Goal: Task Accomplishment & Management: Use online tool/utility

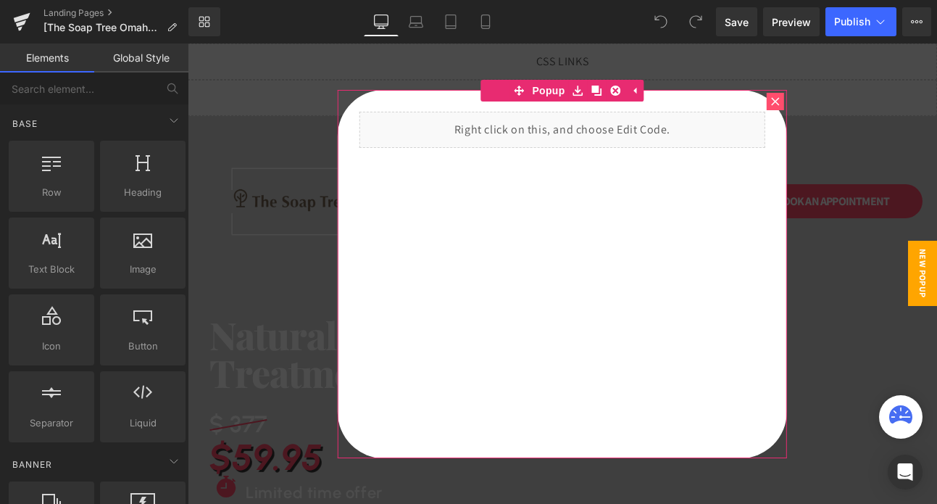
scroll to position [17, 0]
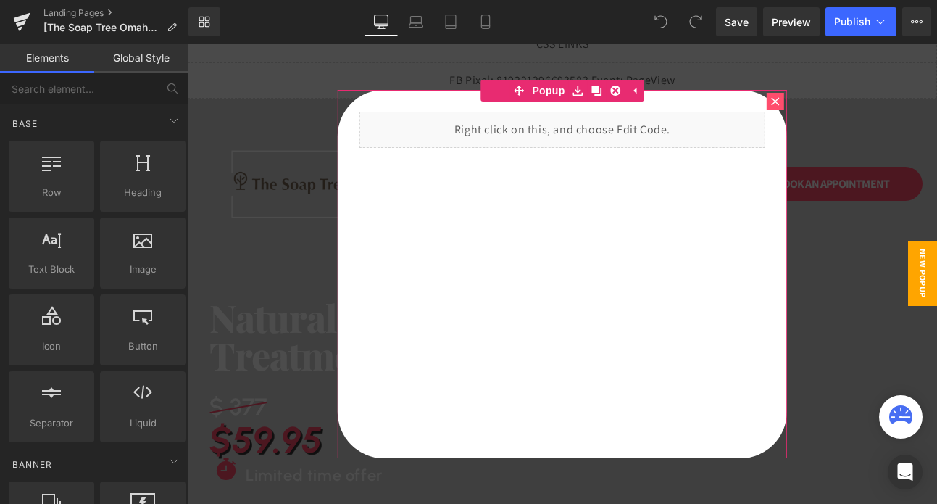
click at [778, 101] on icon at bounding box center [775, 101] width 9 height 9
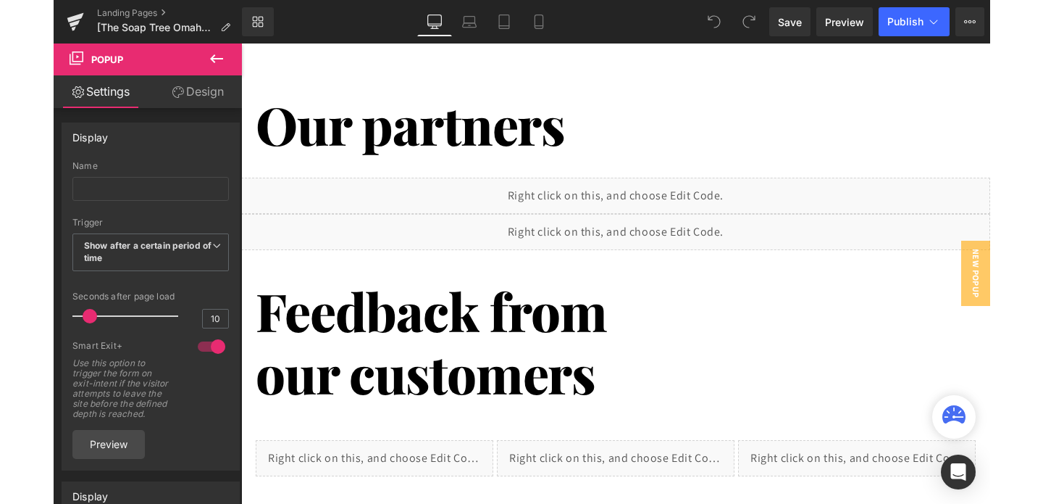
scroll to position [1526, 0]
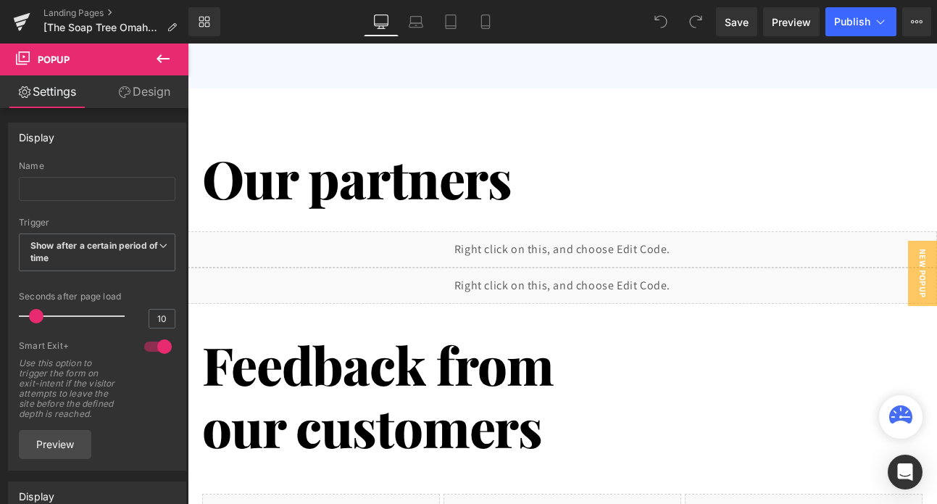
click at [649, 246] on div "Liquid" at bounding box center [562, 249] width 749 height 36
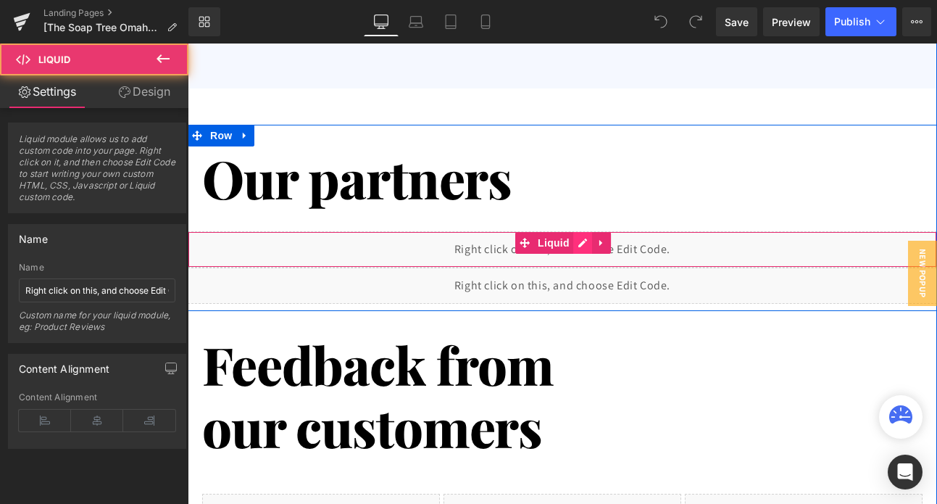
click at [576, 241] on div "Liquid" at bounding box center [562, 249] width 749 height 36
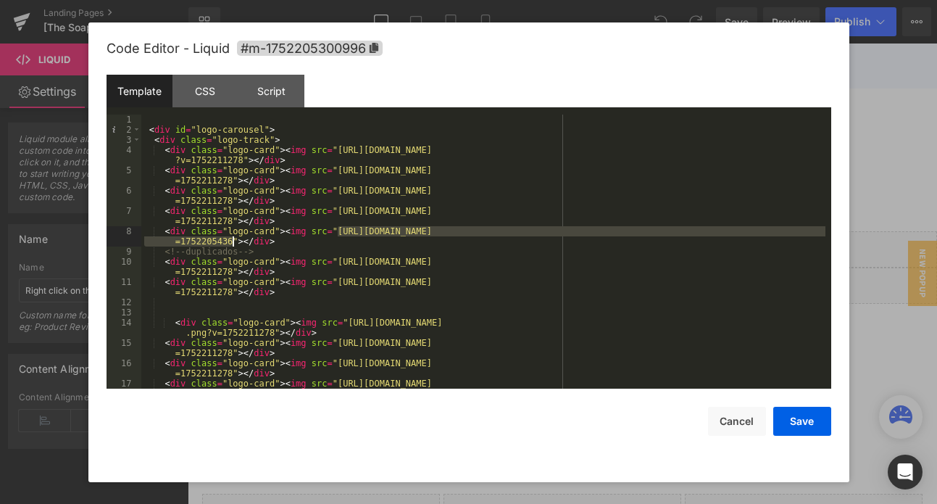
drag, startPoint x: 340, startPoint y: 230, endPoint x: 233, endPoint y: 240, distance: 106.9
click at [233, 240] on div "< div id = "logo-carousel" > < div class = "logo-track" > < div class = "logo-c…" at bounding box center [483, 266] width 684 height 304
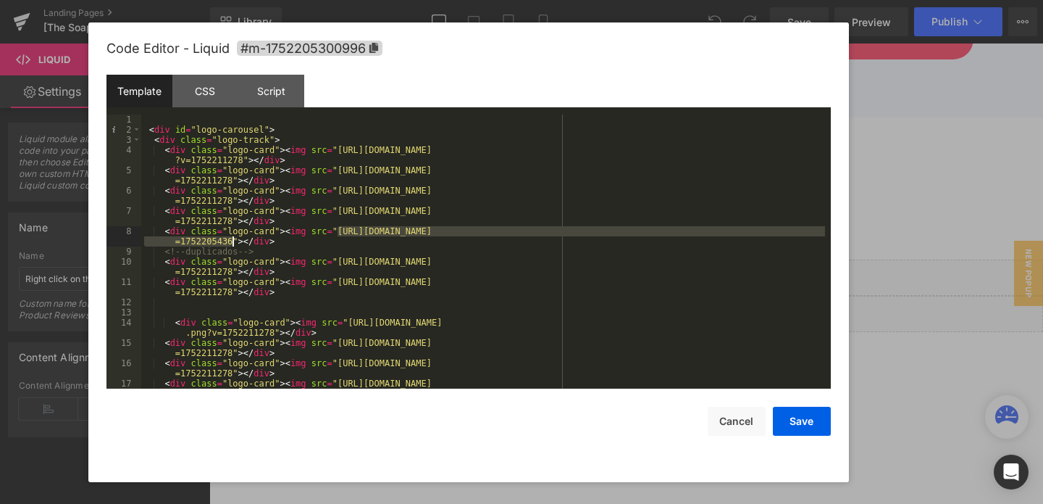
scroll to position [1549, 0]
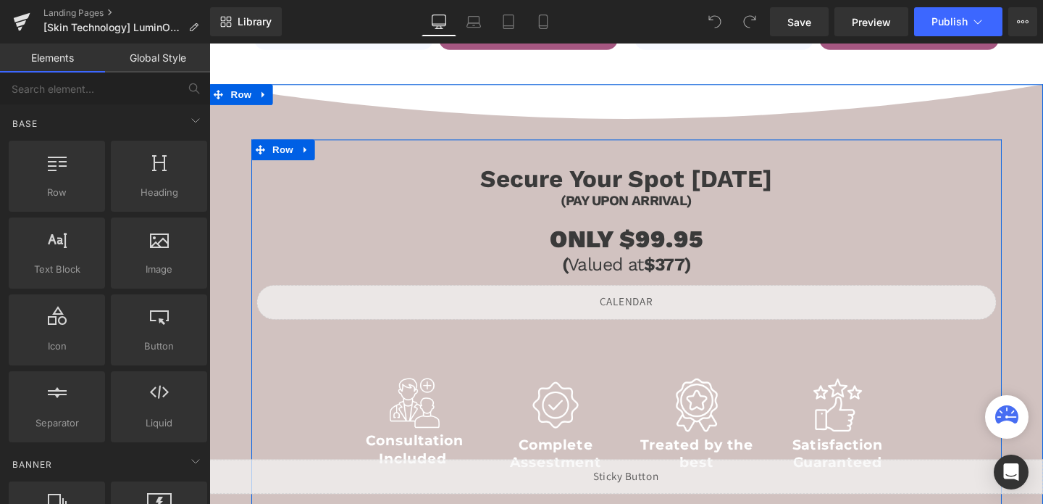
scroll to position [1142, 0]
click at [680, 206] on div "(PAY UPON ARRIVAL) Heading" at bounding box center [647, 207] width 777 height 22
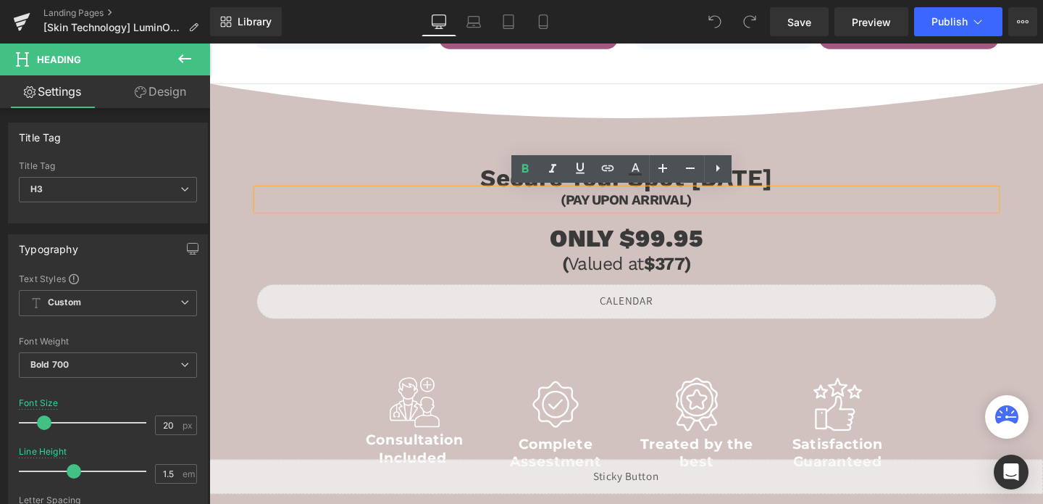
click at [907, 149] on div "Secure Your Spot [DATE] Heading (PAY UPON ARRIVAL) Heading ONLY $99.95 Heading …" at bounding box center [648, 360] width 789 height 435
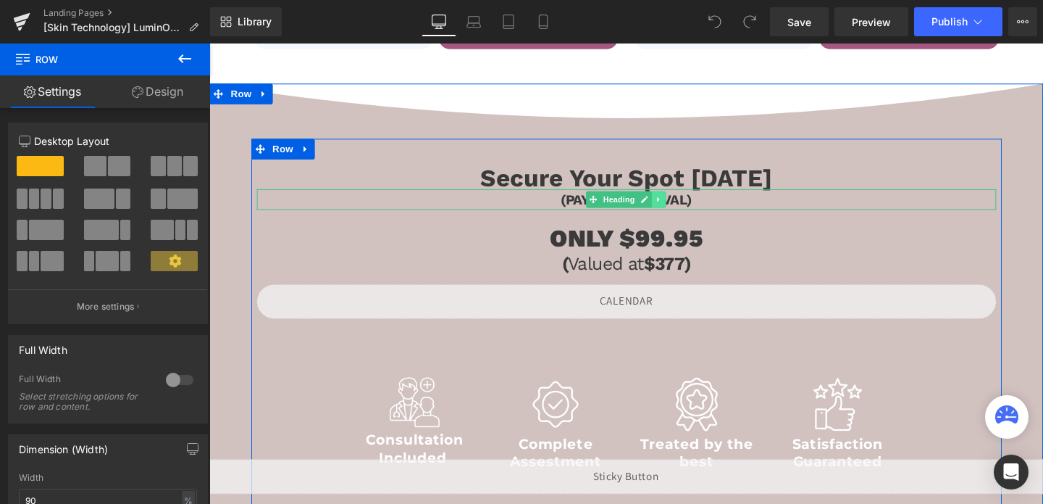
click at [677, 208] on link at bounding box center [681, 207] width 15 height 17
click at [675, 206] on icon at bounding box center [675, 208] width 8 height 8
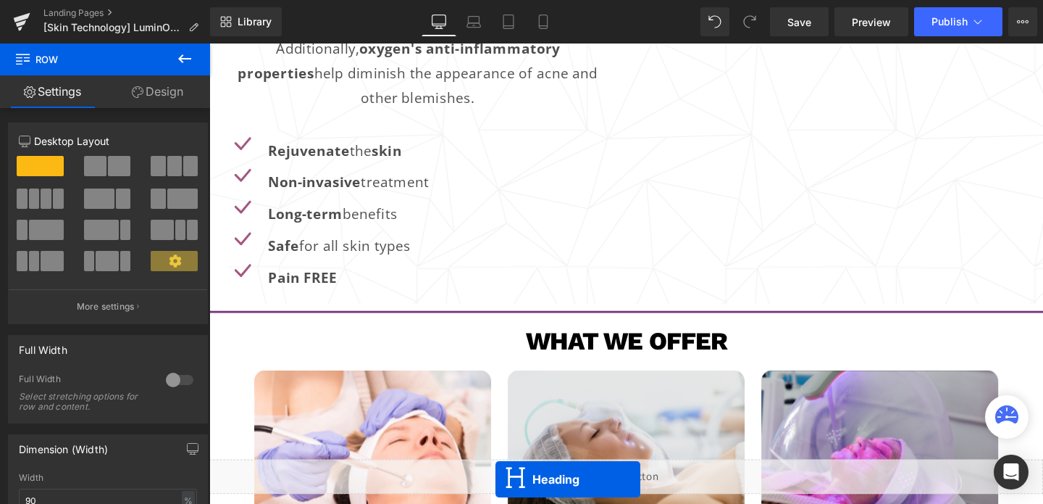
scroll to position [2069, 0]
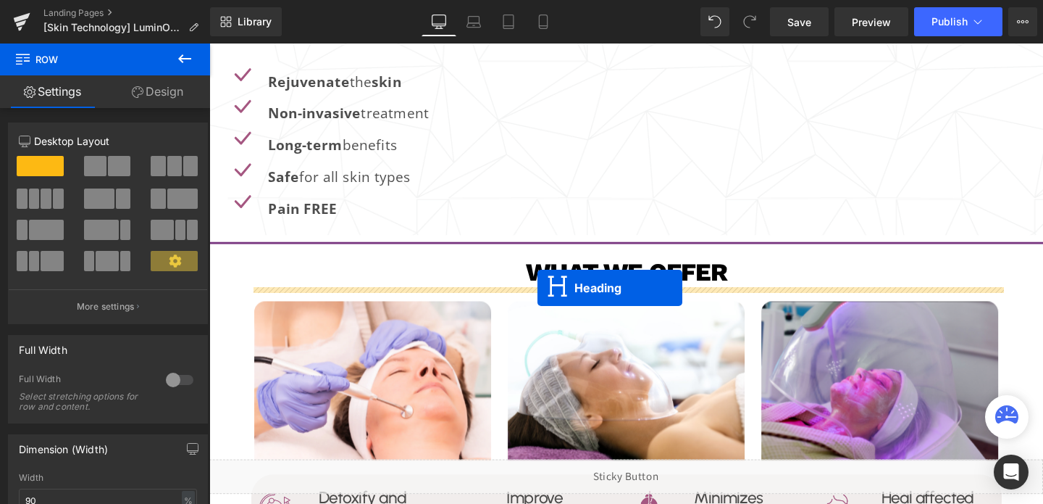
drag, startPoint x: 590, startPoint y: 204, endPoint x: 554, endPoint y: 300, distance: 102.9
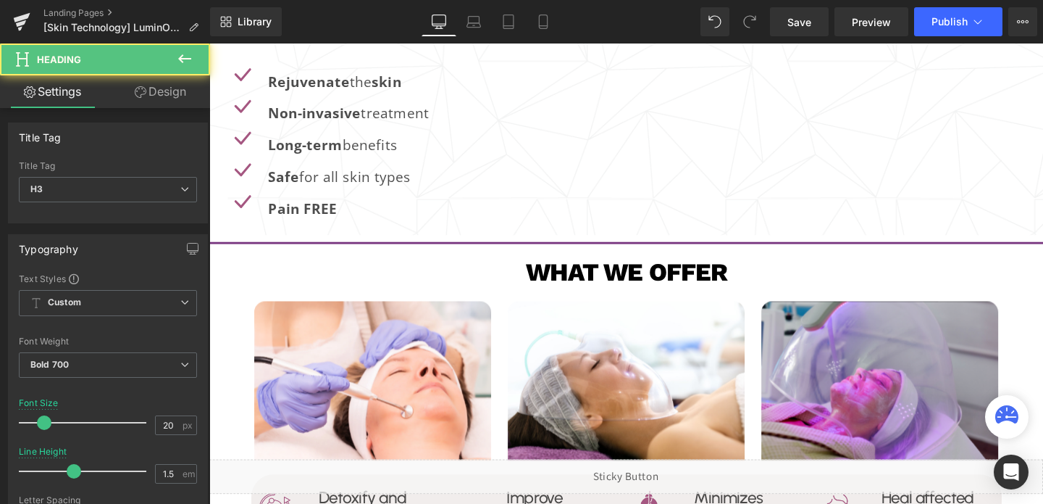
scroll to position [2029, 0]
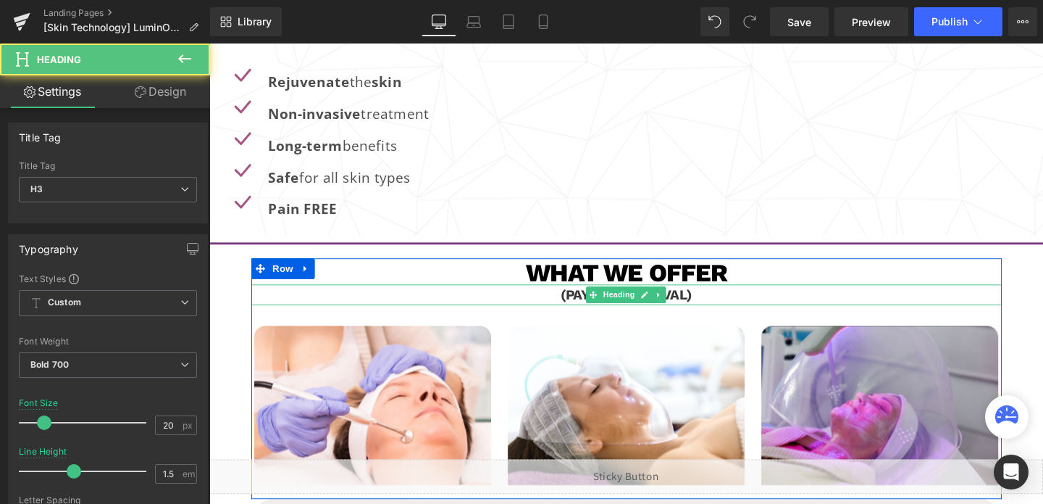
click at [657, 308] on div "(PAY UPON ARRIVAL) Heading" at bounding box center [648, 307] width 789 height 22
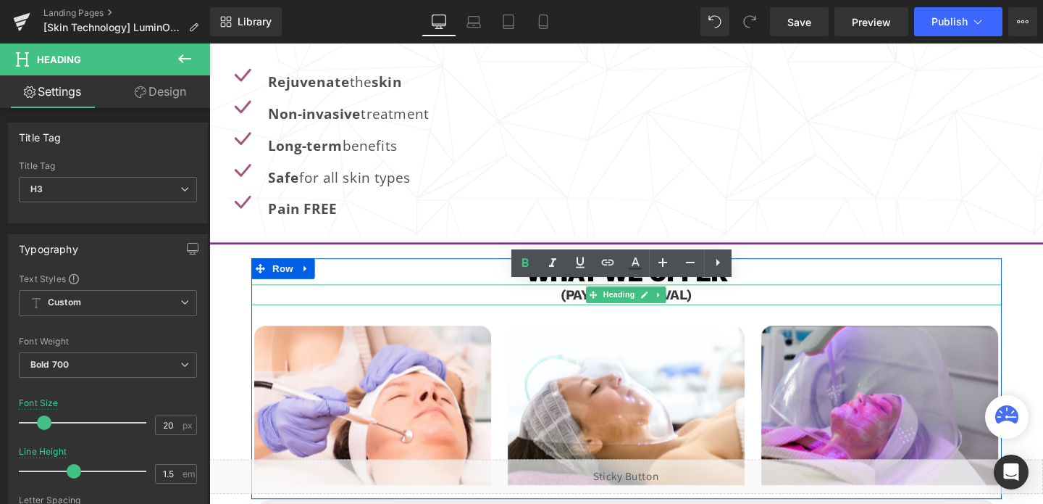
click at [657, 308] on h3 "(PAY UPON ARRIVAL)" at bounding box center [648, 307] width 789 height 22
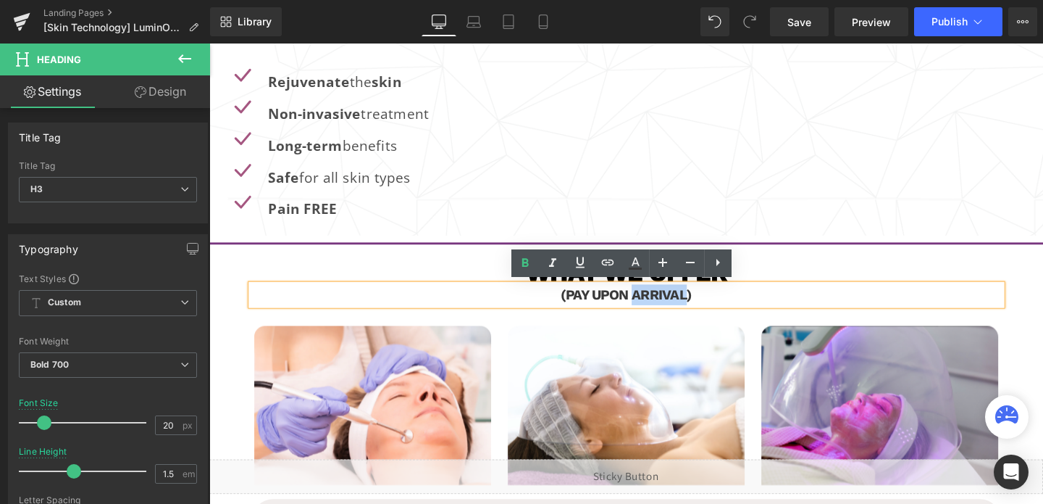
click at [657, 308] on h3 "(PAY UPON ARRIVAL)" at bounding box center [648, 307] width 789 height 22
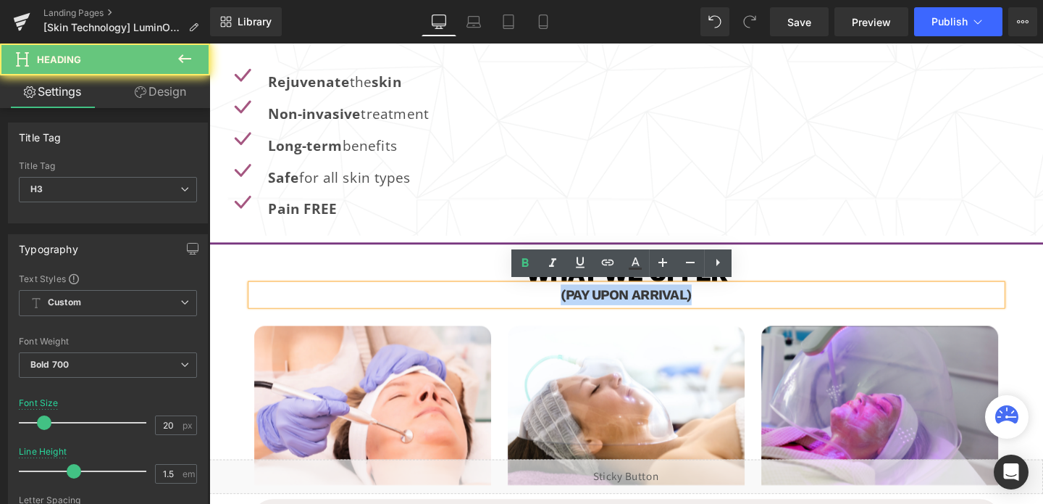
paste div
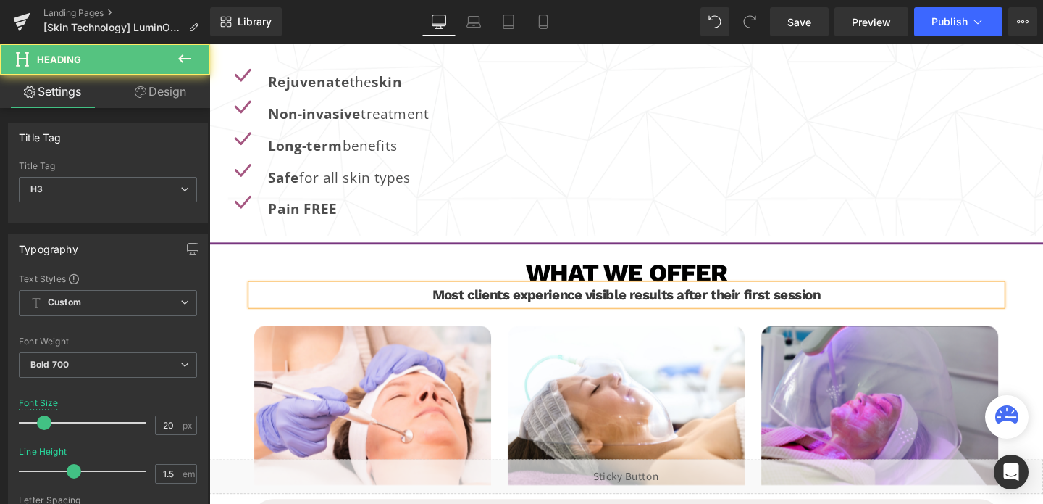
click at [654, 307] on h3 "Most clients experience visible results after their first session" at bounding box center [648, 307] width 789 height 22
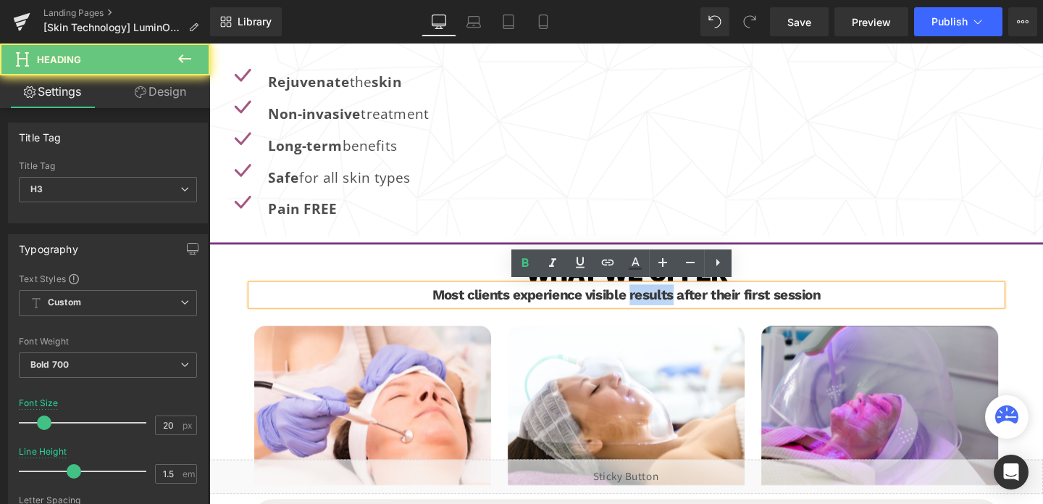
click at [654, 307] on h3 "Most clients experience visible results after their first session" at bounding box center [648, 307] width 789 height 22
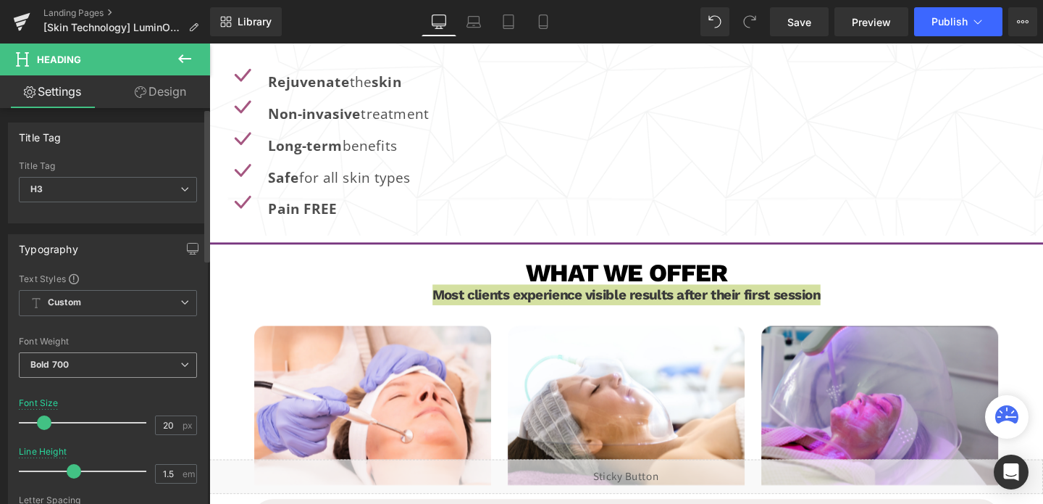
click at [99, 358] on span "Bold 700" at bounding box center [108, 364] width 178 height 25
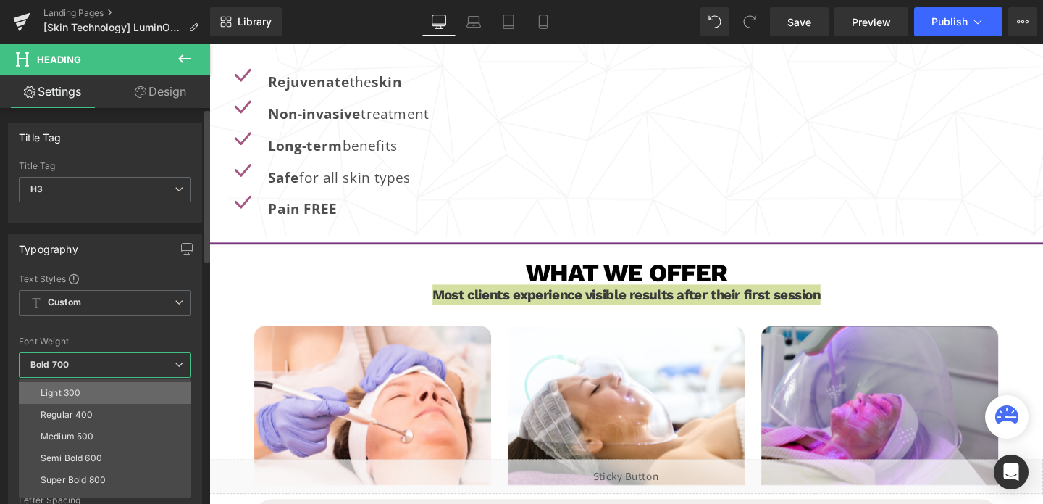
scroll to position [41, 0]
click at [72, 454] on div "Semi Bold 600" at bounding box center [72, 457] width 62 height 10
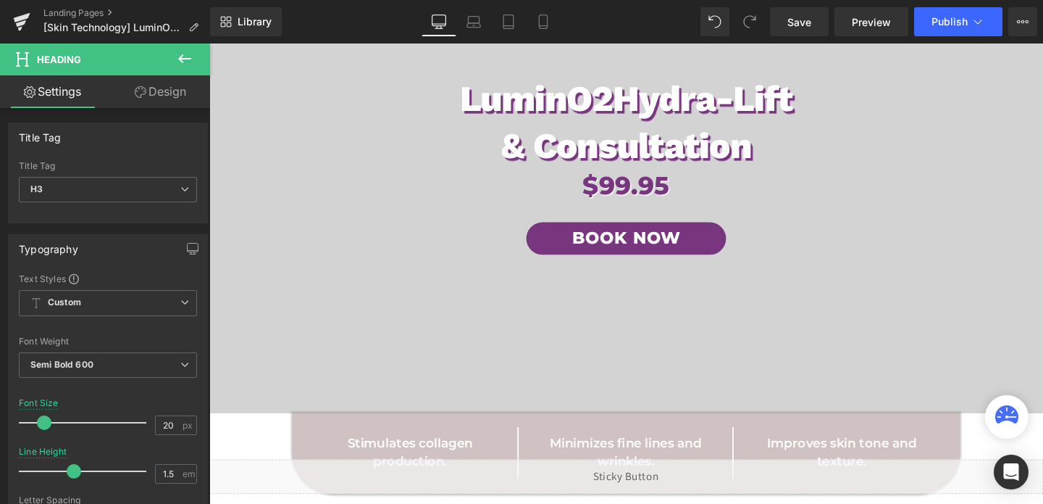
scroll to position [61, 0]
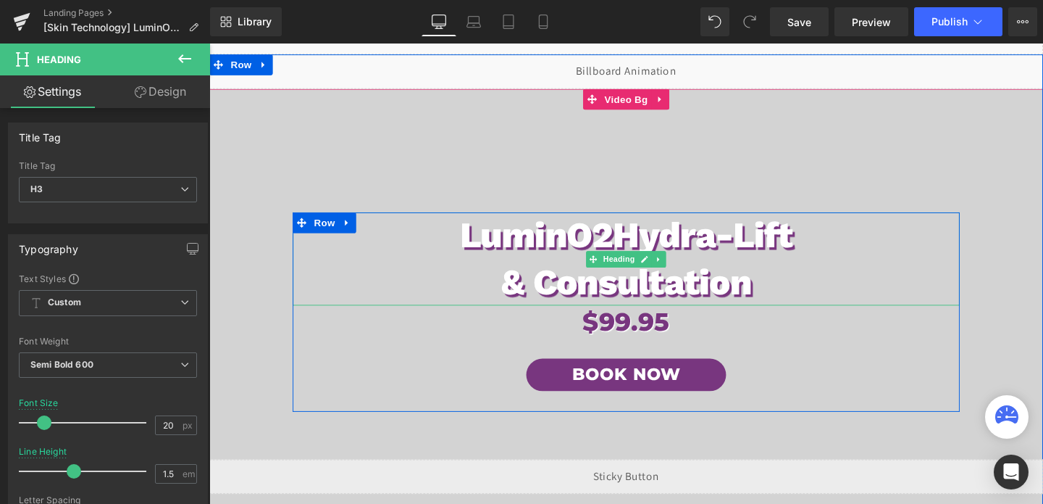
click at [556, 261] on h1 "LuminO2 Hydra-Lift" at bounding box center [647, 245] width 701 height 49
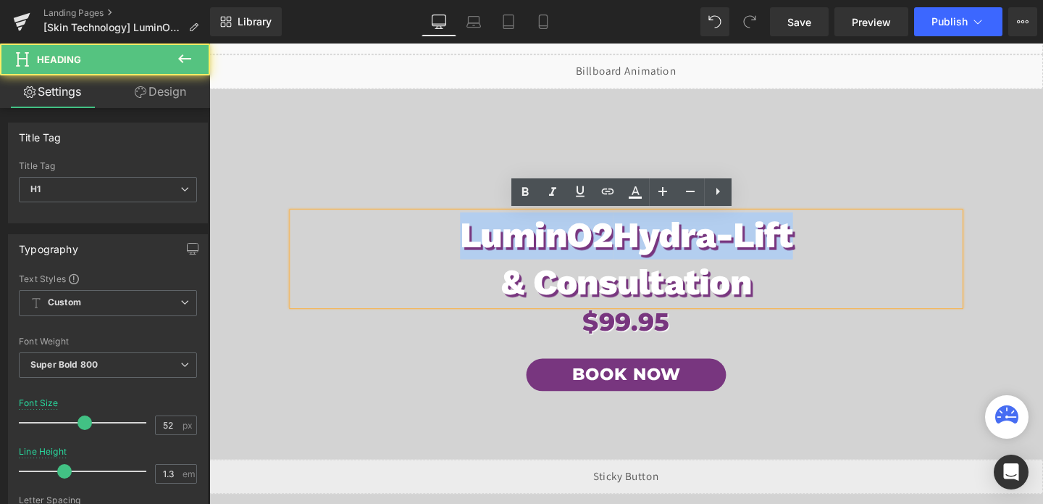
drag, startPoint x: 464, startPoint y: 246, endPoint x: 846, endPoint y: 262, distance: 382.9
click at [846, 262] on h1 "LuminO2 Hydra-Lift" at bounding box center [647, 245] width 701 height 49
copy h1 "LuminO2 Hydra-Lift"
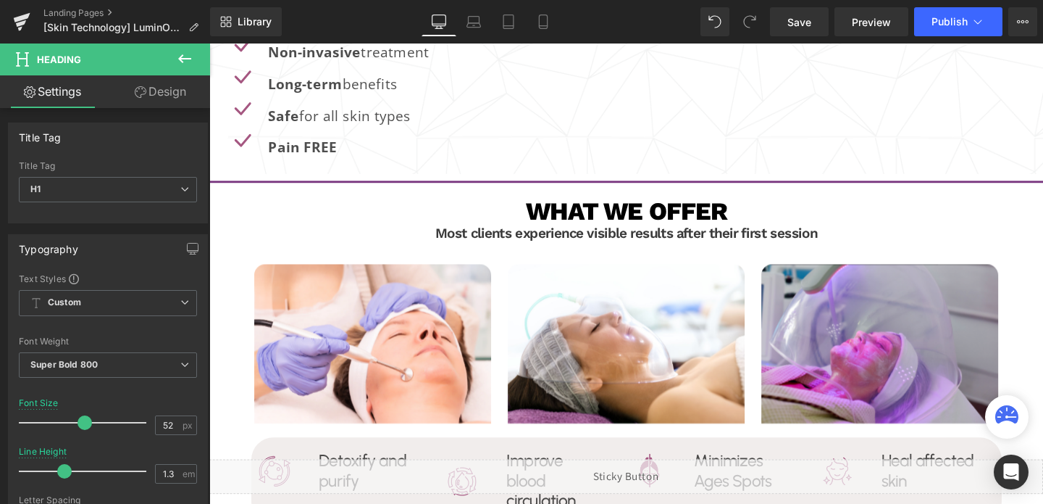
scroll to position [2186, 0]
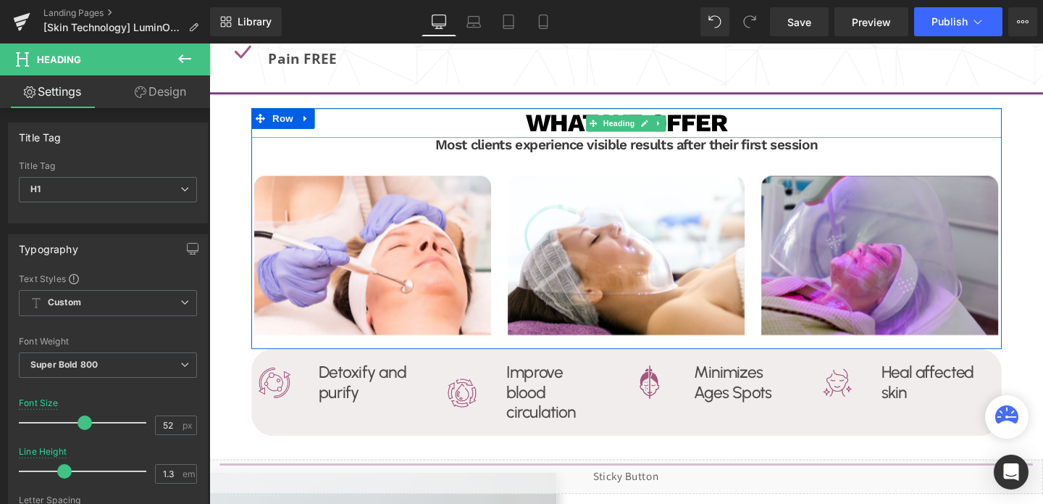
click at [734, 123] on h1 "what we offer" at bounding box center [648, 127] width 789 height 31
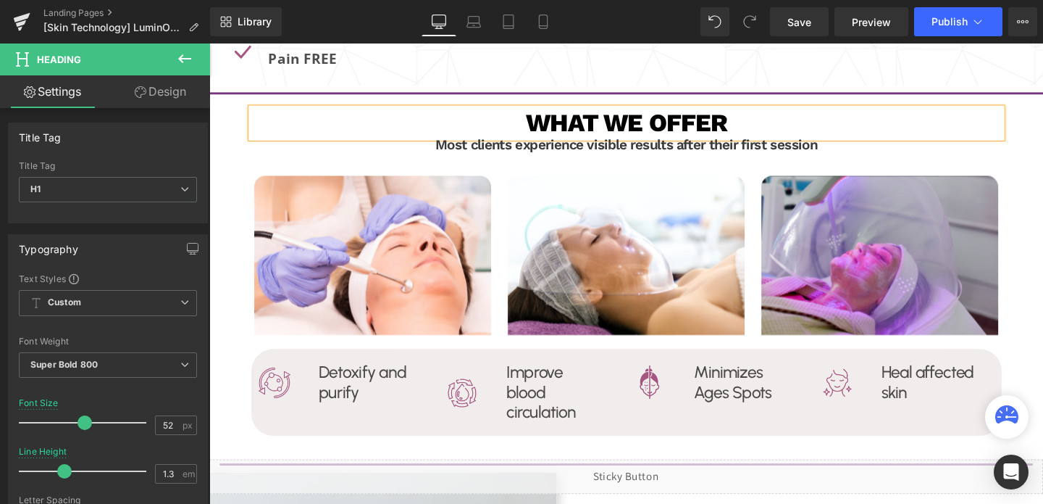
click at [734, 123] on h1 "what we offer" at bounding box center [648, 127] width 789 height 31
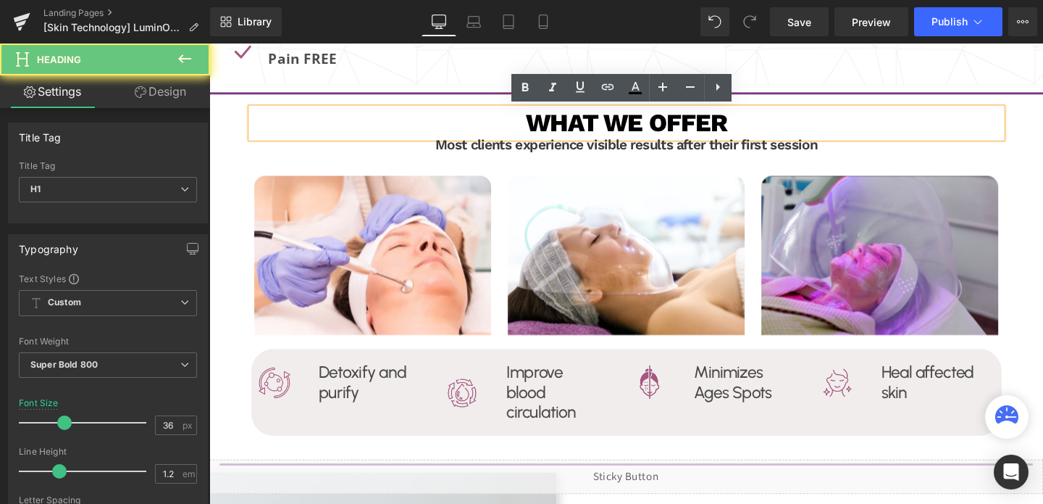
click at [734, 123] on h1 "what we offer" at bounding box center [648, 127] width 789 height 31
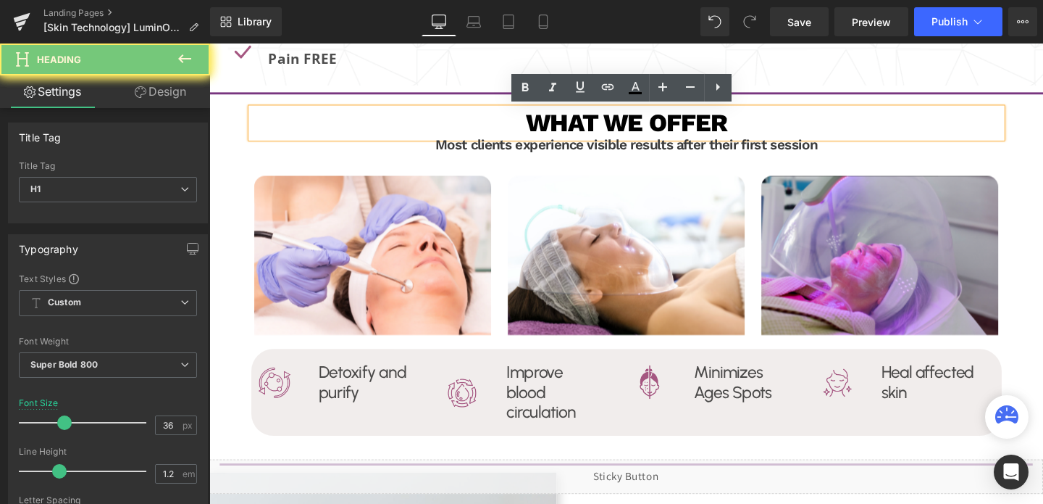
paste div
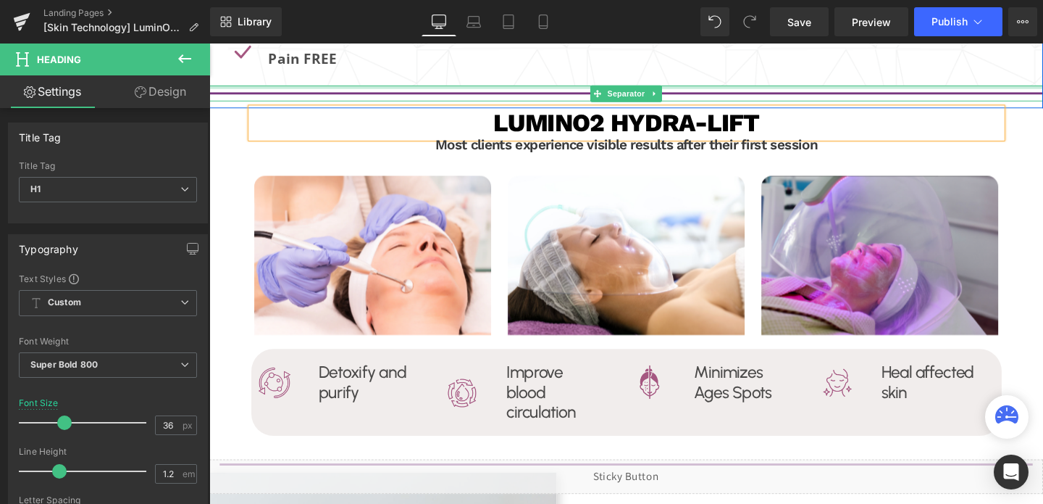
click at [981, 88] on div at bounding box center [647, 90] width 877 height 4
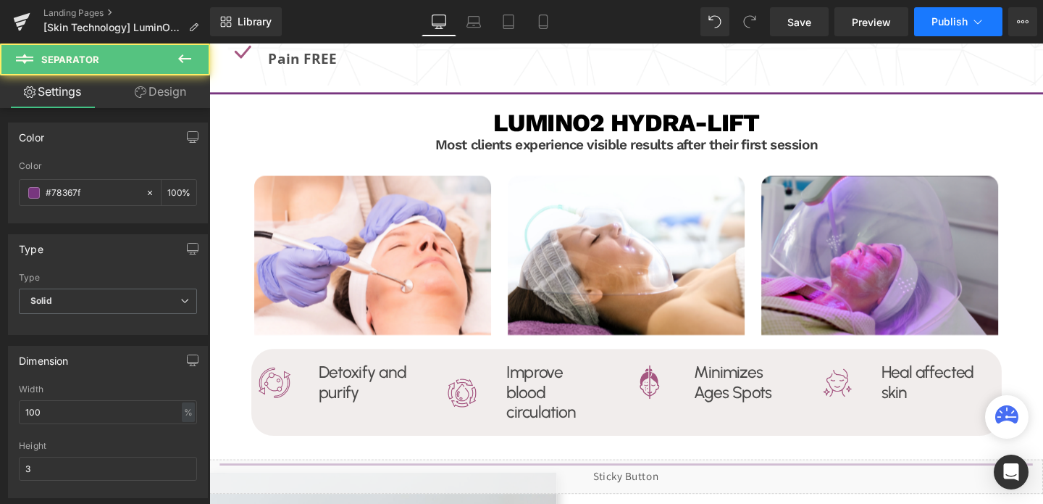
click at [948, 22] on span "Publish" at bounding box center [950, 22] width 36 height 12
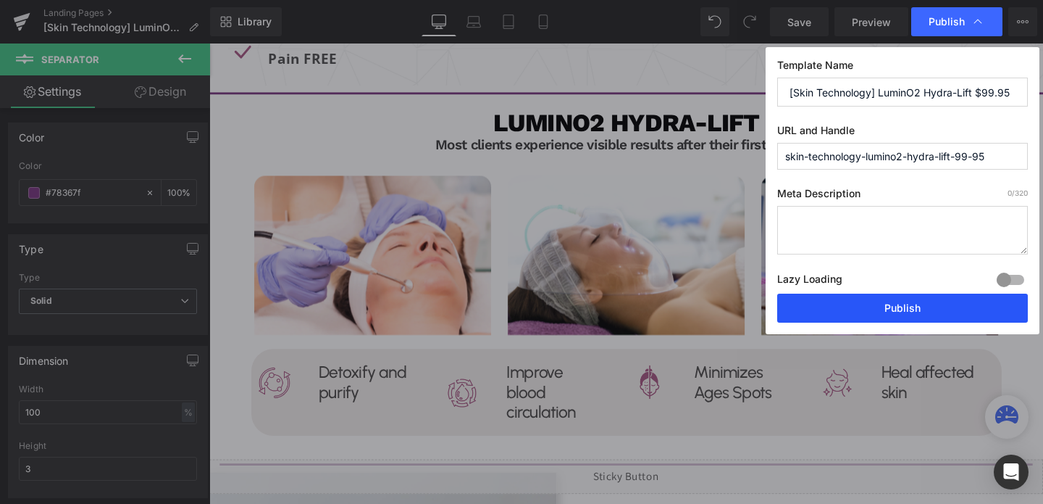
click at [897, 305] on button "Publish" at bounding box center [902, 307] width 251 height 29
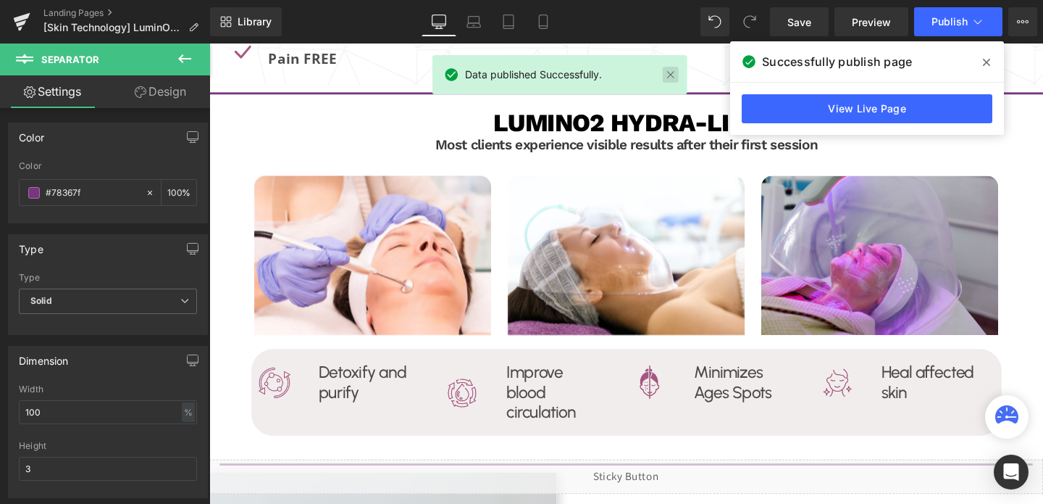
click at [674, 74] on link at bounding box center [671, 75] width 16 height 16
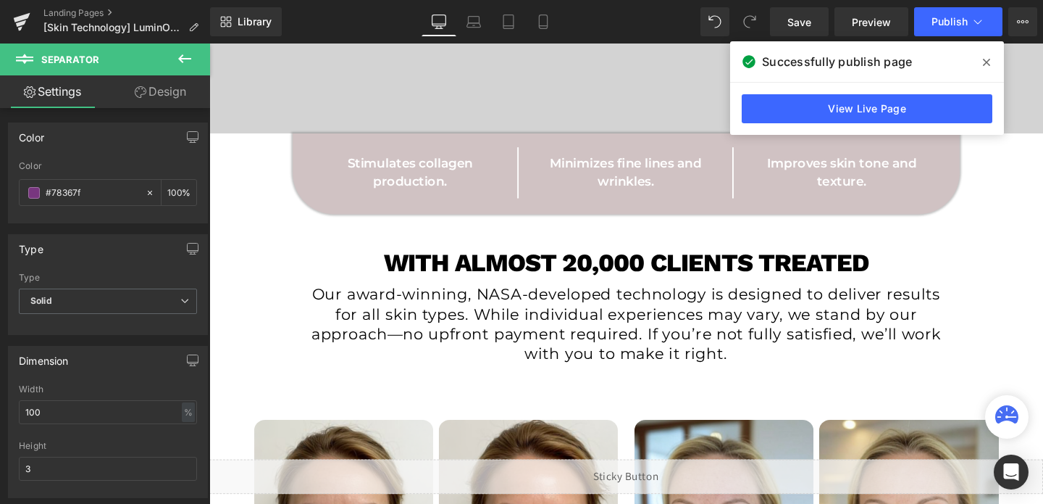
scroll to position [496, 0]
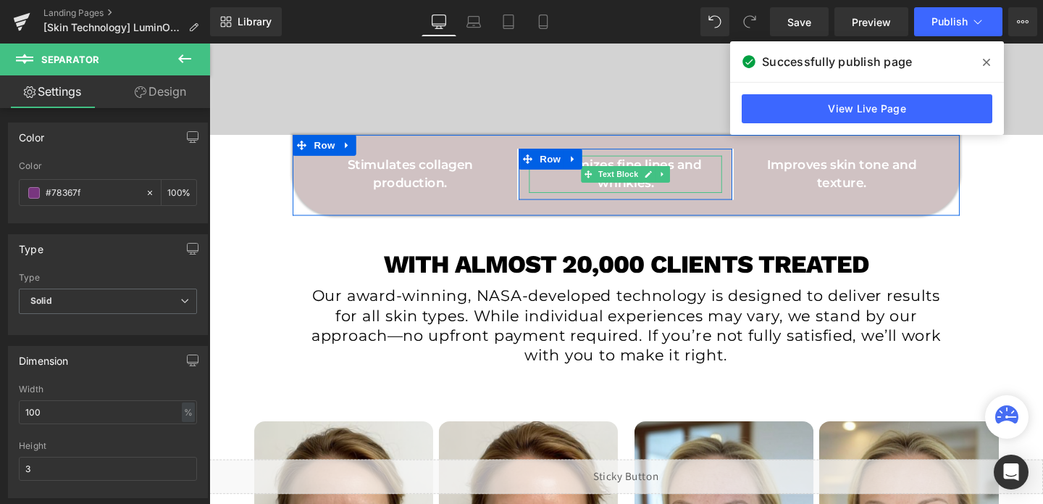
click at [631, 178] on span "Text Block" at bounding box center [639, 180] width 48 height 17
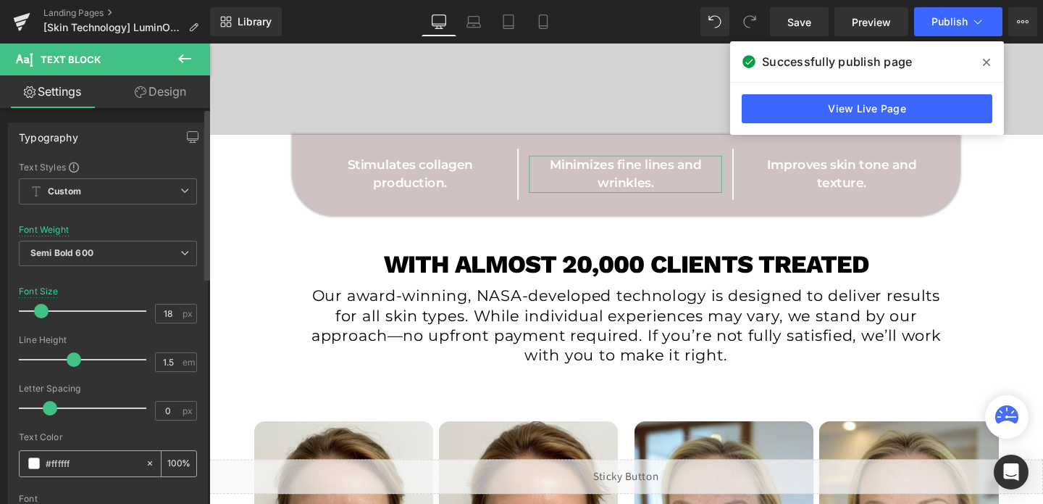
click at [82, 468] on input "#ffffff" at bounding box center [92, 463] width 93 height 16
type input "#000"
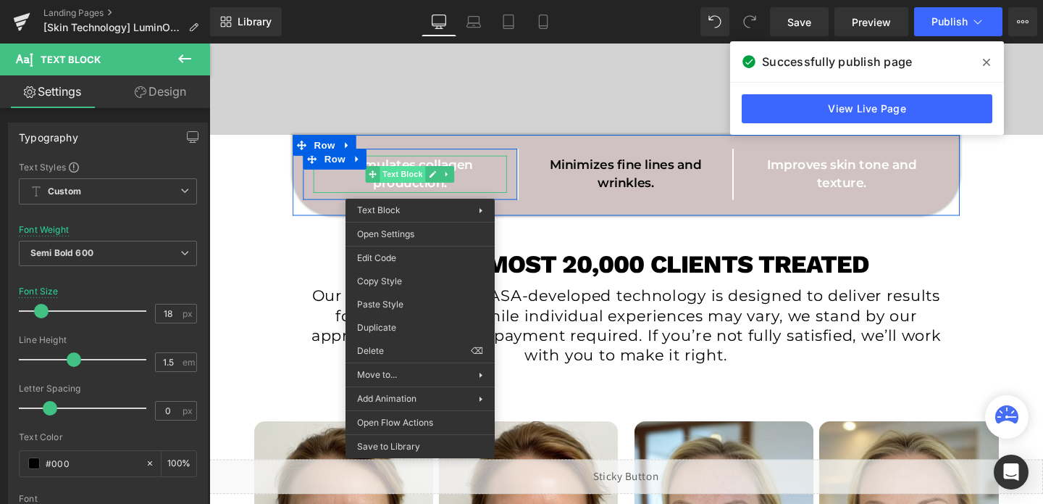
click at [427, 188] on span "Text Block" at bounding box center [413, 180] width 48 height 17
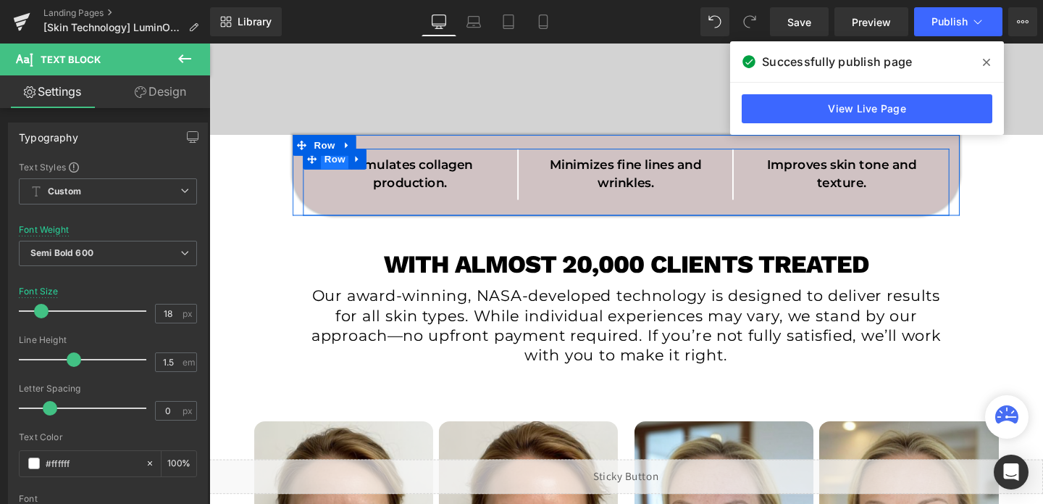
click at [346, 168] on span "Row" at bounding box center [341, 165] width 29 height 22
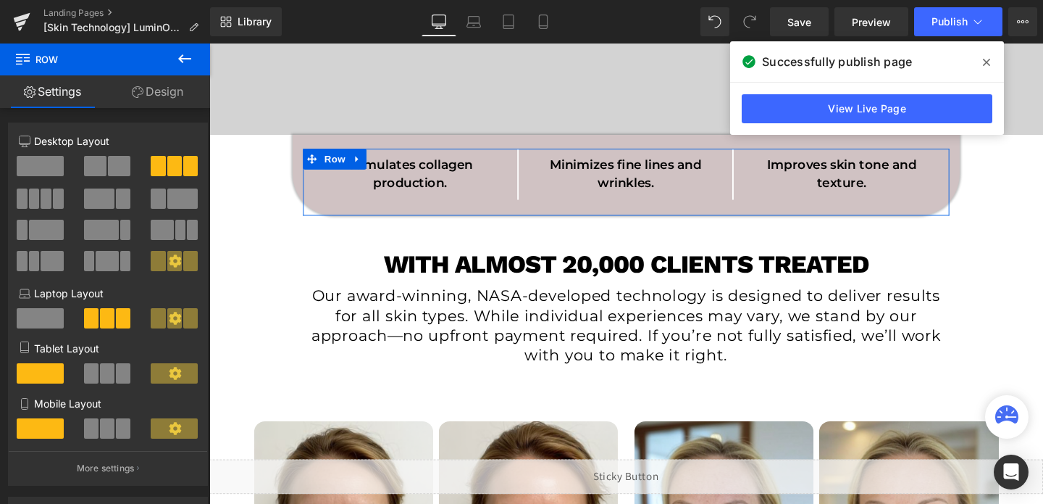
click at [170, 98] on link "Design" at bounding box center [157, 91] width 105 height 33
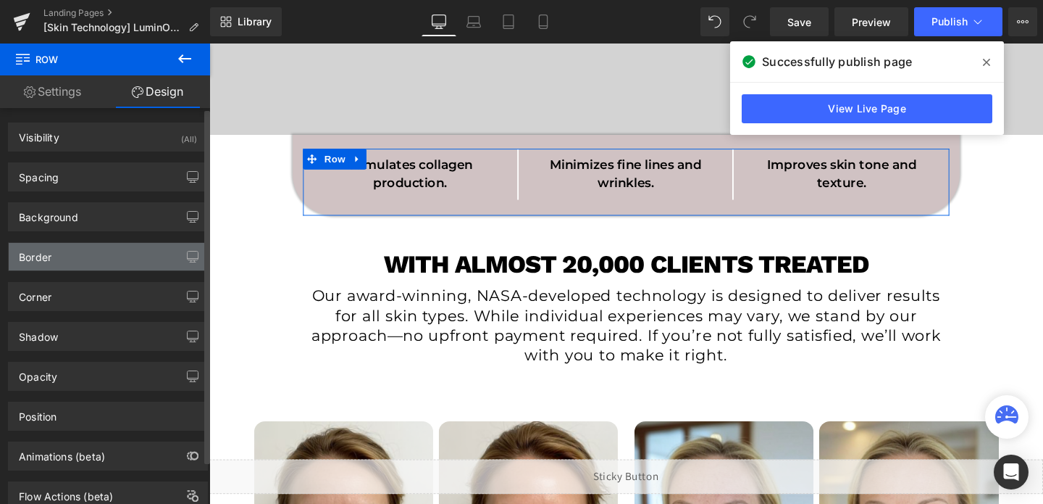
click at [76, 256] on div "Border" at bounding box center [108, 257] width 199 height 28
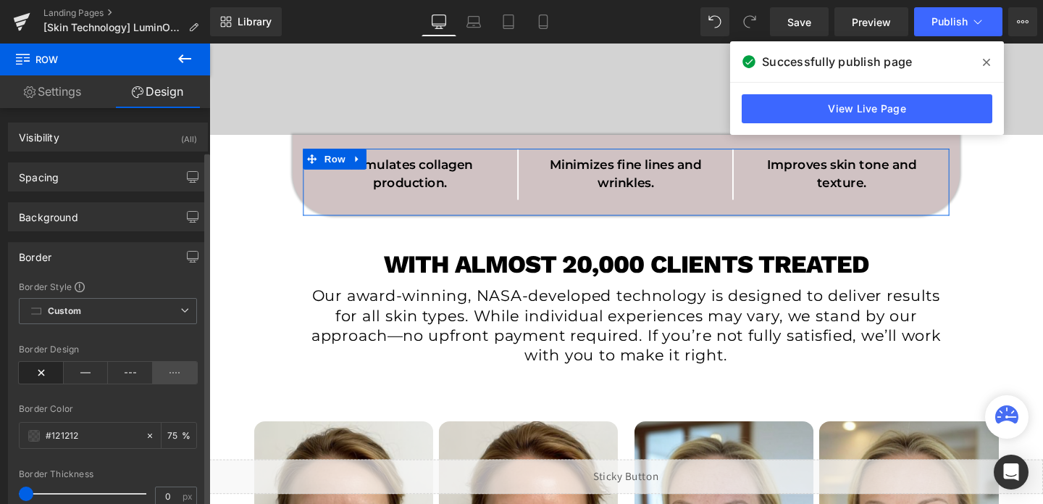
scroll to position [69, 0]
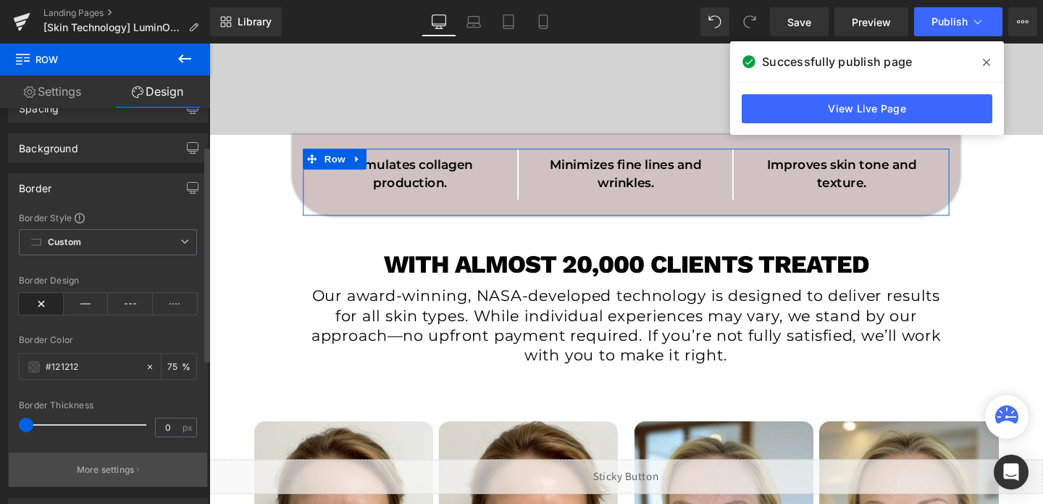
click at [104, 475] on p "More settings" at bounding box center [106, 469] width 58 height 13
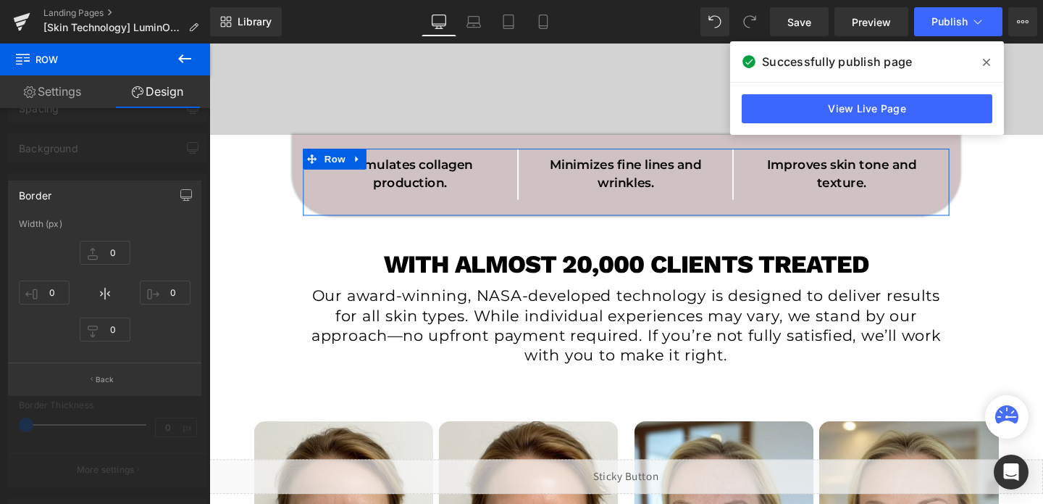
click at [101, 406] on div at bounding box center [105, 276] width 210 height 467
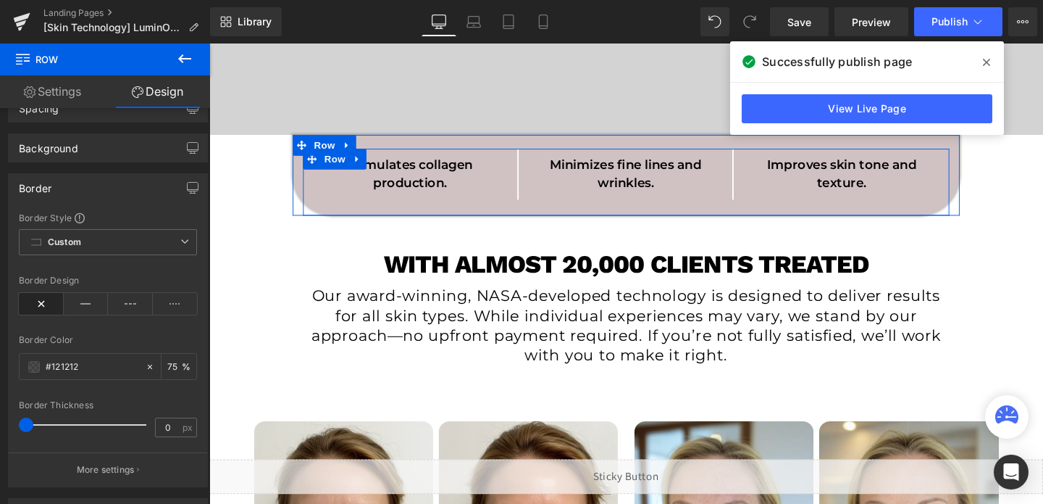
click at [346, 169] on span "Row" at bounding box center [341, 165] width 29 height 22
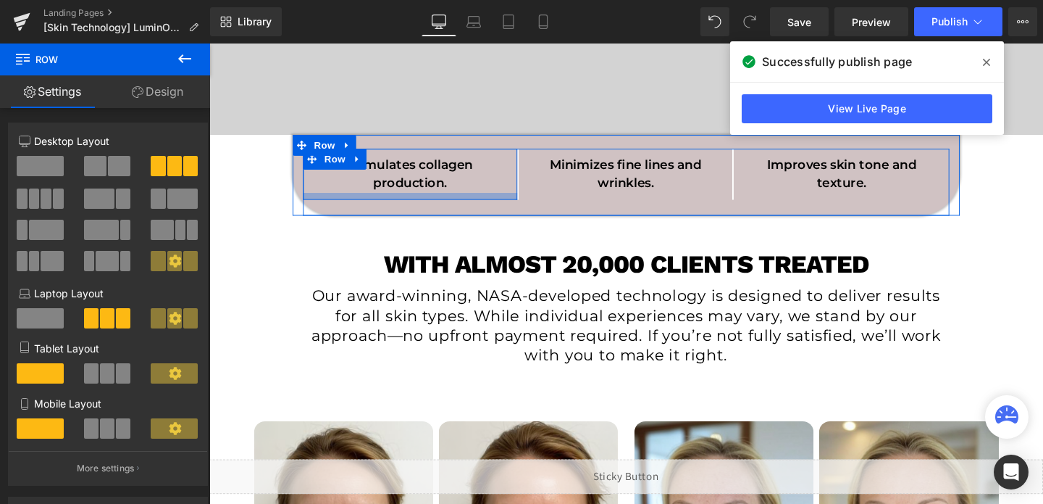
click at [461, 204] on div at bounding box center [420, 204] width 225 height 7
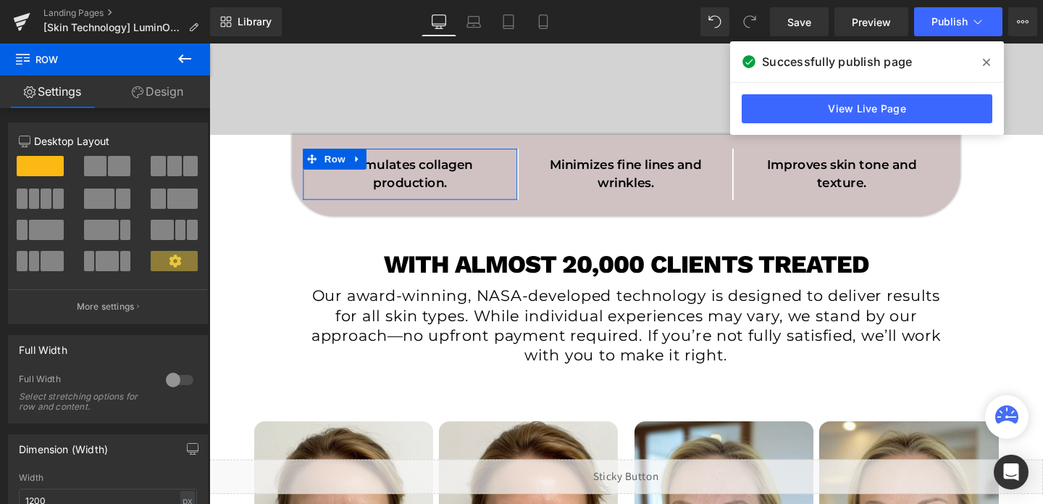
click at [176, 89] on link "Design" at bounding box center [157, 91] width 105 height 33
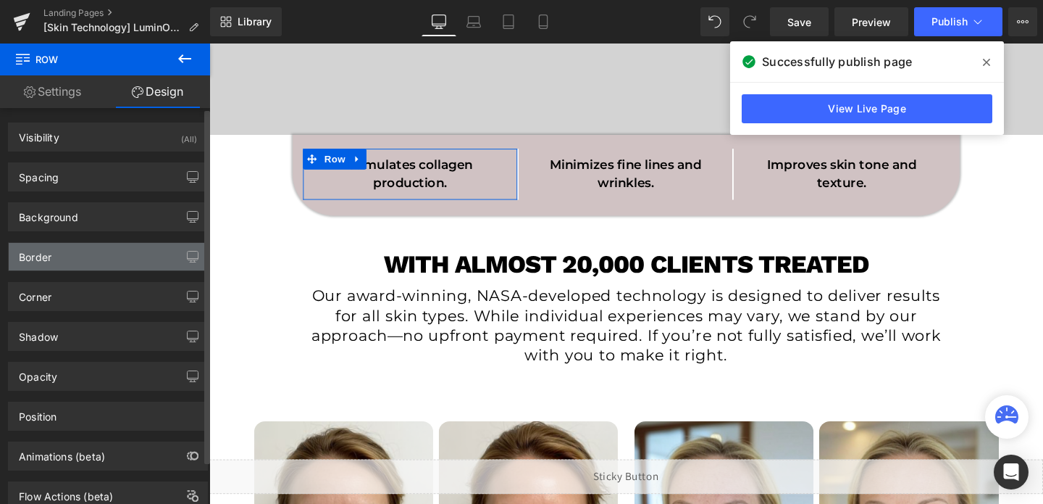
click at [52, 258] on div "Border" at bounding box center [108, 257] width 199 height 28
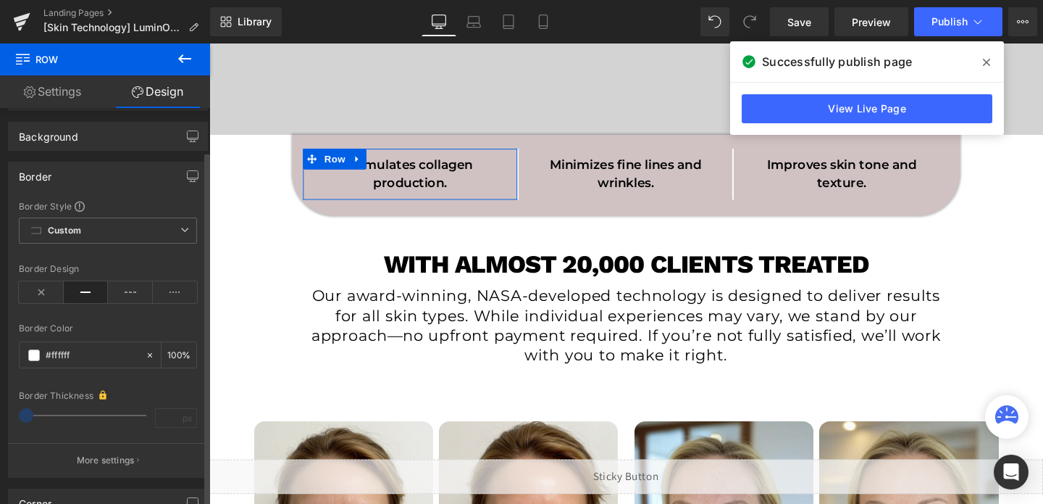
scroll to position [95, 0]
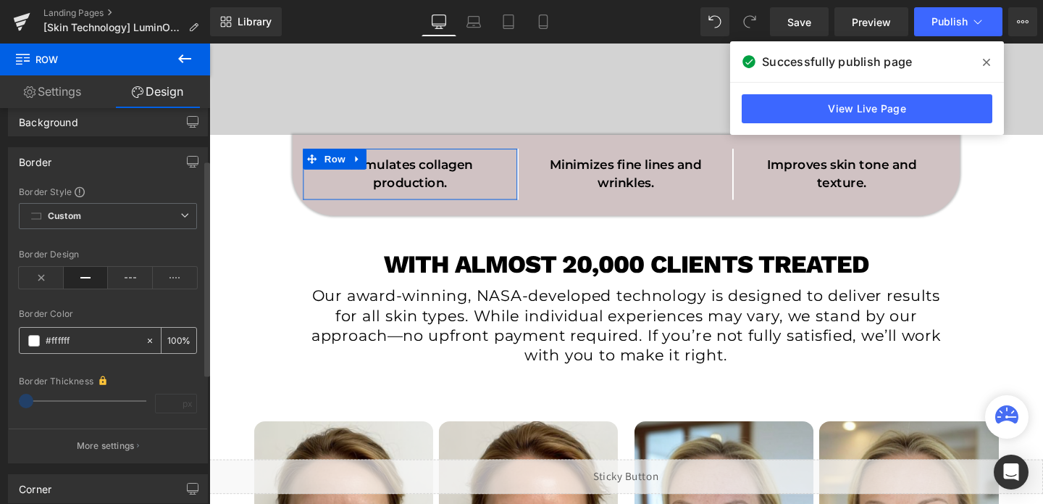
click at [72, 340] on input "#ffffff" at bounding box center [92, 341] width 93 height 16
type input "000"
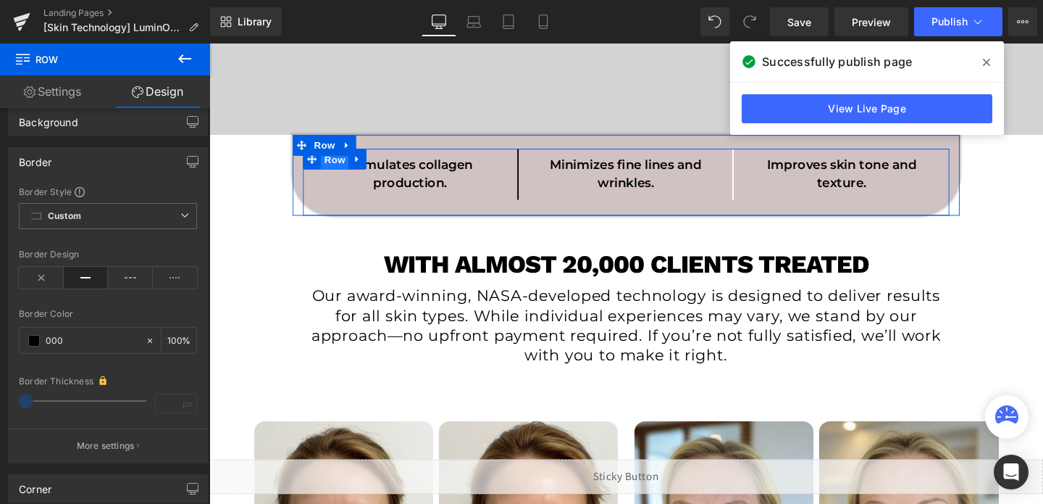
click at [351, 168] on span "Row" at bounding box center [341, 166] width 29 height 22
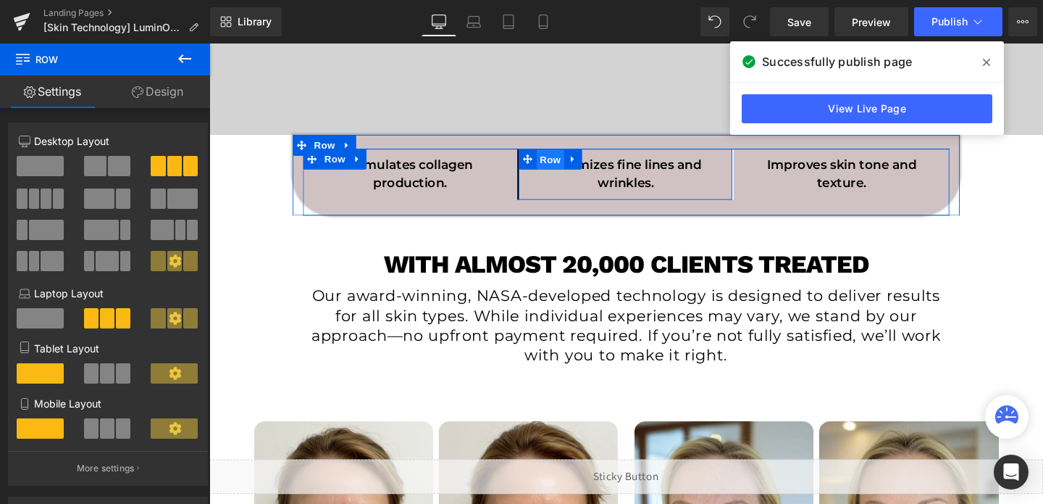
click at [581, 171] on span "Row" at bounding box center [567, 166] width 29 height 22
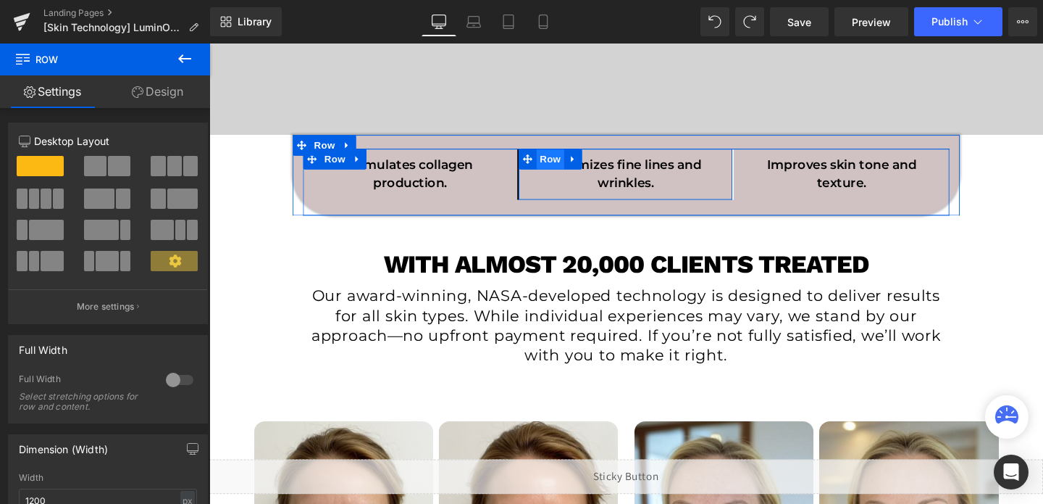
click at [564, 166] on span "Row" at bounding box center [567, 165] width 29 height 22
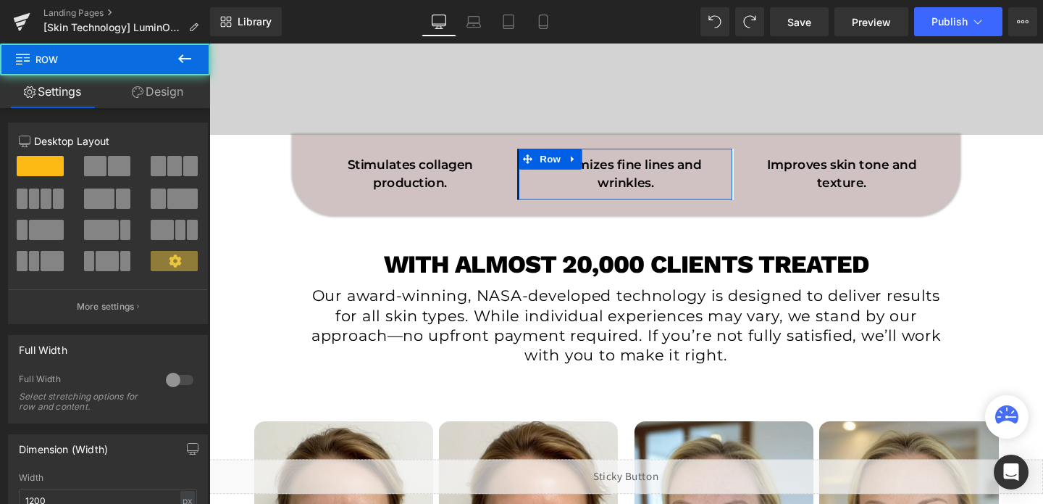
click at [170, 104] on link "Design" at bounding box center [157, 91] width 105 height 33
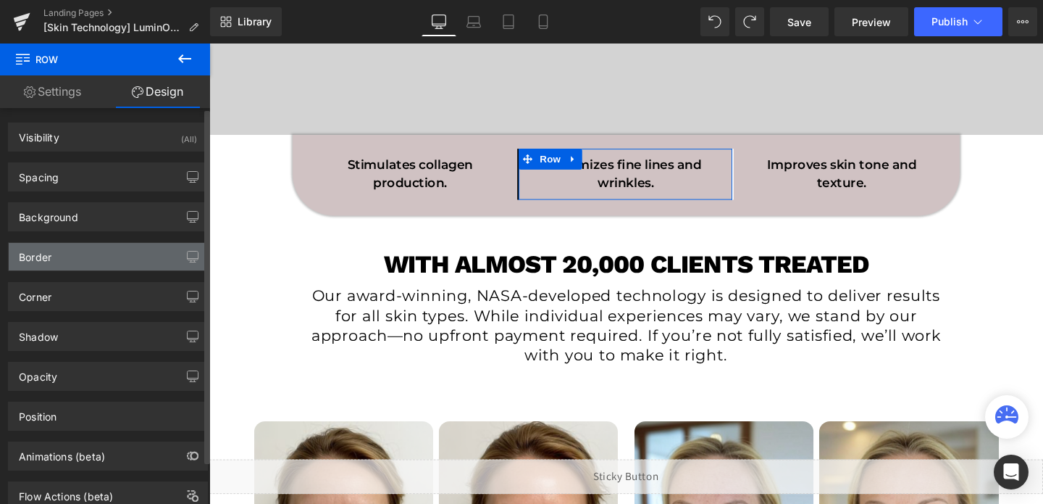
click at [54, 256] on div "Border" at bounding box center [108, 257] width 199 height 28
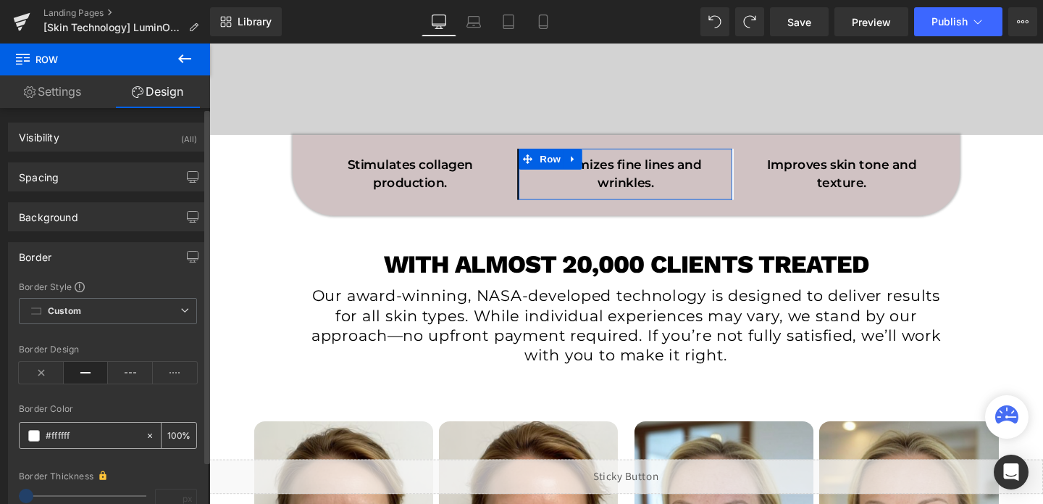
click at [73, 434] on input "text" at bounding box center [92, 435] width 93 height 16
type input "000"
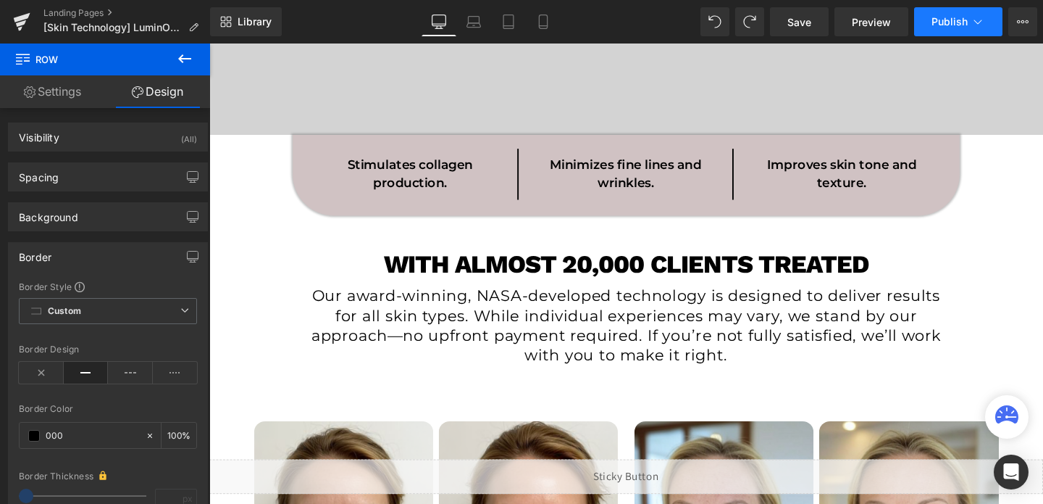
click at [943, 13] on button "Publish" at bounding box center [958, 21] width 88 height 29
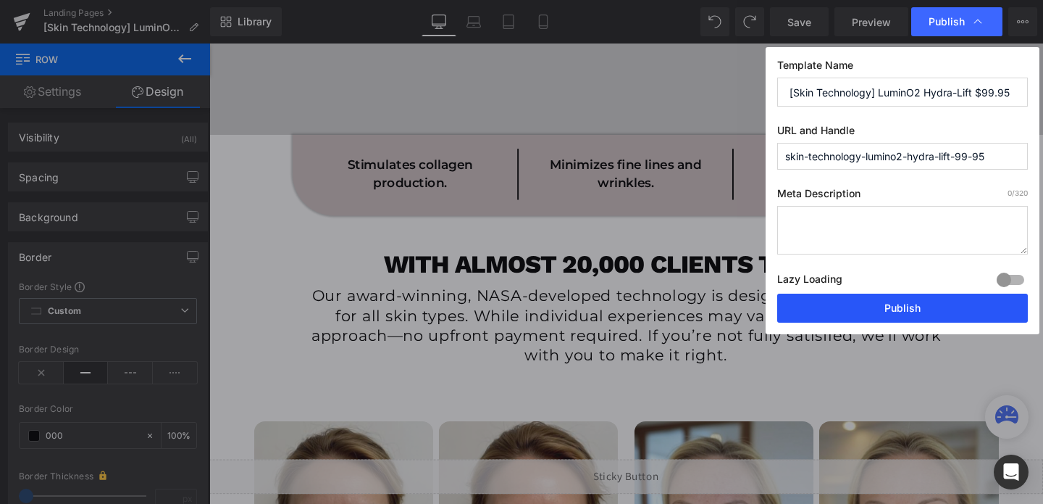
click at [893, 306] on button "Publish" at bounding box center [902, 307] width 251 height 29
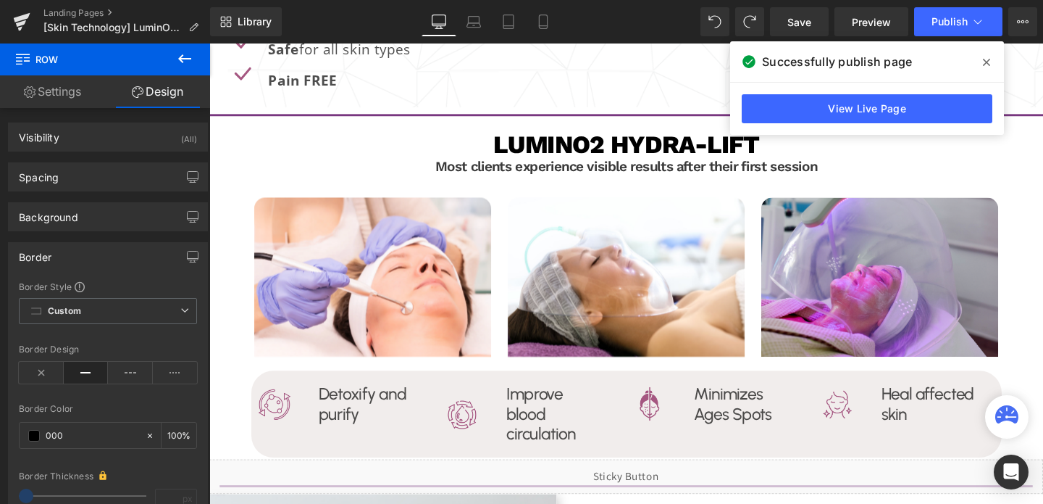
scroll to position [2160, 0]
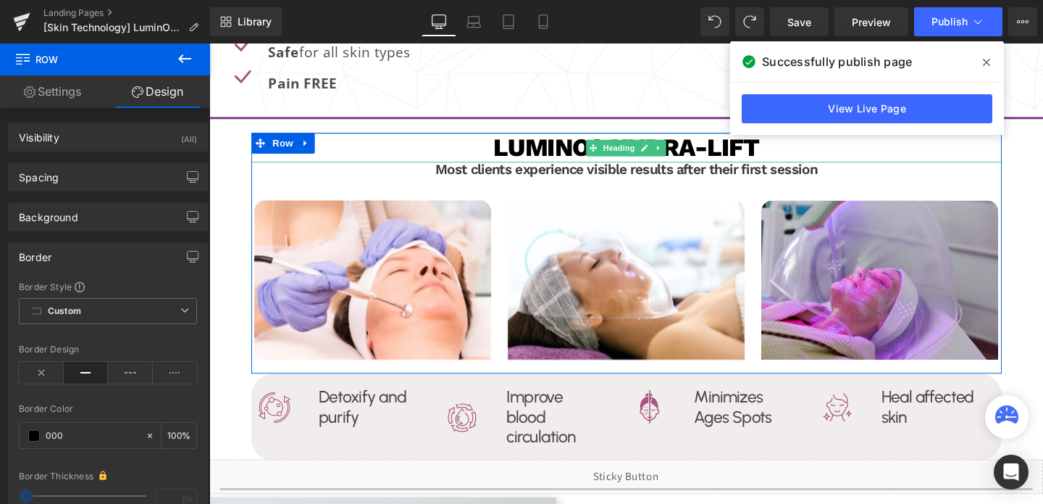
click at [716, 154] on h1 "LuminO2 Hydra-Lift" at bounding box center [648, 153] width 789 height 31
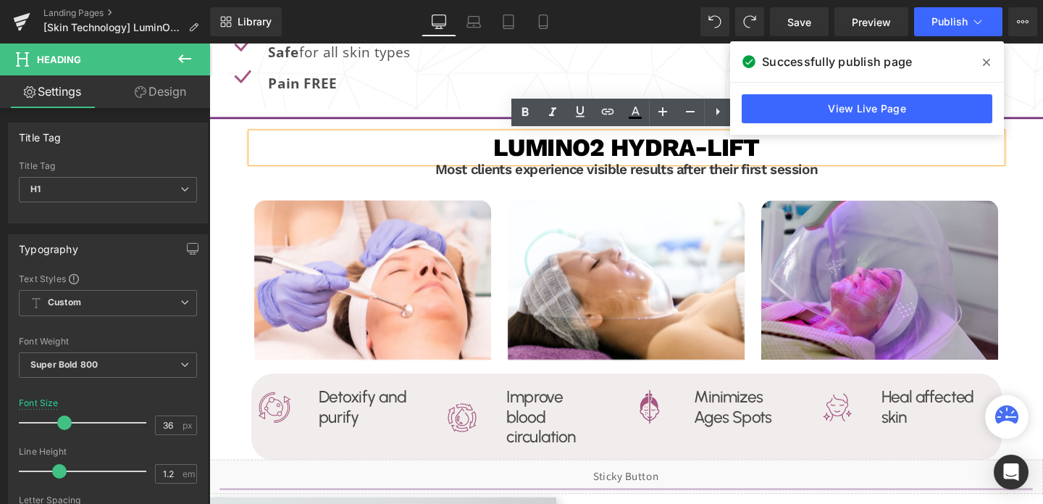
click at [634, 152] on h1 "LuminO2 Hydra-Lift" at bounding box center [648, 153] width 789 height 31
drag, startPoint x: 634, startPoint y: 152, endPoint x: 787, endPoint y: 158, distance: 153.0
click at [787, 158] on h1 "LuminO2 Hydra-Lift" at bounding box center [648, 153] width 789 height 31
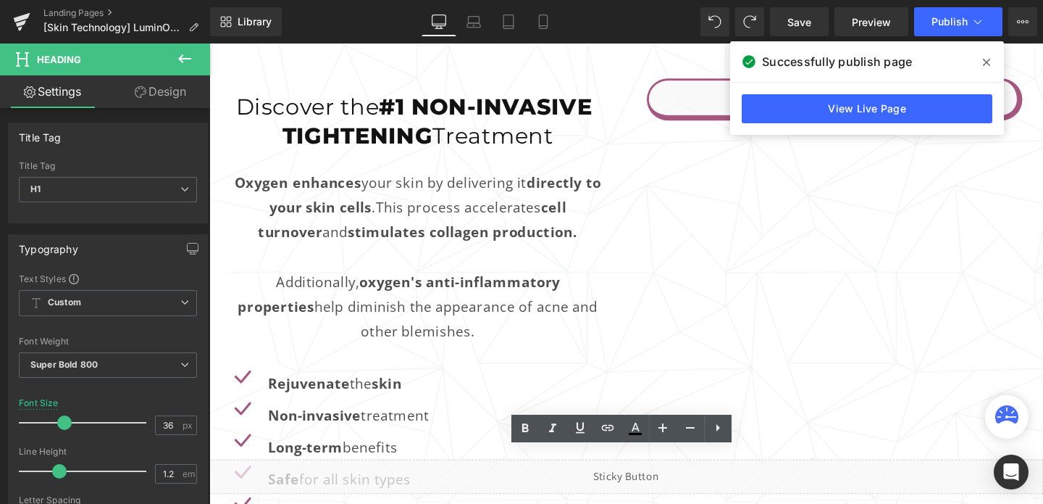
scroll to position [1547, 0]
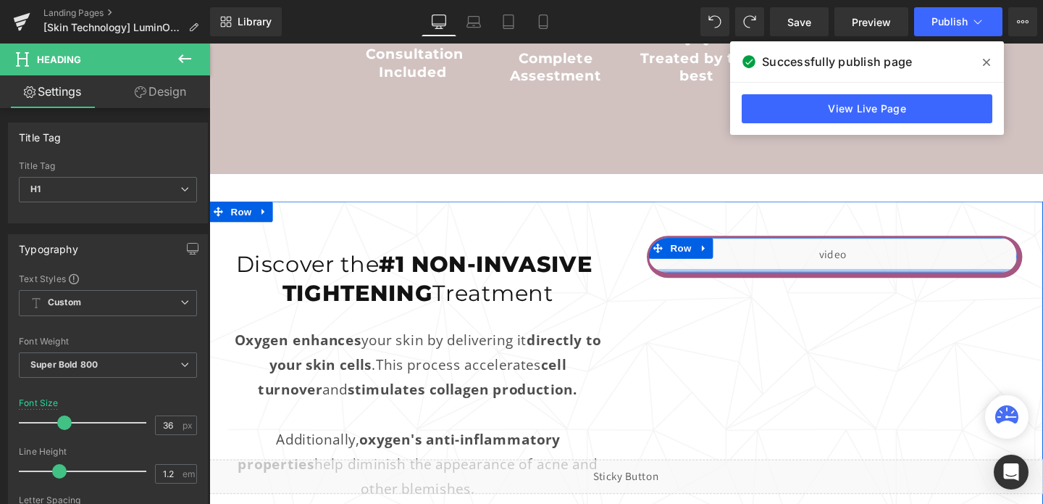
click at [787, 280] on div at bounding box center [865, 282] width 387 height 4
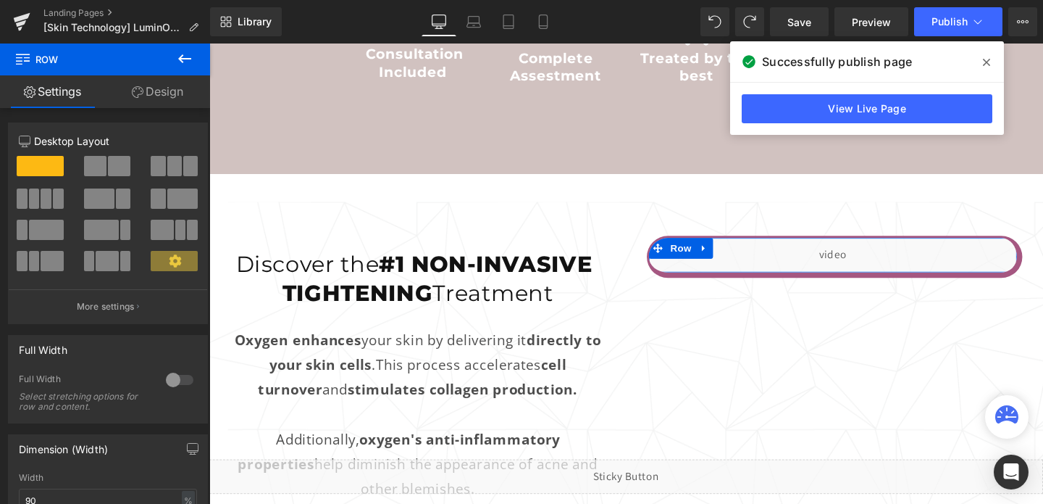
click at [187, 99] on link "Design" at bounding box center [157, 91] width 105 height 33
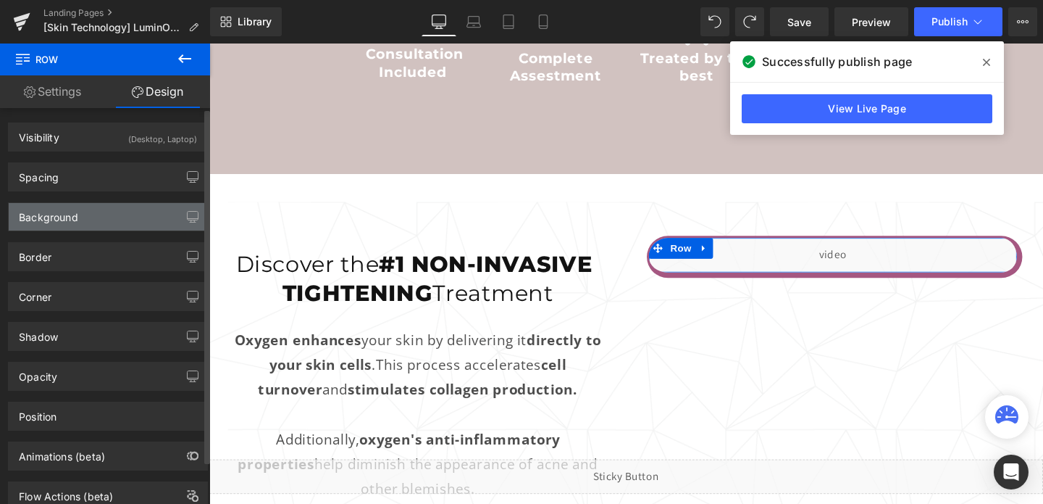
click at [53, 220] on div "Background" at bounding box center [48, 213] width 59 height 20
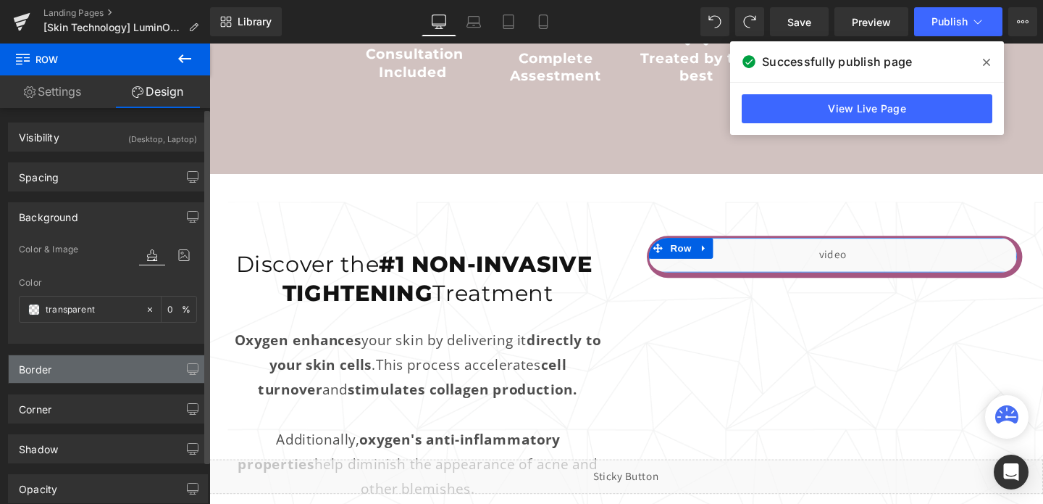
click at [70, 375] on div "Border" at bounding box center [108, 369] width 199 height 28
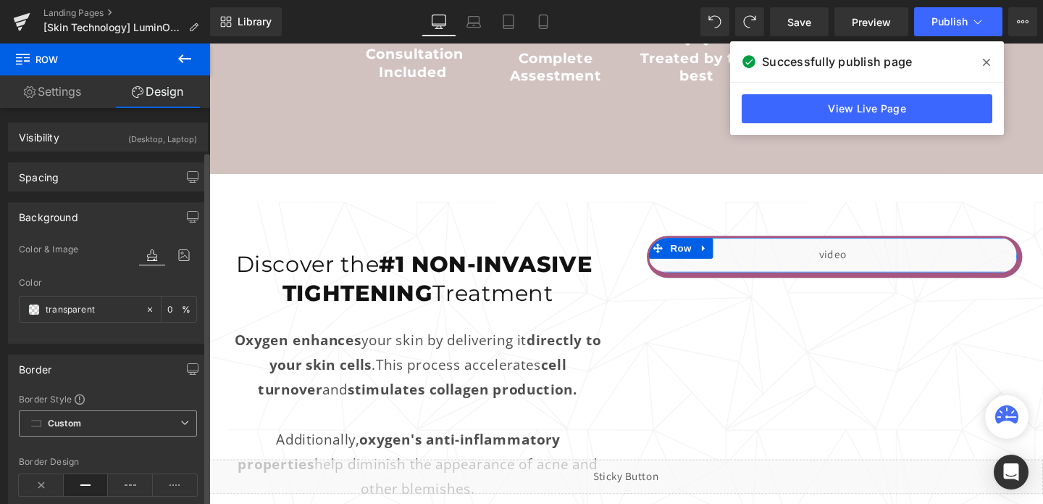
scroll to position [107, 0]
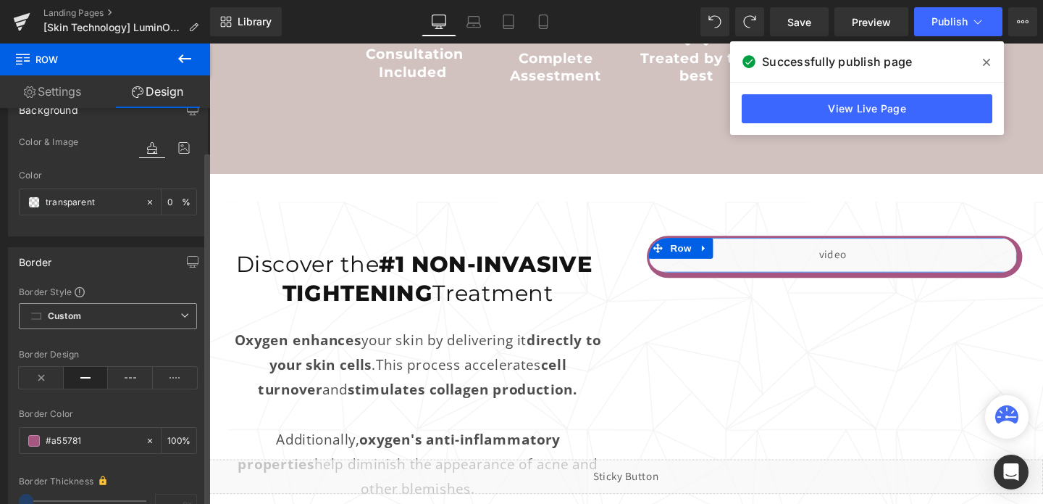
click at [70, 437] on input "#a55781" at bounding box center [92, 441] width 93 height 16
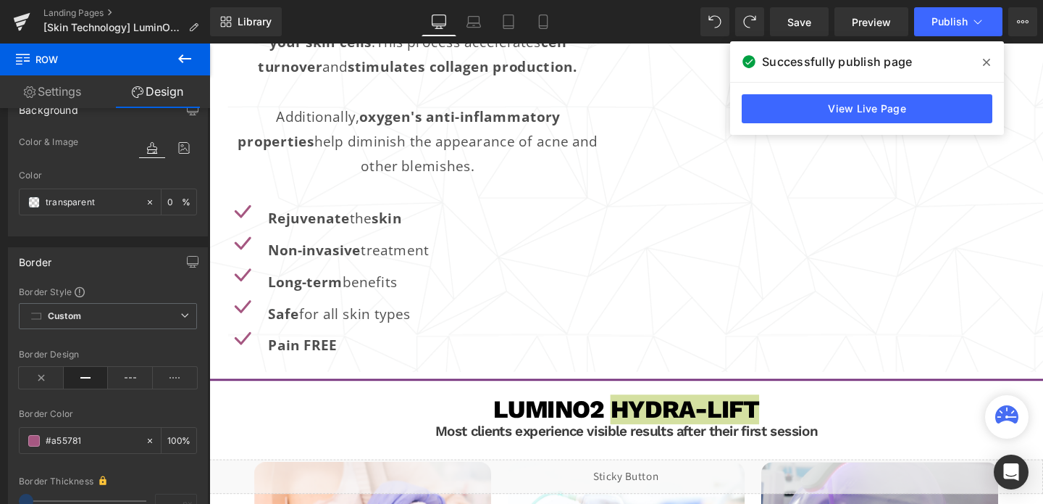
scroll to position [2021, 0]
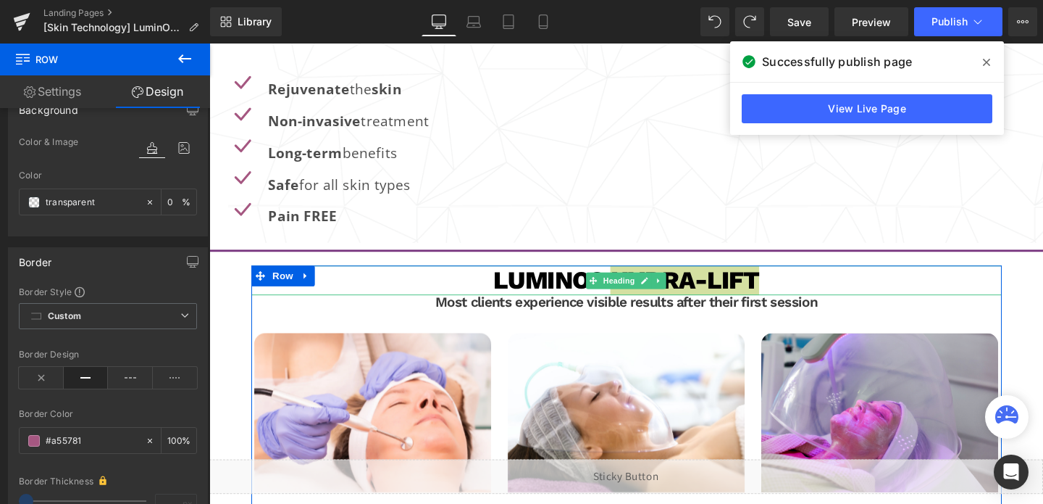
click at [665, 278] on div at bounding box center [648, 279] width 789 height 4
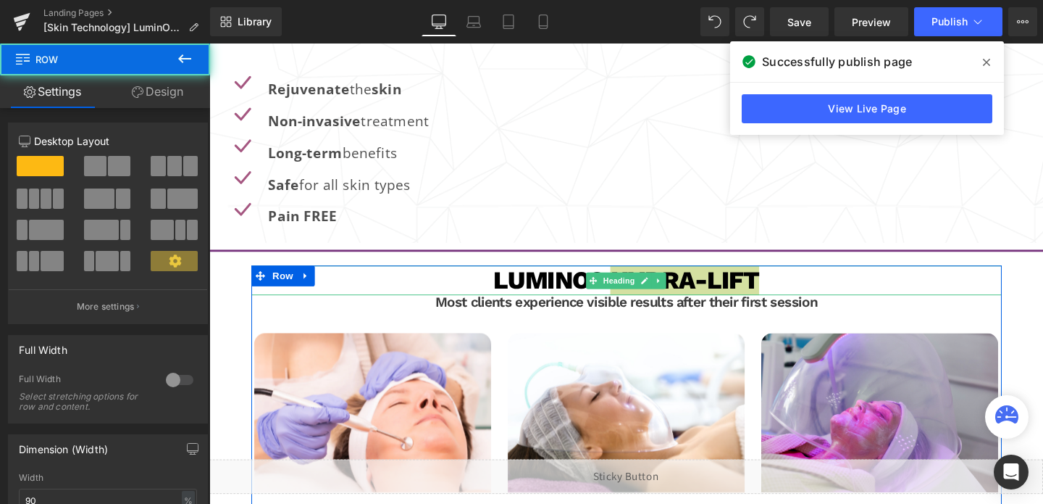
click at [748, 291] on h1 "LuminO2 Hydra-Lift" at bounding box center [648, 292] width 789 height 31
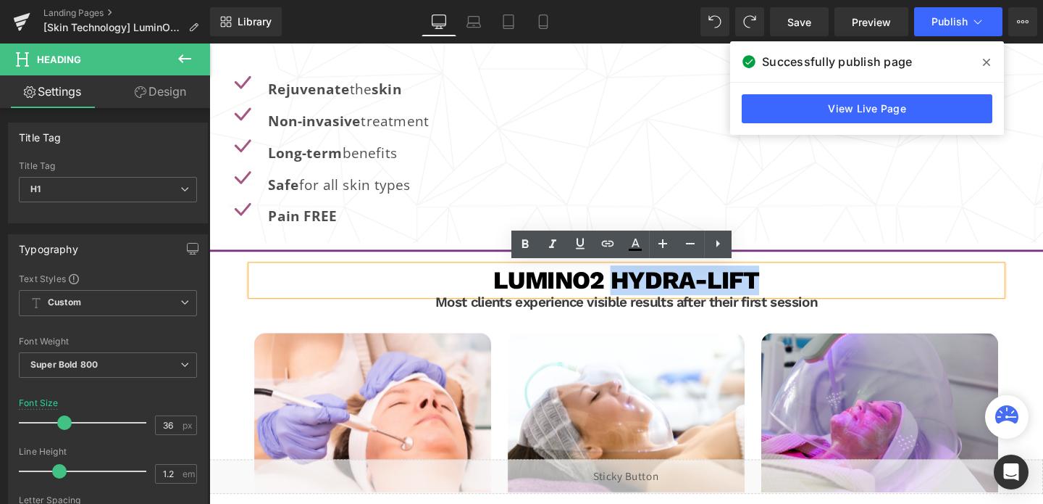
drag, startPoint x: 790, startPoint y: 292, endPoint x: 638, endPoint y: 291, distance: 152.1
click at [638, 291] on h1 "LuminO2 Hydra-Lift" at bounding box center [648, 292] width 789 height 31
click at [632, 253] on icon at bounding box center [635, 243] width 17 height 17
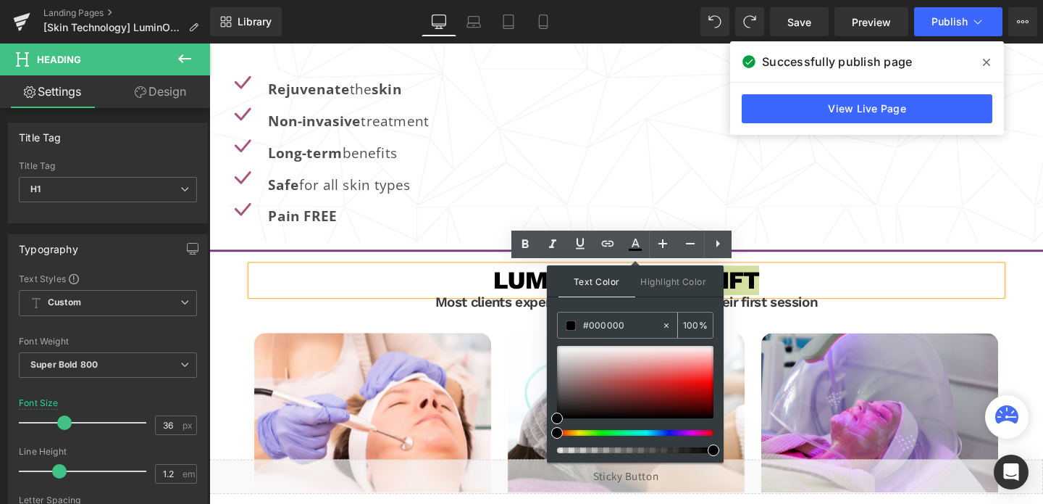
click at [608, 325] on input "#000000" at bounding box center [622, 325] width 78 height 16
paste input "#a55781"
click at [588, 319] on input "##a55781" at bounding box center [622, 325] width 78 height 16
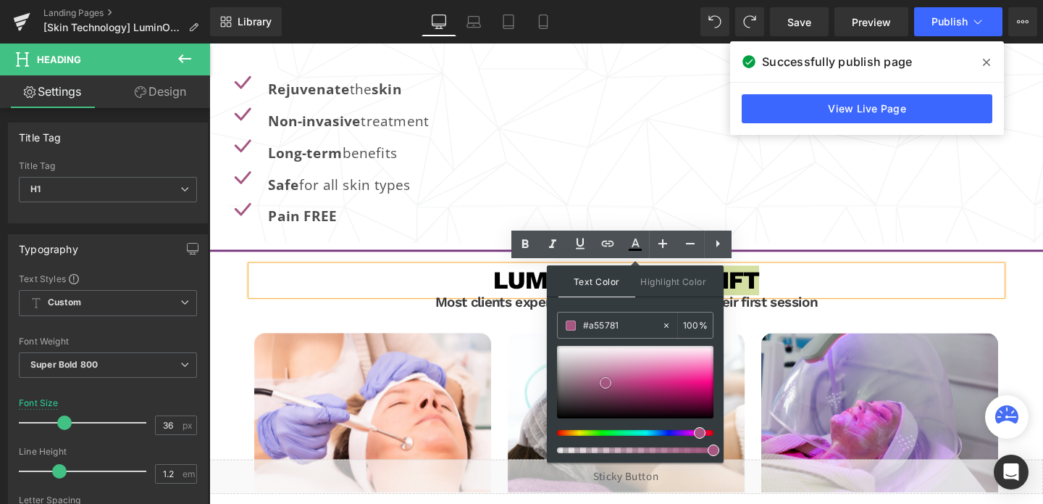
click at [604, 383] on span at bounding box center [606, 383] width 12 height 12
click at [811, 293] on h1 "LuminO2 Hydra-Lift" at bounding box center [648, 292] width 789 height 31
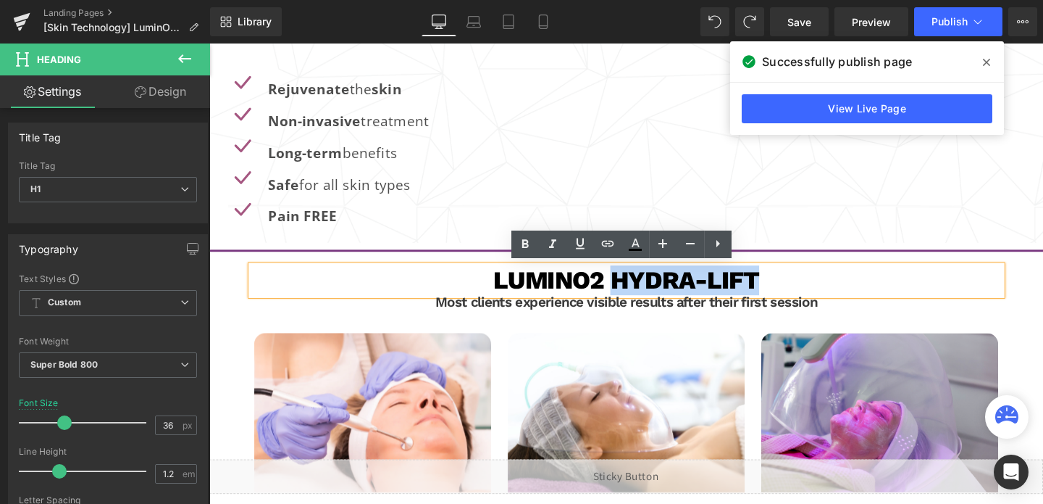
drag, startPoint x: 782, startPoint y: 298, endPoint x: 635, endPoint y: 301, distance: 147.8
click at [635, 301] on h1 "LuminO2 Hydra-Lift" at bounding box center [648, 292] width 789 height 31
click at [631, 247] on icon at bounding box center [635, 243] width 17 height 17
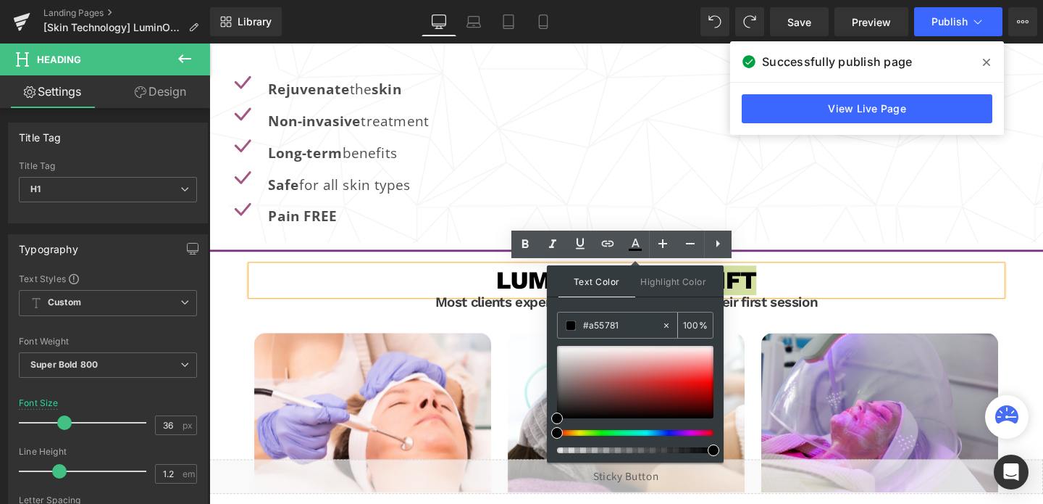
click at [598, 331] on input "#a55781" at bounding box center [622, 325] width 78 height 16
paste input "#a55781"
type input "#a55781"
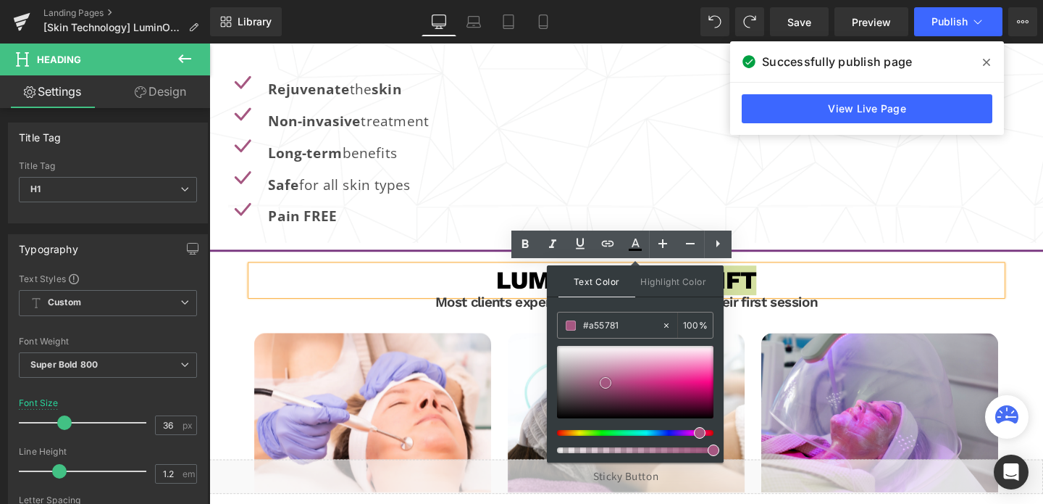
click at [606, 380] on span at bounding box center [606, 383] width 12 height 12
click at [821, 297] on h1 "LuminO2 Hydra-Lift" at bounding box center [648, 292] width 789 height 31
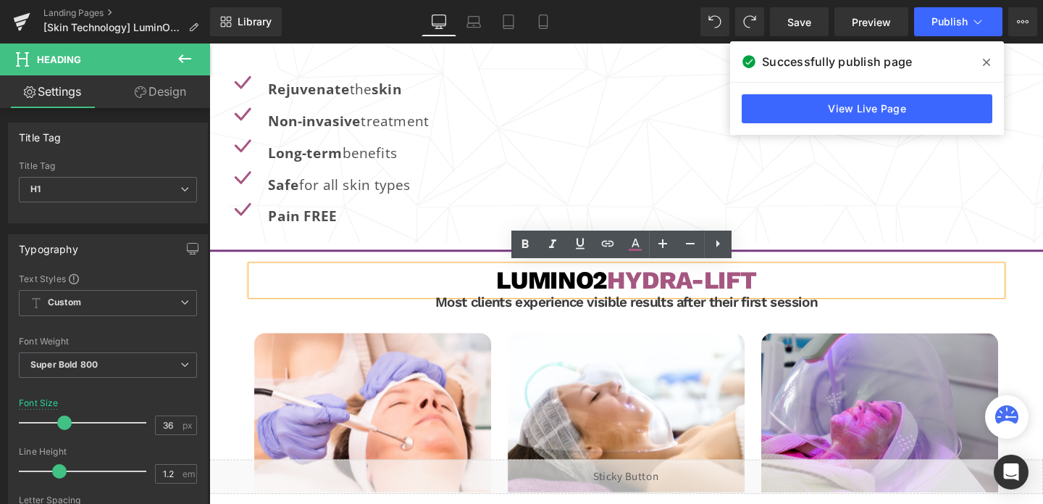
click at [636, 295] on span "Hydra-Lift" at bounding box center [706, 292] width 156 height 30
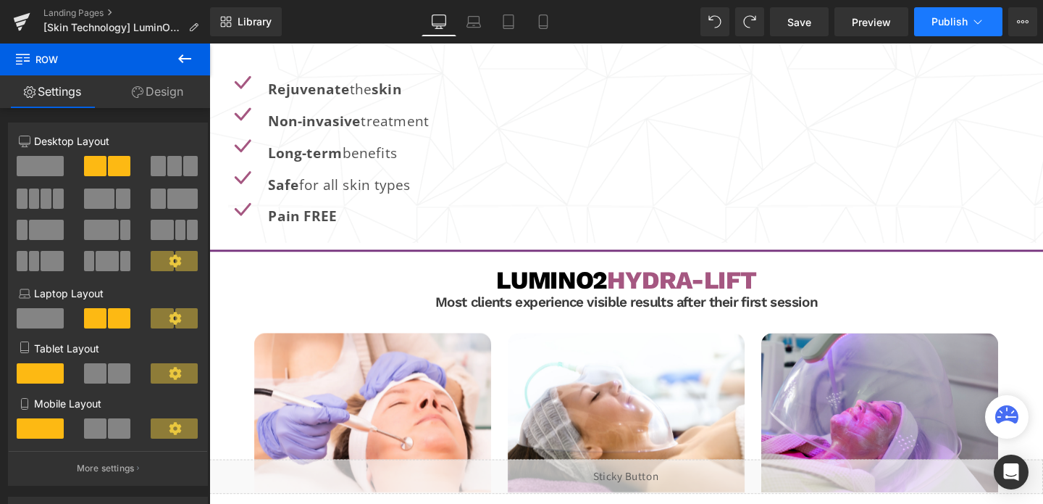
click at [944, 21] on span "Publish" at bounding box center [950, 22] width 36 height 12
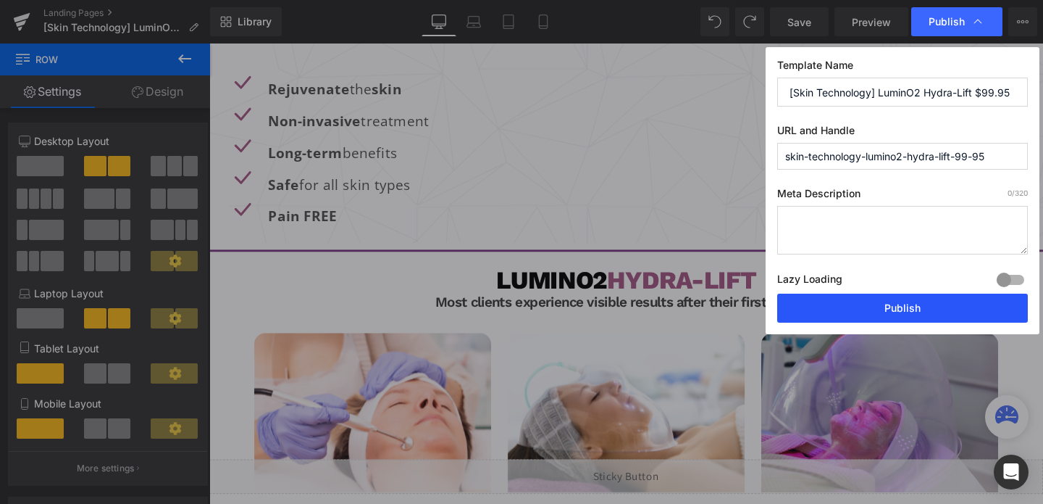
click at [893, 304] on button "Publish" at bounding box center [902, 307] width 251 height 29
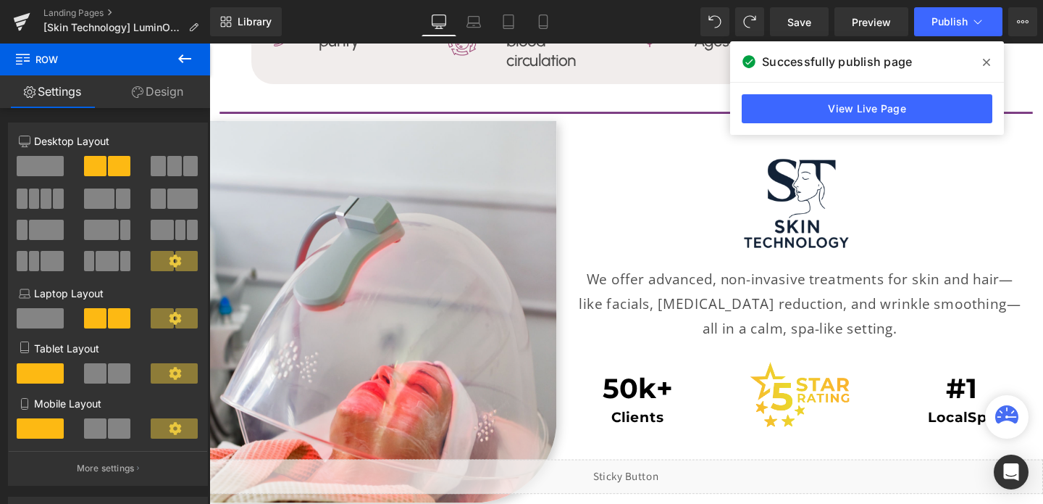
scroll to position [2557, 0]
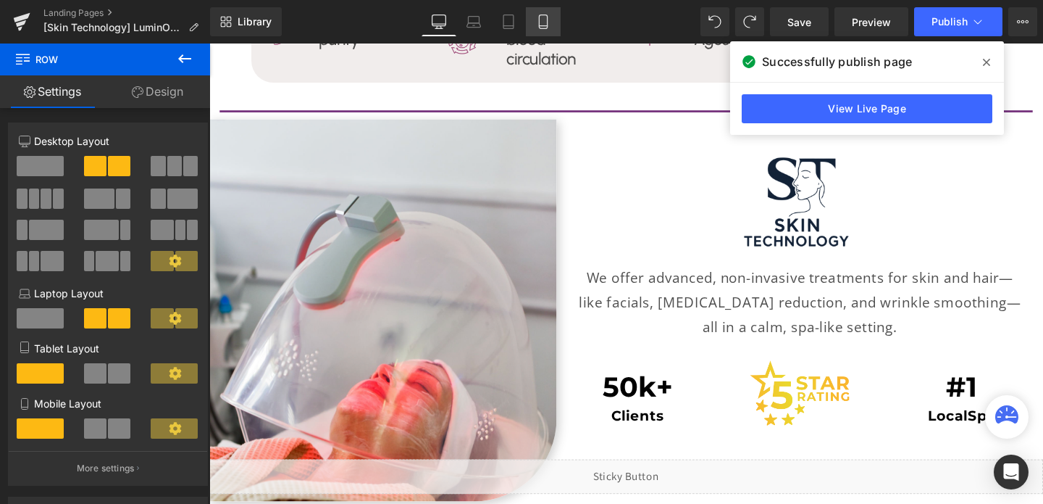
click at [540, 30] on link "Mobile" at bounding box center [543, 21] width 35 height 29
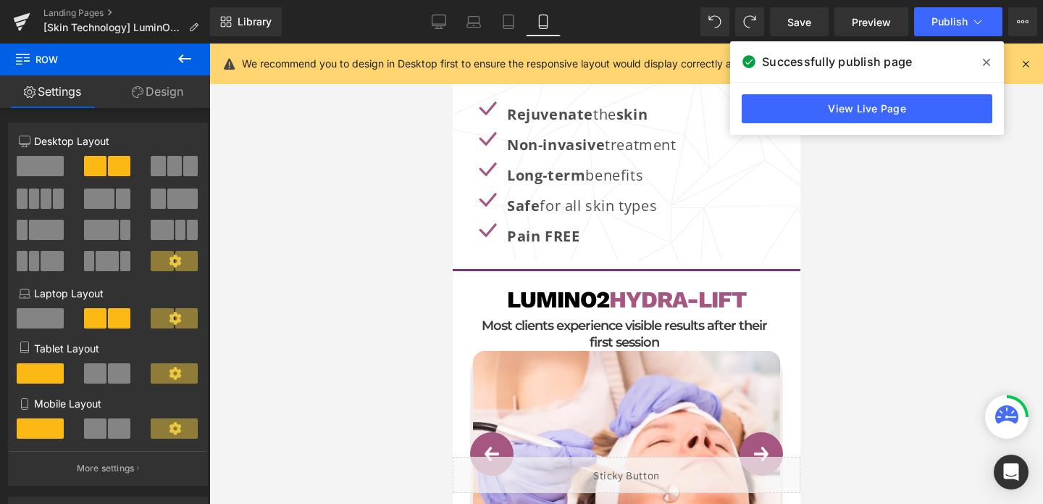
scroll to position [2120, 0]
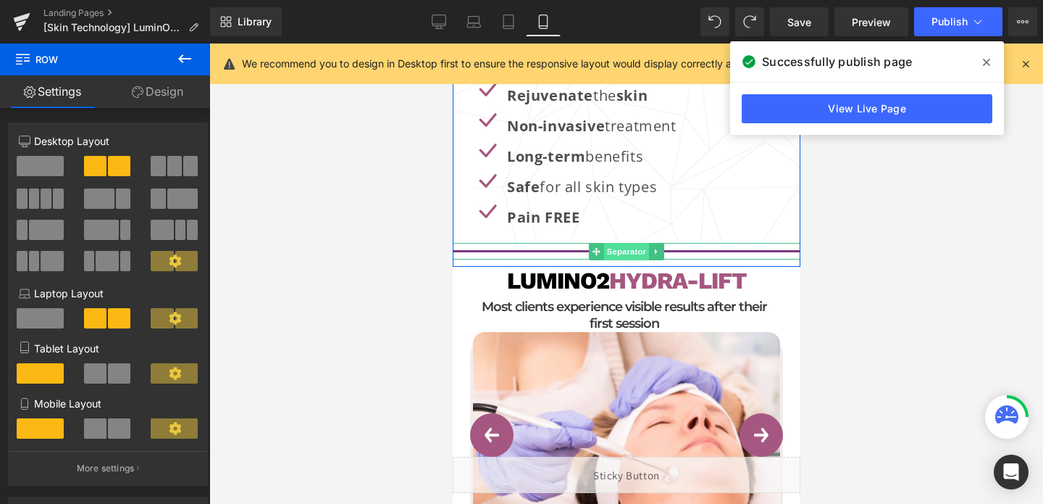
click at [627, 243] on span "Separator" at bounding box center [625, 251] width 45 height 17
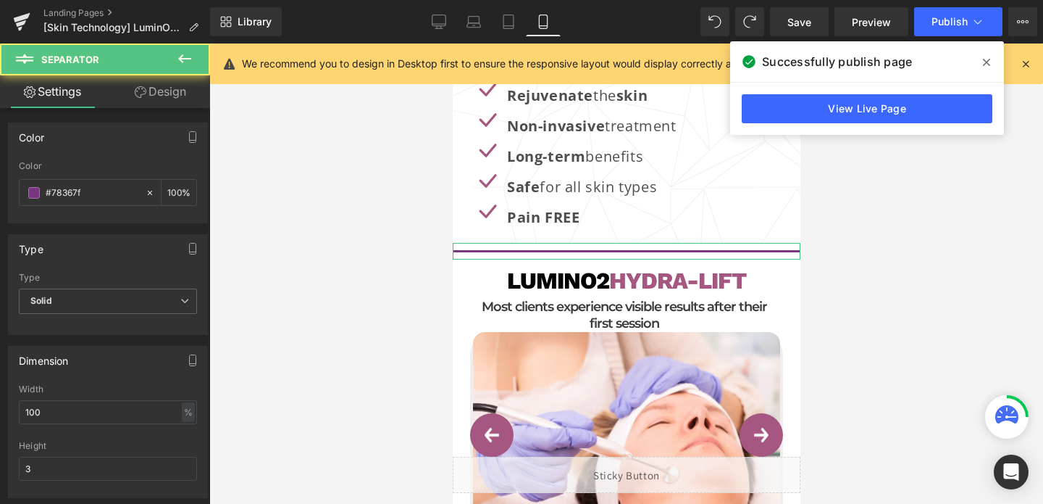
click at [152, 83] on link "Design" at bounding box center [160, 91] width 105 height 33
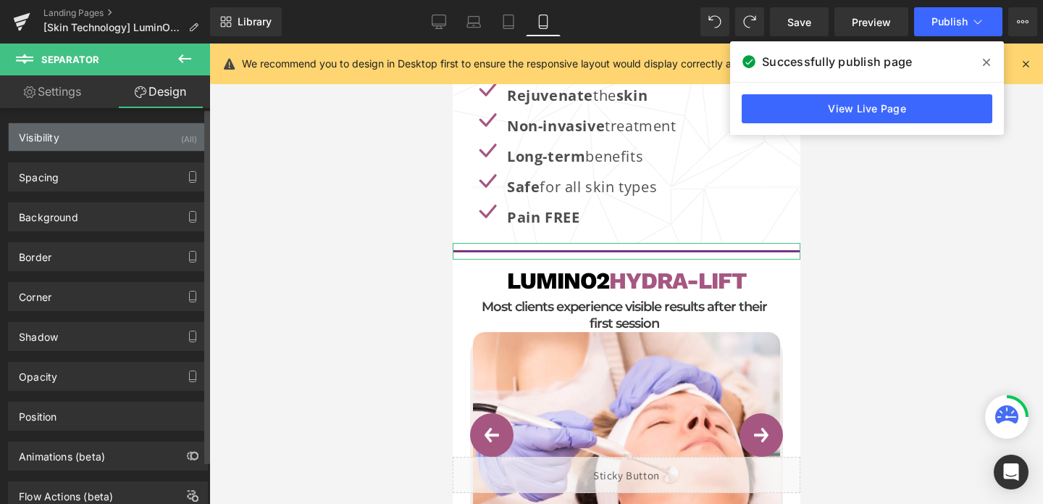
click at [154, 138] on div "Visibility (All)" at bounding box center [108, 137] width 199 height 28
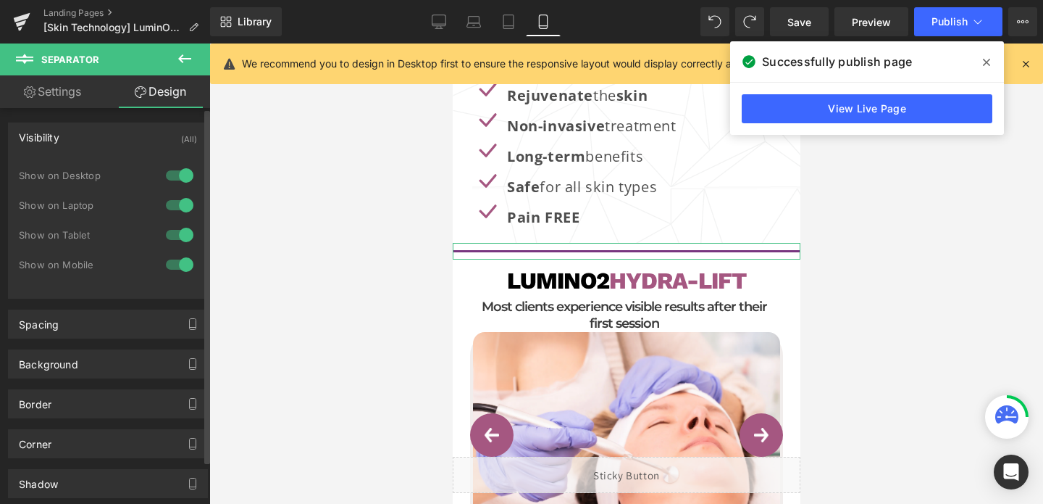
click at [172, 260] on div at bounding box center [179, 264] width 35 height 23
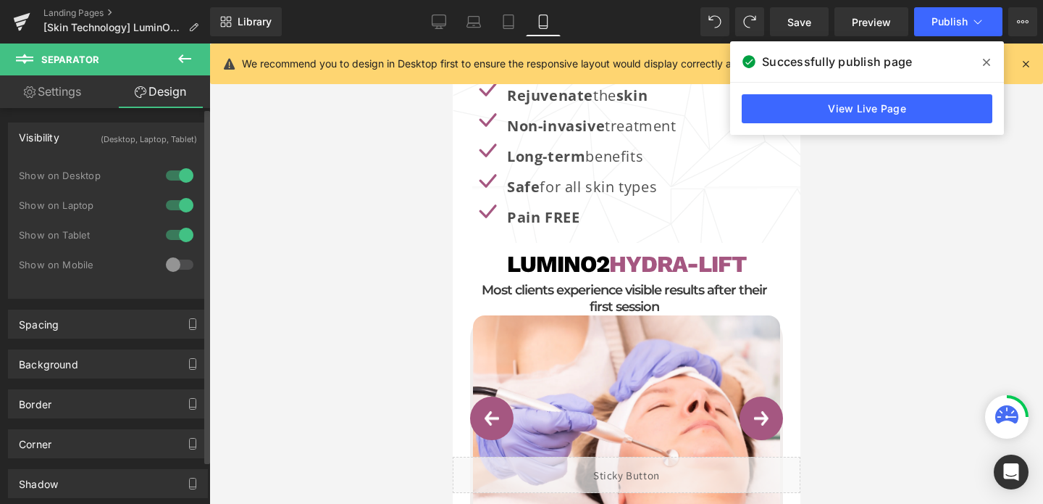
click at [172, 241] on div at bounding box center [179, 234] width 35 height 23
click at [372, 343] on div at bounding box center [626, 273] width 834 height 460
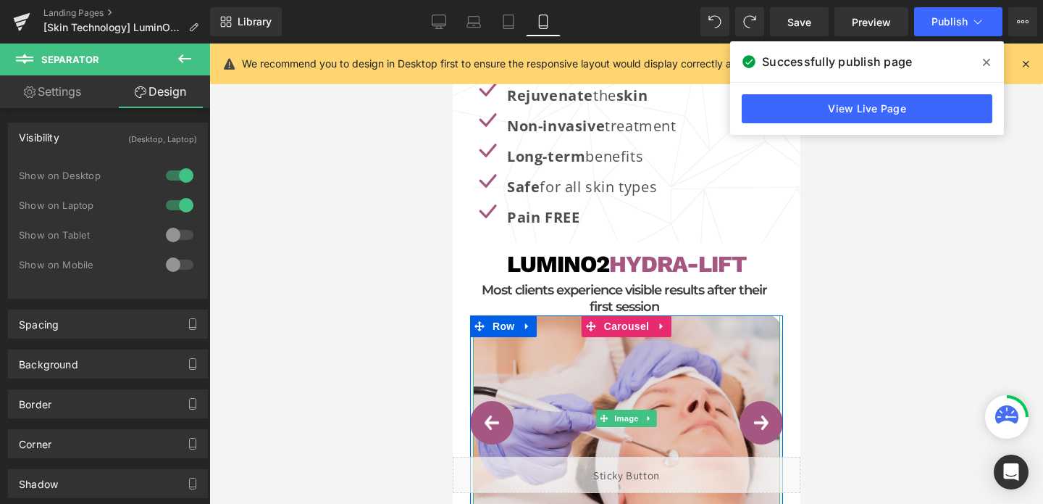
click at [482, 358] on img at bounding box center [625, 418] width 307 height 206
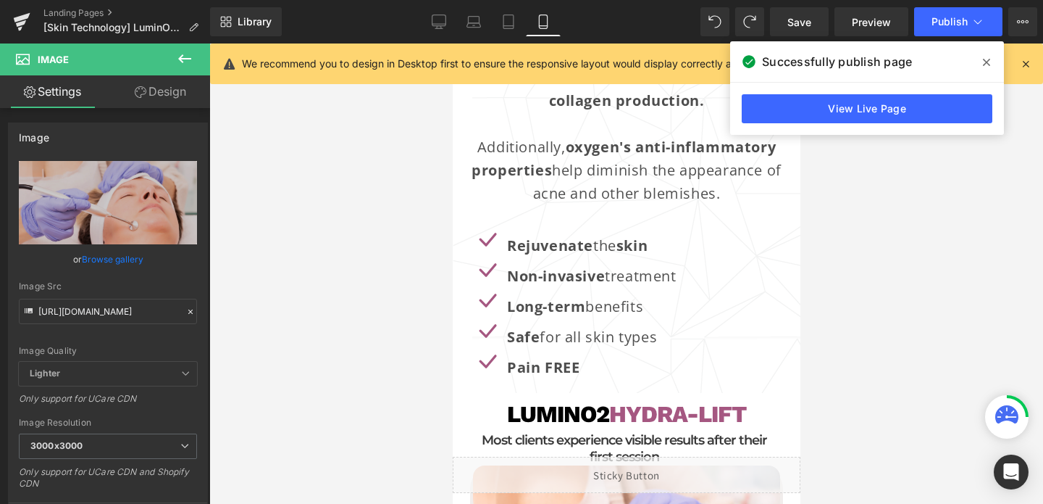
scroll to position [2038, 0]
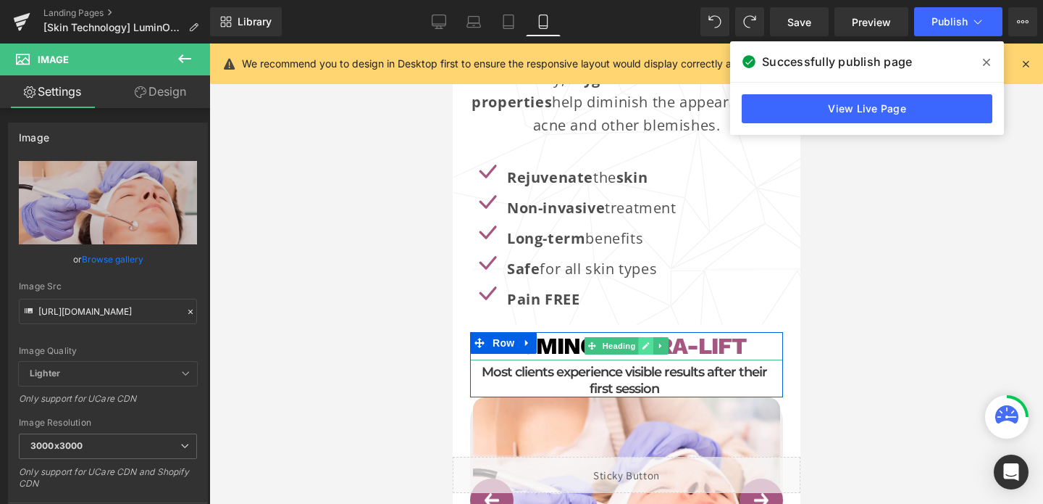
click at [645, 343] on icon at bounding box center [645, 346] width 7 height 7
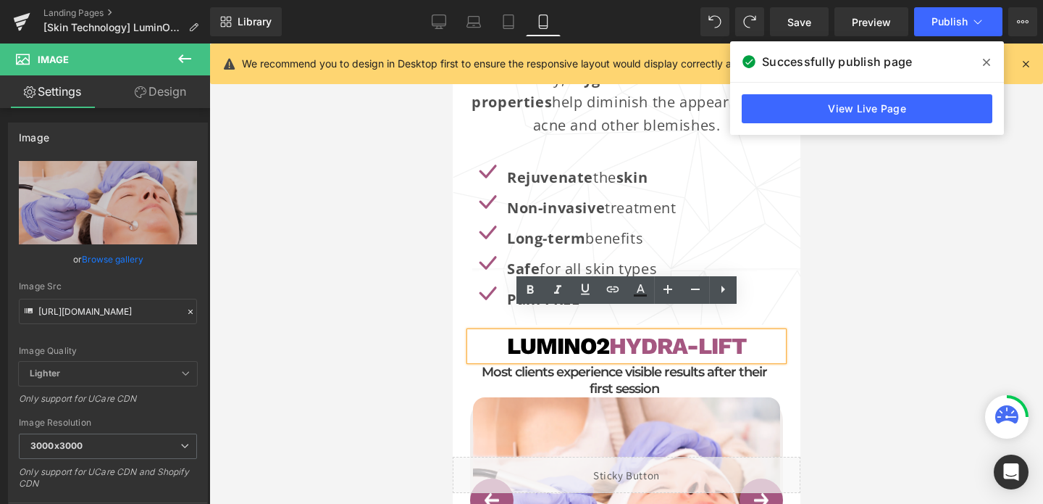
click at [660, 332] on span "Hydra-Lift" at bounding box center [677, 346] width 137 height 28
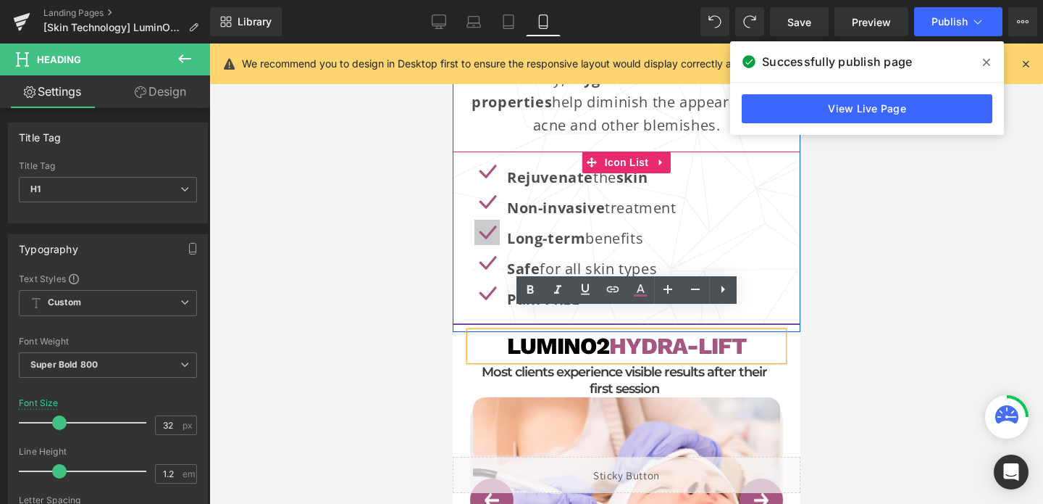
click at [486, 227] on span "Icon" at bounding box center [483, 235] width 23 height 17
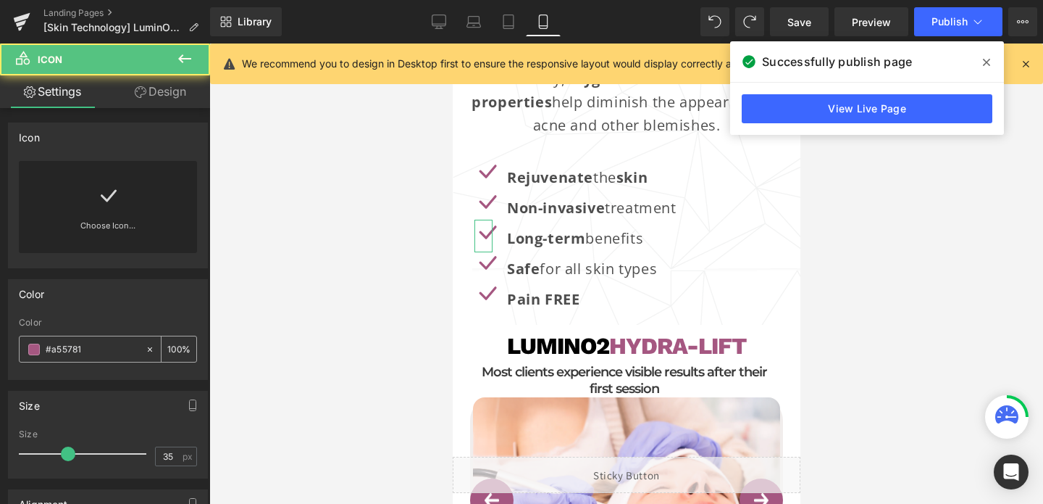
click at [80, 344] on input "#a55781" at bounding box center [92, 349] width 93 height 16
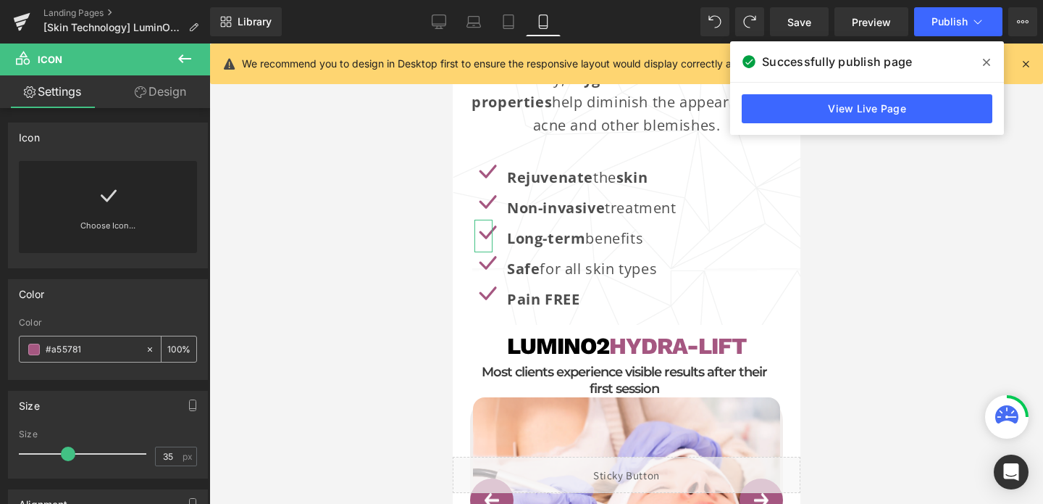
click at [80, 344] on input "#a55781" at bounding box center [92, 349] width 93 height 16
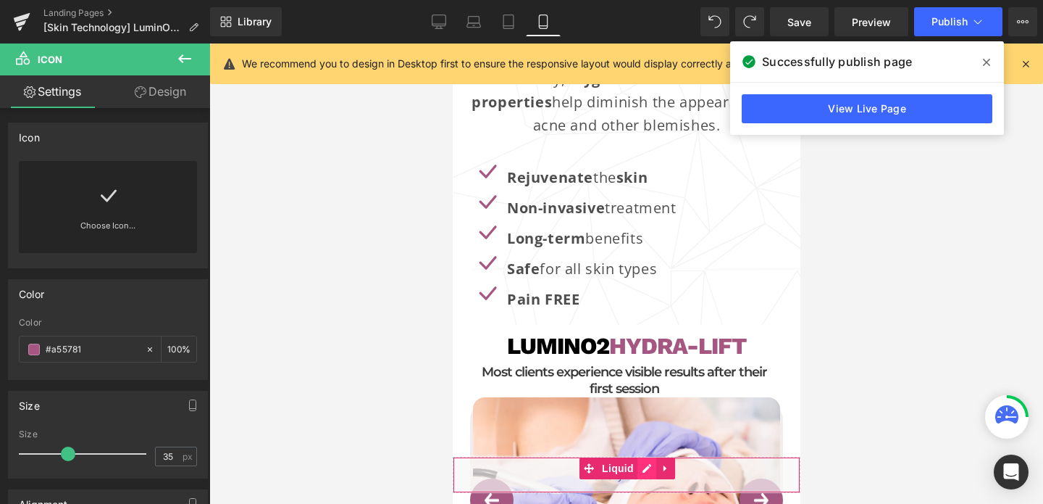
click at [645, 470] on div "Liquid" at bounding box center [626, 474] width 348 height 36
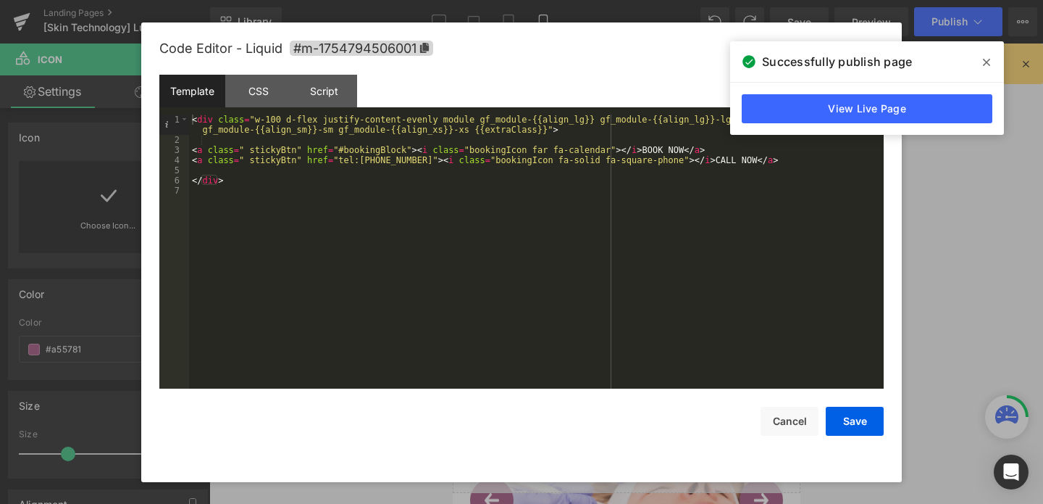
click at [272, 108] on div "Template CSS Script Data" at bounding box center [521, 95] width 724 height 40
click at [269, 89] on div "CSS" at bounding box center [258, 91] width 66 height 33
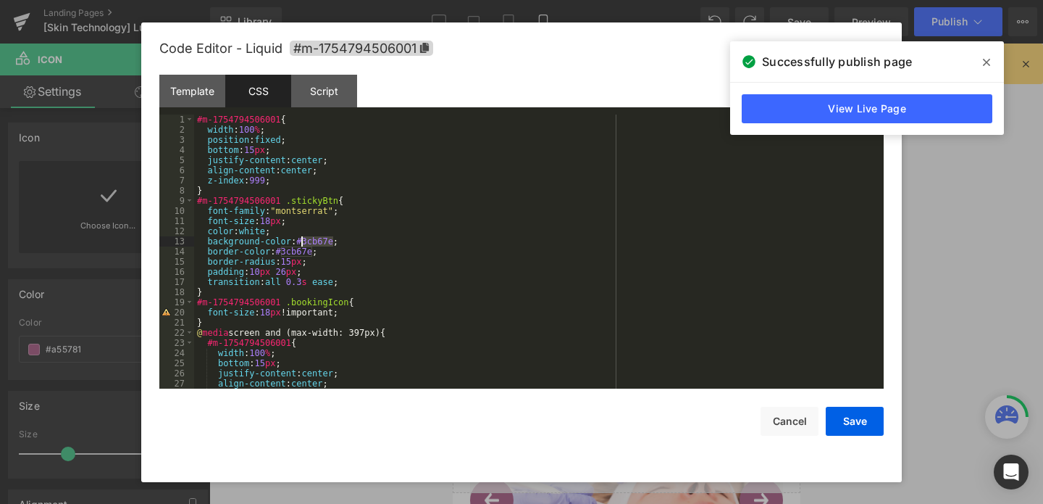
drag, startPoint x: 335, startPoint y: 241, endPoint x: 299, endPoint y: 246, distance: 35.8
click at [299, 246] on div "#m-1754794506001 { width : 100 % ; position : fixed ; bottom : 15 px ; justify-…" at bounding box center [536, 261] width 684 height 294
drag, startPoint x: 297, startPoint y: 243, endPoint x: 331, endPoint y: 244, distance: 34.1
click at [331, 244] on div "#m-1754794506001 { width : 100 % ; position : fixed ; bottom : 15 px ; justify-…" at bounding box center [536, 261] width 684 height 294
drag, startPoint x: 314, startPoint y: 253, endPoint x: 275, endPoint y: 256, distance: 40.0
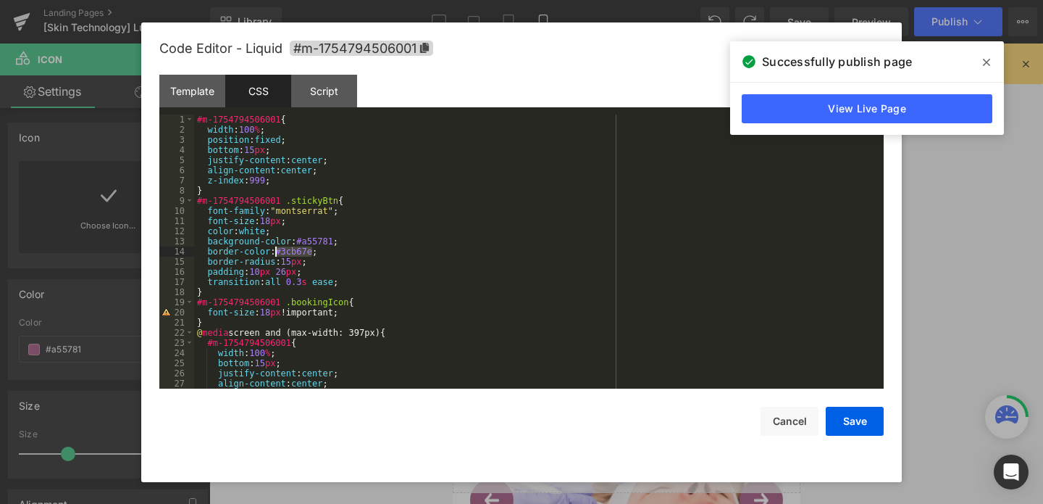
click at [275, 256] on div "#m-1754794506001 { width : 100 % ; position : fixed ; bottom : 15 px ; justify-…" at bounding box center [536, 261] width 684 height 294
click at [848, 432] on button "Save" at bounding box center [855, 420] width 58 height 29
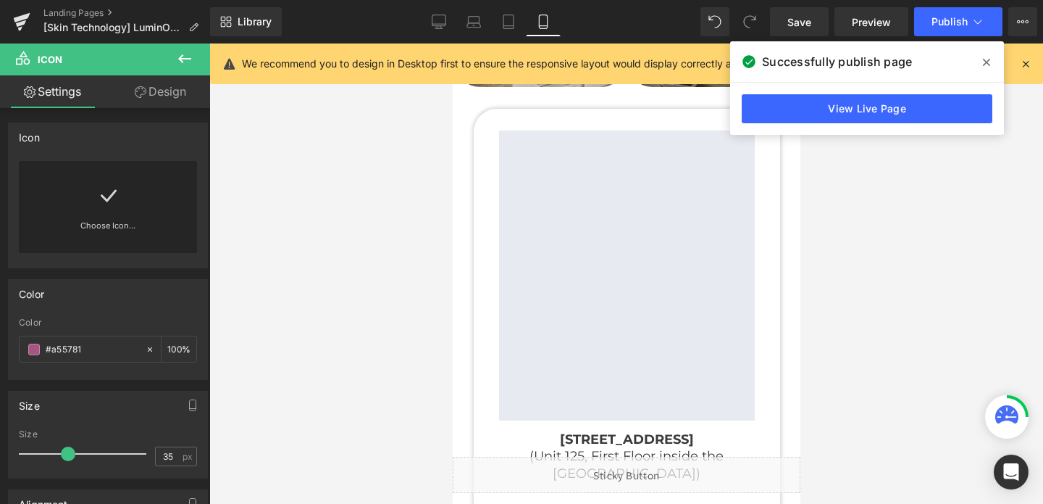
scroll to position [4924, 0]
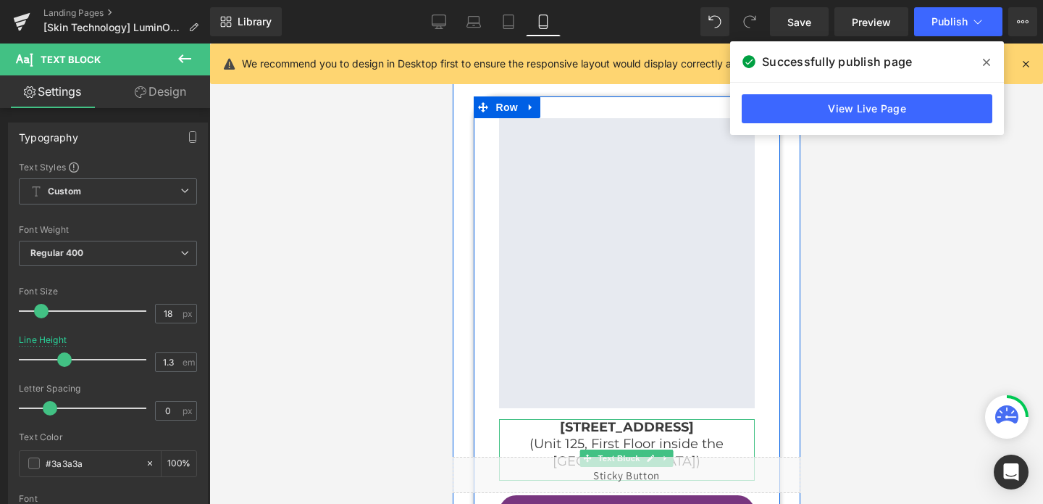
drag, startPoint x: 672, startPoint y: 420, endPoint x: 504, endPoint y: 402, distance: 169.8
click at [504, 419] on p "[STREET_ADDRESS]" at bounding box center [626, 427] width 256 height 17
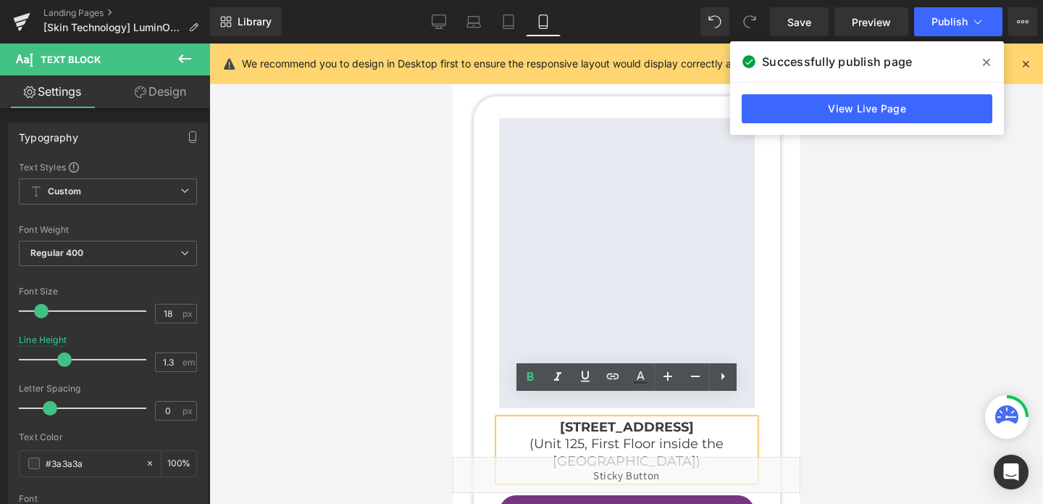
copy b "[STREET_ADDRESS]"
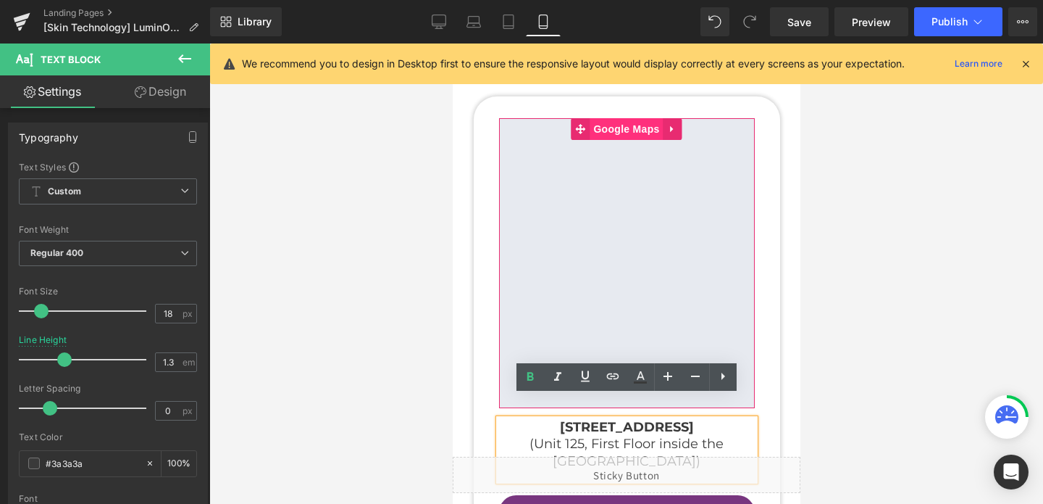
click at [622, 118] on span "Google Maps" at bounding box center [625, 129] width 73 height 22
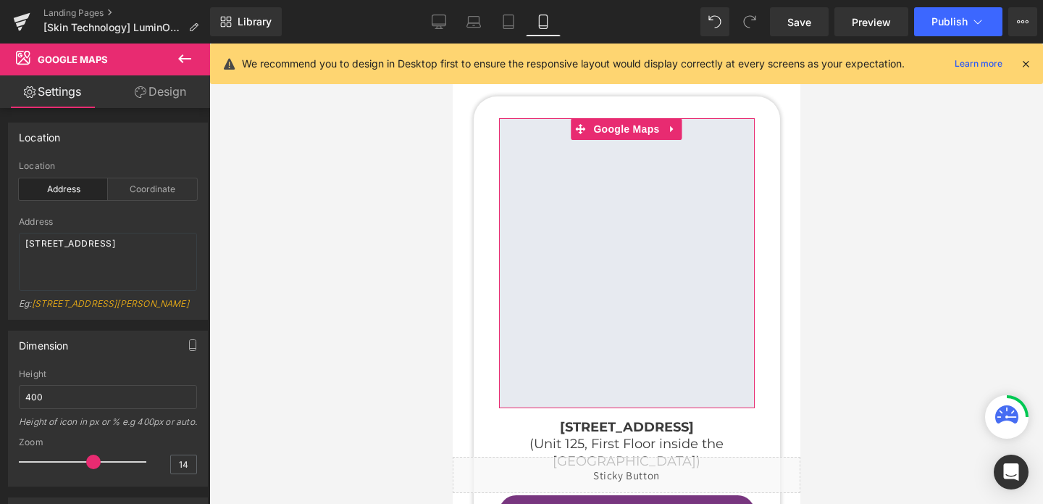
click at [159, 99] on link "Design" at bounding box center [160, 91] width 105 height 33
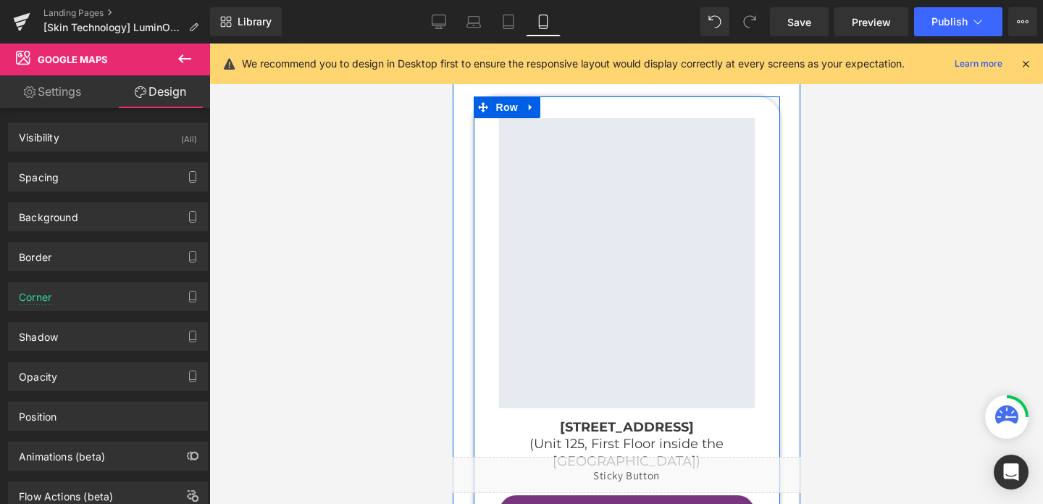
click at [480, 163] on div "Google Maps [STREET_ADDRESS] (Unit 125, First Floor inside the [GEOGRAPHIC_DATA…" at bounding box center [626, 349] width 306 height 506
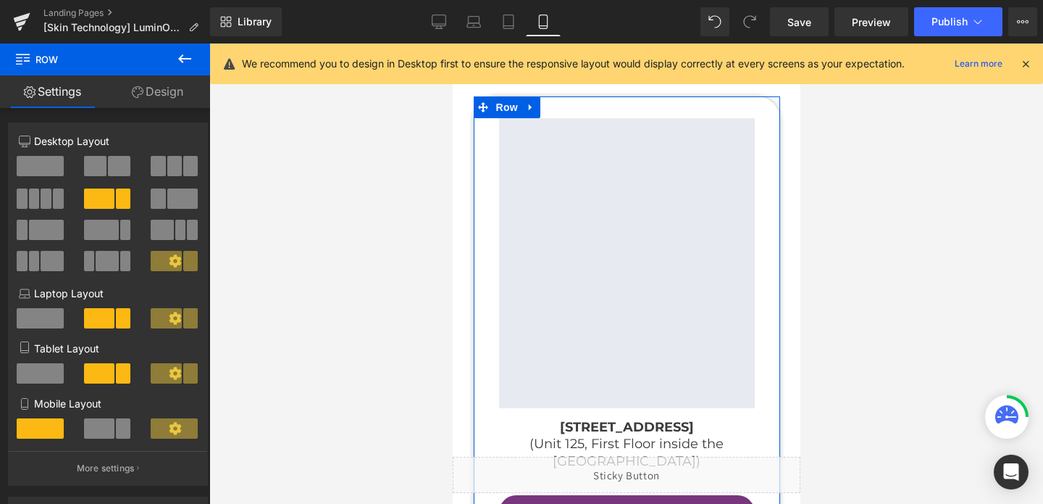
click at [151, 88] on link "Design" at bounding box center [157, 91] width 105 height 33
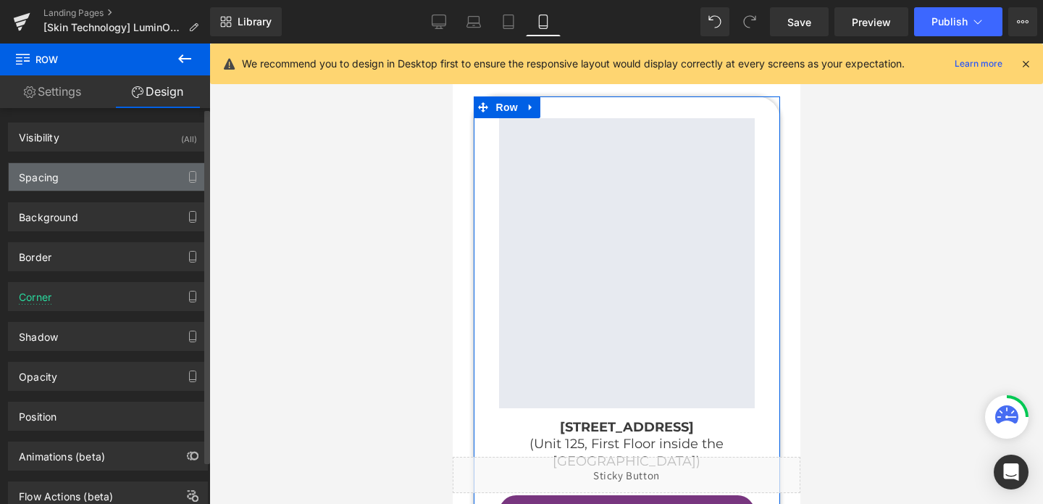
click at [104, 189] on div "Spacing" at bounding box center [108, 177] width 199 height 28
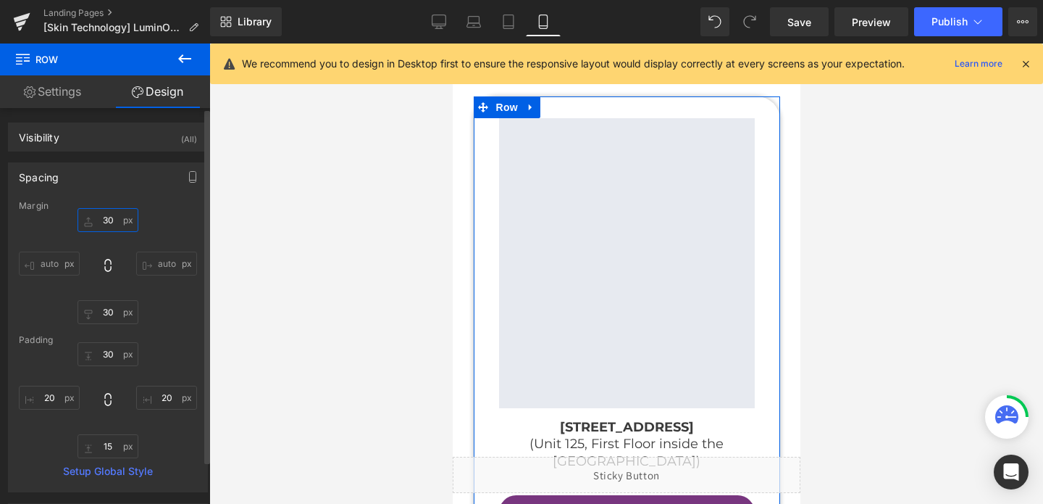
click at [102, 211] on input "30" at bounding box center [108, 220] width 61 height 24
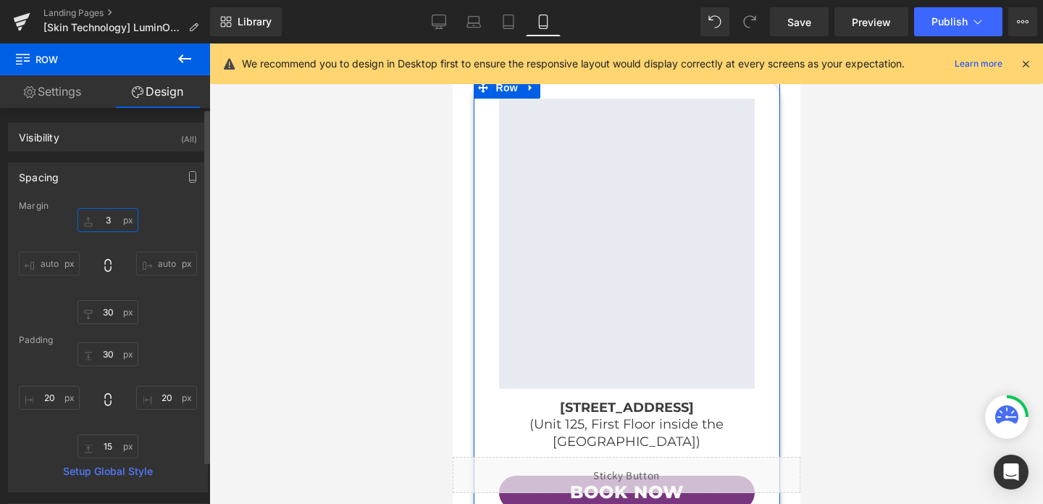
type input "3'"
type input "30"
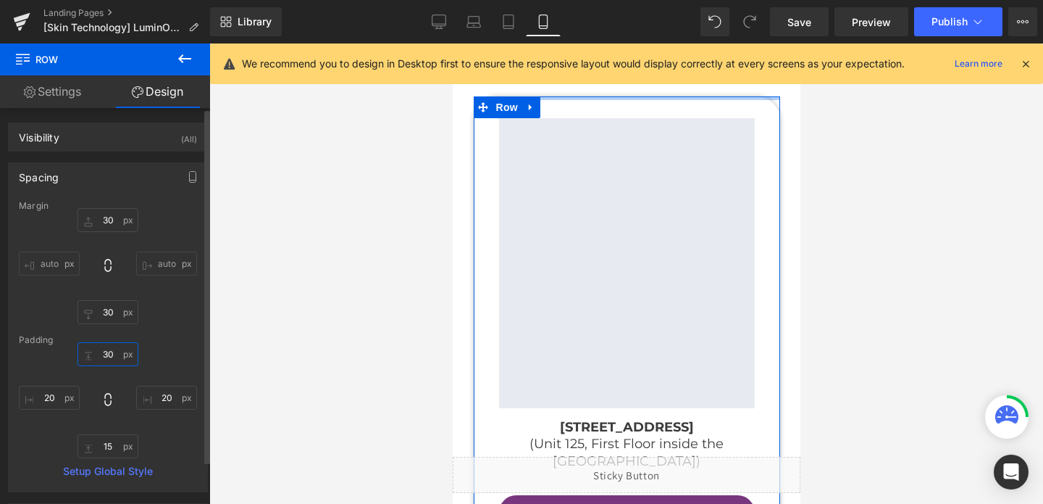
click at [99, 359] on input "30" at bounding box center [108, 354] width 61 height 24
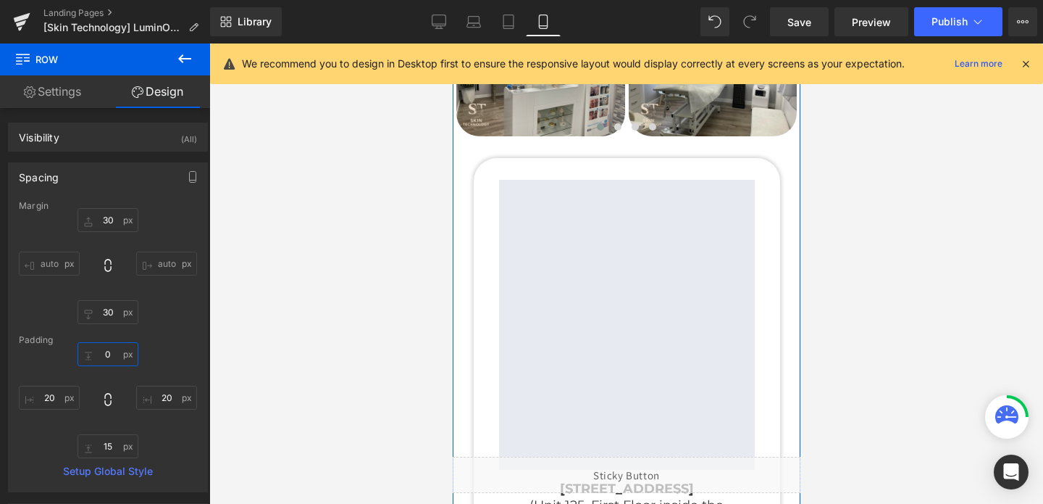
scroll to position [4863, 0]
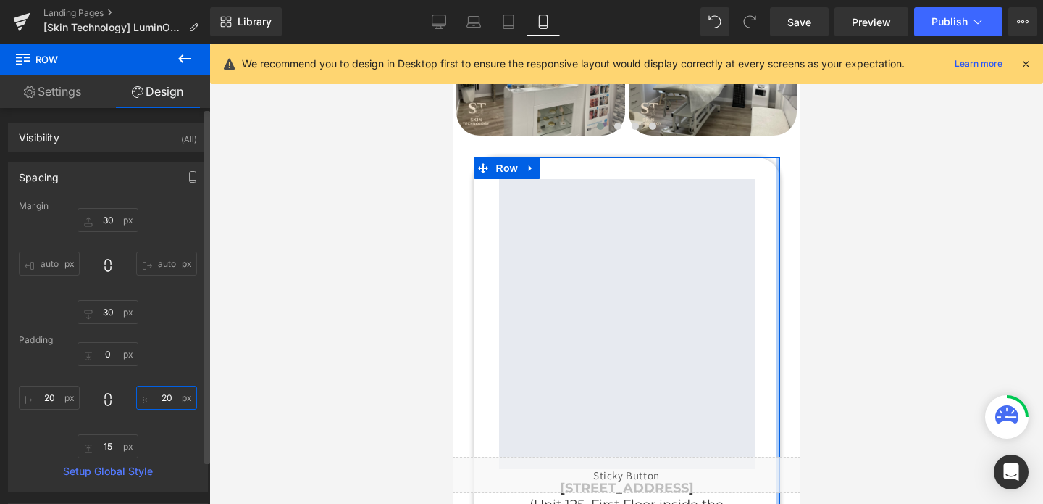
click at [162, 397] on input "20" at bounding box center [166, 397] width 61 height 24
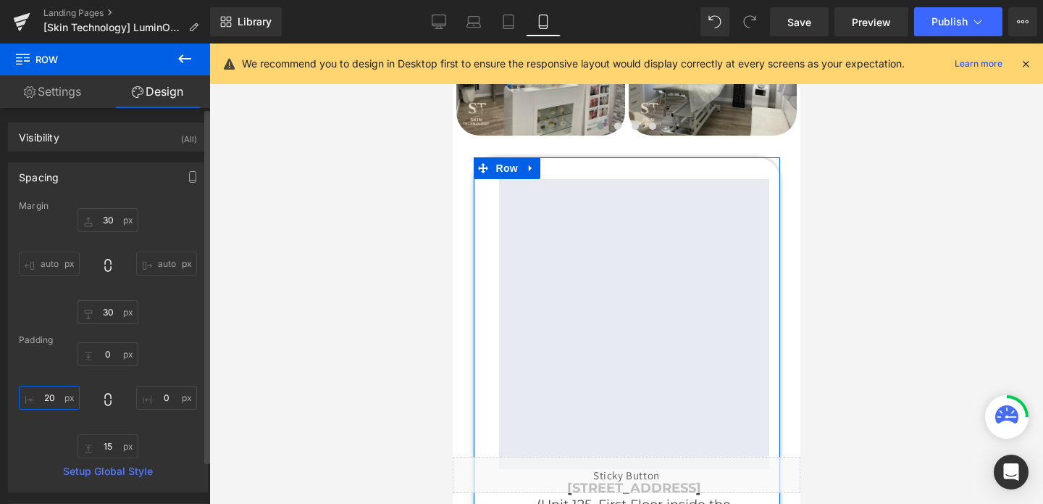
click at [44, 396] on input "20" at bounding box center [49, 397] width 61 height 24
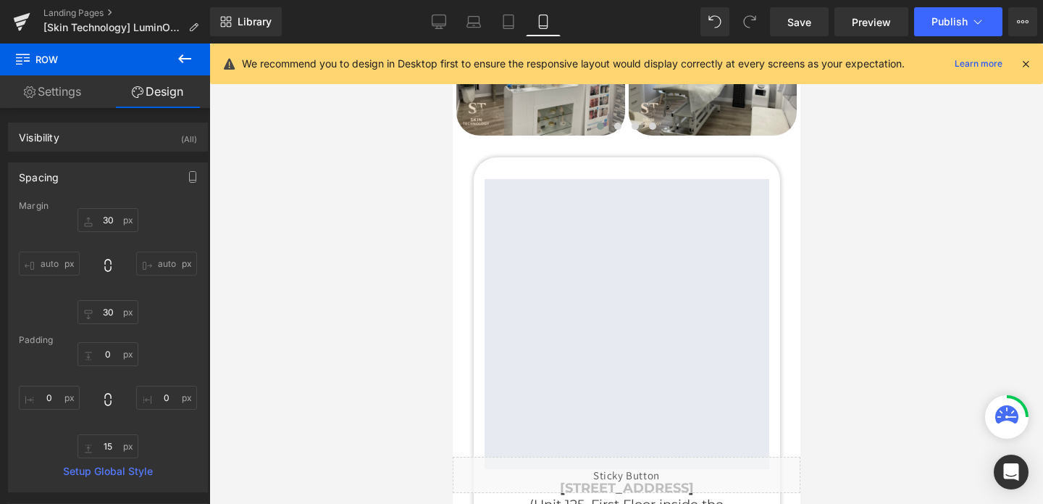
click at [222, 233] on div at bounding box center [626, 273] width 834 height 460
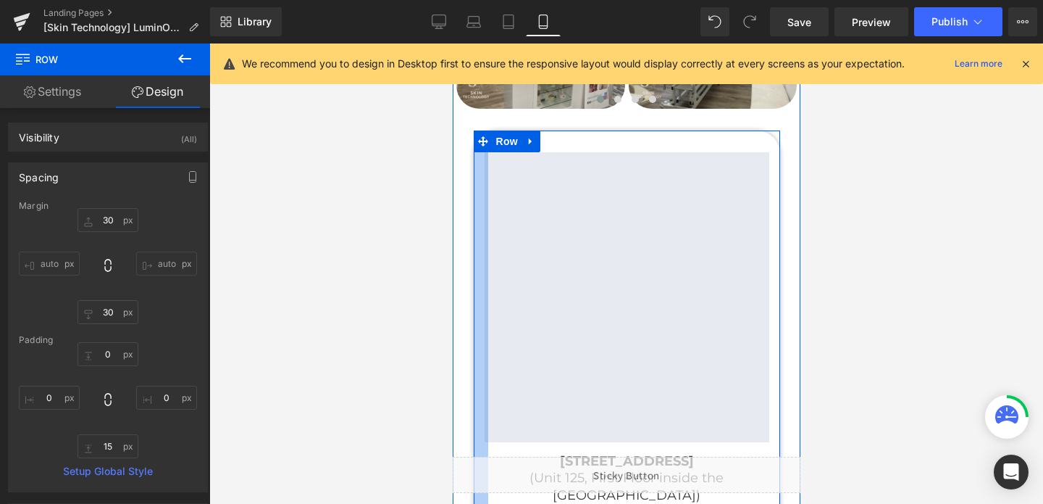
scroll to position [4892, 0]
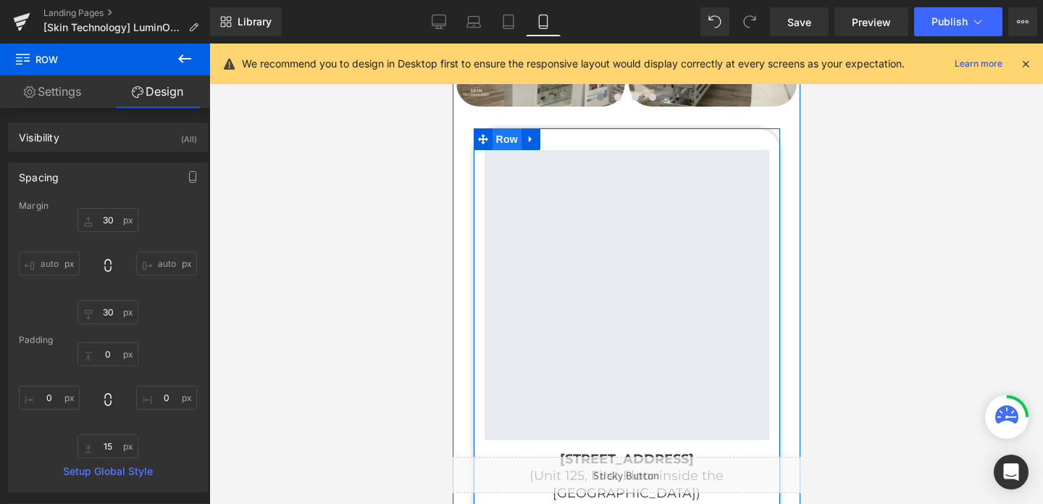
click at [510, 128] on span "Row" at bounding box center [506, 139] width 29 height 22
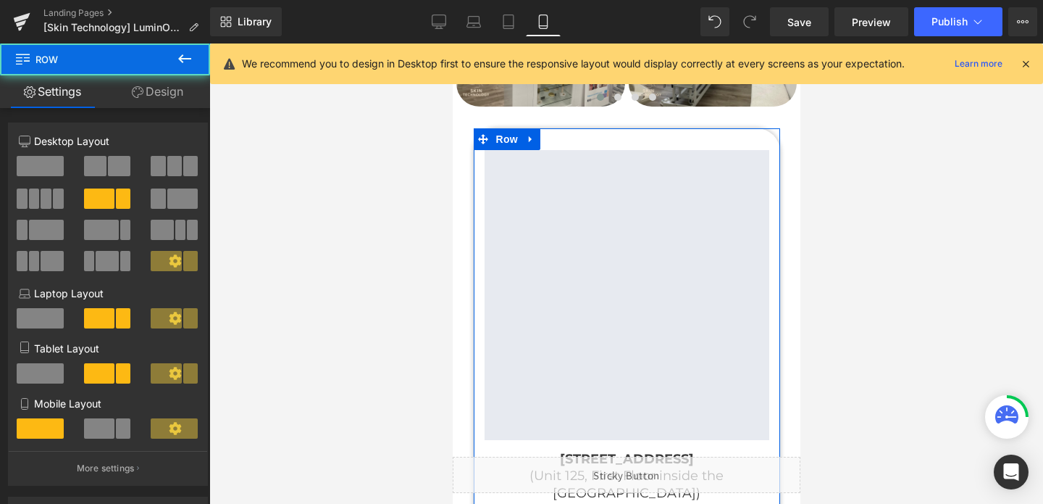
click at [64, 106] on link "Settings" at bounding box center [52, 91] width 105 height 33
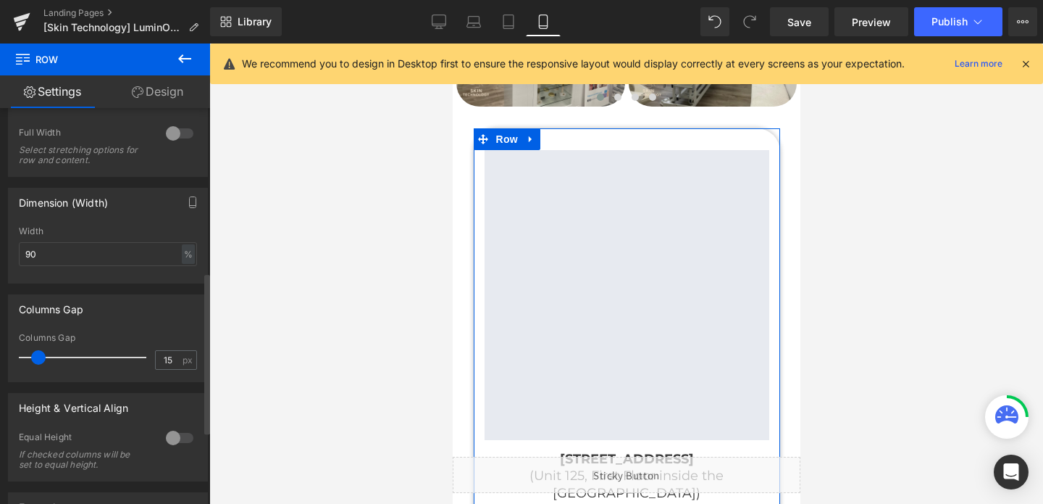
scroll to position [417, 0]
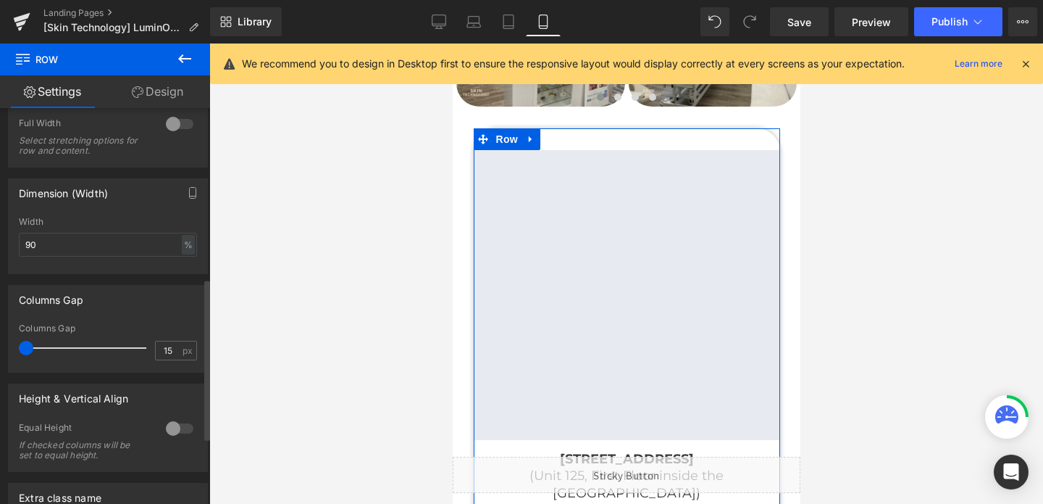
drag, startPoint x: 35, startPoint y: 348, endPoint x: 18, endPoint y: 351, distance: 16.9
click at [19, 351] on div "Columns Gap 15 px" at bounding box center [108, 347] width 178 height 49
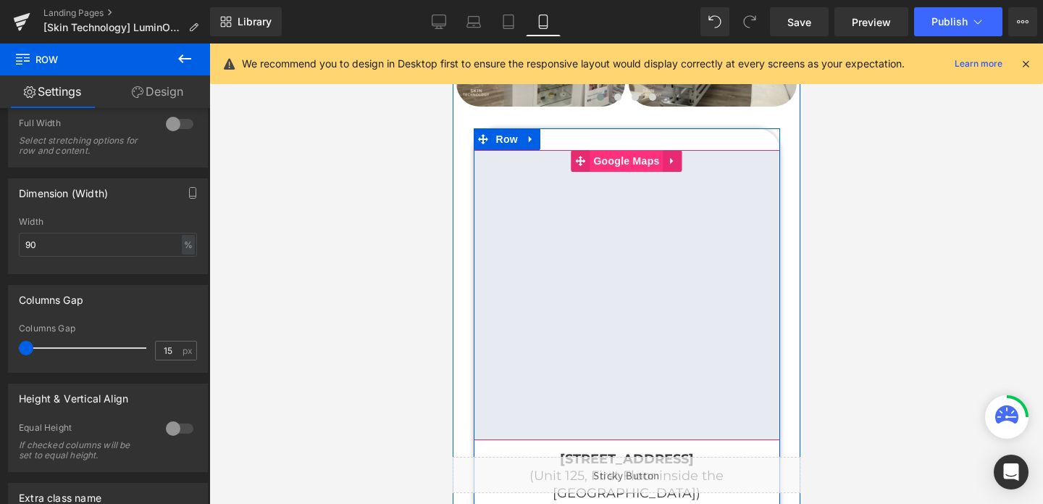
click at [632, 150] on span "Google Maps" at bounding box center [625, 161] width 73 height 22
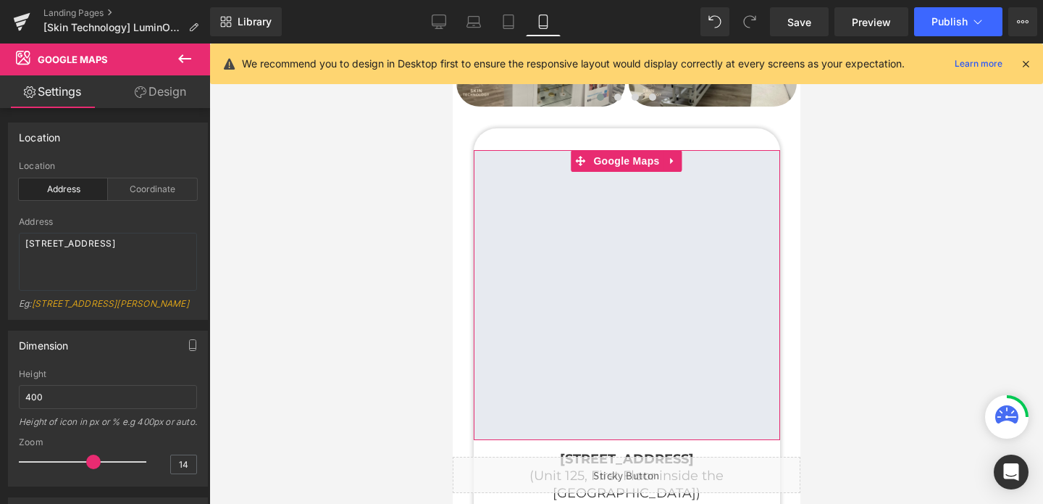
click at [162, 96] on link "Design" at bounding box center [160, 91] width 105 height 33
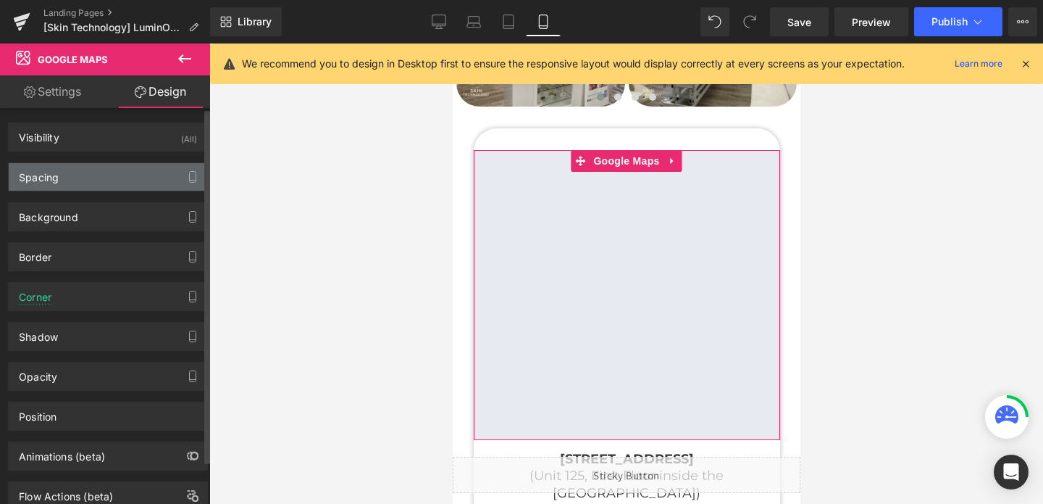
click at [75, 178] on div "Spacing" at bounding box center [108, 177] width 199 height 28
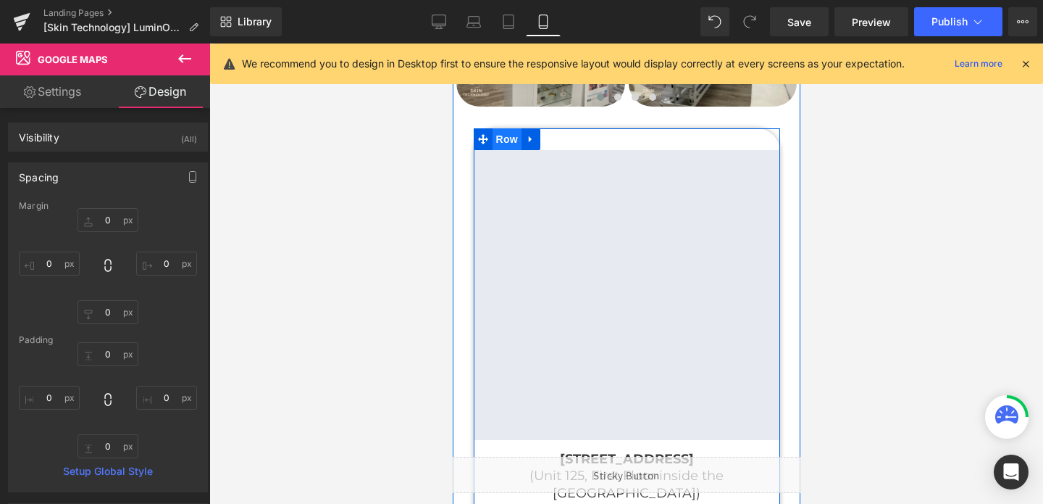
click at [506, 128] on span "Row" at bounding box center [506, 139] width 29 height 22
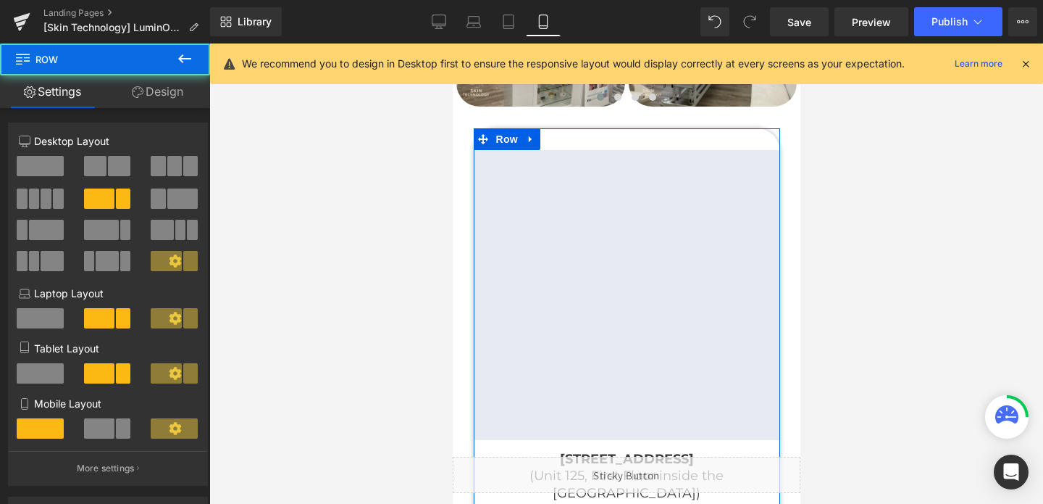
click at [154, 94] on link "Design" at bounding box center [157, 91] width 105 height 33
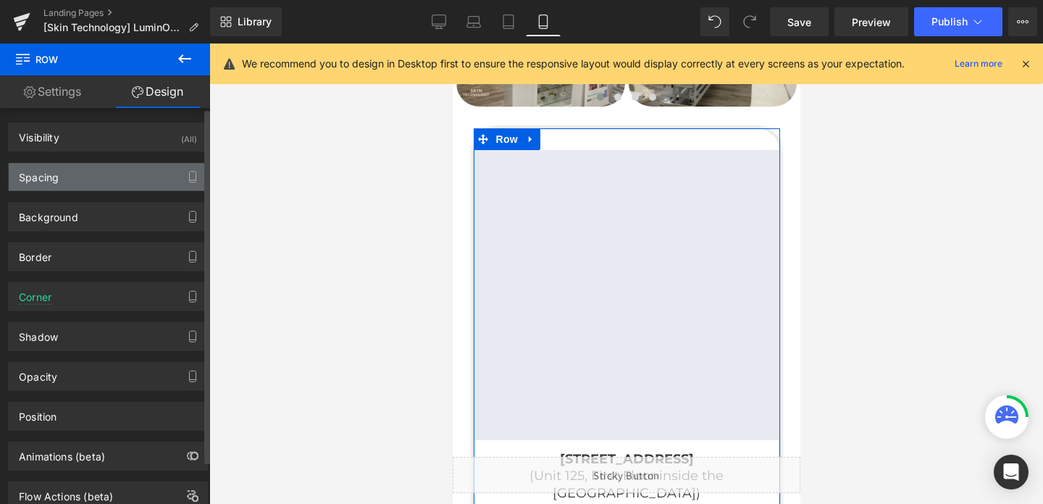
click at [111, 174] on div "Spacing" at bounding box center [108, 177] width 199 height 28
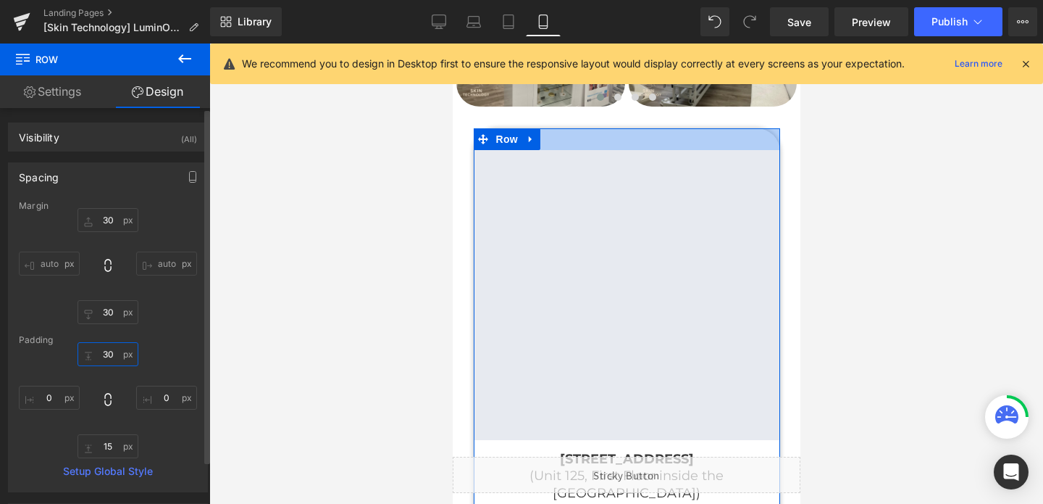
click at [111, 355] on input "30" at bounding box center [108, 354] width 61 height 24
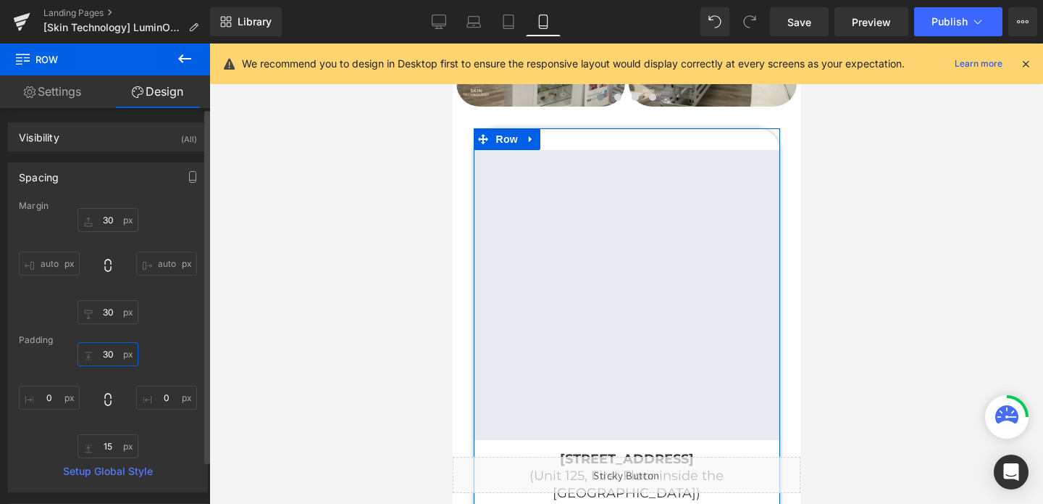
type input "0"
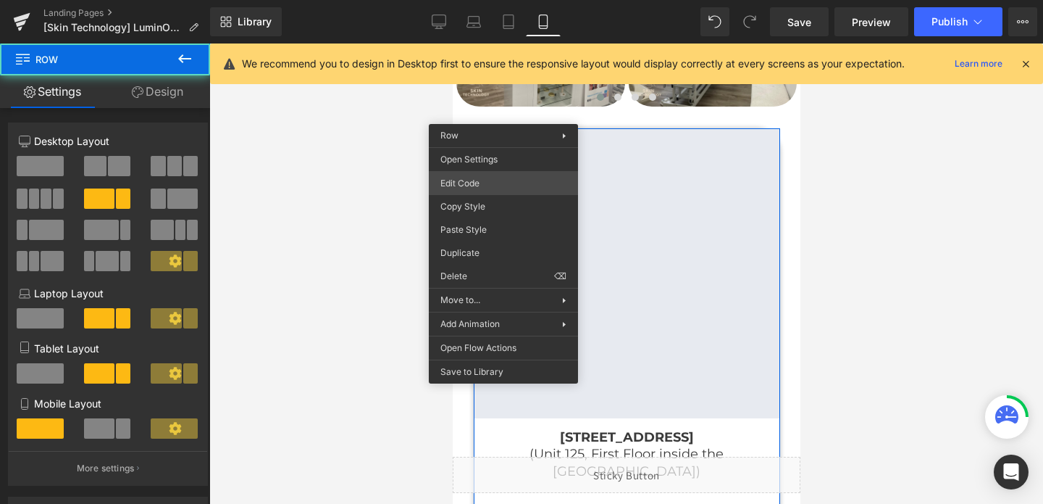
click at [469, 0] on div "Row You are previewing how the will restyle your page. You can not edit Element…" at bounding box center [521, 0] width 1043 height 0
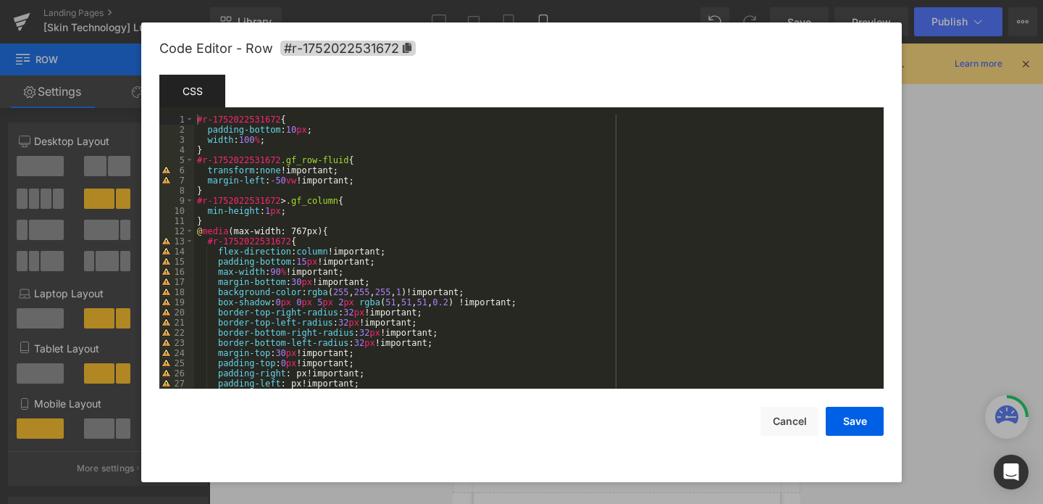
click at [299, 144] on div "#r-1752022531672 { padding-bottom : 10 px ; width : 100 % ; } #r-1752022531672 …" at bounding box center [536, 261] width 684 height 294
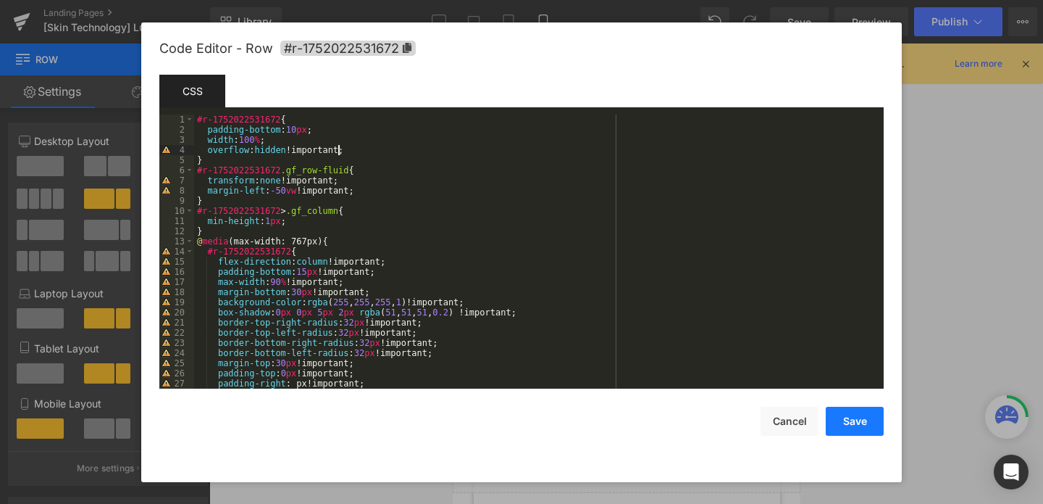
click at [848, 427] on button "Save" at bounding box center [855, 420] width 58 height 29
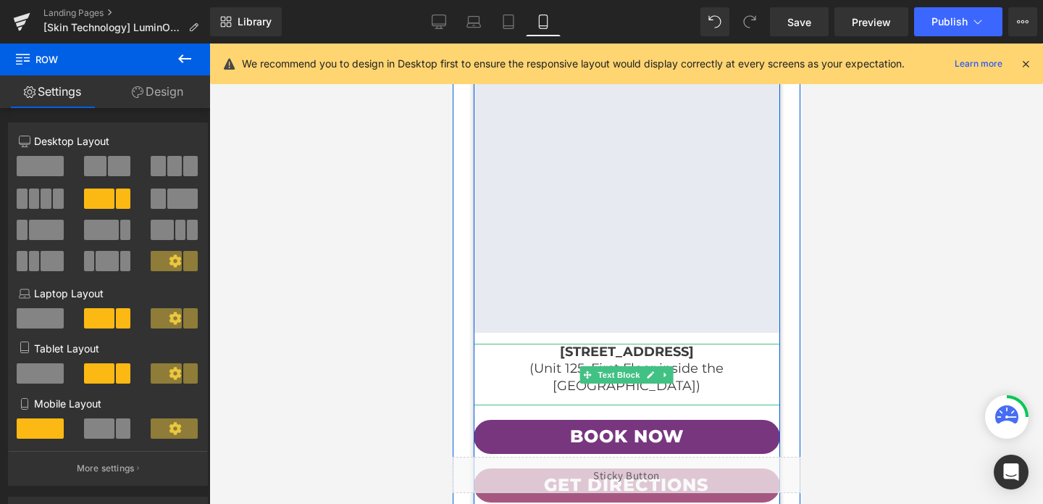
scroll to position [4979, 0]
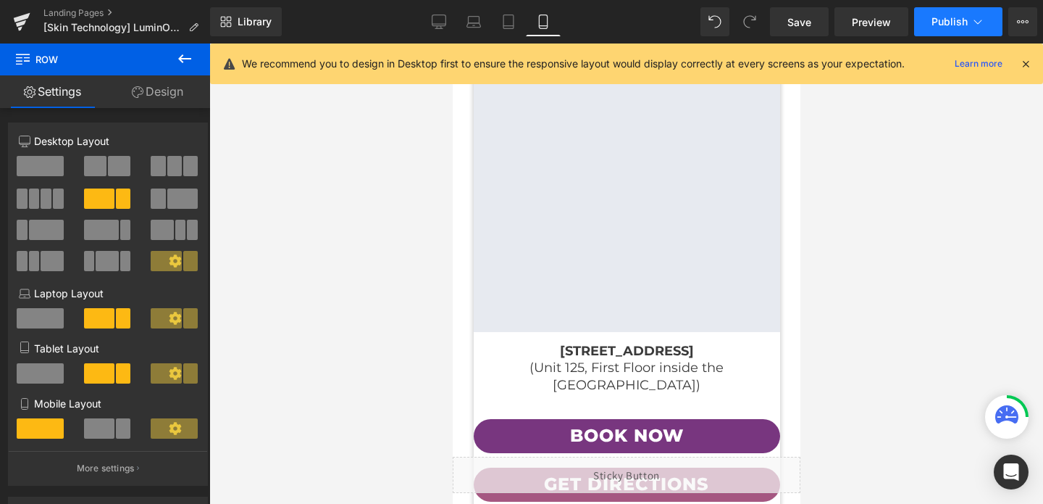
click at [946, 22] on span "Publish" at bounding box center [950, 22] width 36 height 12
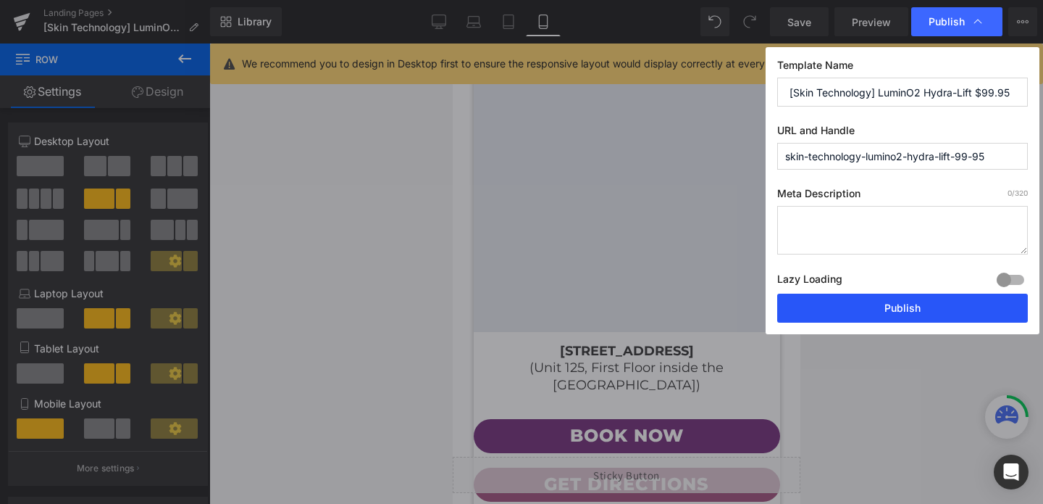
click at [883, 301] on button "Publish" at bounding box center [902, 307] width 251 height 29
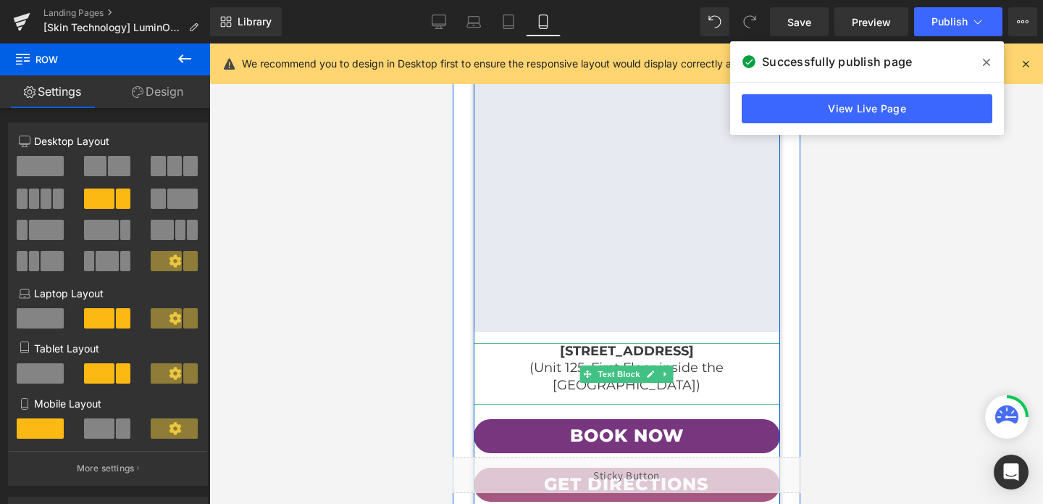
click at [693, 343] on b "[STREET_ADDRESS]" at bounding box center [626, 351] width 134 height 16
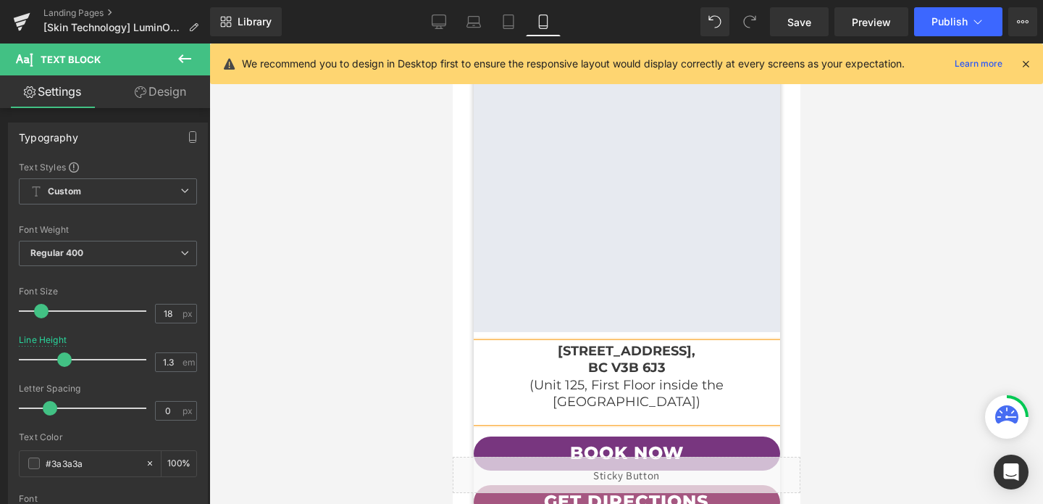
click at [389, 359] on div at bounding box center [626, 273] width 834 height 460
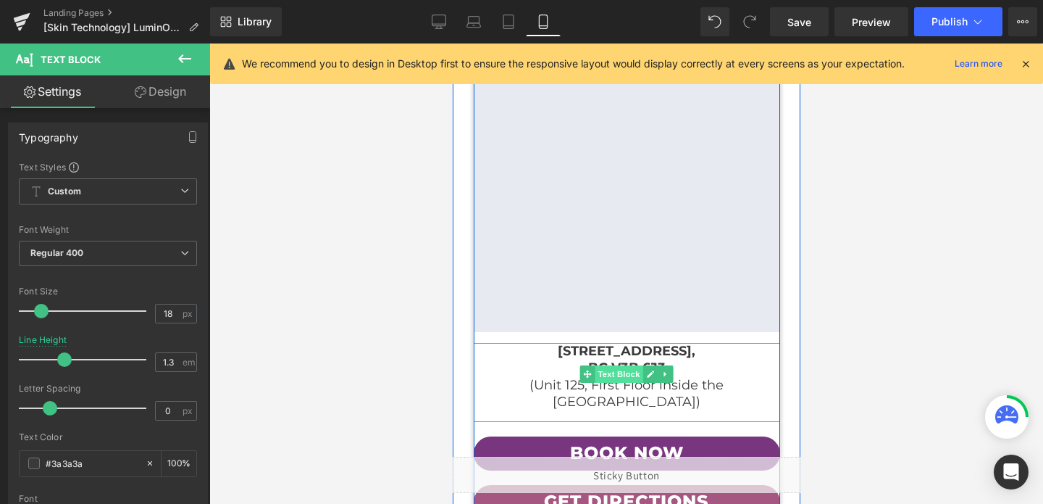
click at [617, 365] on span "Text Block" at bounding box center [618, 373] width 48 height 17
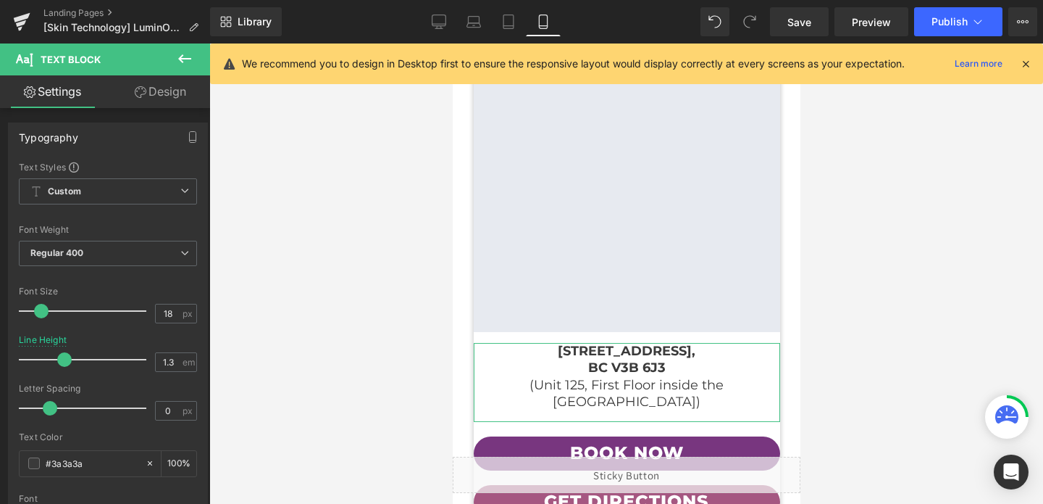
click at [167, 98] on link "Design" at bounding box center [160, 91] width 105 height 33
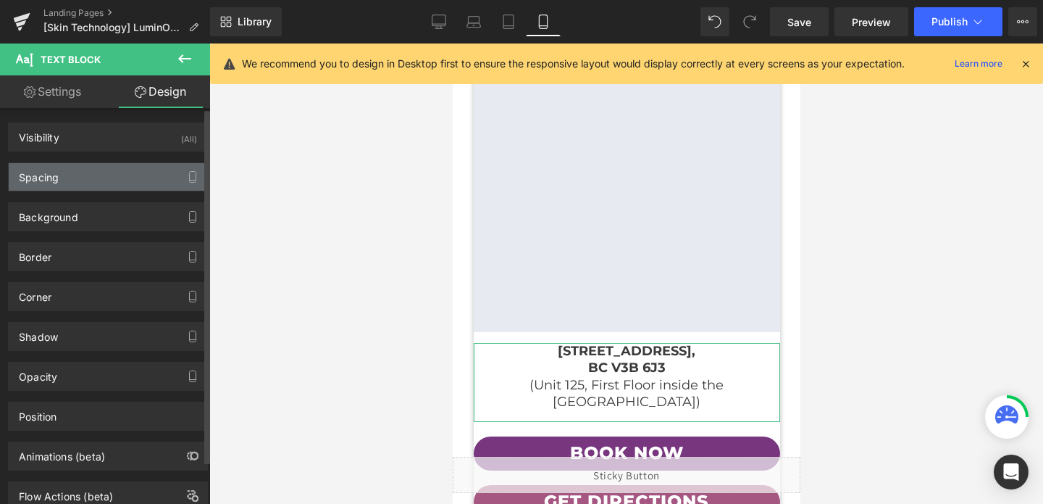
click at [38, 183] on div "Spacing" at bounding box center [39, 173] width 40 height 20
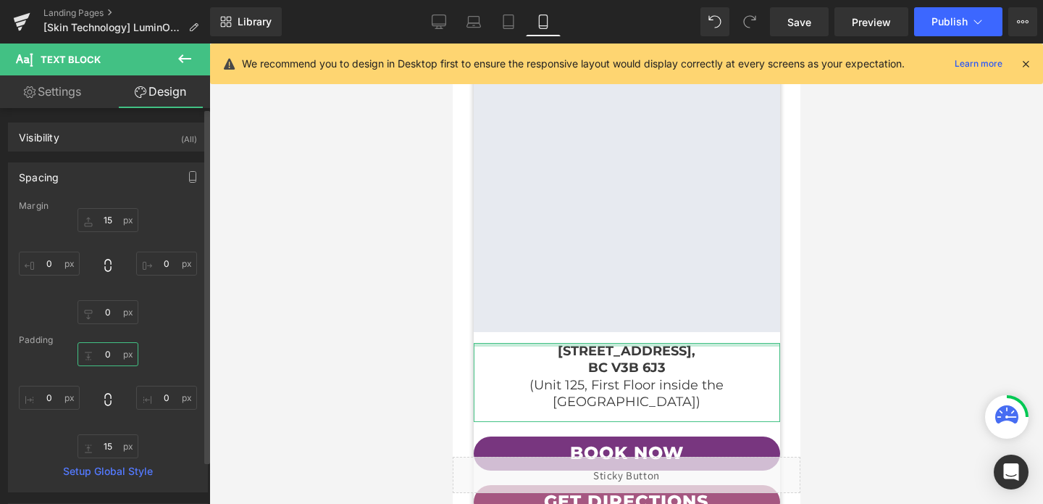
click at [105, 349] on input "text" at bounding box center [108, 354] width 61 height 24
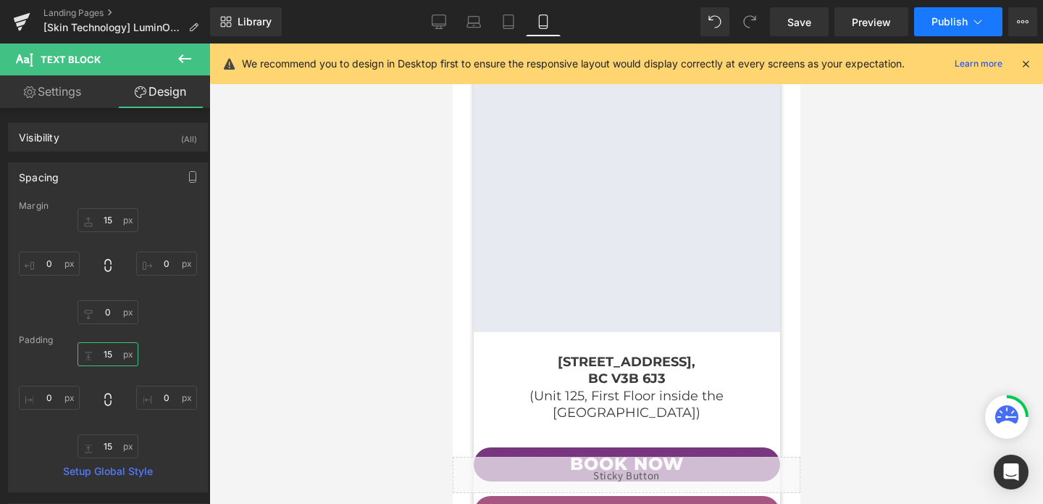
type input "15"
click at [950, 19] on span "Publish" at bounding box center [950, 22] width 36 height 12
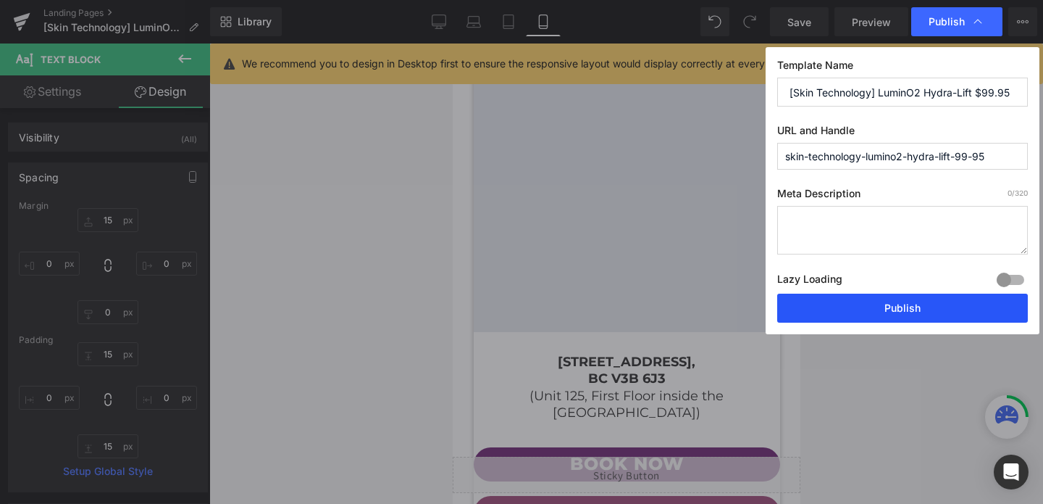
click at [857, 297] on button "Publish" at bounding box center [902, 307] width 251 height 29
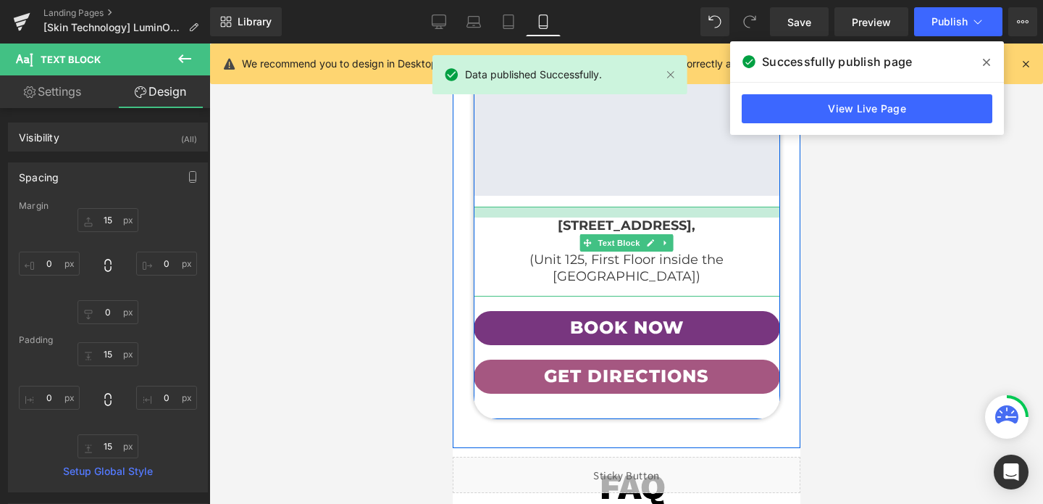
scroll to position [5116, 0]
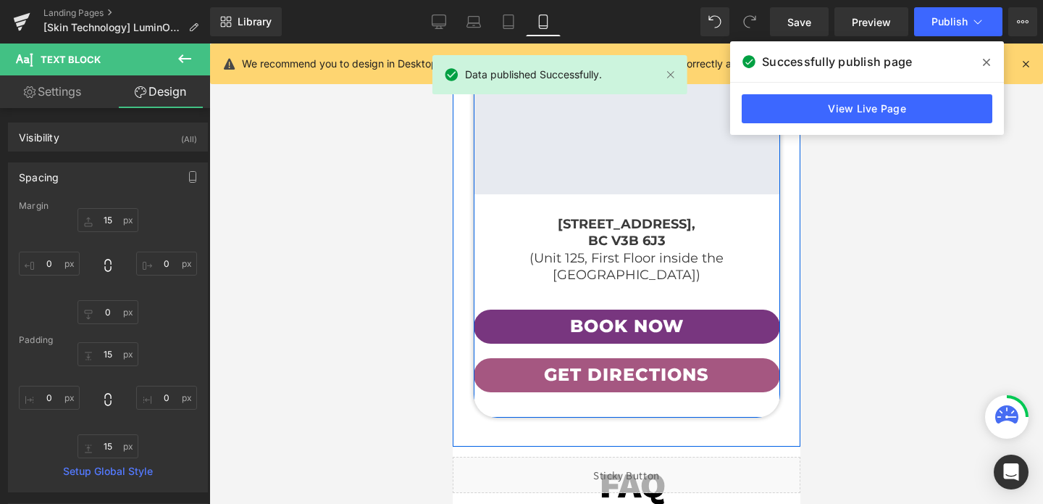
click at [640, 309] on div "Book Now Button" at bounding box center [626, 326] width 306 height 34
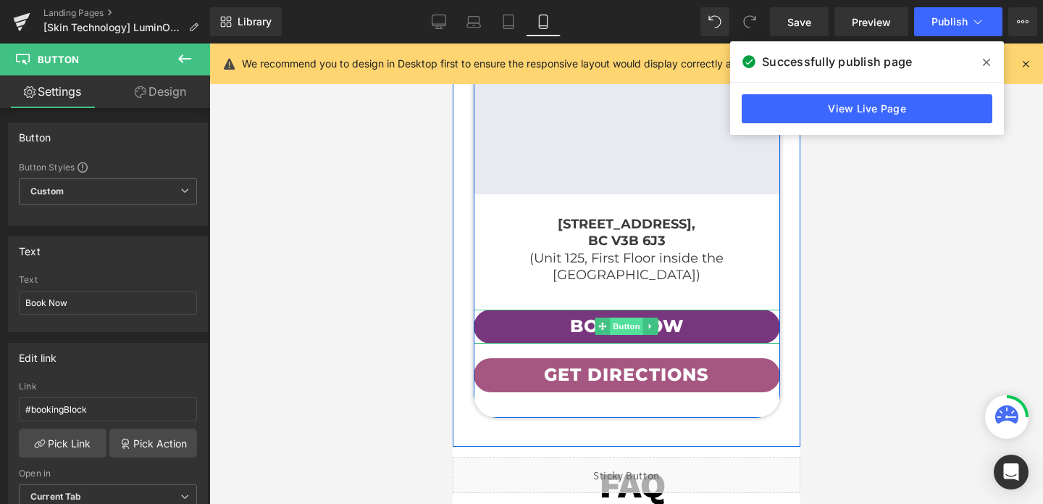
click at [630, 317] on span "Button" at bounding box center [625, 325] width 33 height 17
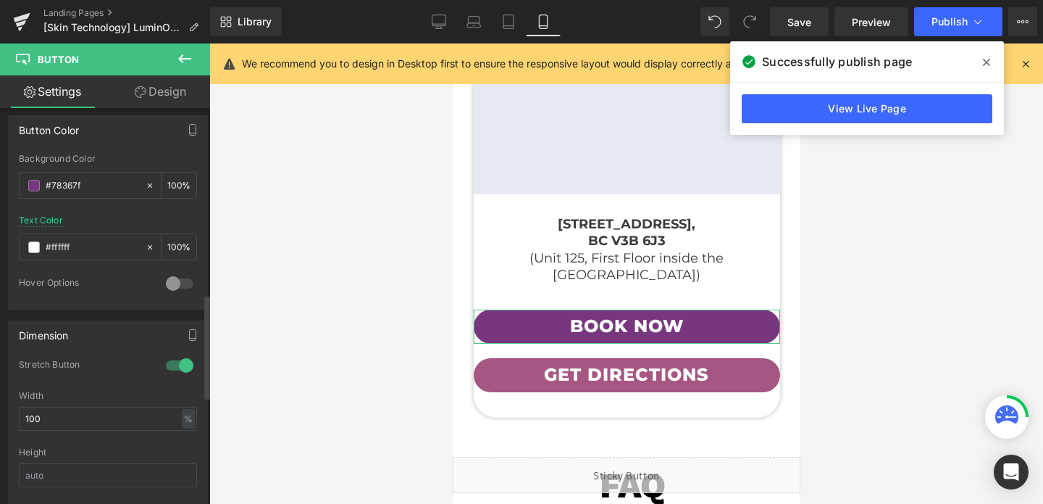
scroll to position [706, 0]
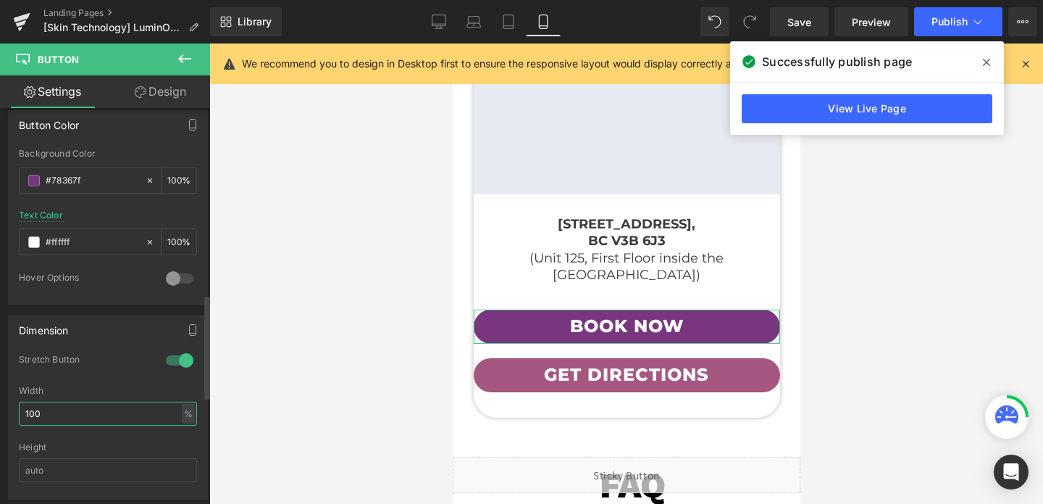
click at [133, 413] on input "100" at bounding box center [108, 413] width 178 height 24
click at [172, 361] on div at bounding box center [179, 359] width 35 height 23
click at [149, 410] on input "100" at bounding box center [108, 413] width 178 height 24
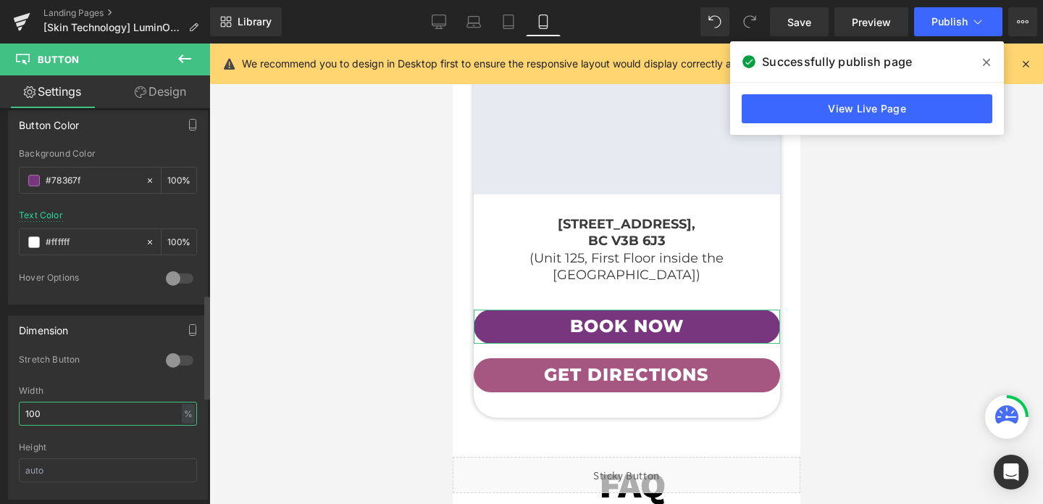
click at [149, 410] on input "100" at bounding box center [108, 413] width 178 height 24
type input "70"
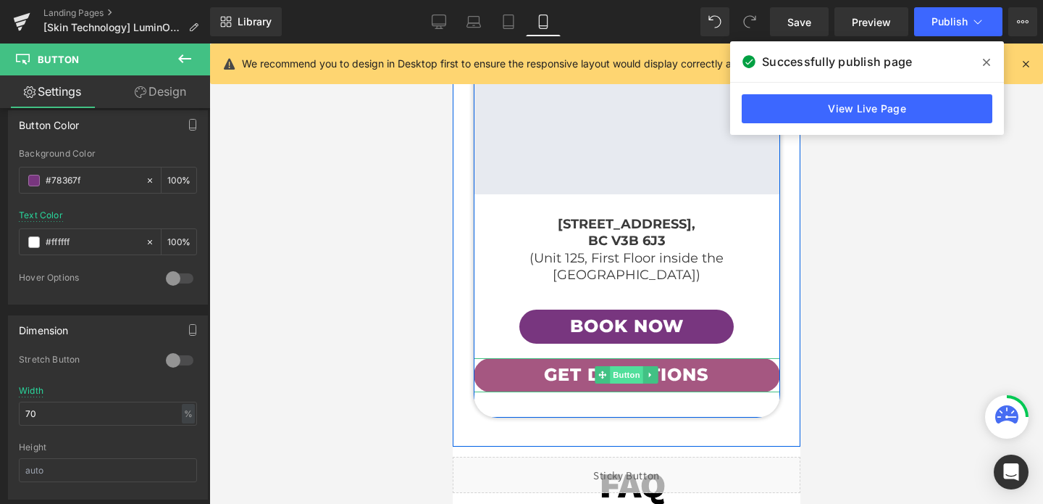
click at [617, 366] on span "Button" at bounding box center [625, 374] width 33 height 17
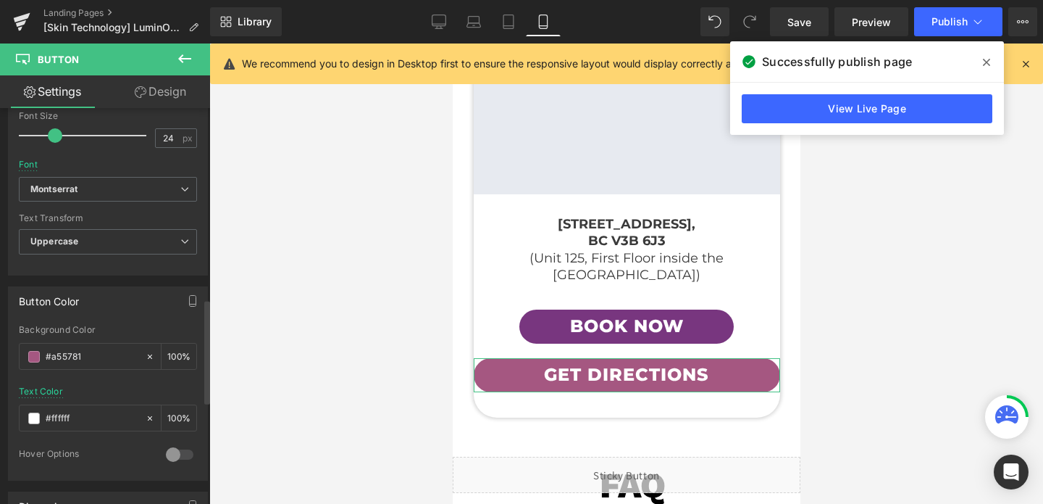
scroll to position [724, 0]
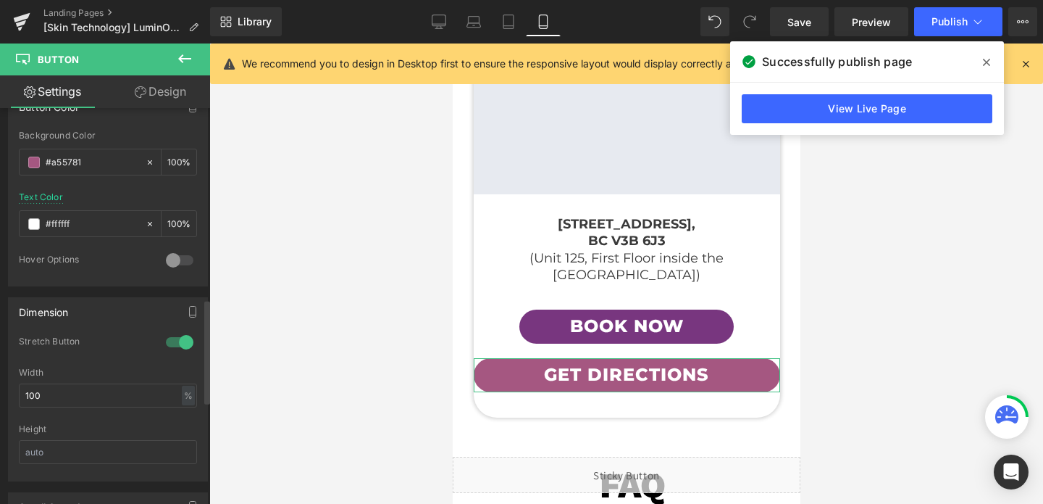
click at [174, 338] on div at bounding box center [179, 341] width 35 height 23
click at [129, 398] on input "100" at bounding box center [108, 395] width 178 height 24
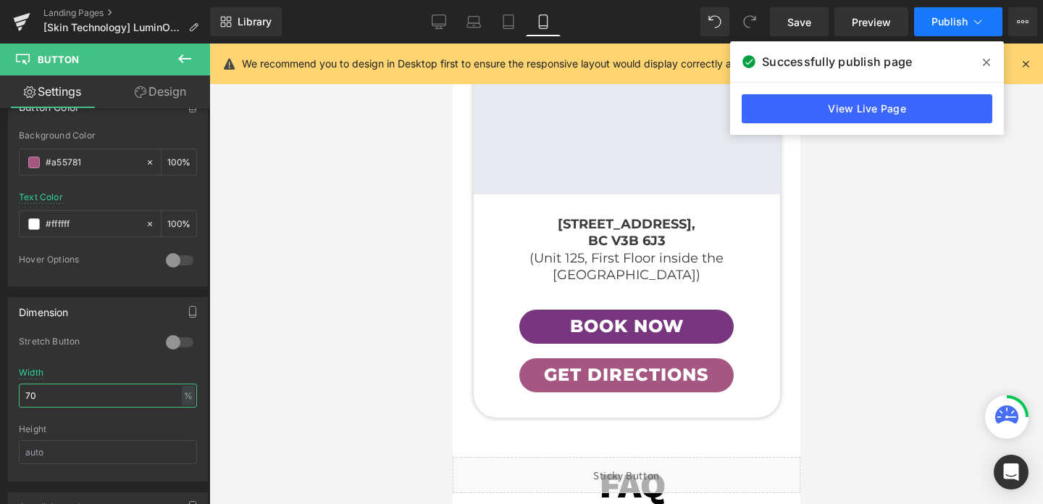
type input "70"
click at [941, 20] on span "Publish" at bounding box center [950, 22] width 36 height 12
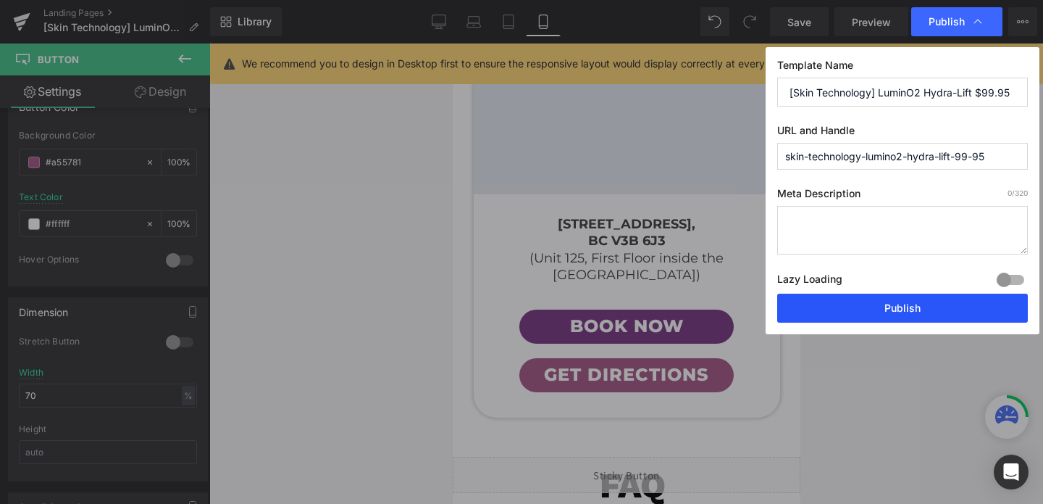
click at [877, 304] on button "Publish" at bounding box center [902, 307] width 251 height 29
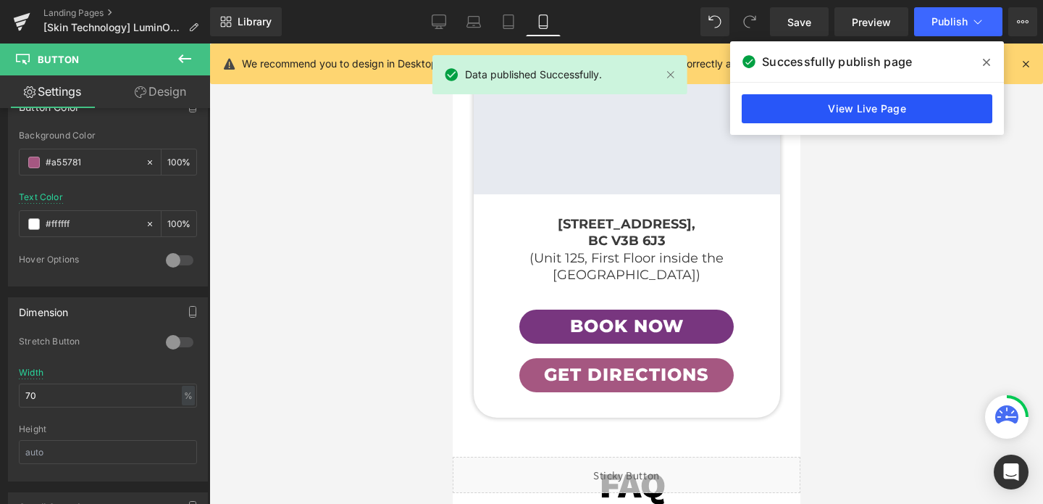
click at [790, 95] on link "View Live Page" at bounding box center [867, 108] width 251 height 29
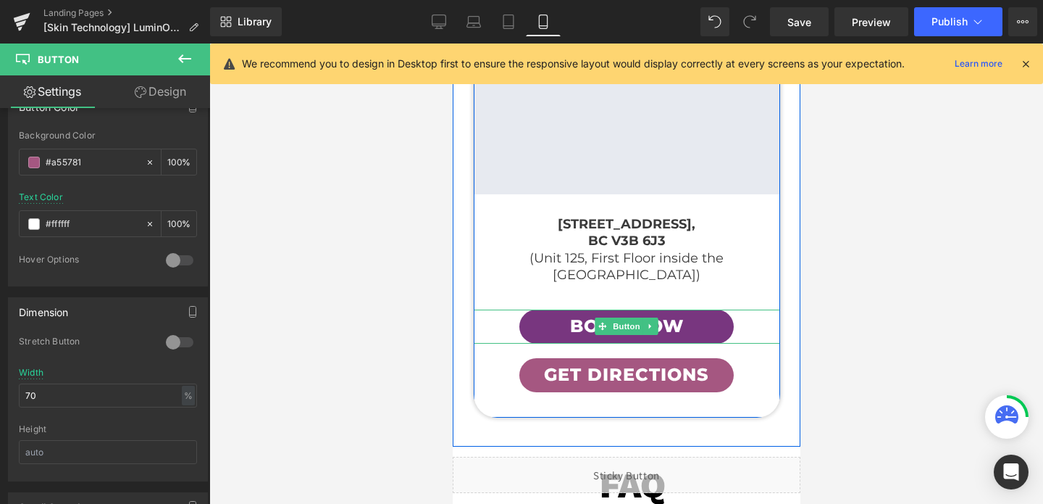
click at [629, 317] on span "Button" at bounding box center [625, 325] width 33 height 17
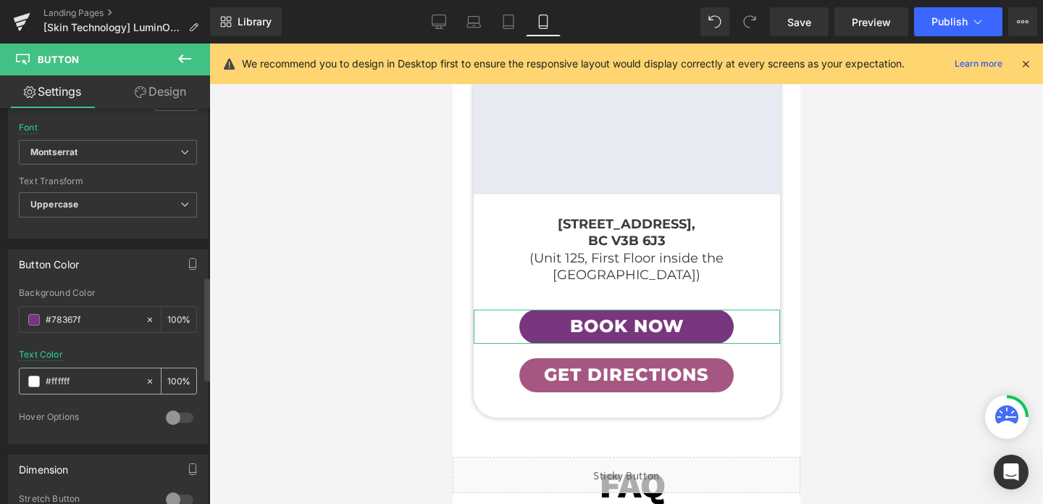
scroll to position [999, 0]
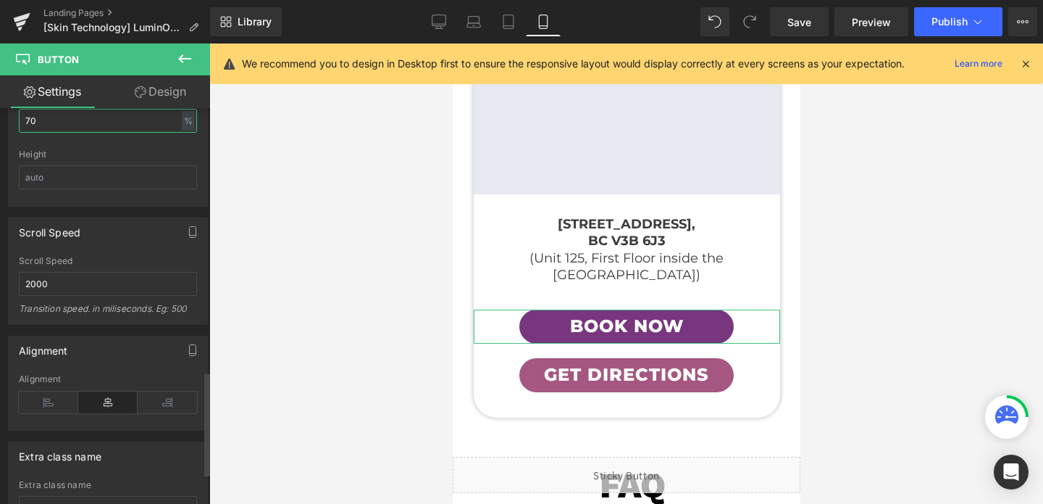
click at [81, 122] on input "70" at bounding box center [108, 121] width 178 height 24
type input "85"
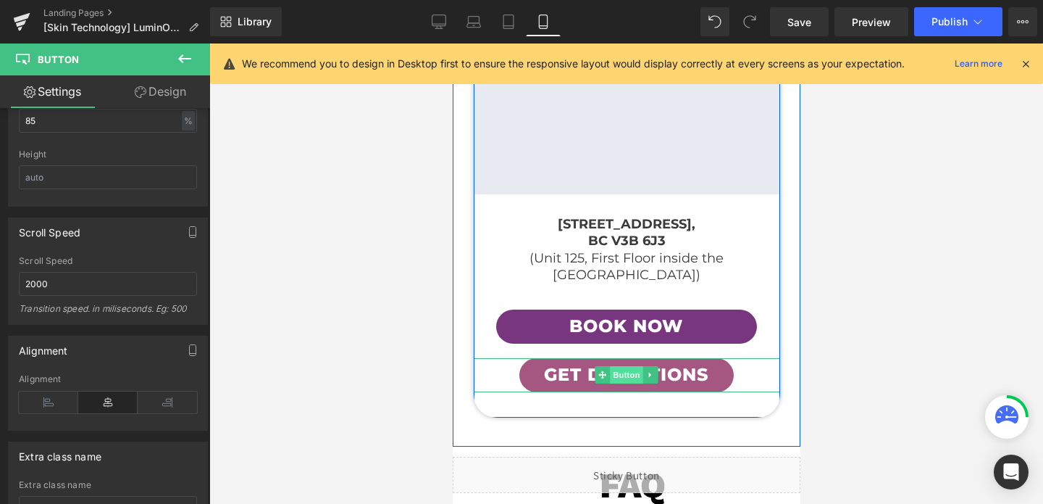
click at [632, 366] on span "Button" at bounding box center [625, 374] width 33 height 17
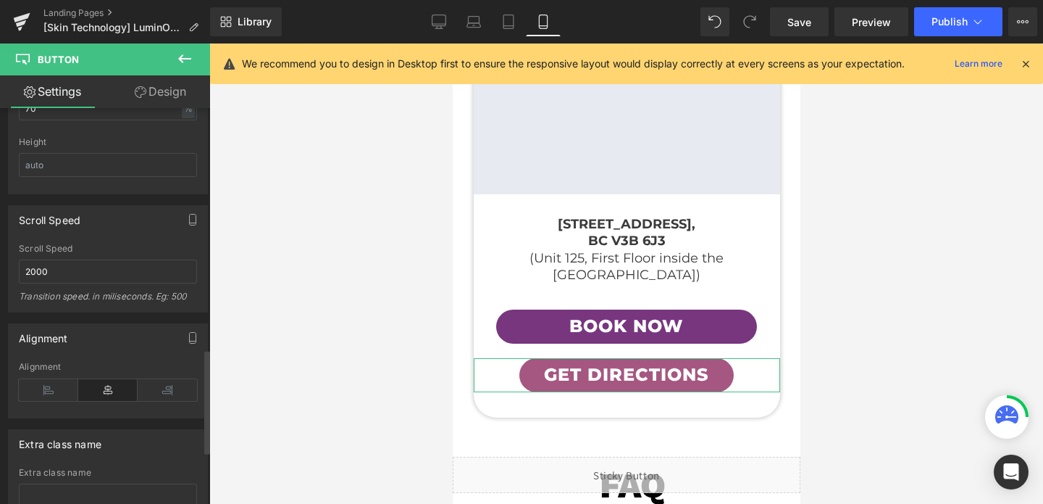
scroll to position [837, 0]
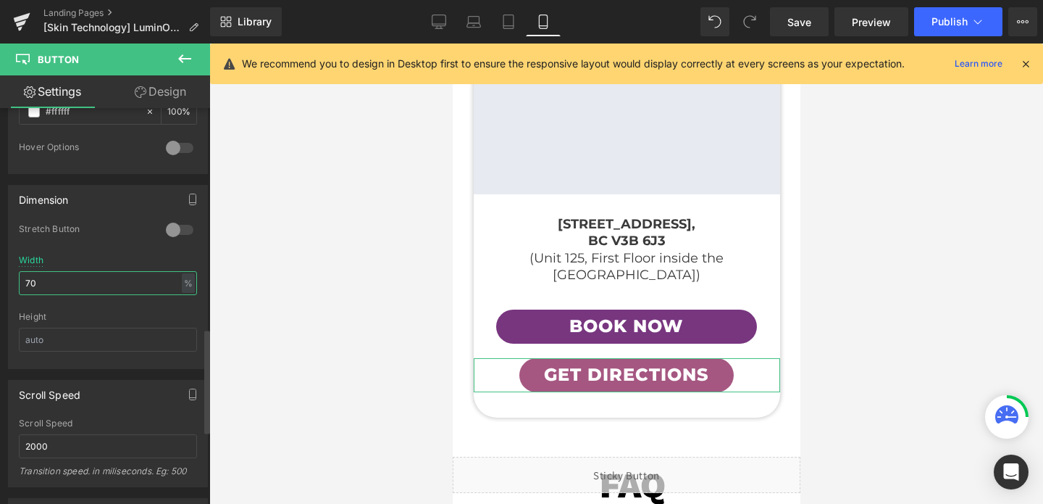
click at [73, 277] on input "70" at bounding box center [108, 283] width 178 height 24
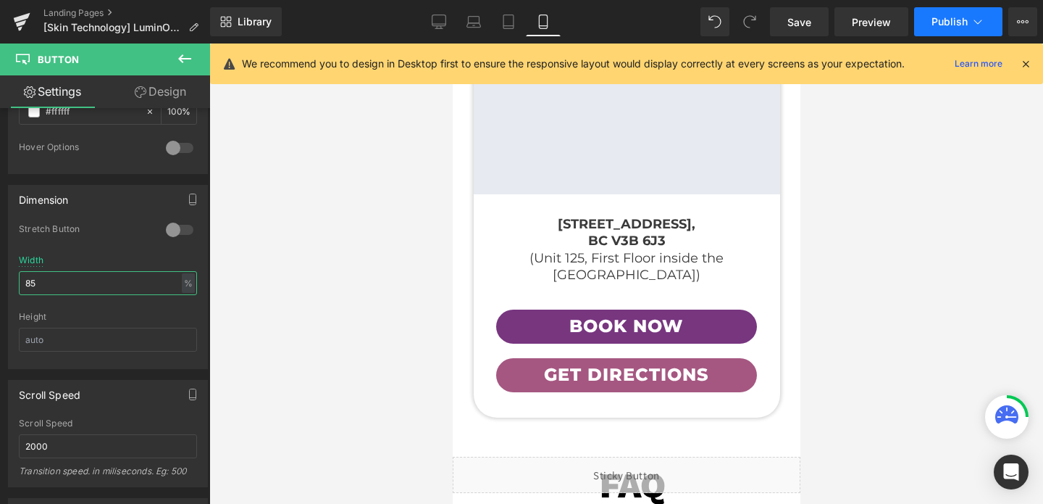
type input "85"
click at [958, 12] on button "Publish" at bounding box center [958, 21] width 88 height 29
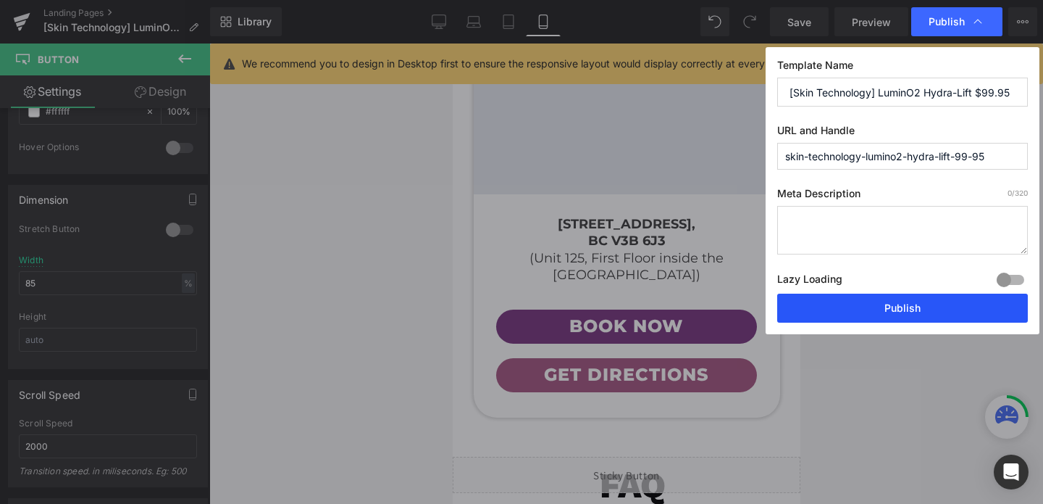
click at [923, 311] on button "Publish" at bounding box center [902, 307] width 251 height 29
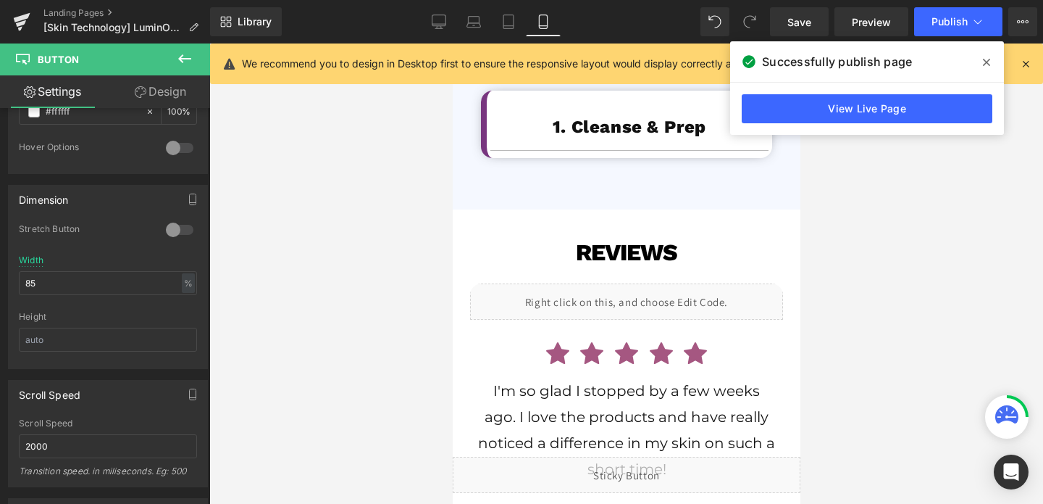
scroll to position [4072, 0]
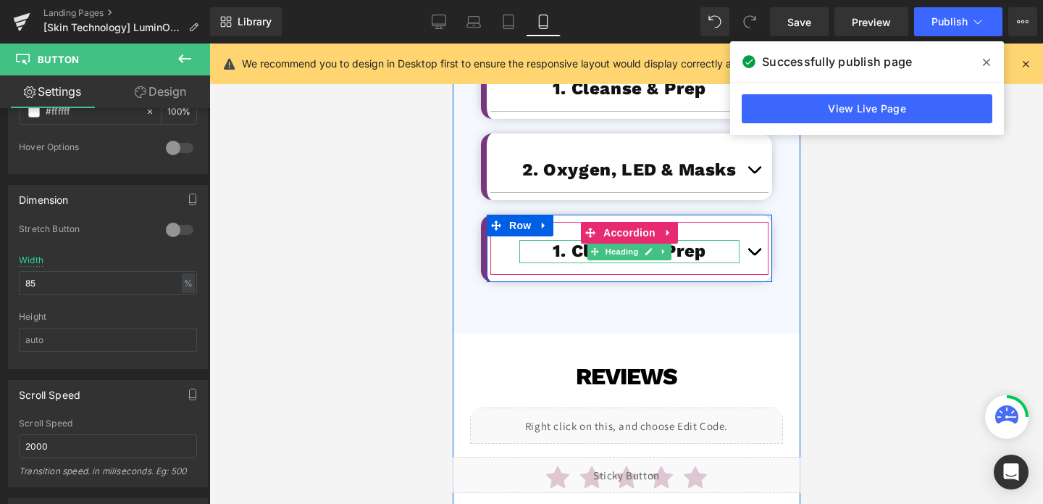
click at [704, 240] on h1 "1. Cleanse & Prep" at bounding box center [629, 251] width 220 height 22
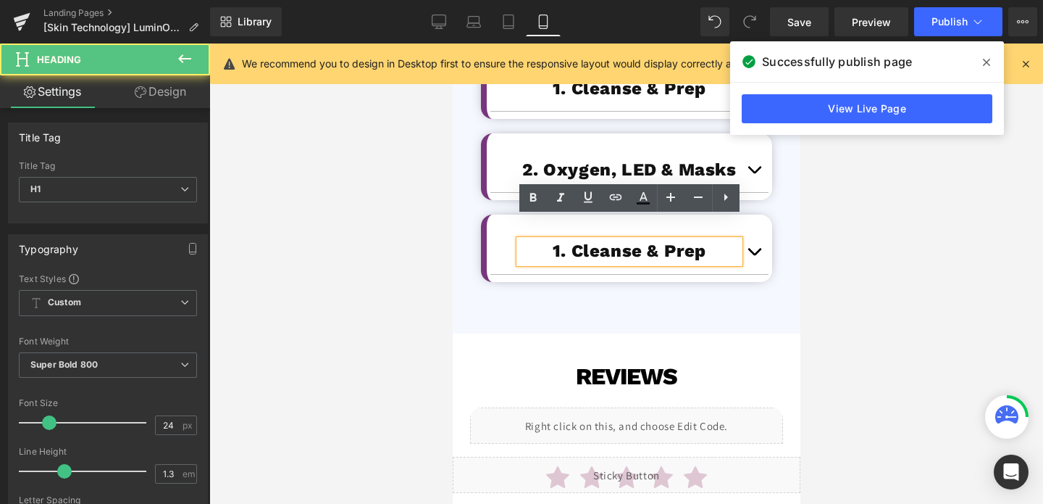
click at [704, 240] on h1 "1. Cleanse & Prep" at bounding box center [629, 251] width 220 height 22
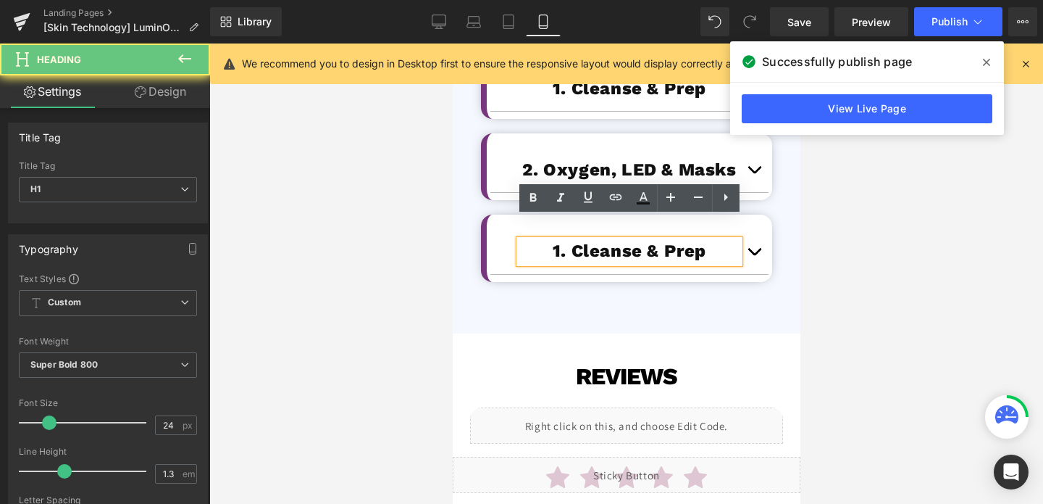
click at [704, 240] on h1 "1. Cleanse & Prep" at bounding box center [629, 251] width 220 height 22
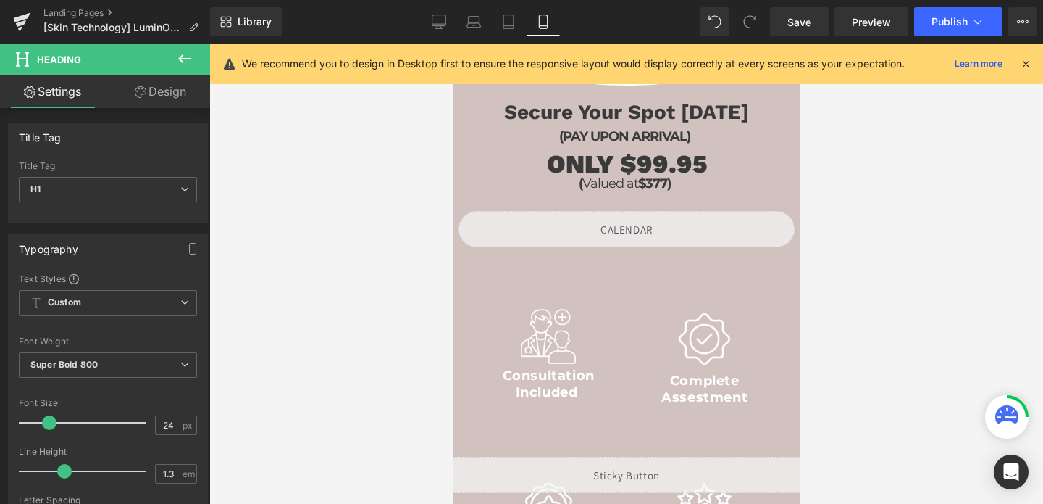
scroll to position [1171, 0]
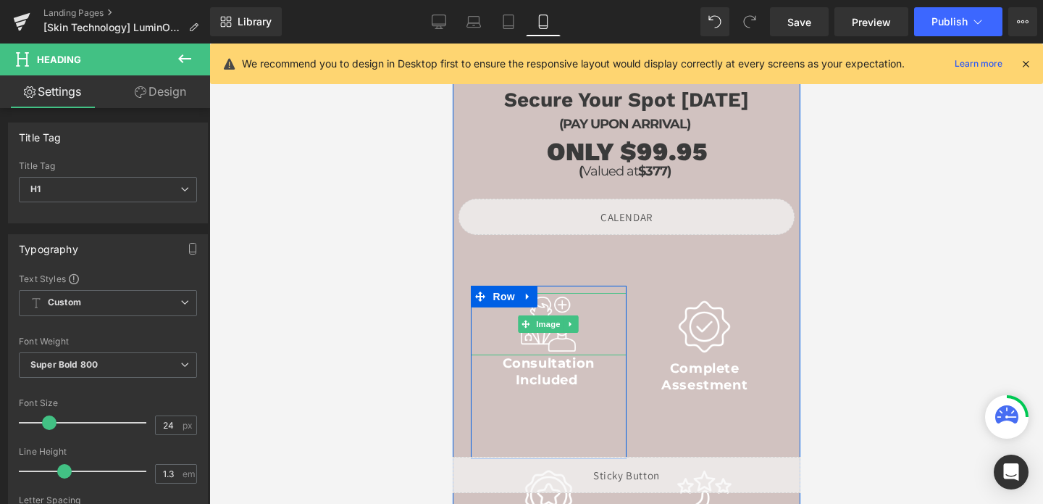
click at [606, 293] on div at bounding box center [548, 324] width 156 height 62
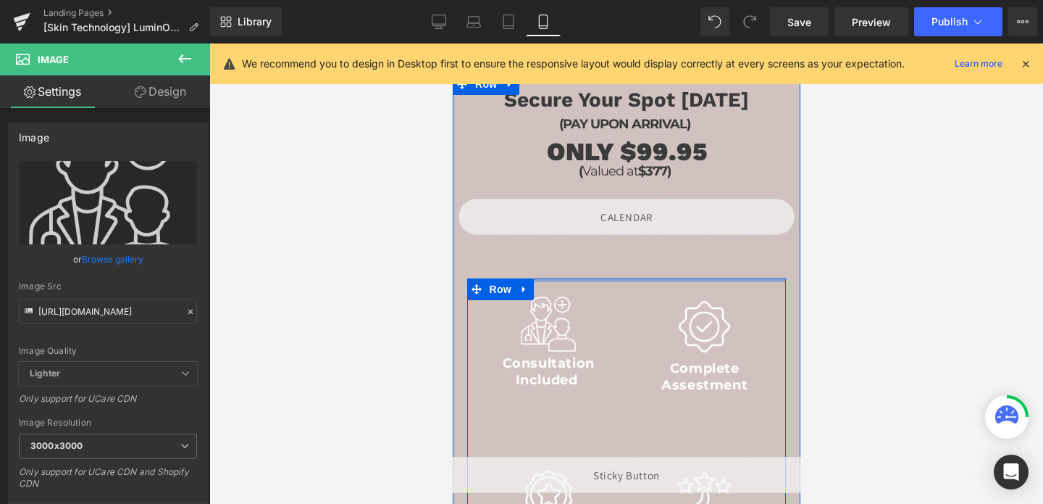
click at [570, 278] on div at bounding box center [626, 280] width 319 height 4
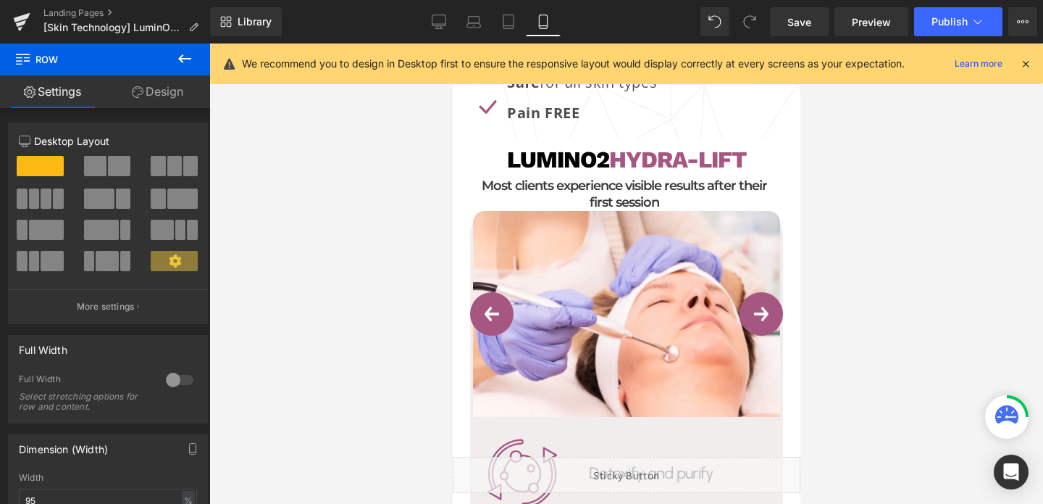
scroll to position [2226, 0]
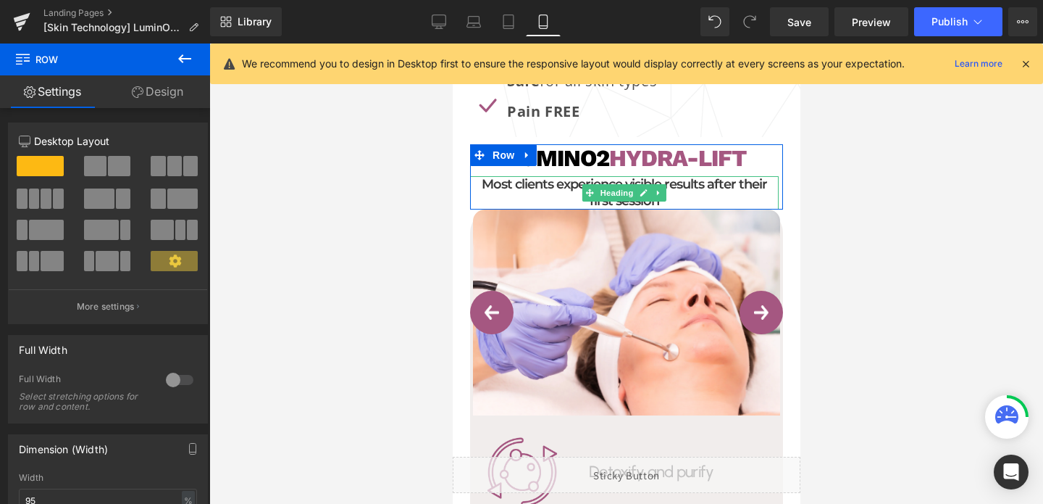
click at [738, 176] on h3 "Most clients experience visible results after their first session" at bounding box center [623, 193] width 309 height 34
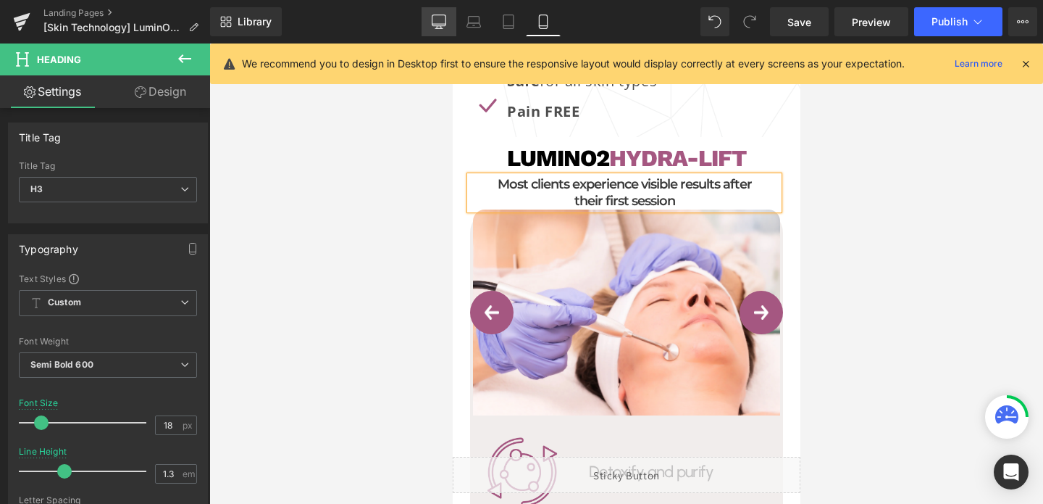
click at [435, 25] on icon at bounding box center [440, 20] width 14 height 11
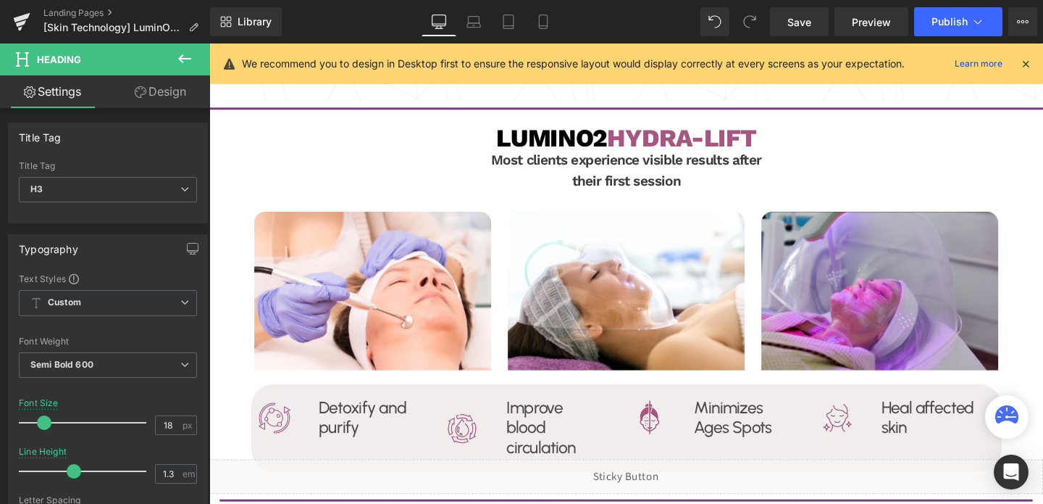
scroll to position [2171, 0]
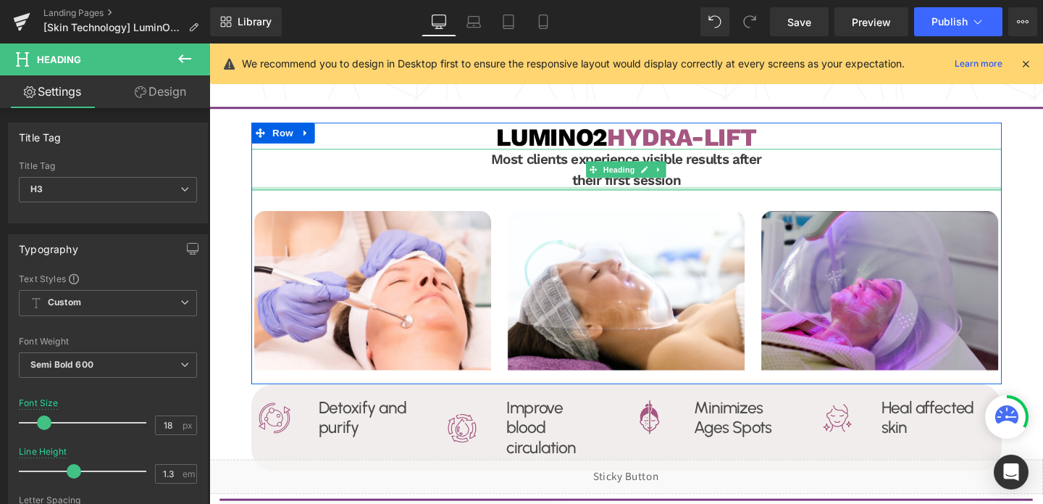
click at [586, 194] on div at bounding box center [648, 196] width 789 height 4
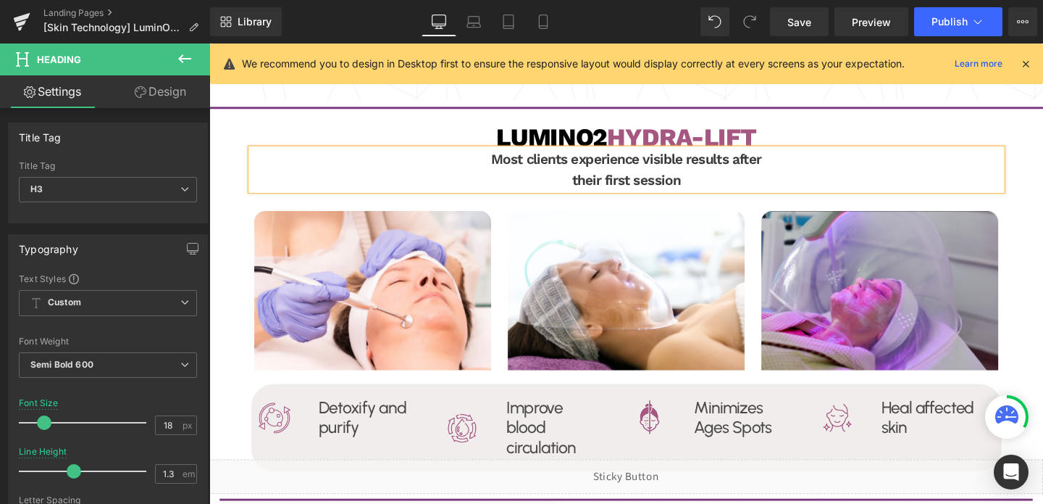
click at [589, 185] on h3 "their first session" at bounding box center [648, 187] width 789 height 22
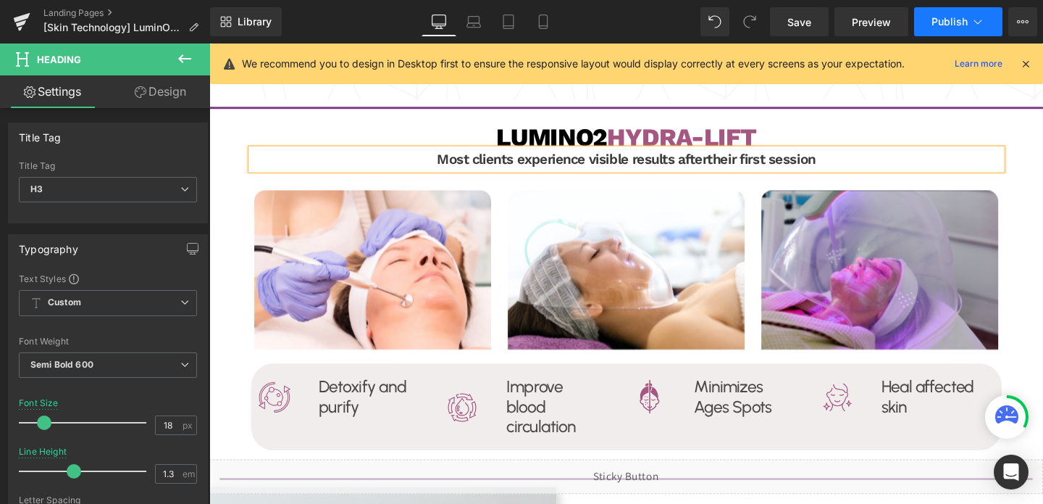
click at [945, 27] on span "Publish" at bounding box center [950, 22] width 36 height 12
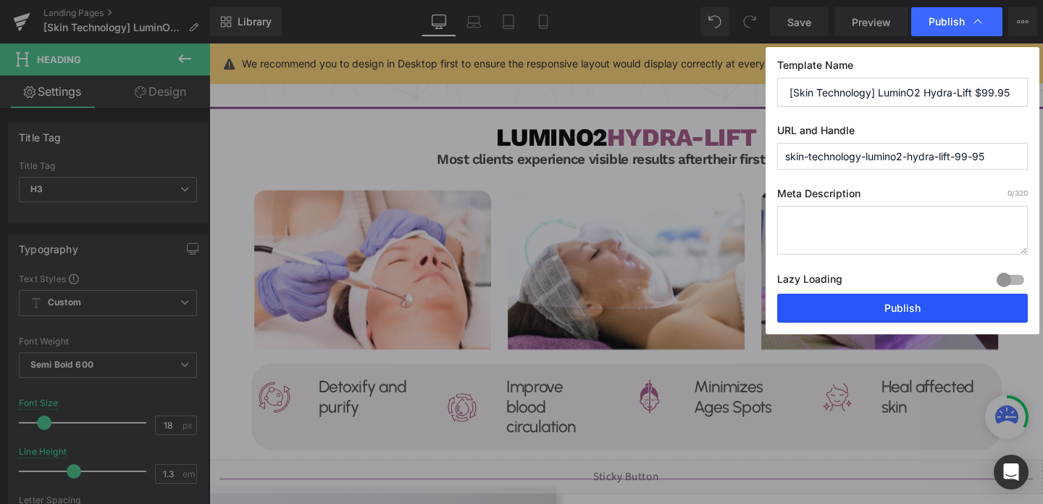
click at [943, 309] on button "Publish" at bounding box center [902, 307] width 251 height 29
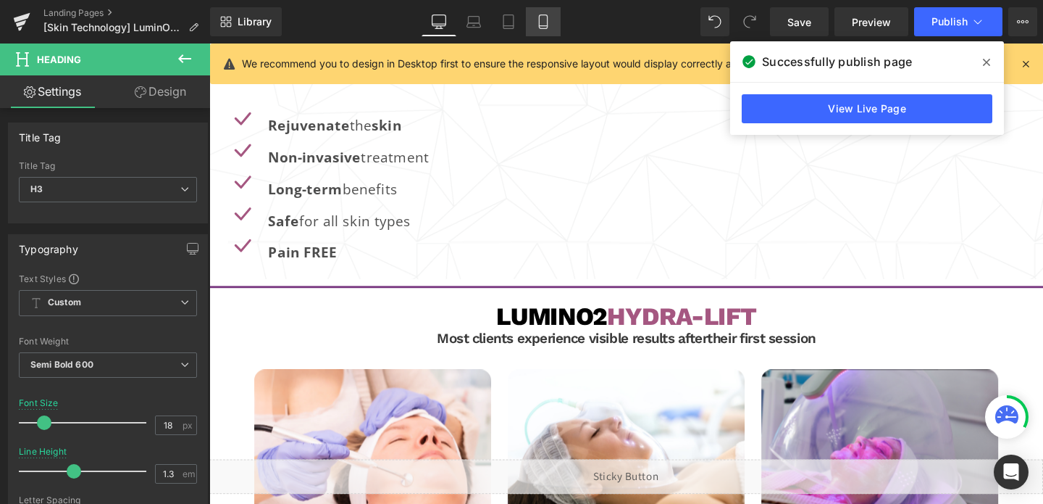
click at [540, 27] on icon at bounding box center [543, 21] width 14 height 14
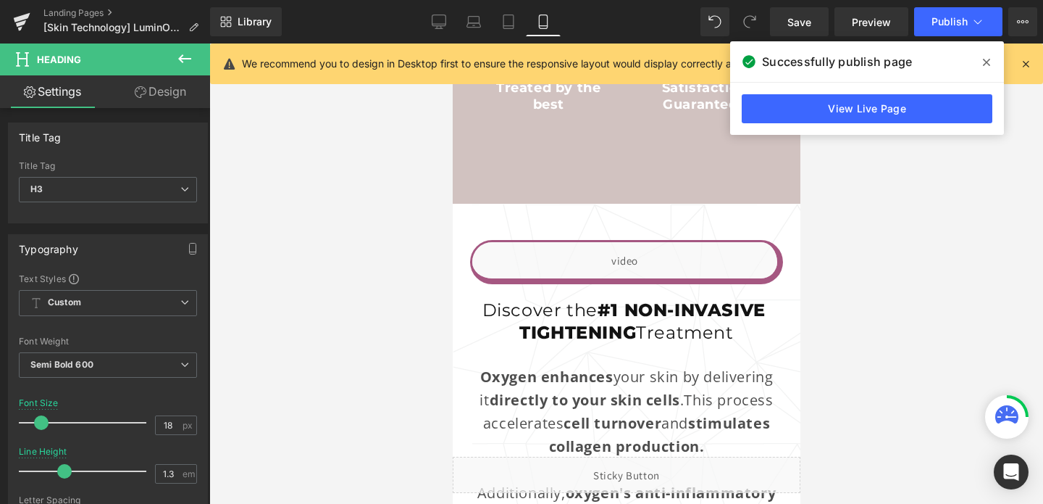
scroll to position [1522, 0]
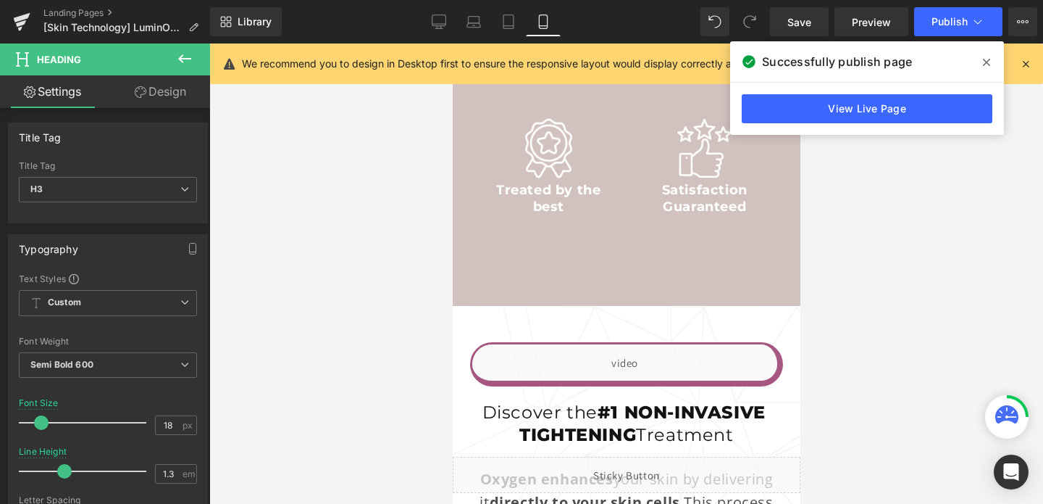
click at [572, 232] on div "Image Treated by the best Heading Row" at bounding box center [548, 193] width 156 height 173
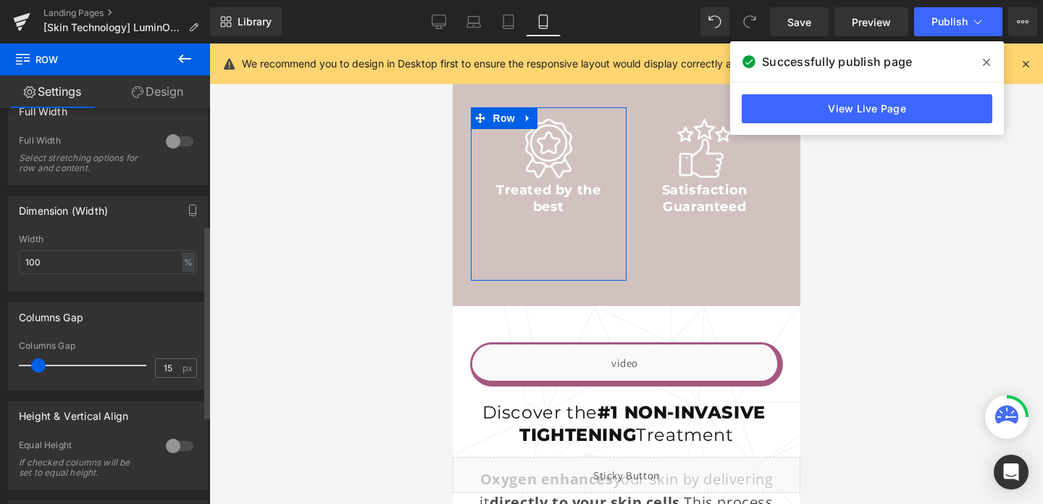
scroll to position [235, 0]
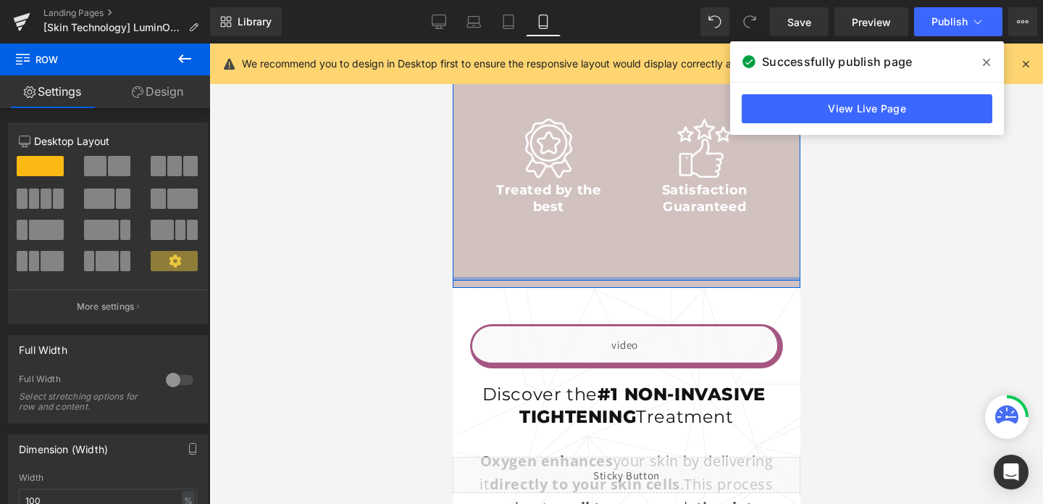
drag, startPoint x: 546, startPoint y: 271, endPoint x: 548, endPoint y: 251, distance: 19.8
click at [548, 251] on div "Secure Your Spot [DATE] Heading (PAY UPON ARRIVAL) Heading ONLY $99.95 Heading …" at bounding box center [626, 1] width 348 height 558
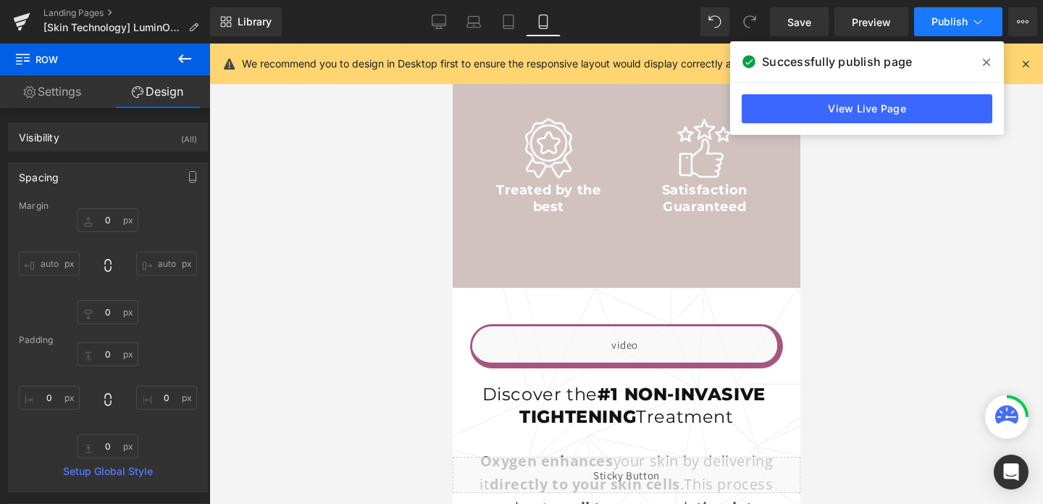
click at [948, 23] on span "Publish" at bounding box center [950, 22] width 36 height 12
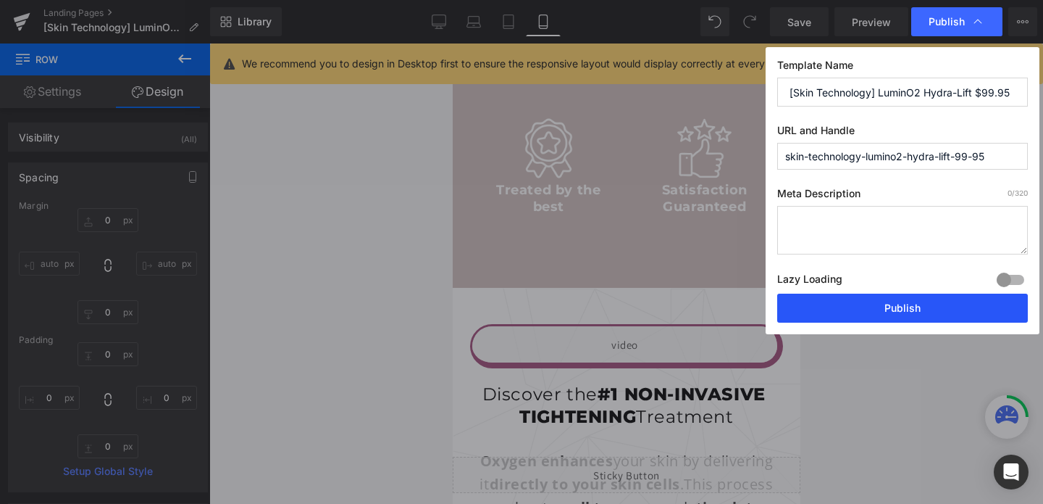
click at [897, 301] on button "Publish" at bounding box center [902, 307] width 251 height 29
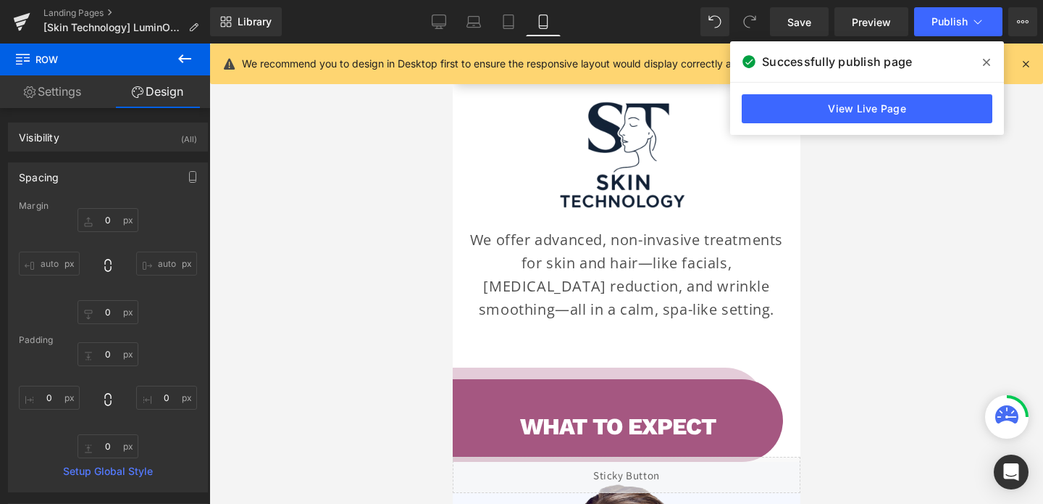
scroll to position [3351, 0]
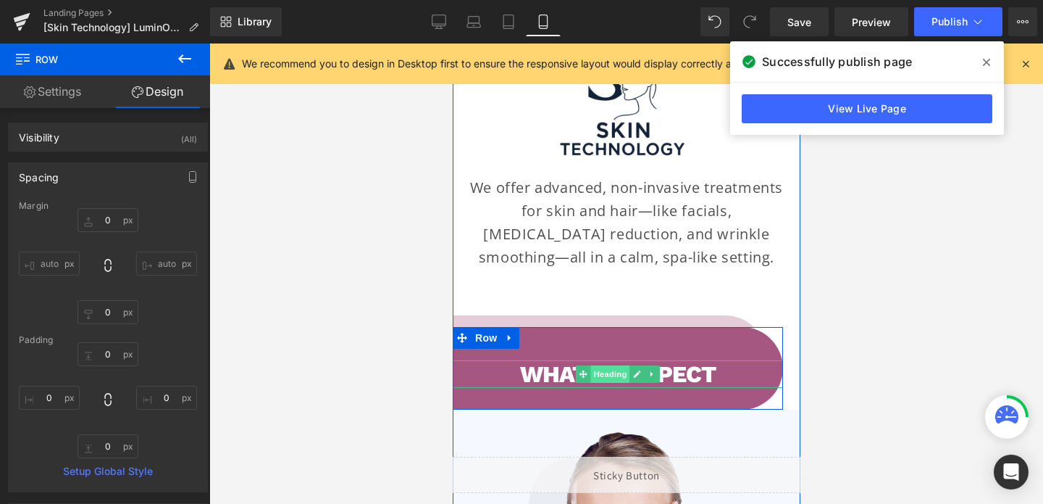
click at [607, 365] on span "Heading" at bounding box center [609, 373] width 39 height 17
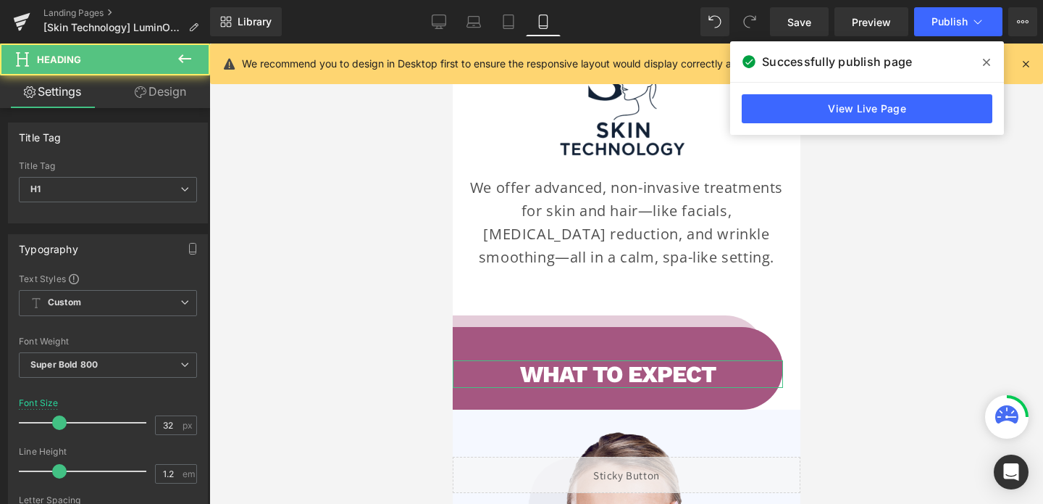
click at [174, 101] on link "Design" at bounding box center [160, 91] width 105 height 33
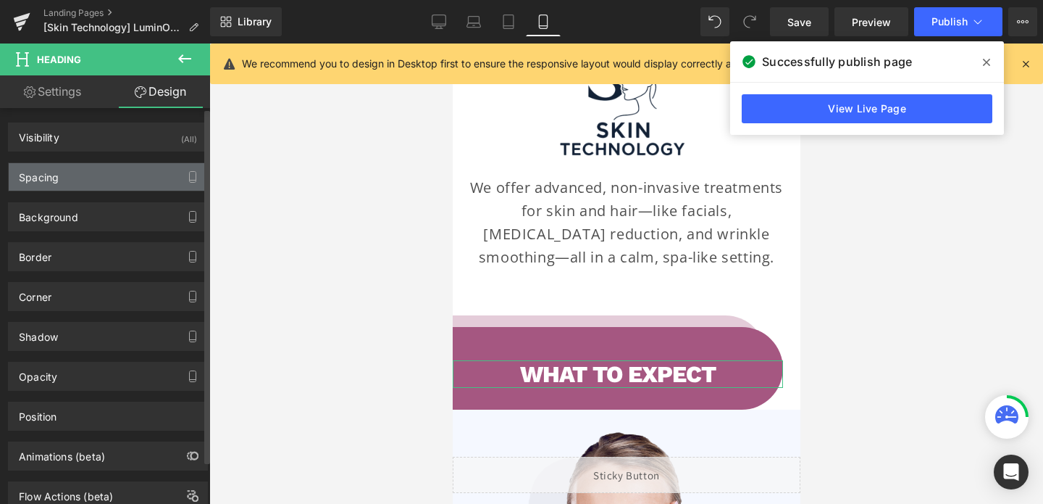
click at [87, 178] on div "Spacing" at bounding box center [108, 177] width 199 height 28
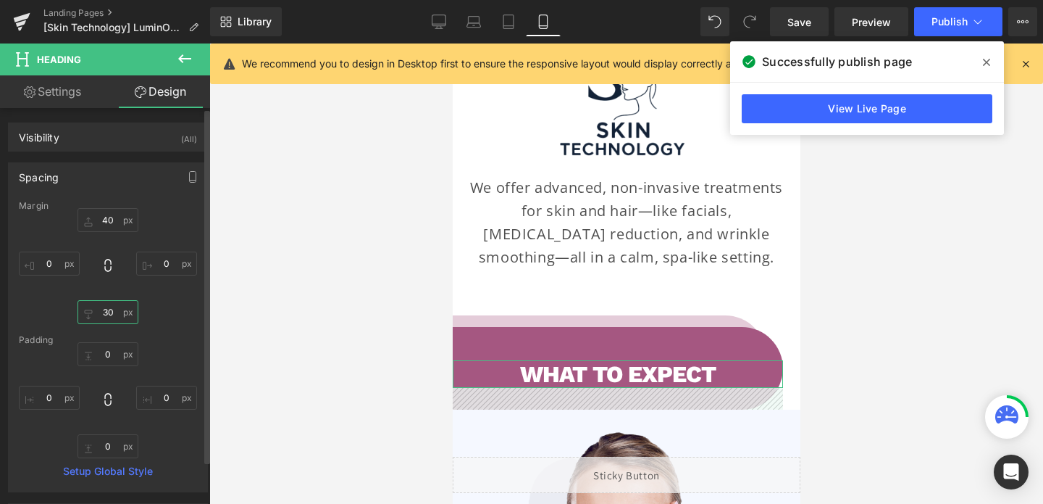
click at [107, 314] on input "30" at bounding box center [108, 312] width 61 height 24
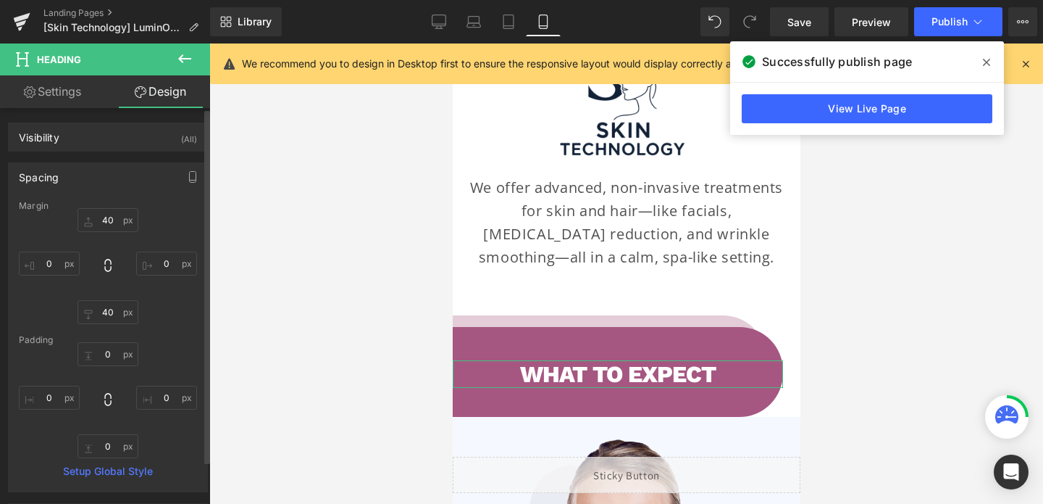
click at [136, 312] on div "40 0 40 0" at bounding box center [108, 266] width 178 height 116
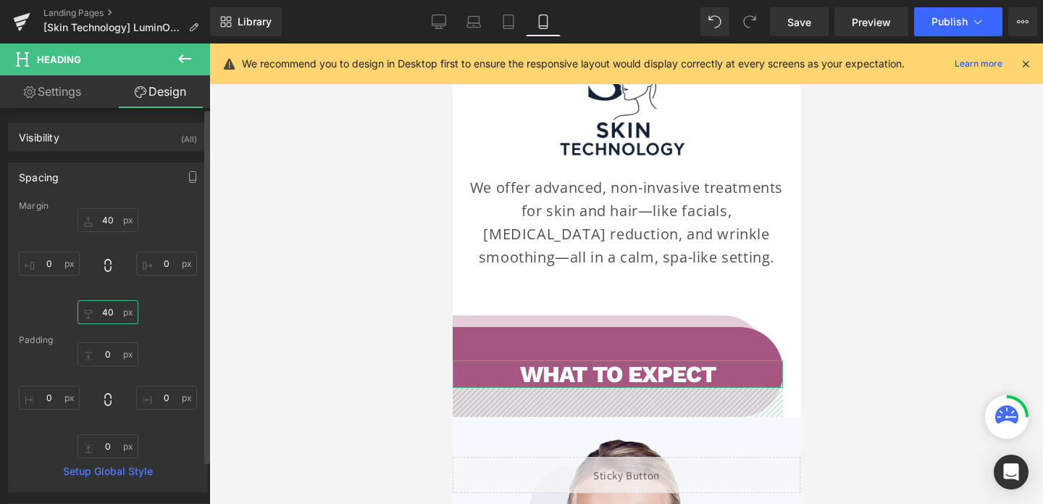
click at [106, 317] on input "40" at bounding box center [108, 312] width 61 height 24
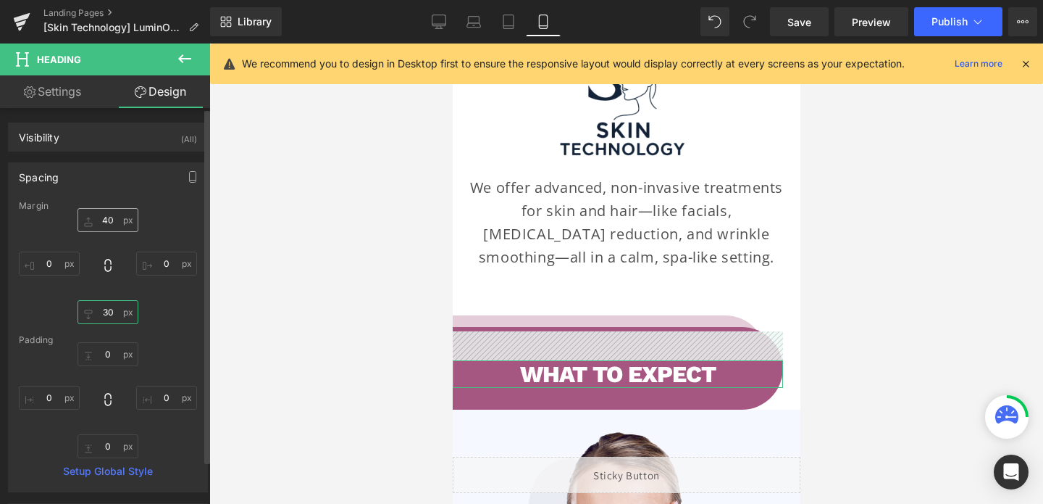
type input "30"
click at [109, 219] on input "40" at bounding box center [108, 220] width 61 height 24
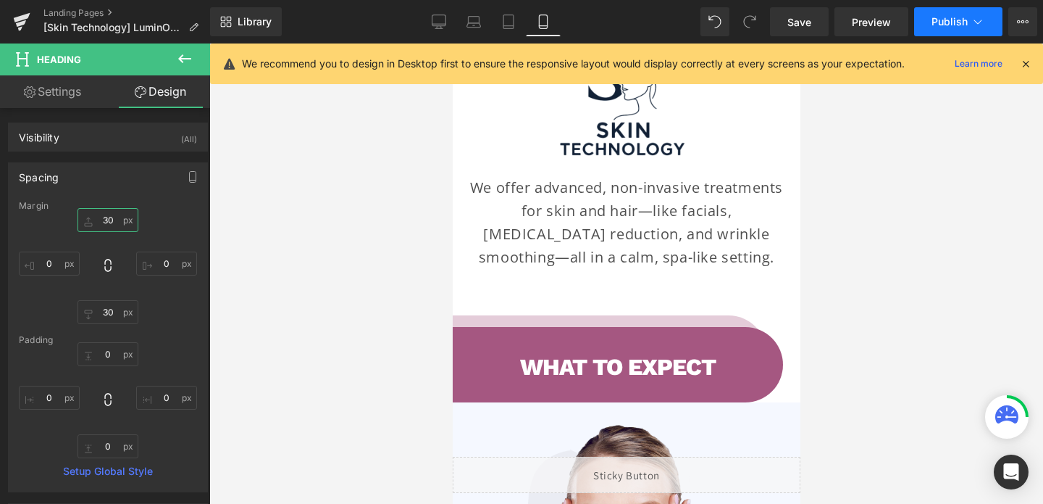
type input "30"
click at [917, 19] on button "Publish" at bounding box center [958, 21] width 88 height 29
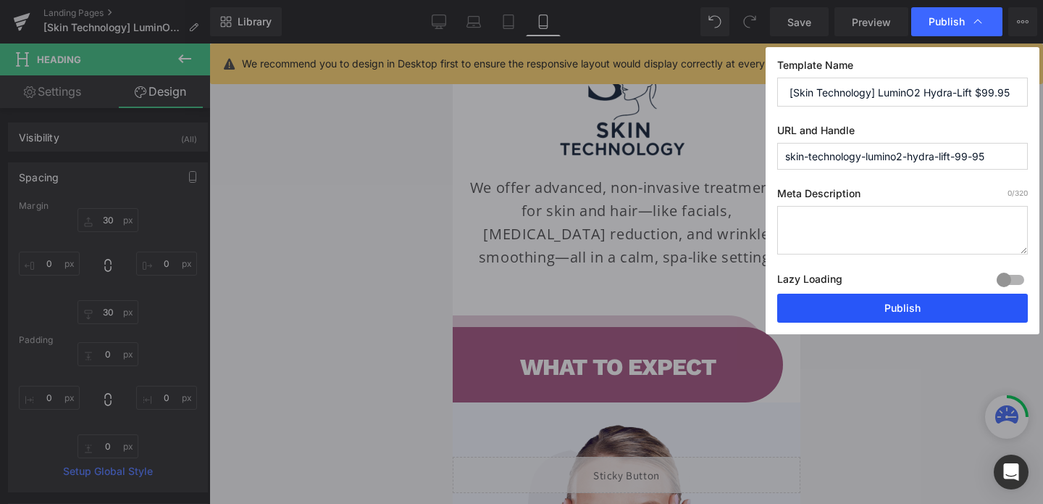
click at [950, 303] on button "Publish" at bounding box center [902, 307] width 251 height 29
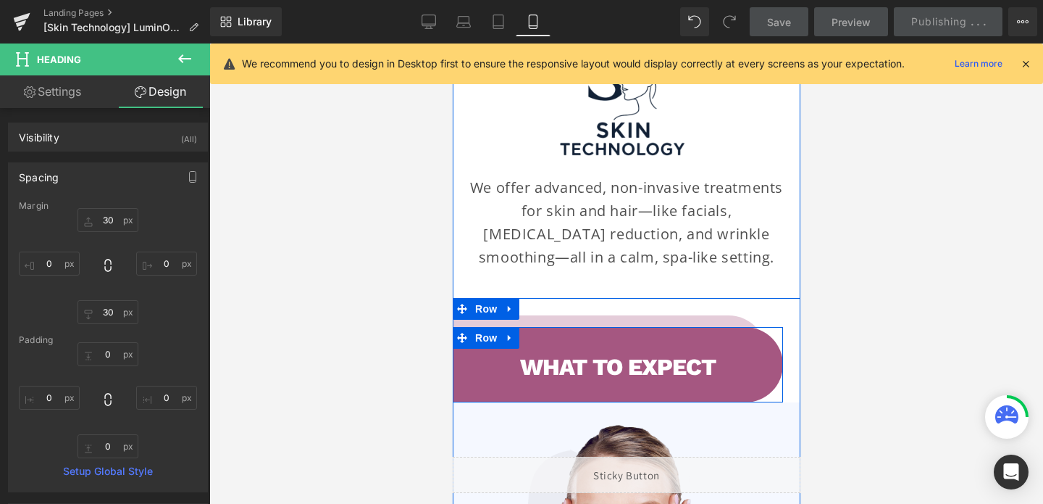
click at [634, 331] on div "what to expect Heading" at bounding box center [617, 366] width 330 height 71
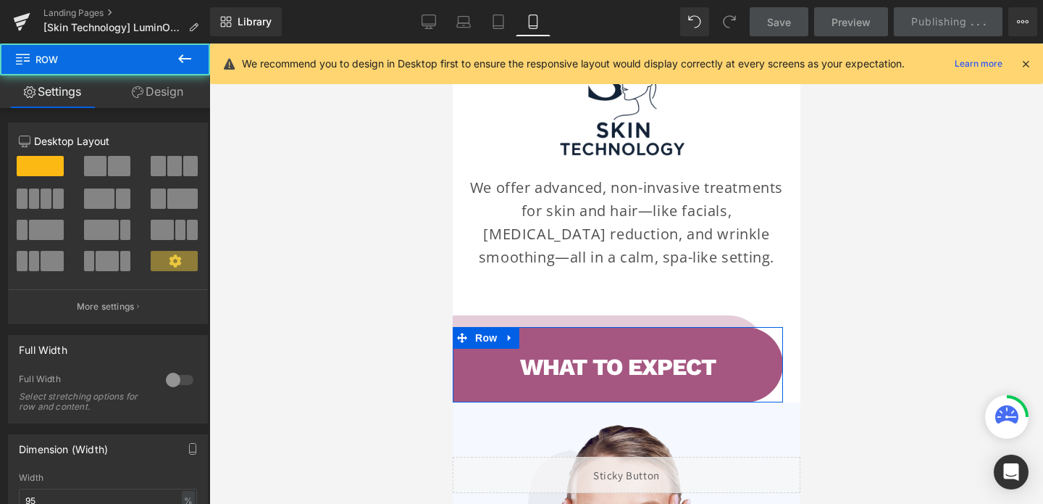
click at [147, 93] on link "Design" at bounding box center [157, 91] width 105 height 33
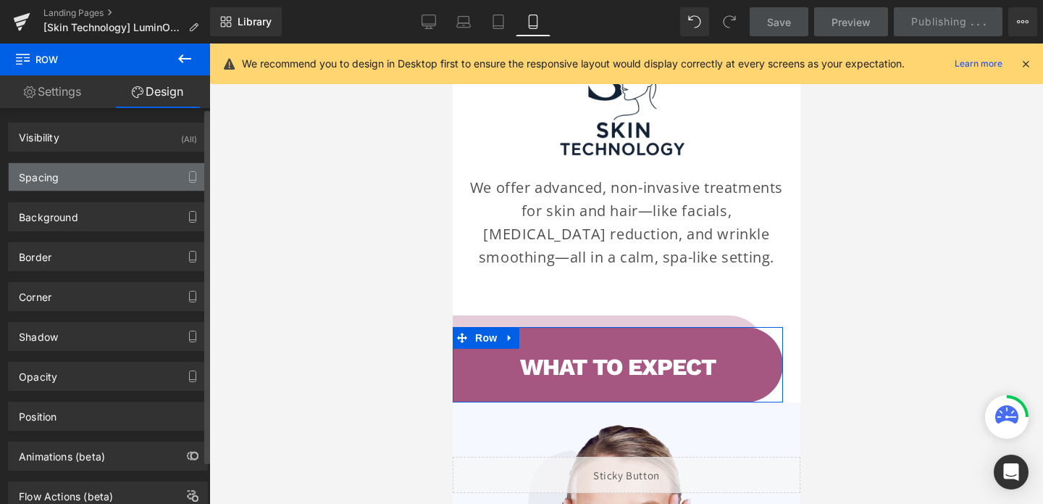
click at [122, 172] on div "Spacing" at bounding box center [108, 177] width 199 height 28
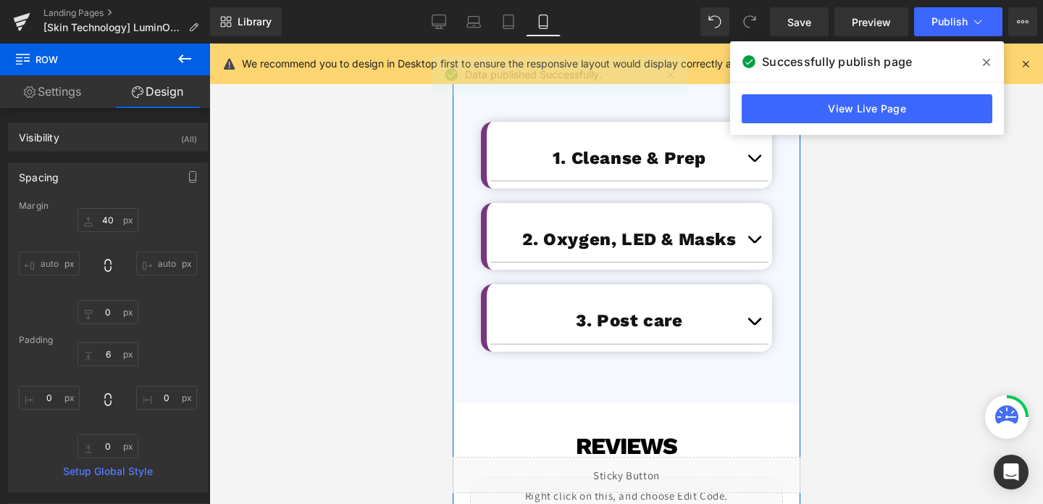
scroll to position [3930, 0]
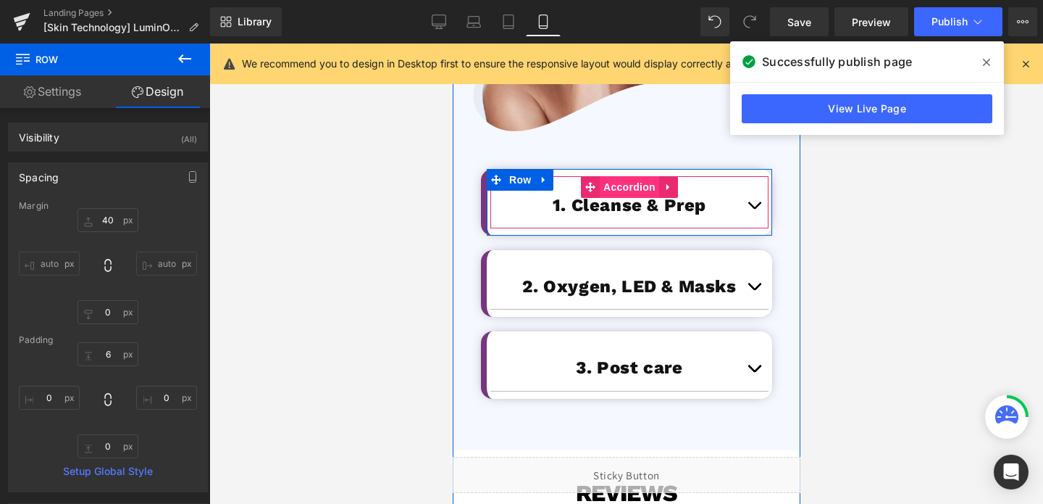
click at [640, 176] on span "Accordion" at bounding box center [628, 187] width 59 height 22
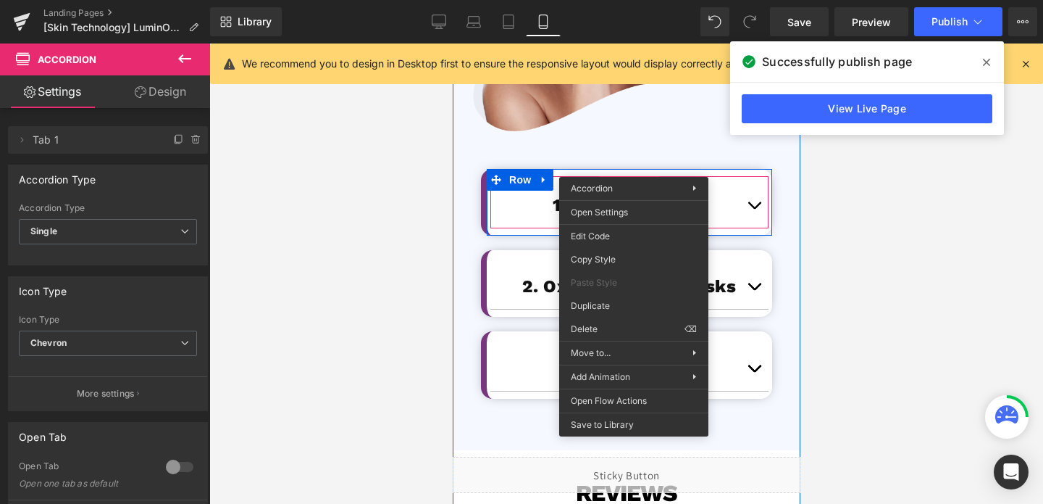
click at [633, 176] on span "Accordion" at bounding box center [628, 187] width 59 height 22
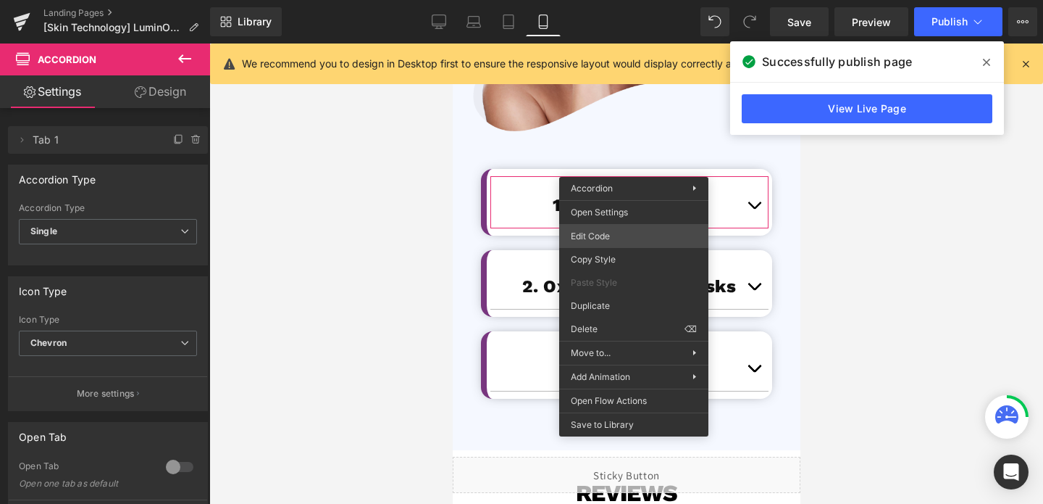
click at [609, 0] on div "Accordion You are previewing how the will restyle your page. You can not edit E…" at bounding box center [521, 0] width 1043 height 0
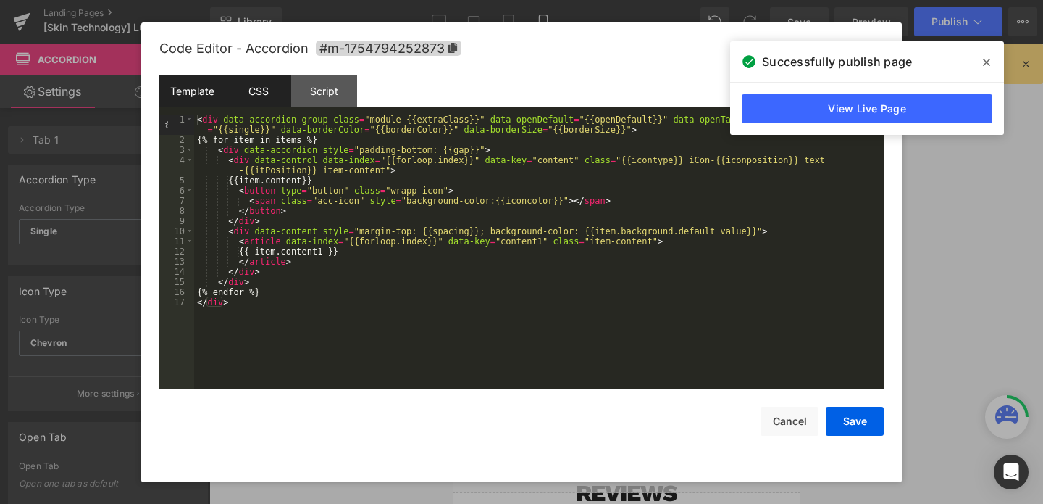
click at [266, 91] on div "CSS" at bounding box center [258, 91] width 66 height 33
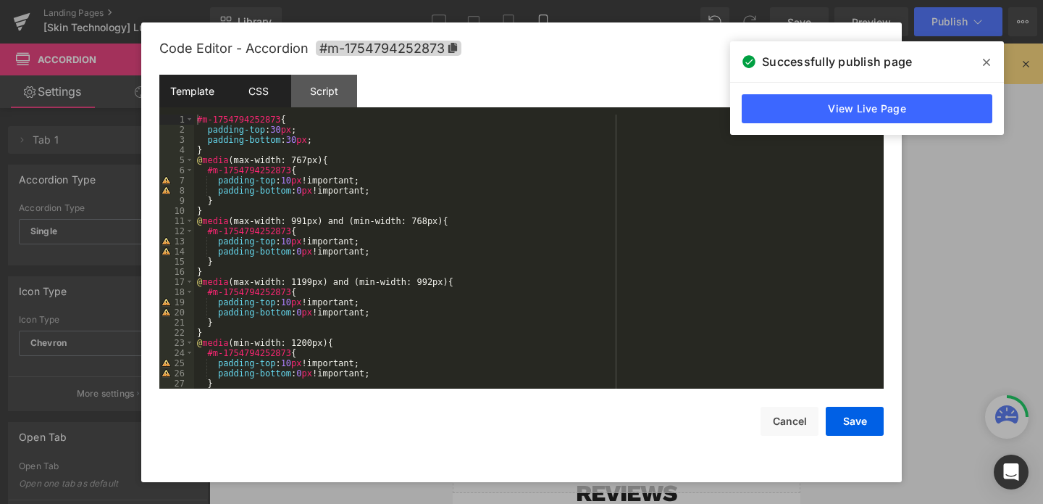
click at [196, 89] on div "Template" at bounding box center [192, 91] width 66 height 33
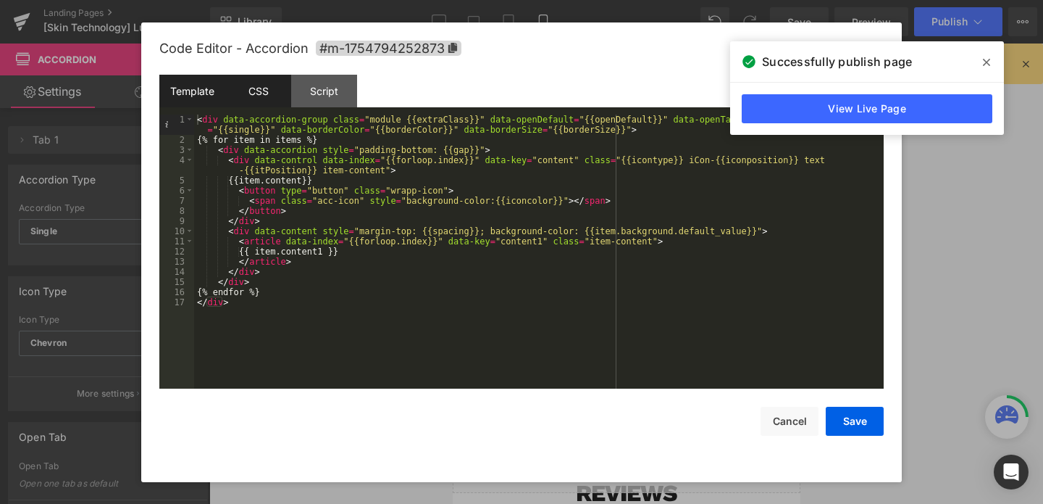
click at [264, 79] on div "CSS" at bounding box center [258, 91] width 66 height 33
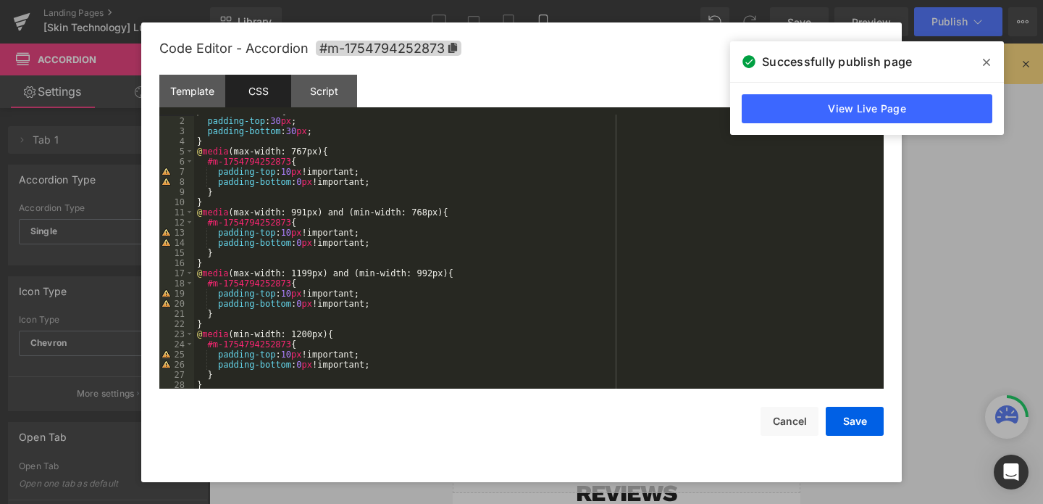
scroll to position [81, 0]
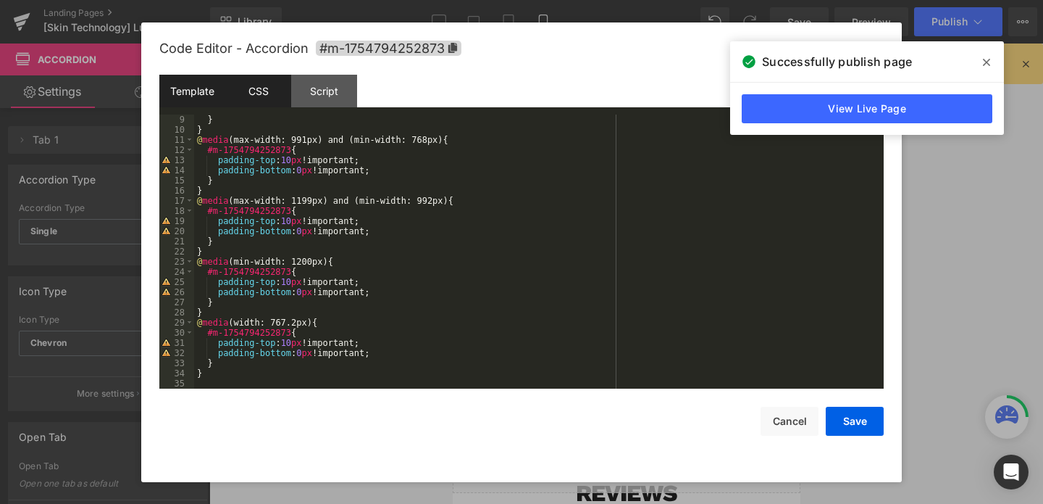
click at [196, 98] on div "Template" at bounding box center [192, 91] width 66 height 33
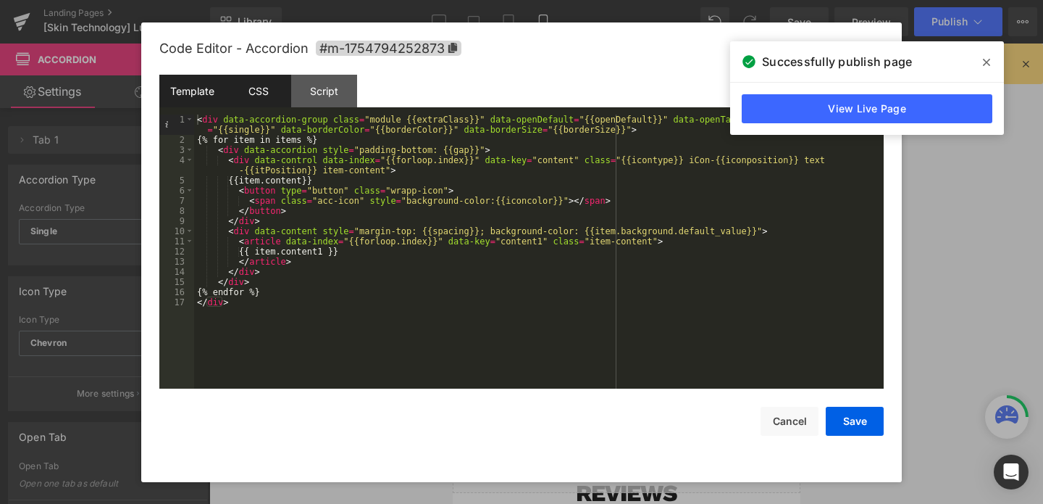
click at [261, 87] on div "CSS" at bounding box center [258, 91] width 66 height 33
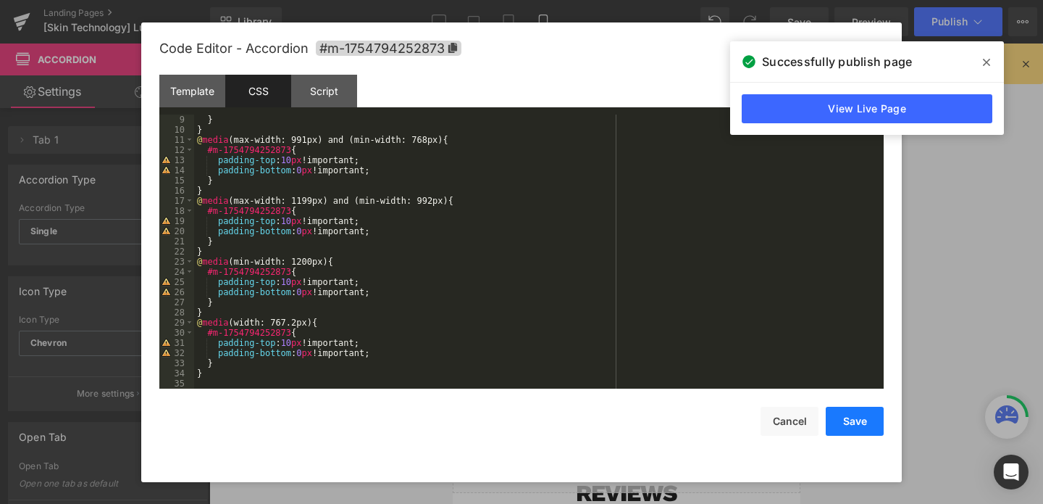
click at [843, 411] on button "Save" at bounding box center [855, 420] width 58 height 29
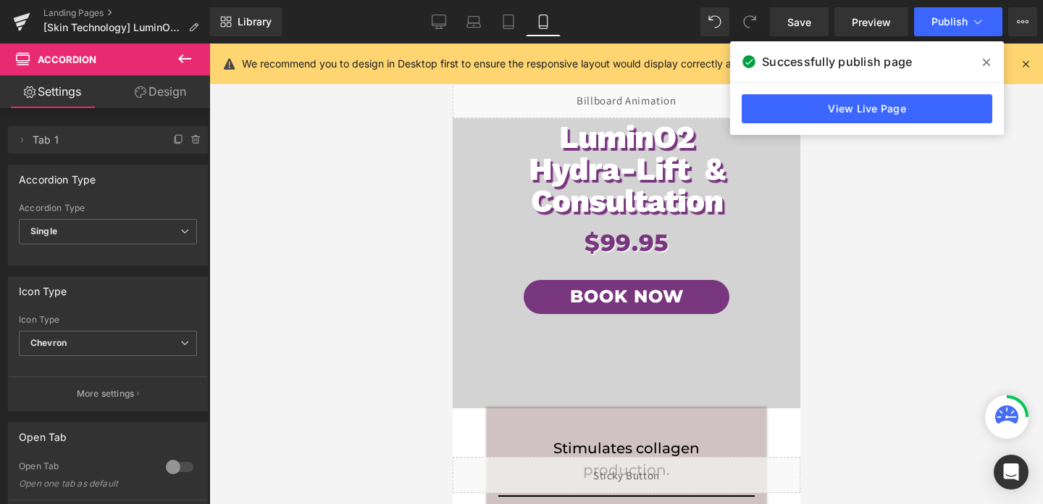
scroll to position [0, 0]
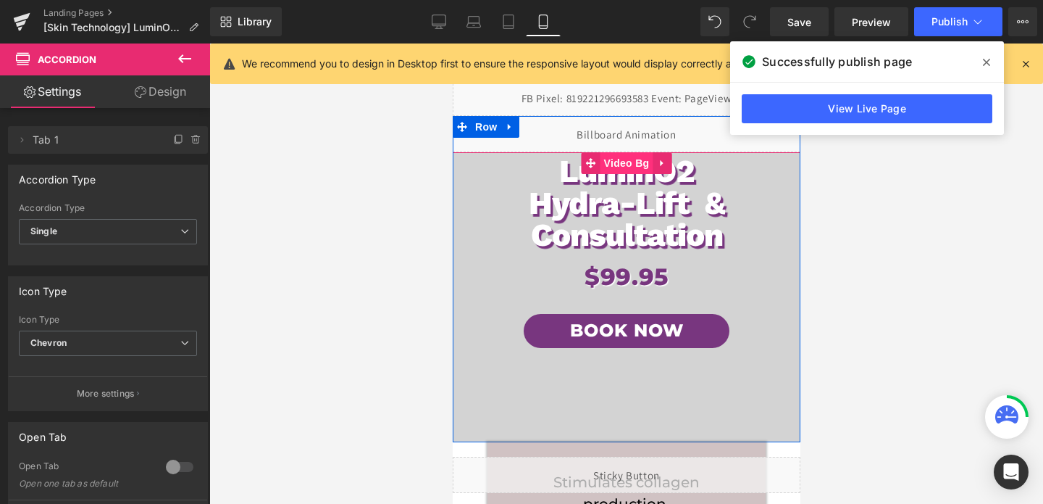
click at [629, 162] on span "Video Bg" at bounding box center [626, 163] width 53 height 22
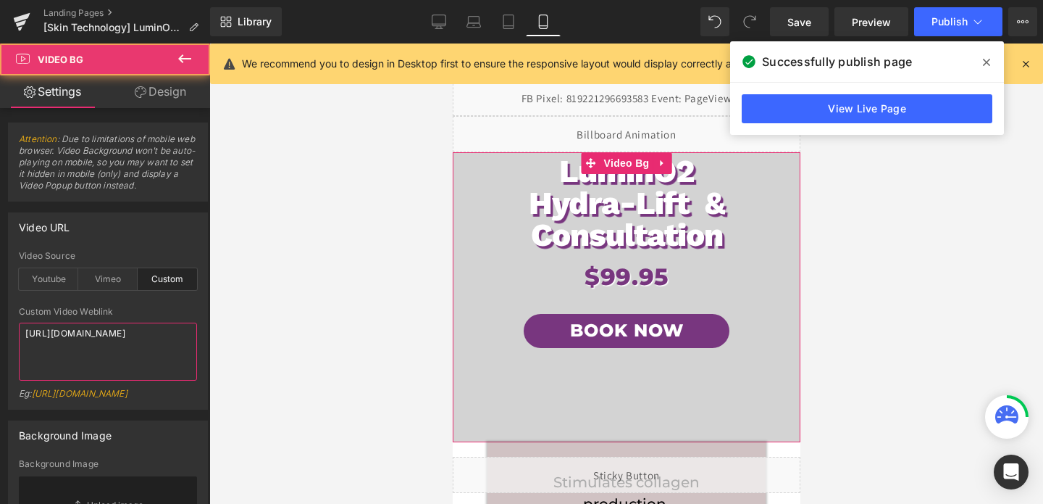
click at [101, 341] on textarea "[URL][DOMAIN_NAME]" at bounding box center [108, 351] width 178 height 58
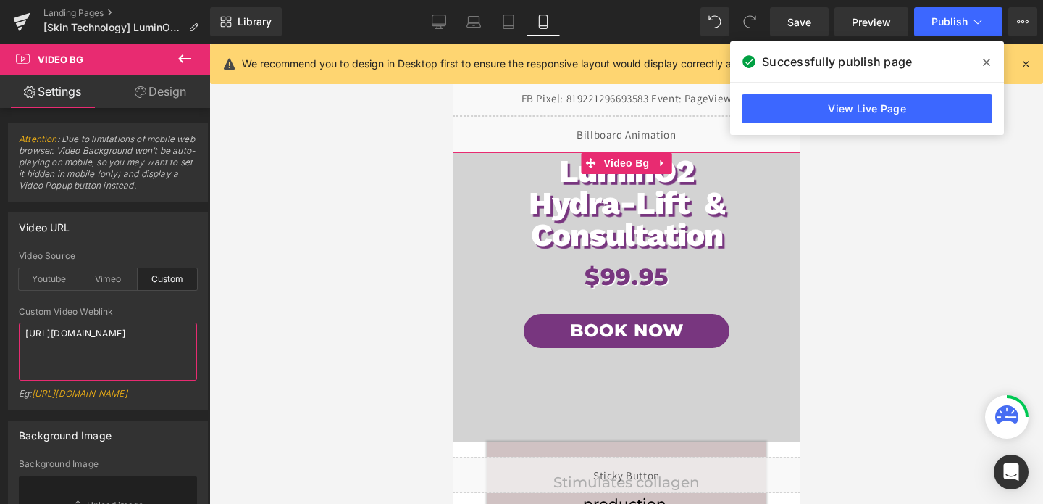
click at [101, 341] on textarea "[URL][DOMAIN_NAME]" at bounding box center [108, 351] width 178 height 58
paste textarea "c86626abd88e40d19ab5e60ab2989e3a"
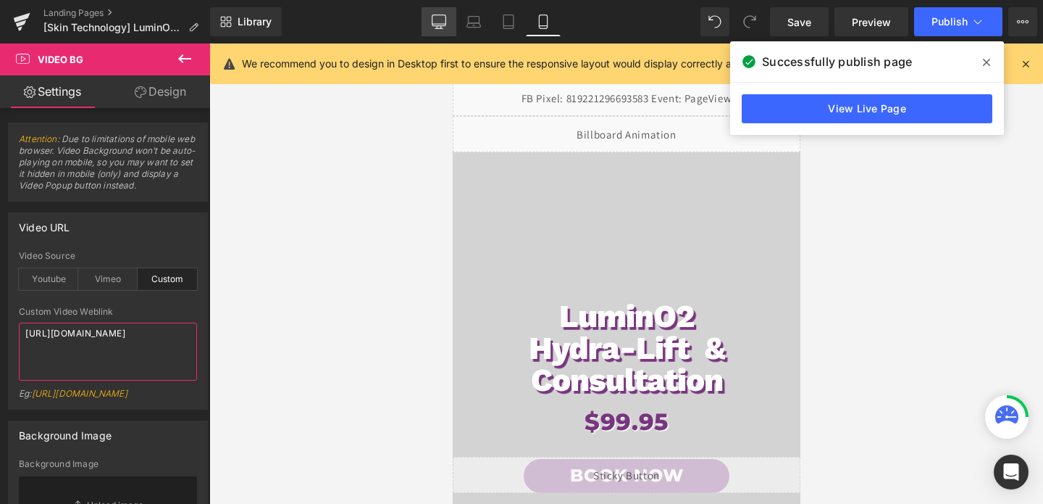
type textarea "[URL][DOMAIN_NAME]"
click at [443, 20] on icon at bounding box center [439, 21] width 14 height 14
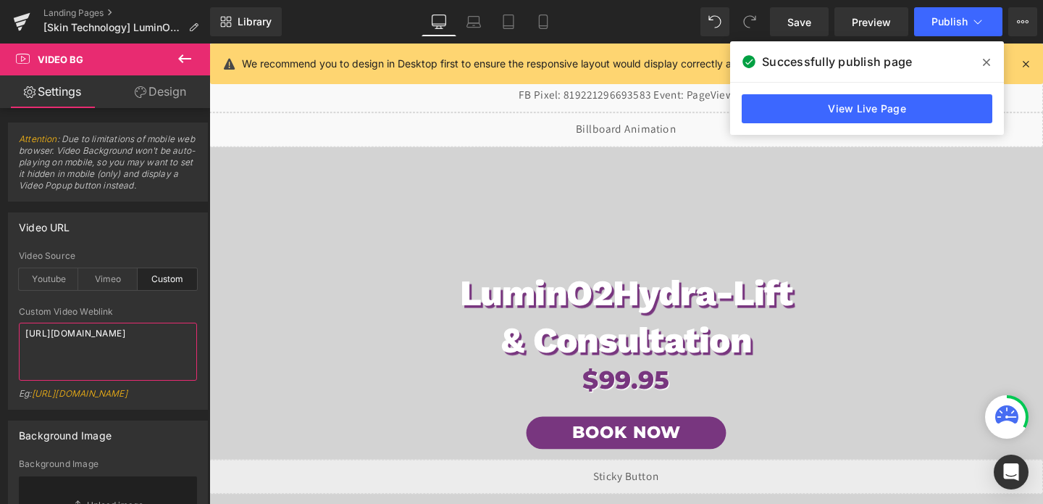
click at [75, 340] on textarea "[URL][DOMAIN_NAME]" at bounding box center [108, 351] width 178 height 58
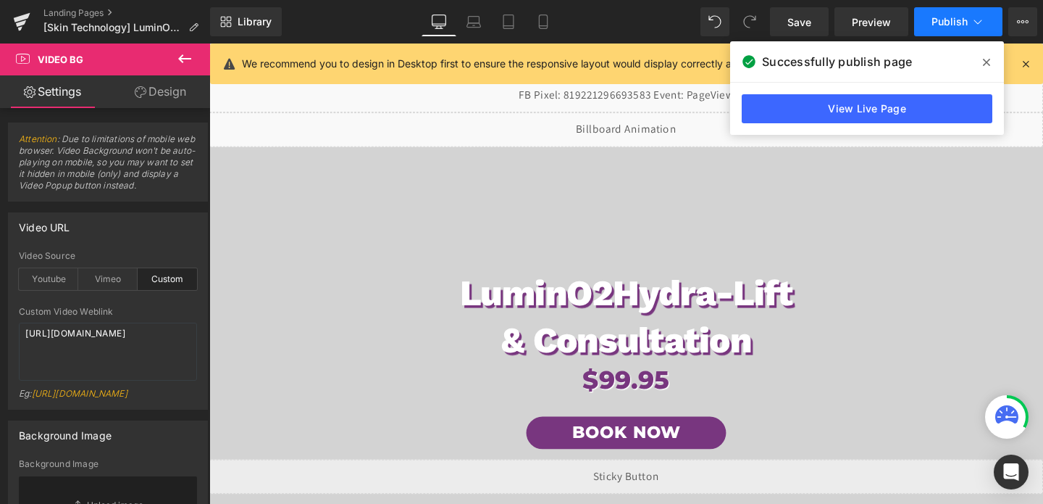
click at [925, 24] on button "Publish" at bounding box center [958, 21] width 88 height 29
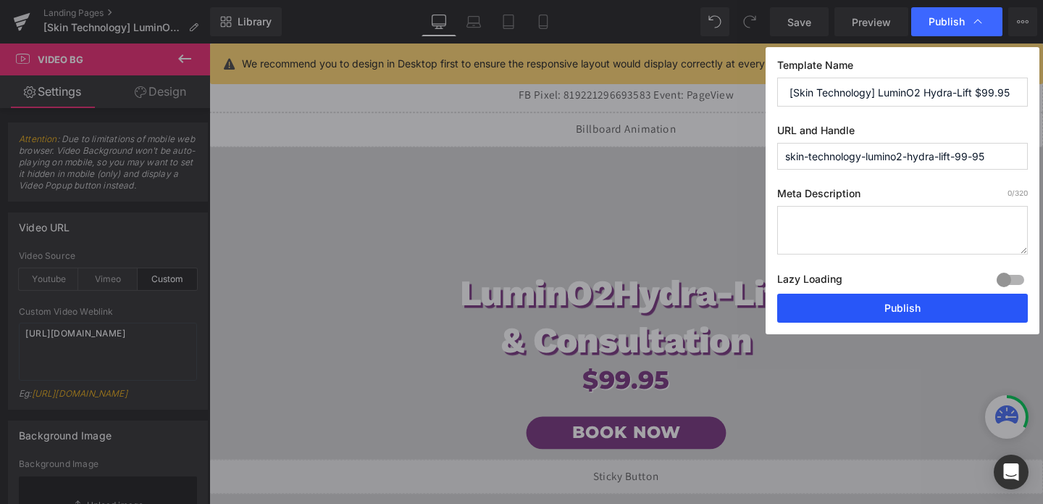
click at [908, 302] on button "Publish" at bounding box center [902, 307] width 251 height 29
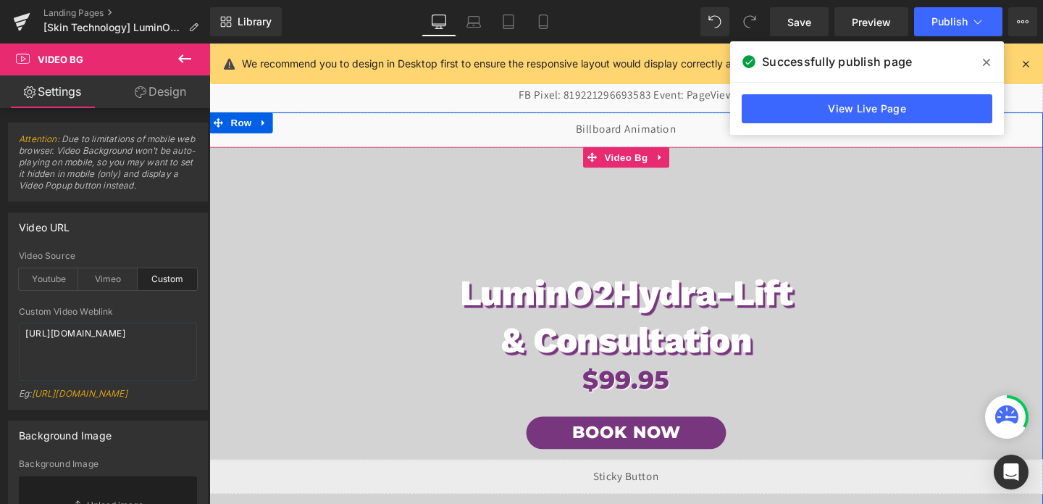
click at [519, 175] on span "LuminO2 Hydra-Lift & Consultation Heading $99.95 Heading Book Now Button Row" at bounding box center [647, 386] width 877 height 499
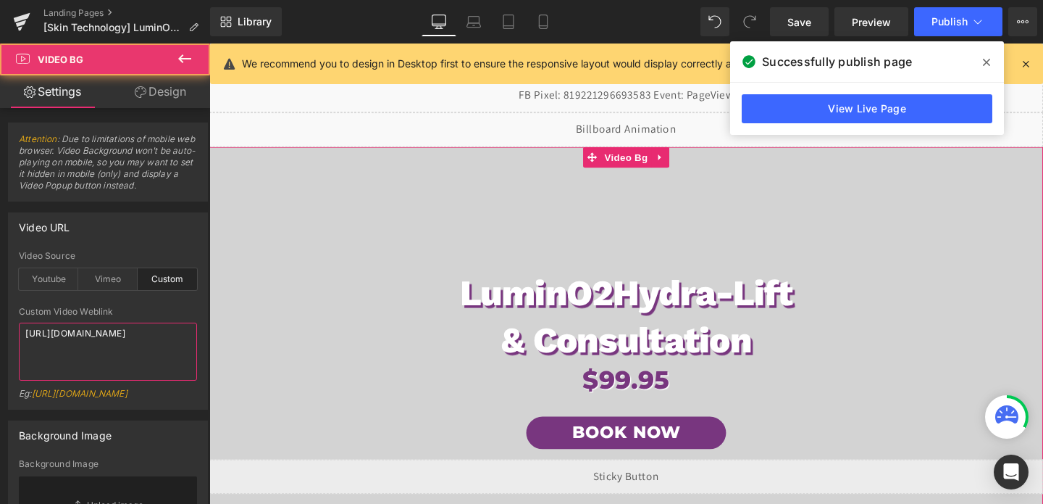
click at [49, 351] on textarea "[URL][DOMAIN_NAME]" at bounding box center [108, 351] width 178 height 58
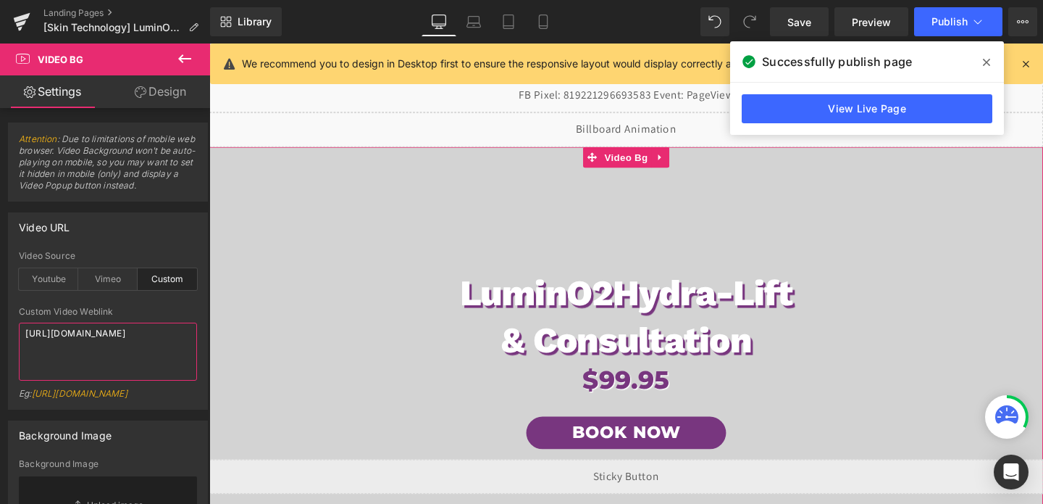
click at [49, 351] on textarea "[URL][DOMAIN_NAME]" at bounding box center [108, 351] width 178 height 58
paste textarea "54ed56b9da2c4a8b9339a8a6621add46"
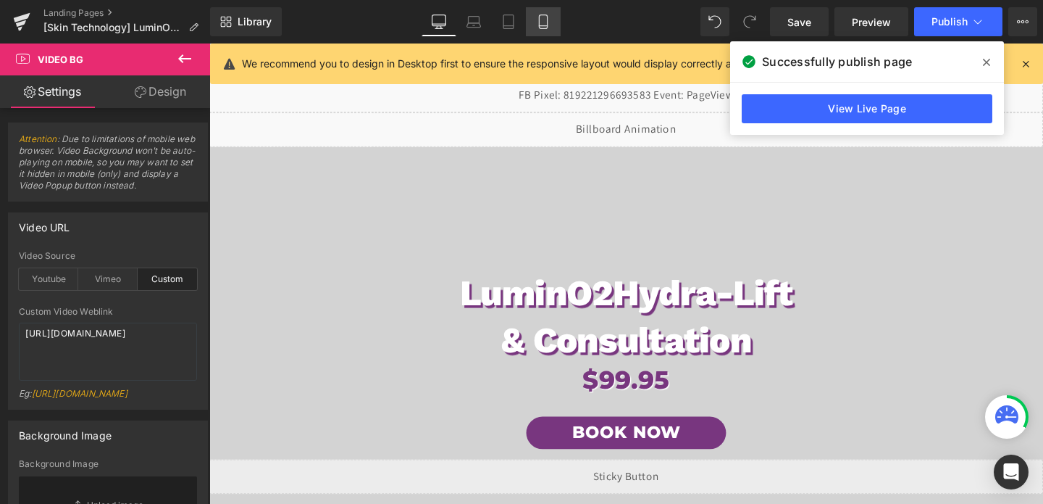
click at [547, 25] on icon at bounding box center [543, 21] width 14 height 14
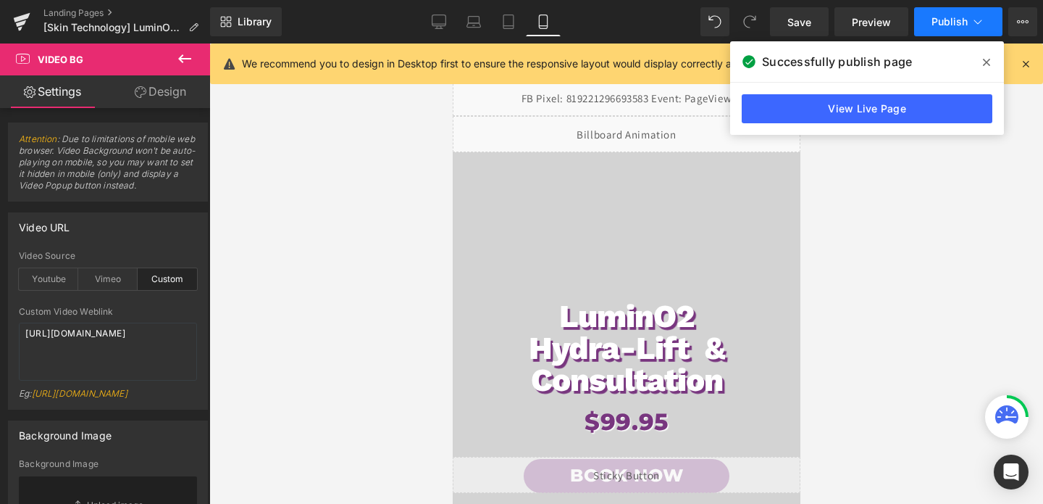
click at [964, 19] on span "Publish" at bounding box center [950, 22] width 36 height 12
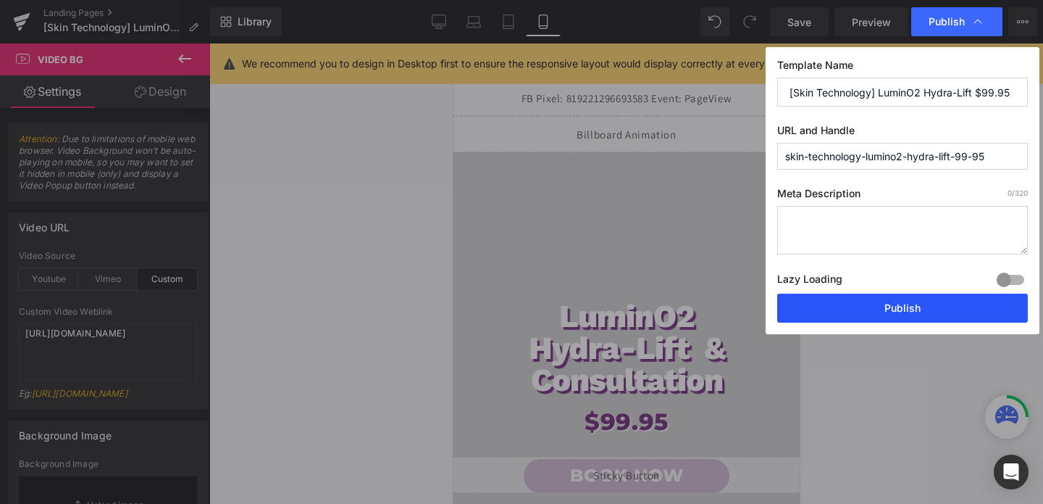
click at [900, 316] on button "Publish" at bounding box center [902, 307] width 251 height 29
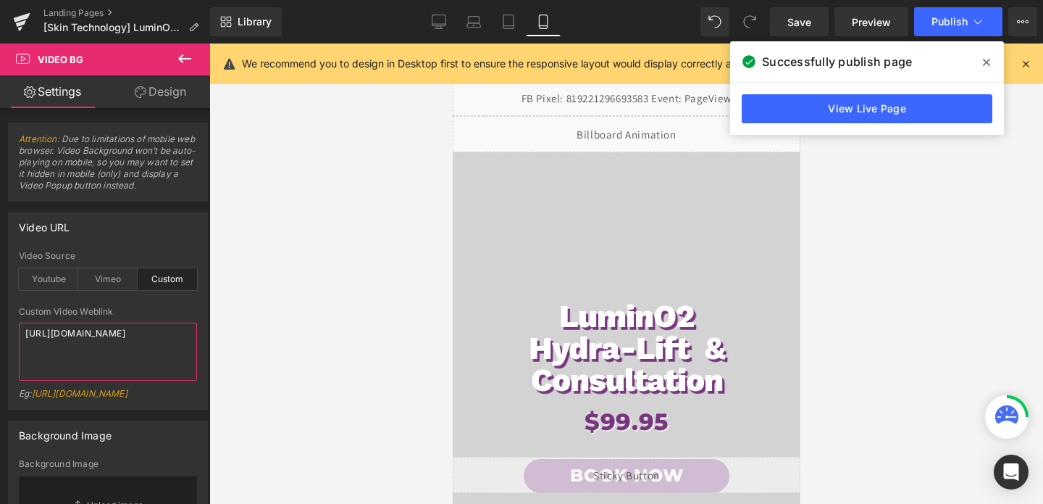
click at [108, 340] on textarea "[URL][DOMAIN_NAME]" at bounding box center [108, 351] width 178 height 58
paste textarea "48751ce80b5e43b0869e2edbea6048a7"
click at [444, 28] on icon at bounding box center [439, 21] width 14 height 14
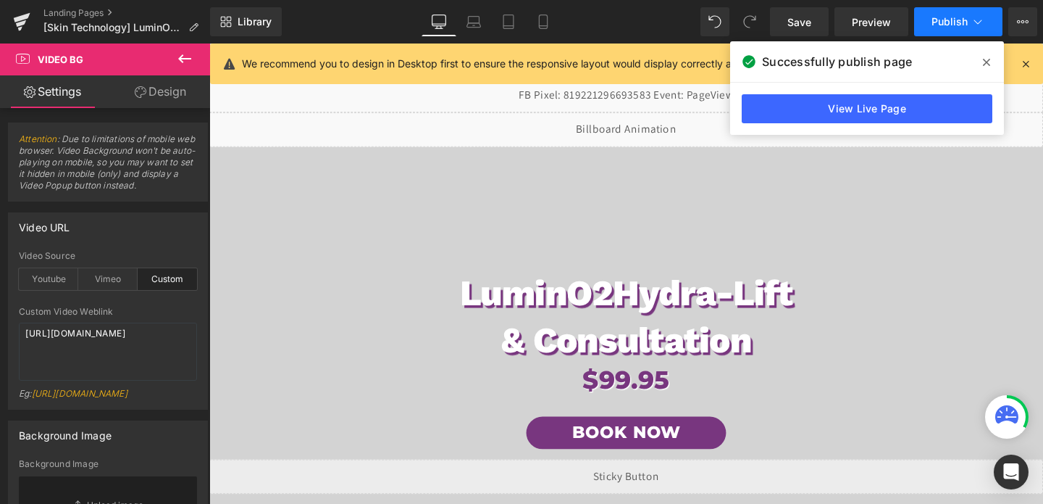
click at [935, 33] on button "Publish" at bounding box center [958, 21] width 88 height 29
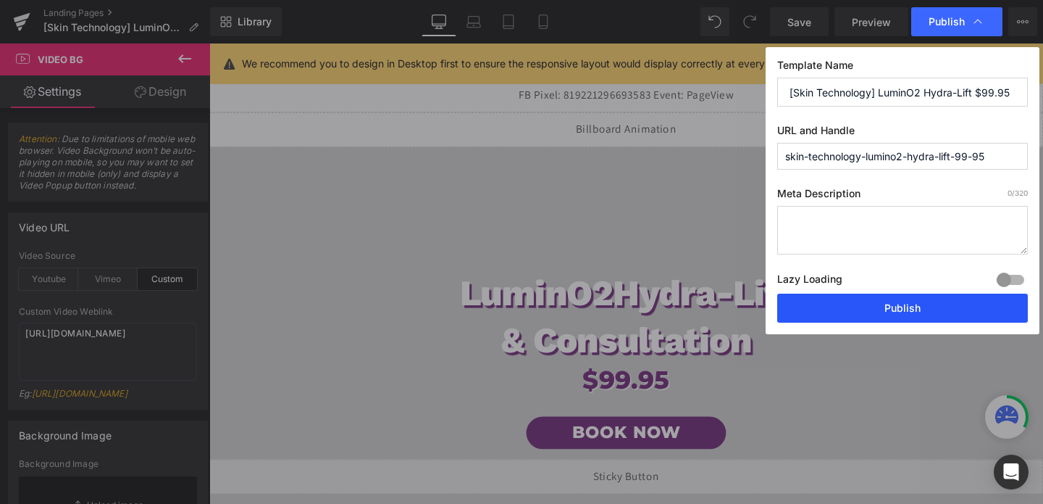
click at [906, 314] on button "Publish" at bounding box center [902, 307] width 251 height 29
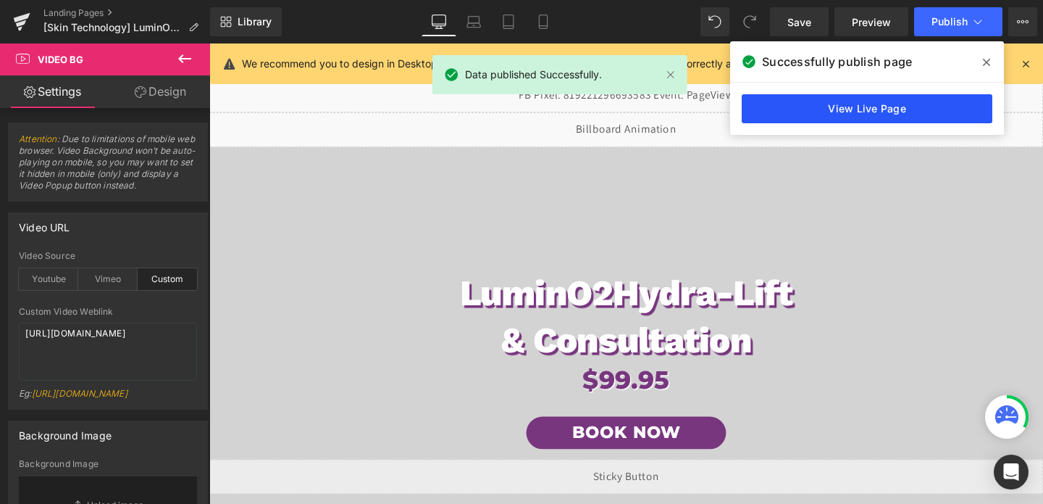
click at [879, 96] on link "View Live Page" at bounding box center [867, 108] width 251 height 29
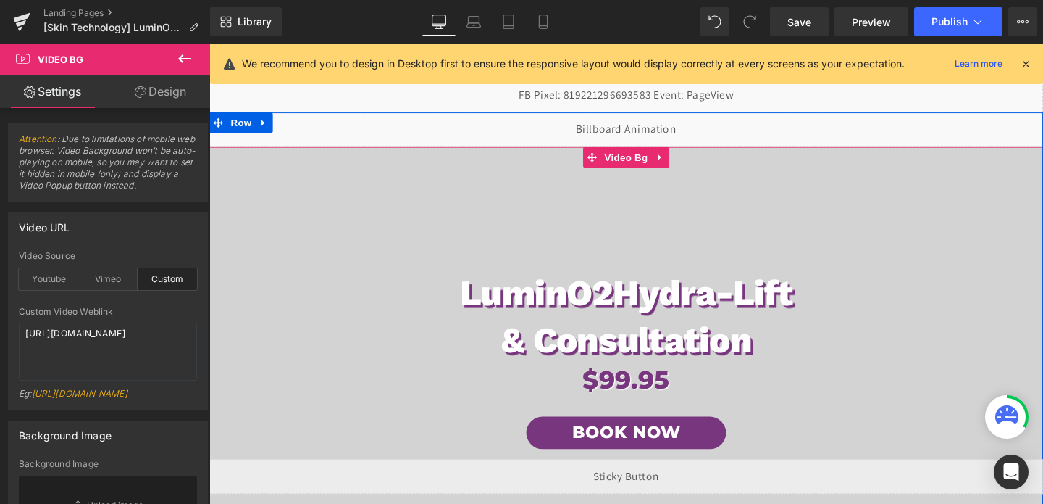
click at [606, 248] on span "LuminO2 Hydra-Lift & Consultation Heading $99.95 Heading Book Now Button Row" at bounding box center [647, 386] width 877 height 499
click at [327, 265] on span "LuminO2 Hydra-Lift & Consultation Heading $99.95 Heading Book Now Button Row" at bounding box center [647, 386] width 877 height 499
click at [648, 171] on span "Video Bg" at bounding box center [648, 163] width 53 height 22
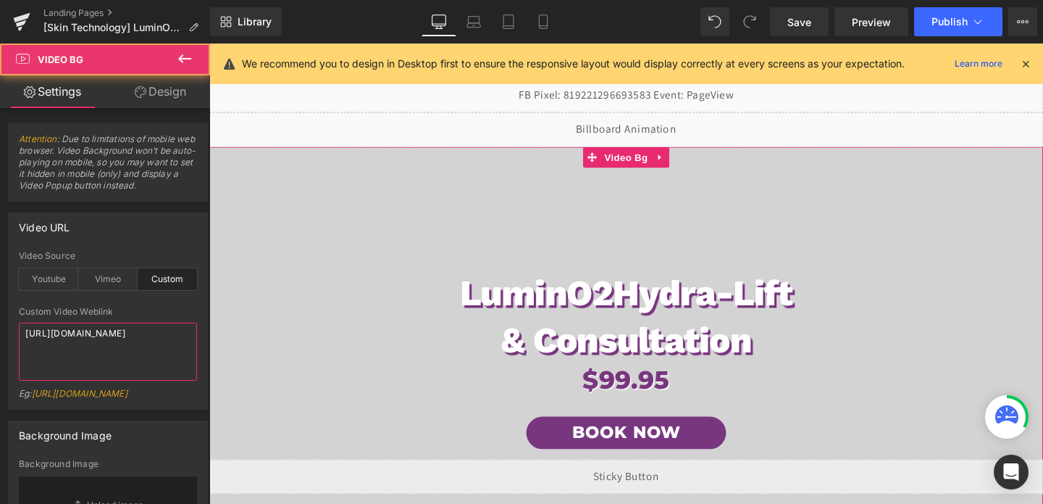
click at [59, 344] on textarea "[URL][DOMAIN_NAME]" at bounding box center [108, 351] width 178 height 58
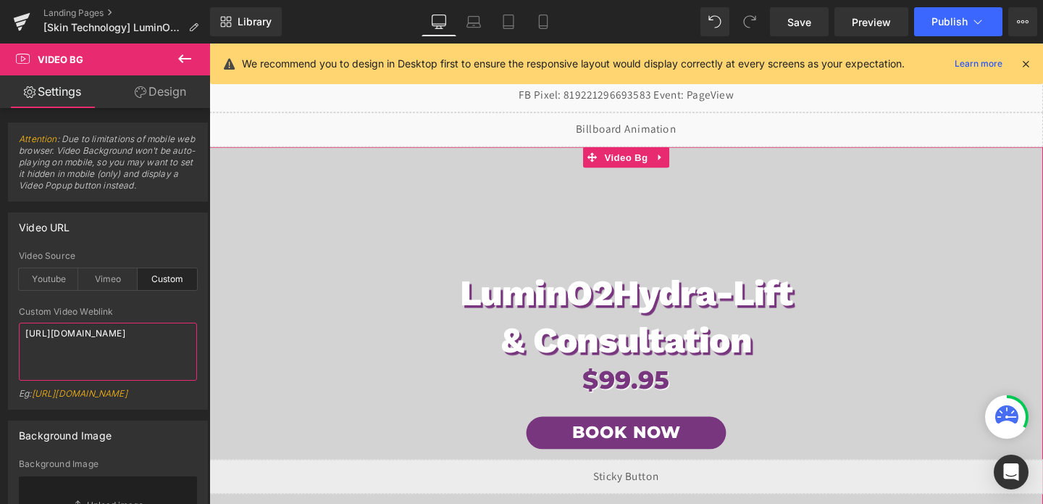
click at [59, 344] on textarea "[URL][DOMAIN_NAME]" at bounding box center [108, 351] width 178 height 58
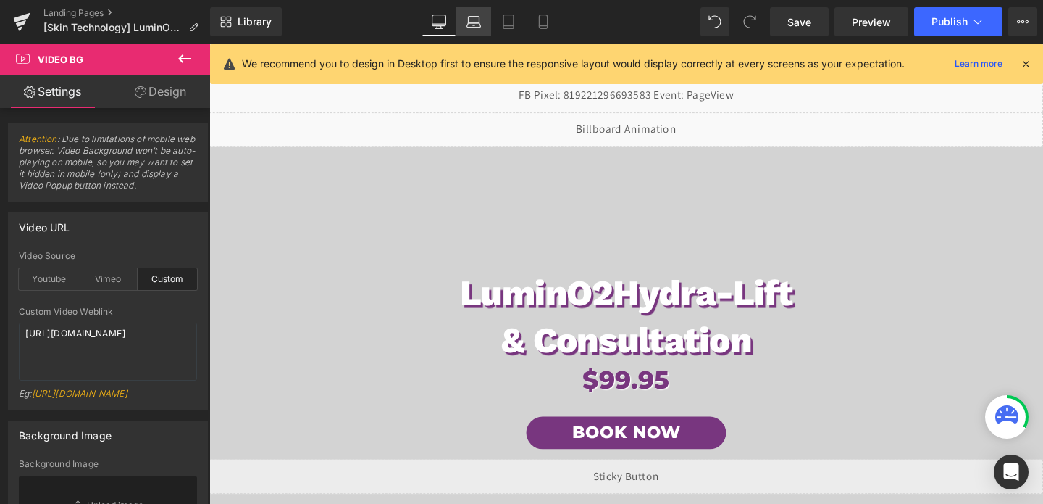
click at [470, 29] on link "Laptop" at bounding box center [473, 21] width 35 height 29
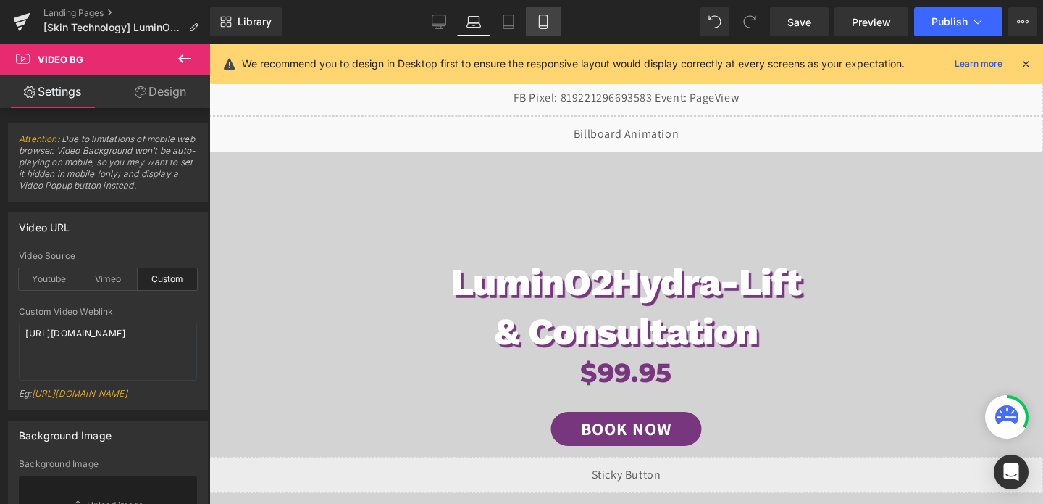
click at [540, 19] on icon at bounding box center [543, 22] width 8 height 14
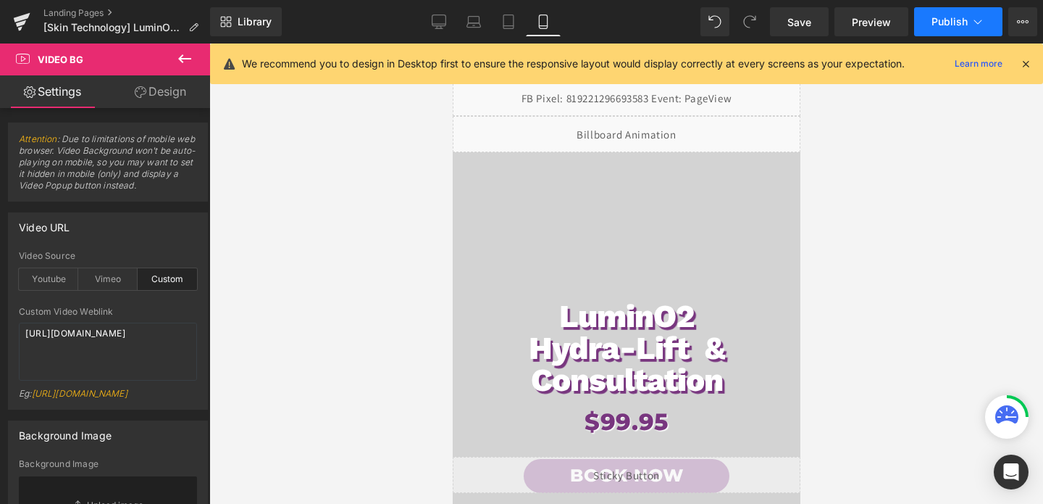
click at [940, 23] on span "Publish" at bounding box center [950, 22] width 36 height 12
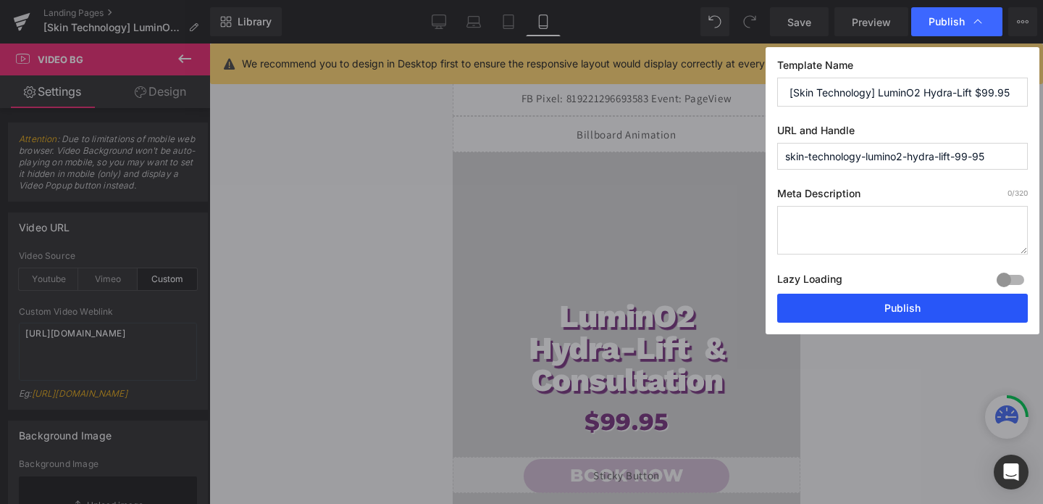
click at [901, 306] on button "Publish" at bounding box center [902, 307] width 251 height 29
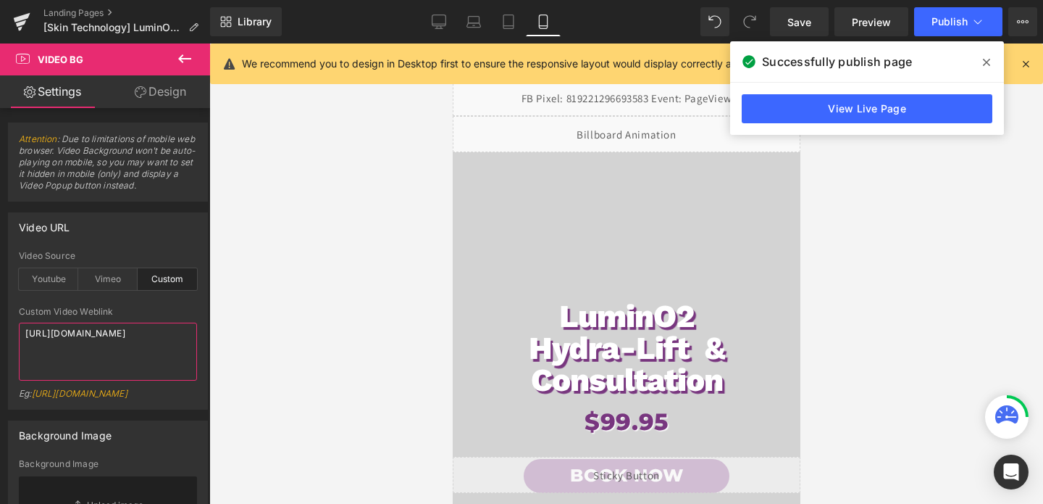
click at [109, 354] on textarea "[URL][DOMAIN_NAME]" at bounding box center [108, 351] width 178 height 58
paste textarea "955bc0eb07184a8295cd3b2d196780ba"
click at [436, 20] on icon at bounding box center [439, 21] width 14 height 14
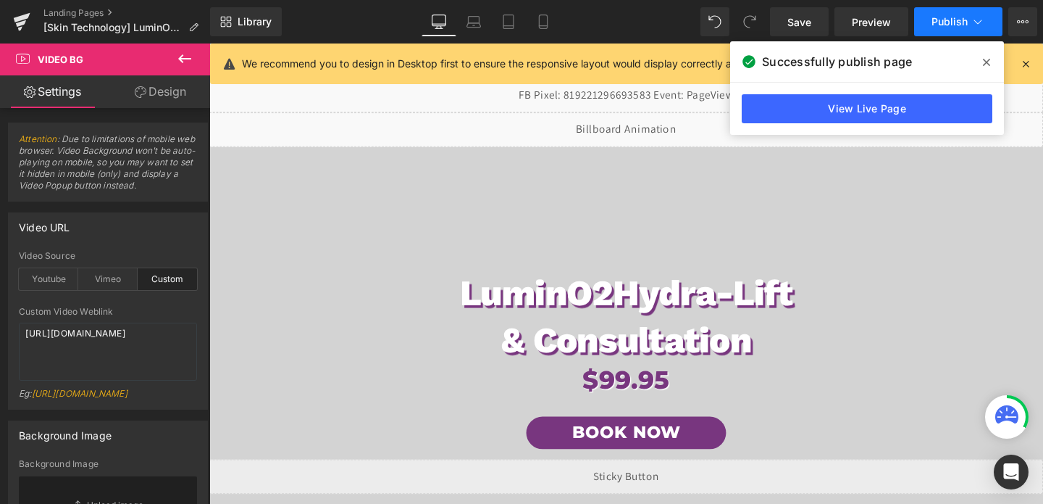
click at [965, 17] on span "Publish" at bounding box center [950, 22] width 36 height 12
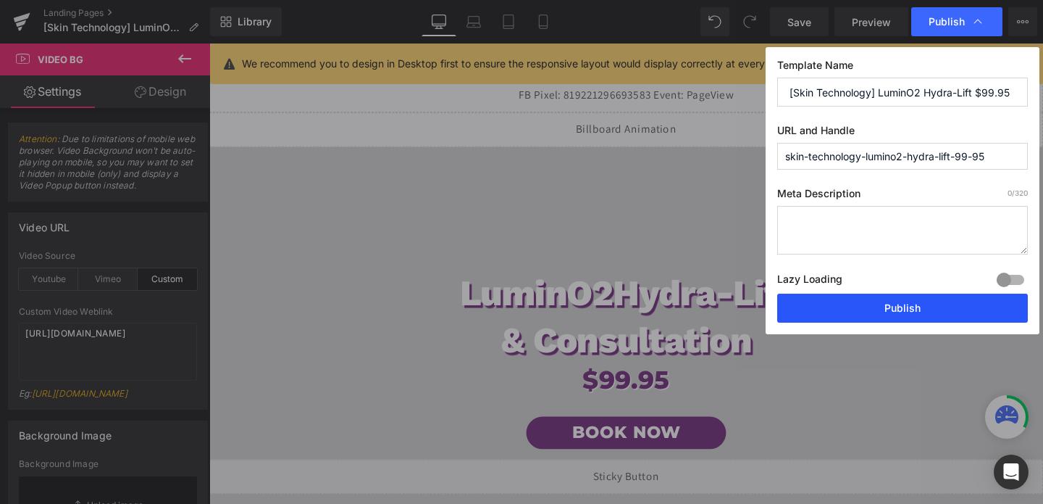
click at [875, 306] on button "Publish" at bounding box center [902, 307] width 251 height 29
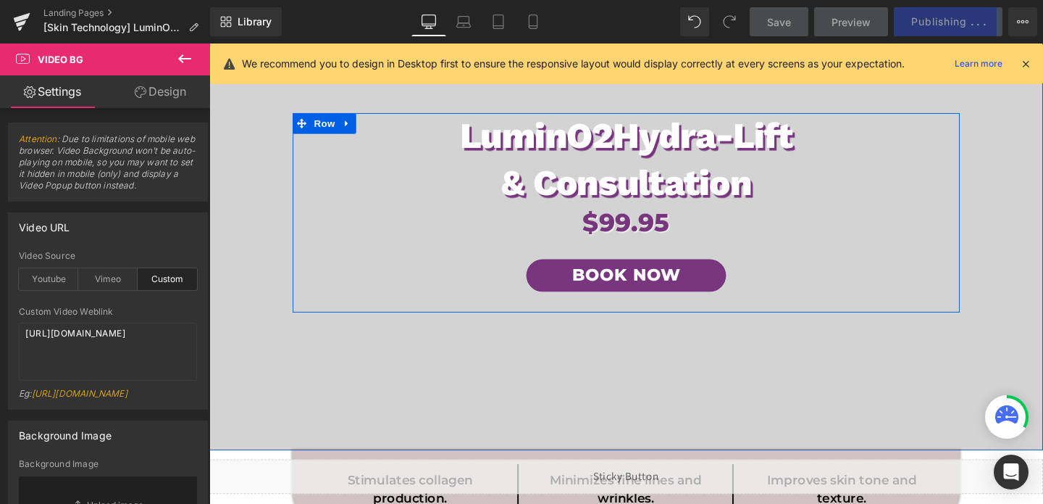
scroll to position [175, 0]
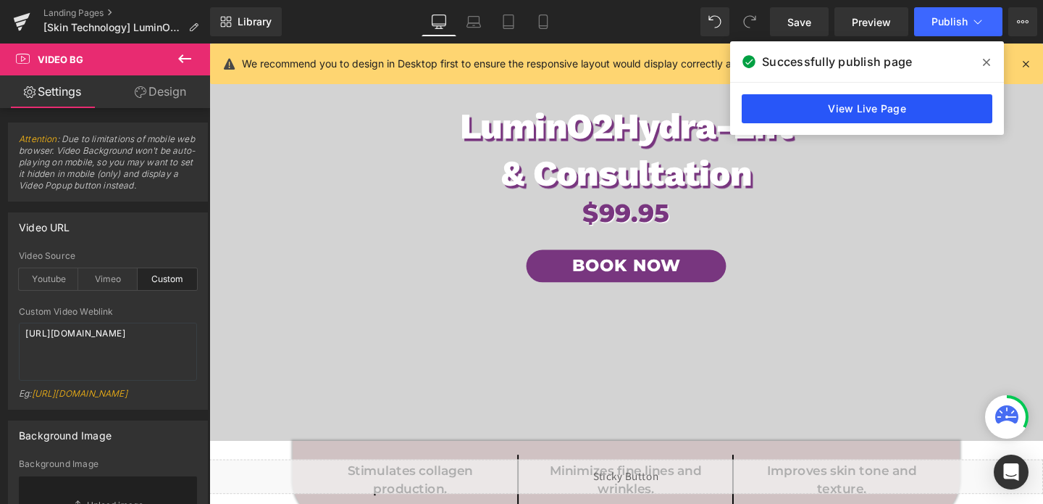
click at [860, 110] on link "View Live Page" at bounding box center [867, 108] width 251 height 29
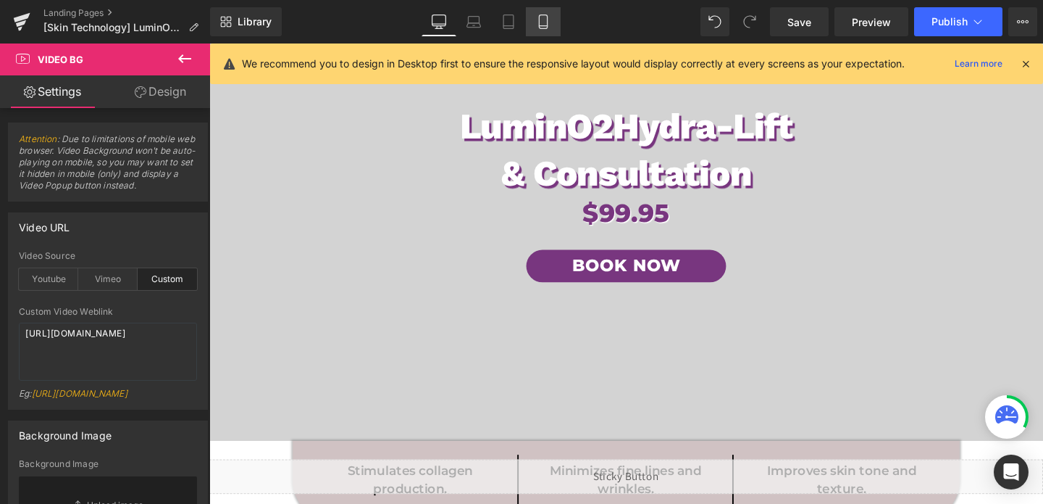
click at [538, 17] on icon at bounding box center [543, 21] width 14 height 14
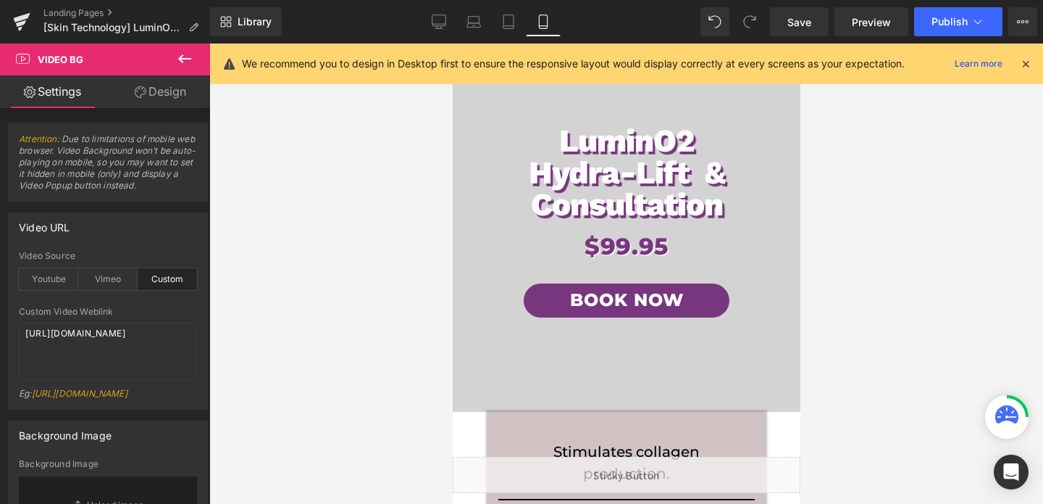
scroll to position [0, 0]
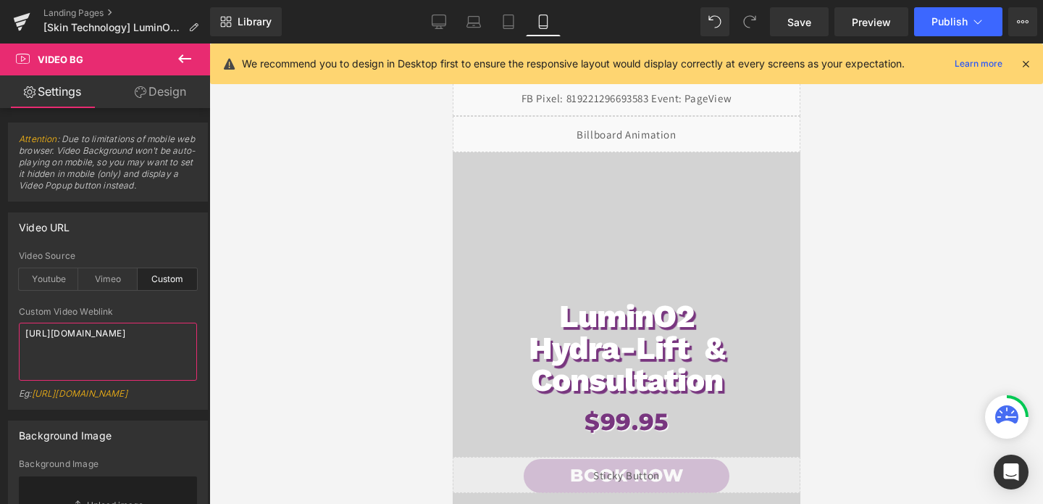
click at [73, 351] on textarea "[URL][DOMAIN_NAME]" at bounding box center [108, 351] width 178 height 58
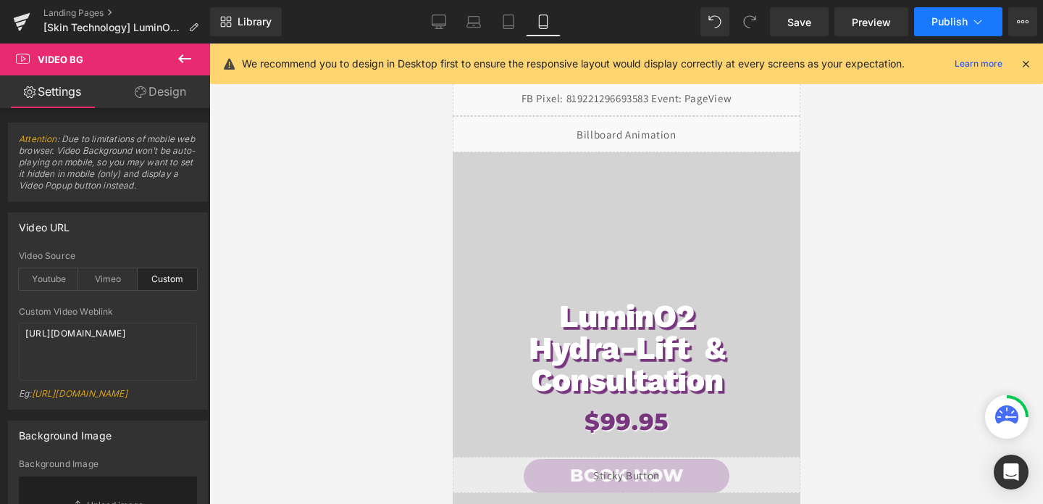
click at [951, 23] on span "Publish" at bounding box center [950, 22] width 36 height 12
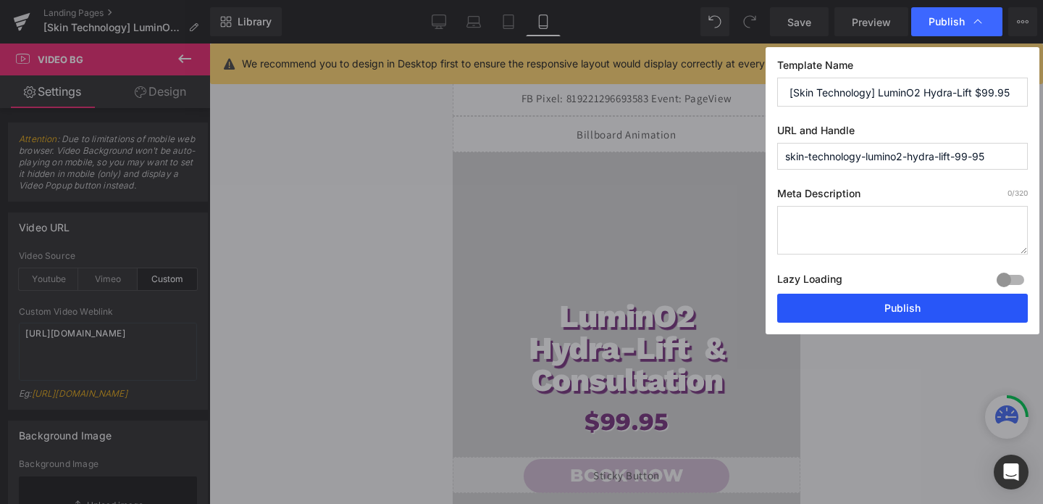
click at [933, 301] on button "Publish" at bounding box center [902, 307] width 251 height 29
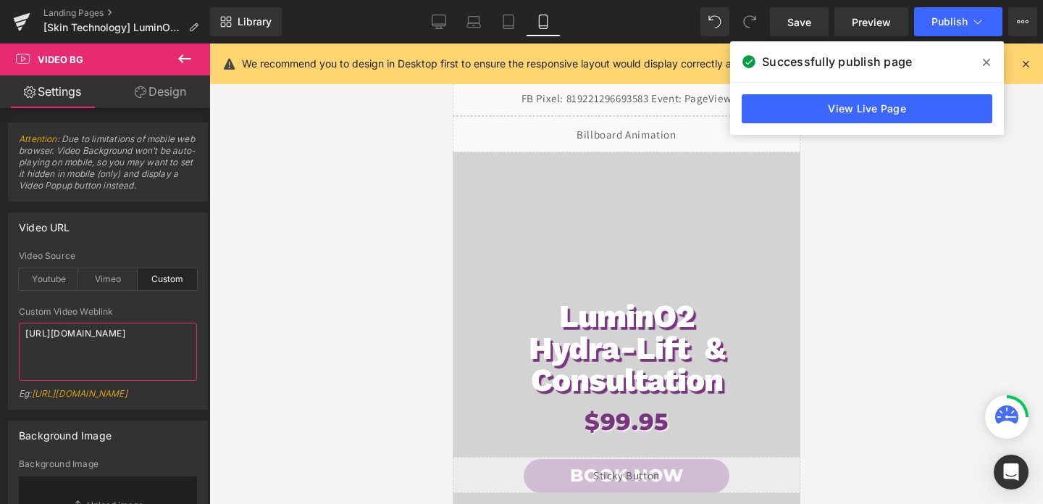
click at [89, 345] on textarea "[URL][DOMAIN_NAME]" at bounding box center [108, 351] width 178 height 58
paste textarea "7d878157490e4a049cb33459bafcdd8e"
click at [442, 25] on icon at bounding box center [440, 20] width 14 height 11
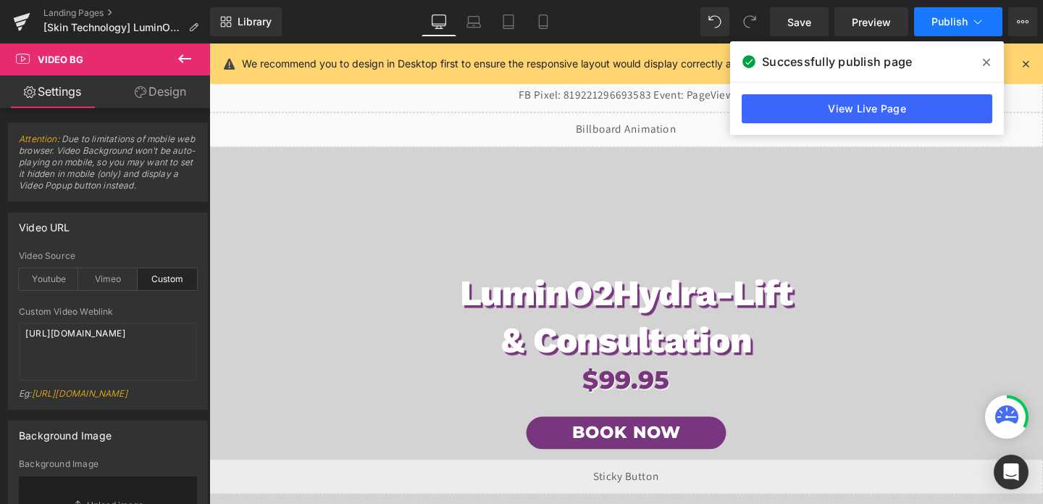
click at [960, 28] on button "Publish" at bounding box center [958, 21] width 88 height 29
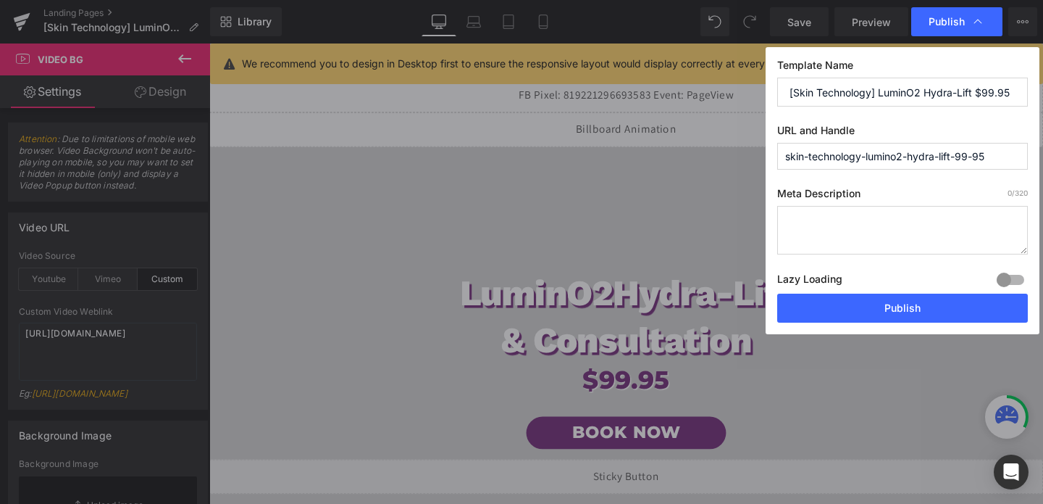
click at [901, 323] on div "Template Name [Skin Technology] LuminO2 Hydra-Lift $99.95 URL and Handle skin-t…" at bounding box center [903, 190] width 274 height 287
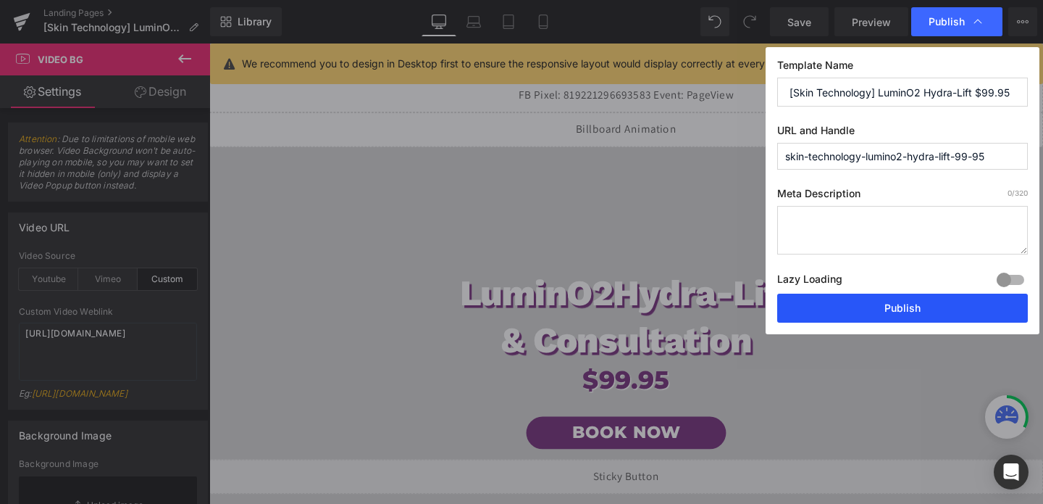
click at [901, 312] on button "Publish" at bounding box center [902, 307] width 251 height 29
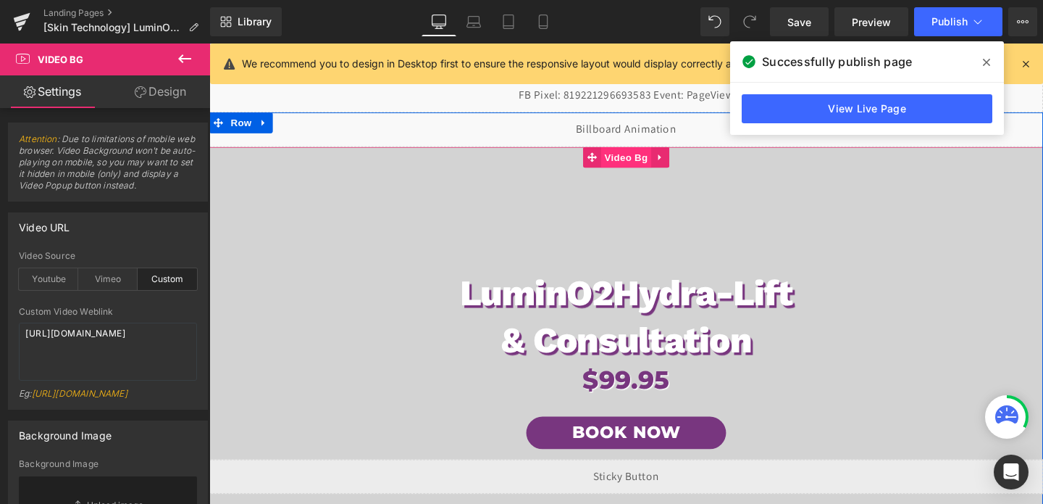
click at [636, 169] on span "Video Bg" at bounding box center [648, 163] width 53 height 22
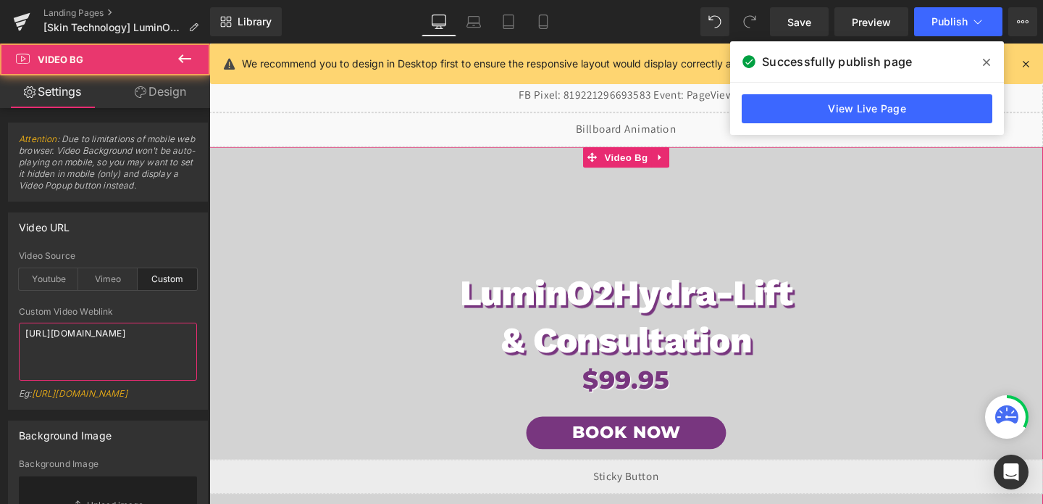
click at [80, 343] on textarea "[URL][DOMAIN_NAME]" at bounding box center [108, 351] width 178 height 58
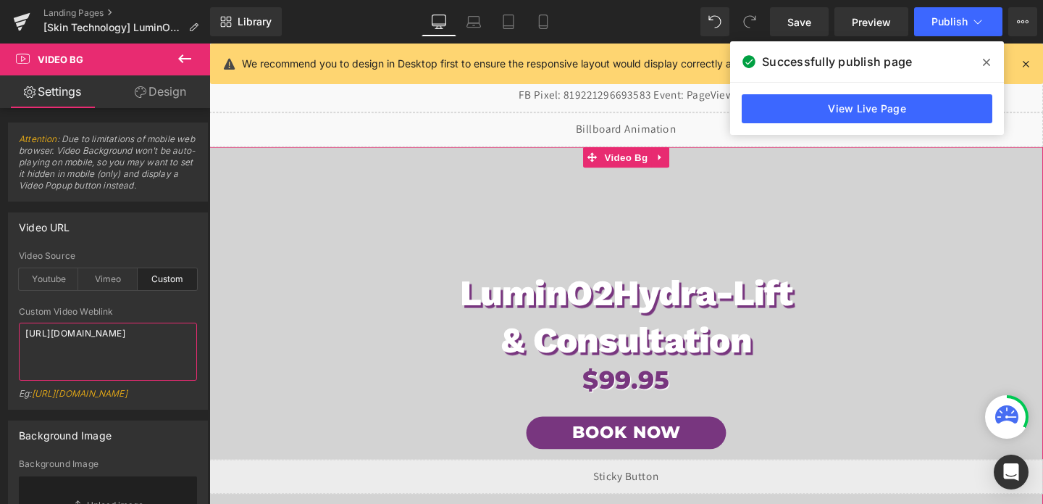
click at [80, 343] on textarea "[URL][DOMAIN_NAME]" at bounding box center [108, 351] width 178 height 58
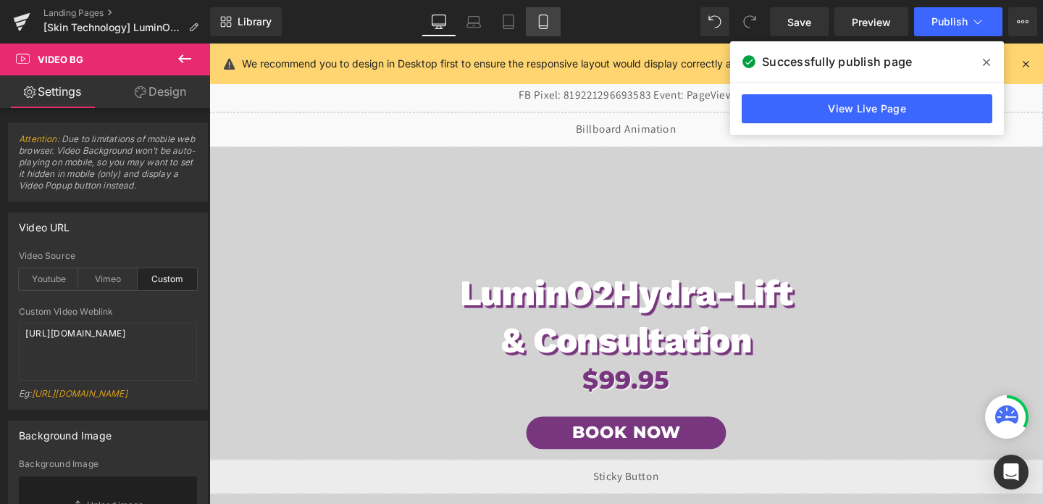
click at [538, 20] on icon at bounding box center [543, 21] width 14 height 14
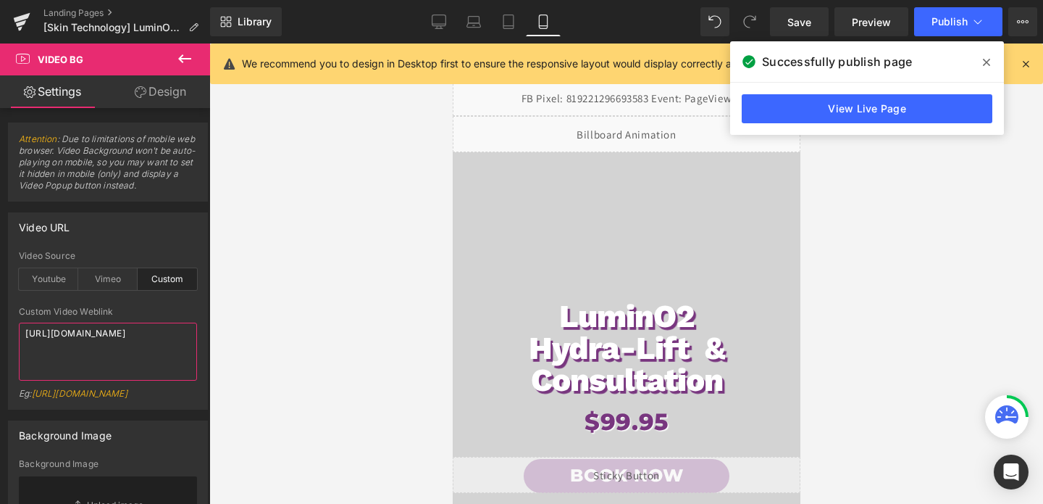
click at [83, 333] on textarea "[URL][DOMAIN_NAME]" at bounding box center [108, 351] width 178 height 58
click at [81, 333] on textarea "[URL][DOMAIN_NAME]" at bounding box center [108, 351] width 178 height 58
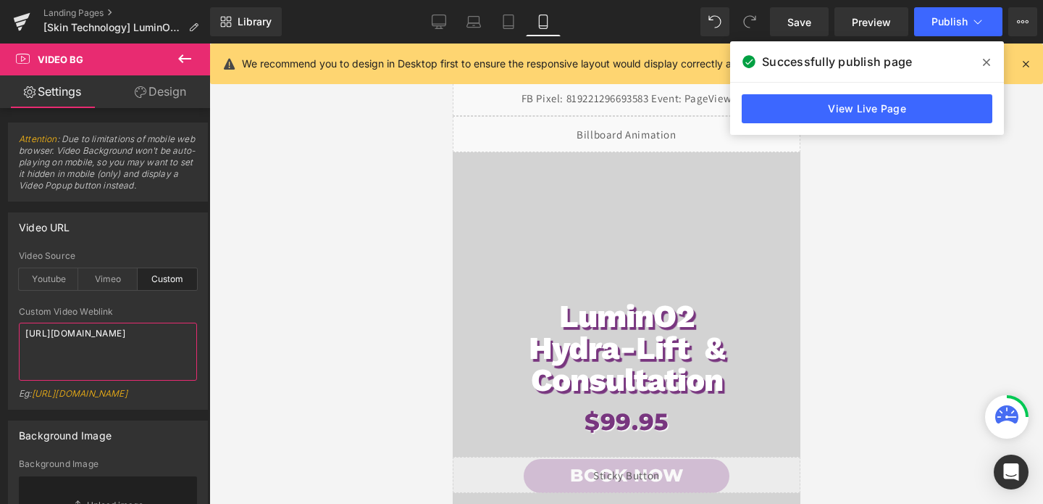
click at [81, 333] on textarea "[URL][DOMAIN_NAME]" at bounding box center [108, 351] width 178 height 58
paste textarea "50417fdf8c224c9b8e5857ed130a4158"
type textarea "[URL][DOMAIN_NAME]"
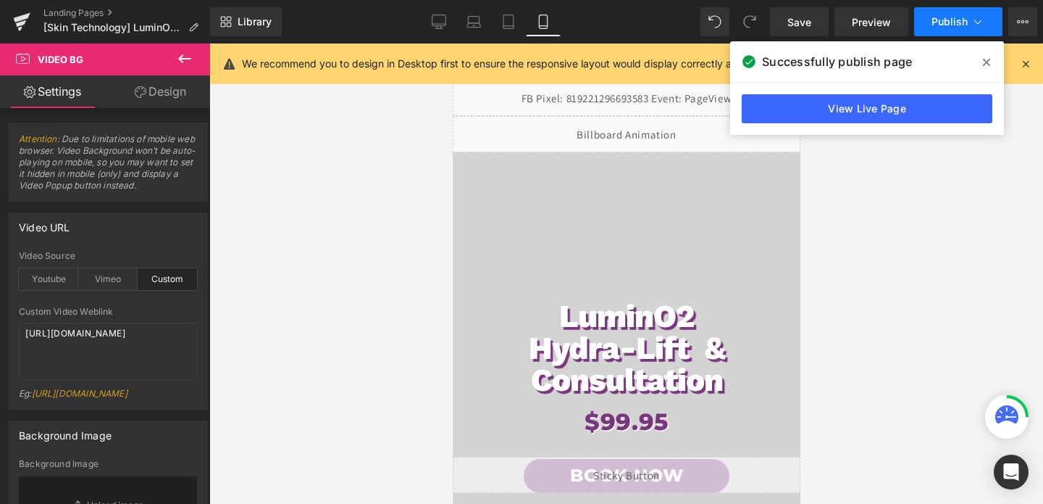
click at [952, 20] on span "Publish" at bounding box center [950, 22] width 36 height 12
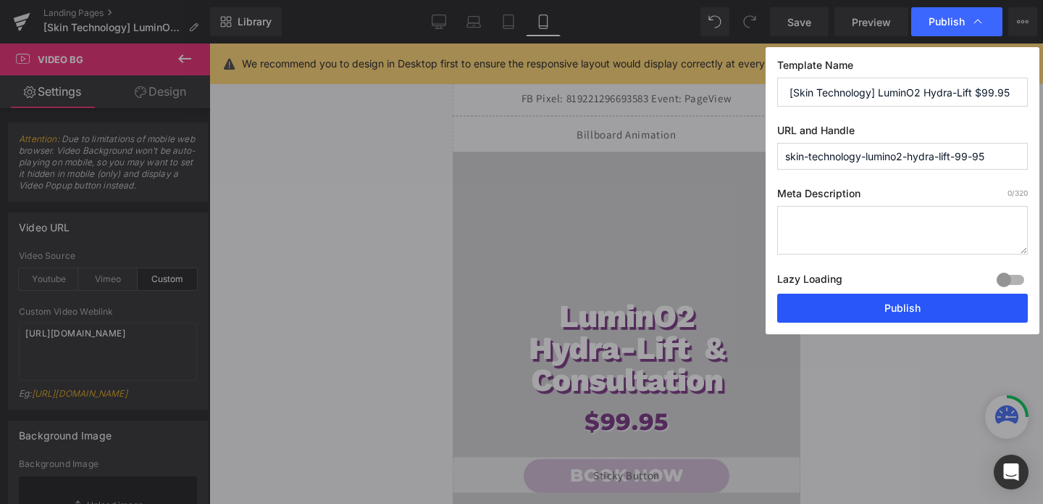
click at [901, 316] on button "Publish" at bounding box center [902, 307] width 251 height 29
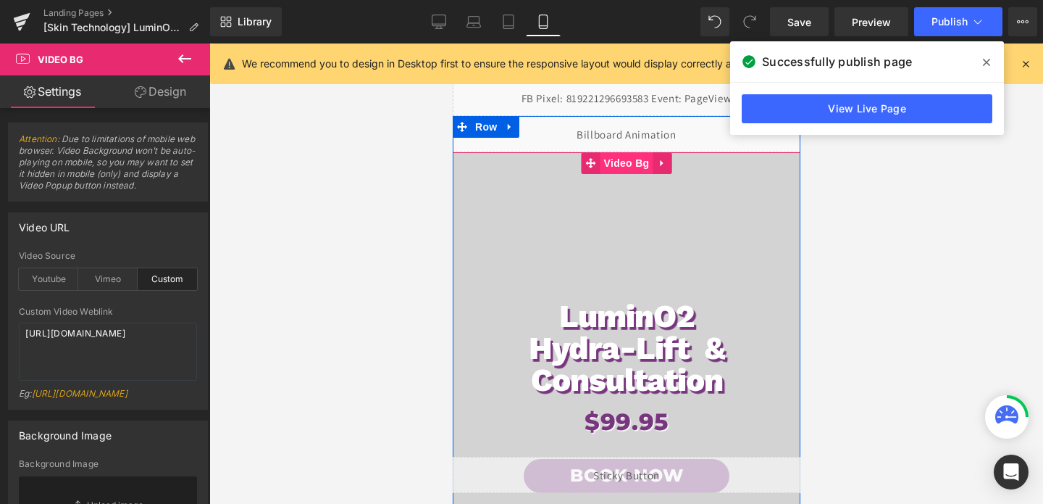
click at [613, 170] on span "Video Bg" at bounding box center [626, 163] width 53 height 22
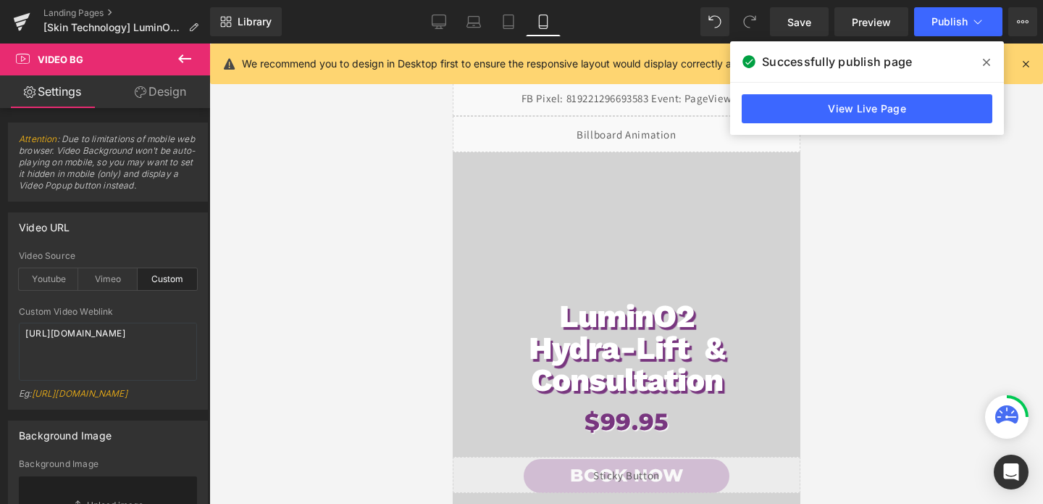
click at [199, 64] on button at bounding box center [184, 59] width 51 height 32
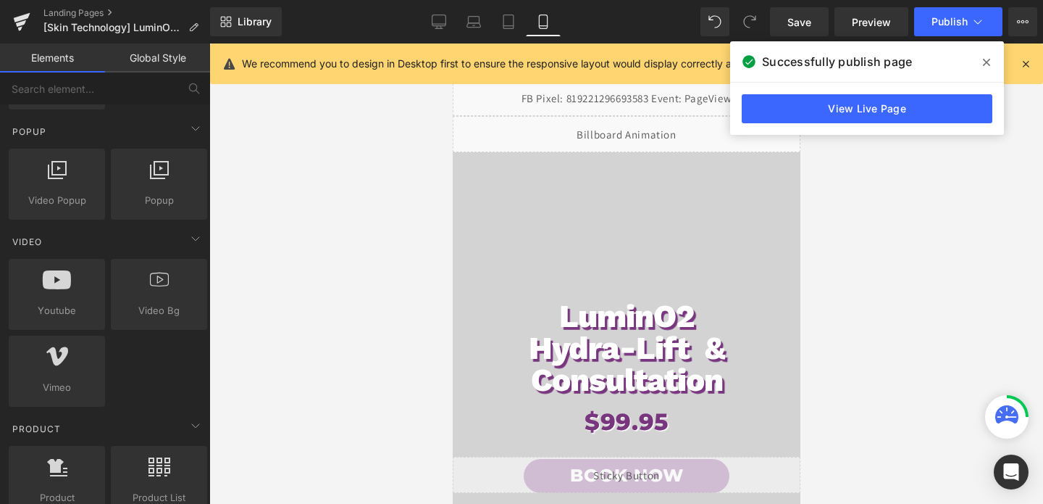
scroll to position [935, 0]
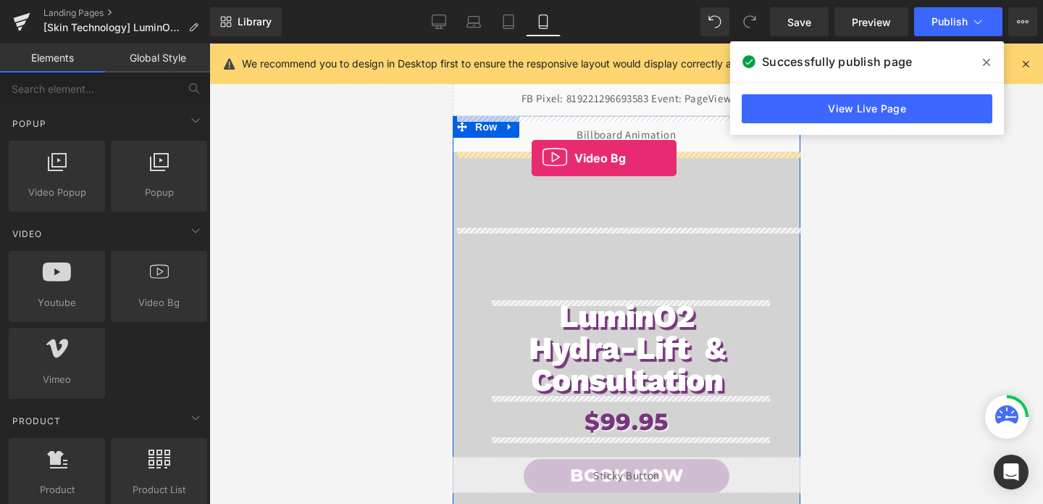
drag, startPoint x: 605, startPoint y: 331, endPoint x: 531, endPoint y: 158, distance: 188.3
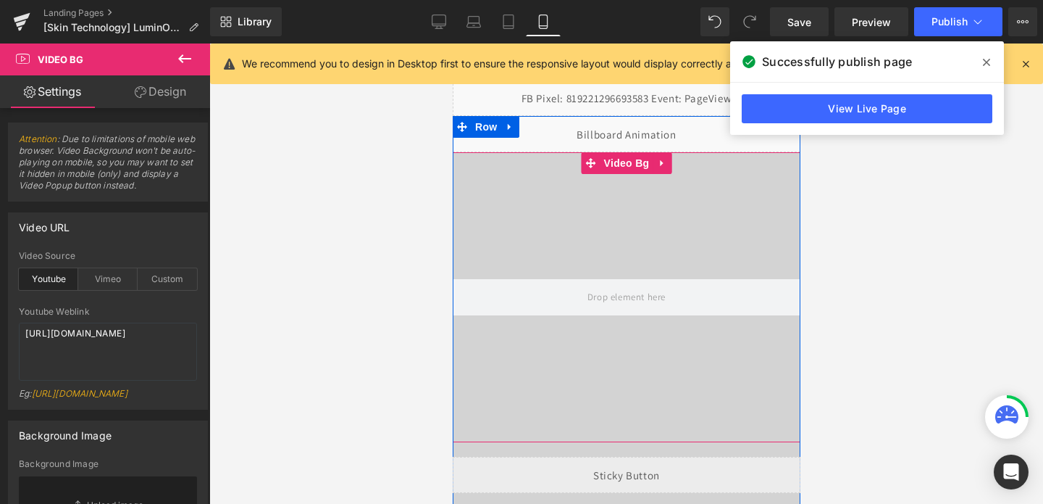
click at [542, 176] on div at bounding box center [626, 297] width 348 height 290
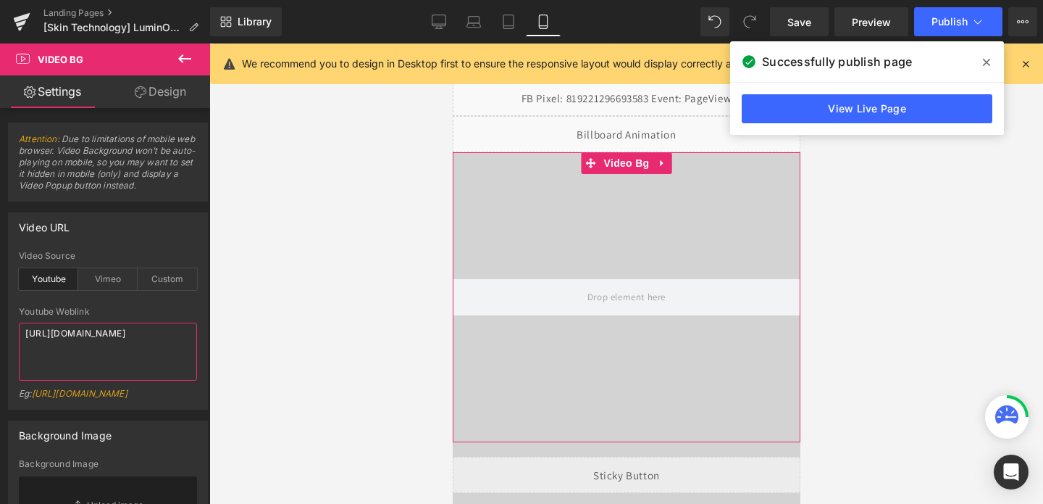
click at [51, 331] on textarea "[URL][DOMAIN_NAME]" at bounding box center [108, 351] width 178 height 58
click at [185, 277] on div "Custom" at bounding box center [167, 279] width 59 height 22
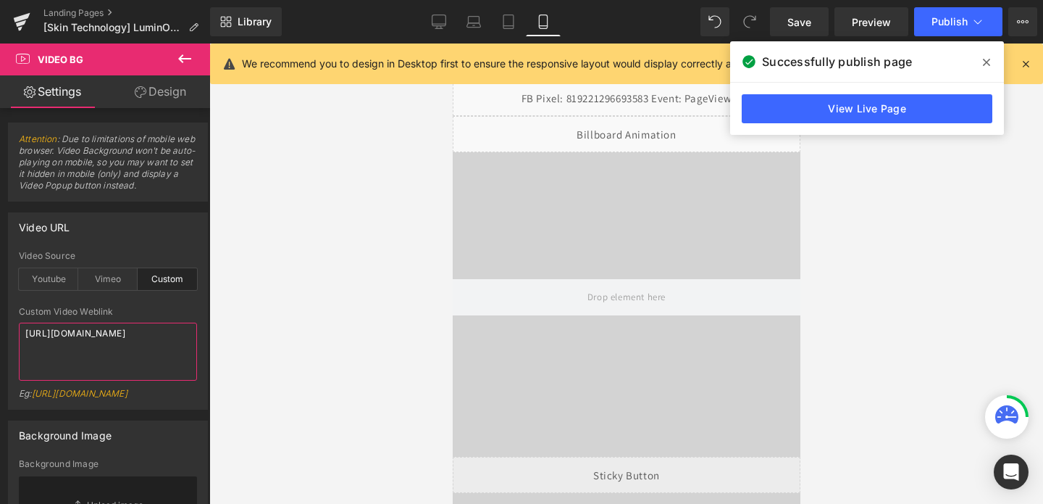
click at [114, 346] on textarea "[URL][DOMAIN_NAME]" at bounding box center [108, 351] width 178 height 58
paste textarea "videos/c/o/v/7d878157490e4a049cb33459bafcdd8e.mp4"
type textarea "[URL][DOMAIN_NAME]"
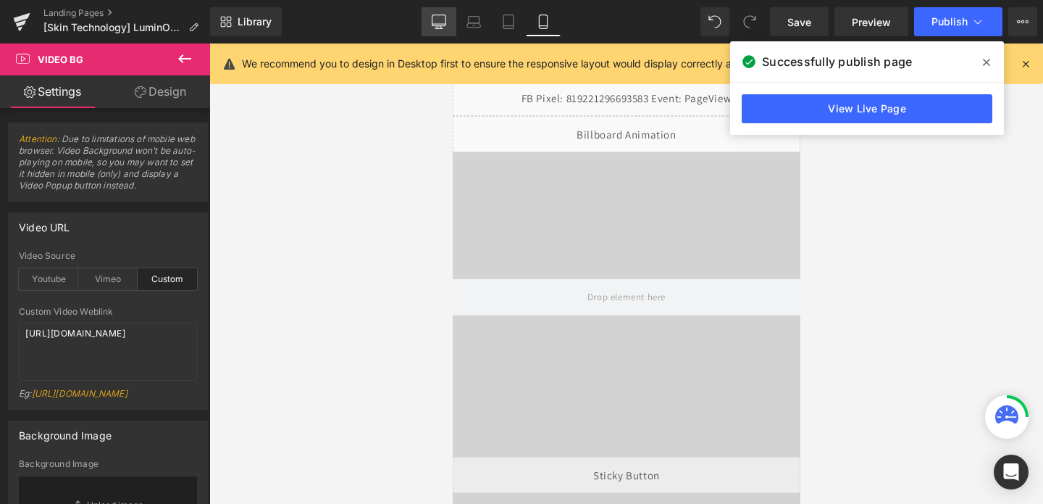
click at [440, 22] on icon at bounding box center [439, 21] width 14 height 14
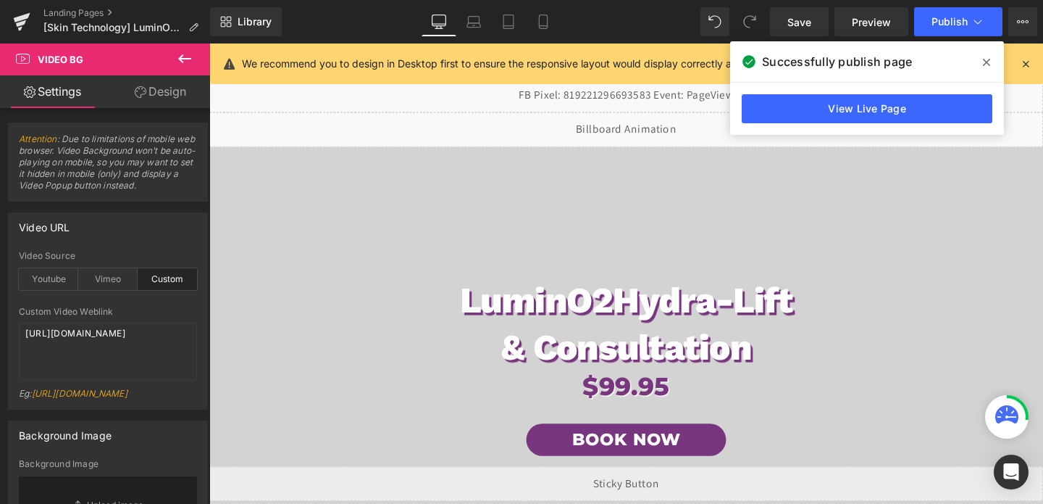
scroll to position [483, 0]
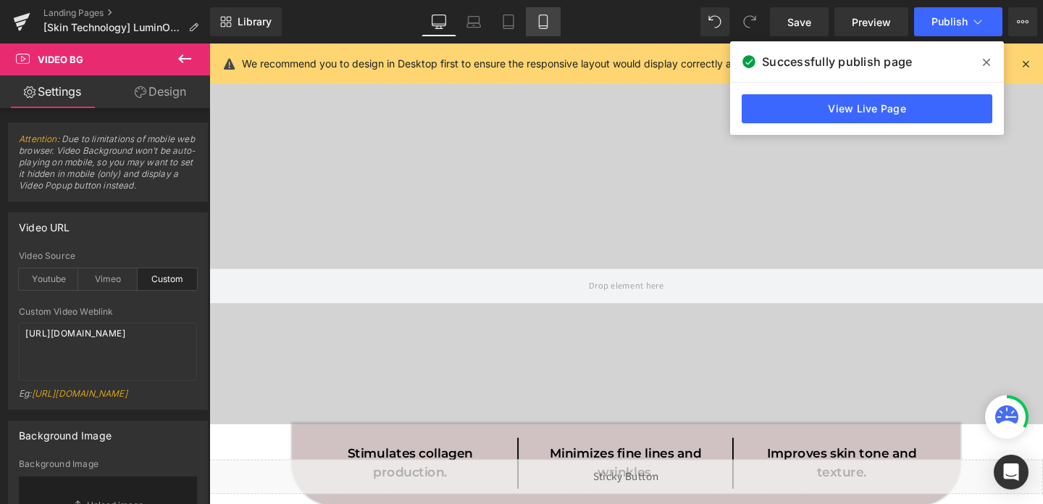
click at [548, 25] on icon at bounding box center [543, 21] width 14 height 14
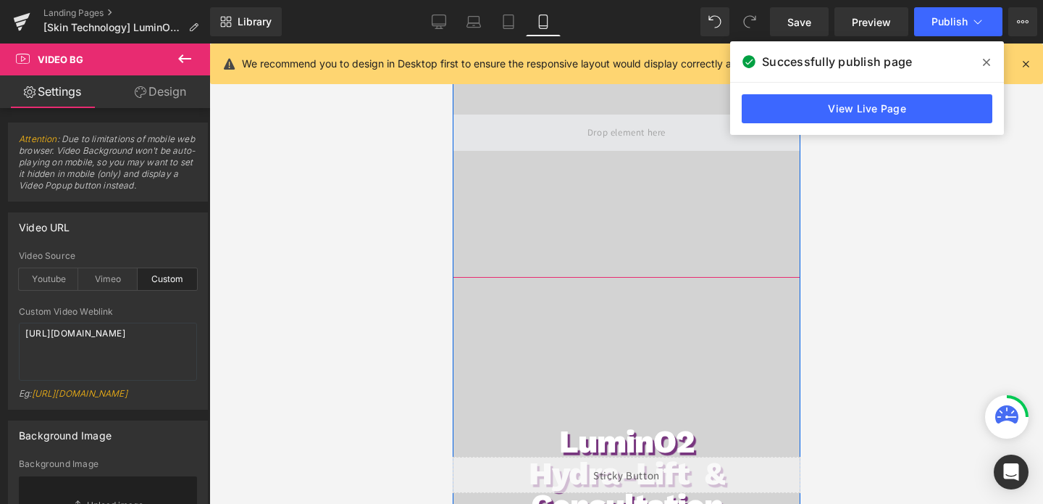
scroll to position [233, 0]
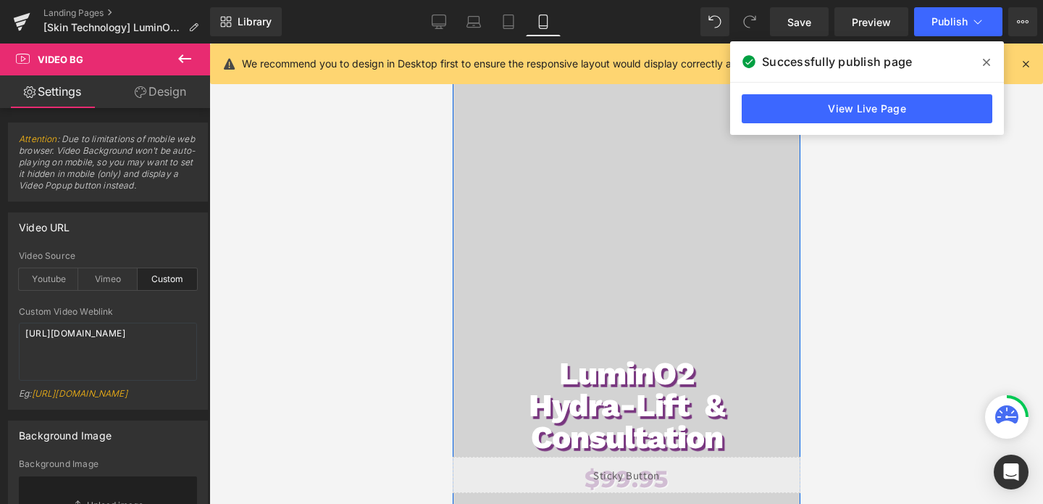
click at [620, 285] on span "LuminO2 Hydra-Lift & Consultation Heading $99.95 Heading Book Now Button Row" at bounding box center [626, 464] width 348 height 359
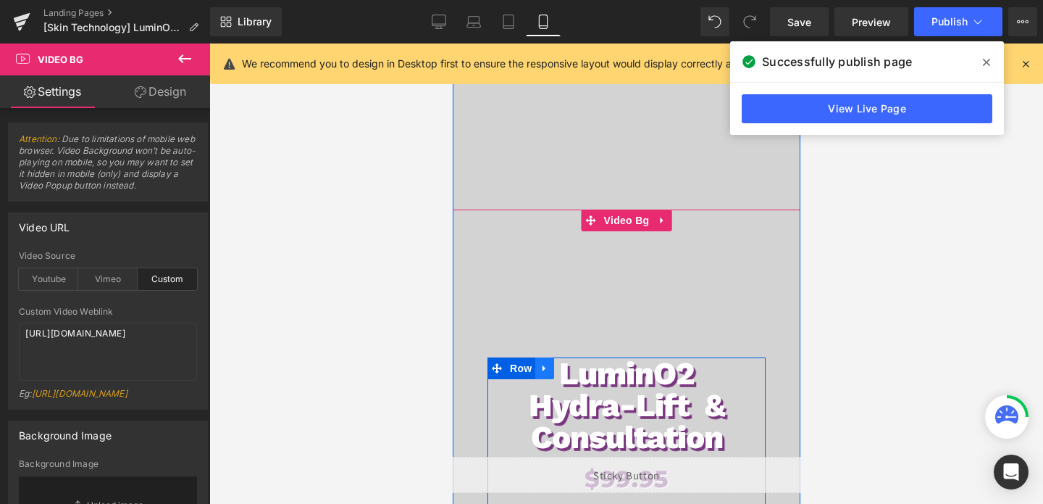
click at [548, 367] on icon at bounding box center [544, 368] width 10 height 11
click at [561, 369] on icon at bounding box center [563, 368] width 10 height 10
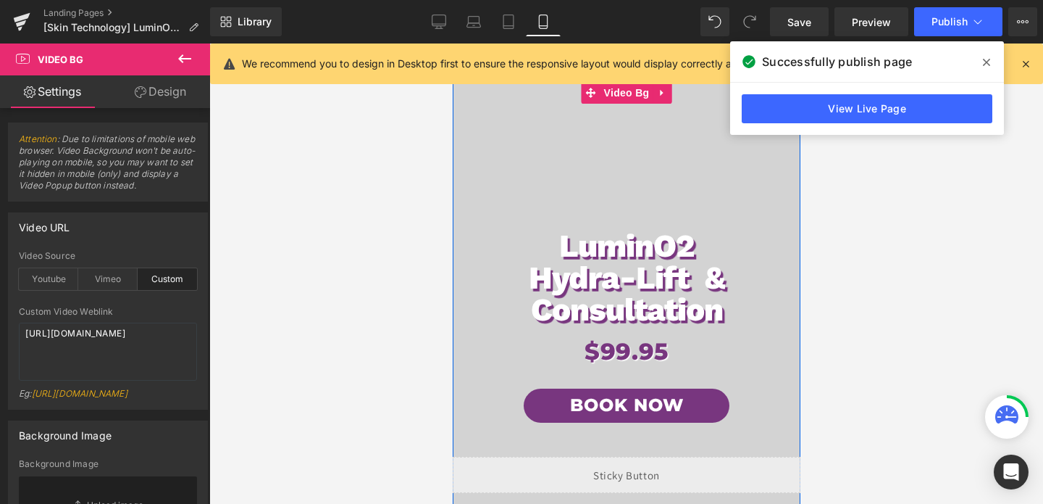
scroll to position [280, 0]
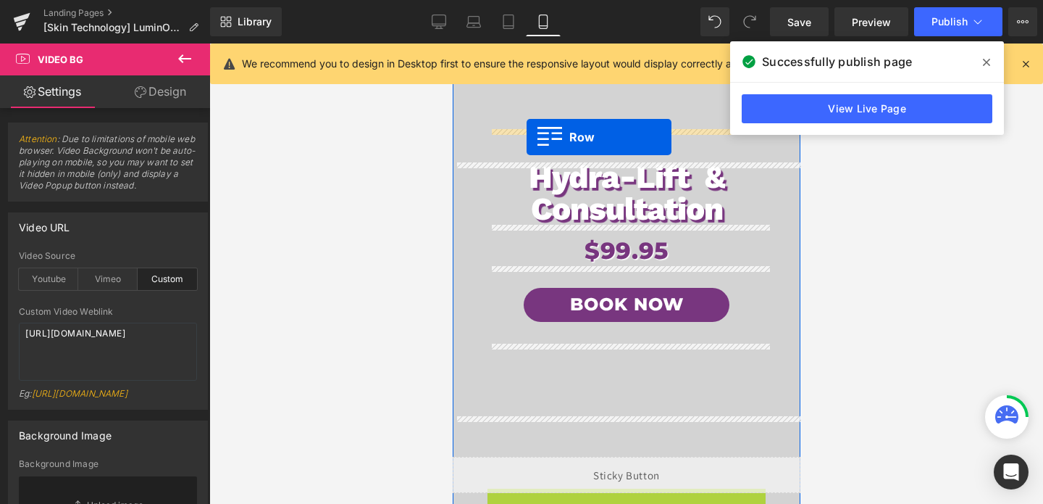
drag, startPoint x: 502, startPoint y: 319, endPoint x: 526, endPoint y: 136, distance: 184.1
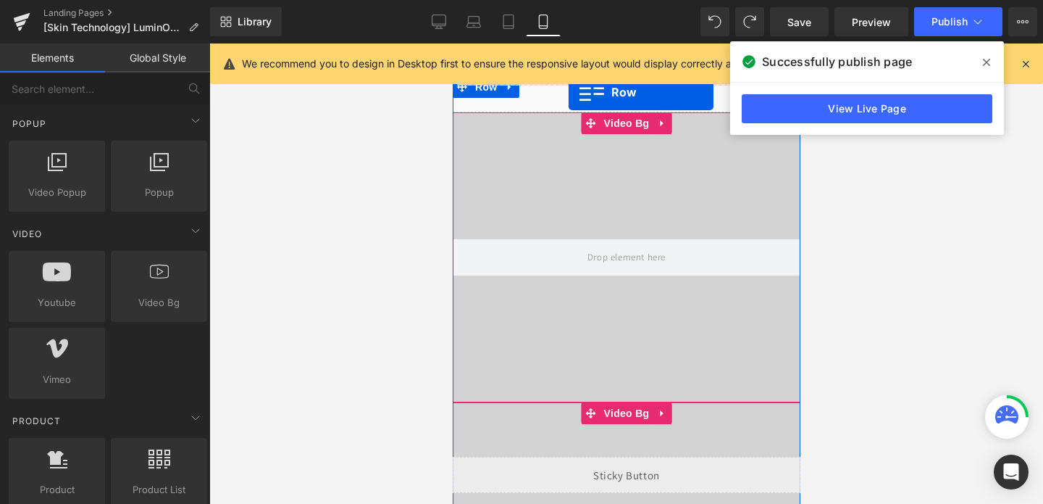
scroll to position [0, 0]
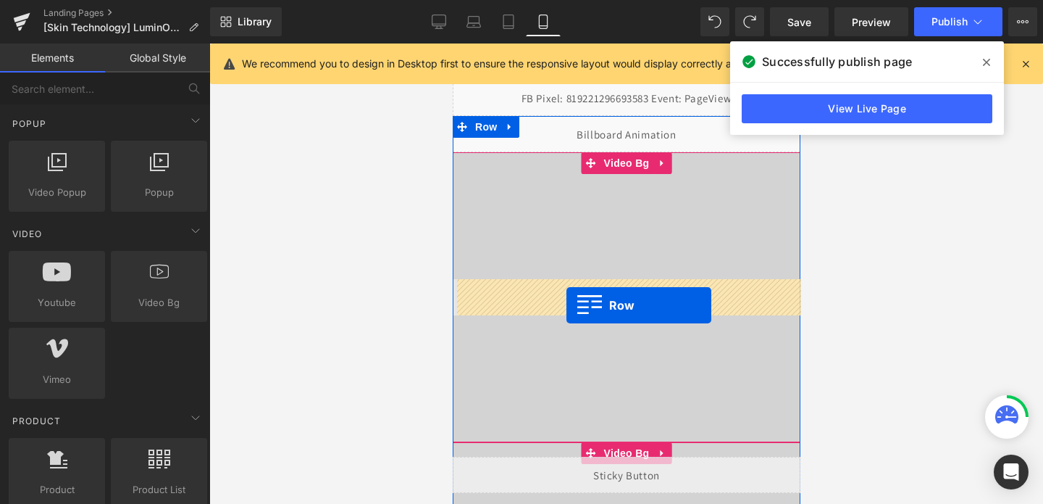
drag, startPoint x: 496, startPoint y: 360, endPoint x: 566, endPoint y: 305, distance: 88.7
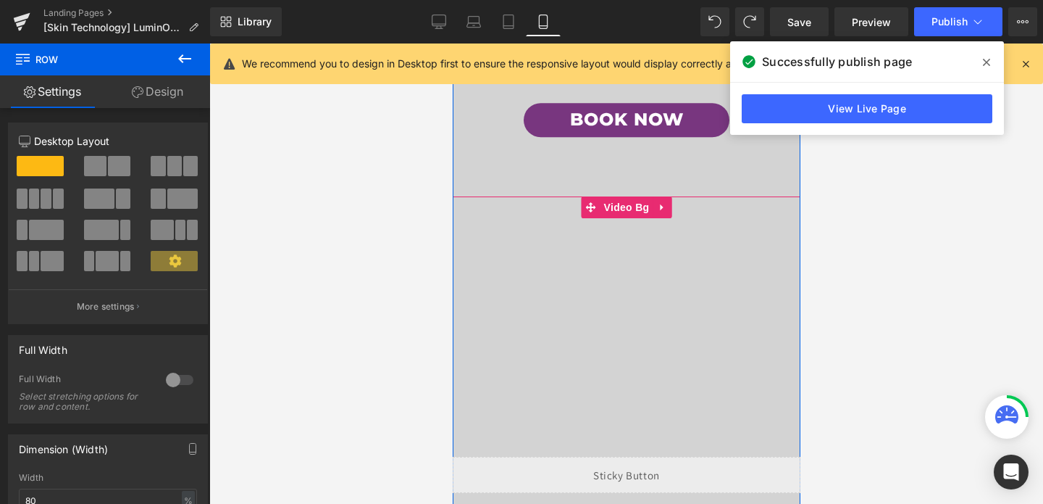
scroll to position [254, 0]
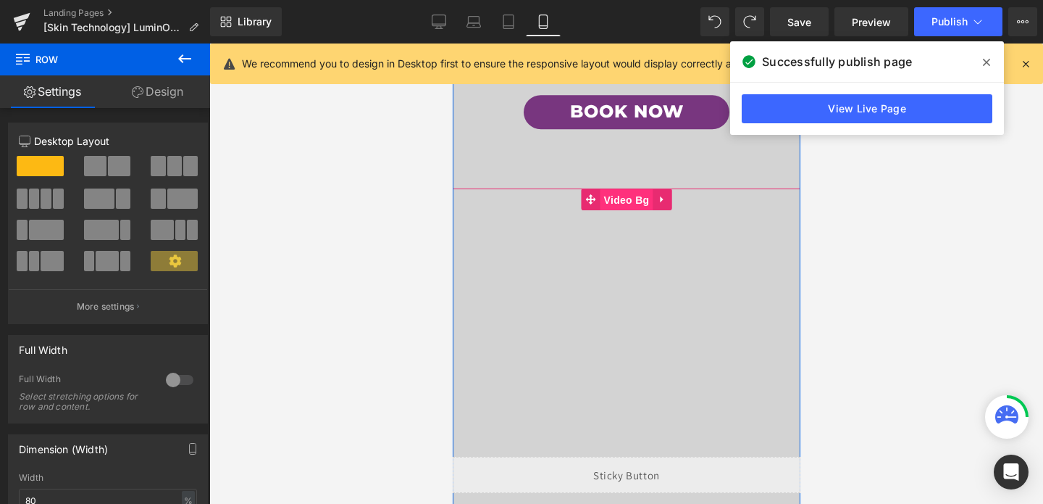
click at [622, 193] on span "Video Bg" at bounding box center [626, 200] width 53 height 22
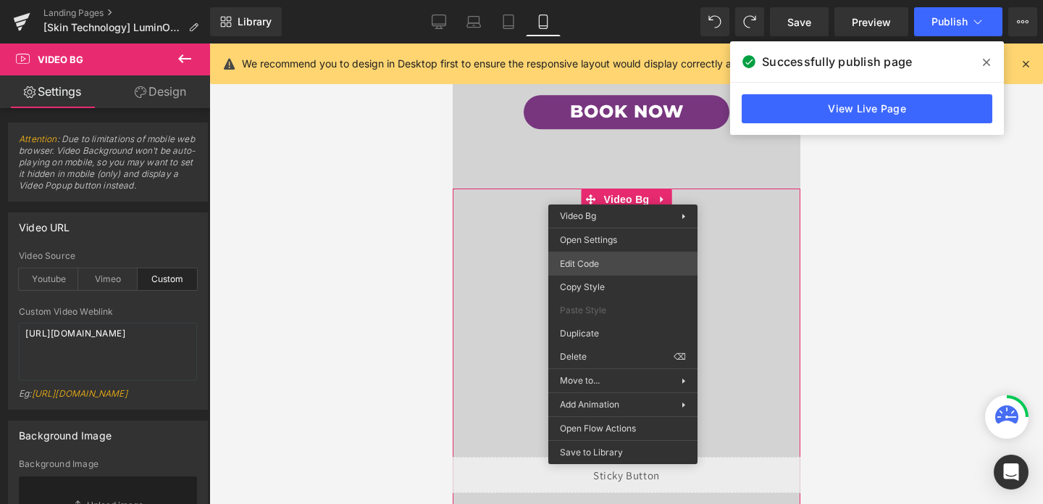
click at [622, 0] on div "Video Bg You are previewing how the will restyle your page. You can not edit El…" at bounding box center [521, 0] width 1043 height 0
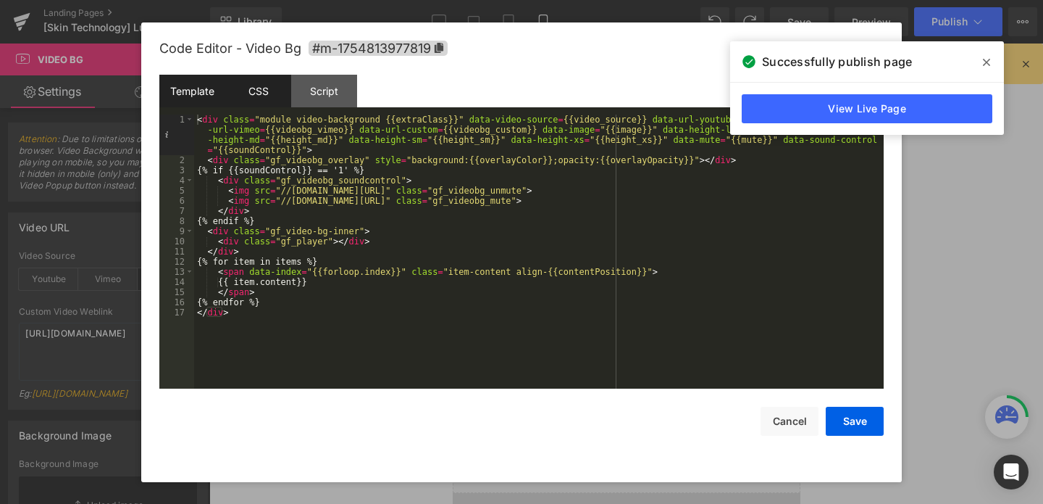
click at [266, 89] on div "CSS" at bounding box center [258, 91] width 66 height 33
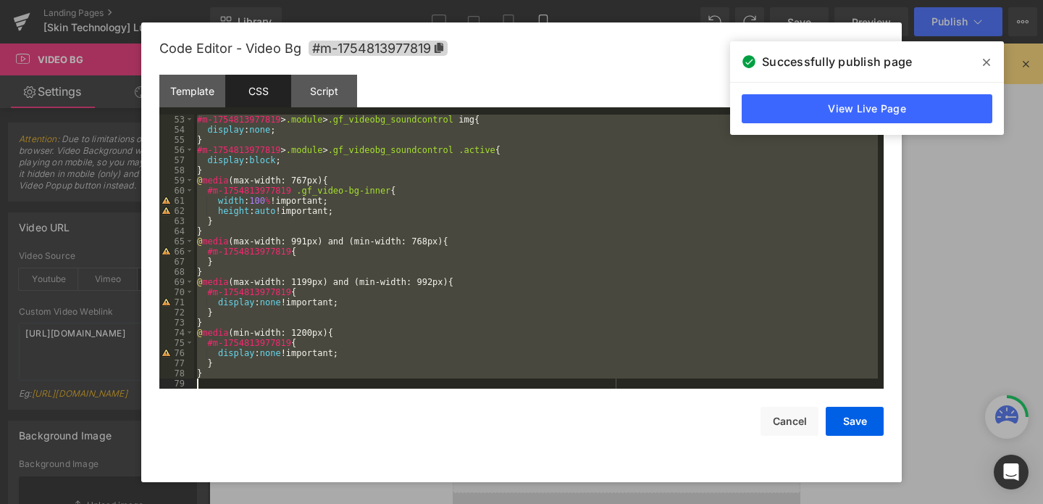
scroll to position [527, 0]
drag, startPoint x: 195, startPoint y: 120, endPoint x: 246, endPoint y: 459, distance: 343.5
click at [246, 459] on div "Code Editor - Video Bg #m-1754813977819 Template CSS Script Data 1 2 3 4 5 6 7 …" at bounding box center [521, 251] width 724 height 459
click at [856, 418] on button "Save" at bounding box center [855, 420] width 58 height 29
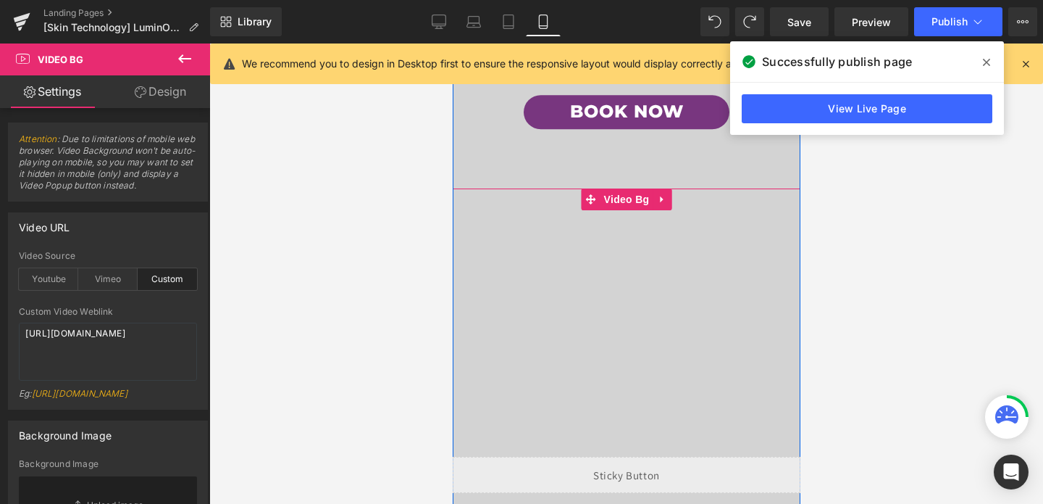
scroll to position [0, 0]
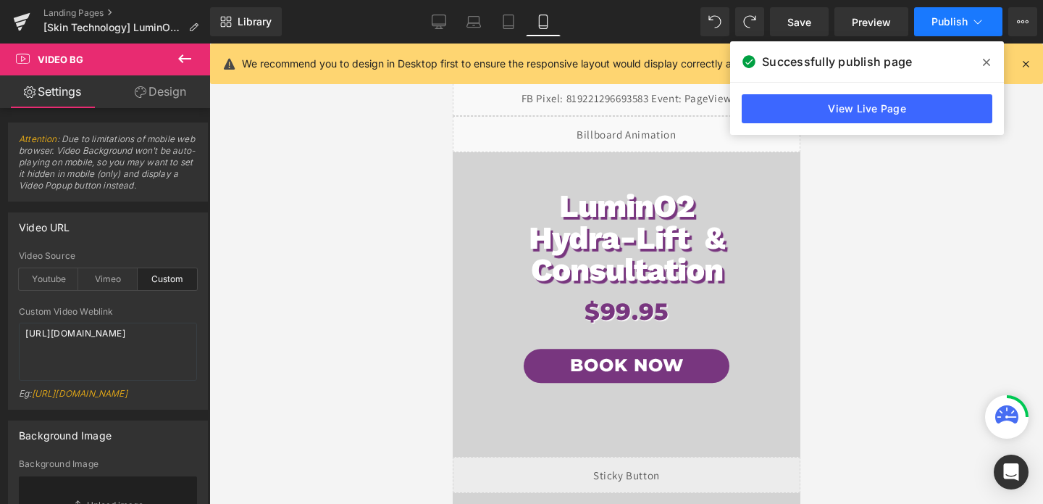
click at [959, 34] on button "Publish" at bounding box center [958, 21] width 88 height 29
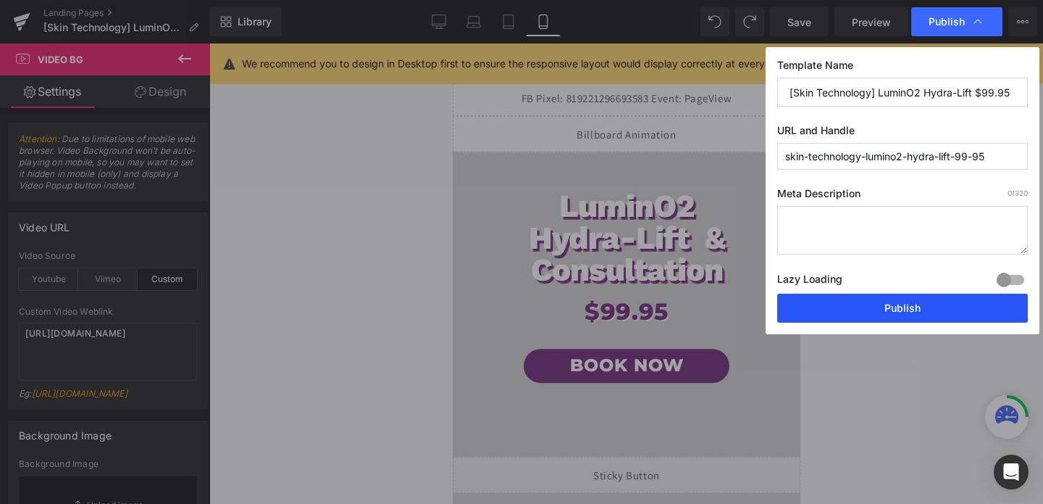
click at [901, 306] on button "Publish" at bounding box center [902, 307] width 251 height 29
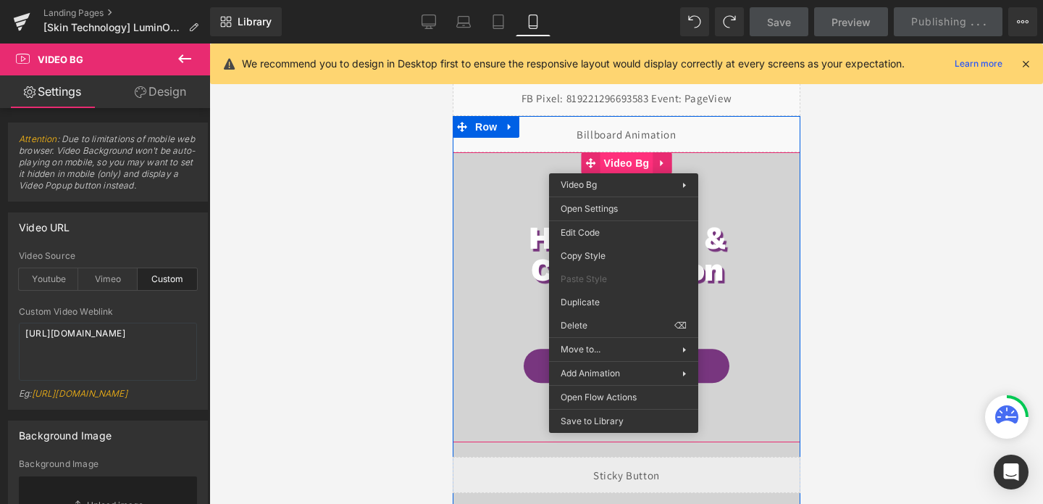
click at [623, 162] on span "Video Bg" at bounding box center [626, 163] width 53 height 22
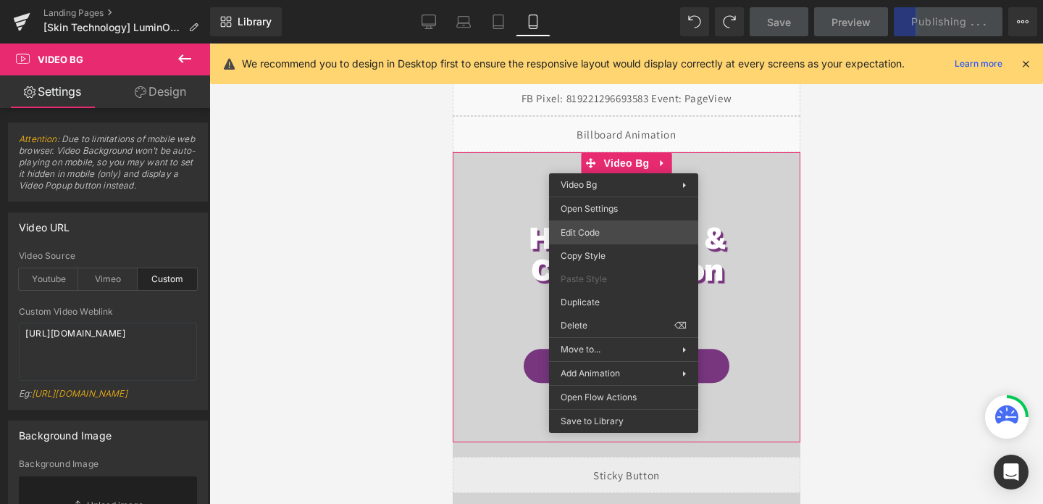
click at [593, 0] on div "Video Bg You are previewing how the will restyle your page. You can not edit El…" at bounding box center [521, 0] width 1043 height 0
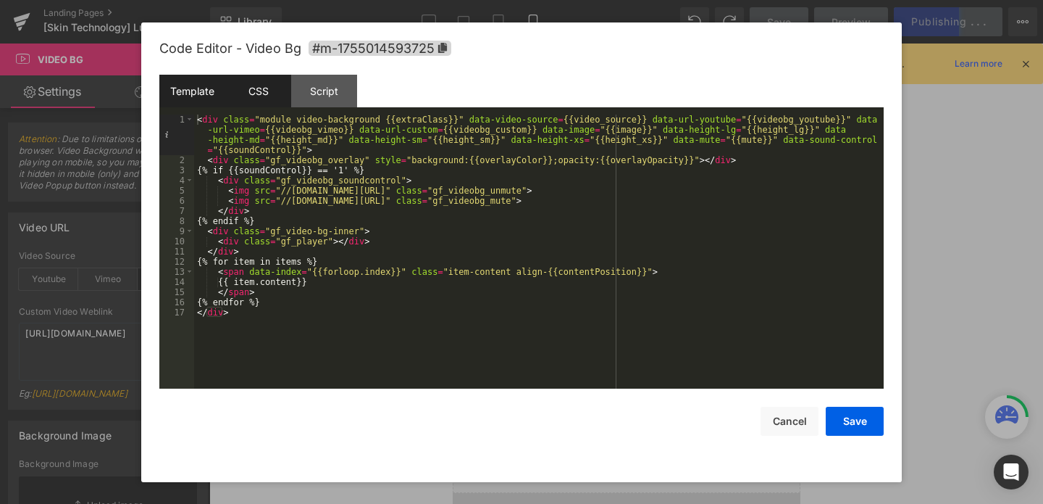
click at [260, 99] on div "CSS" at bounding box center [258, 91] width 66 height 33
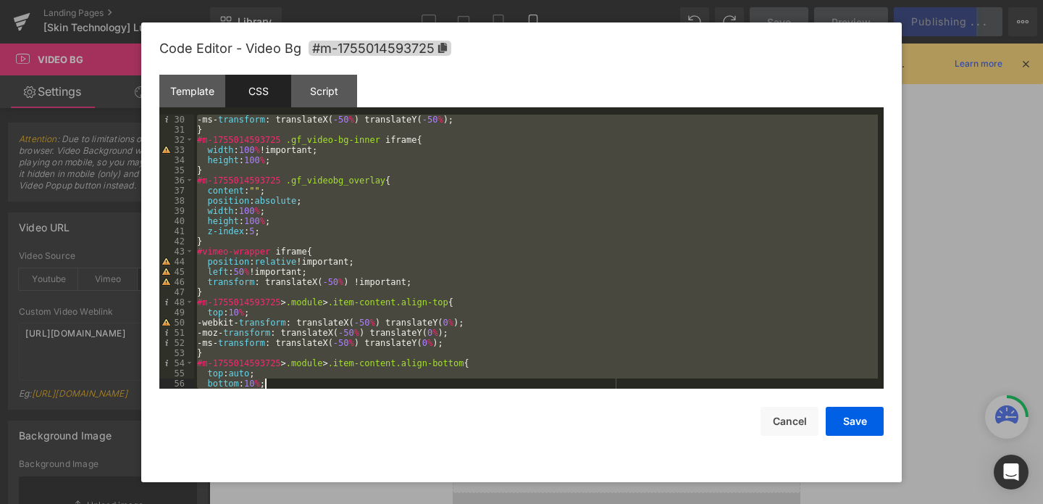
scroll to position [477, 0]
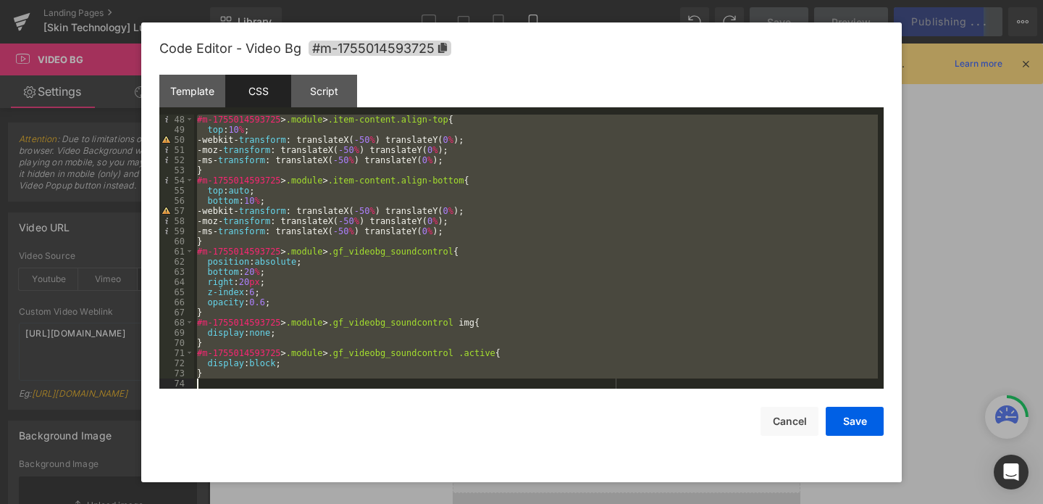
drag, startPoint x: 195, startPoint y: 118, endPoint x: 277, endPoint y: 523, distance: 413.3
click at [277, 503] on html "Video Bg You are previewing how the will restyle your page. You can not edit El…" at bounding box center [521, 252] width 1043 height 504
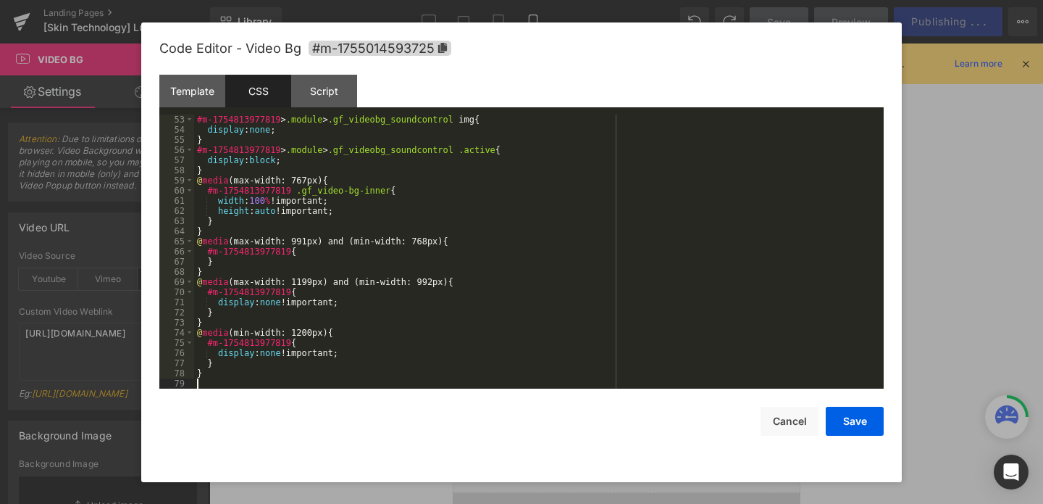
scroll to position [527, 0]
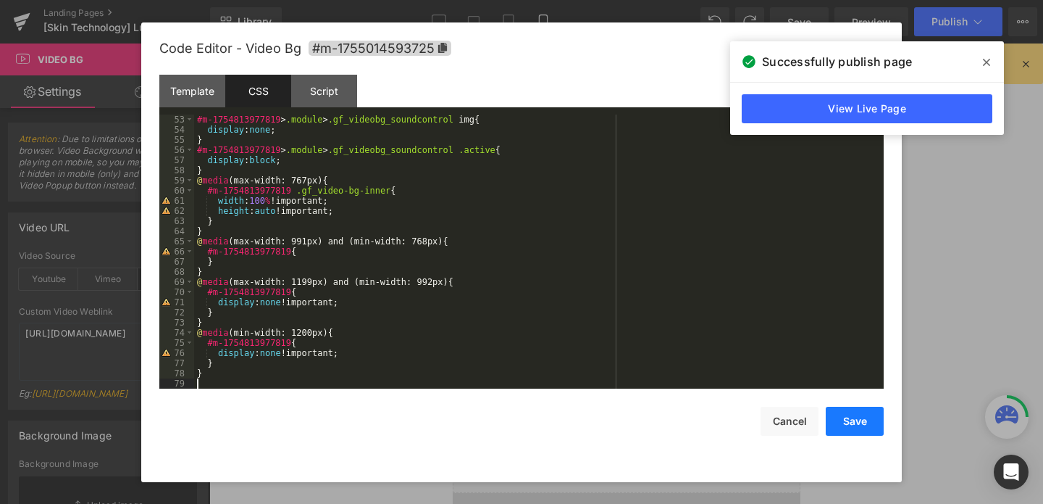
click at [847, 419] on button "Save" at bounding box center [855, 420] width 58 height 29
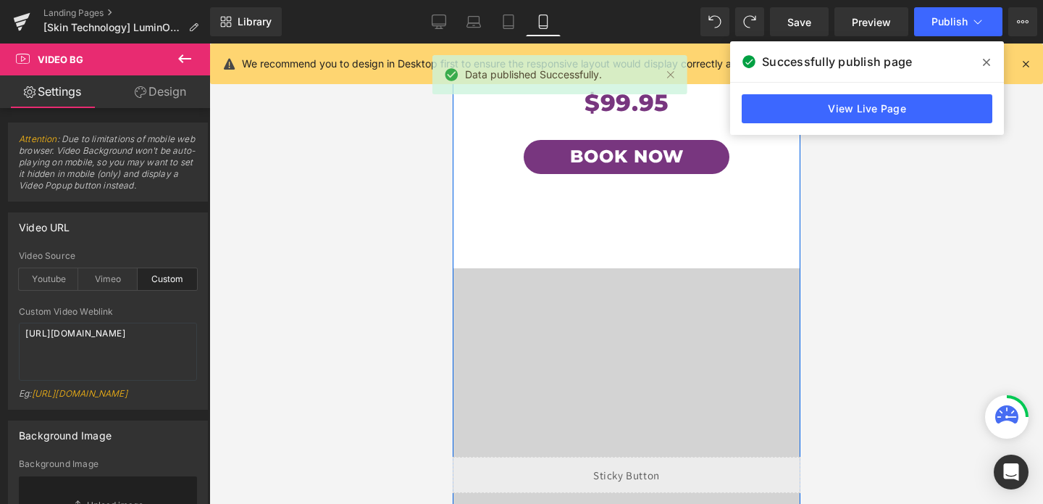
scroll to position [1286, 0]
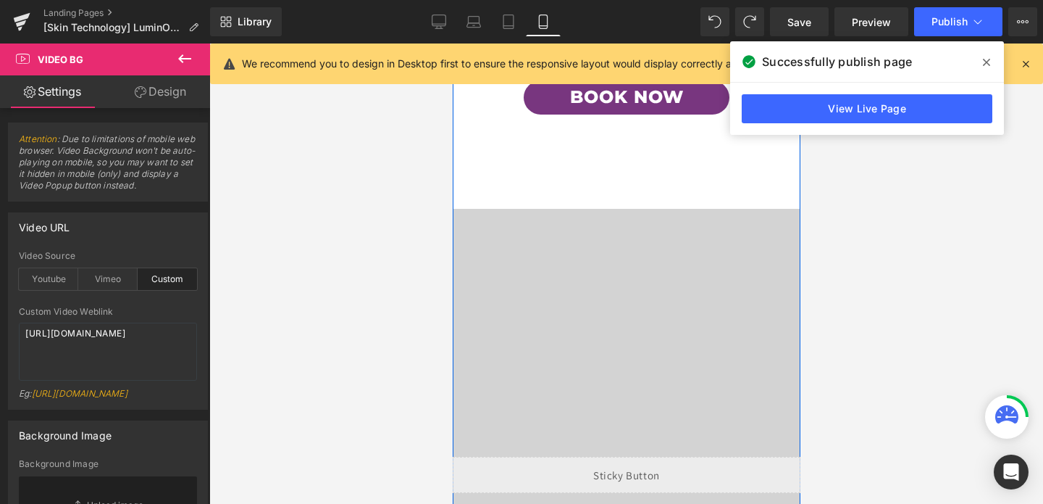
click at [514, 325] on div at bounding box center [626, 426] width 348 height 435
click at [635, 214] on span "Video Bg" at bounding box center [626, 220] width 53 height 22
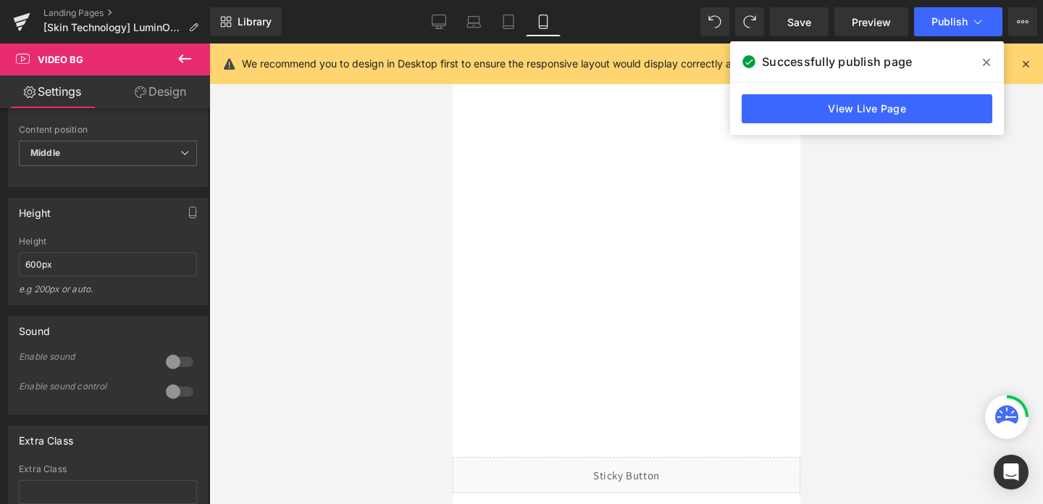
scroll to position [0, 0]
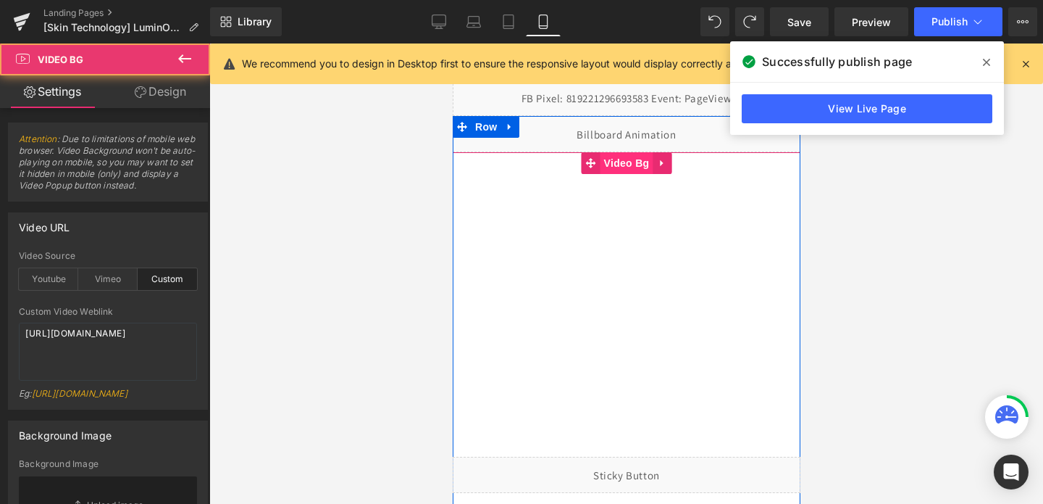
click at [619, 162] on span "Video Bg" at bounding box center [626, 163] width 53 height 22
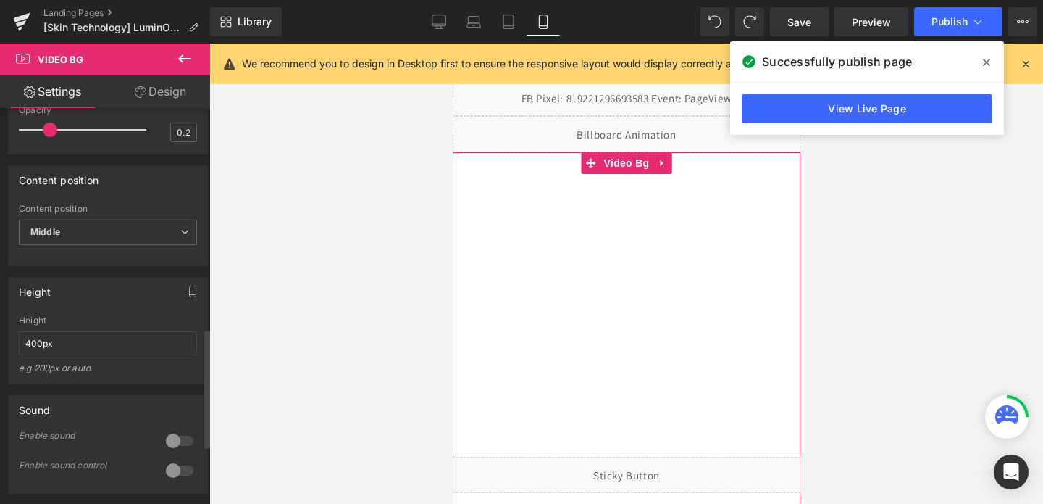
scroll to position [736, 0]
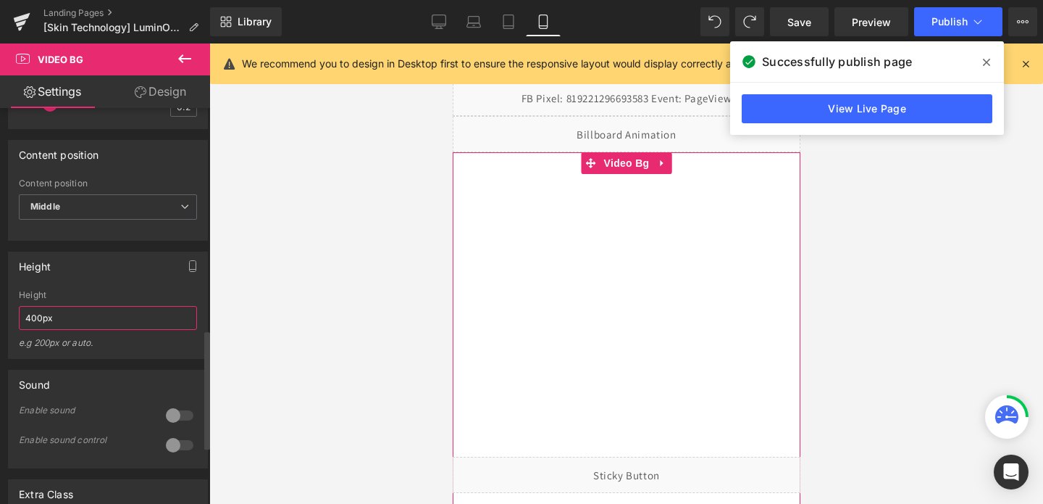
click at [111, 330] on input "400px" at bounding box center [108, 318] width 178 height 24
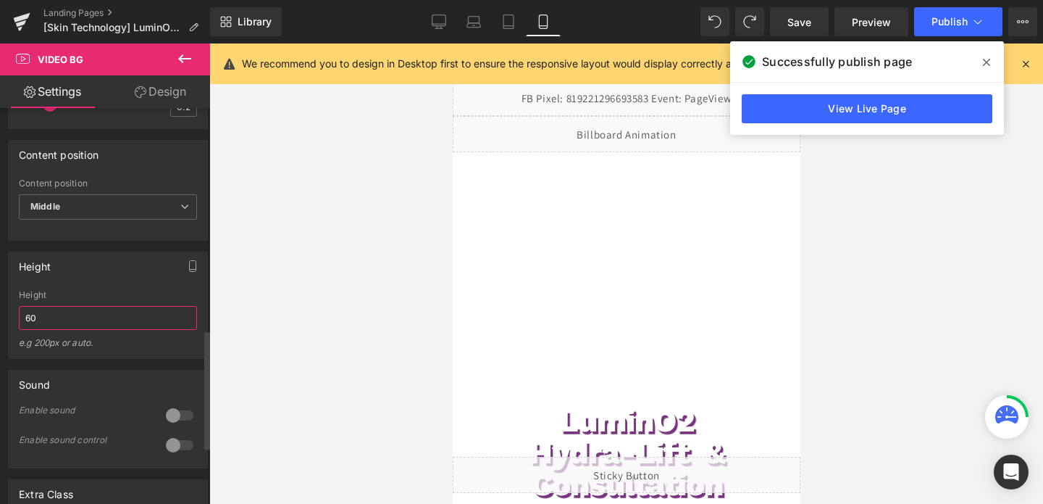
type input "600"
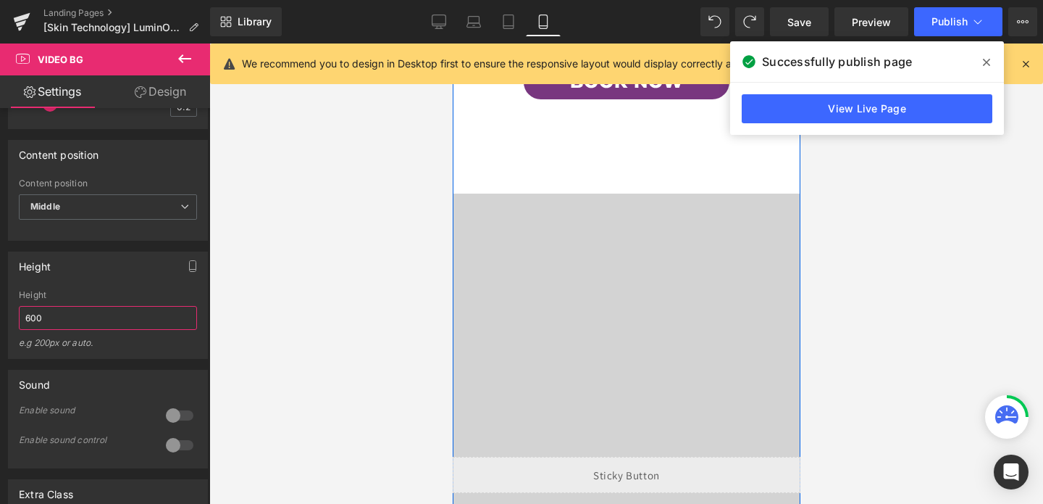
scroll to position [1303, 0]
click at [618, 254] on div at bounding box center [626, 409] width 348 height 435
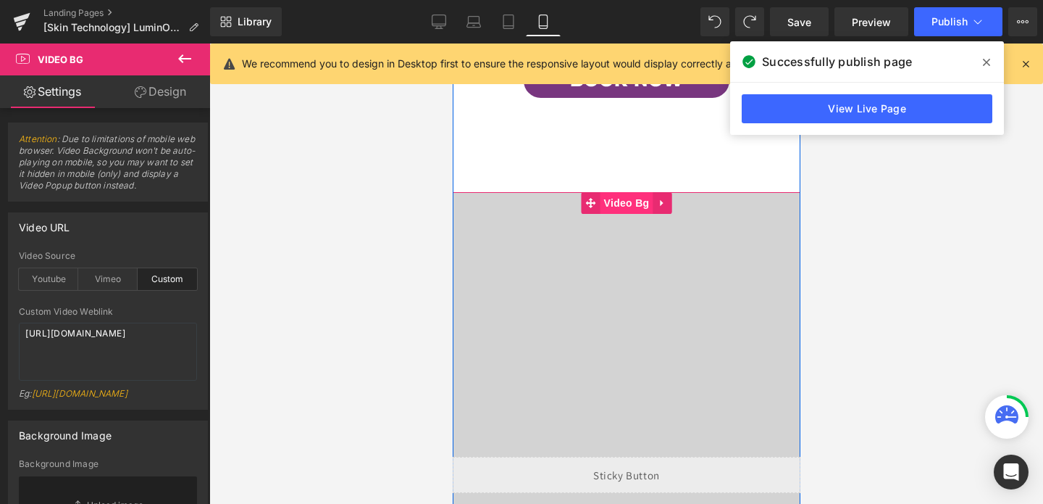
click at [637, 204] on span "Video Bg" at bounding box center [626, 203] width 53 height 22
click at [656, 202] on icon at bounding box center [661, 202] width 10 height 11
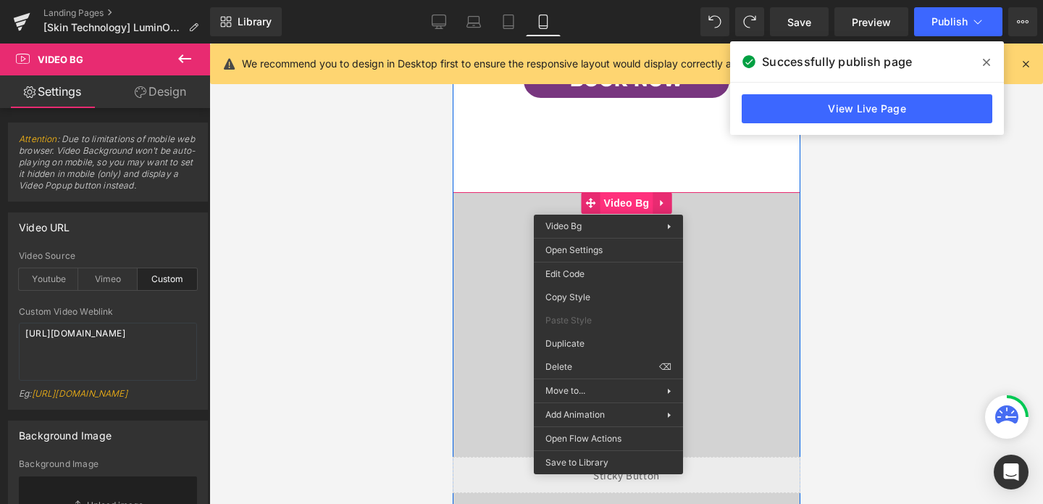
click at [608, 204] on span "Video Bg" at bounding box center [626, 203] width 53 height 22
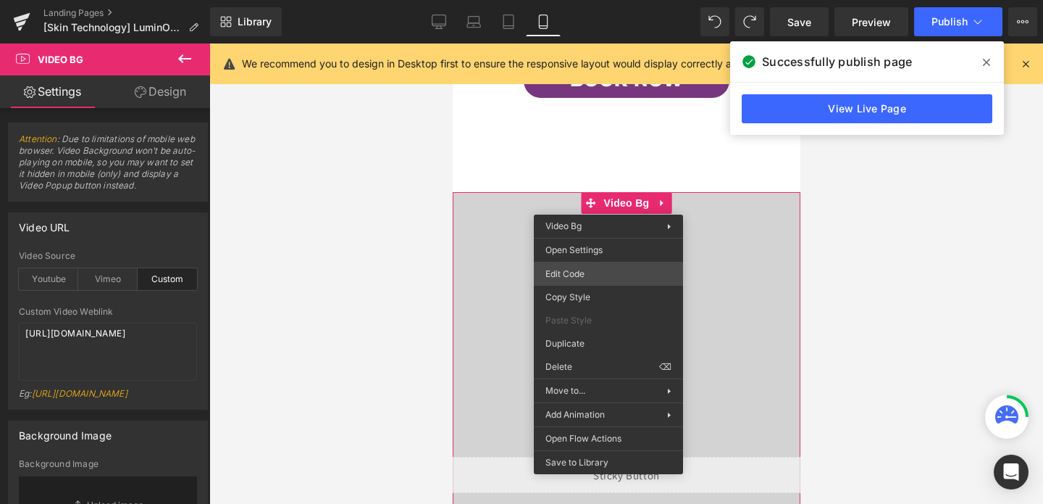
click at [567, 0] on div "Video Bg You are previewing how the will restyle your page. You can not edit El…" at bounding box center [521, 0] width 1043 height 0
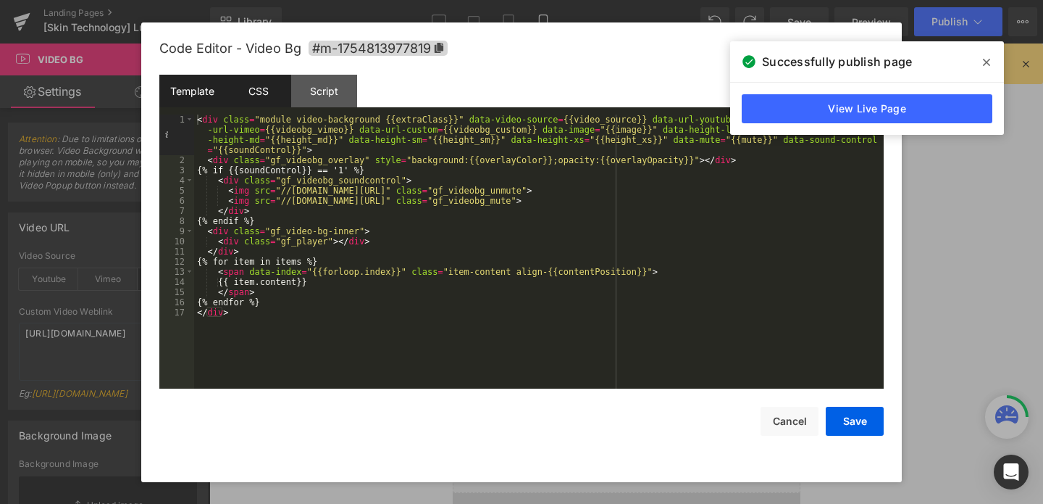
click at [262, 103] on div "CSS" at bounding box center [258, 91] width 66 height 33
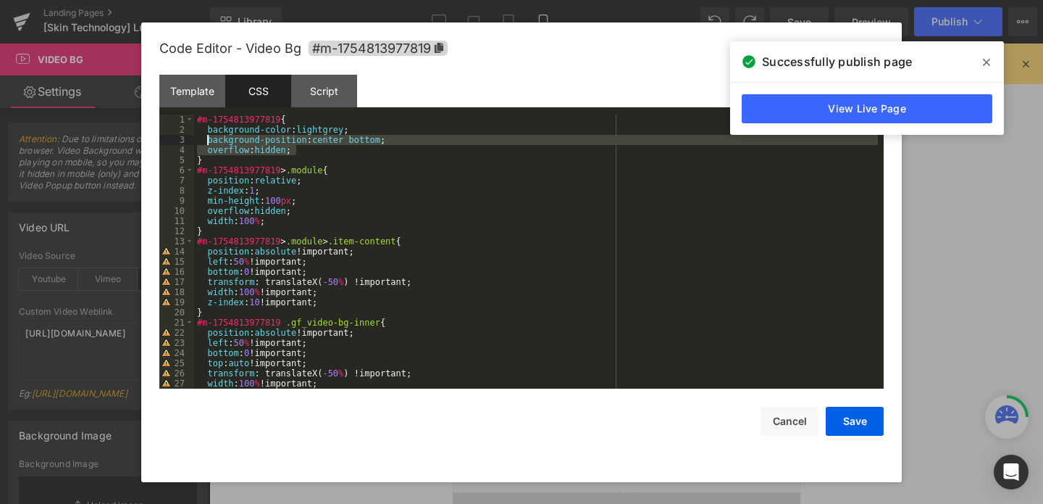
drag, startPoint x: 300, startPoint y: 149, endPoint x: 206, endPoint y: 142, distance: 93.7
click at [206, 142] on div "#m-1754813977819 { background-color : lightgrey ; background-position : center …" at bounding box center [536, 261] width 684 height 294
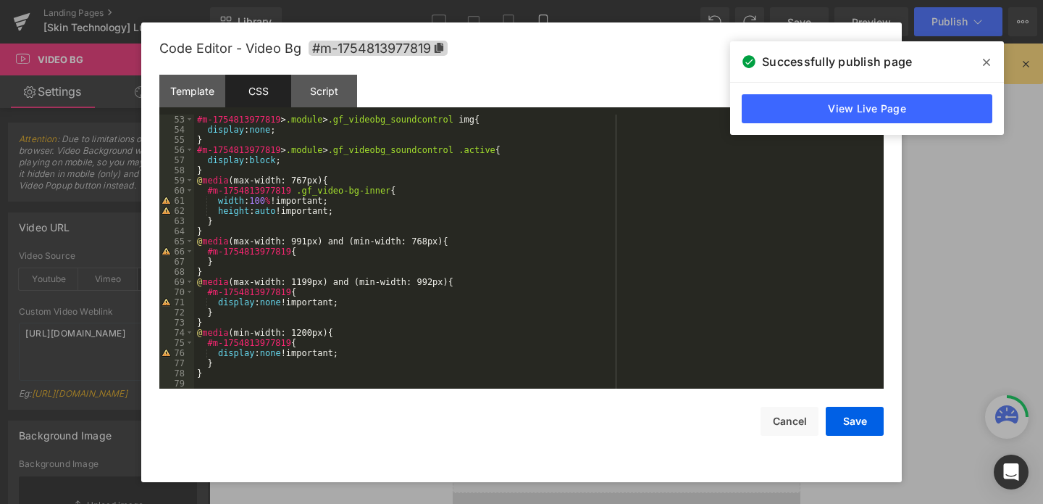
scroll to position [527, 0]
click at [843, 422] on button "Save" at bounding box center [855, 420] width 58 height 29
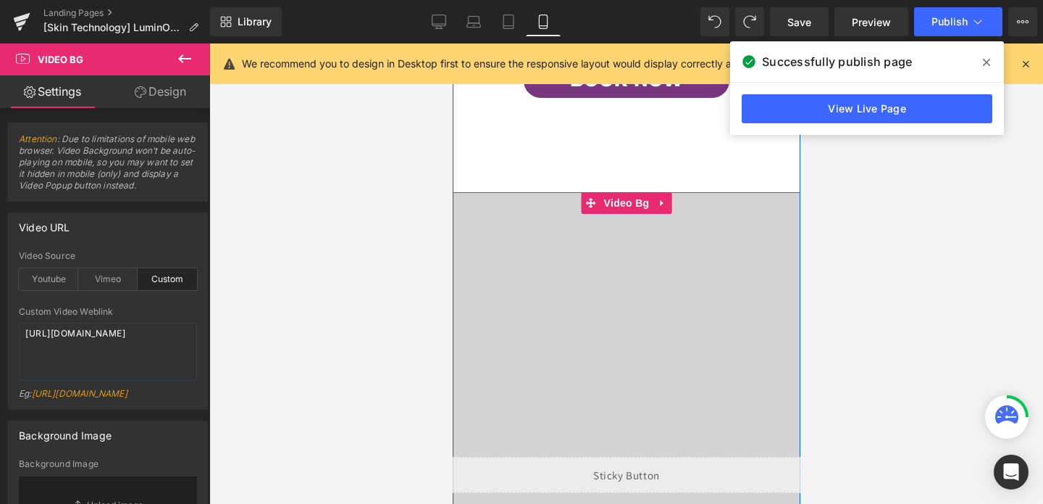
click at [526, 267] on div at bounding box center [626, 409] width 348 height 435
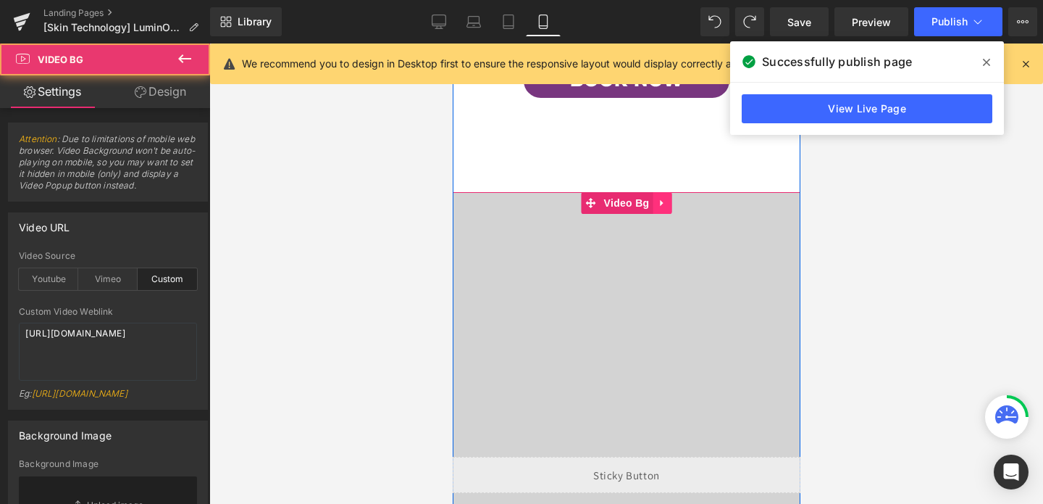
click at [659, 201] on icon at bounding box center [660, 202] width 3 height 7
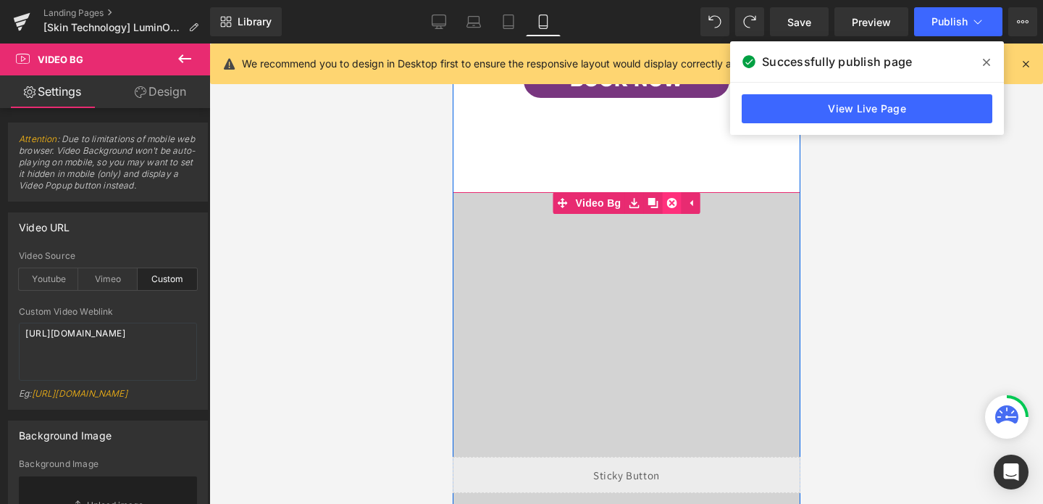
click at [668, 203] on icon at bounding box center [671, 203] width 10 height 10
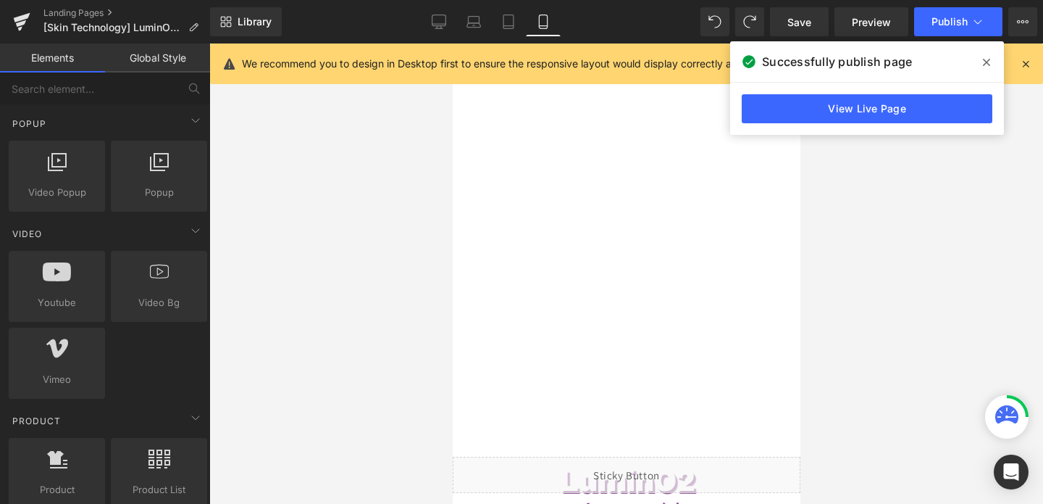
scroll to position [650, 0]
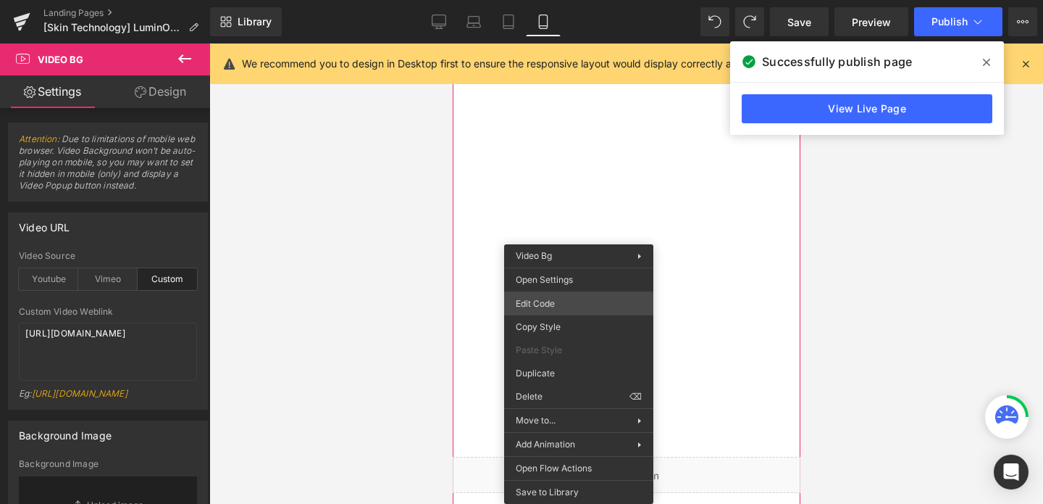
click at [535, 0] on div "Video Bg You are previewing how the will restyle your page. You can not edit El…" at bounding box center [521, 0] width 1043 height 0
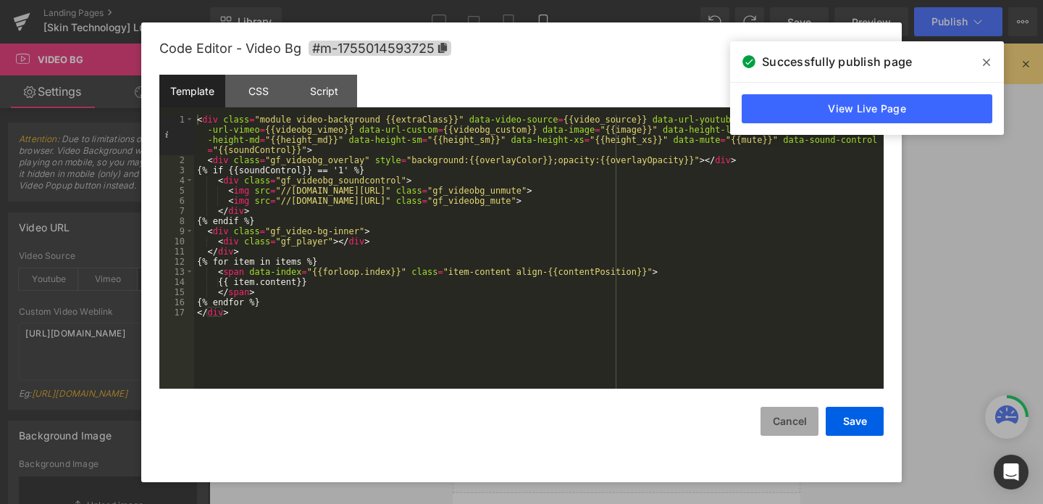
click at [790, 422] on button "Cancel" at bounding box center [790, 420] width 58 height 29
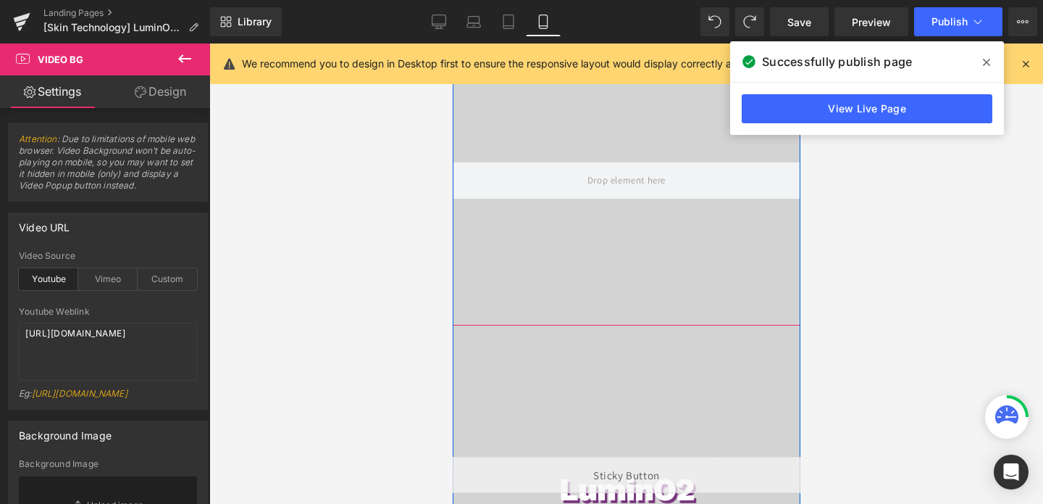
scroll to position [103, 0]
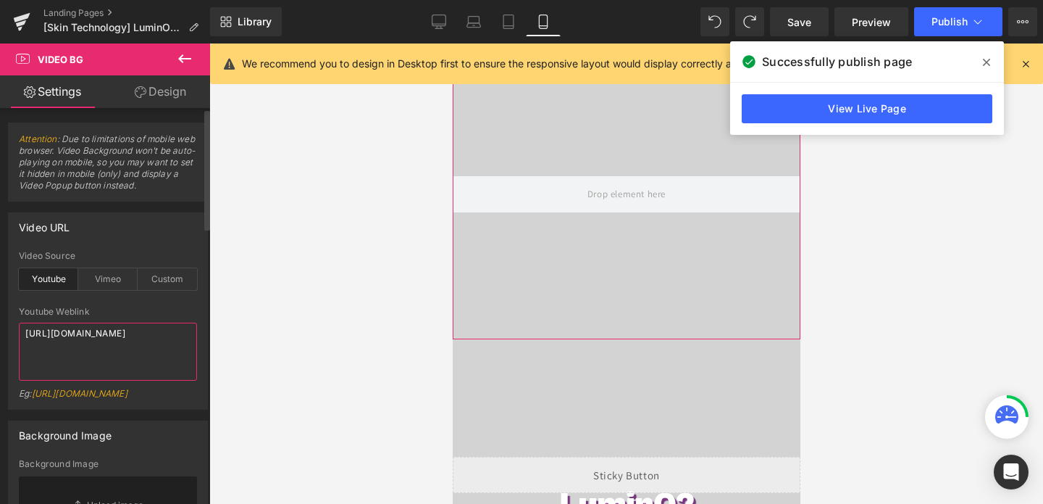
click at [118, 333] on textarea "[URL][DOMAIN_NAME]" at bounding box center [108, 351] width 178 height 58
click at [164, 278] on div "Custom" at bounding box center [167, 279] width 59 height 22
click at [91, 333] on textarea "[URL][DOMAIN_NAME]" at bounding box center [108, 351] width 178 height 58
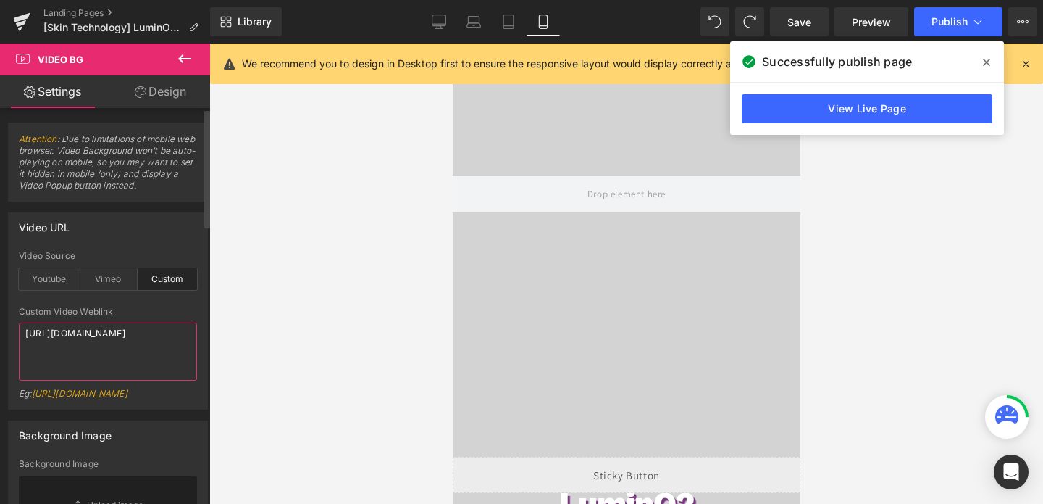
click at [91, 333] on textarea "[URL][DOMAIN_NAME]" at bounding box center [108, 351] width 178 height 58
paste textarea "background-position: center bottom; overflow: hidden;"
click at [86, 346] on textarea "background-position: center bottom; overflow: hidden;" at bounding box center [108, 351] width 178 height 58
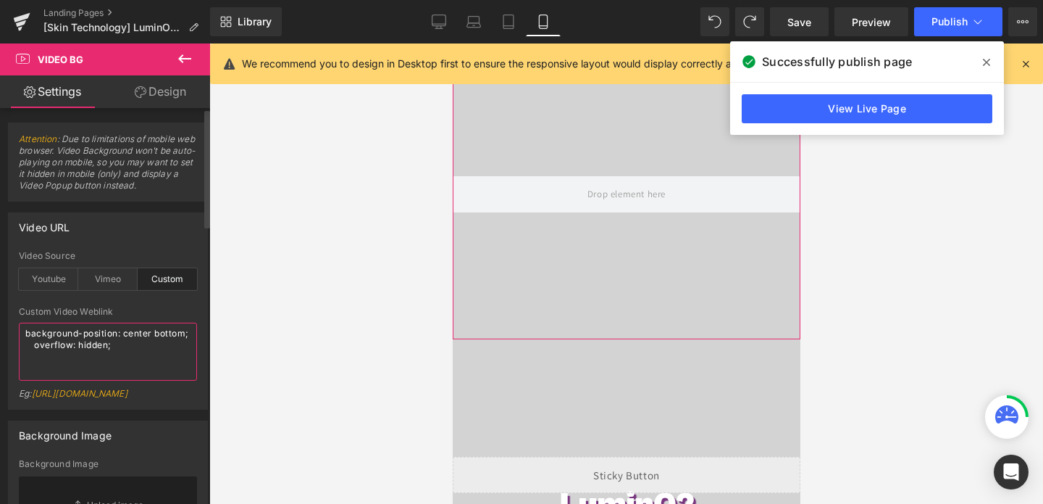
click at [86, 346] on textarea "background-position: center bottom; overflow: hidden;" at bounding box center [108, 351] width 178 height 58
type textarea "overflow: hidden;"
click at [86, 346] on textarea "overflow: hidden;" at bounding box center [108, 351] width 178 height 58
drag, startPoint x: 86, startPoint y: 346, endPoint x: 0, endPoint y: 296, distance: 100.0
click at [0, 296] on div "Video URL custom Video Source Youtube Vimeo Custom Youtube Weblink [URL][DOMAIN…" at bounding box center [108, 305] width 217 height 208
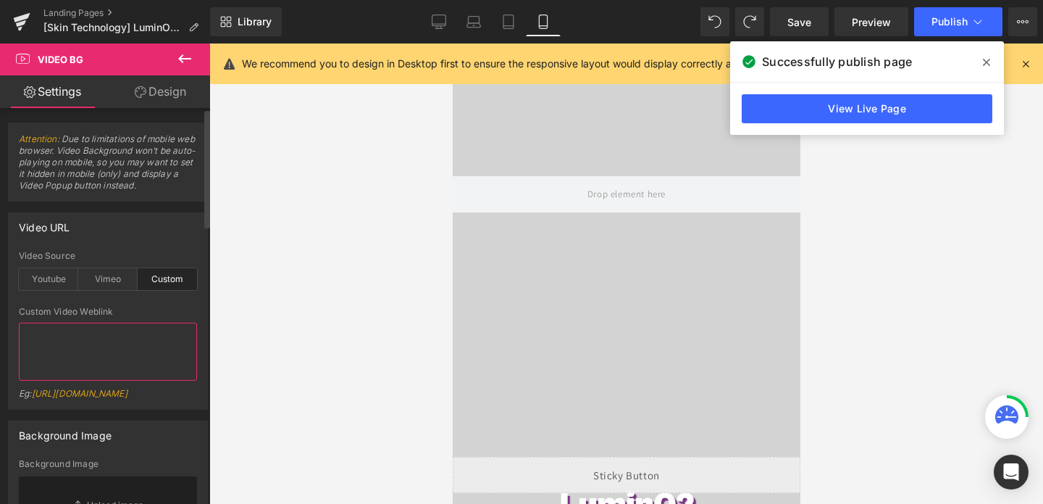
paste textarea "[URL][DOMAIN_NAME]"
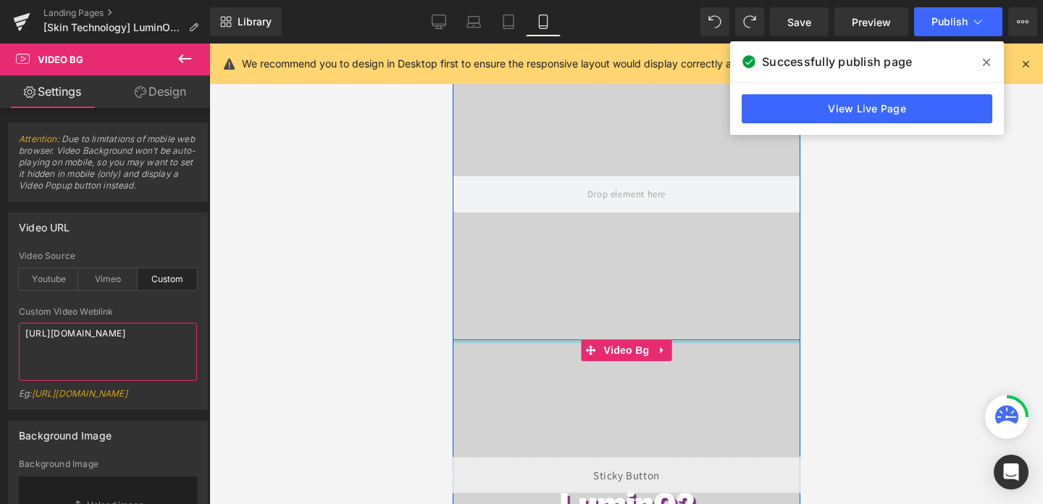
scroll to position [217, 0]
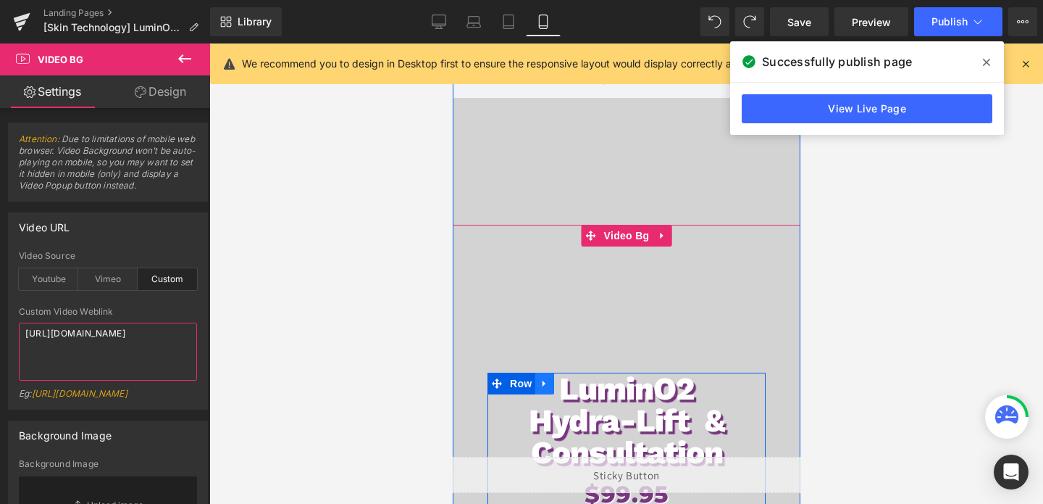
type textarea "[URL][DOMAIN_NAME]"
click at [541, 384] on icon at bounding box center [544, 383] width 10 height 11
click at [560, 387] on icon at bounding box center [563, 383] width 10 height 11
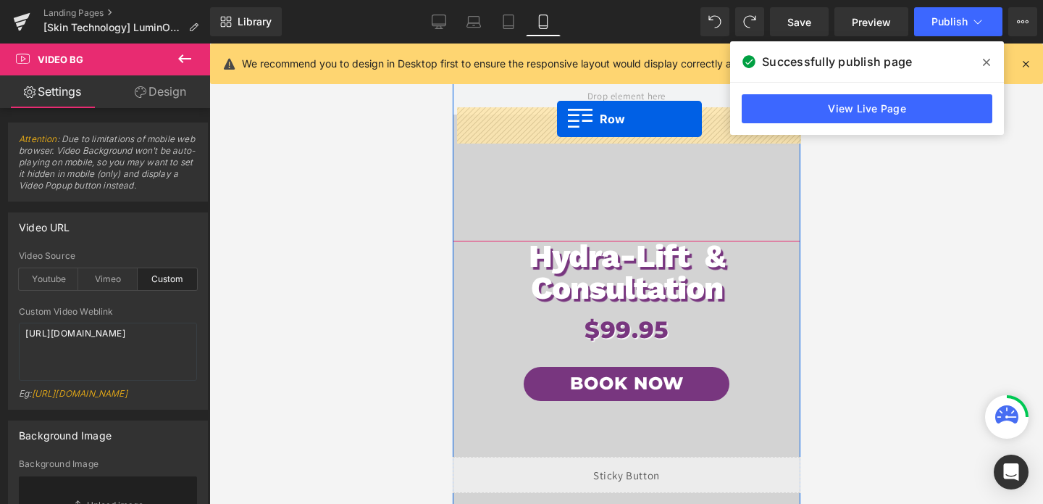
scroll to position [172, 0]
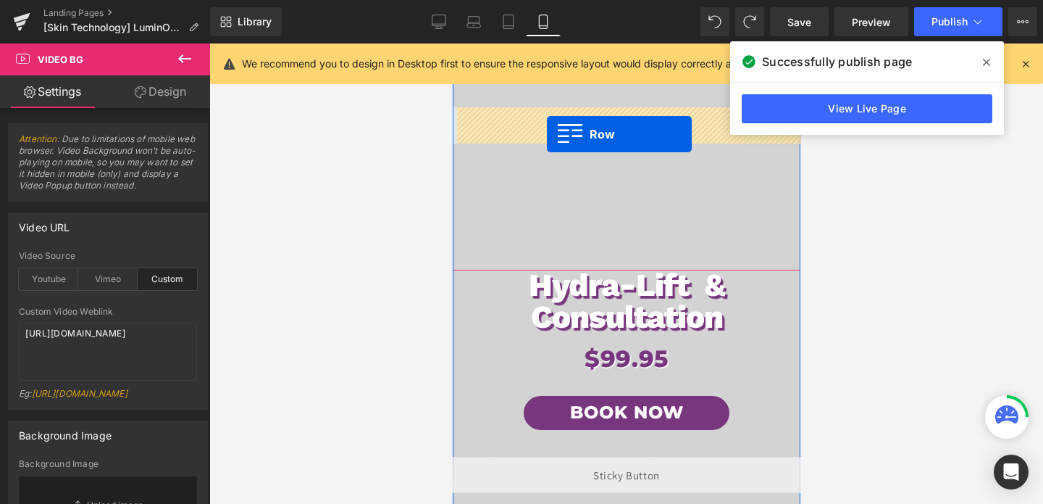
drag, startPoint x: 496, startPoint y: 371, endPoint x: 546, endPoint y: 134, distance: 242.3
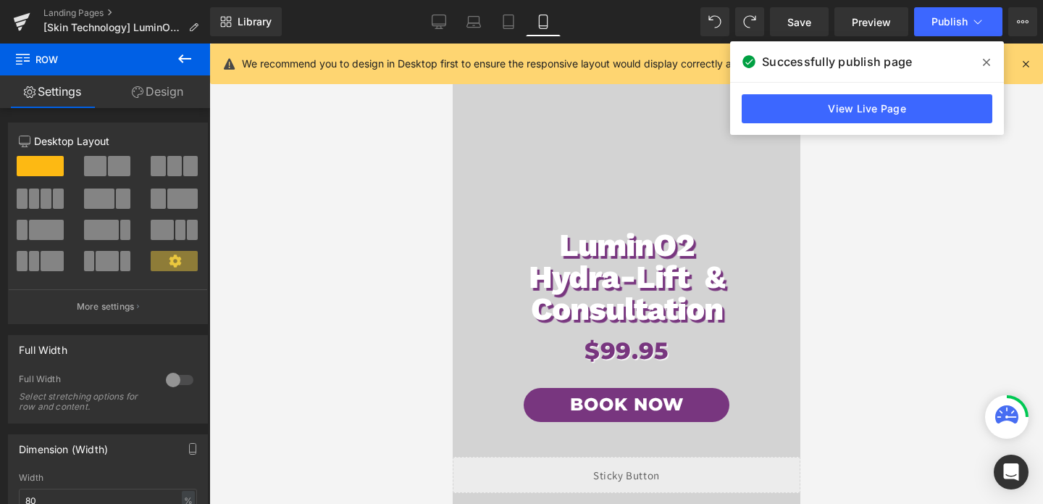
scroll to position [277, 0]
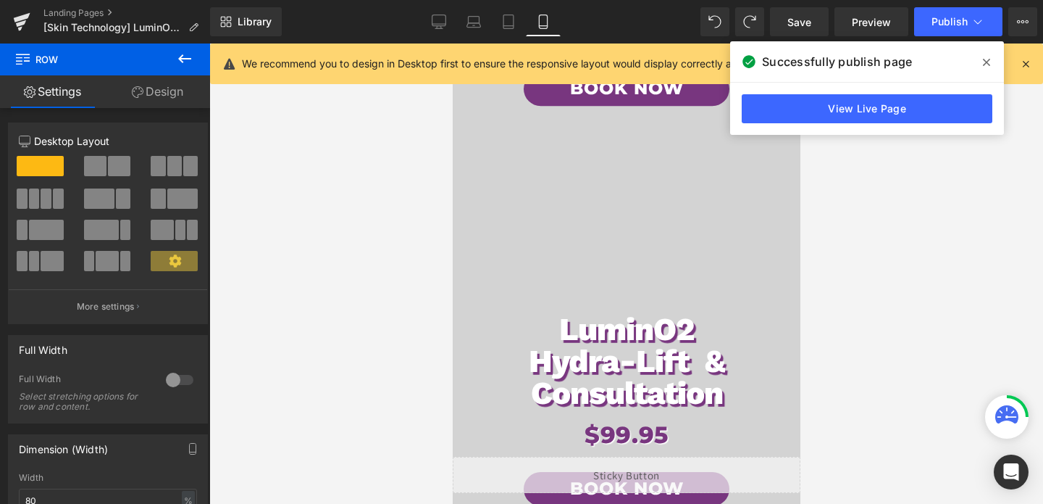
click at [622, 197] on div "LuminO2 Hydra-Lift & Consultation Heading $99.95 Heading Book Now Button Row" at bounding box center [626, 382] width 348 height 435
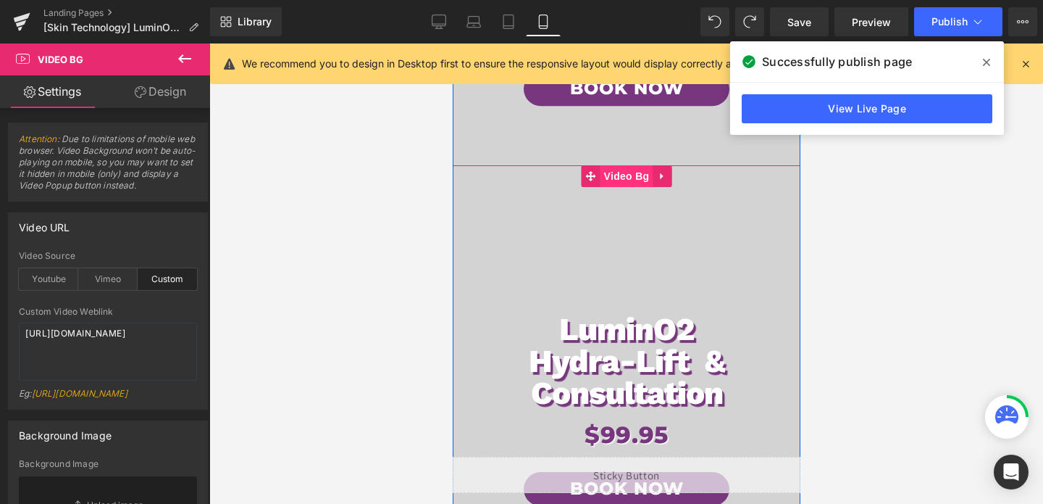
click at [628, 180] on span "Video Bg" at bounding box center [626, 176] width 53 height 22
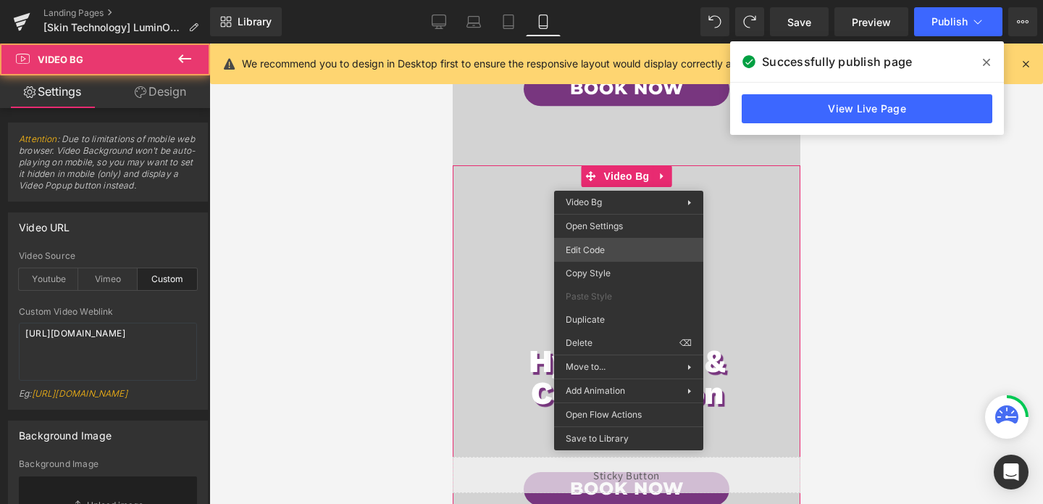
click at [577, 0] on div "Video Bg You are previewing how the will restyle your page. You can not edit El…" at bounding box center [521, 0] width 1043 height 0
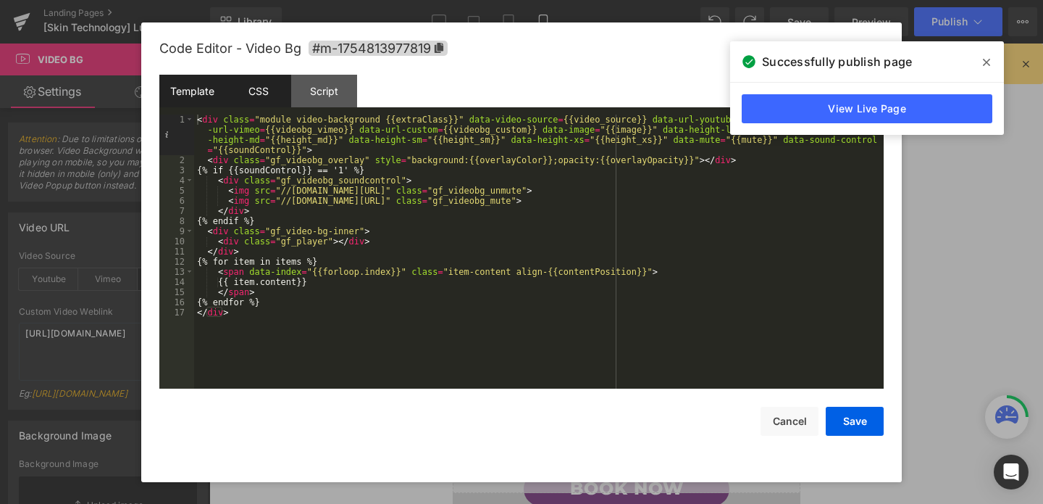
click at [273, 92] on div "CSS" at bounding box center [258, 91] width 66 height 33
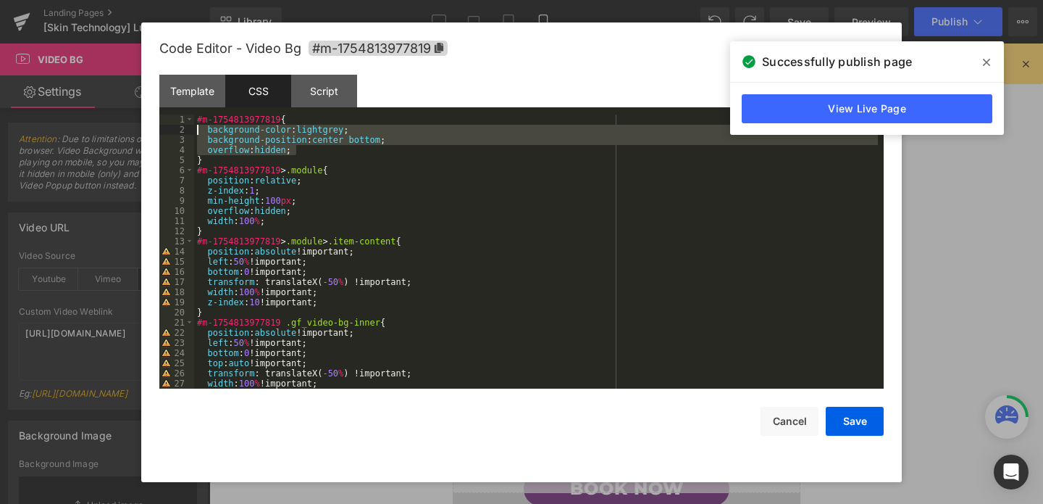
drag, startPoint x: 308, startPoint y: 150, endPoint x: 184, endPoint y: 132, distance: 125.2
click at [184, 132] on pre "1 2 3 4 5 6 7 8 9 10 11 12 13 14 15 16 17 18 19 20 21 22 23 24 25 26 27 28 #m-1…" at bounding box center [521, 251] width 724 height 274
click at [851, 420] on button "Save" at bounding box center [855, 420] width 58 height 29
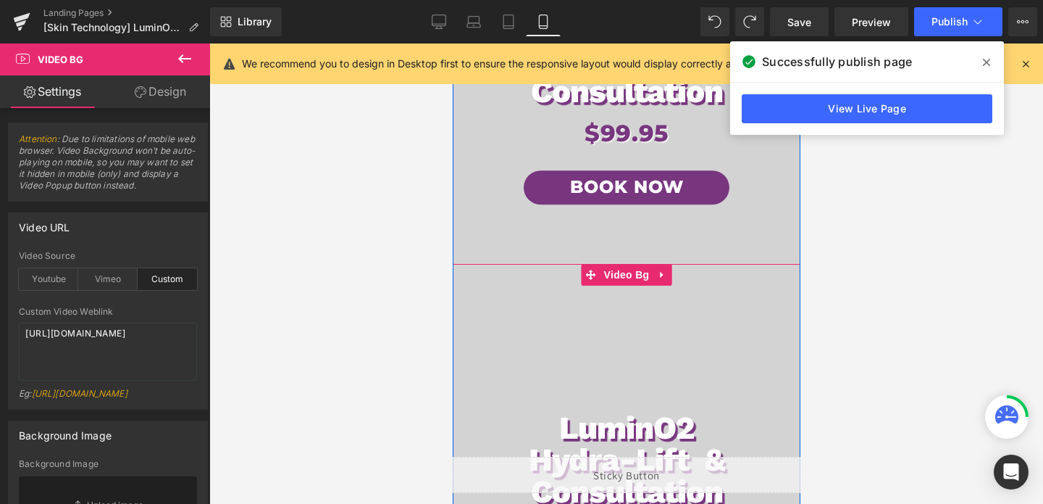
scroll to position [0, 0]
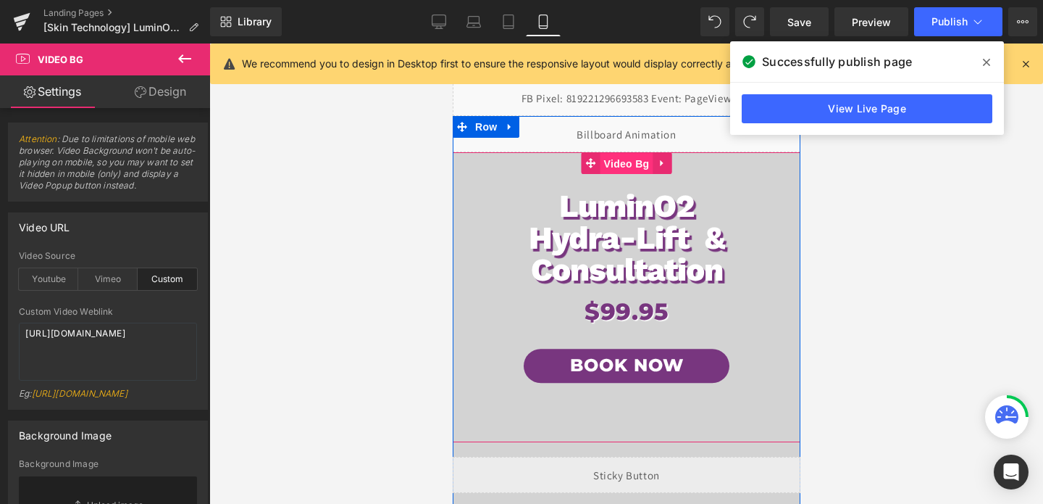
click at [626, 172] on span "Video Bg" at bounding box center [626, 164] width 53 height 22
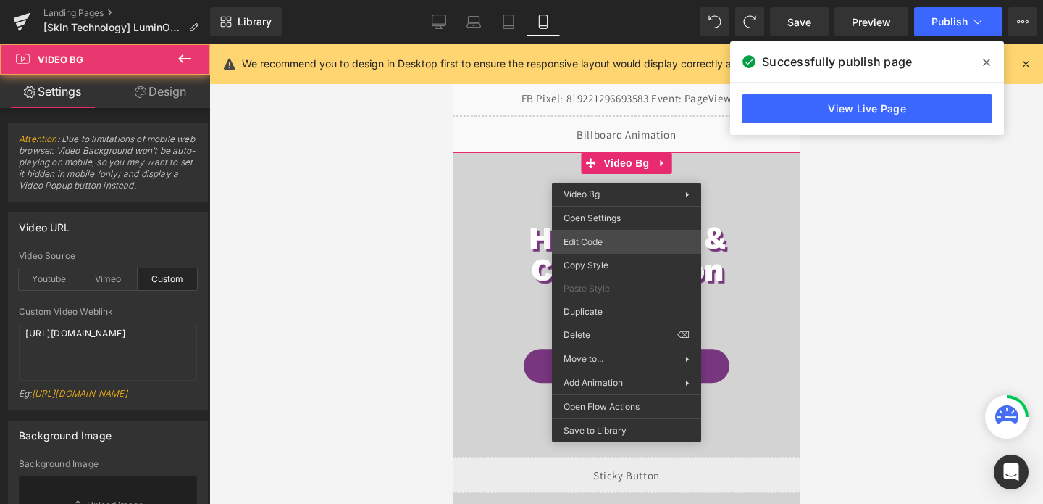
click at [598, 0] on div "Video Bg You are previewing how the will restyle your page. You can not edit El…" at bounding box center [521, 0] width 1043 height 0
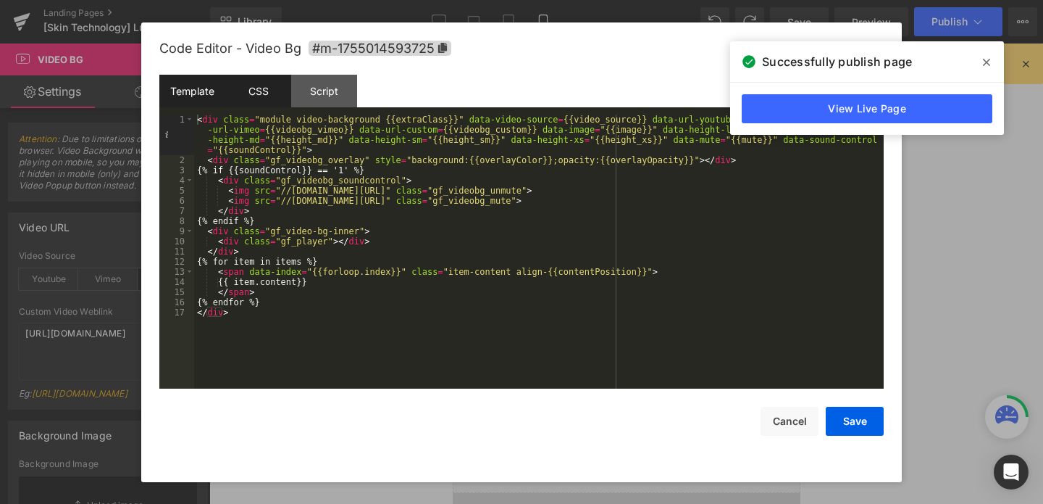
click at [253, 80] on div "CSS" at bounding box center [258, 91] width 66 height 33
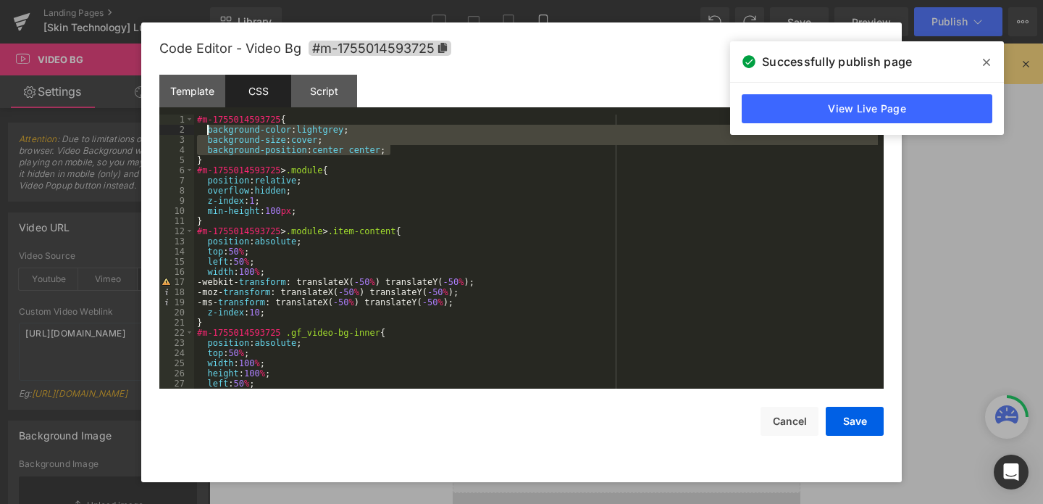
drag, startPoint x: 406, startPoint y: 146, endPoint x: 208, endPoint y: 134, distance: 198.2
click at [208, 134] on div "#m-1755014593725 { background-color : lightgrey ; background-size : cover ; bac…" at bounding box center [536, 261] width 684 height 294
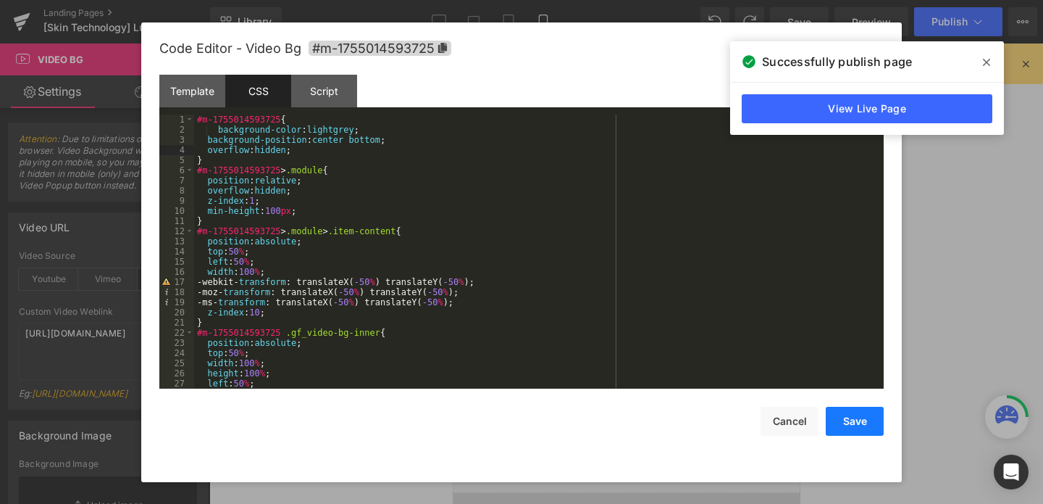
click at [854, 418] on button "Save" at bounding box center [855, 420] width 58 height 29
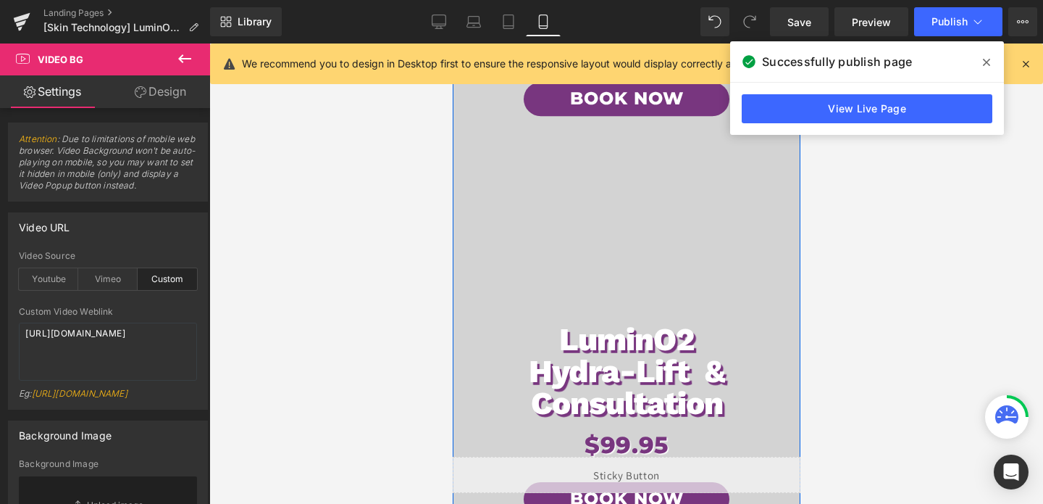
scroll to position [199, 0]
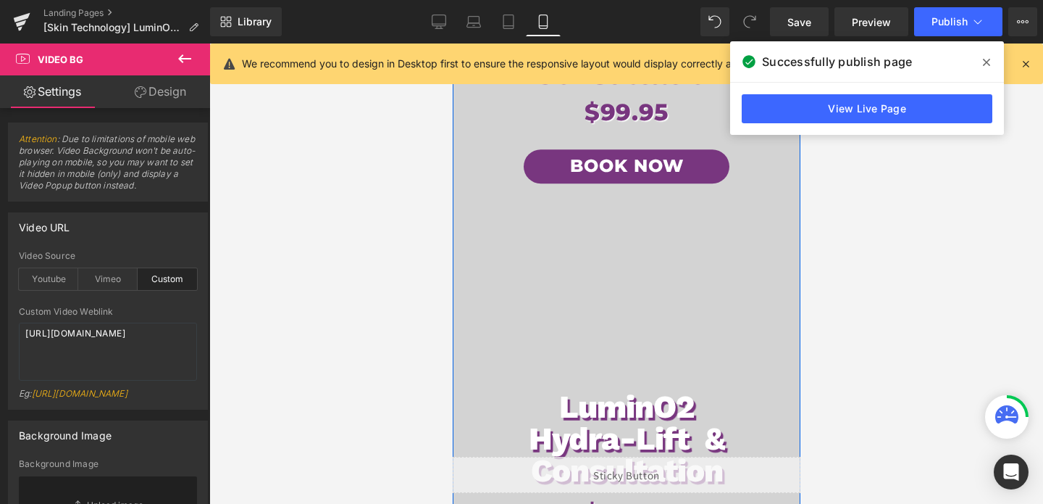
click at [608, 270] on div "LuminO2 Hydra-Lift & Consultation Heading $99.95 Heading Book Now Button Row" at bounding box center [626, 460] width 348 height 435
click at [615, 259] on span "Video Bg" at bounding box center [626, 254] width 53 height 22
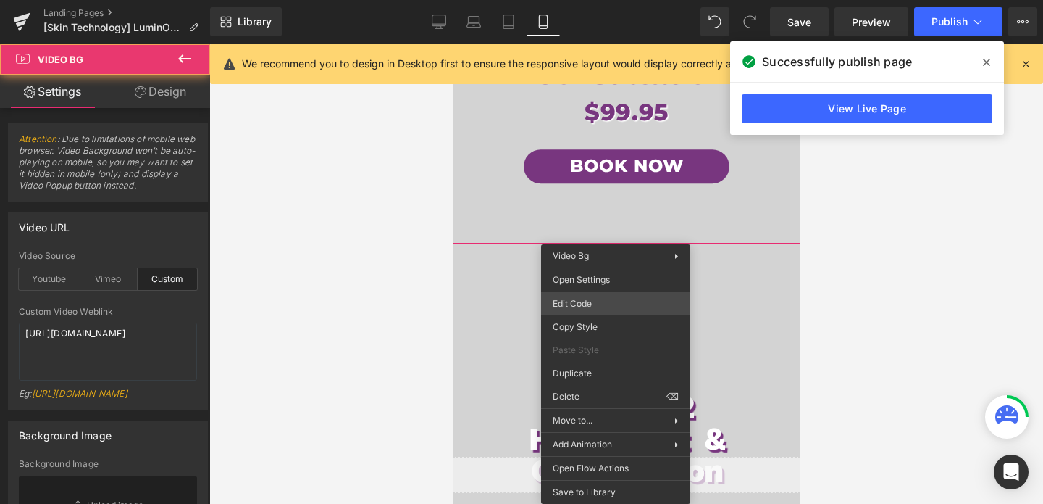
click at [614, 0] on div "Video Bg You are previewing how the will restyle your page. You can not edit El…" at bounding box center [521, 0] width 1043 height 0
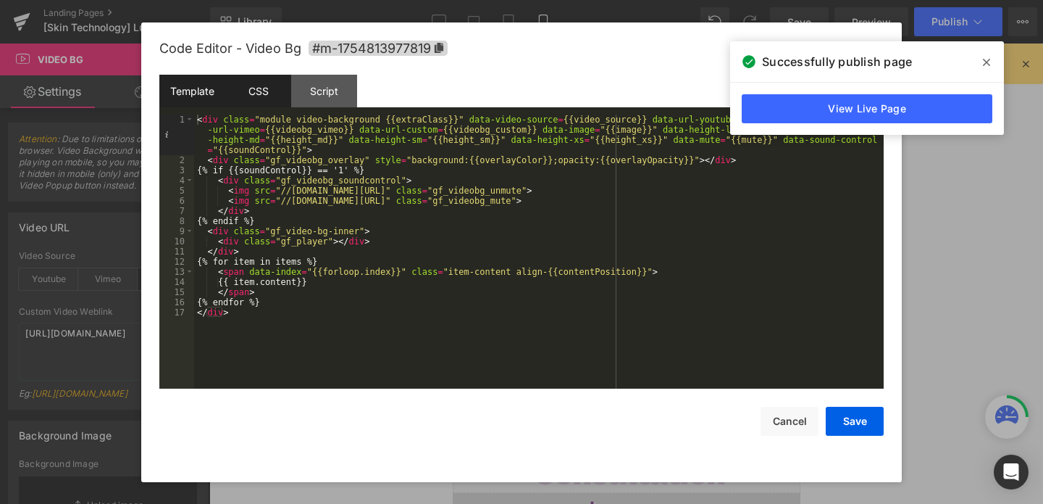
click at [259, 93] on div "CSS" at bounding box center [258, 91] width 66 height 33
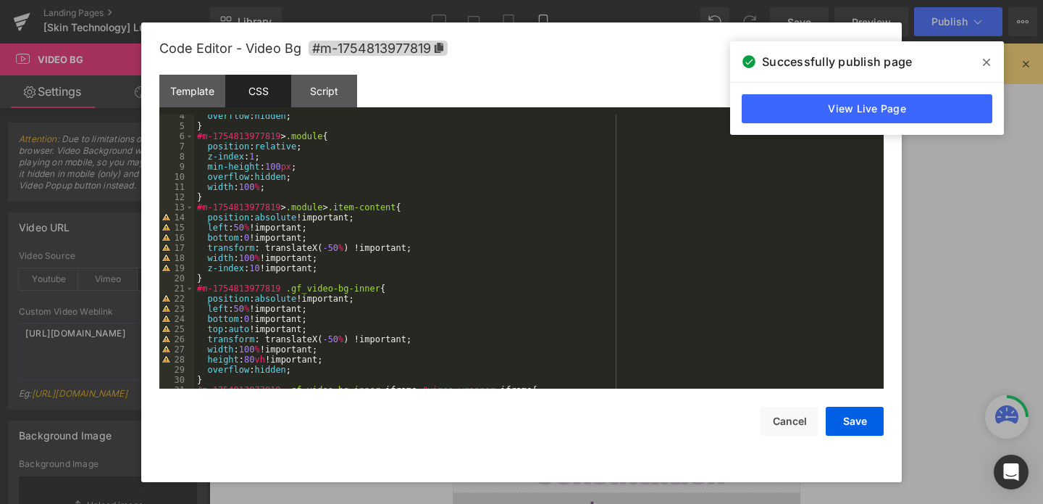
scroll to position [33, 0]
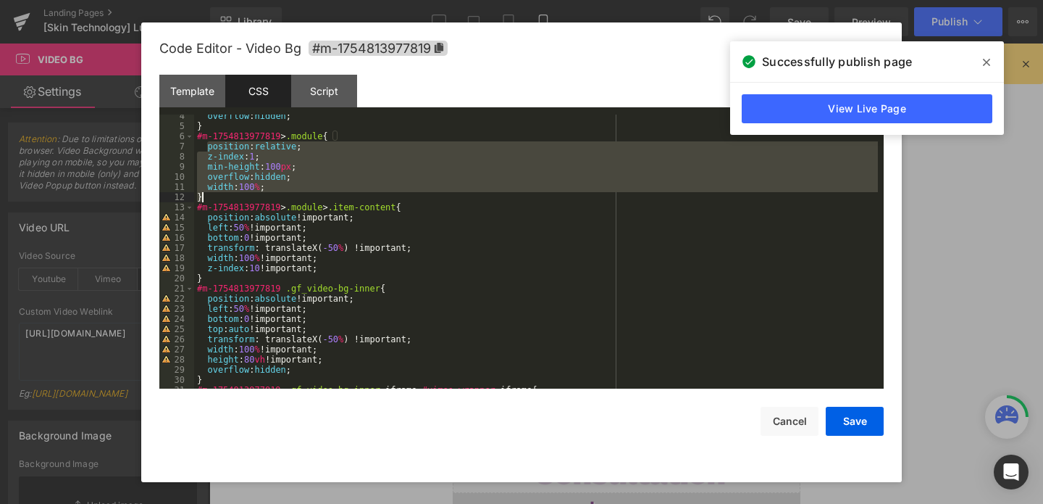
drag, startPoint x: 207, startPoint y: 148, endPoint x: 321, endPoint y: 196, distance: 123.4
click at [321, 196] on div "overflow : hidden ; } #m-1754813977819 > .module { position : relative ; z-inde…" at bounding box center [536, 258] width 684 height 294
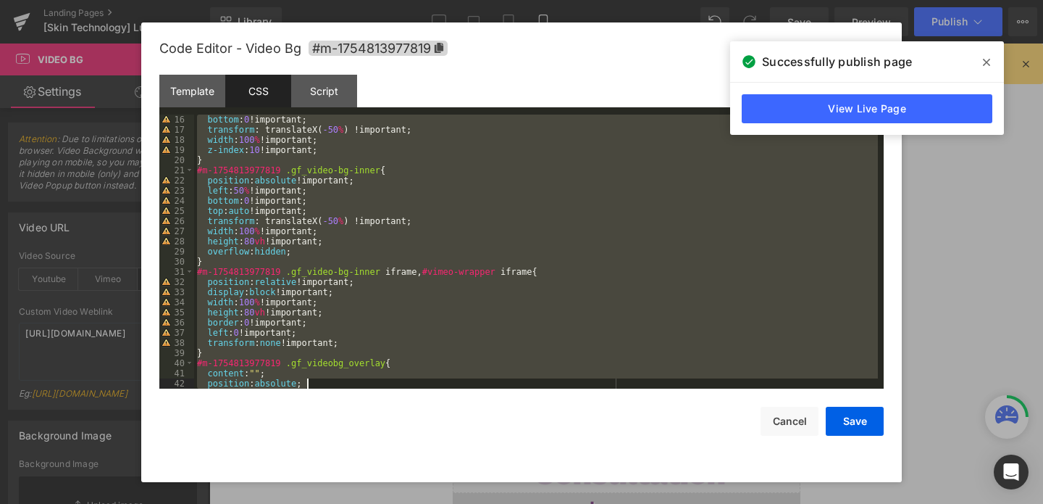
scroll to position [527, 0]
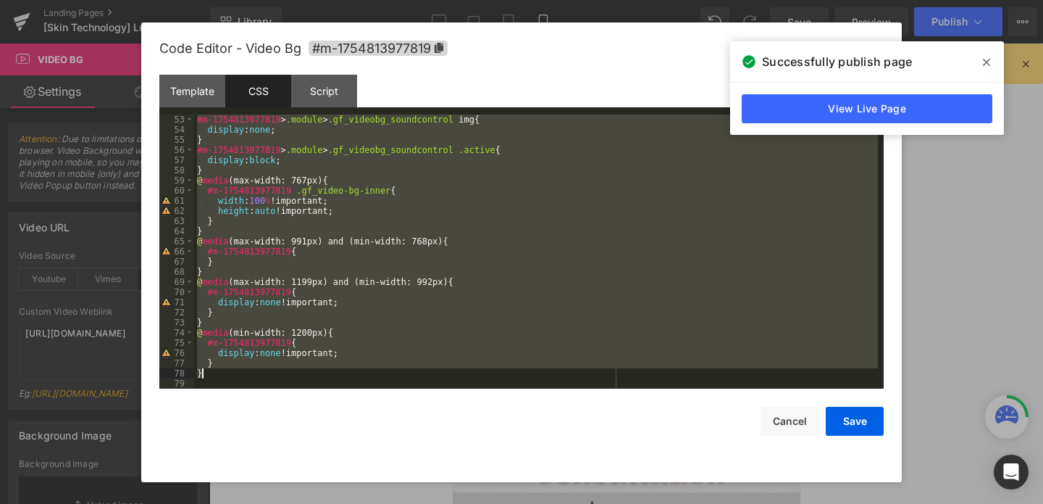
drag, startPoint x: 195, startPoint y: 118, endPoint x: 338, endPoint y: 377, distance: 296.0
click at [338, 377] on div "#m-1754813977819 > .module > .gf_videobg_soundcontrol img { display : none ; } …" at bounding box center [536, 261] width 684 height 294
click at [799, 419] on button "Cancel" at bounding box center [790, 420] width 58 height 29
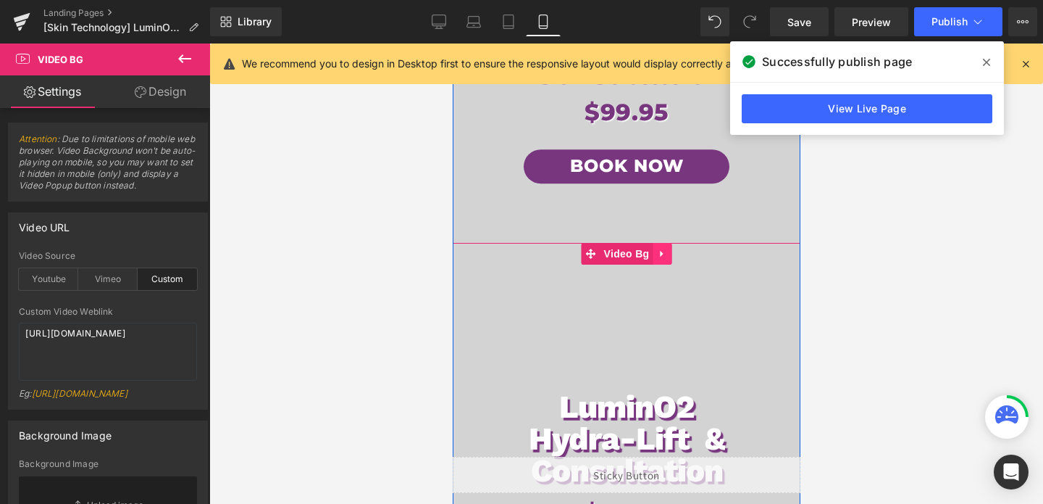
click at [661, 259] on icon at bounding box center [661, 253] width 10 height 11
click at [676, 251] on icon at bounding box center [671, 253] width 10 height 11
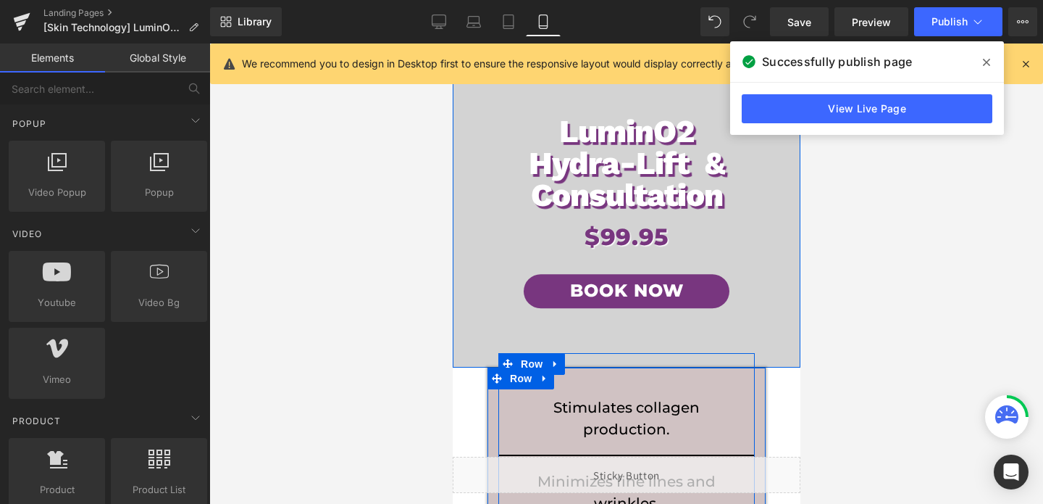
scroll to position [0, 0]
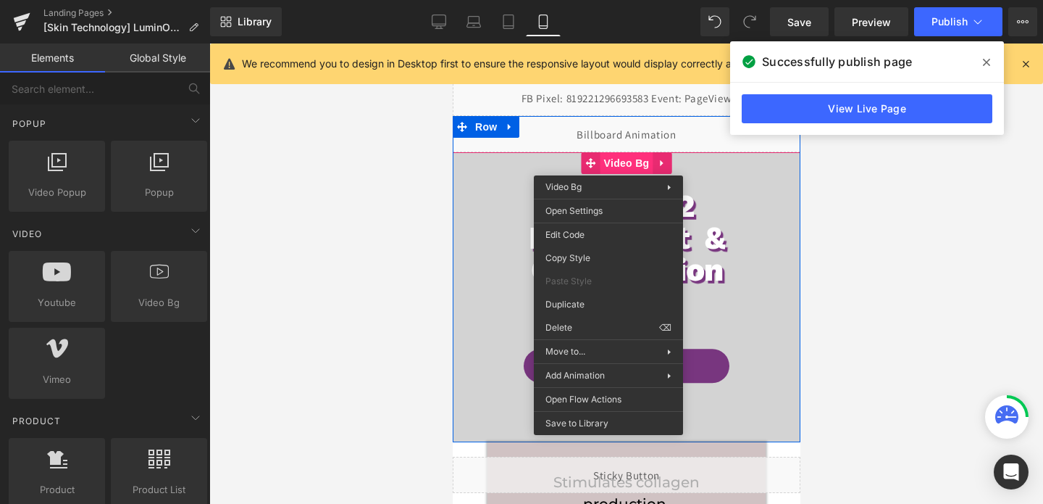
click at [608, 164] on span "Video Bg" at bounding box center [626, 163] width 53 height 22
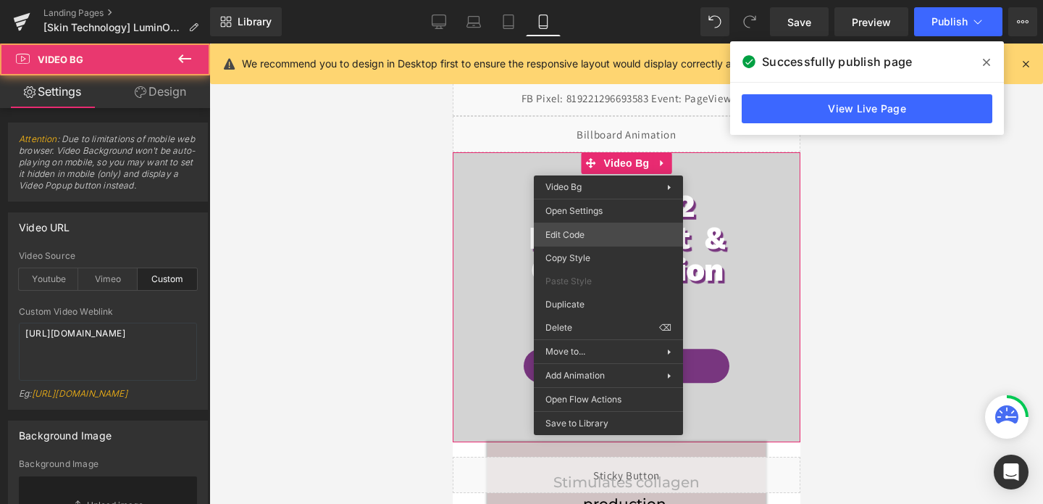
click at [569, 0] on div "Video Bg You are previewing how the will restyle your page. You can not edit El…" at bounding box center [521, 0] width 1043 height 0
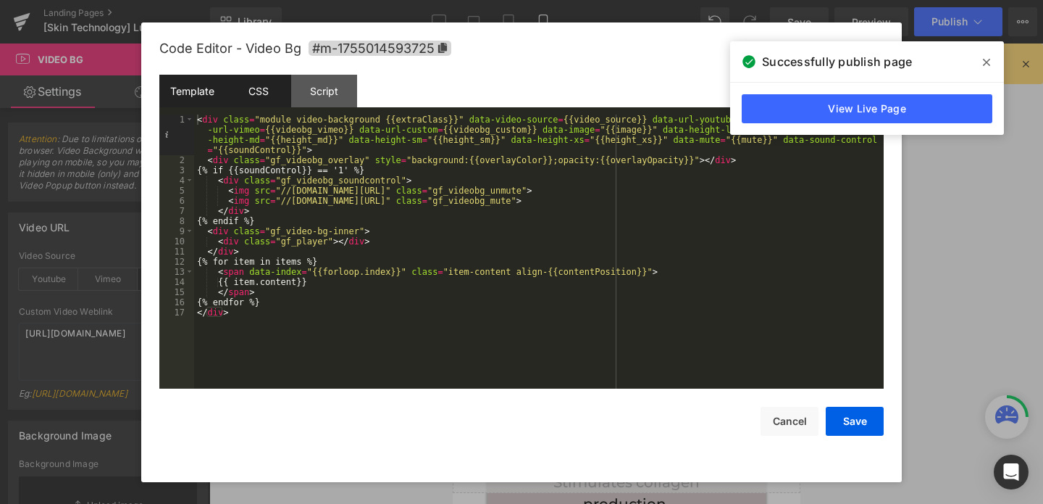
click at [259, 86] on div "CSS" at bounding box center [258, 91] width 66 height 33
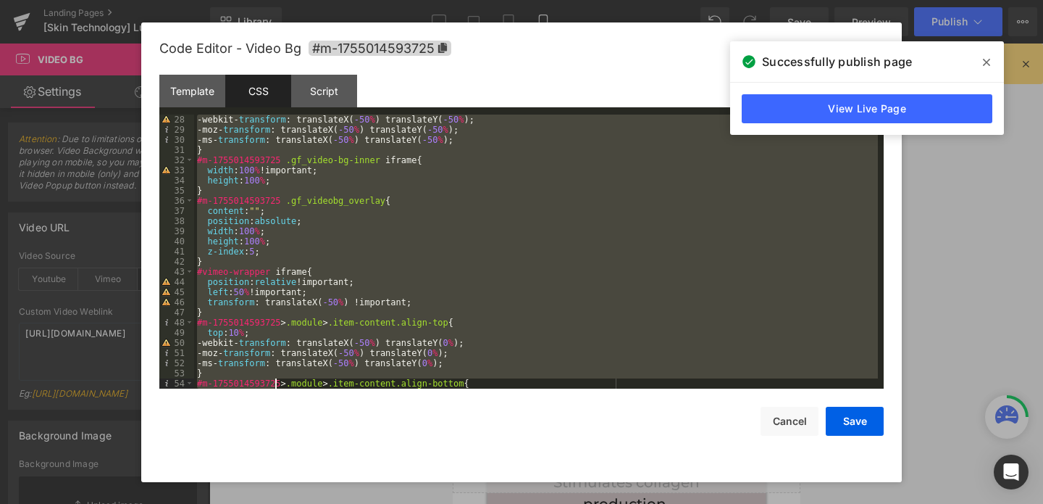
scroll to position [477, 0]
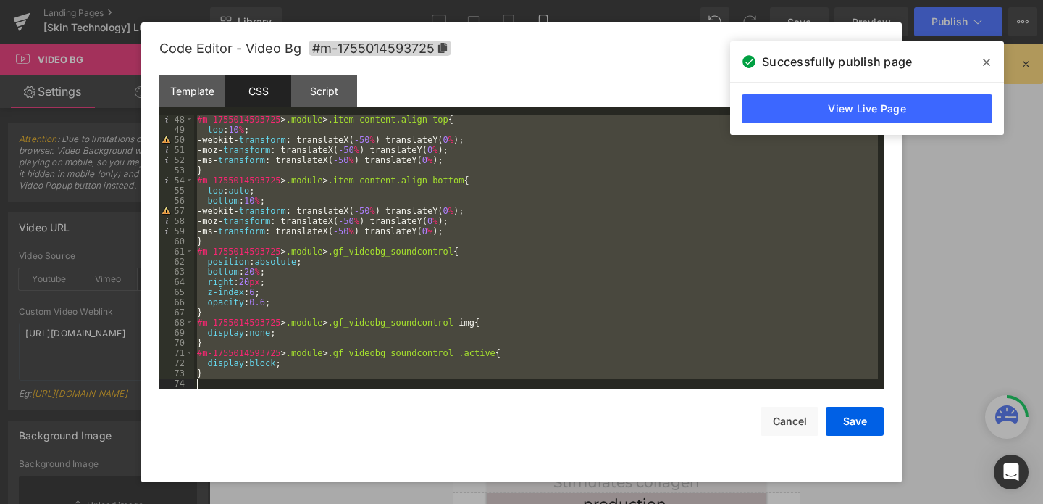
drag, startPoint x: 198, startPoint y: 117, endPoint x: 280, endPoint y: 436, distance: 329.8
click at [280, 436] on div "Code Editor - Video Bg #m-1755014593725 Template CSS Script Data 1 2 3 4 5 6 7 …" at bounding box center [521, 251] width 724 height 459
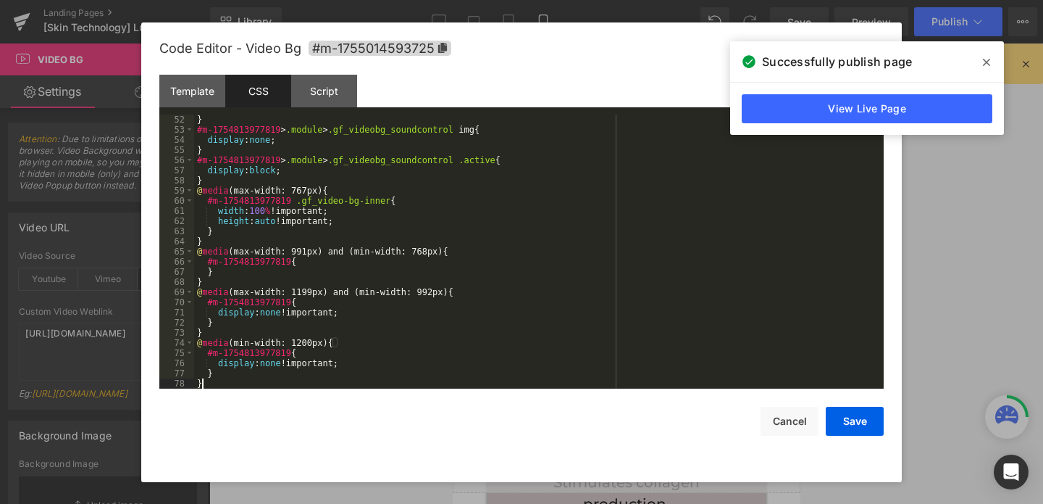
scroll to position [517, 0]
click at [833, 420] on button "Save" at bounding box center [855, 420] width 58 height 29
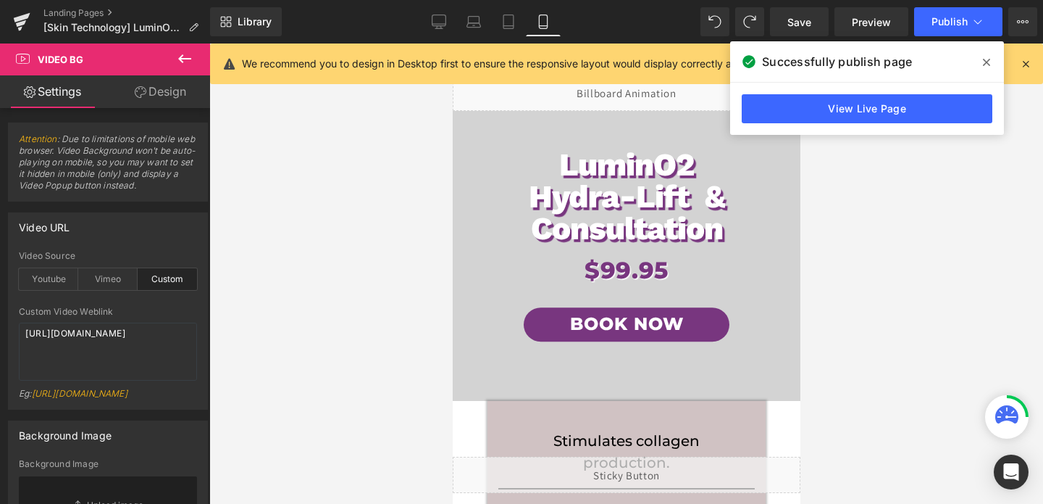
scroll to position [0, 0]
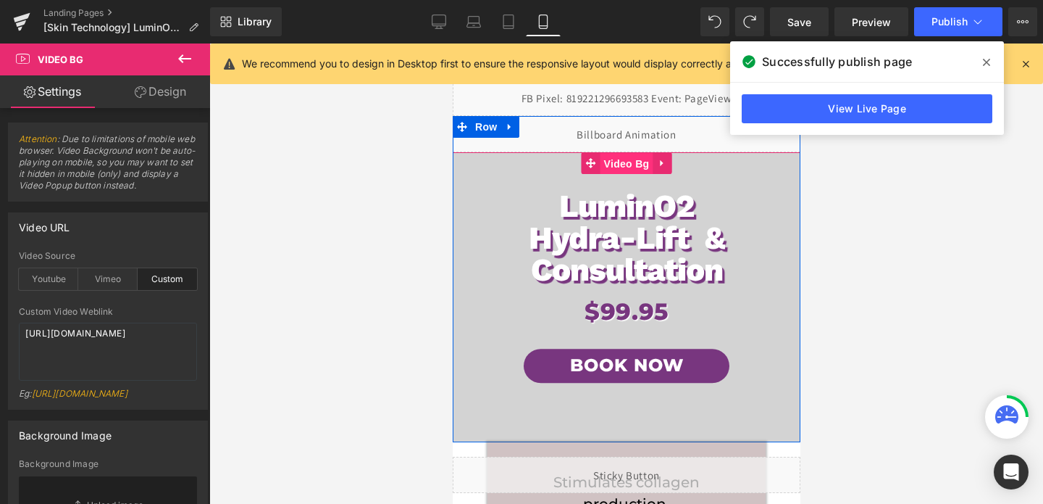
click at [634, 170] on span "Video Bg" at bounding box center [626, 164] width 53 height 22
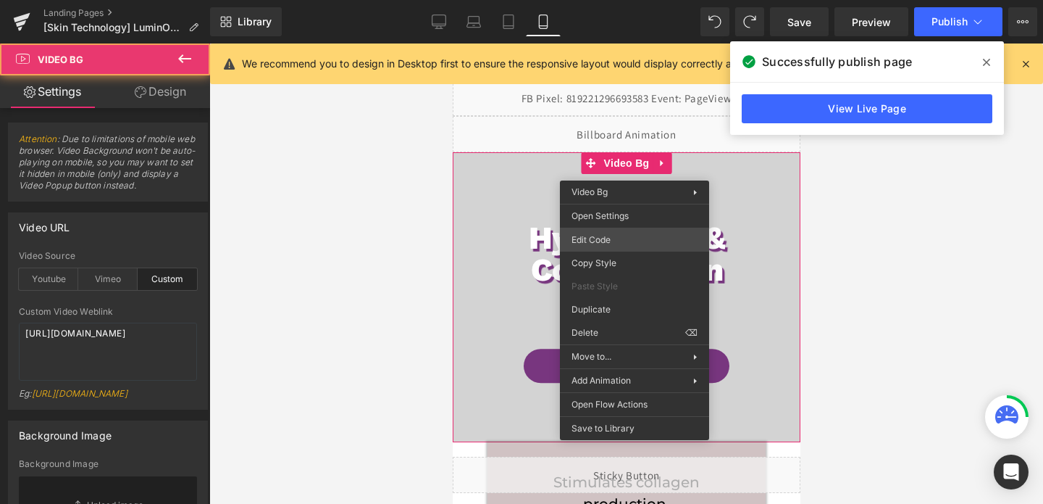
click at [592, 0] on div "Video Bg You are previewing how the will restyle your page. You can not edit El…" at bounding box center [521, 0] width 1043 height 0
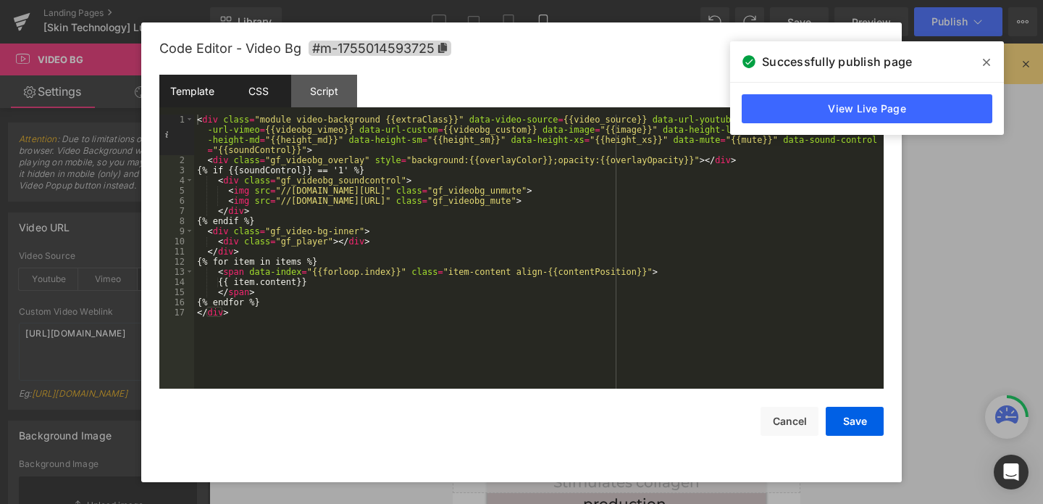
click at [267, 95] on div "CSS" at bounding box center [258, 91] width 66 height 33
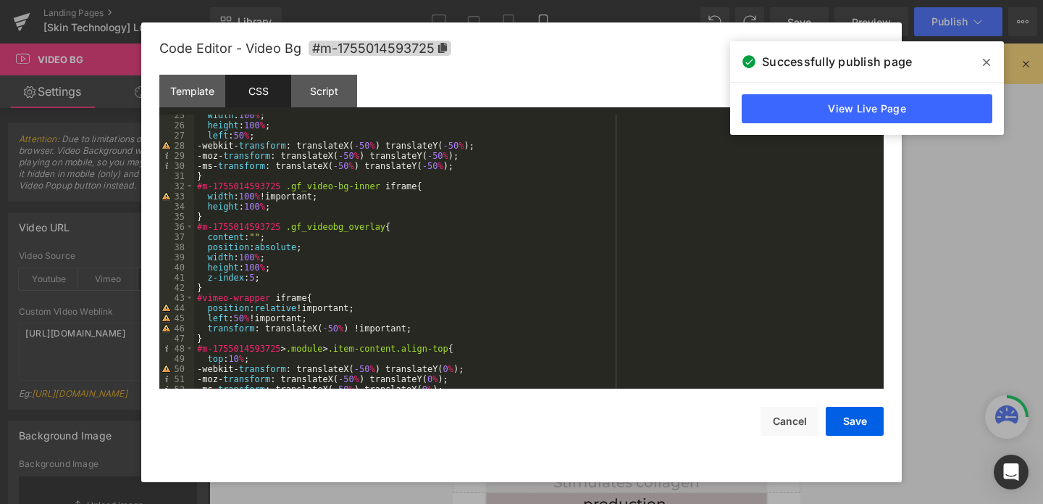
scroll to position [477, 0]
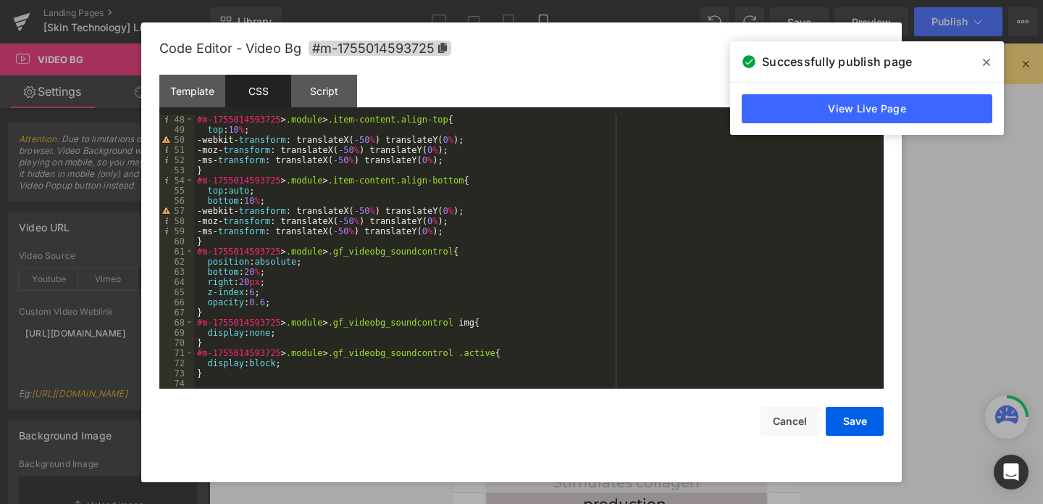
click at [224, 380] on div "#m-1755014593725 > .module > .item-content.align-top { top : 10 % ; -webkit- tr…" at bounding box center [536, 261] width 684 height 294
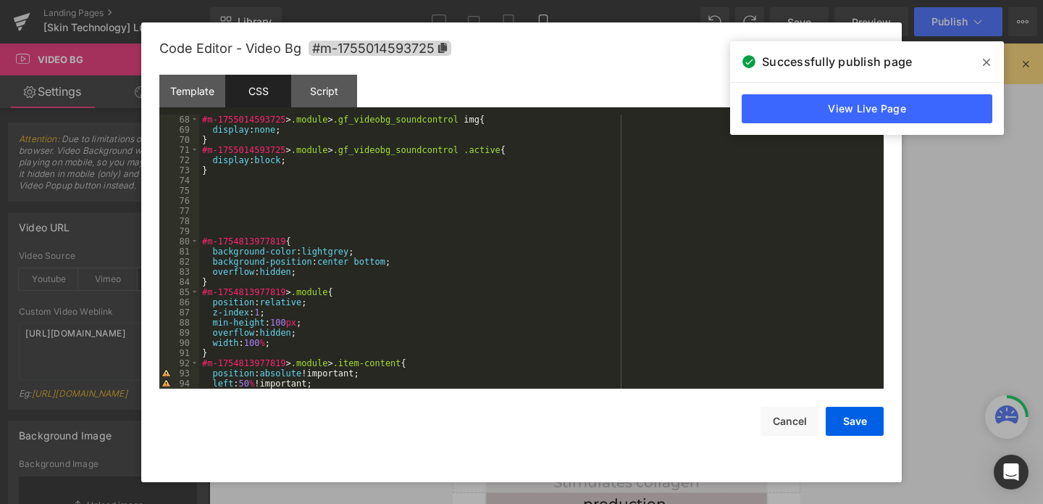
scroll to position [752, 0]
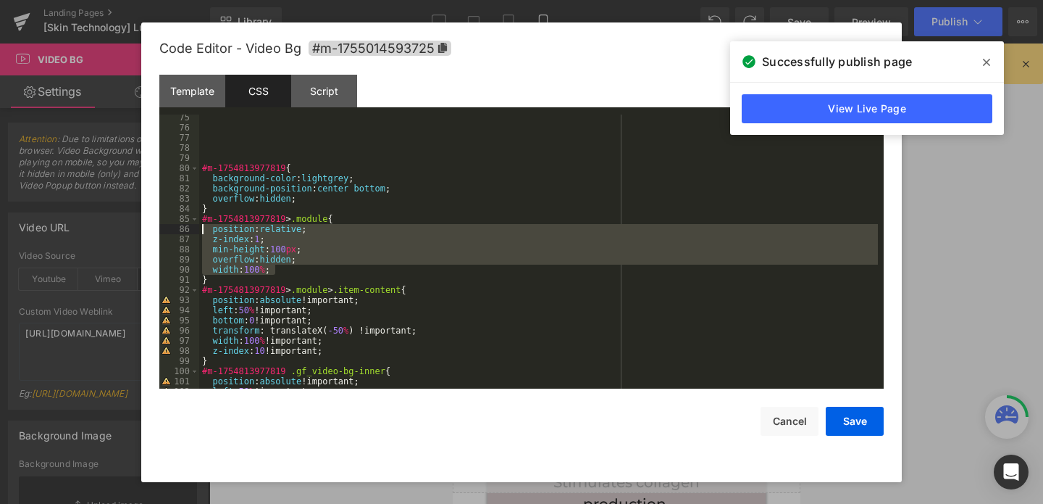
drag, startPoint x: 280, startPoint y: 267, endPoint x: 209, endPoint y: 233, distance: 79.1
click at [209, 233] on div "#m-1754813977819 { background-color : lightgrey ; background-position : center …" at bounding box center [538, 259] width 679 height 294
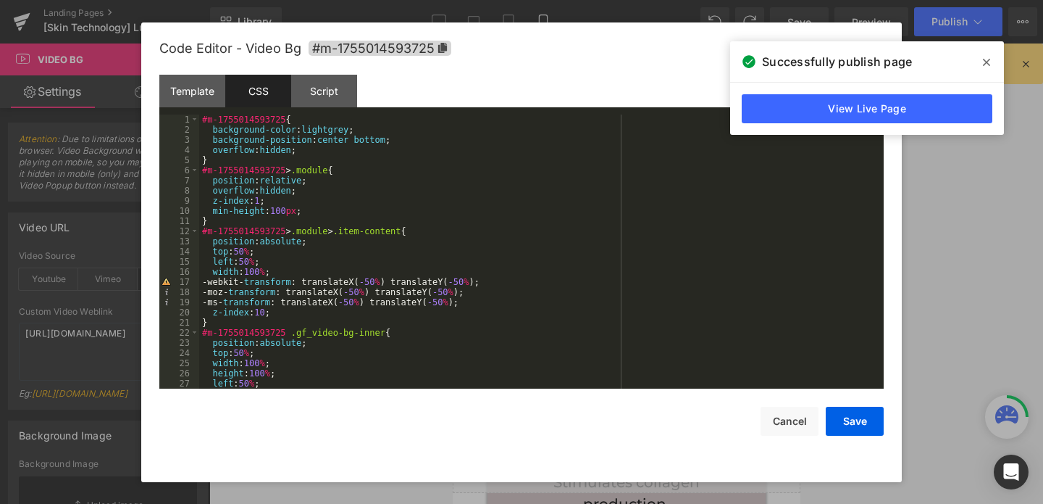
scroll to position [0, 0]
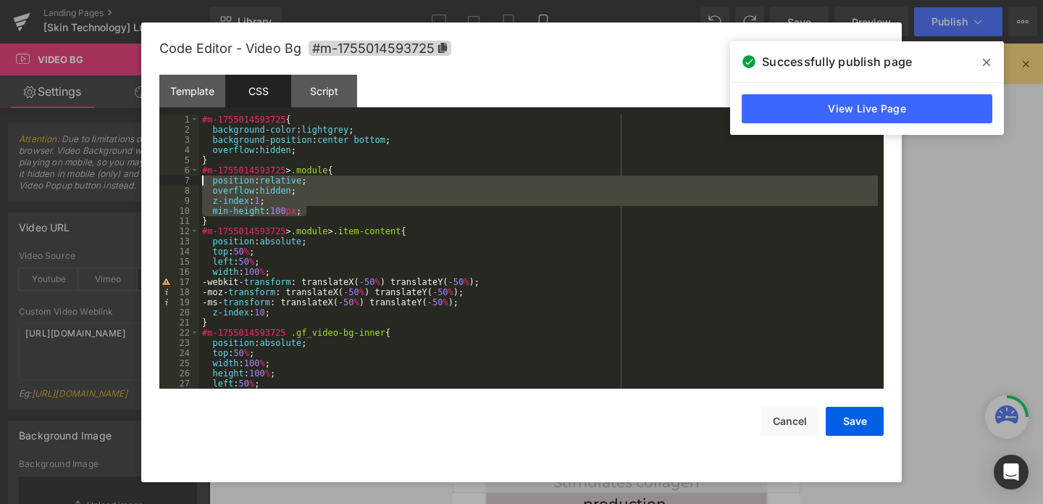
drag, startPoint x: 312, startPoint y: 210, endPoint x: 209, endPoint y: 183, distance: 106.5
click at [209, 183] on div "#m-1755014593725 { background-color : lightgrey ; background-position : center …" at bounding box center [538, 261] width 679 height 294
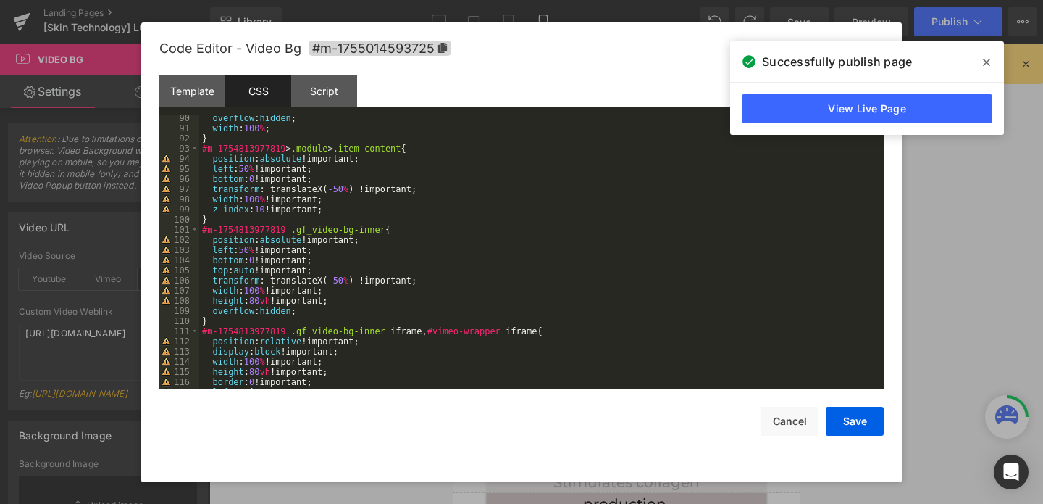
scroll to position [763, 0]
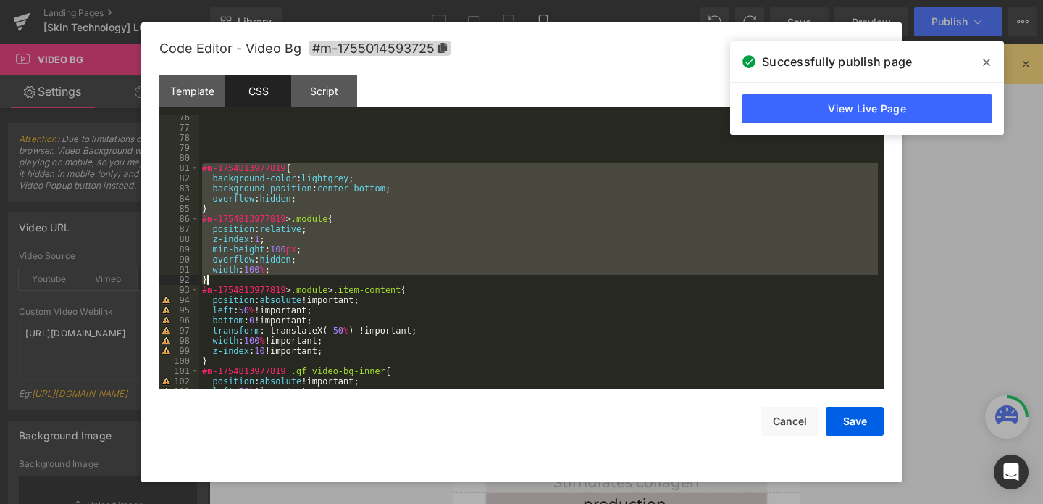
drag, startPoint x: 201, startPoint y: 164, endPoint x: 309, endPoint y: 276, distance: 155.7
click at [309, 276] on div "#m-1754813977819 { background-color : lightgrey ; background-position : center …" at bounding box center [538, 259] width 679 height 294
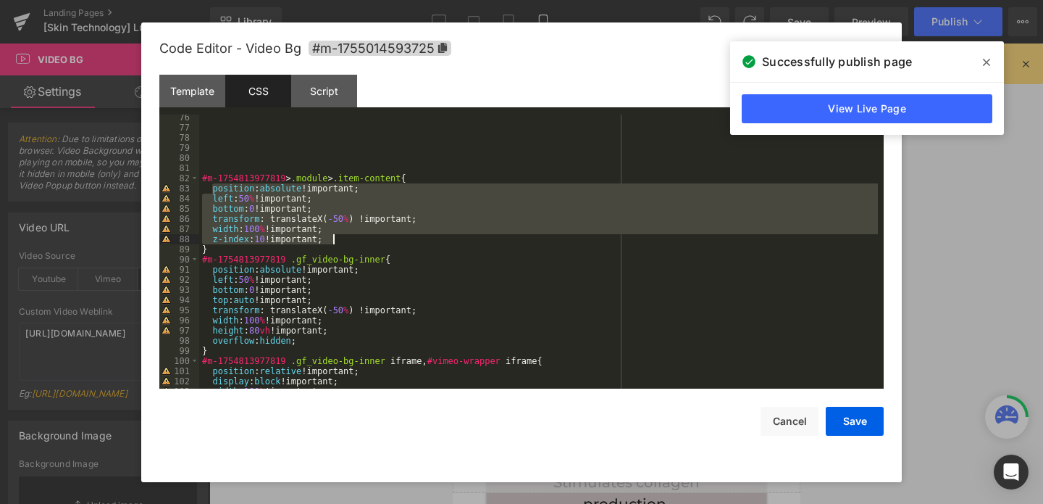
drag, startPoint x: 212, startPoint y: 190, endPoint x: 353, endPoint y: 241, distance: 150.1
click at [353, 241] on div "#m-1754813977819 > .module > .item-content { position : absolute !important; le…" at bounding box center [538, 259] width 679 height 294
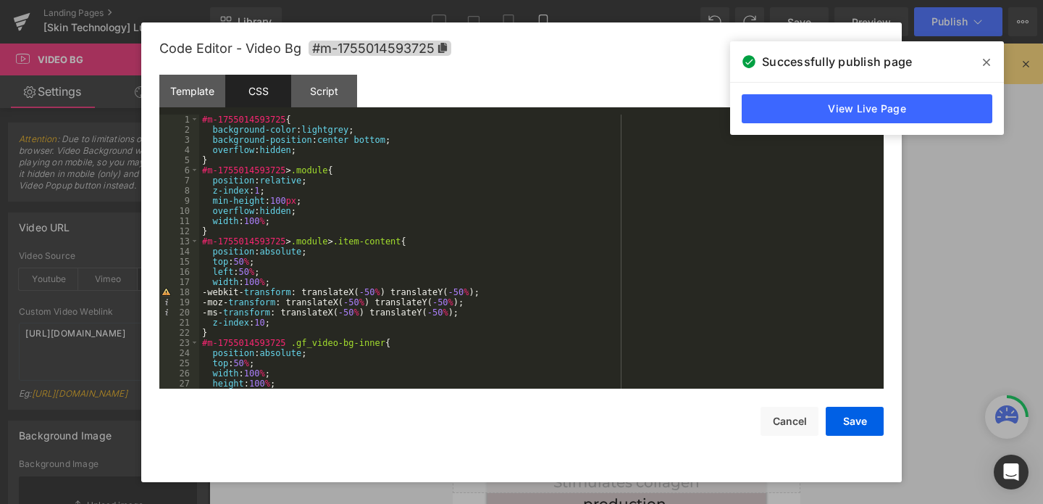
scroll to position [0, 0]
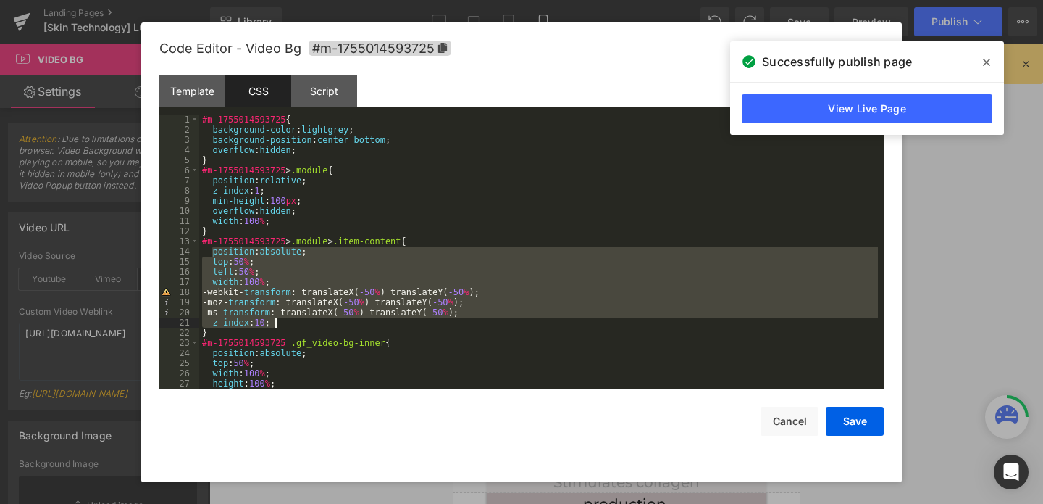
drag, startPoint x: 210, startPoint y: 252, endPoint x: 303, endPoint y: 322, distance: 115.9
click at [303, 322] on div "#m-1755014593725 { background-color : lightgrey ; background-position : center …" at bounding box center [538, 261] width 679 height 294
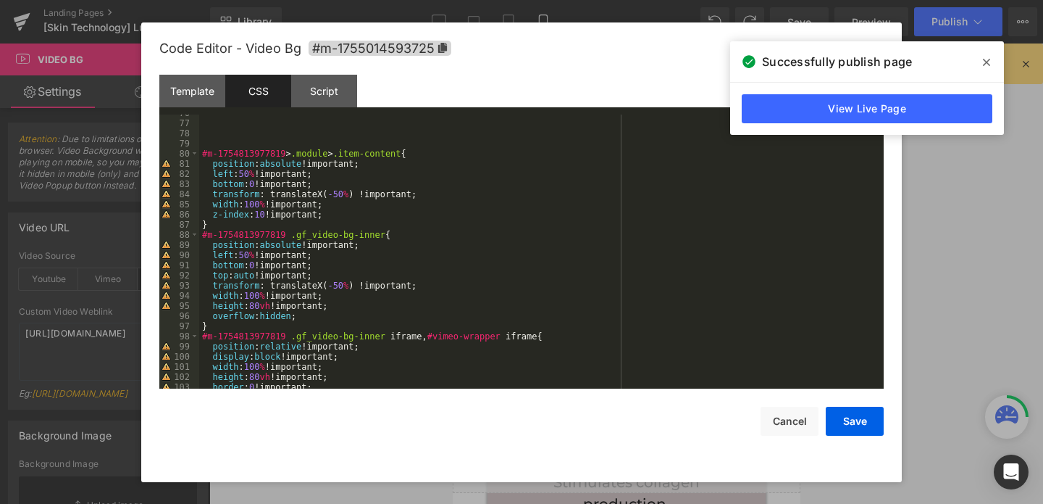
scroll to position [767, 0]
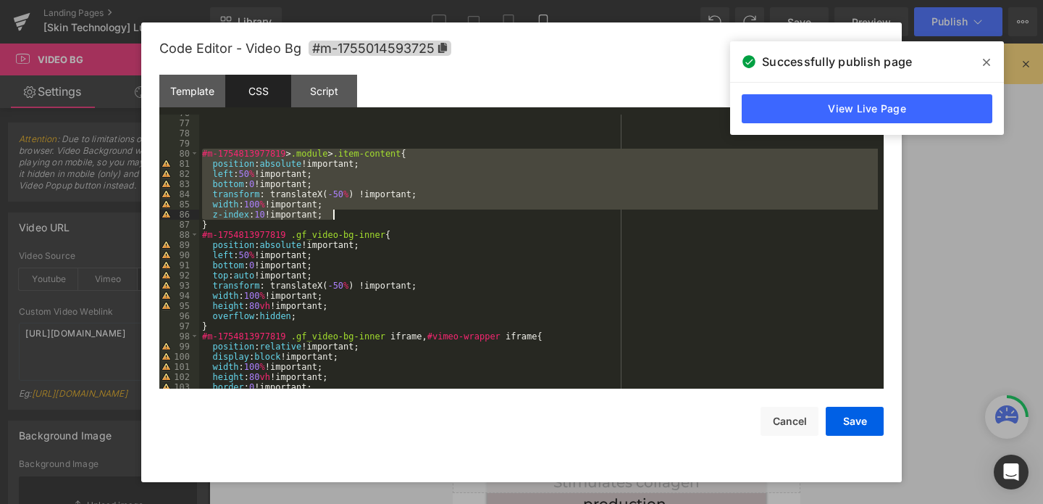
drag, startPoint x: 201, startPoint y: 149, endPoint x: 419, endPoint y: 219, distance: 229.1
click at [419, 219] on div "#m-1754813977819 > .module > .item-content { position : absolute !important; le…" at bounding box center [538, 255] width 679 height 294
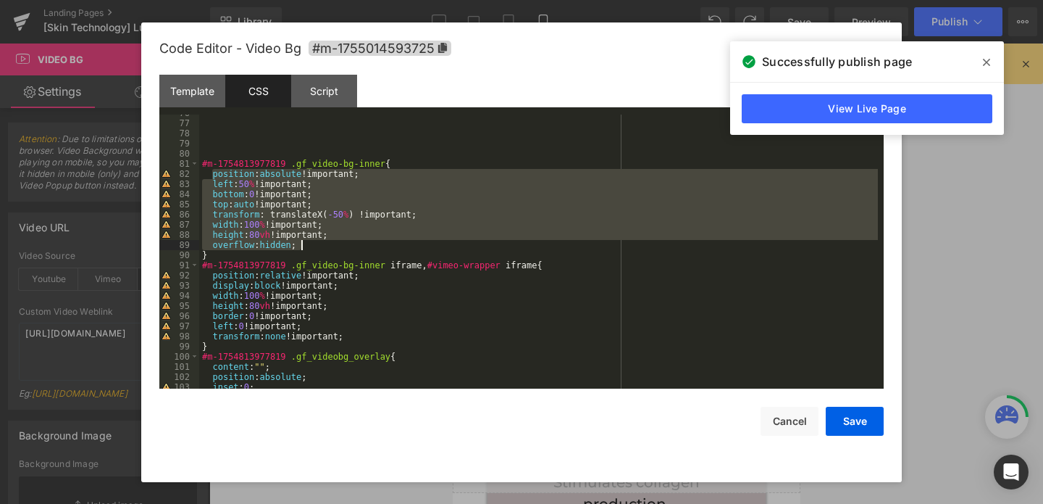
drag, startPoint x: 214, startPoint y: 175, endPoint x: 354, endPoint y: 241, distance: 154.6
click at [354, 241] on div "#m-1754813977819 .gf_video-bg-inner { position : absolute !important; left : 50…" at bounding box center [538, 255] width 679 height 294
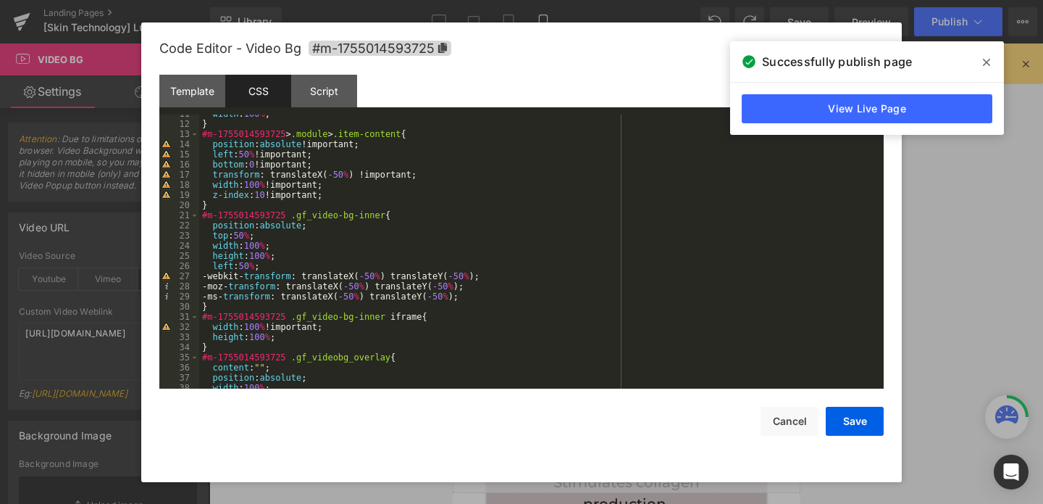
scroll to position [87, 0]
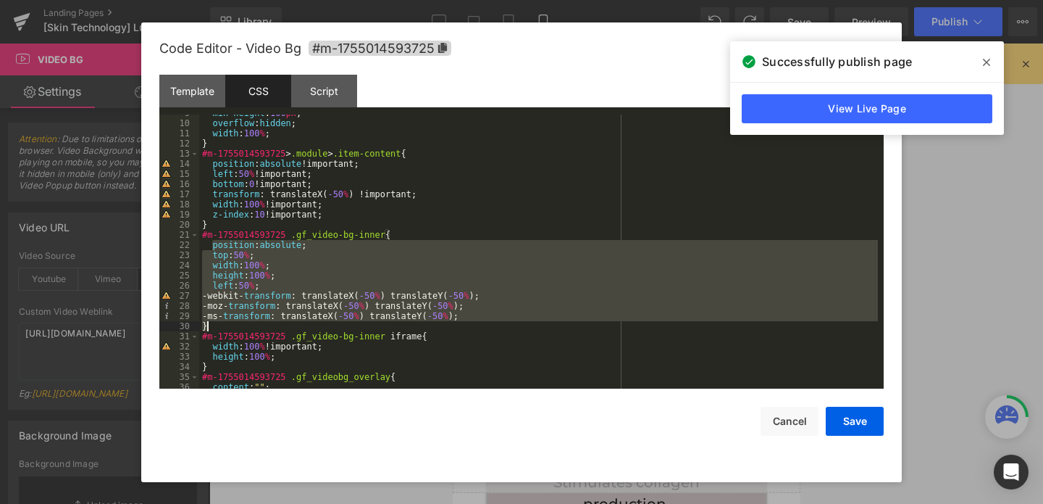
drag, startPoint x: 210, startPoint y: 246, endPoint x: 265, endPoint y: 322, distance: 94.5
click at [265, 322] on div "min-height : 100 px ; overflow : hidden ; width : 100 % ; } #m-1755014593725 > …" at bounding box center [538, 255] width 679 height 294
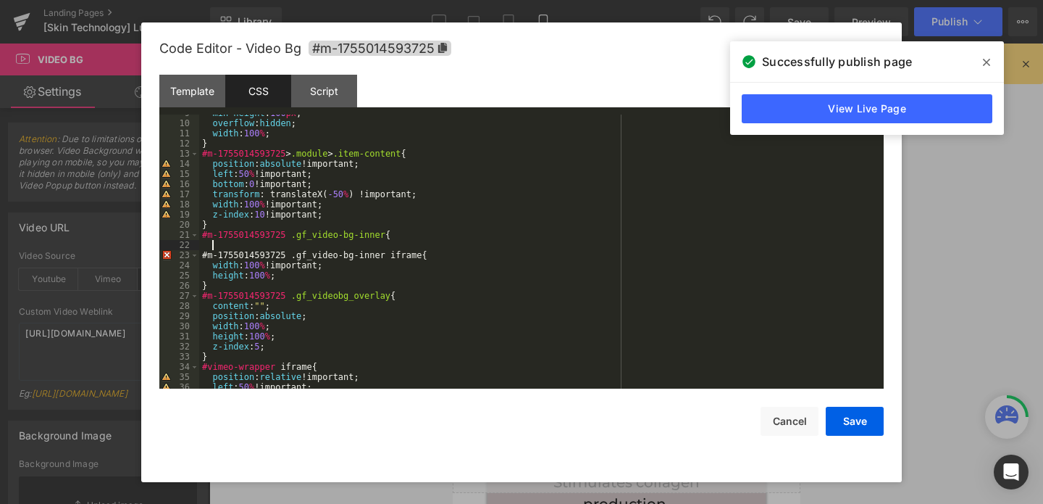
paste textarea
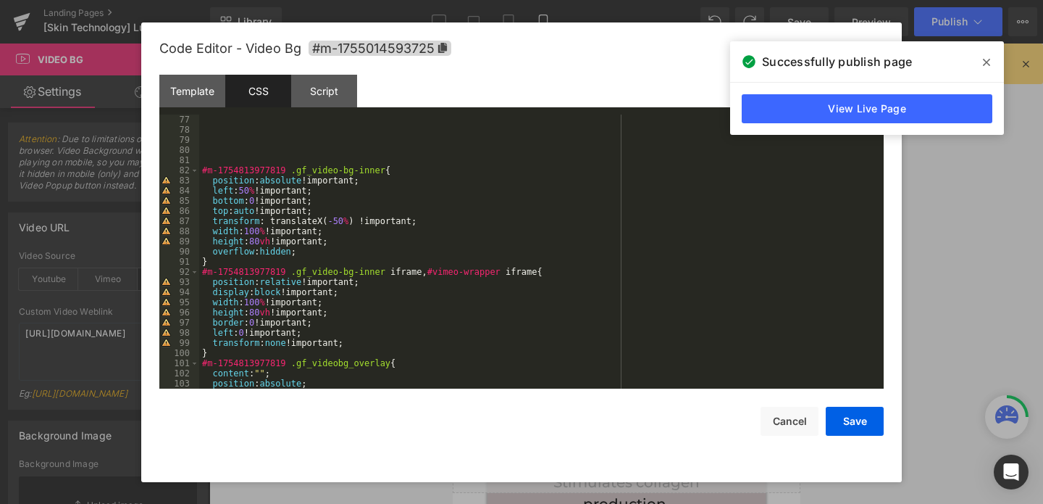
scroll to position [774, 0]
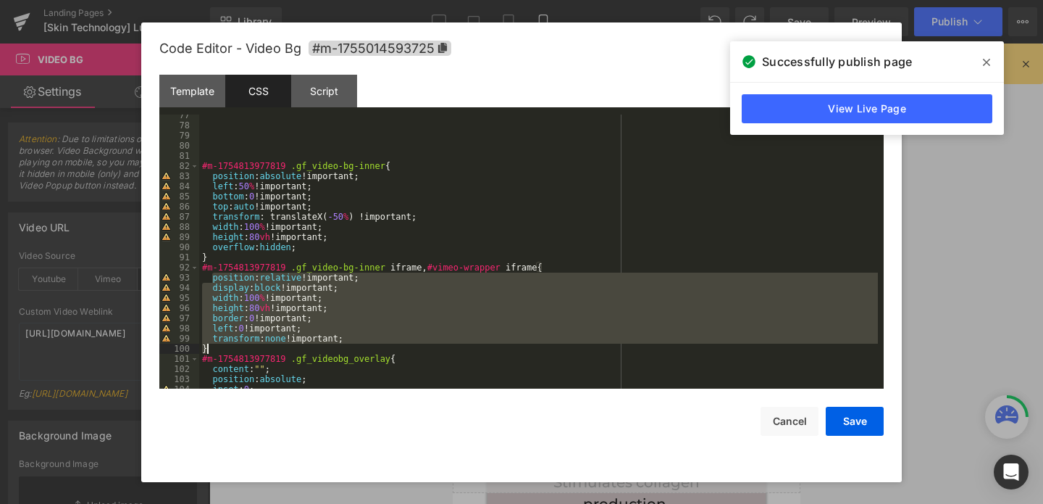
drag, startPoint x: 212, startPoint y: 279, endPoint x: 366, endPoint y: 348, distance: 168.3
click at [366, 348] on div "#m-1754813977819 .gf_video-bg-inner { position : absolute !important; left : 50…" at bounding box center [538, 257] width 679 height 294
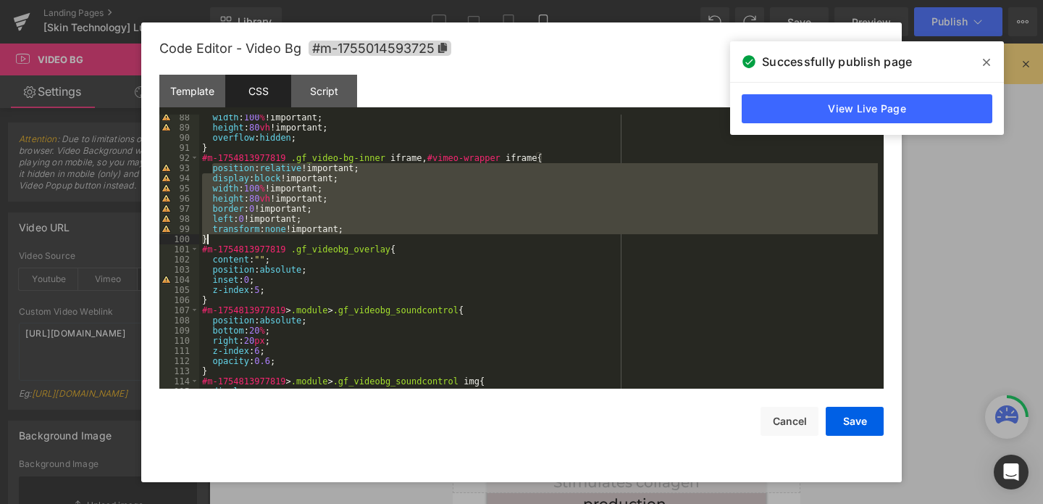
scroll to position [863, 0]
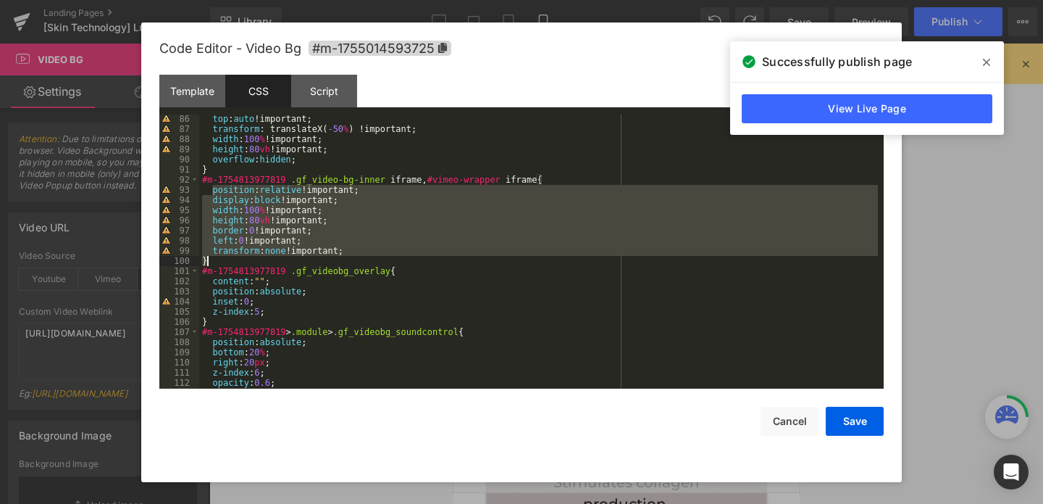
click at [287, 247] on div "top : auto !important; transform : translateX( -50 % ) !important; width : 100 …" at bounding box center [538, 261] width 679 height 294
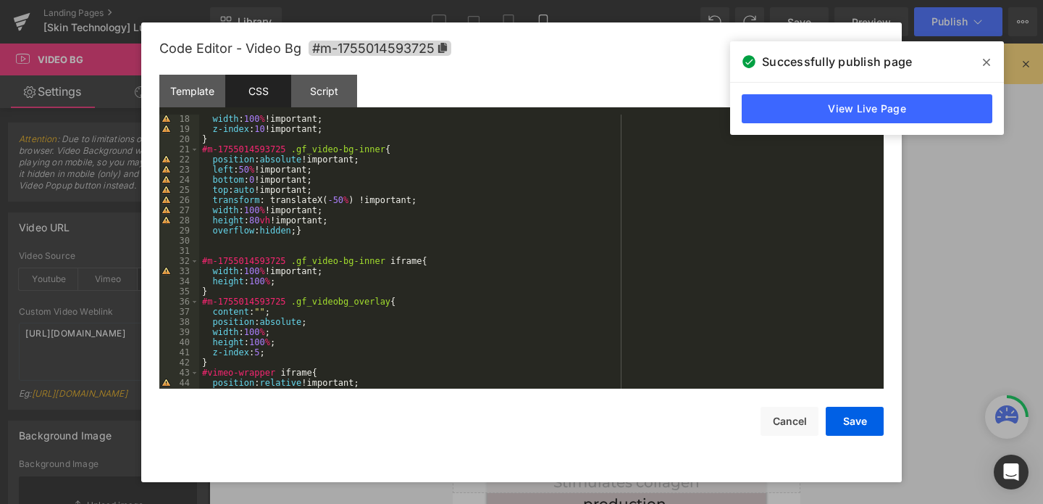
scroll to position [168, 0]
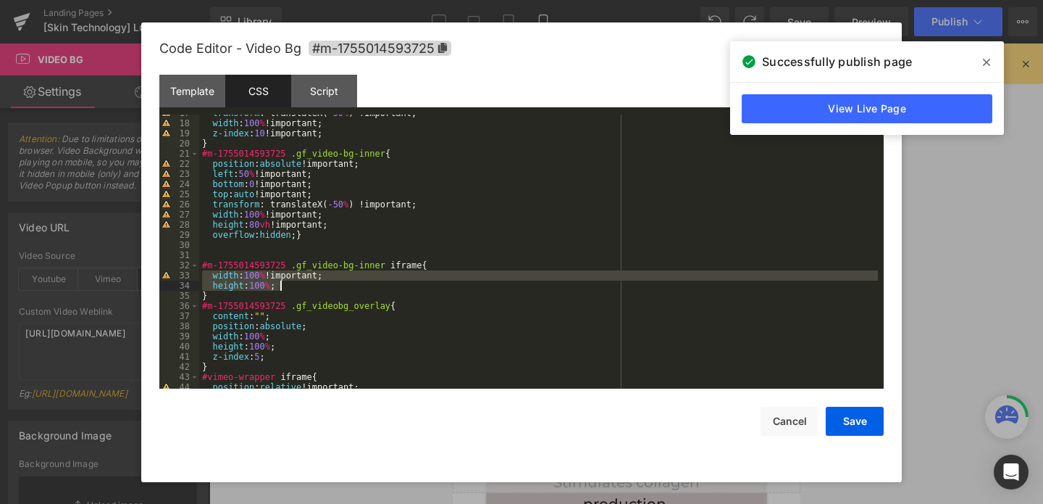
drag, startPoint x: 209, startPoint y: 277, endPoint x: 288, endPoint y: 288, distance: 79.8
click at [291, 289] on div "transform : translateX( -50 % ) !important; width : 100 % !important; z-index :…" at bounding box center [538, 255] width 679 height 294
paste textarea
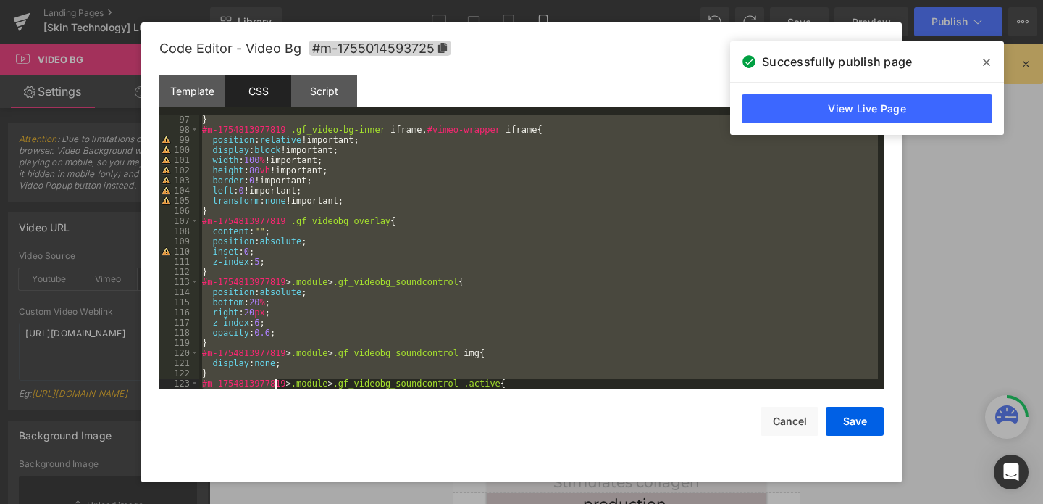
scroll to position [1197, 0]
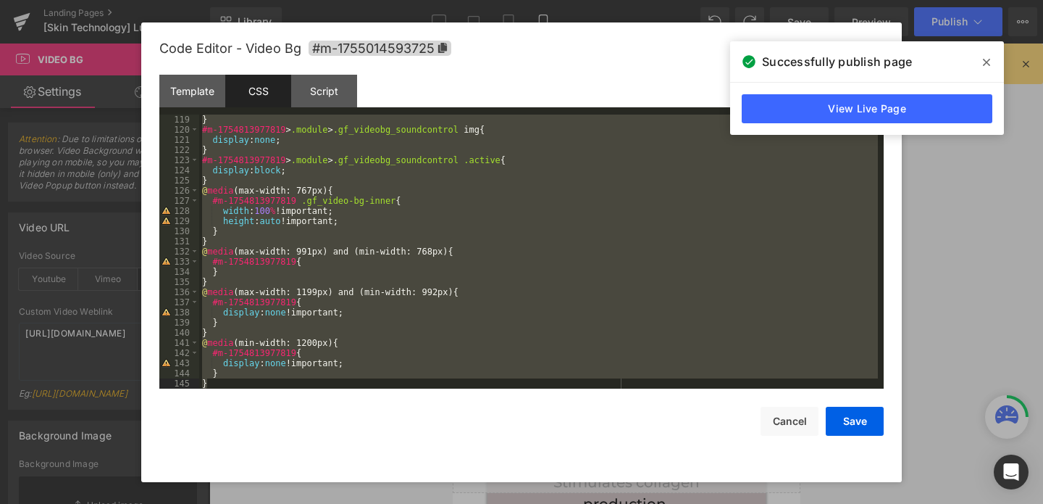
drag, startPoint x: 201, startPoint y: 164, endPoint x: 277, endPoint y: 397, distance: 244.5
click at [277, 397] on div "Code Editor - Video Bg #m-1755014593725 Template CSS Script Data 1 2 3 4 5 6 7 …" at bounding box center [521, 251] width 724 height 459
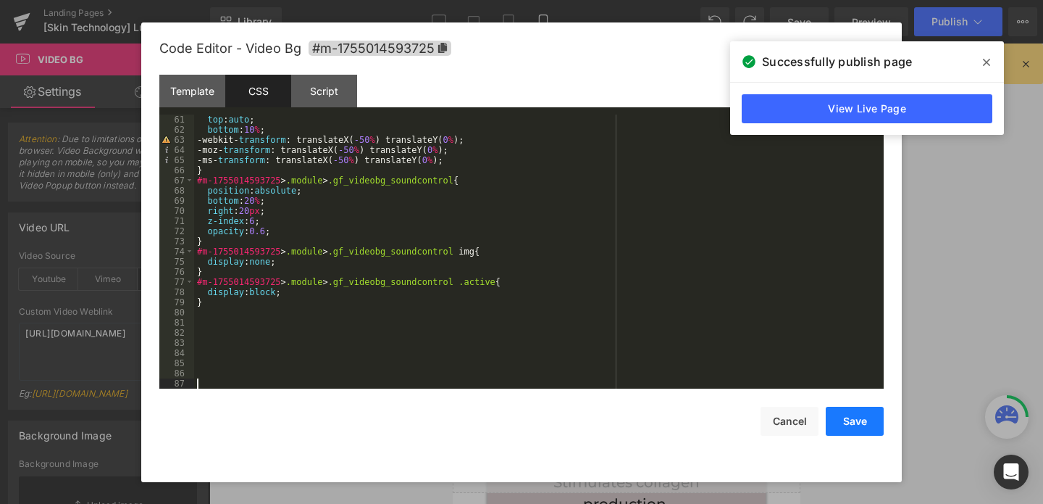
click at [850, 427] on button "Save" at bounding box center [855, 420] width 58 height 29
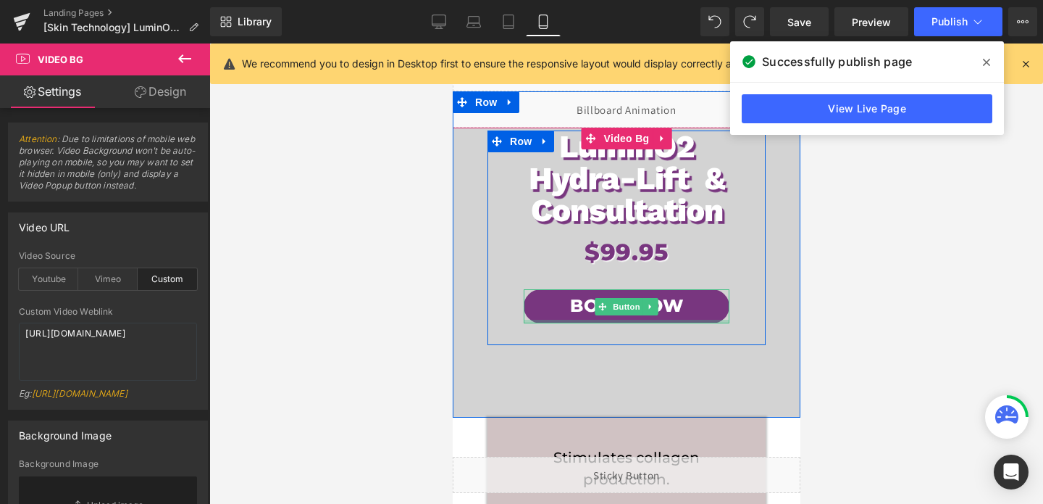
scroll to position [19, 0]
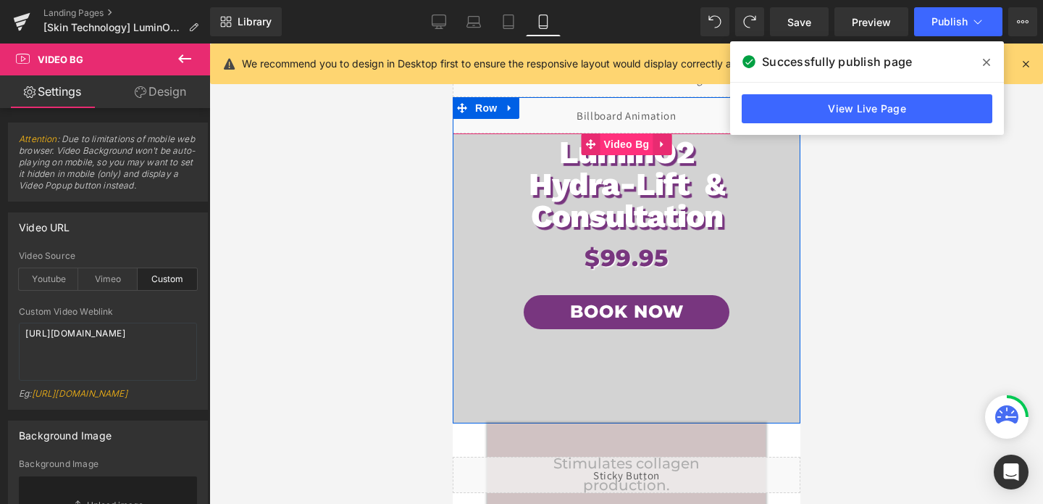
click at [628, 143] on span "Video Bg" at bounding box center [626, 144] width 53 height 22
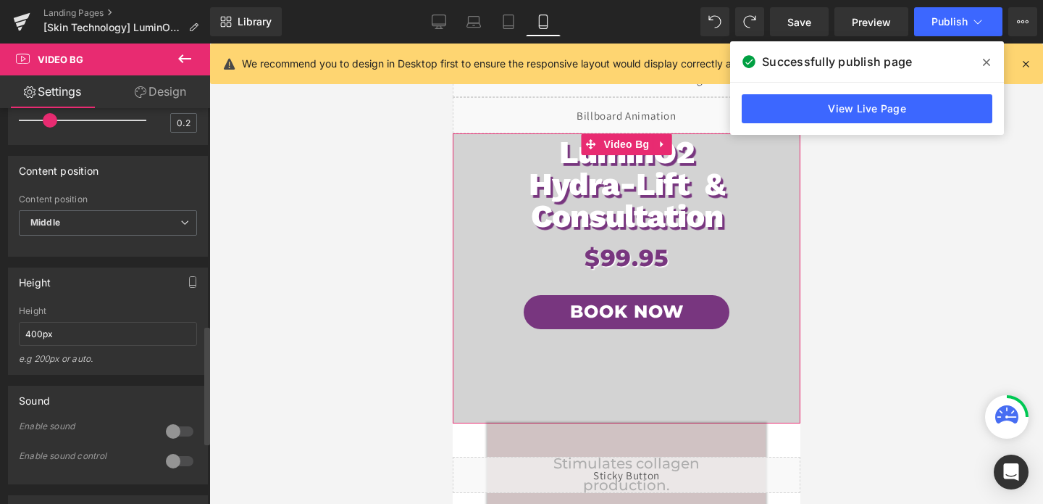
scroll to position [721, 0]
click at [67, 345] on input "400px" at bounding box center [108, 333] width 178 height 24
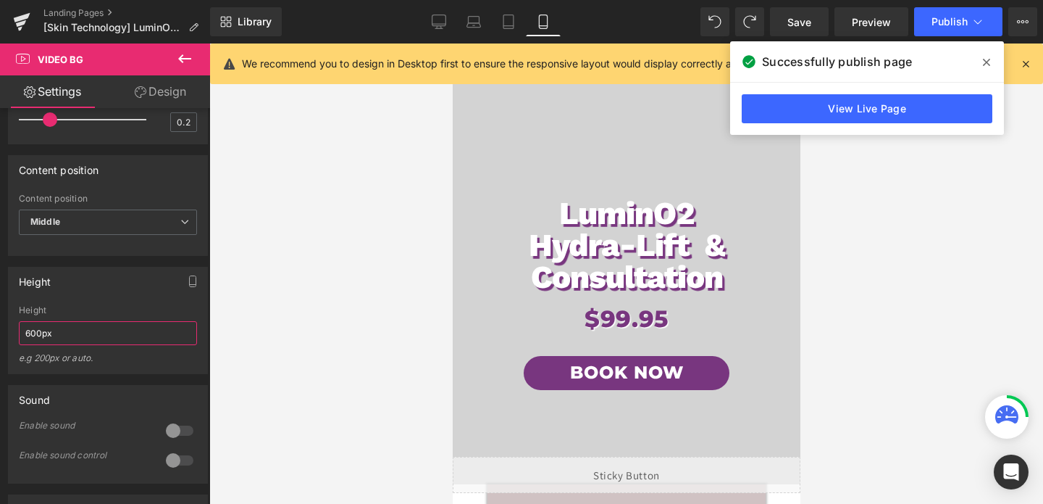
scroll to position [101, 0]
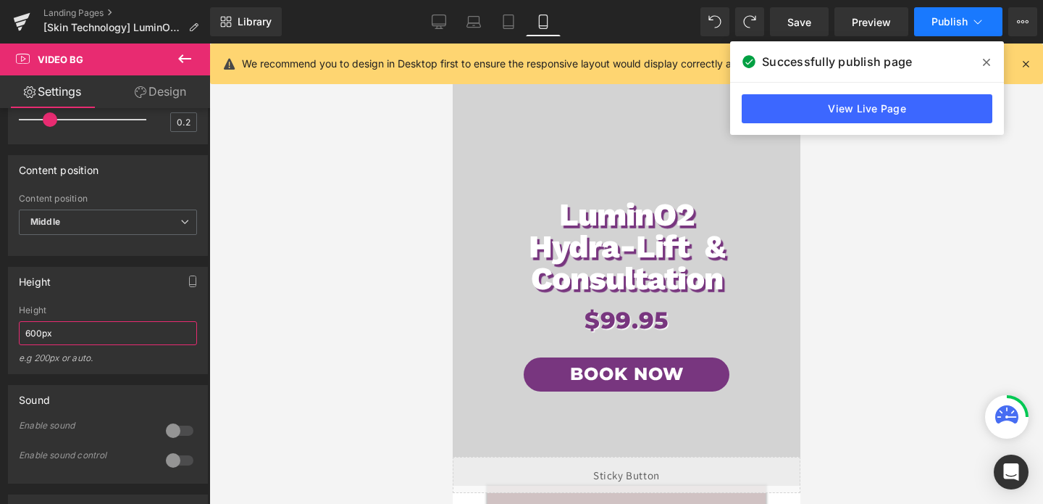
type input "600px"
click at [956, 22] on span "Publish" at bounding box center [950, 22] width 36 height 12
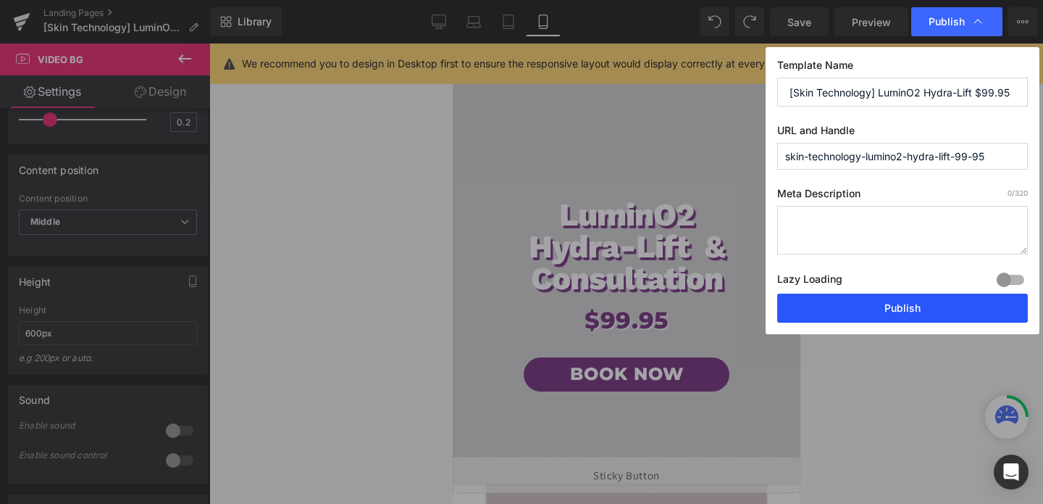
click at [870, 304] on button "Publish" at bounding box center [902, 307] width 251 height 29
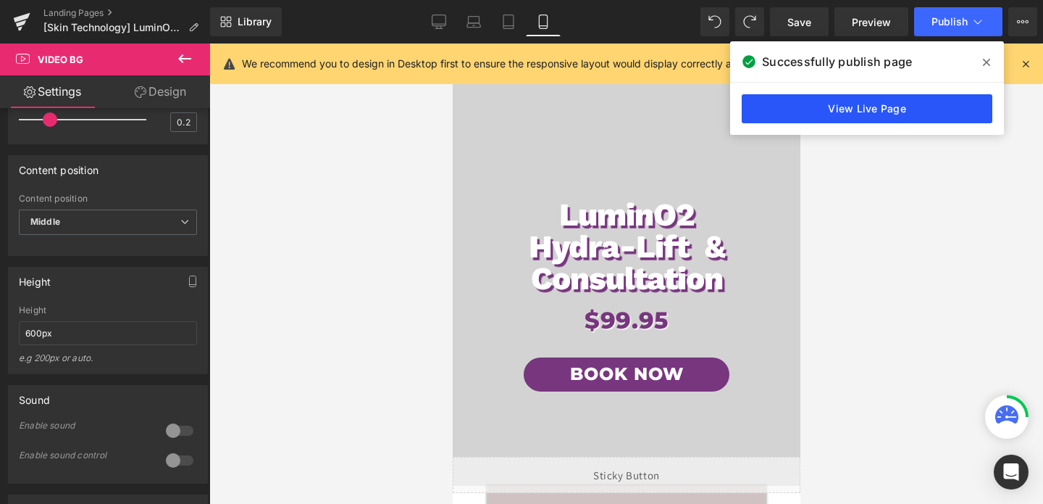
click at [822, 103] on link "View Live Page" at bounding box center [867, 108] width 251 height 29
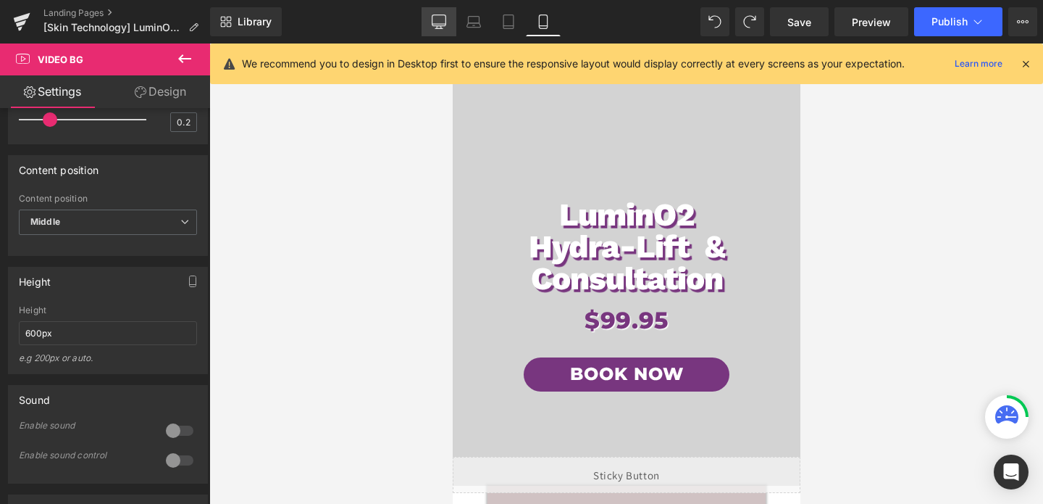
click at [432, 28] on link "Desktop" at bounding box center [439, 21] width 35 height 29
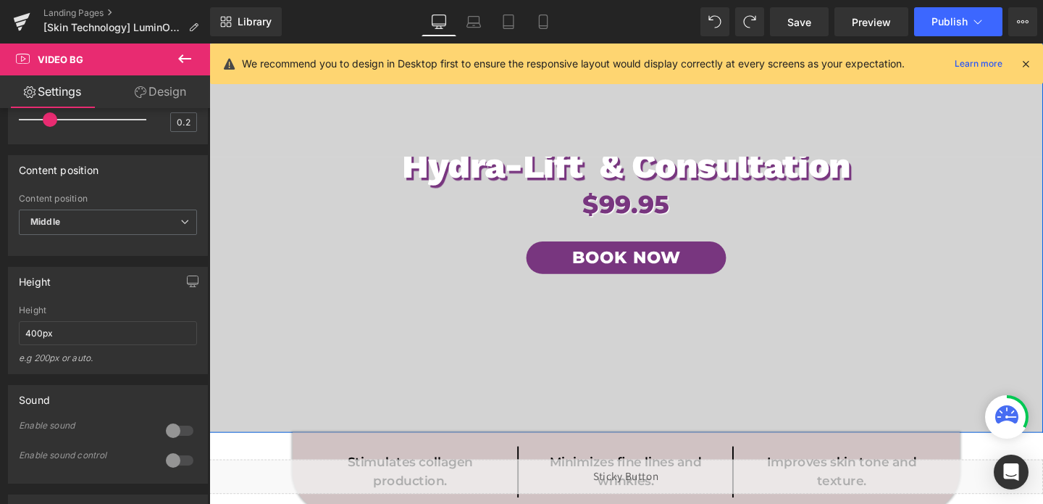
scroll to position [461, 0]
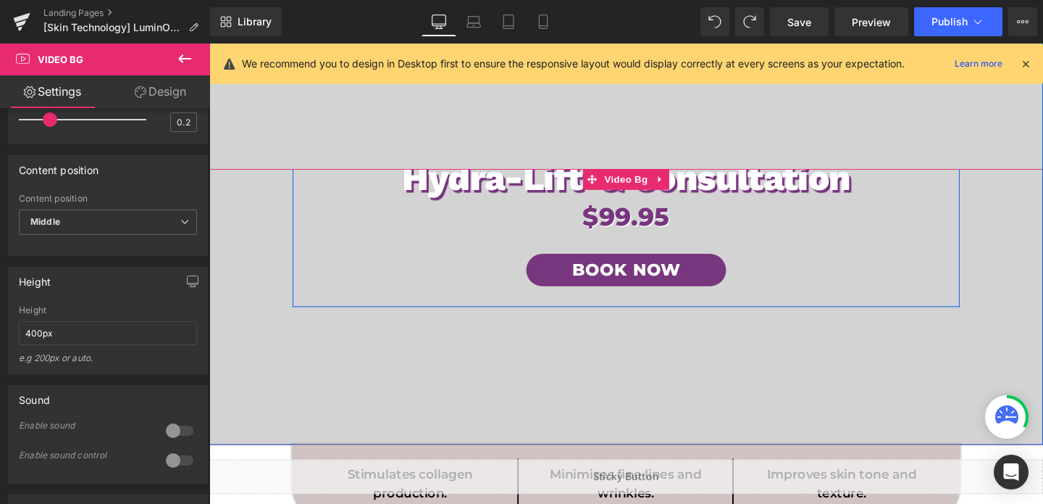
click at [386, 250] on div "LuminO2 Hydra-Lift & Consultation Heading $99.95 Heading Book Now Button" at bounding box center [647, 215] width 701 height 209
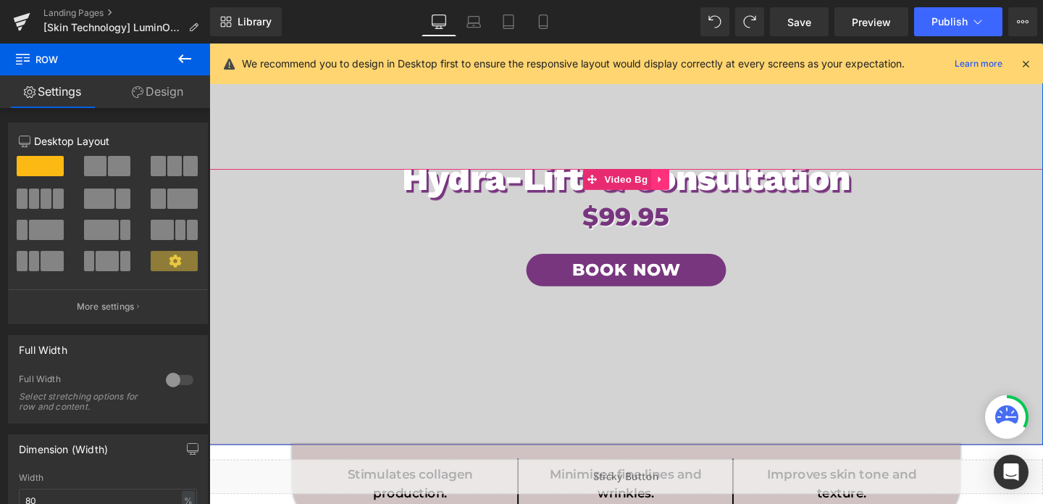
click at [686, 181] on icon at bounding box center [683, 186] width 10 height 11
click at [691, 187] on icon at bounding box center [693, 186] width 10 height 11
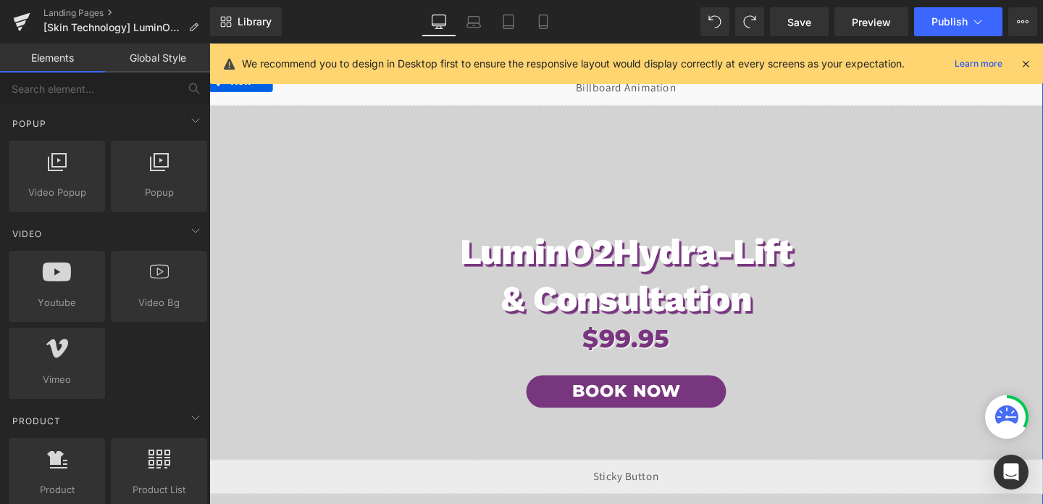
scroll to position [7, 0]
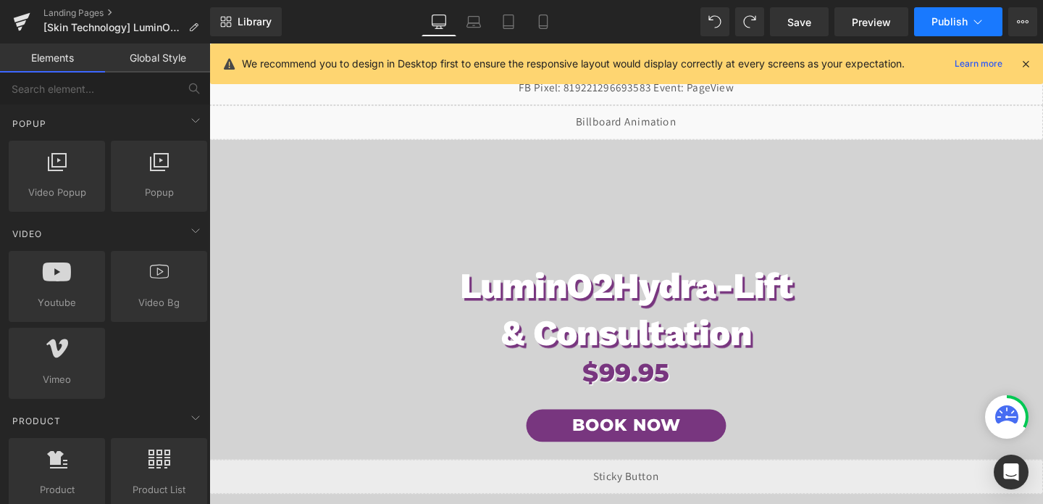
click at [938, 21] on span "Publish" at bounding box center [950, 22] width 36 height 12
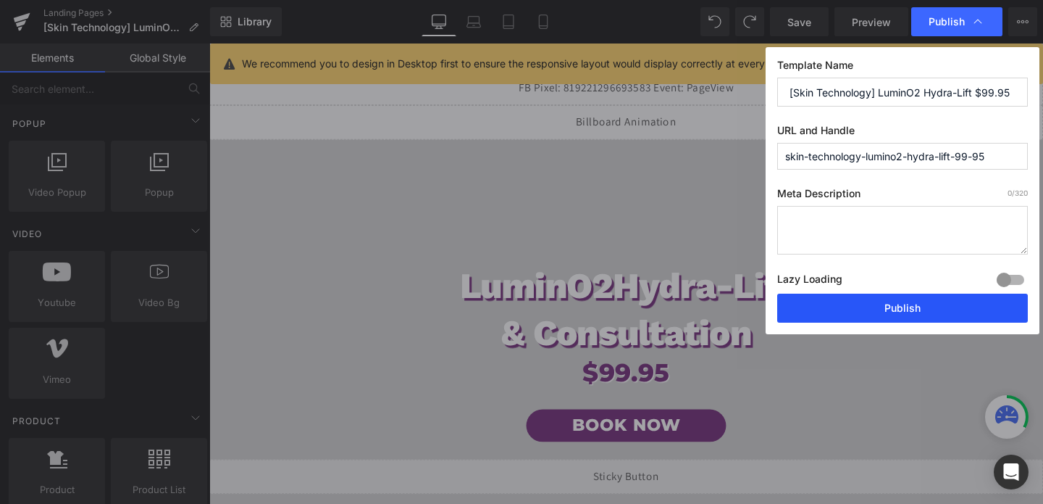
click at [882, 300] on button "Publish" at bounding box center [902, 307] width 251 height 29
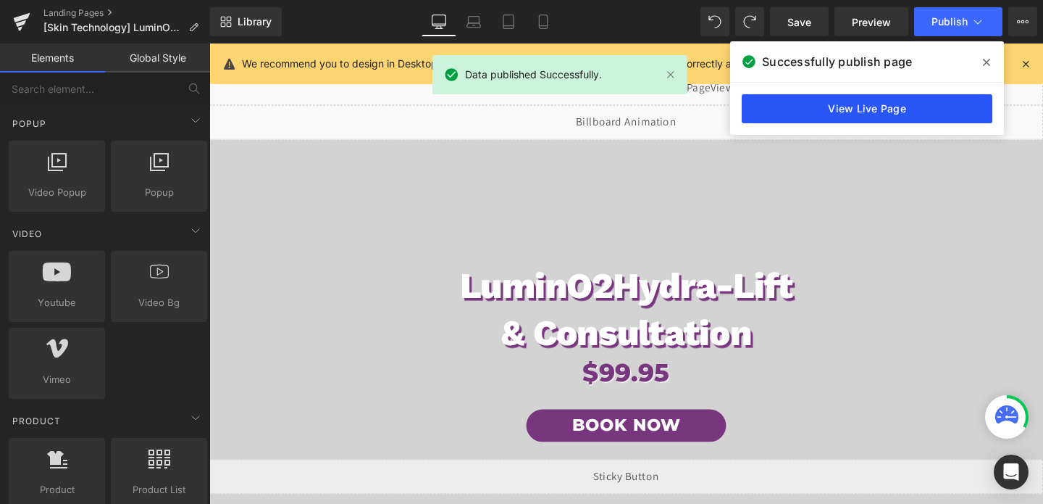
click at [910, 113] on link "View Live Page" at bounding box center [867, 108] width 251 height 29
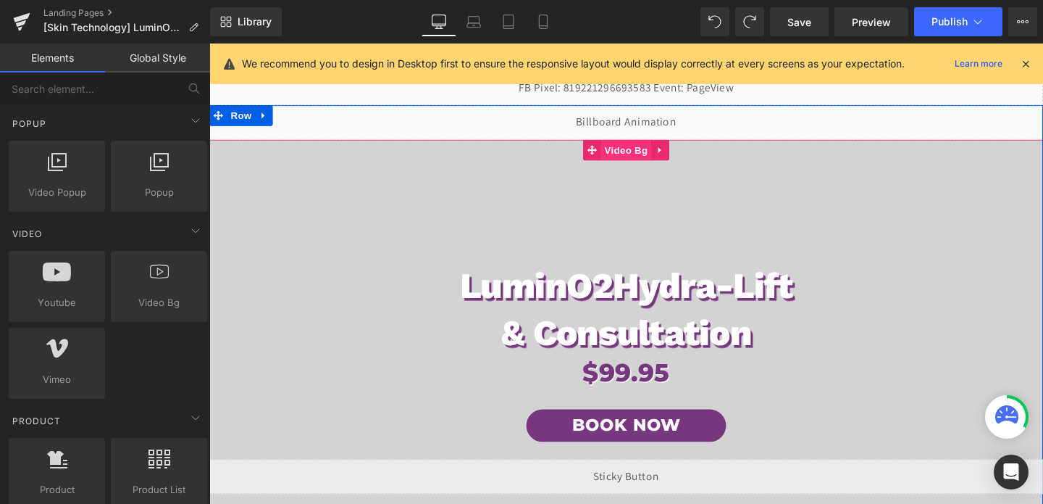
click at [643, 164] on span "Video Bg" at bounding box center [648, 156] width 53 height 22
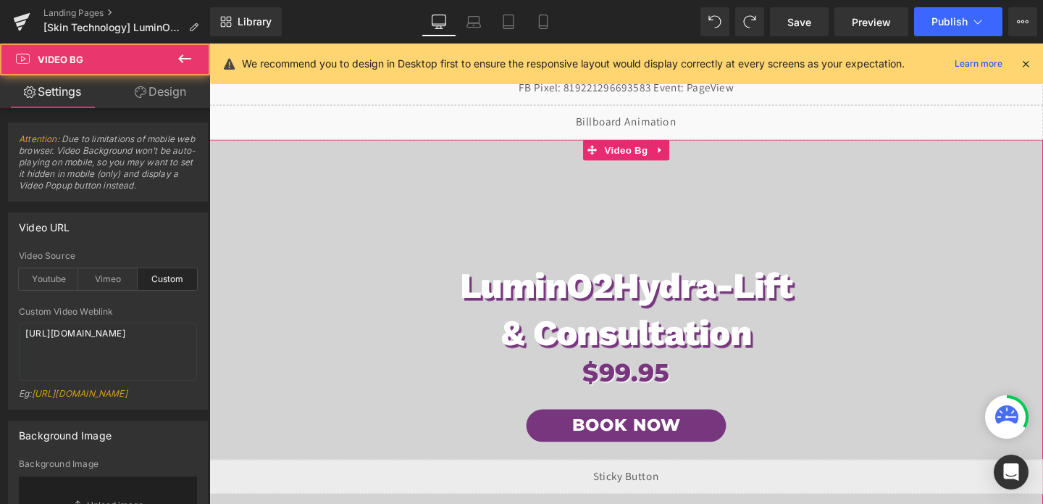
click at [161, 96] on link "Design" at bounding box center [160, 91] width 105 height 33
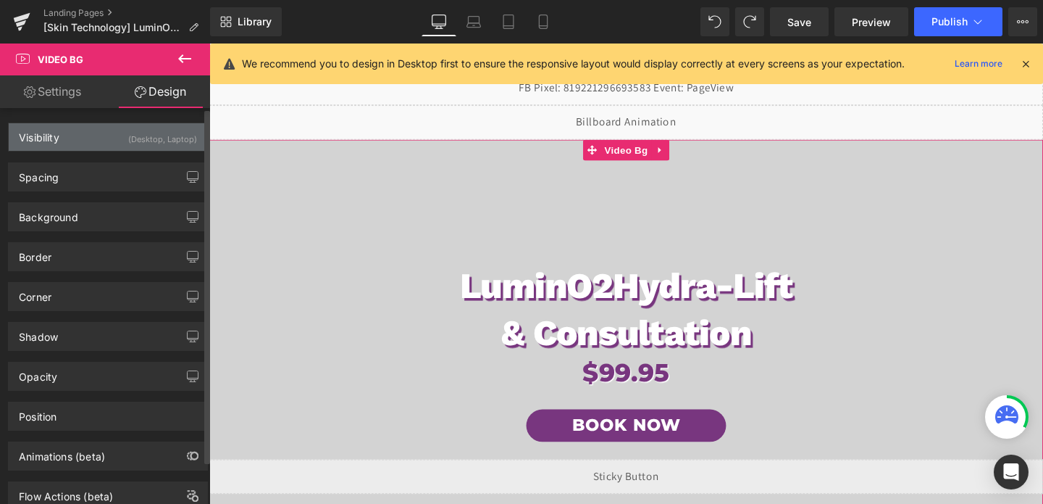
click at [170, 144] on div "(Desktop, Laptop)" at bounding box center [162, 135] width 69 height 24
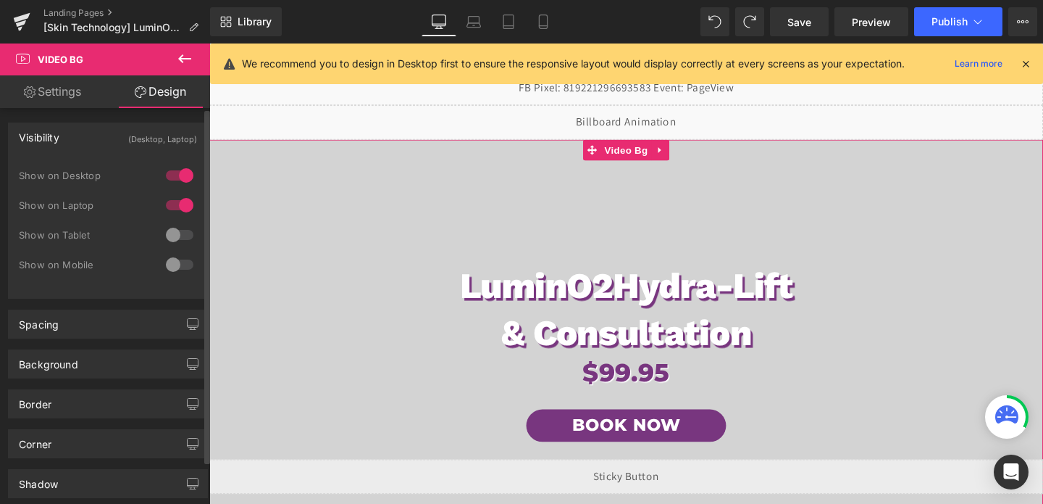
click at [177, 228] on div at bounding box center [179, 234] width 35 height 23
click at [172, 262] on div at bounding box center [179, 264] width 35 height 23
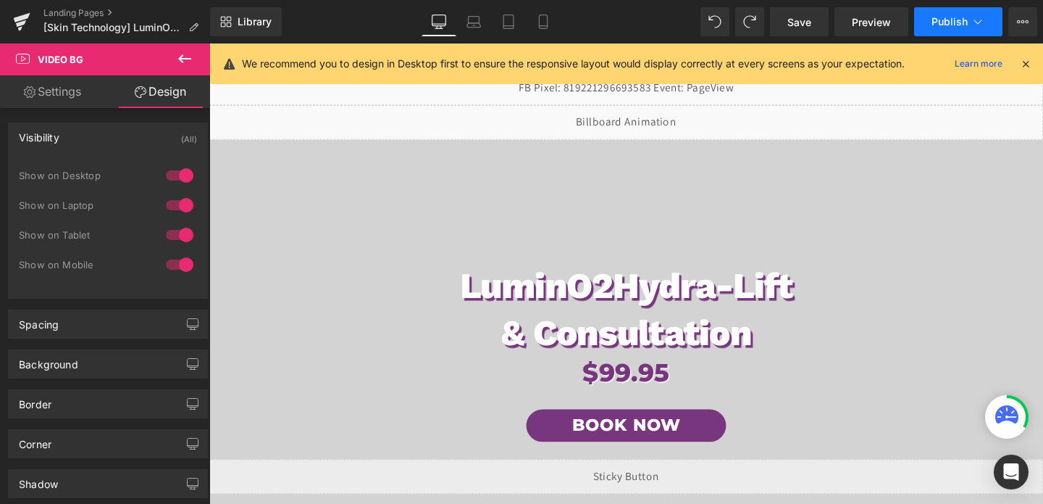
click at [956, 24] on span "Publish" at bounding box center [950, 22] width 36 height 12
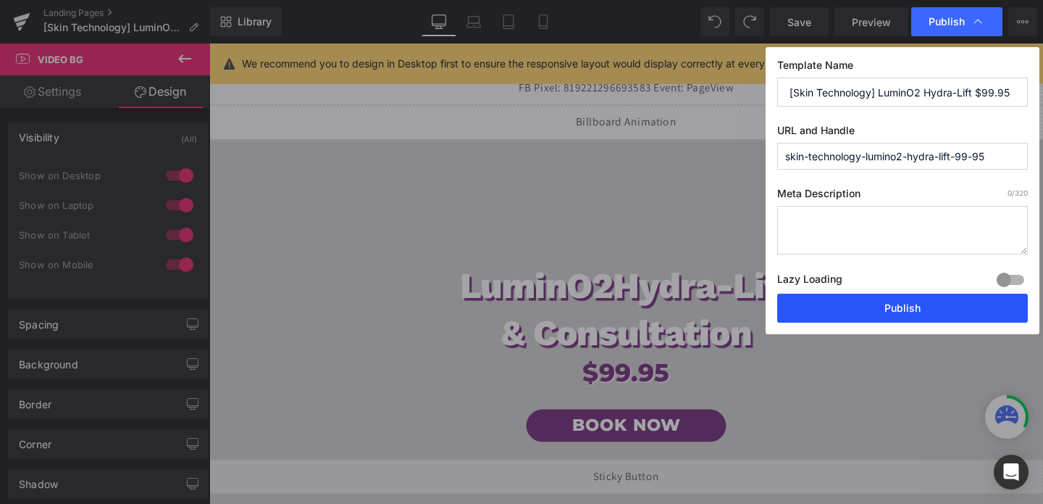
click at [907, 303] on button "Publish" at bounding box center [902, 307] width 251 height 29
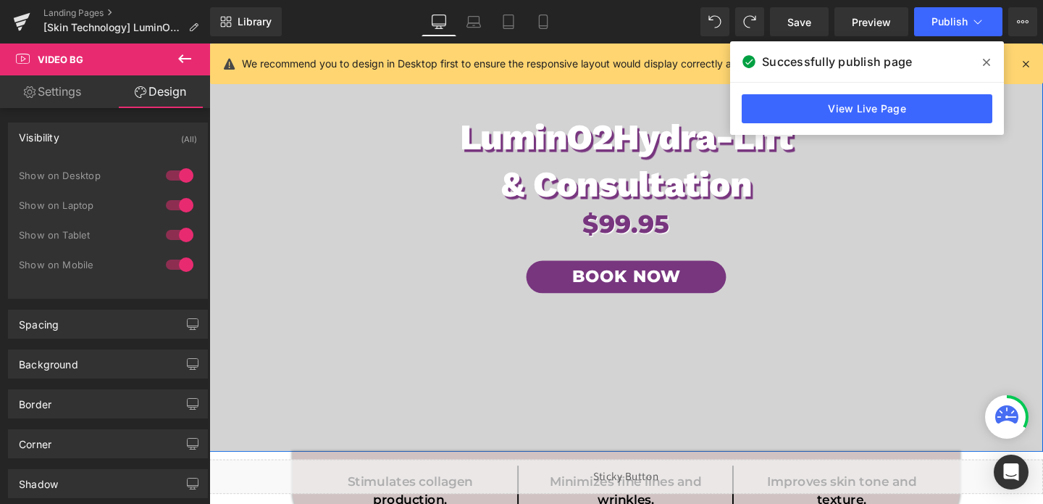
scroll to position [151, 0]
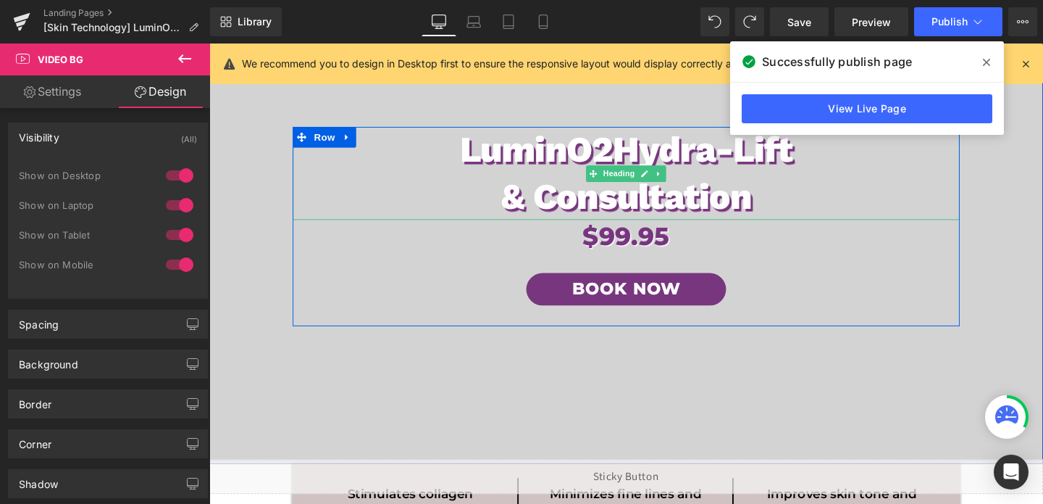
click at [638, 156] on span "Hydra-Lift" at bounding box center [728, 155] width 189 height 44
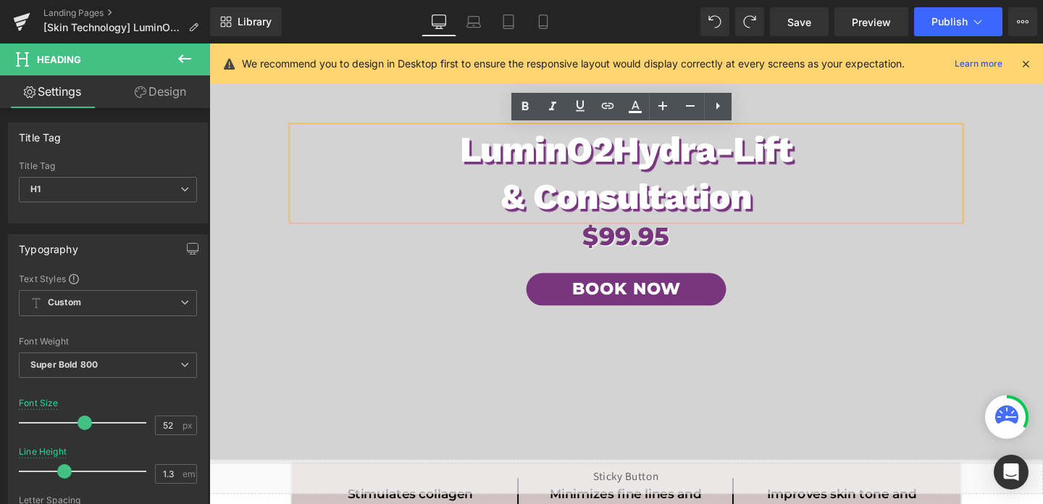
click at [638, 156] on span "Hydra-Lift" at bounding box center [728, 155] width 189 height 44
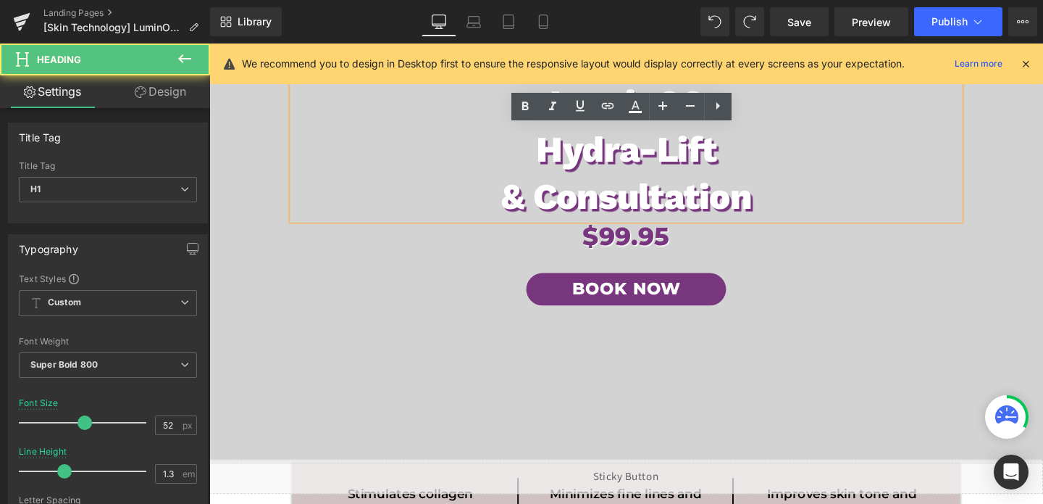
scroll to position [101, 0]
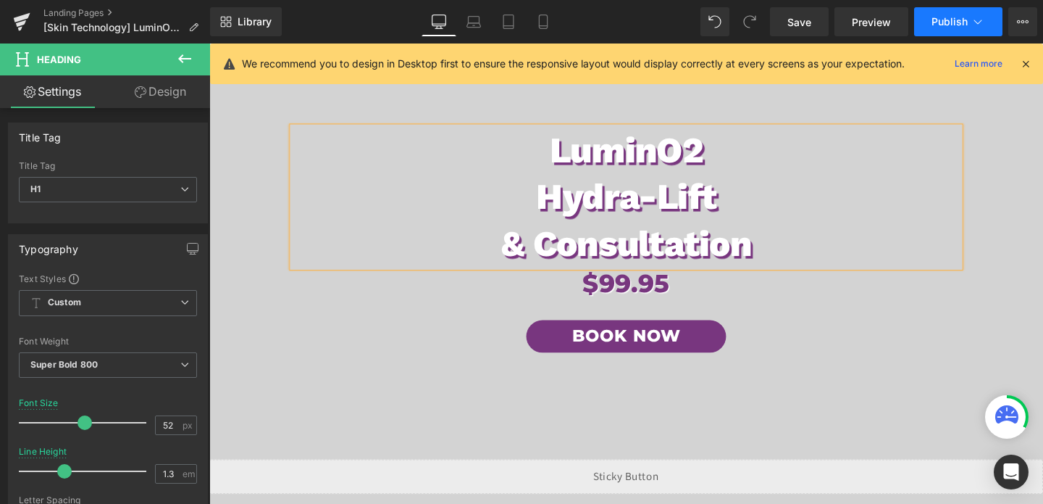
click at [945, 29] on button "Publish" at bounding box center [958, 21] width 88 height 29
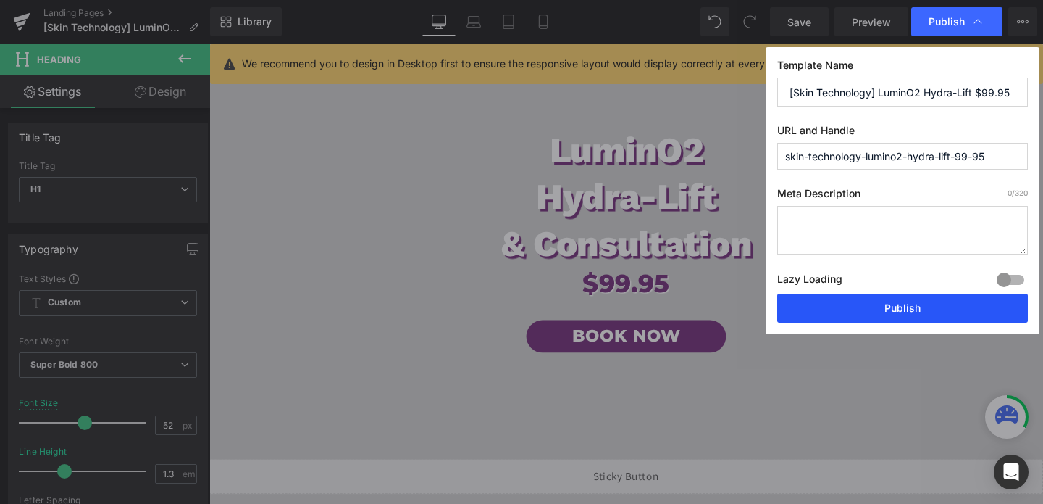
click at [884, 310] on button "Publish" at bounding box center [902, 307] width 251 height 29
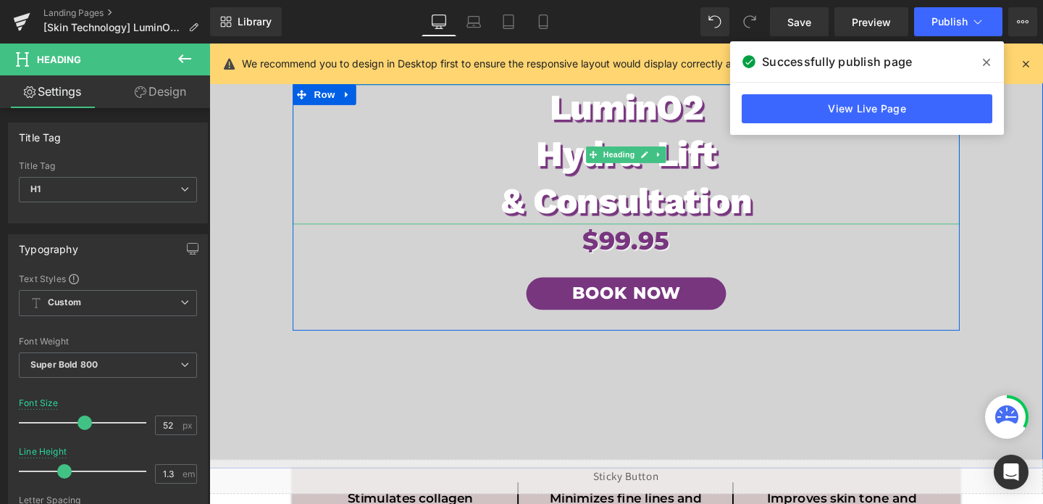
scroll to position [95, 0]
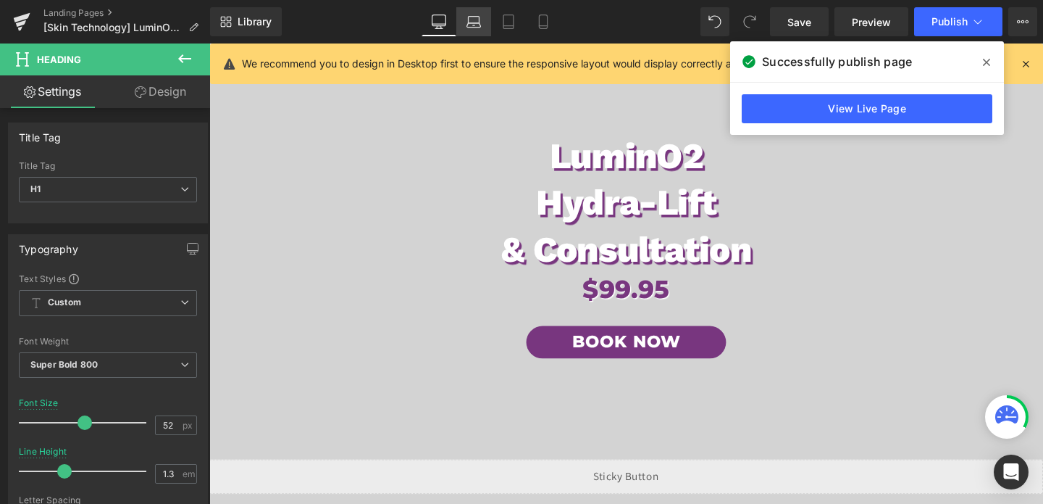
click at [472, 32] on link "Laptop" at bounding box center [473, 21] width 35 height 29
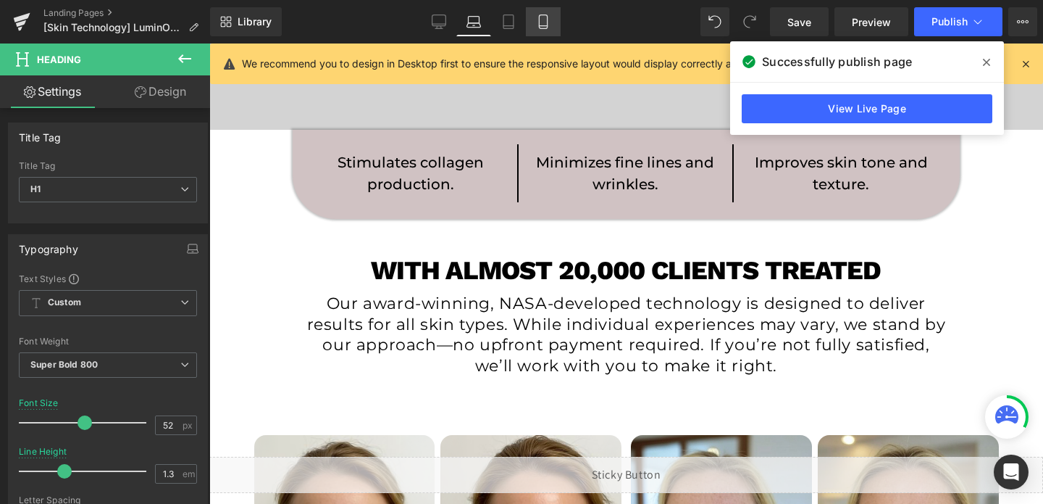
scroll to position [483, 0]
click at [547, 16] on icon at bounding box center [543, 22] width 8 height 14
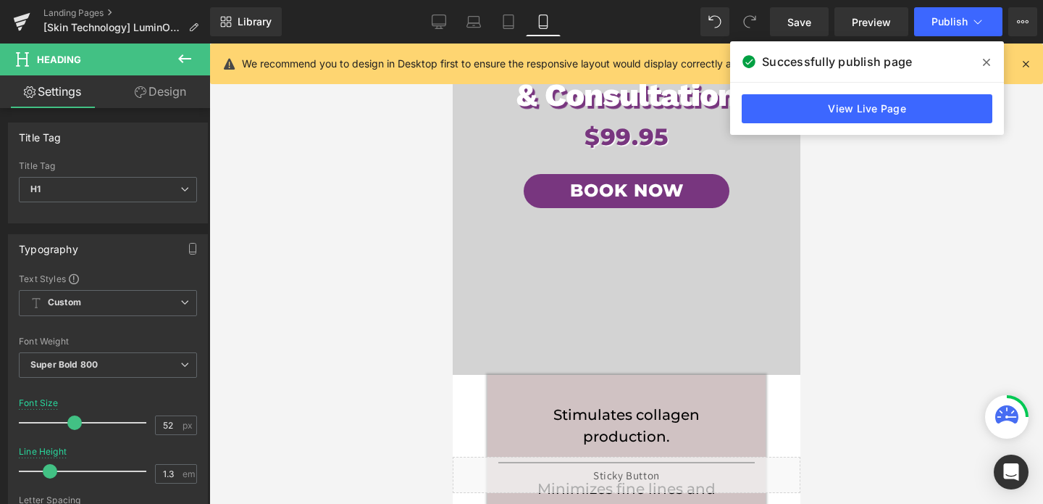
scroll to position [227, 0]
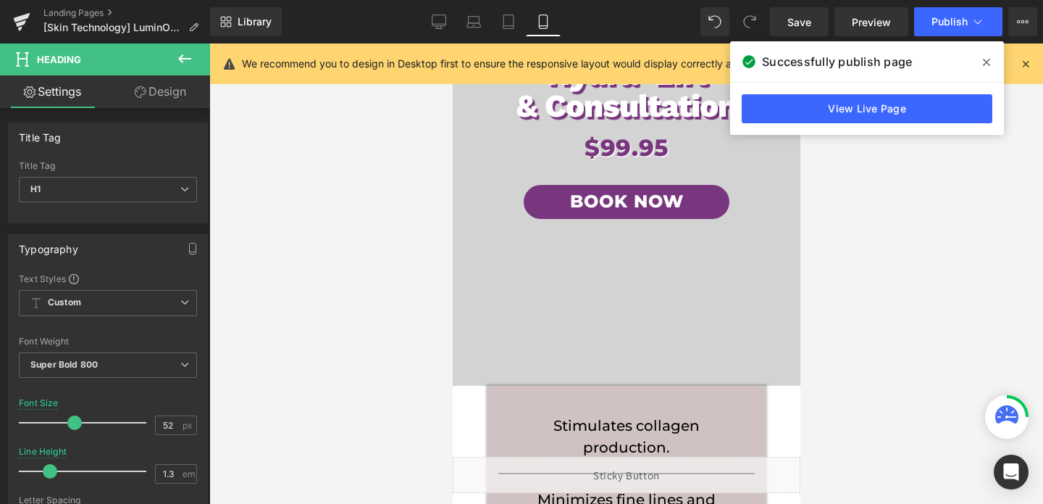
click at [623, 263] on span "LuminO2 Hydra-Lift & Consultation Heading $99.95 Heading Book Now Button Row" at bounding box center [626, 133] width 348 height 504
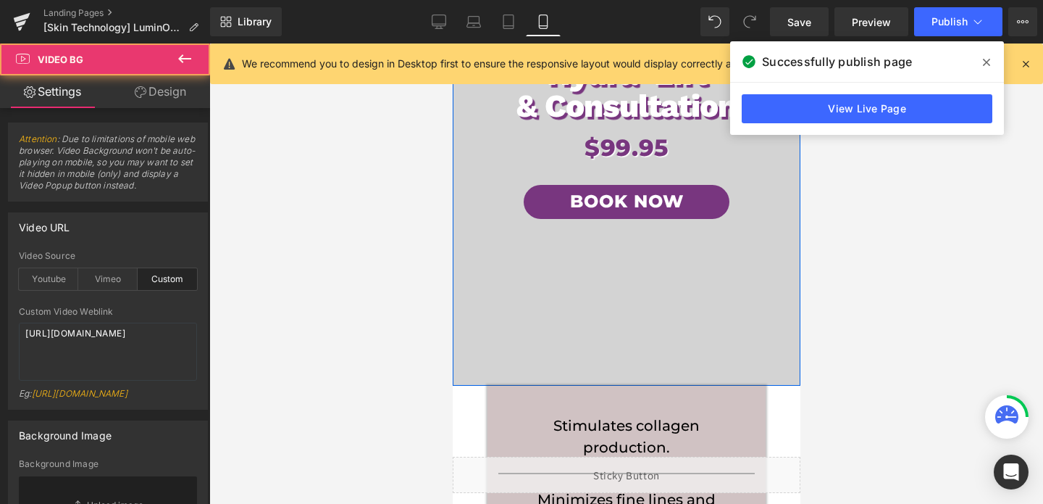
scroll to position [48, 0]
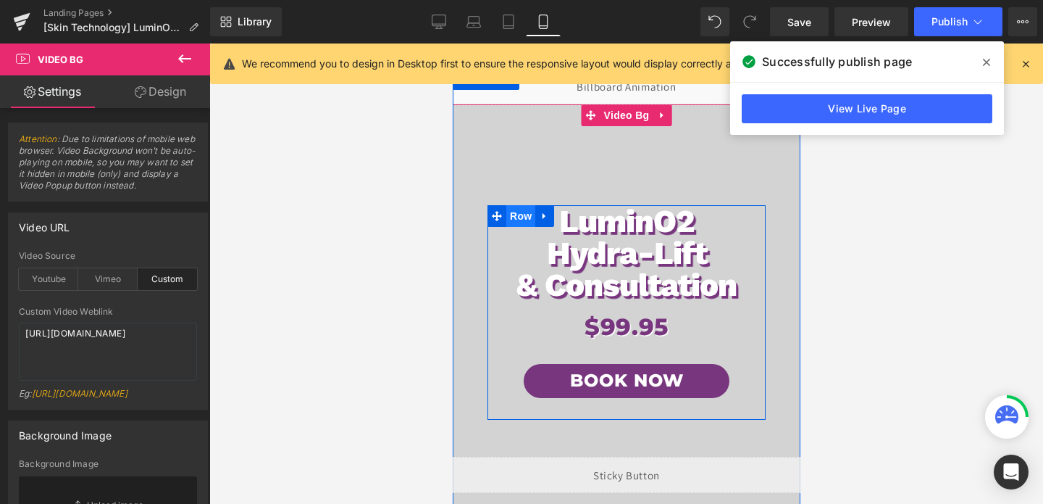
click at [514, 218] on span "Row" at bounding box center [520, 216] width 29 height 22
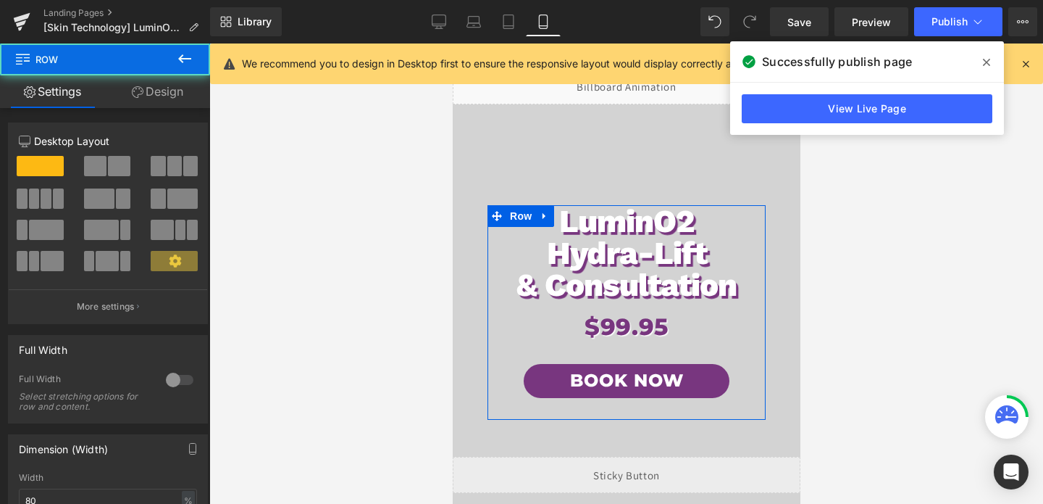
click at [174, 96] on link "Design" at bounding box center [157, 91] width 105 height 33
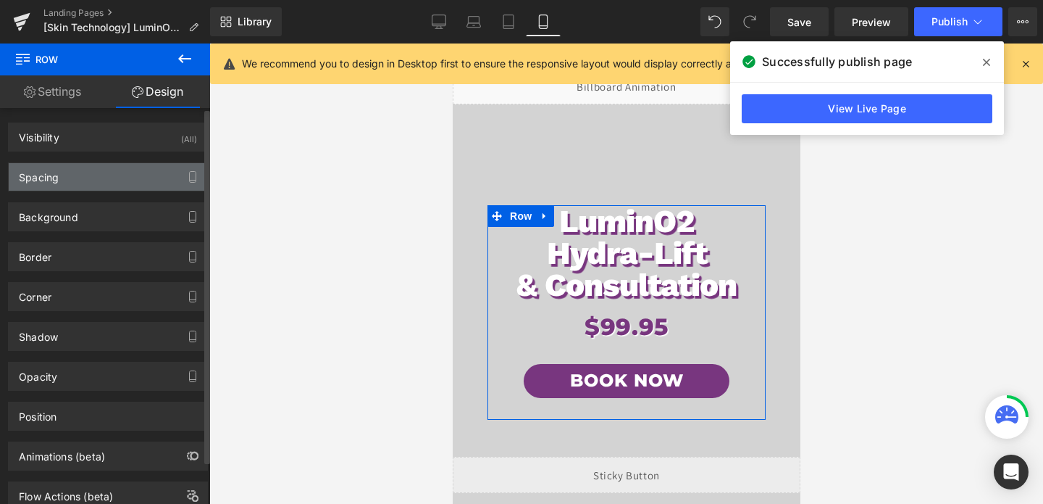
click at [70, 177] on div "Spacing" at bounding box center [108, 177] width 199 height 28
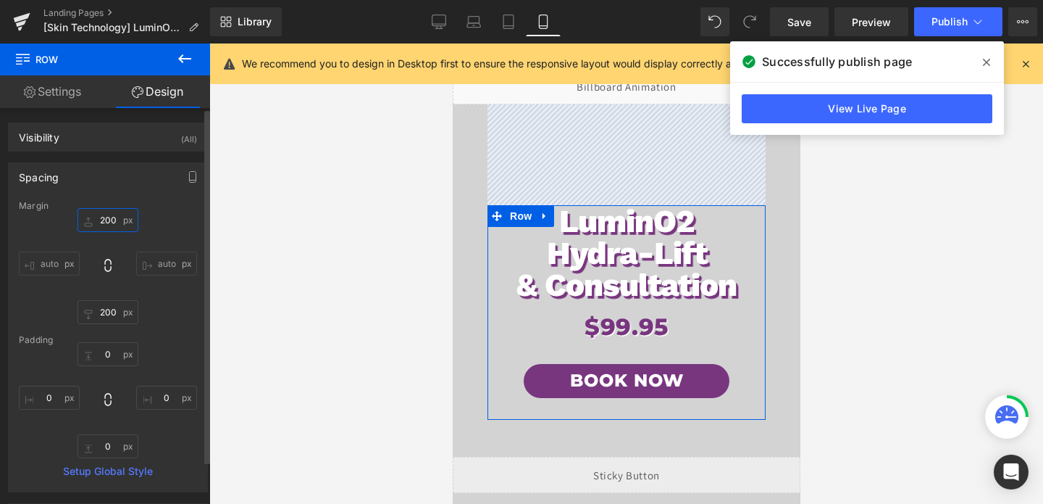
click at [104, 225] on input "200" at bounding box center [108, 220] width 61 height 24
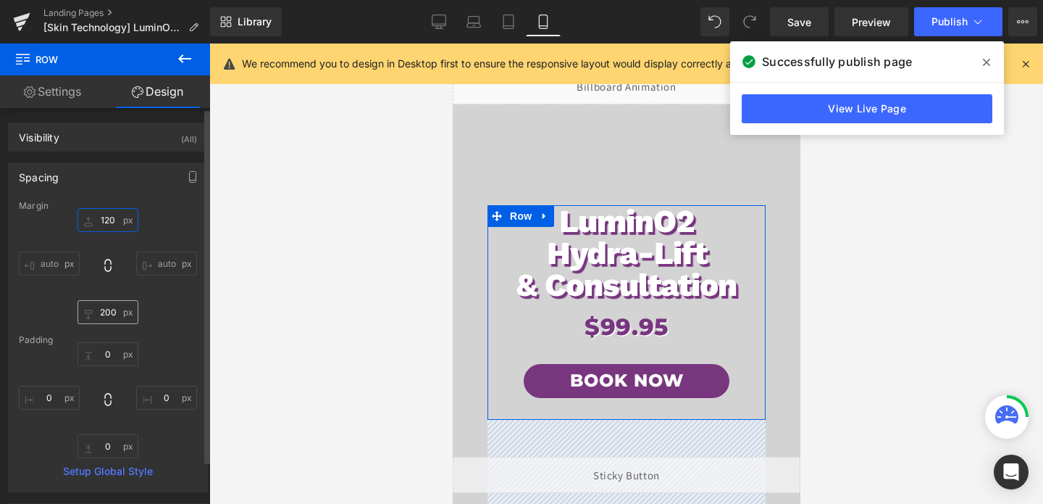
type input "120"
click at [106, 316] on input "200" at bounding box center [108, 312] width 61 height 24
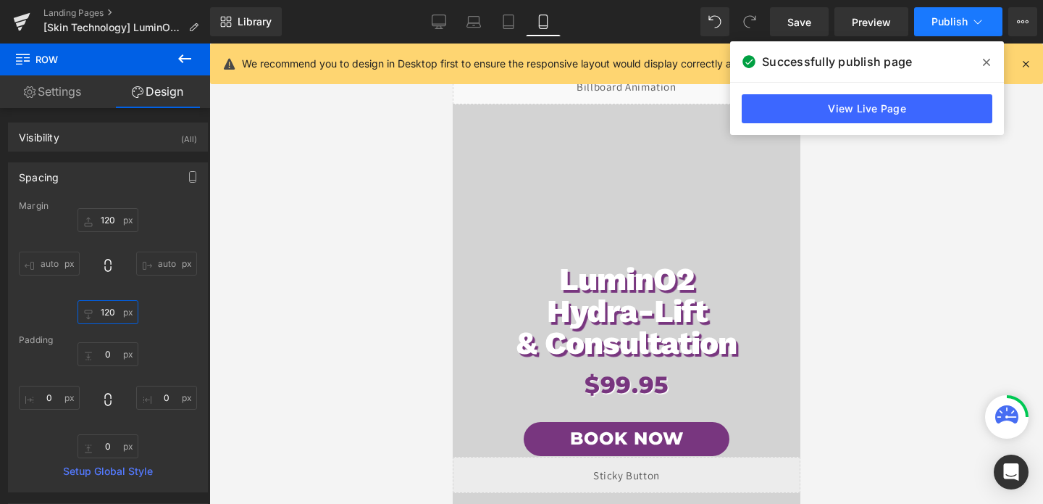
type input "120"
click at [964, 26] on span "Publish" at bounding box center [950, 22] width 36 height 12
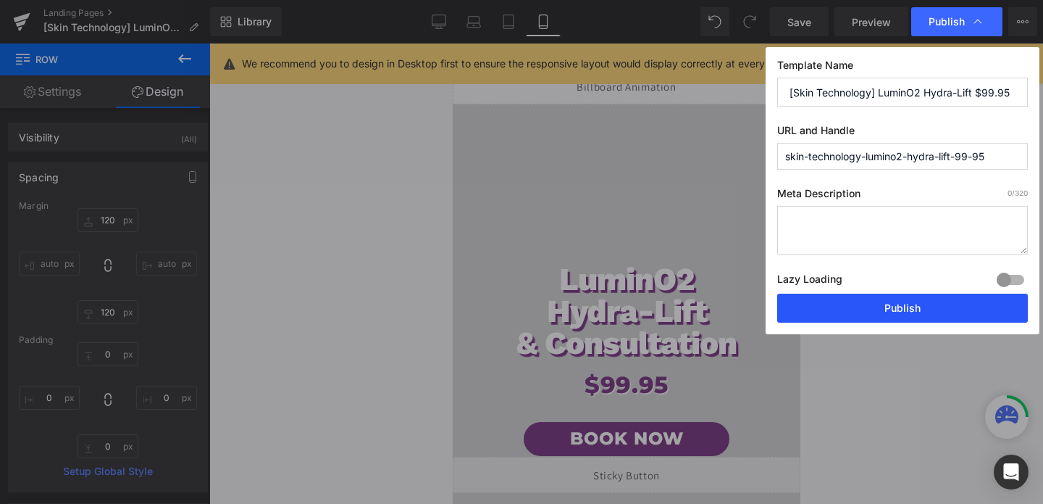
click at [889, 314] on button "Publish" at bounding box center [902, 307] width 251 height 29
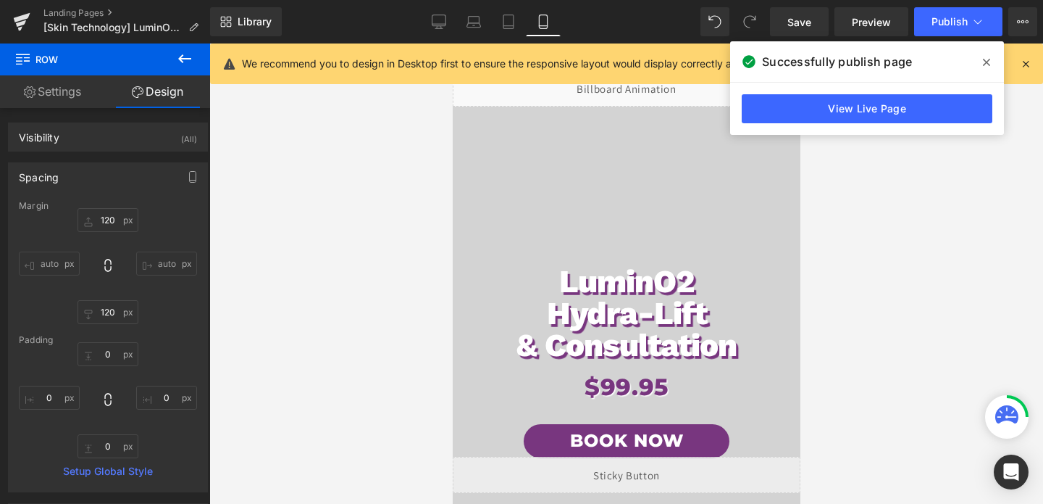
scroll to position [33, 0]
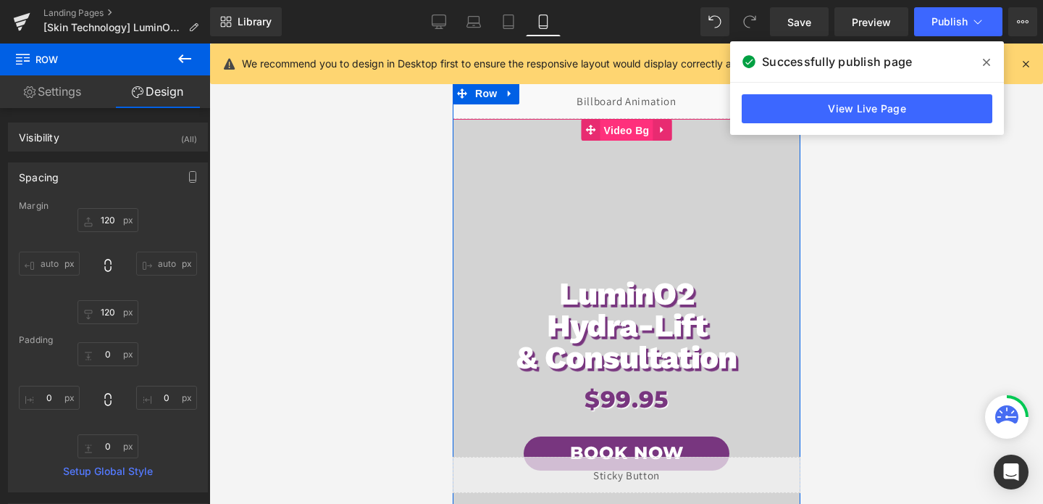
click at [640, 136] on span "Video Bg" at bounding box center [626, 131] width 53 height 22
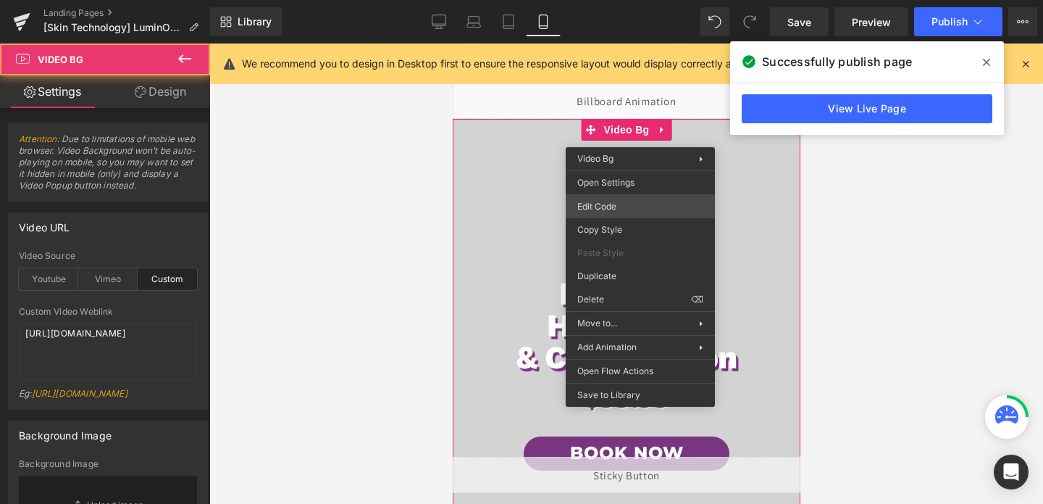
click at [599, 0] on div "Video Bg You are previewing how the will restyle your page. You can not edit El…" at bounding box center [521, 0] width 1043 height 0
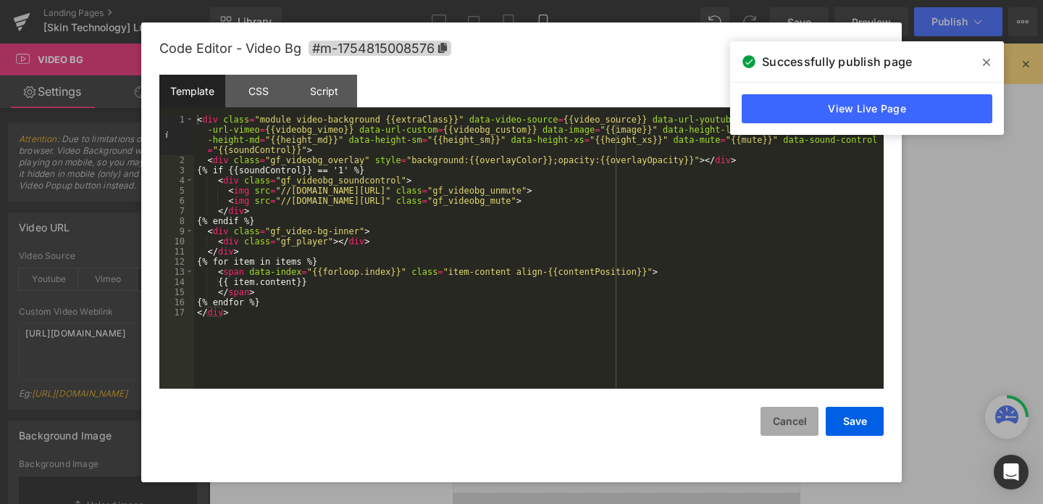
click at [783, 434] on button "Cancel" at bounding box center [790, 420] width 58 height 29
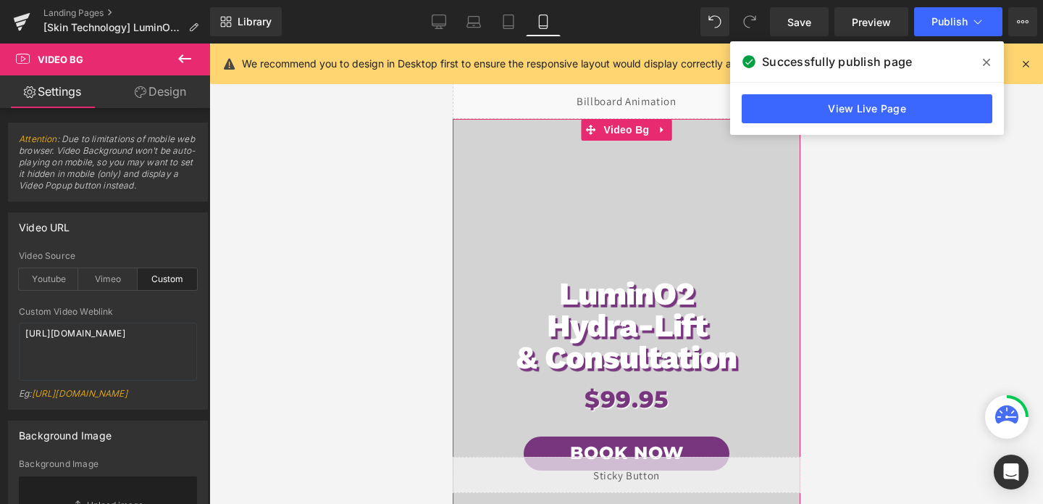
click at [170, 98] on link "Design" at bounding box center [160, 91] width 105 height 33
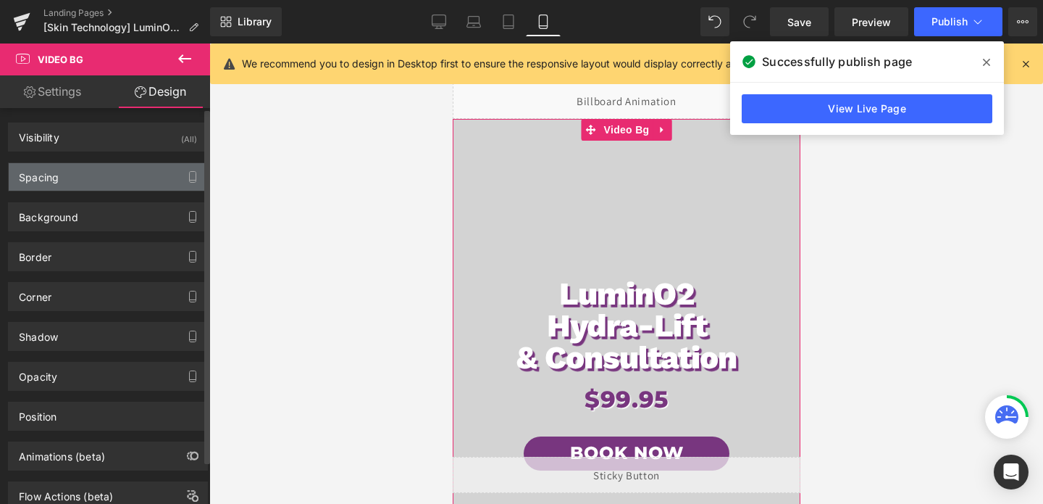
click at [111, 181] on div "Spacing" at bounding box center [108, 177] width 199 height 28
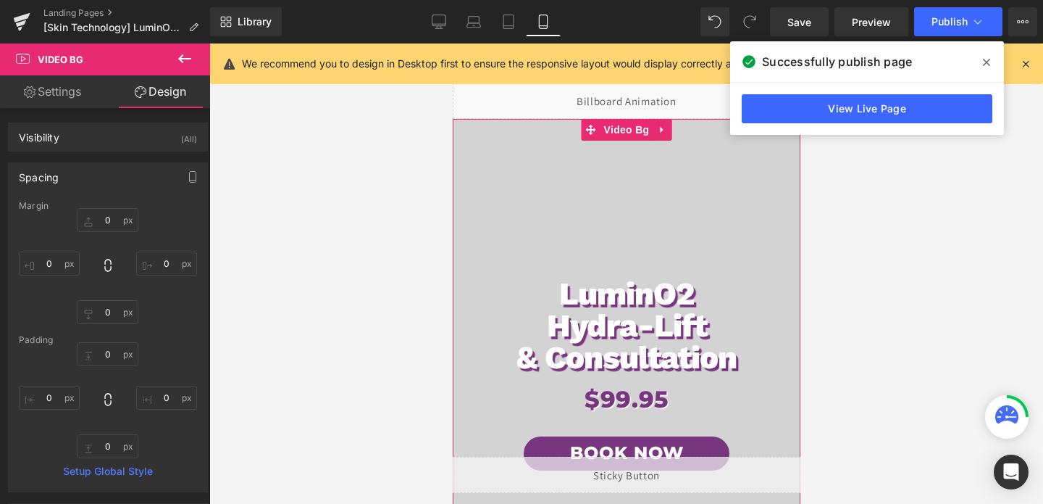
click at [52, 94] on link "Settings" at bounding box center [52, 91] width 105 height 33
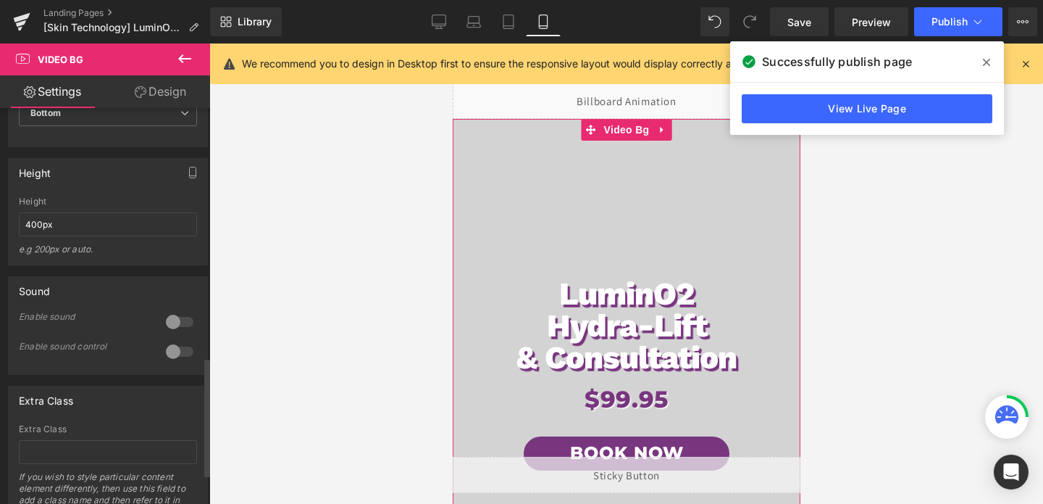
scroll to position [822, 0]
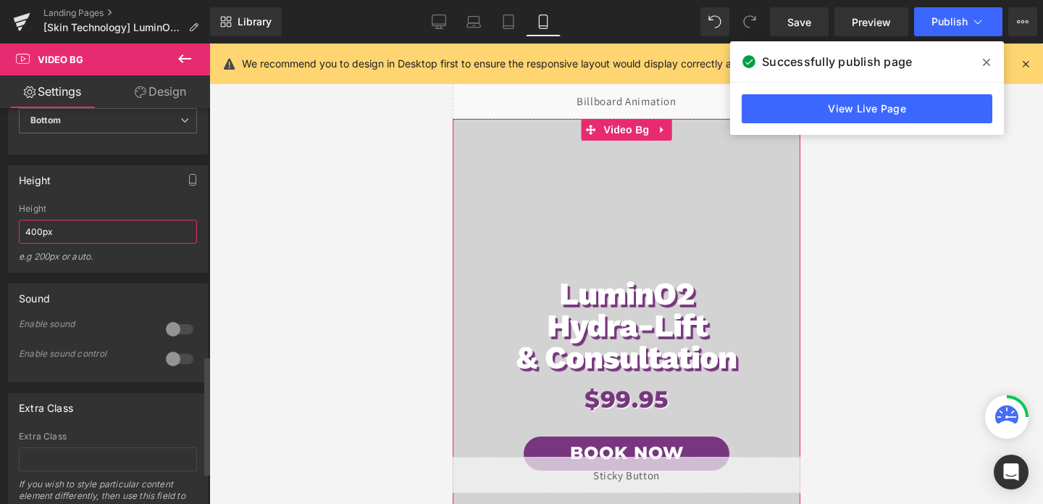
click at [106, 243] on input "400px" at bounding box center [108, 232] width 178 height 24
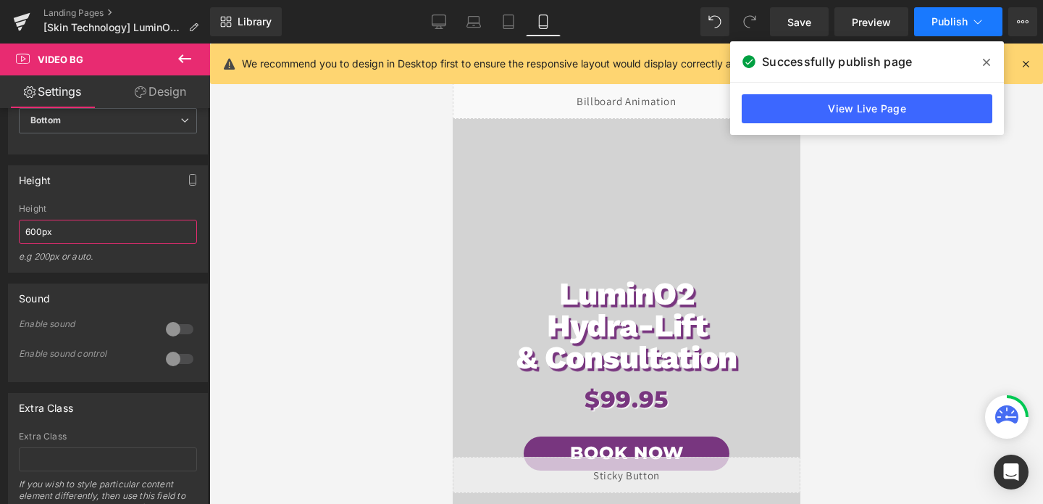
type input "600px"
click at [941, 28] on button "Publish" at bounding box center [958, 21] width 88 height 29
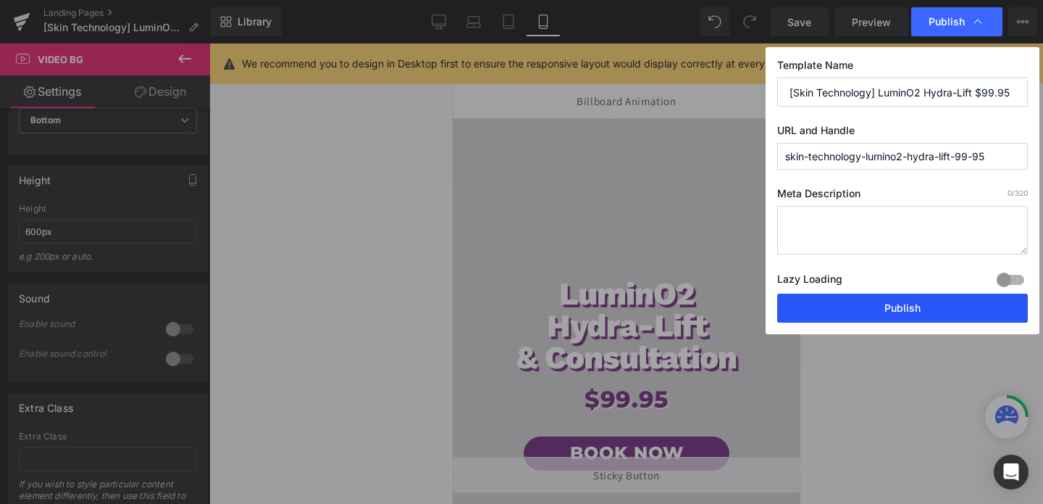
click at [852, 310] on button "Publish" at bounding box center [902, 307] width 251 height 29
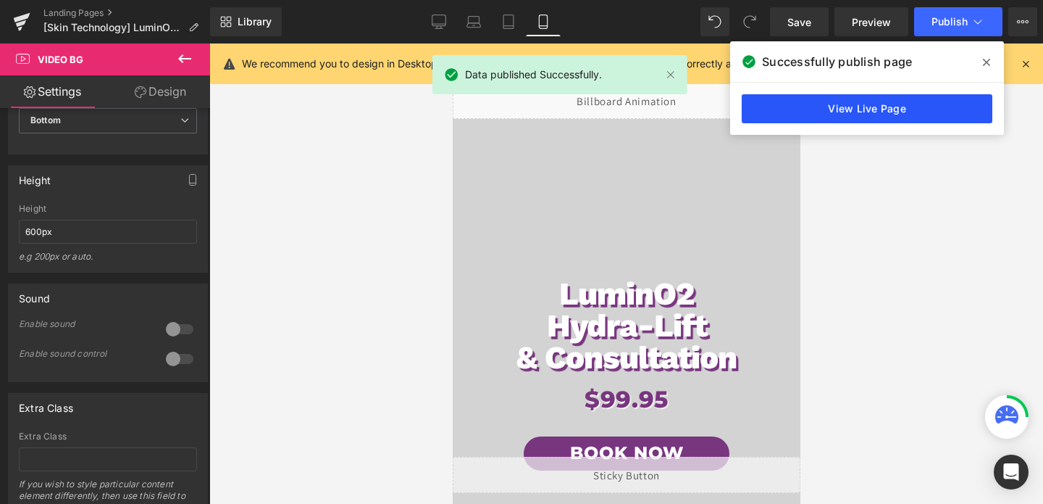
click at [886, 114] on link "View Live Page" at bounding box center [867, 108] width 251 height 29
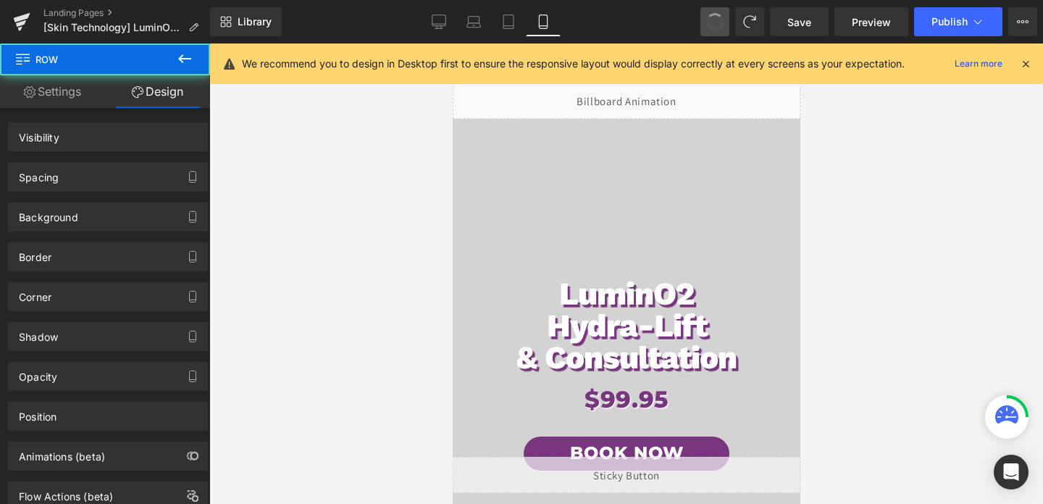
click at [719, 14] on span at bounding box center [715, 21] width 19 height 19
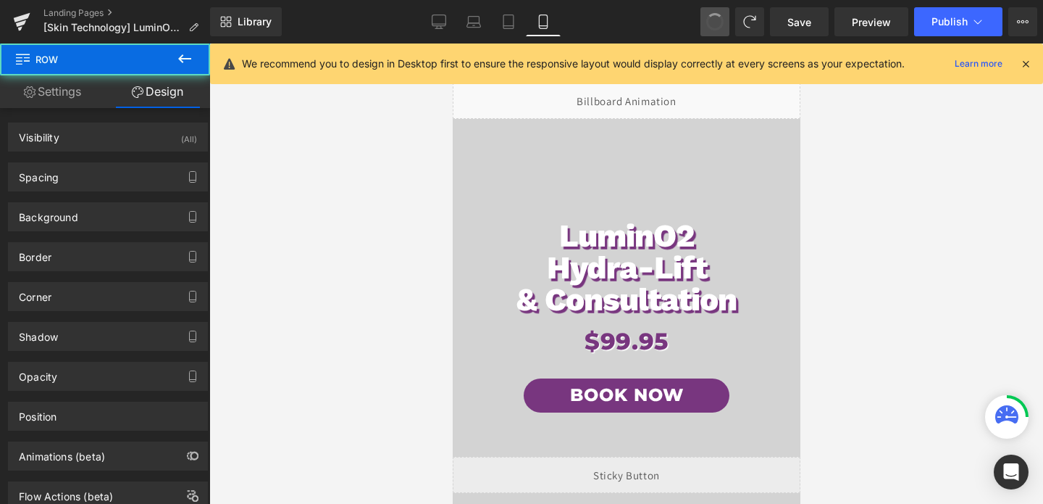
click at [719, 14] on span at bounding box center [715, 22] width 22 height 22
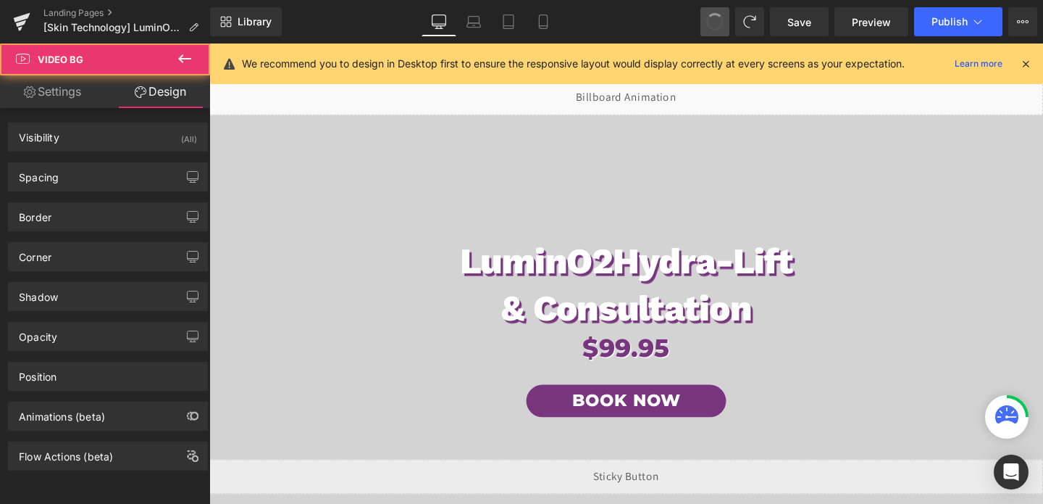
click at [719, 14] on span at bounding box center [715, 21] width 19 height 19
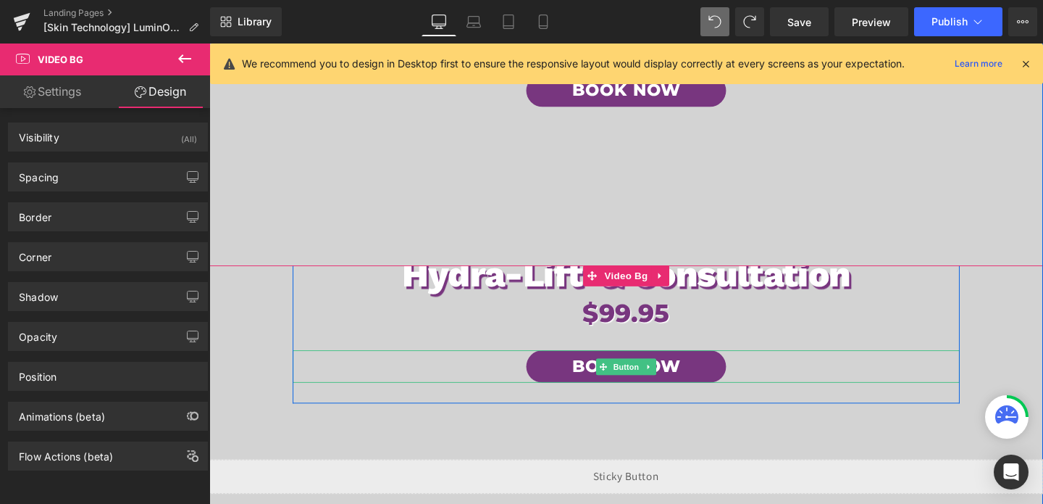
scroll to position [365, 0]
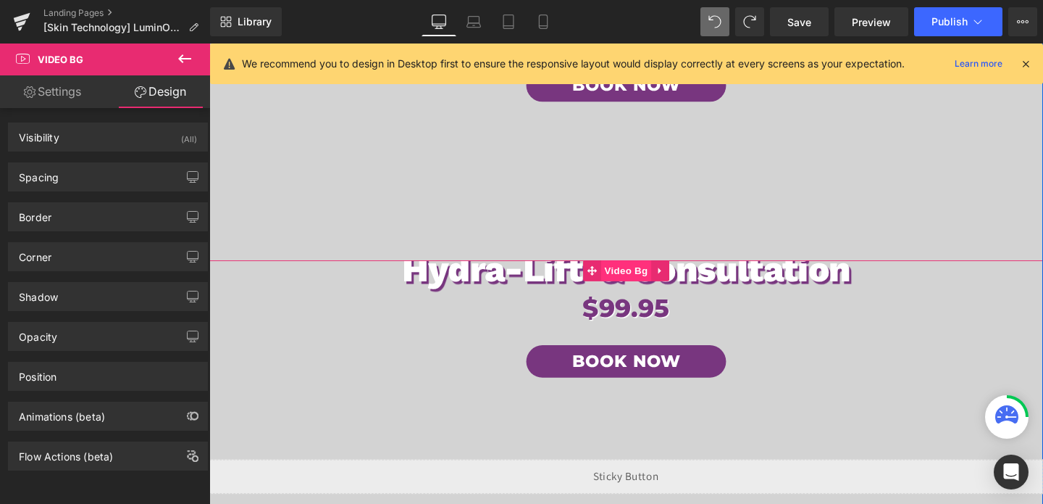
click at [640, 285] on span "Video Bg" at bounding box center [648, 282] width 53 height 22
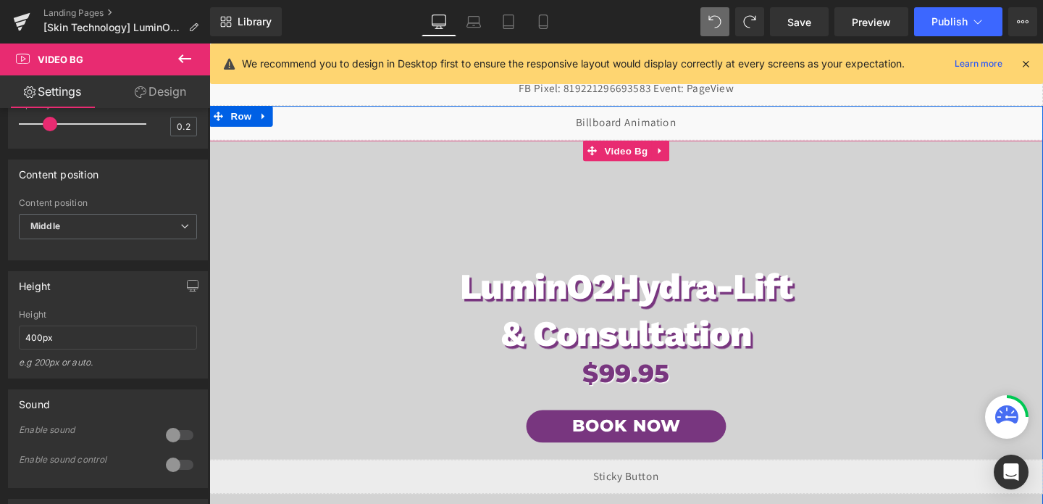
scroll to position [0, 0]
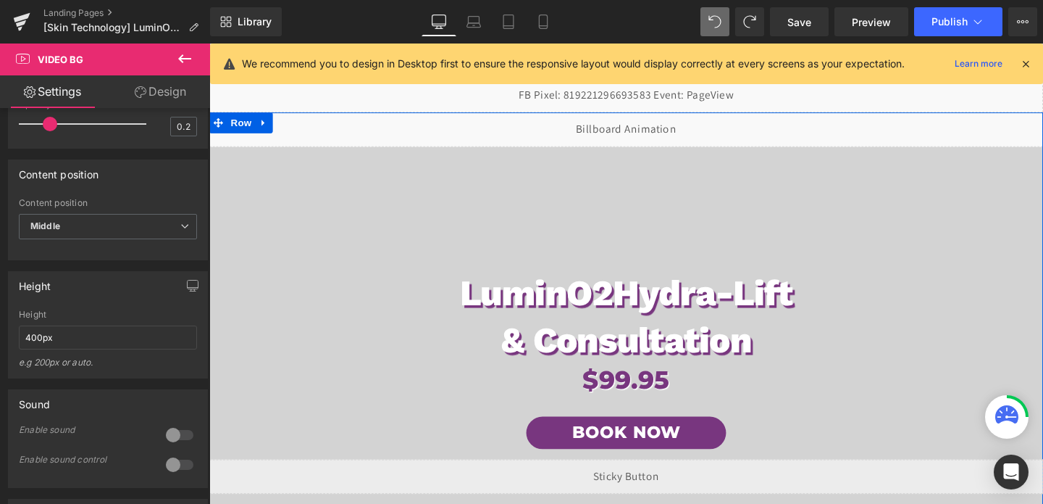
click at [654, 172] on div "LuminO2 Hydra-Lift & Consultation Heading $99.95 Heading Book Now Button Row Vi…" at bounding box center [647, 394] width 877 height 484
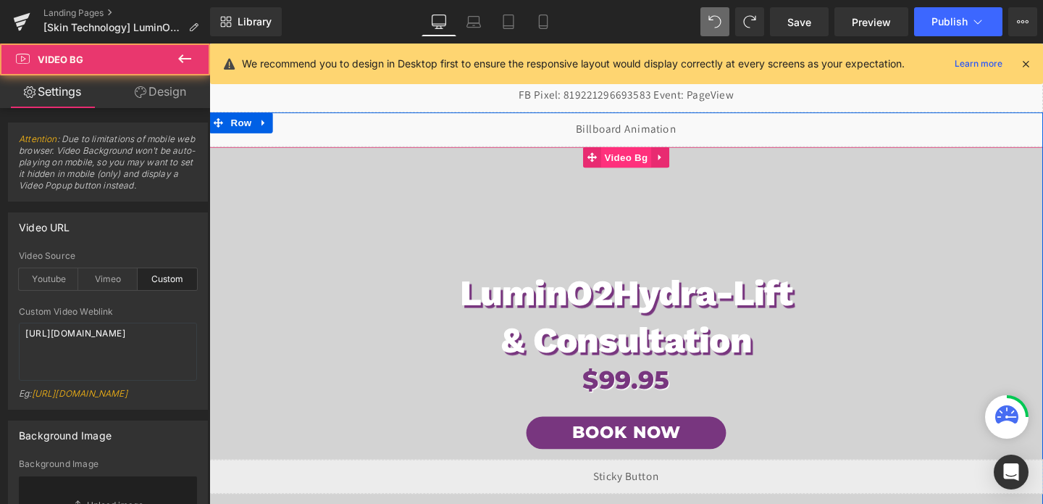
click at [651, 165] on span "Video Bg" at bounding box center [648, 163] width 53 height 22
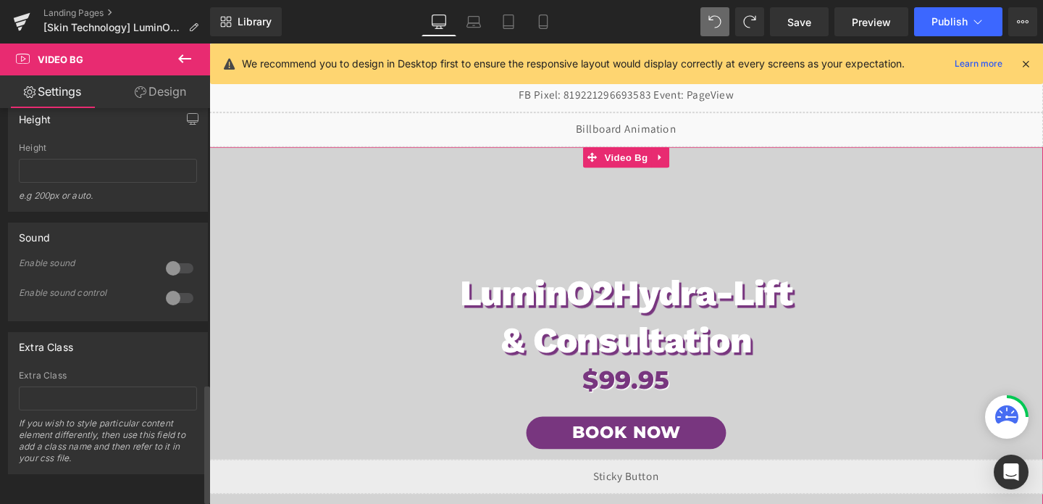
scroll to position [928, 0]
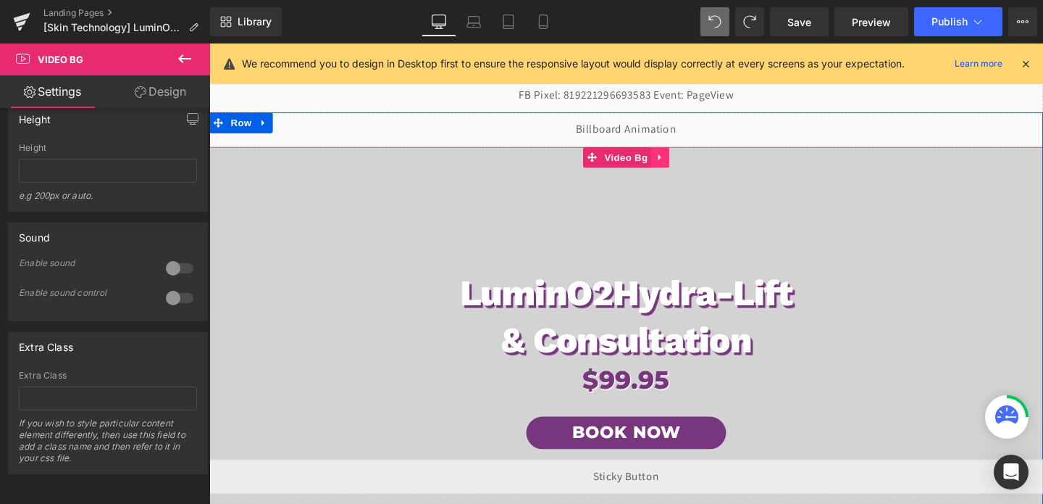
click at [681, 164] on icon at bounding box center [682, 163] width 3 height 7
click at [691, 164] on icon at bounding box center [693, 163] width 10 height 11
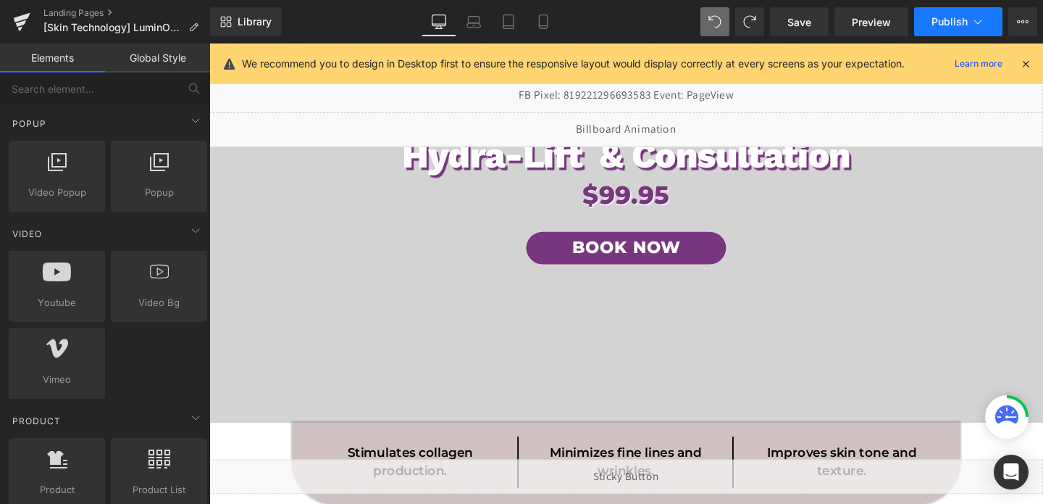
click at [952, 23] on span "Publish" at bounding box center [950, 22] width 36 height 12
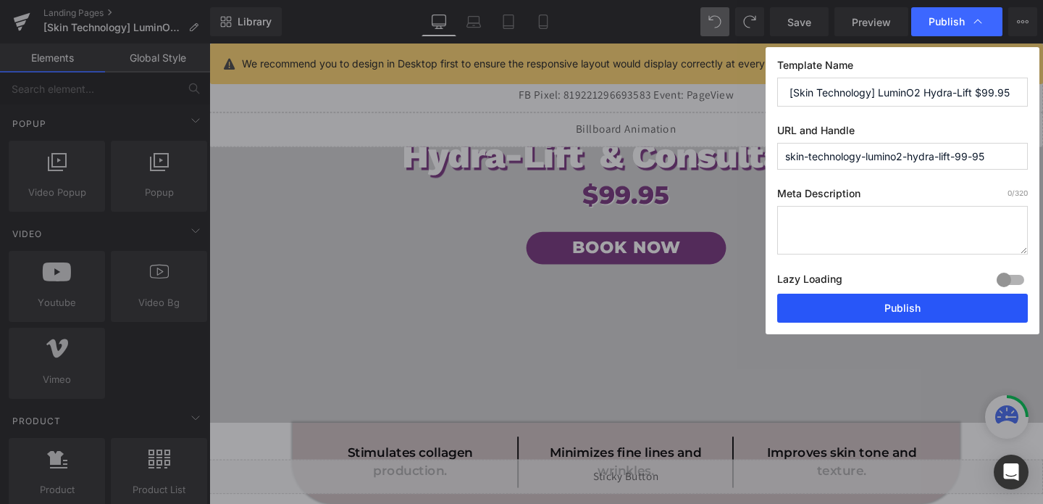
click at [896, 309] on button "Publish" at bounding box center [902, 307] width 251 height 29
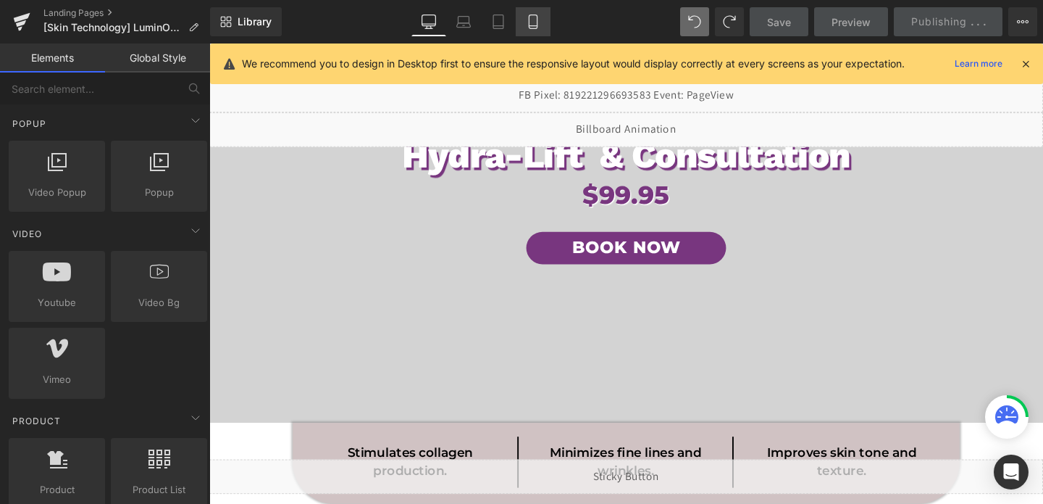
click at [528, 27] on icon at bounding box center [533, 21] width 14 height 14
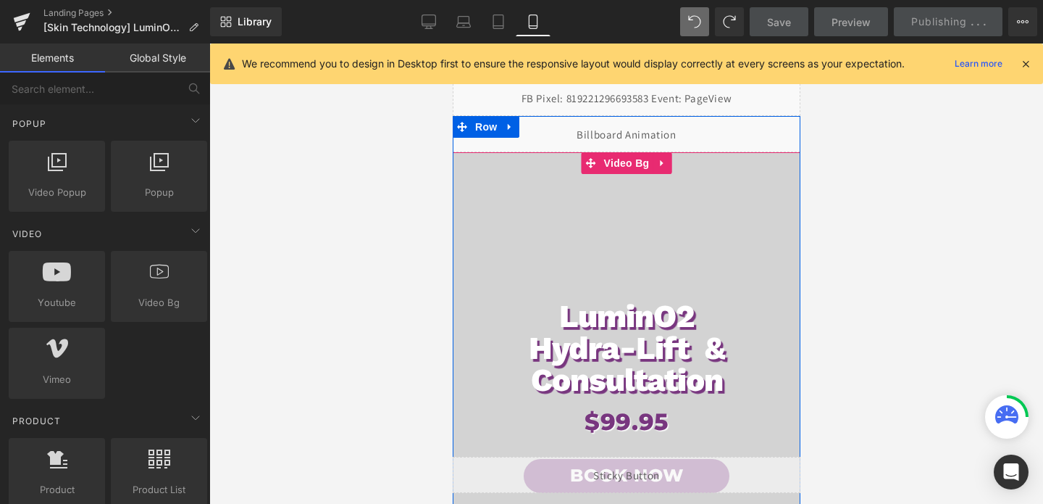
click at [501, 200] on div "LuminO2 Hydra-Lift & Consultation Heading $99.95 Heading Book Now Button Row" at bounding box center [626, 369] width 348 height 435
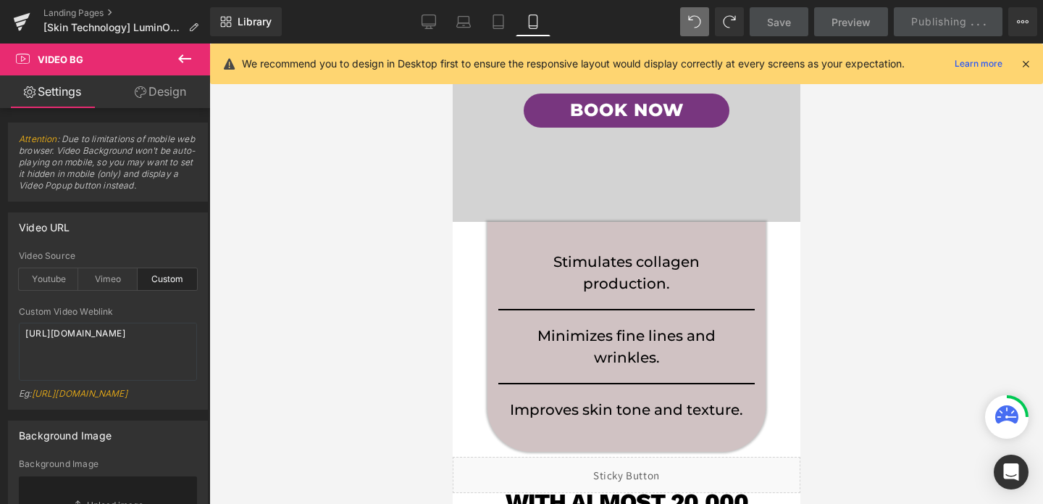
scroll to position [287, 0]
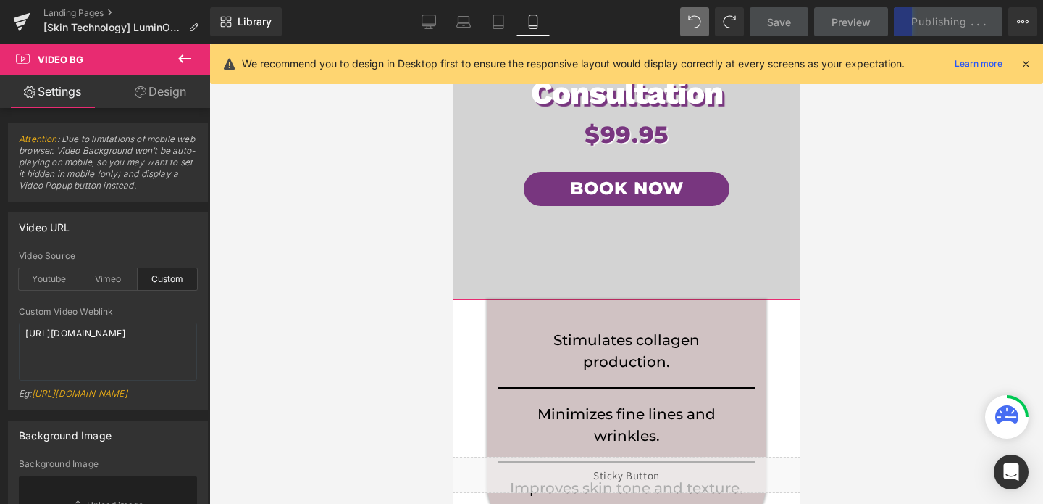
click at [145, 106] on link "Design" at bounding box center [160, 91] width 105 height 33
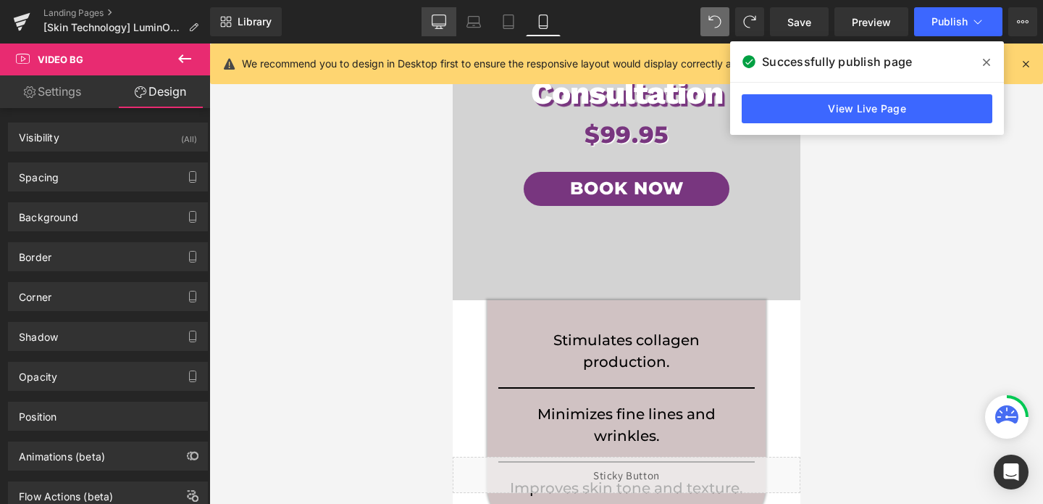
click at [439, 24] on icon at bounding box center [440, 24] width 14 height 0
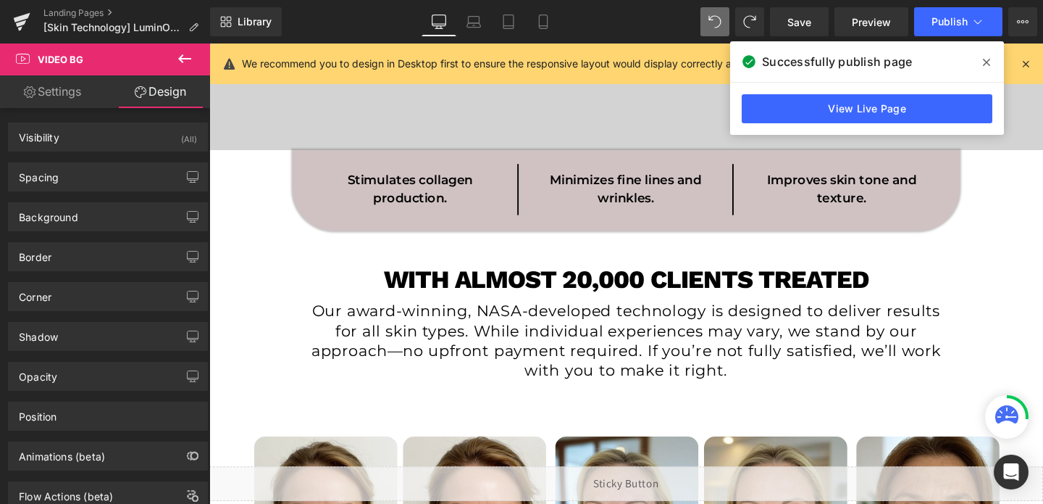
scroll to position [0, 0]
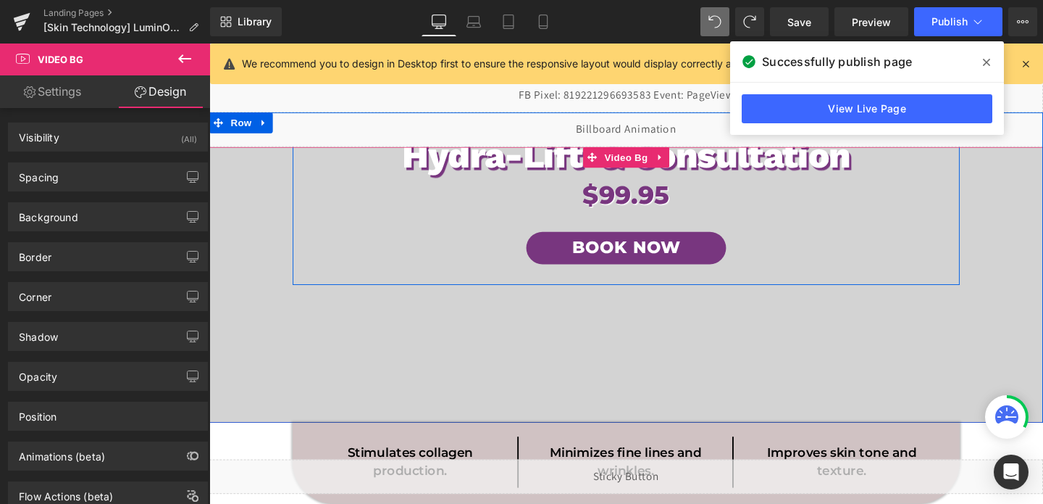
click at [619, 287] on div "LuminO2 Hydra-Lift & Consultation Heading $99.95 Heading Book Now Button" at bounding box center [647, 192] width 701 height 209
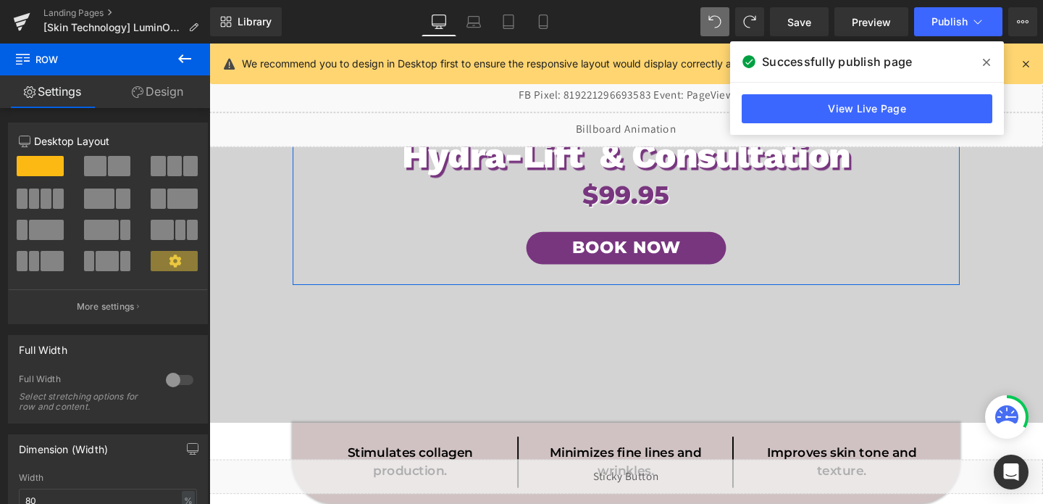
click at [175, 96] on link "Design" at bounding box center [157, 91] width 105 height 33
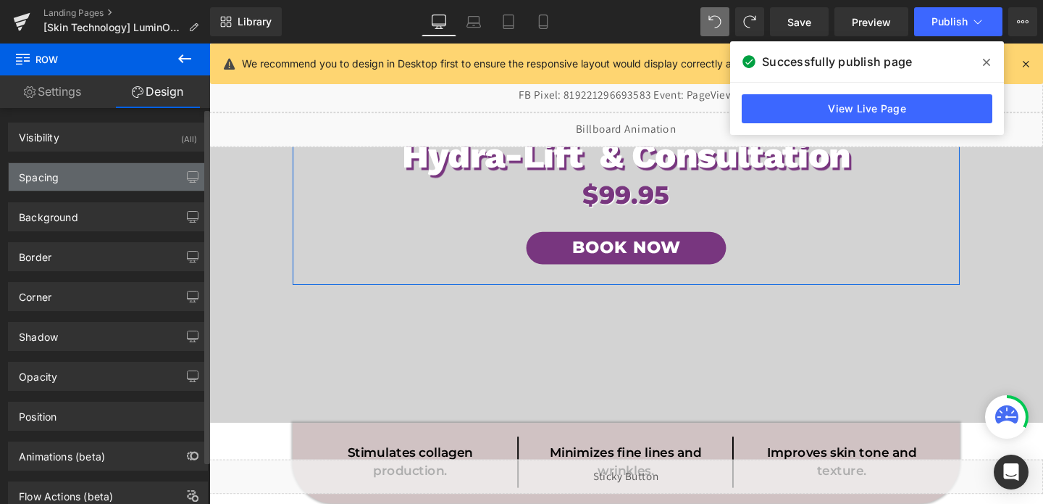
click at [105, 182] on div "Spacing" at bounding box center [108, 177] width 199 height 28
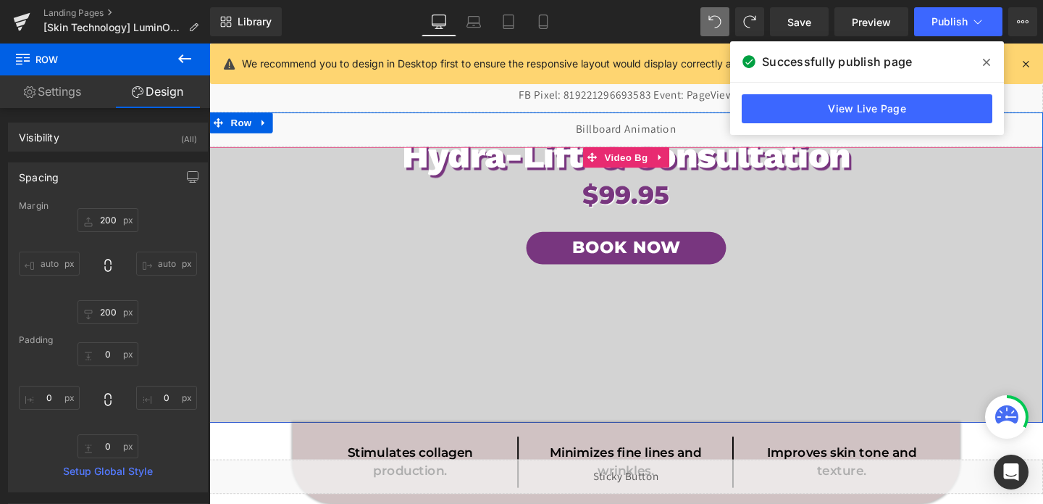
click at [414, 380] on span "LuminO2 Hydra-Lift & Consultation Heading $99.95 Heading Book Now Button Row" at bounding box center [647, 192] width 877 height 499
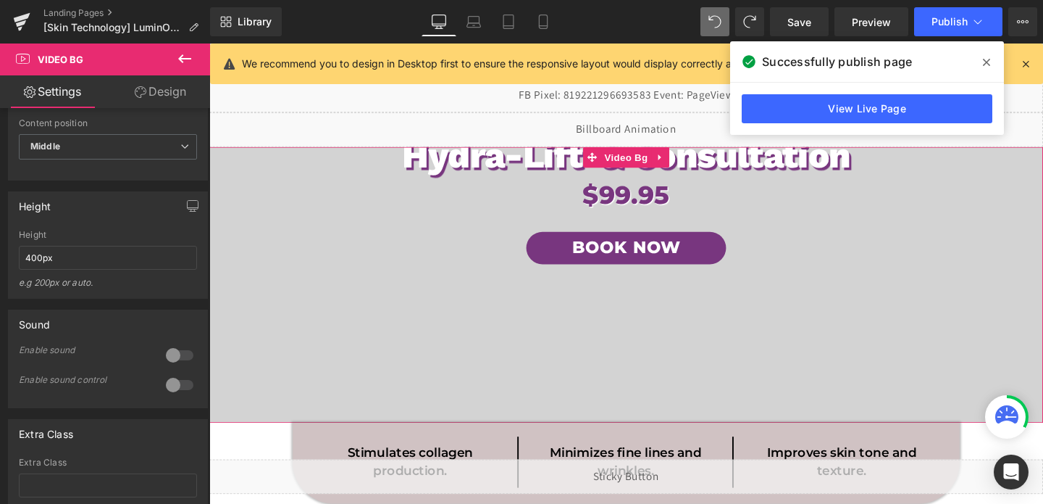
scroll to position [800, 0]
click at [117, 266] on input "400px" at bounding box center [108, 254] width 178 height 24
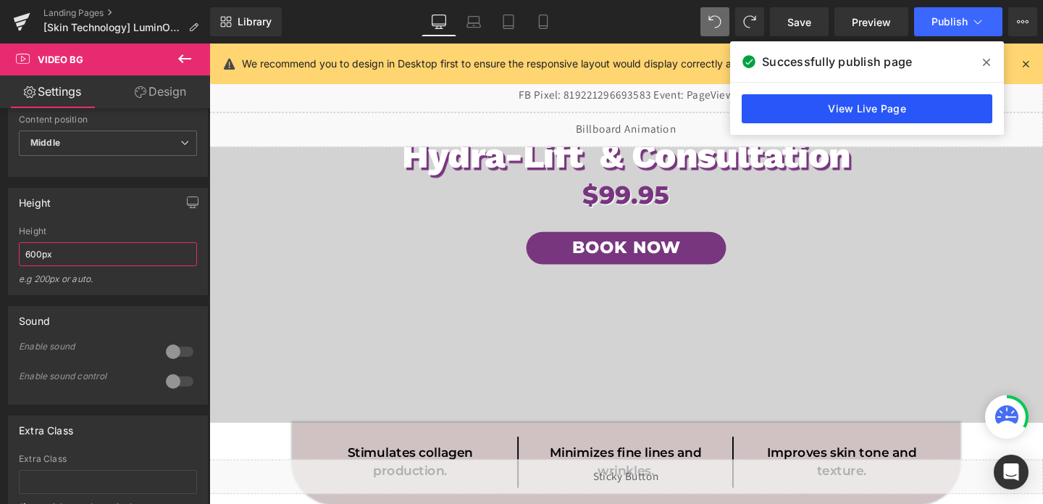
type input "600px"
click at [804, 110] on link "View Live Page" at bounding box center [867, 108] width 251 height 29
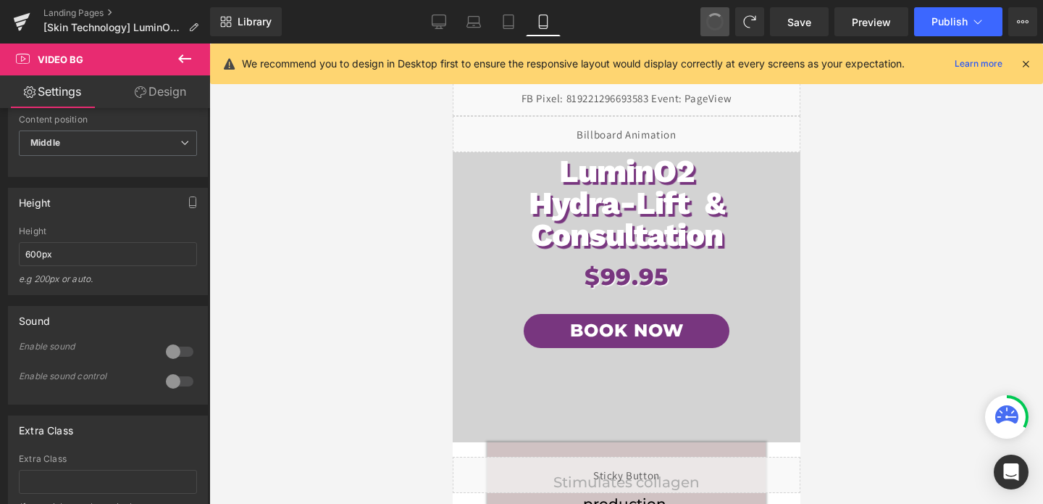
click at [715, 19] on span at bounding box center [715, 22] width 20 height 20
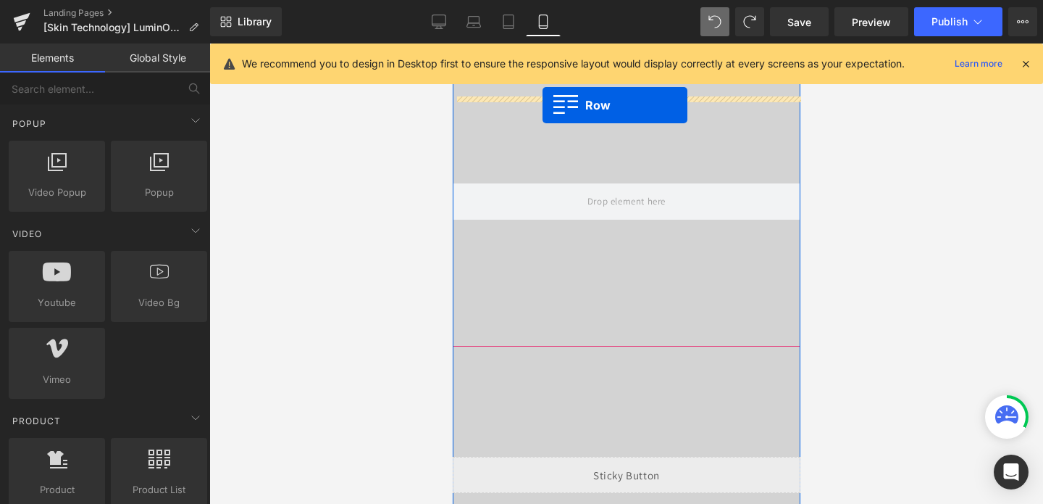
scroll to position [38, 0]
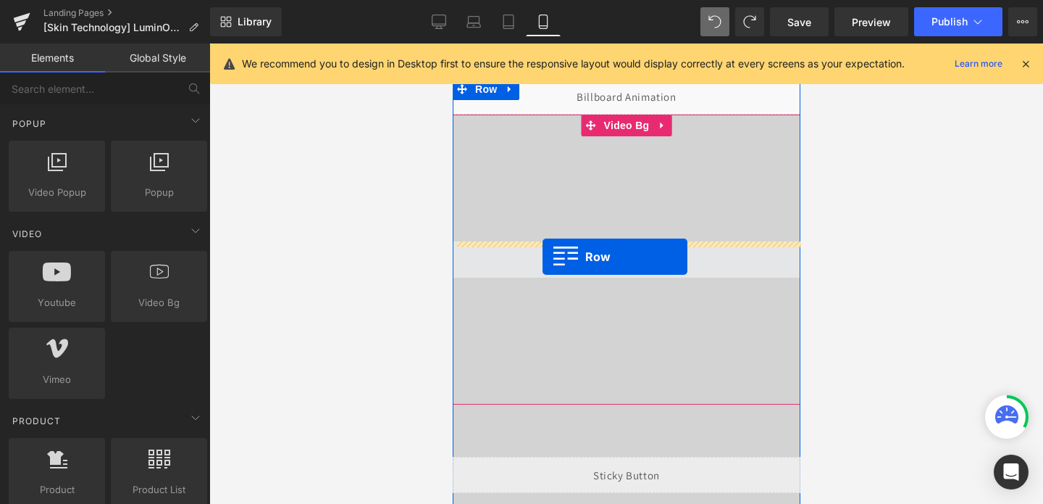
drag, startPoint x: 496, startPoint y: 240, endPoint x: 542, endPoint y: 256, distance: 48.6
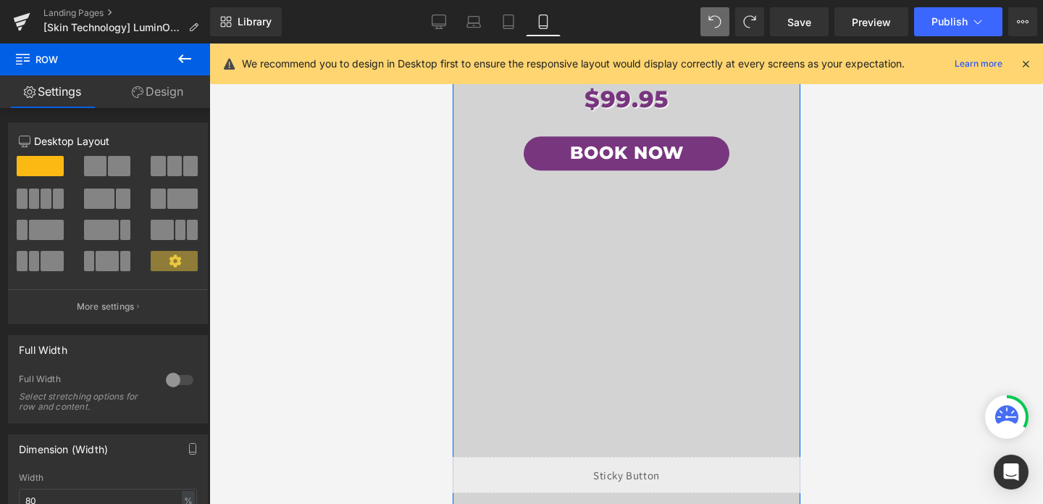
scroll to position [296, 0]
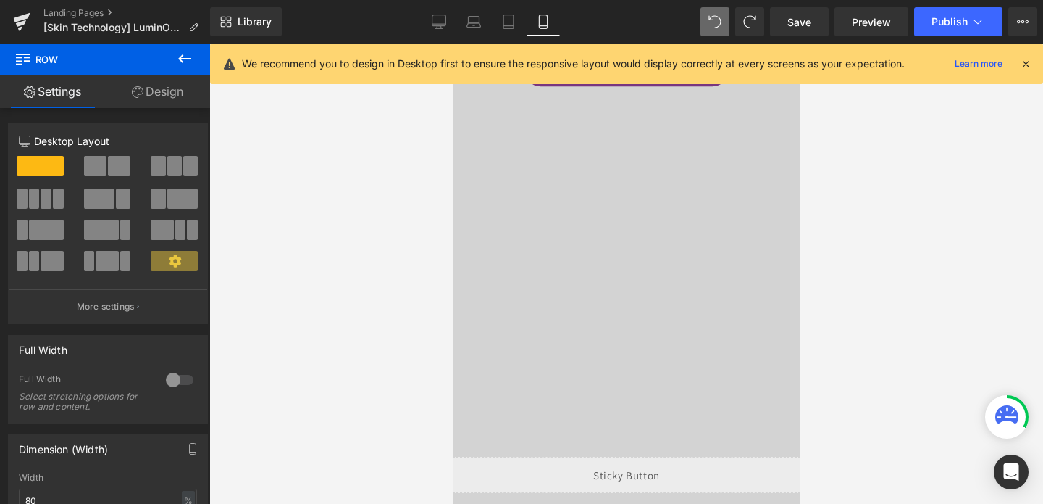
click at [575, 239] on div at bounding box center [626, 363] width 348 height 435
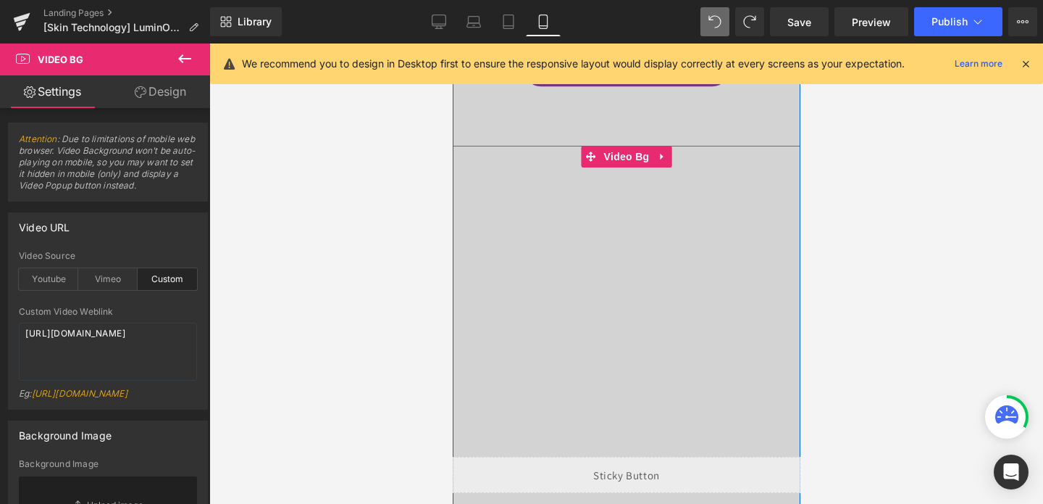
click at [545, 230] on div at bounding box center [626, 363] width 348 height 435
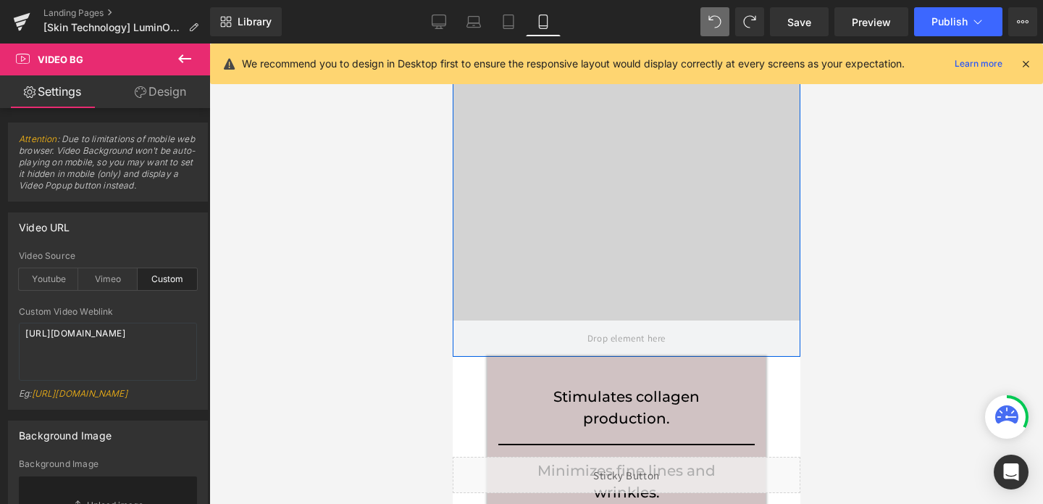
scroll to position [369, 0]
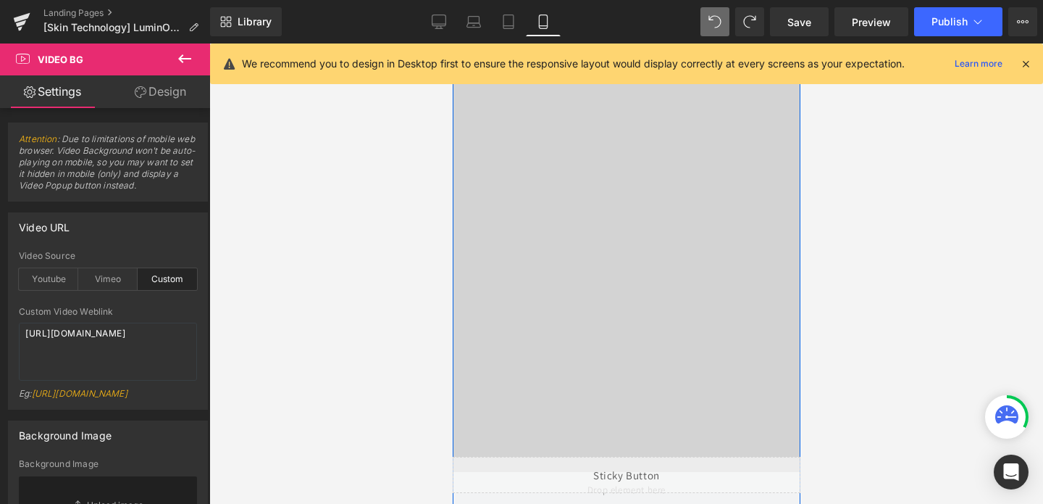
click at [545, 232] on div at bounding box center [626, 290] width 348 height 435
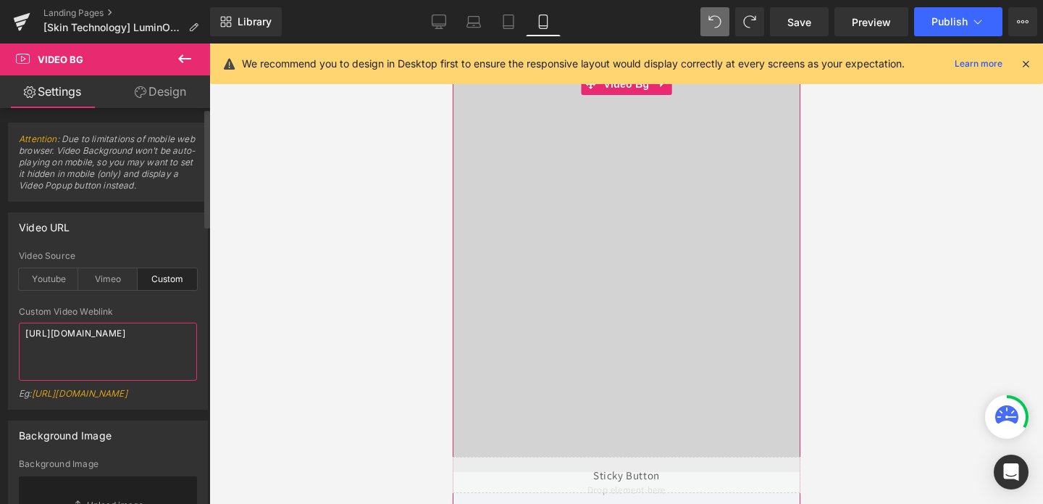
click at [104, 330] on textarea "[URL][DOMAIN_NAME]" at bounding box center [108, 351] width 178 height 58
paste textarea "7d878157490e4a049cb33459bafcdd8e"
type textarea "[URL][DOMAIN_NAME]"
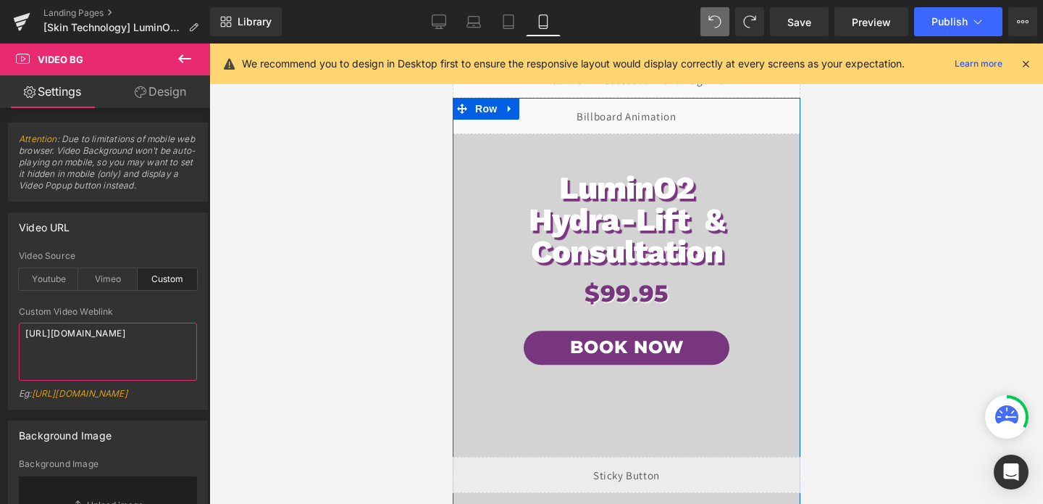
scroll to position [19, 0]
click at [624, 226] on div "LuminO2 Hydra-Lift & Consultation Heading" at bounding box center [626, 219] width 278 height 96
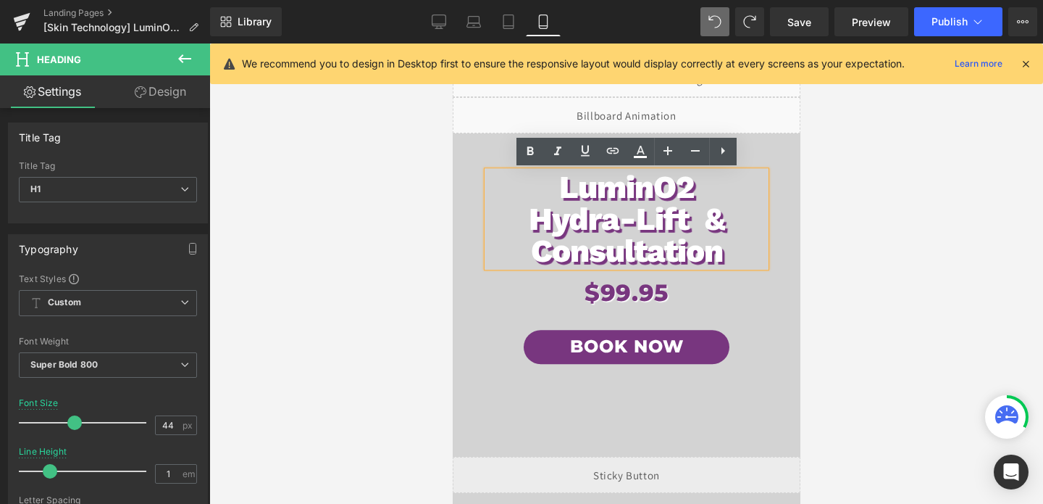
click at [447, 247] on div at bounding box center [626, 273] width 834 height 460
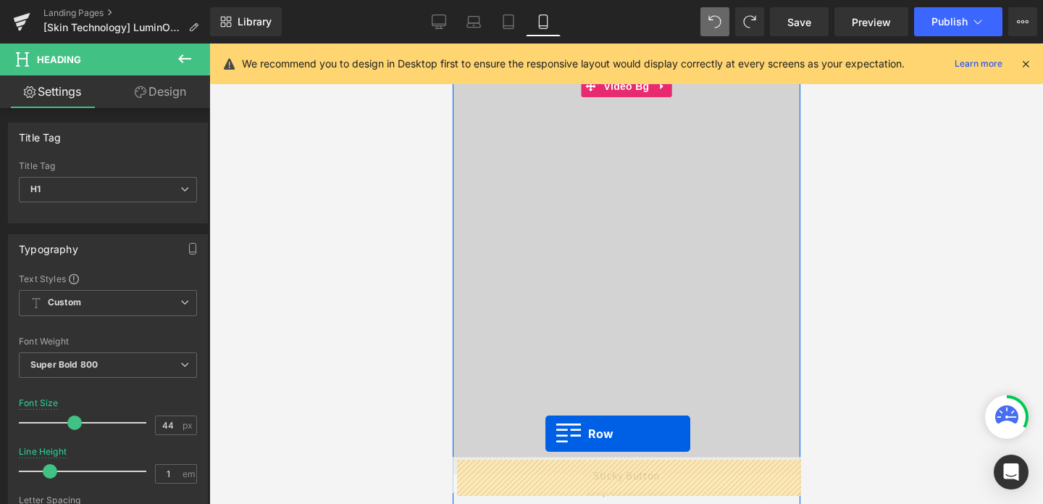
scroll to position [454, 0]
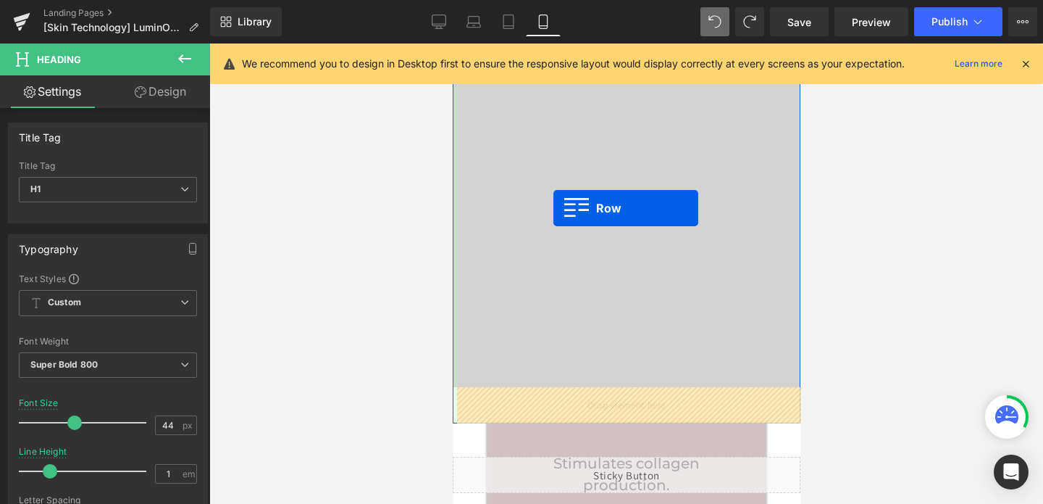
drag, startPoint x: 501, startPoint y: 185, endPoint x: 553, endPoint y: 207, distance: 56.8
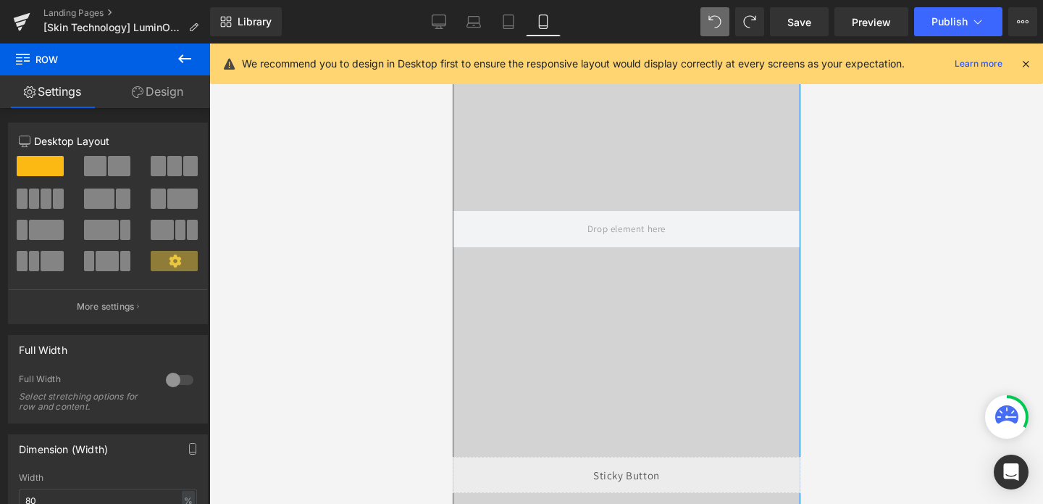
scroll to position [0, 0]
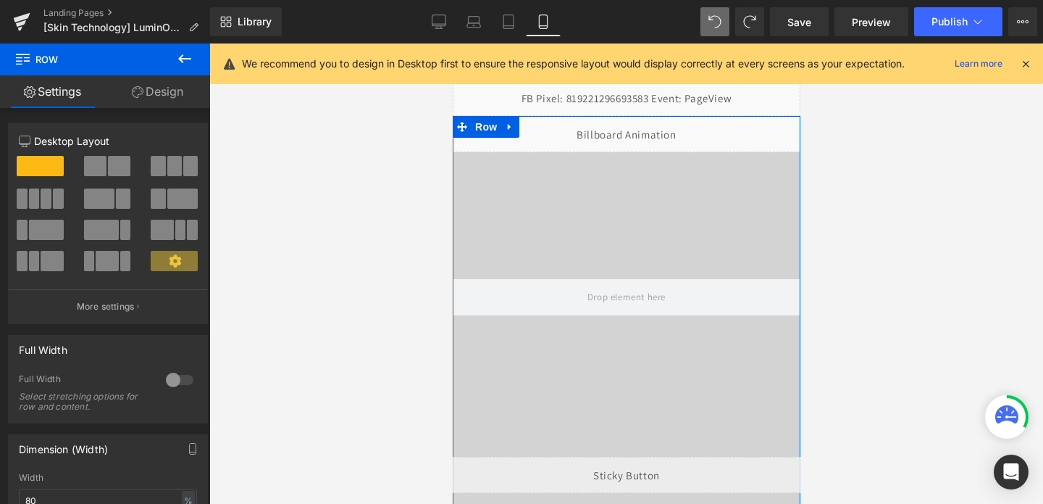
click at [580, 256] on video at bounding box center [625, 281] width 515 height 258
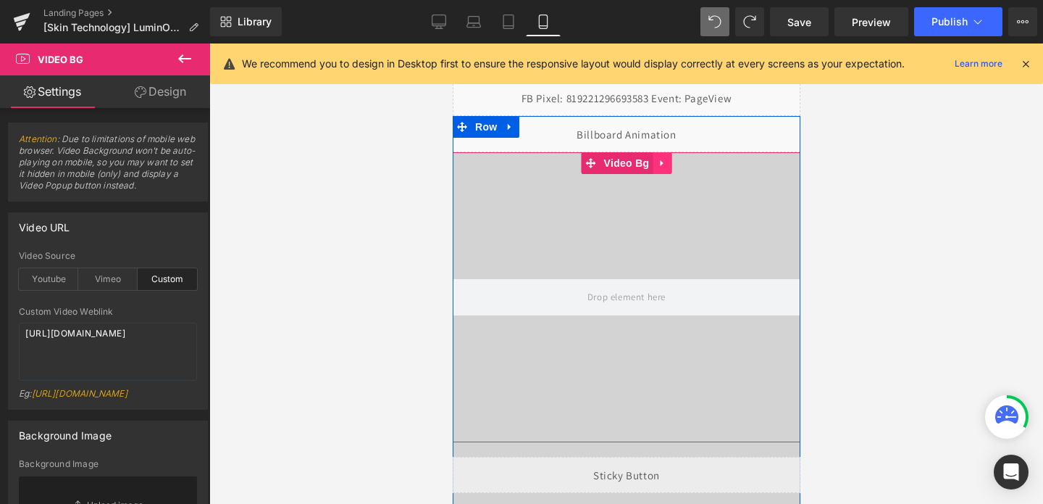
click at [657, 172] on link at bounding box center [661, 163] width 19 height 22
click at [669, 162] on icon at bounding box center [671, 163] width 10 height 10
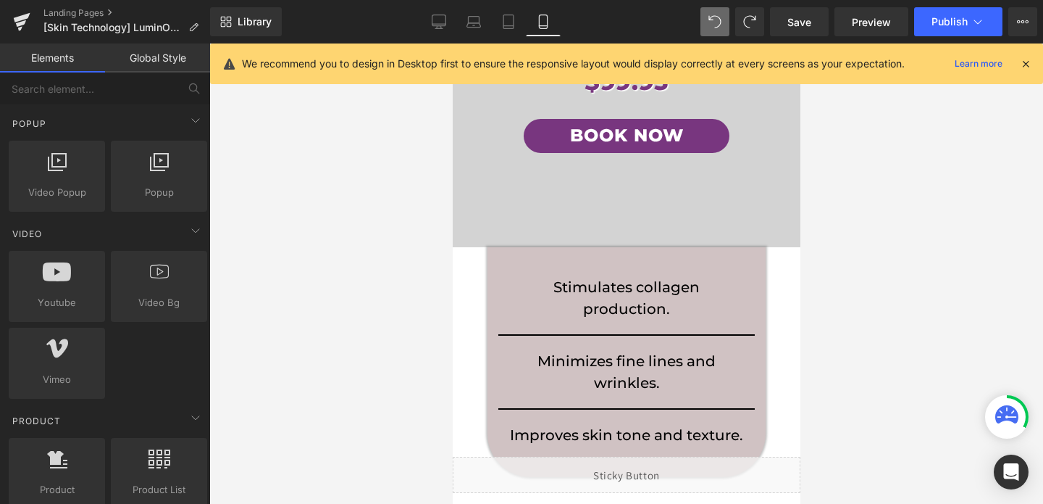
scroll to position [333, 0]
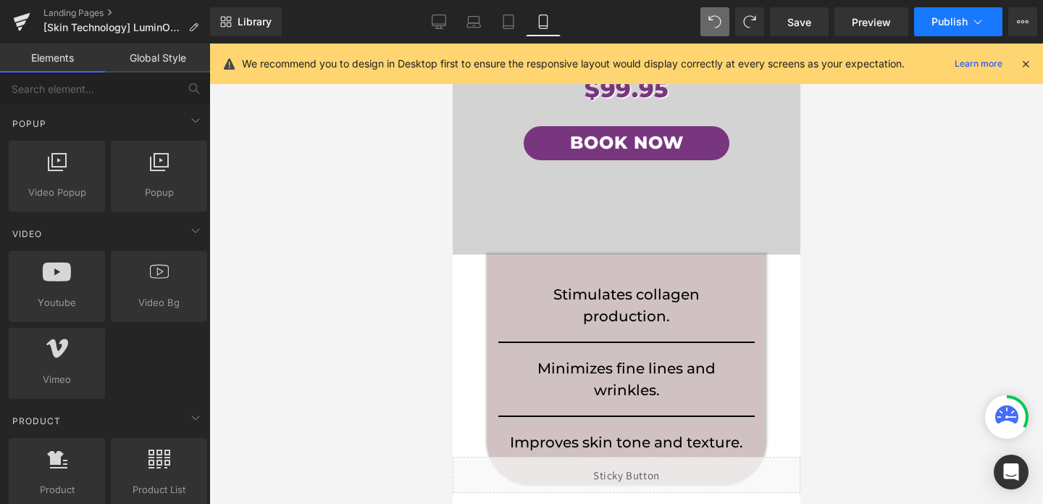
click at [916, 18] on button "Publish" at bounding box center [958, 21] width 88 height 29
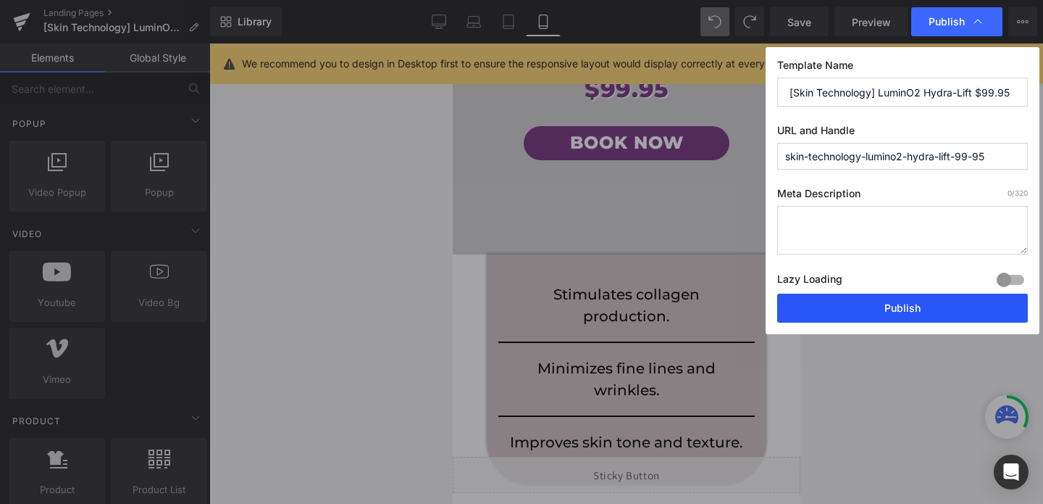
click at [913, 316] on button "Publish" at bounding box center [902, 307] width 251 height 29
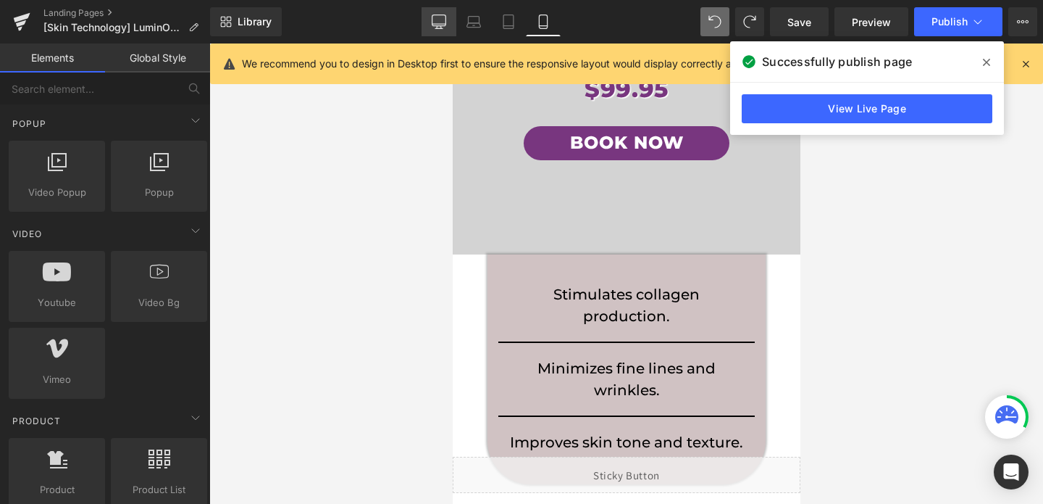
click at [440, 33] on link "Desktop" at bounding box center [439, 21] width 35 height 29
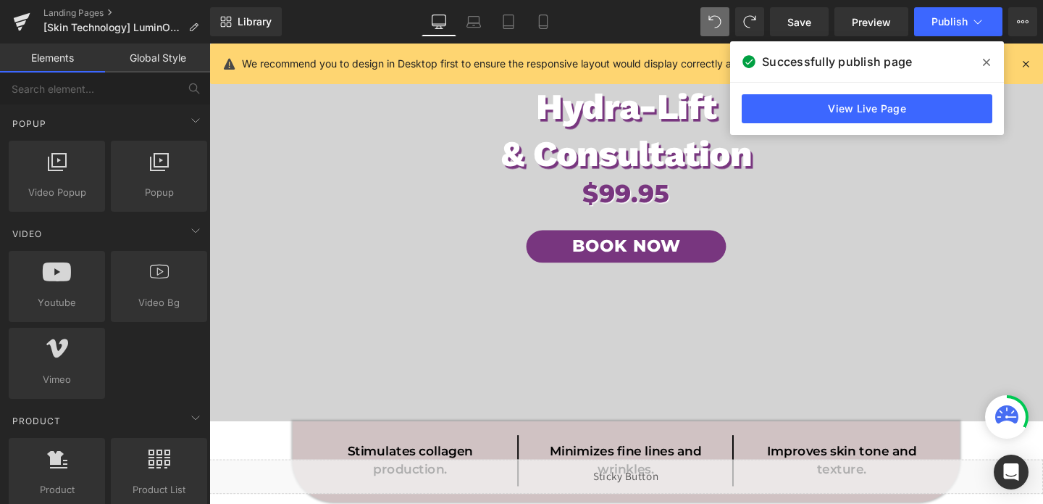
scroll to position [194, 0]
click at [464, 35] on link "Laptop" at bounding box center [473, 21] width 35 height 29
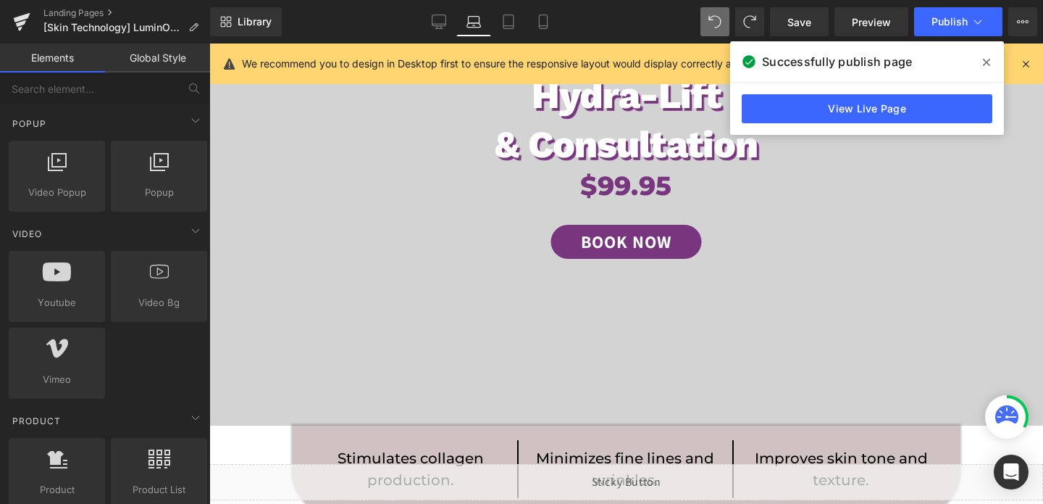
scroll to position [569, 0]
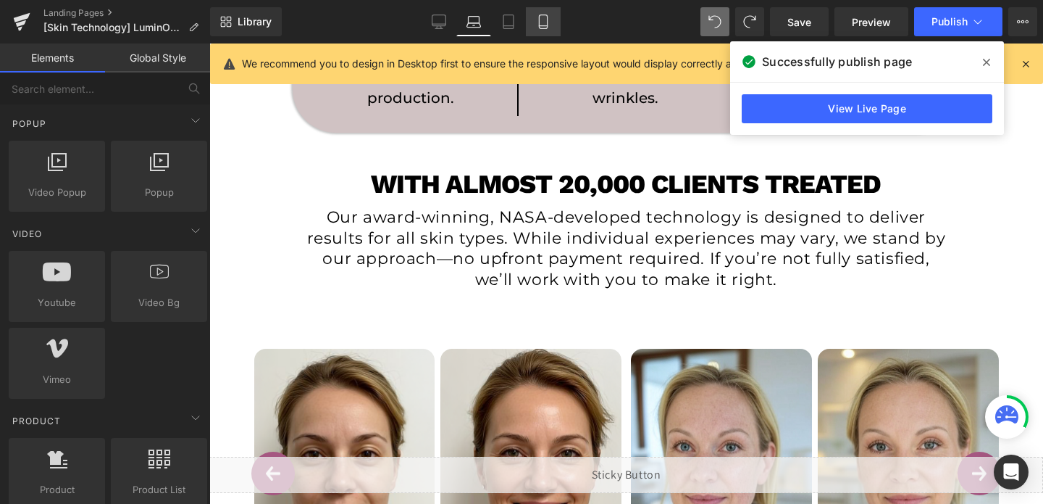
click at [551, 22] on icon at bounding box center [543, 21] width 14 height 14
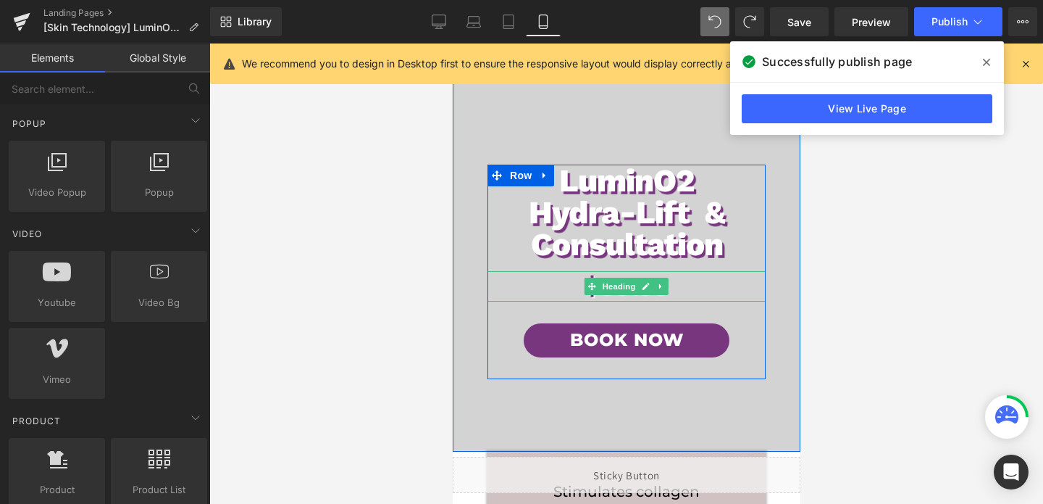
scroll to position [0, 0]
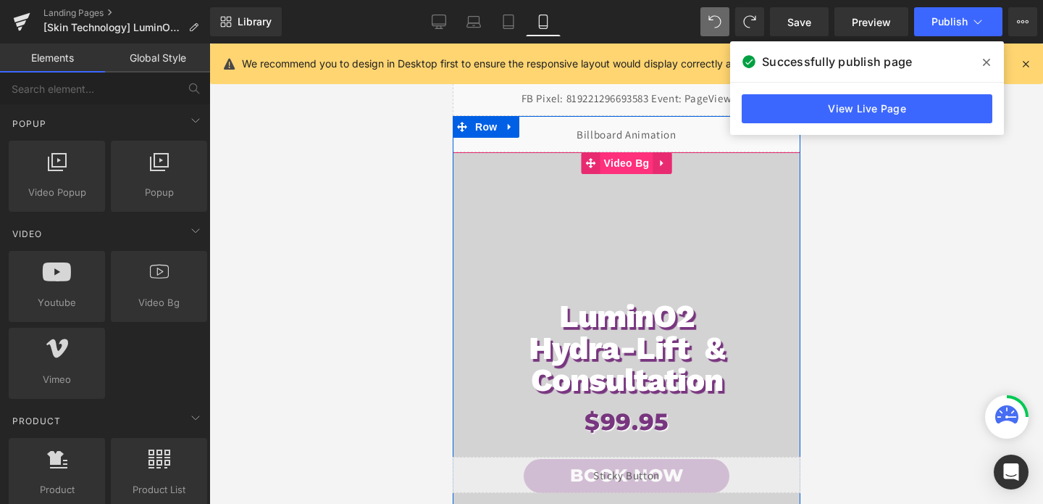
click at [616, 164] on span "Video Bg" at bounding box center [626, 163] width 53 height 22
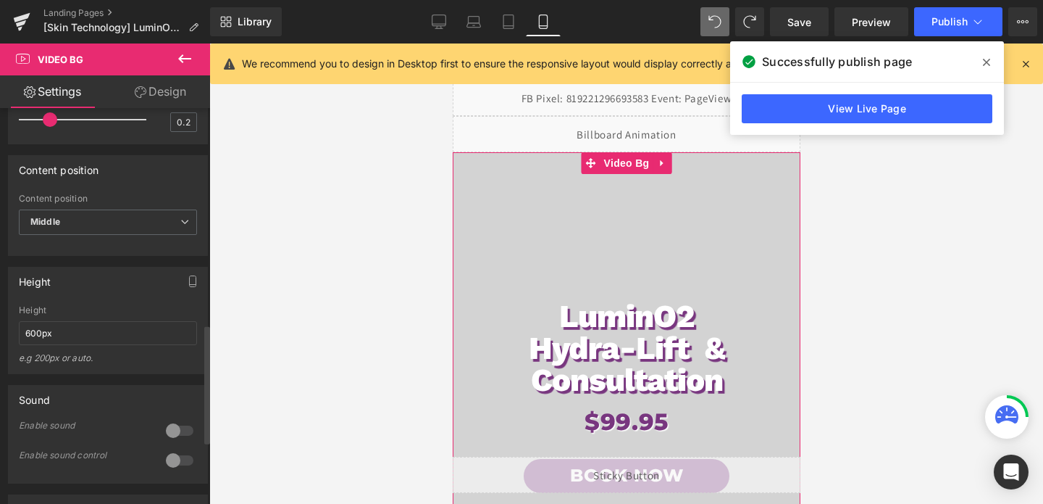
scroll to position [726, 0]
click at [35, 340] on input "600px" at bounding box center [108, 328] width 178 height 24
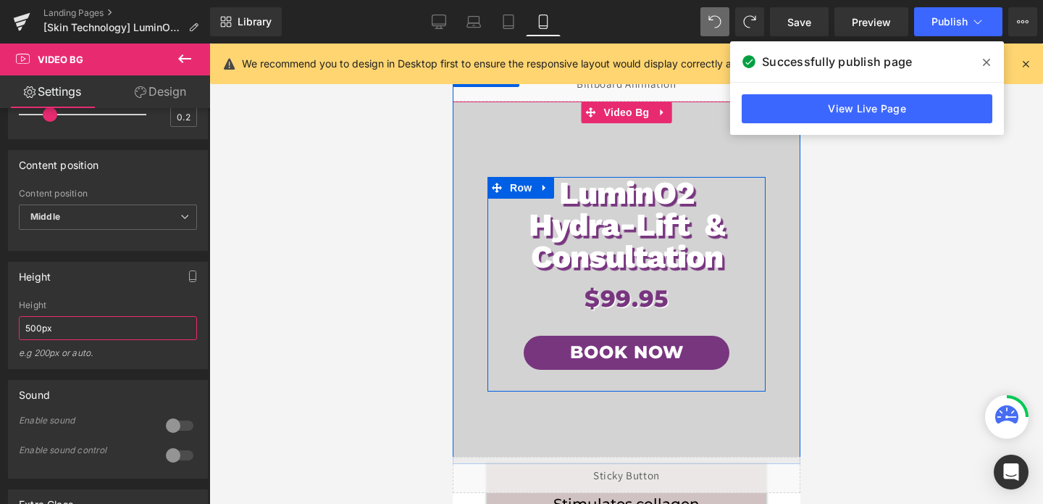
scroll to position [269, 0]
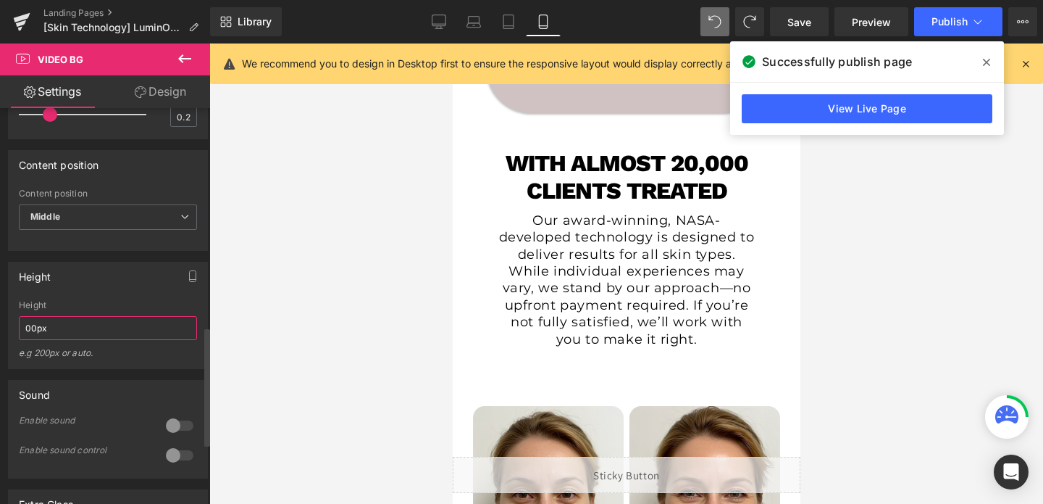
type input "600px"
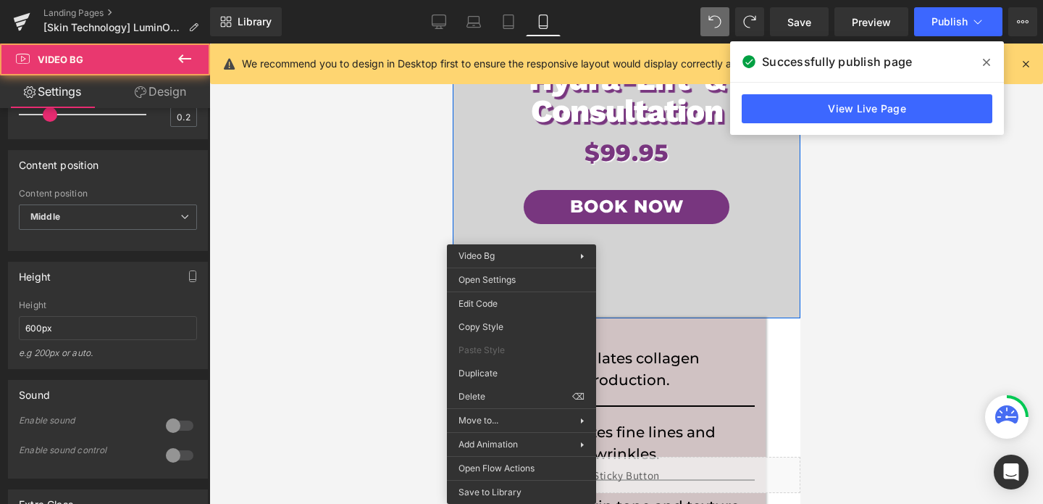
click at [521, 272] on span "LuminO2 Hydra-Lift & Consultation Heading $99.95 Heading Book Now Button Row" at bounding box center [626, 138] width 348 height 359
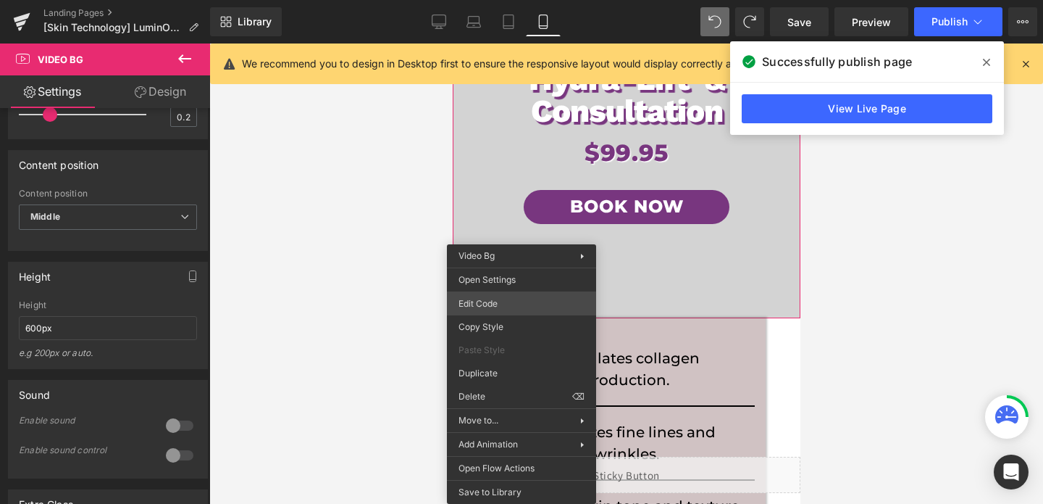
click at [481, 0] on div "Video Bg You are previewing how the will restyle your page. You can not edit El…" at bounding box center [521, 0] width 1043 height 0
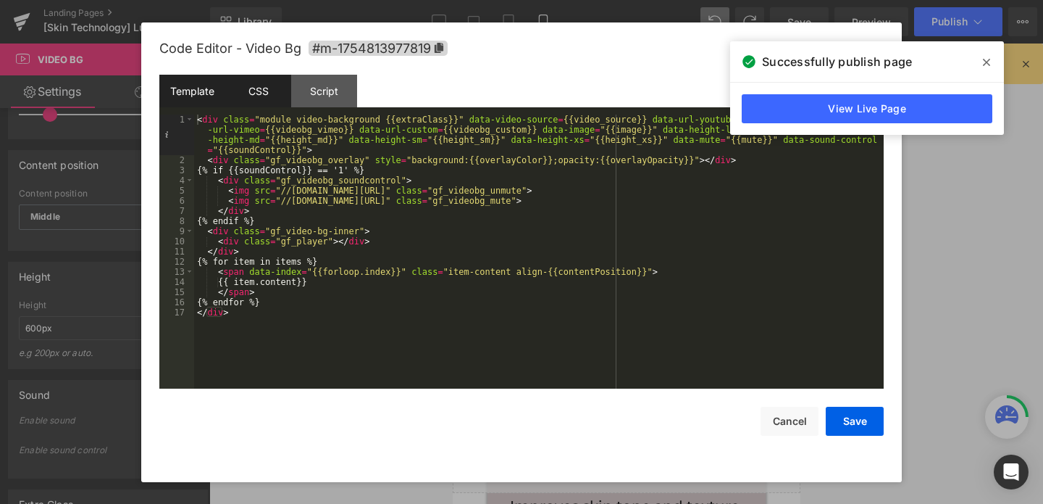
click at [252, 83] on div "CSS" at bounding box center [258, 91] width 66 height 33
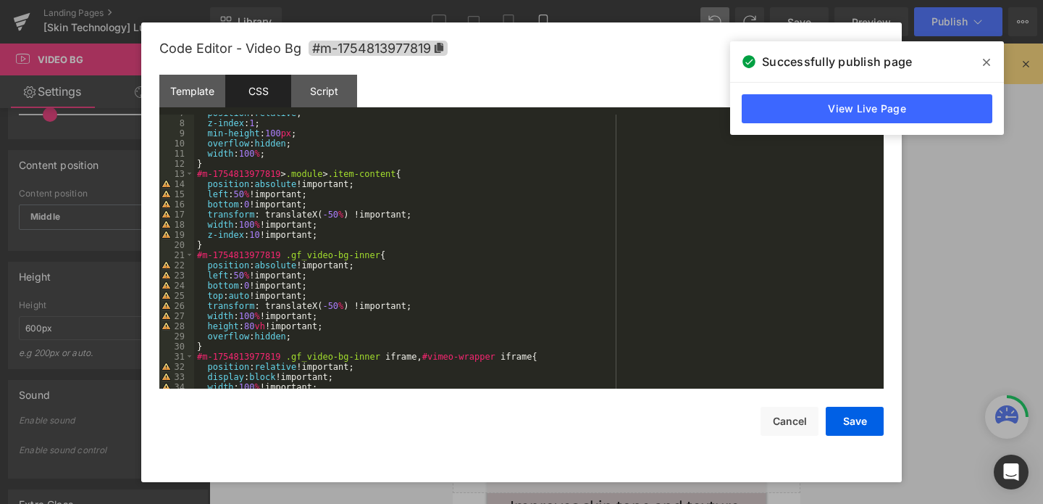
scroll to position [67, 0]
click at [260, 321] on div "position : relative ; z-index : 1 ; min-height : 100 px ; overflow : hidden ; w…" at bounding box center [536, 255] width 684 height 294
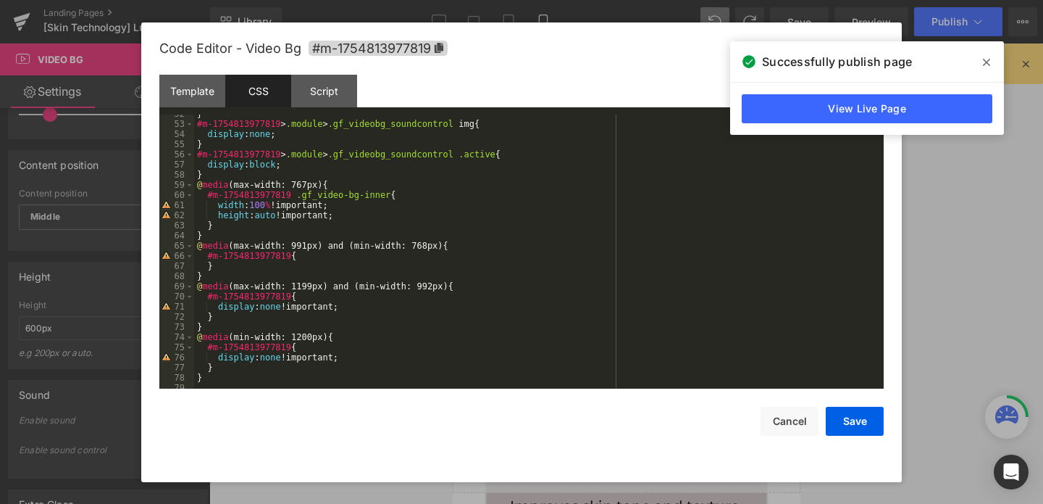
scroll to position [527, 0]
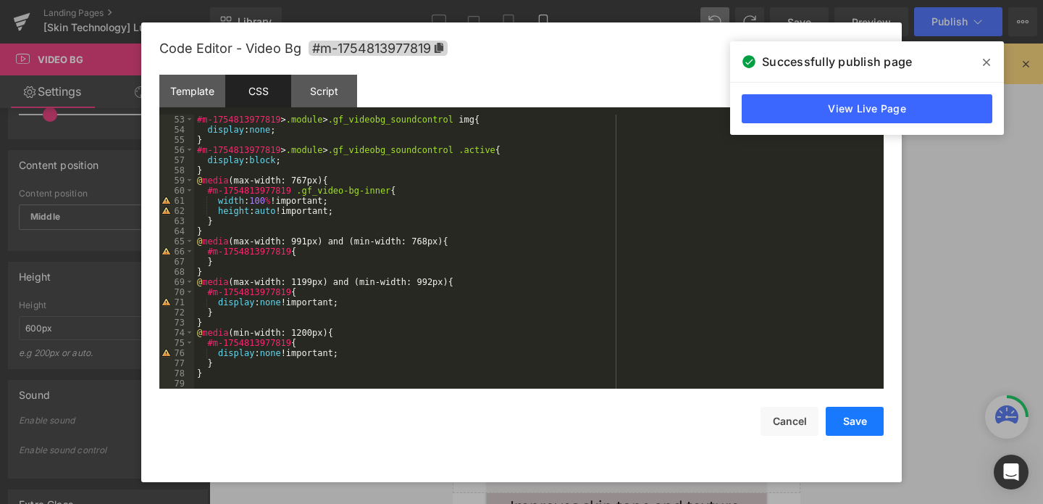
click at [852, 418] on button "Save" at bounding box center [855, 420] width 58 height 29
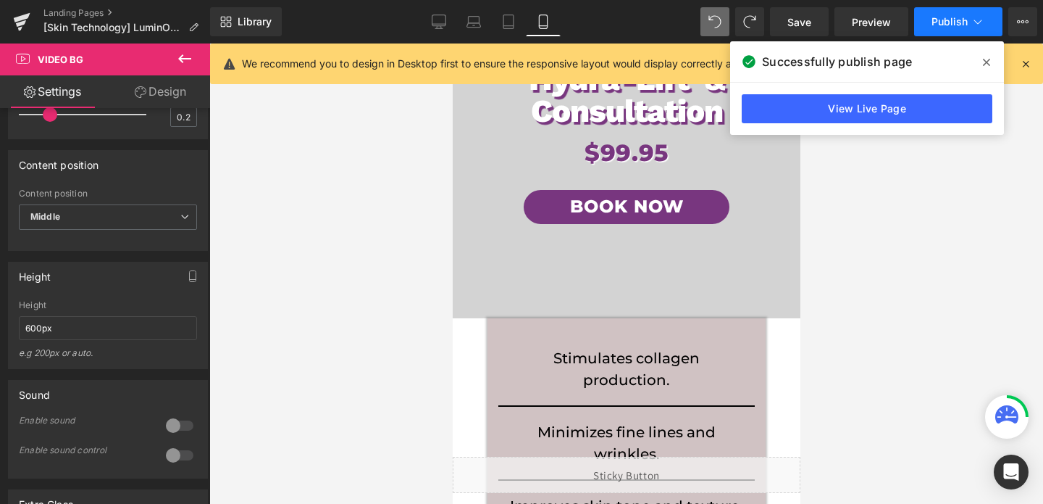
click at [945, 22] on span "Publish" at bounding box center [950, 22] width 36 height 12
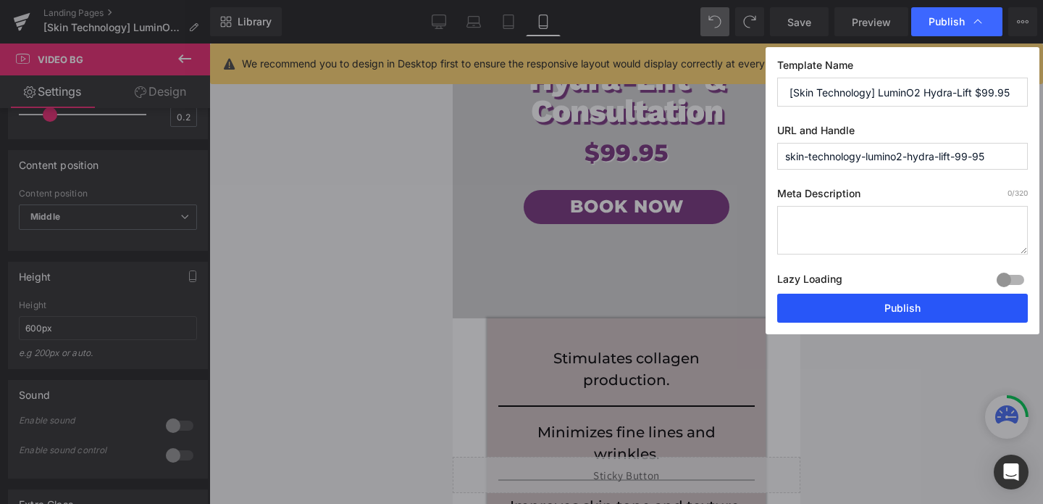
click at [878, 308] on button "Publish" at bounding box center [902, 307] width 251 height 29
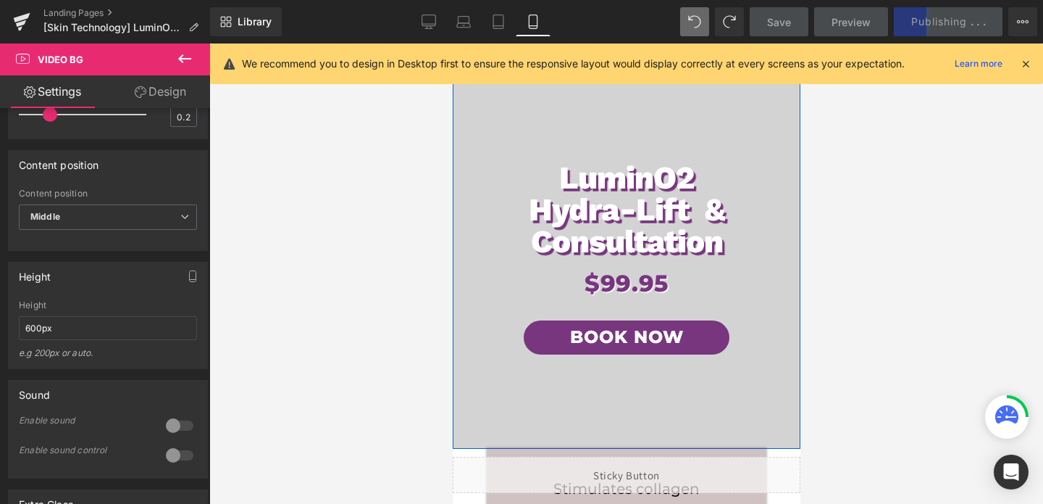
scroll to position [63, 0]
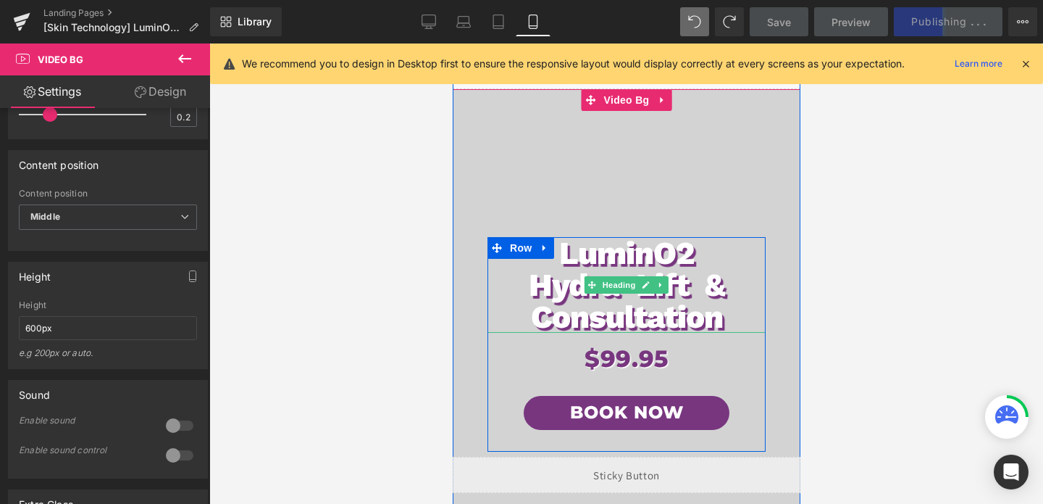
click at [603, 262] on h1 "LuminO2" at bounding box center [626, 253] width 278 height 32
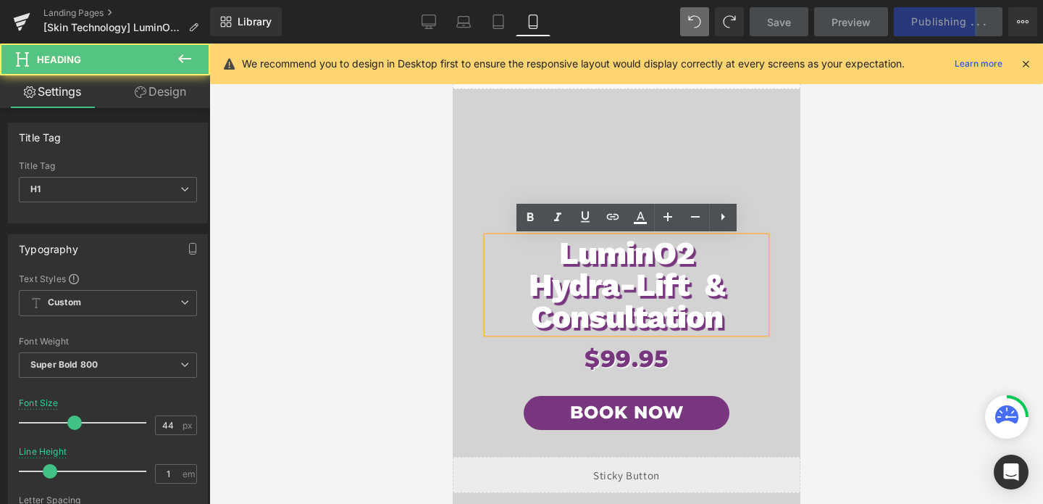
click at [407, 251] on div at bounding box center [626, 273] width 834 height 460
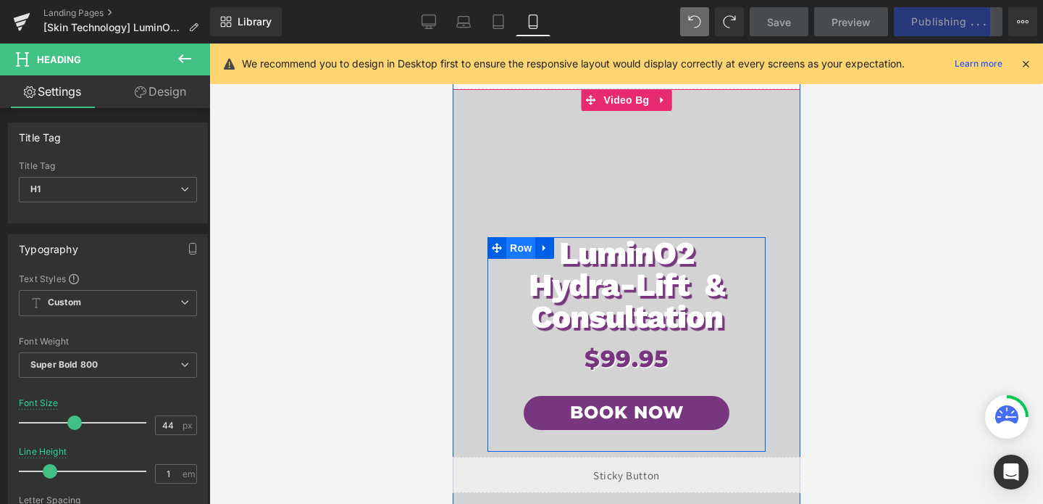
click at [512, 240] on span "Row" at bounding box center [520, 248] width 29 height 22
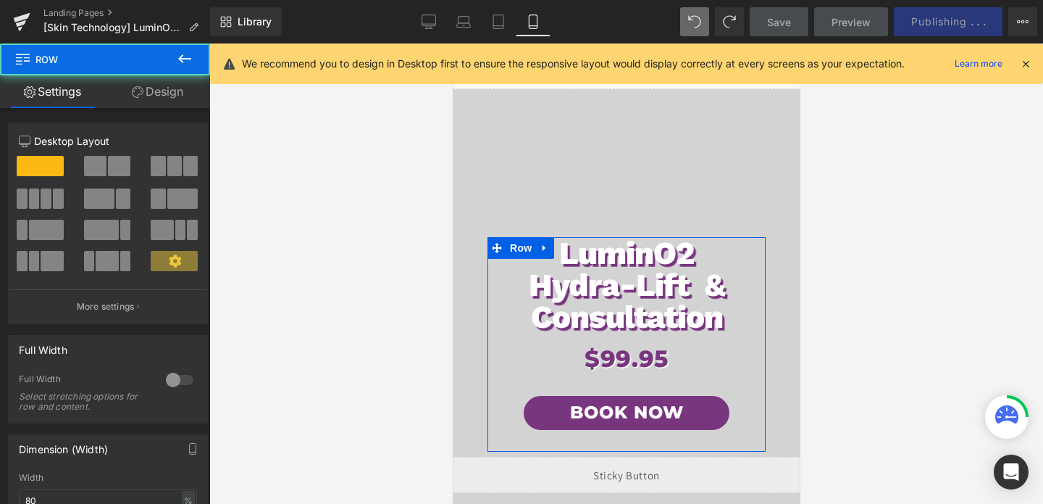
click at [132, 88] on icon at bounding box center [138, 92] width 12 height 12
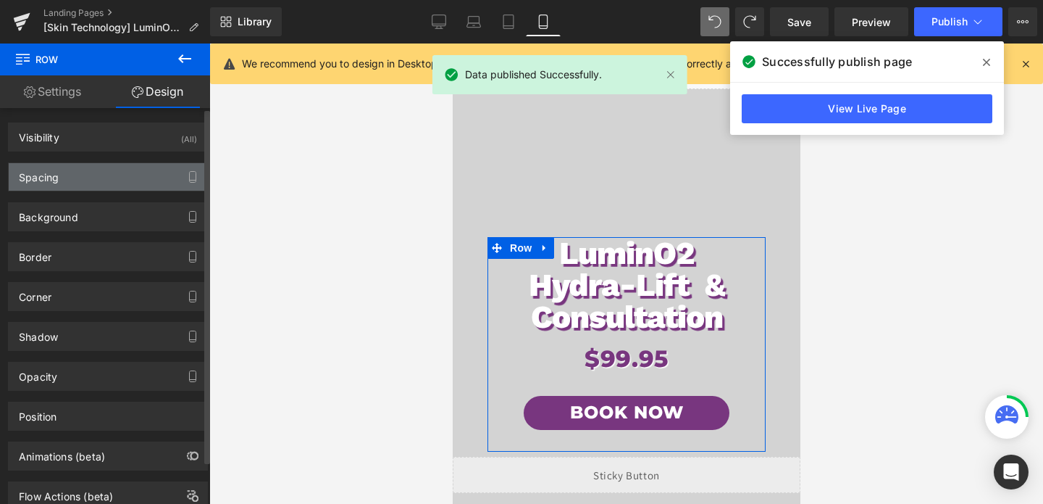
click at [86, 181] on div "Spacing" at bounding box center [108, 177] width 199 height 28
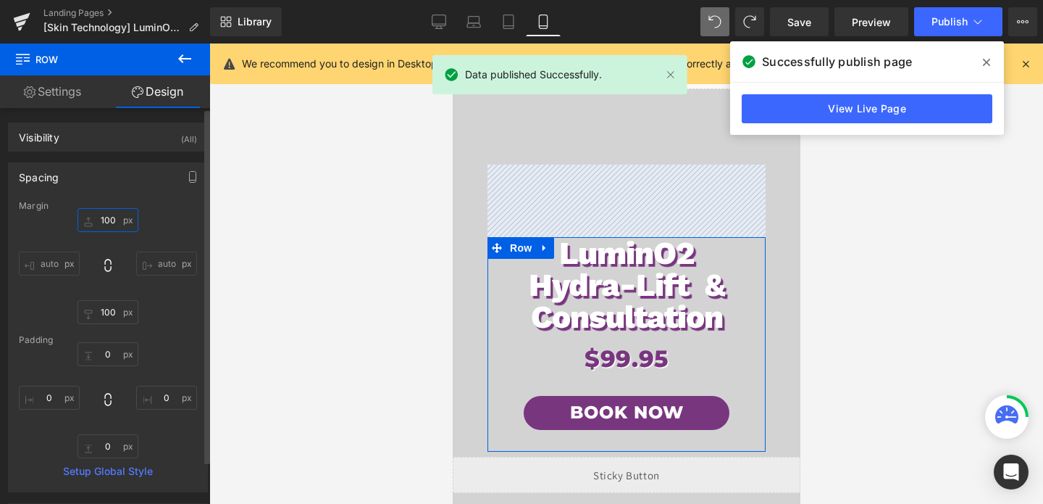
click at [100, 221] on input "100" at bounding box center [108, 220] width 61 height 24
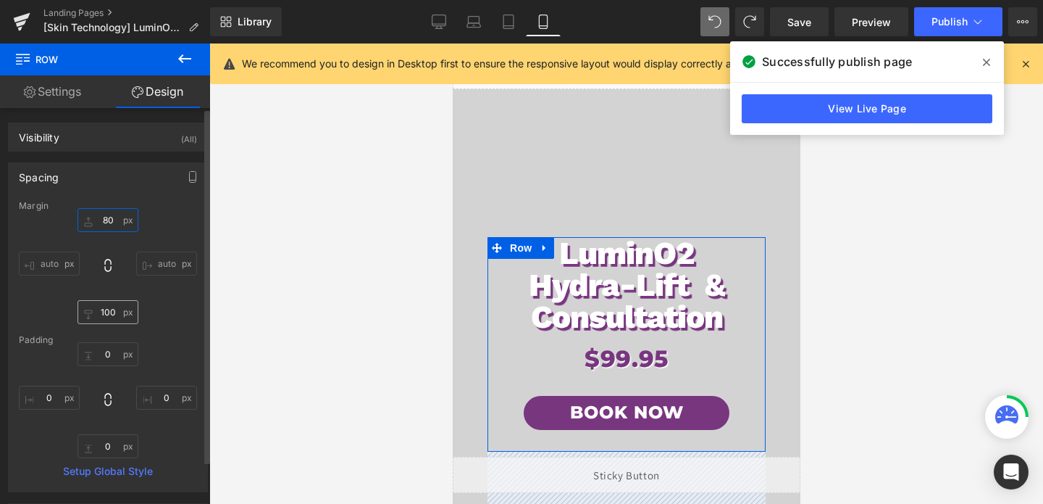
type input "80"
click at [109, 316] on input "100" at bounding box center [108, 312] width 61 height 24
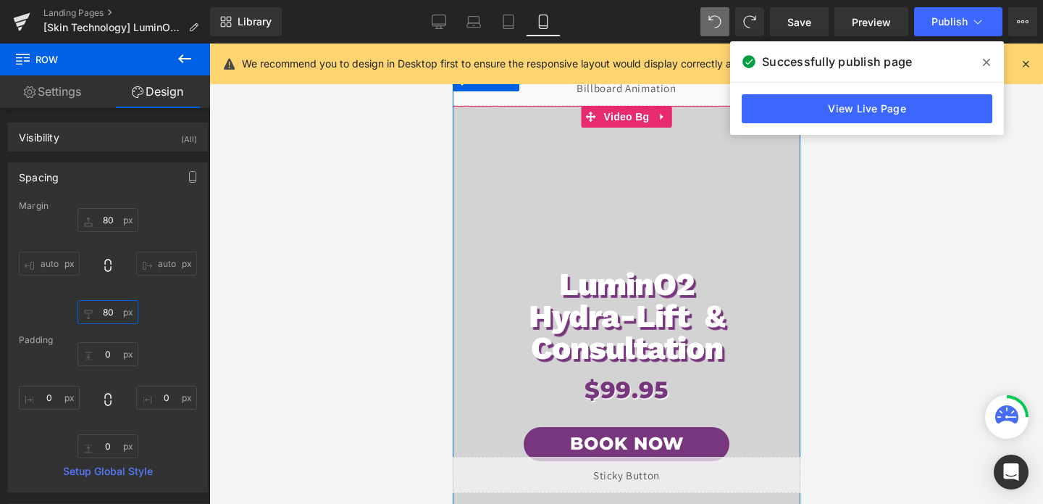
scroll to position [47, 0]
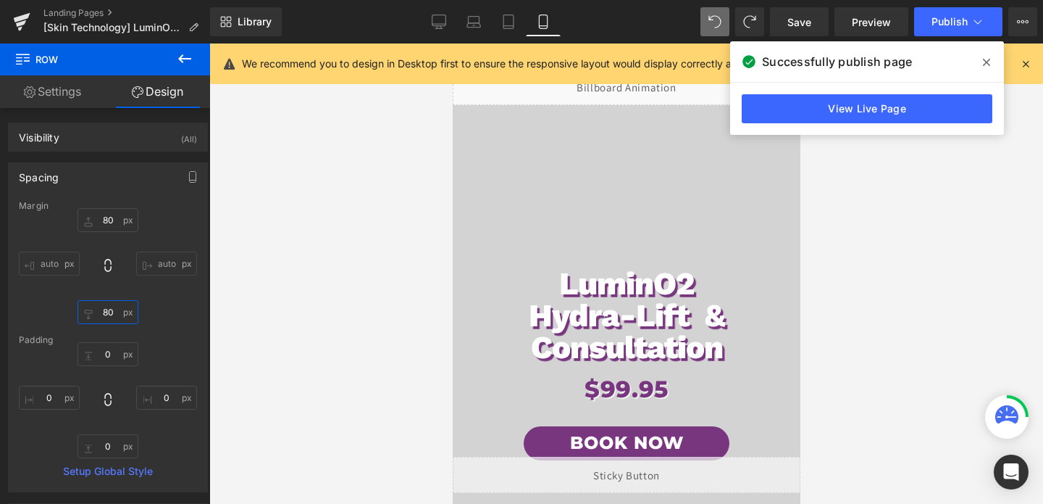
type input "80"
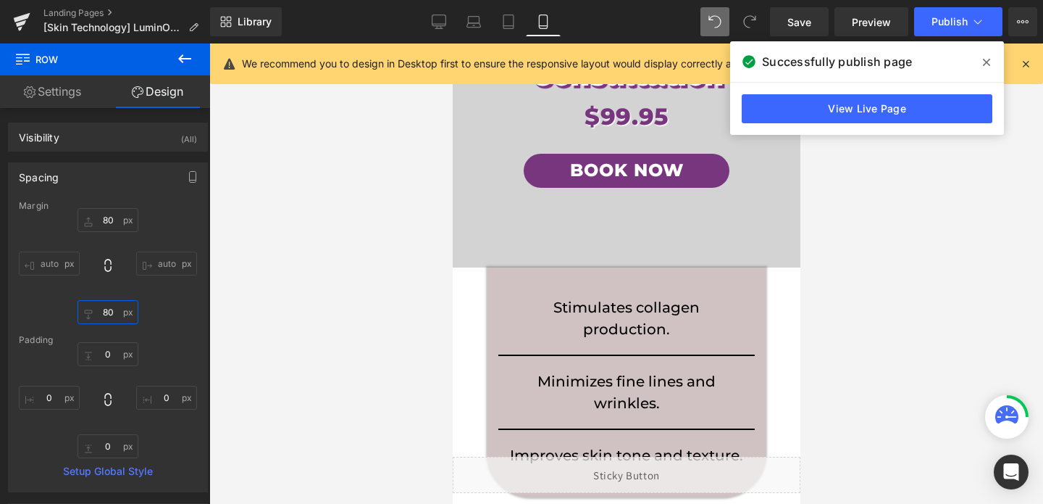
scroll to position [295, 0]
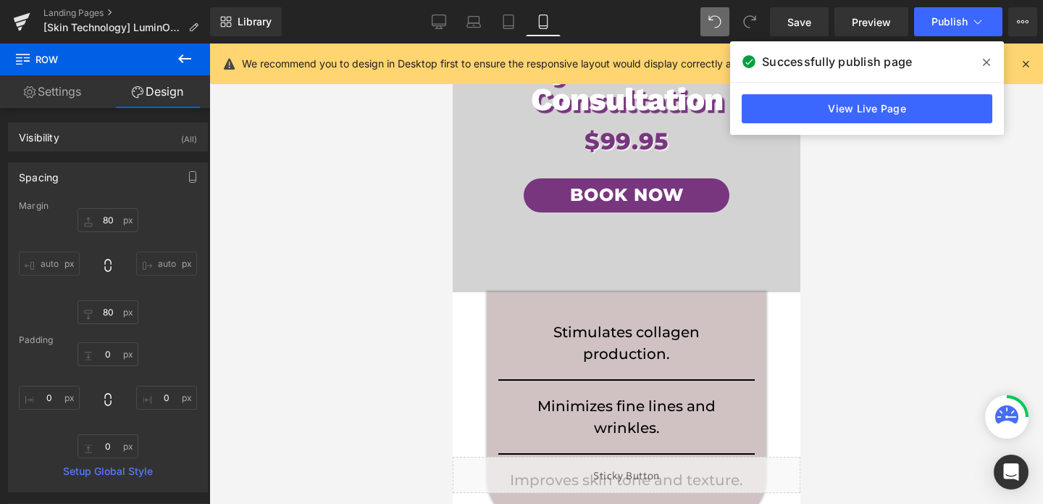
click at [738, 277] on div "Stimulates collagen production. Text Block Row Minimizes fine lines and wrinkle…" at bounding box center [626, 399] width 256 height 244
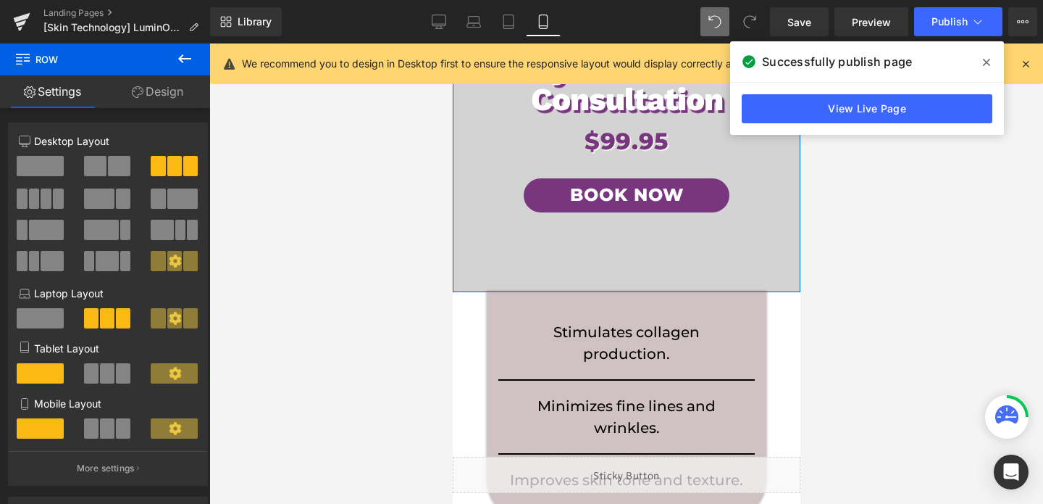
click at [773, 275] on span "LuminO2 Hydra-Lift & Consultation Heading $99.95 Heading Book Now Button Row" at bounding box center [626, 127] width 348 height 330
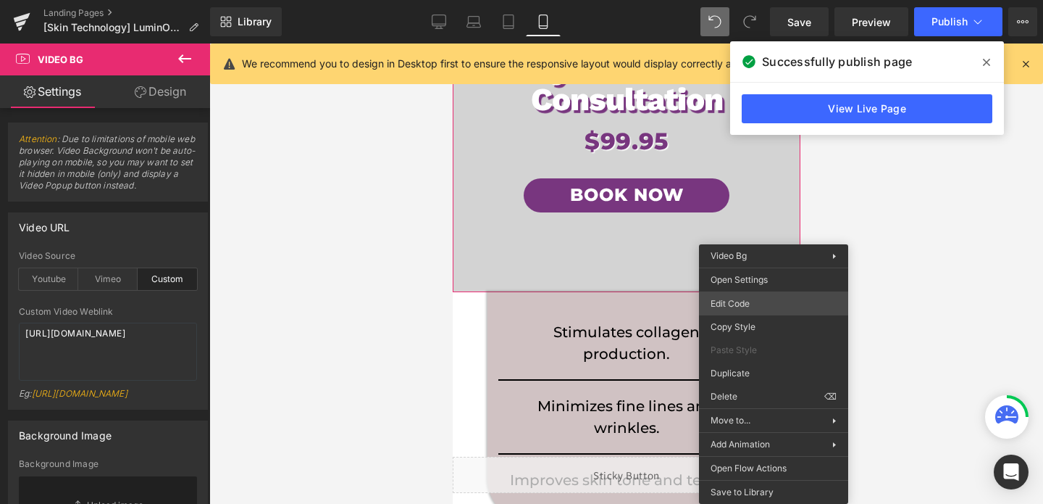
click at [748, 0] on div "Row You are previewing how the will restyle your page. You can not edit Element…" at bounding box center [521, 0] width 1043 height 0
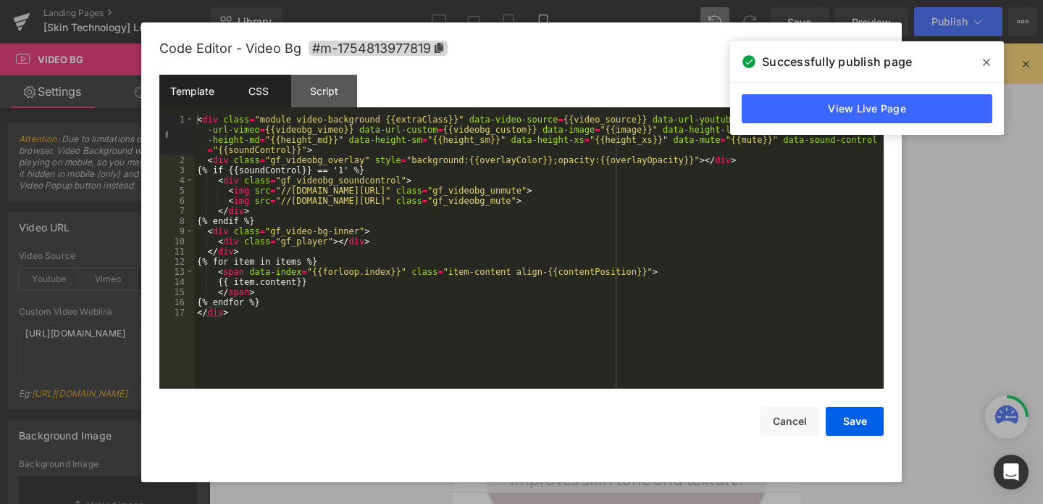
click at [277, 91] on div "CSS" at bounding box center [258, 91] width 66 height 33
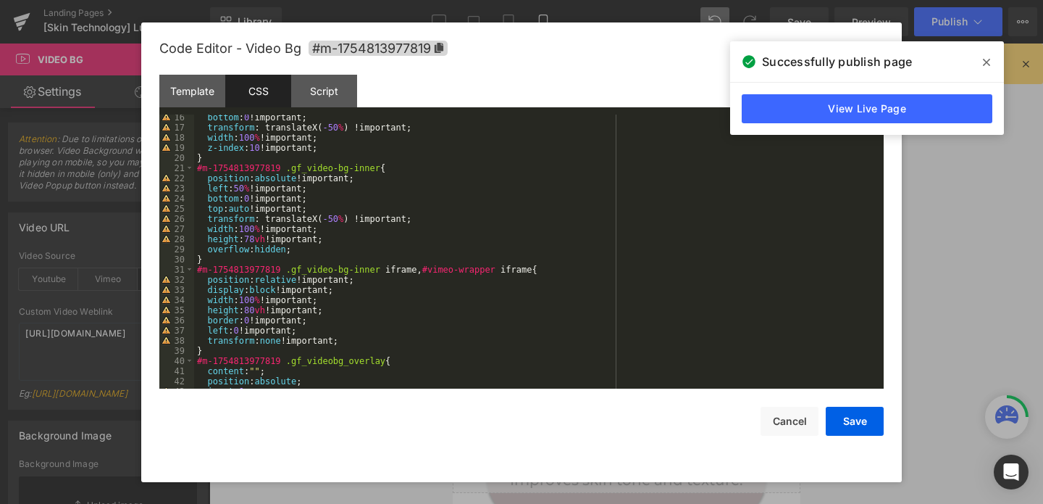
scroll to position [176, 0]
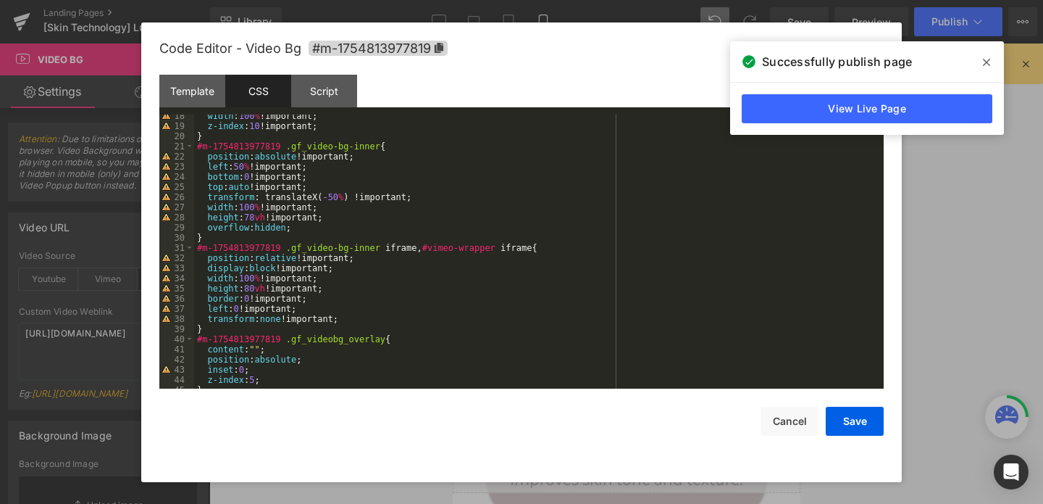
click at [259, 285] on div "width : 100 % !important; z-index : 10 !important; } #m-1754813977819 .gf_video…" at bounding box center [536, 258] width 684 height 294
click at [851, 417] on button "Save" at bounding box center [855, 420] width 58 height 29
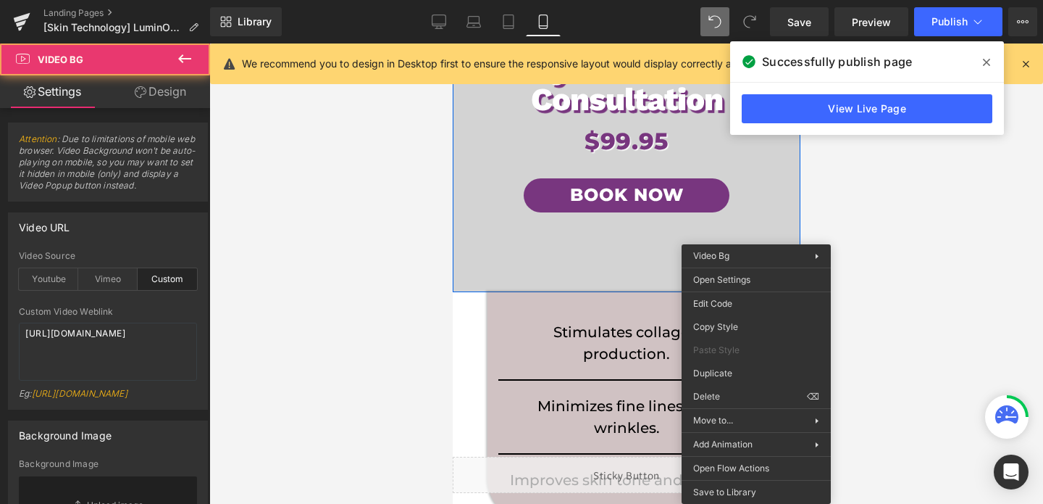
click at [756, 244] on span "LuminO2 Hydra-Lift & Consultation Heading $99.95 Heading Book Now Button Row" at bounding box center [626, 127] width 348 height 330
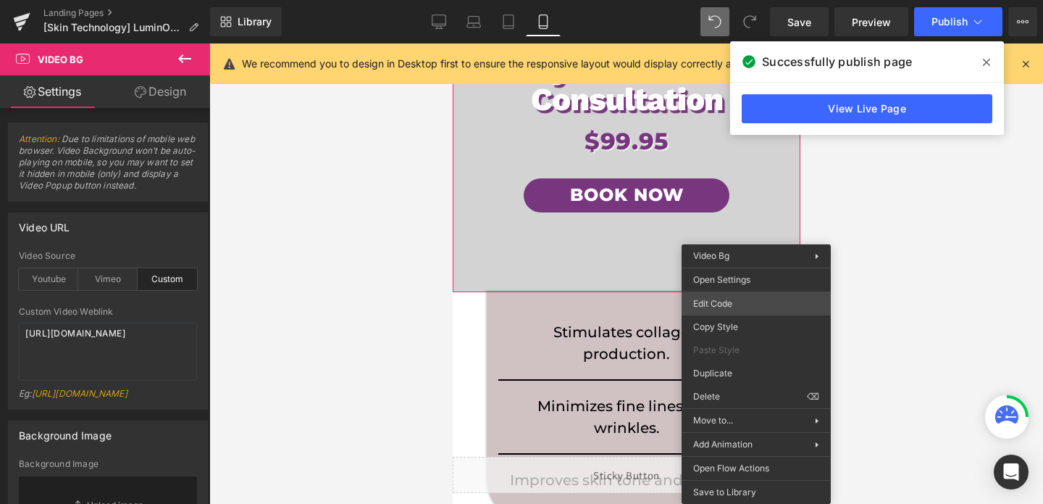
click at [730, 0] on div "Row You are previewing how the will restyle your page. You can not edit Element…" at bounding box center [521, 0] width 1043 height 0
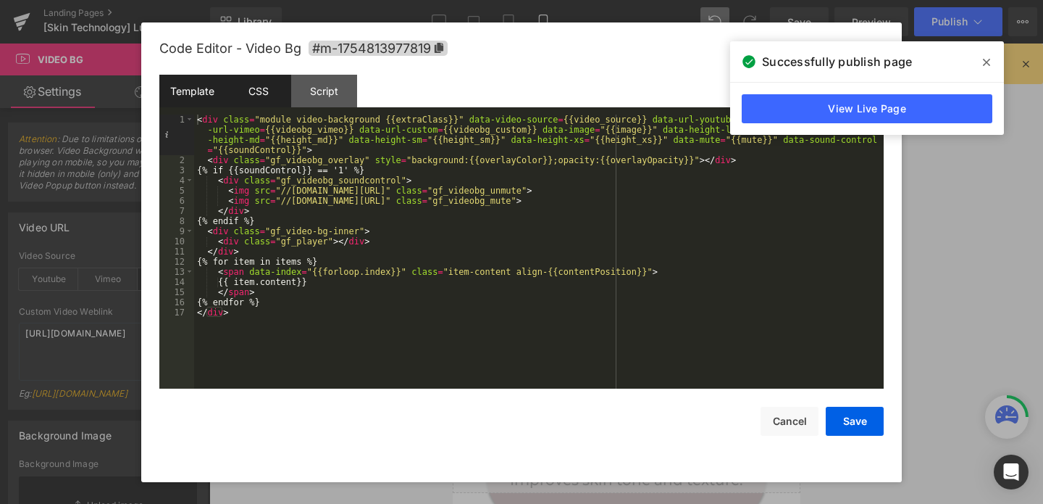
click at [242, 91] on div "CSS" at bounding box center [258, 91] width 66 height 33
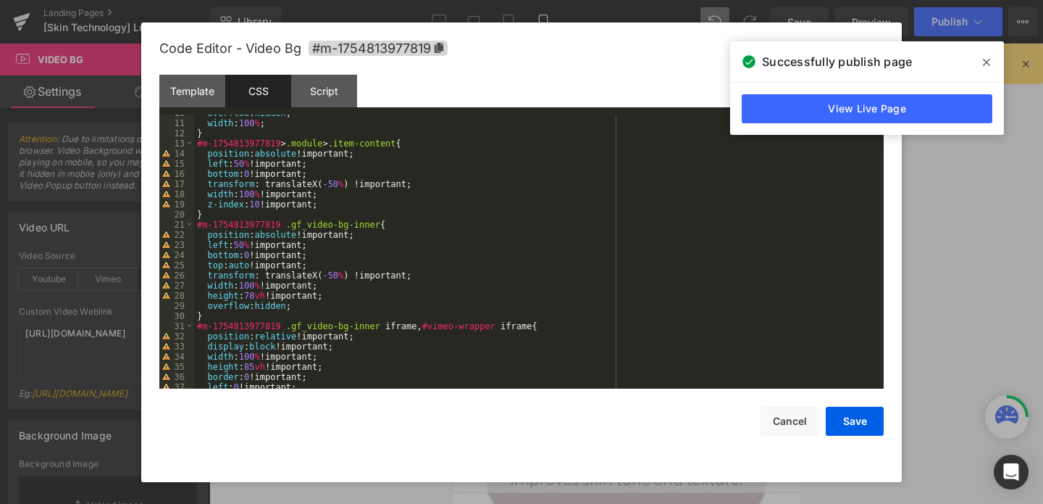
scroll to position [118, 0]
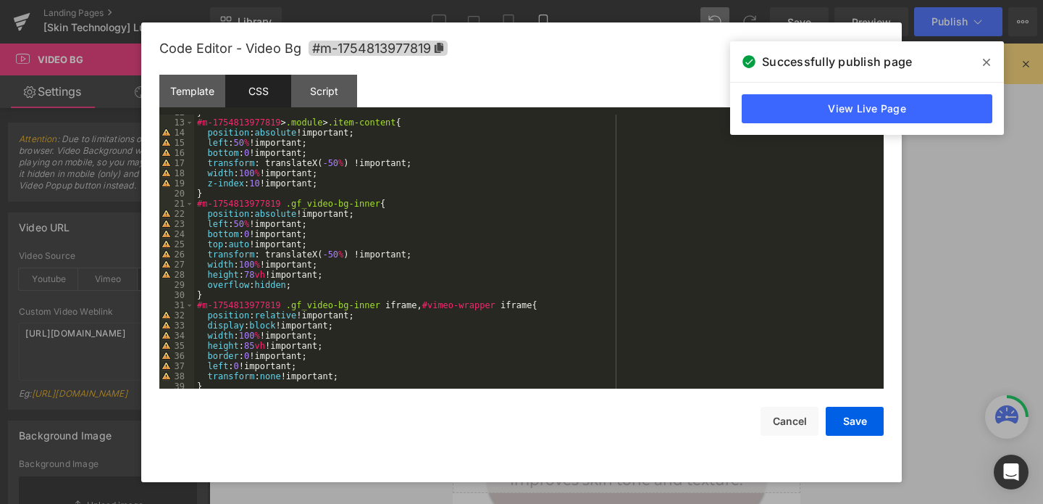
click at [261, 342] on div "} #m-1754813977819 > .module > .item-content { position : absolute !important; …" at bounding box center [536, 254] width 684 height 294
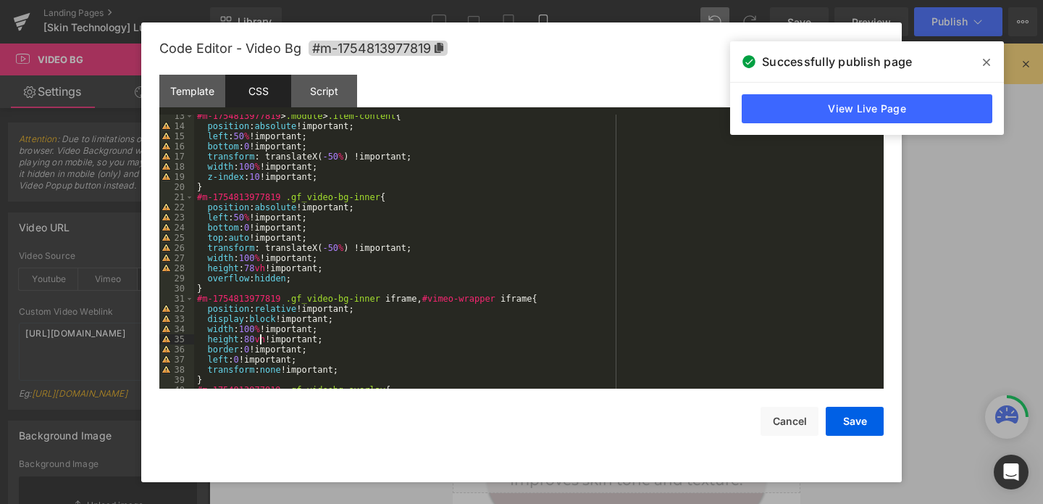
scroll to position [133, 0]
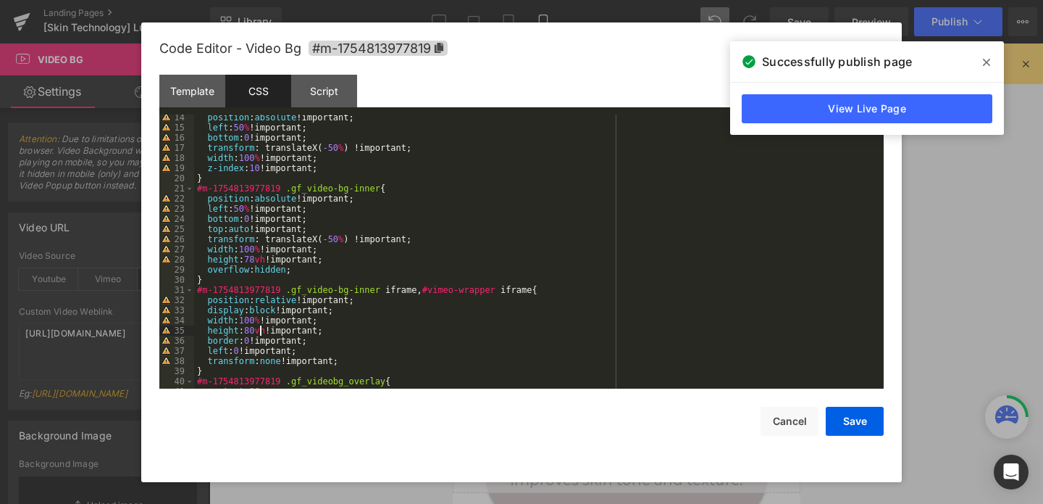
click at [260, 261] on div "position : absolute !important; left : 50 % !important; bottom : 0 !important; …" at bounding box center [536, 259] width 684 height 294
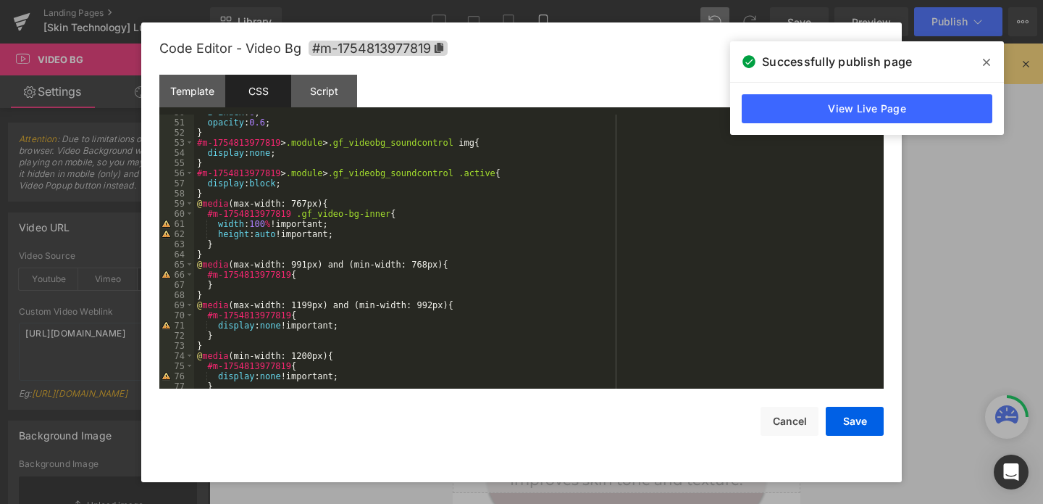
scroll to position [527, 0]
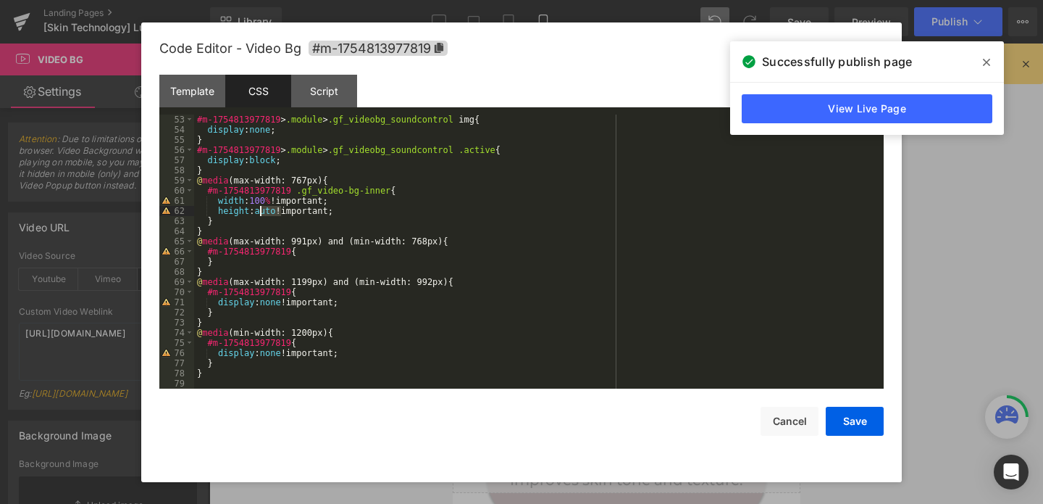
drag, startPoint x: 281, startPoint y: 210, endPoint x: 262, endPoint y: 210, distance: 18.8
click at [262, 210] on div "#m-1754813977819 > .module > .gf_videobg_soundcontrol img { display : none ; } …" at bounding box center [536, 261] width 684 height 294
click at [860, 418] on button "Save" at bounding box center [855, 420] width 58 height 29
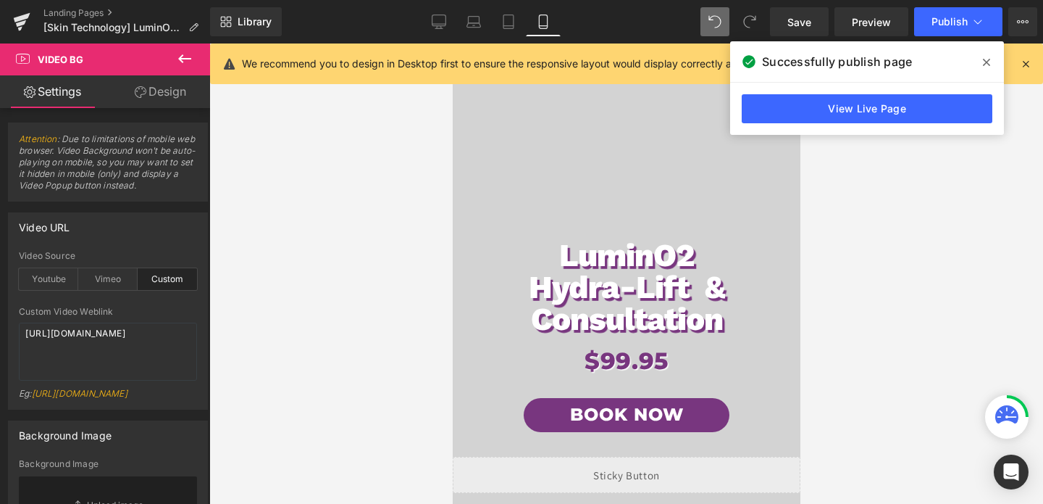
scroll to position [0, 0]
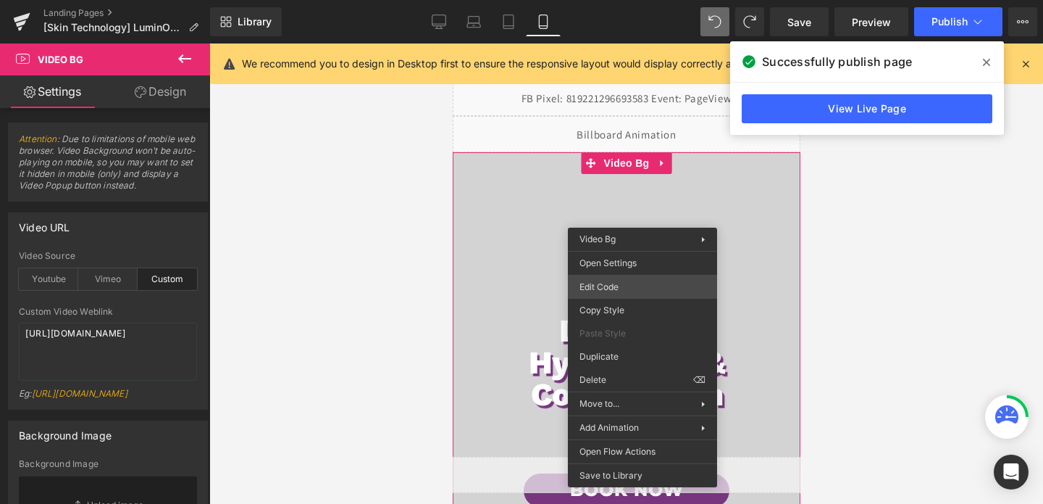
click at [601, 0] on div "Row You are previewing how the will restyle your page. You can not edit Element…" at bounding box center [521, 0] width 1043 height 0
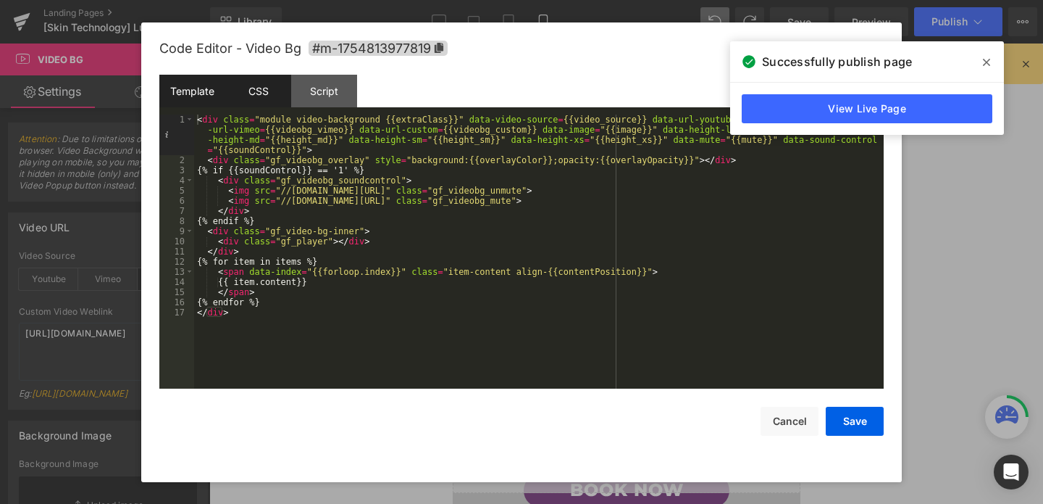
click at [267, 103] on div "CSS" at bounding box center [258, 91] width 66 height 33
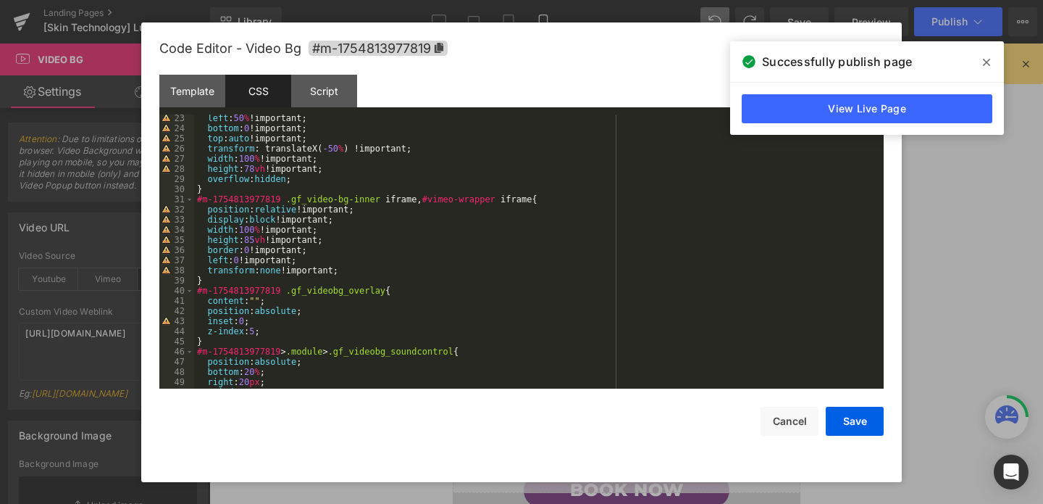
scroll to position [215, 0]
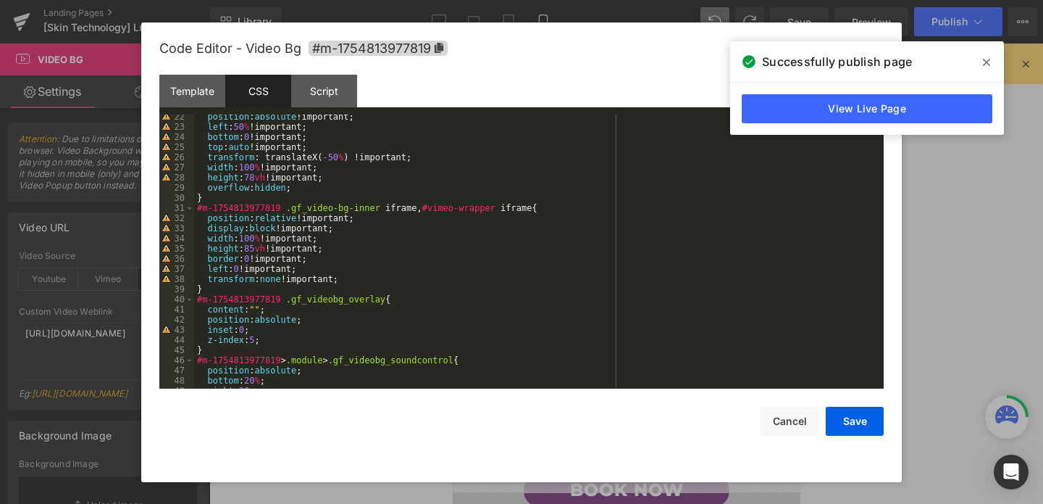
click at [264, 243] on div "position : absolute !important; left : 50 % !important; bottom : 0 !important; …" at bounding box center [536, 259] width 684 height 294
click at [259, 180] on div "position : absolute !important; left : 50 % !important; bottom : 0 !important; …" at bounding box center [536, 259] width 684 height 294
click at [869, 415] on button "Save" at bounding box center [855, 420] width 58 height 29
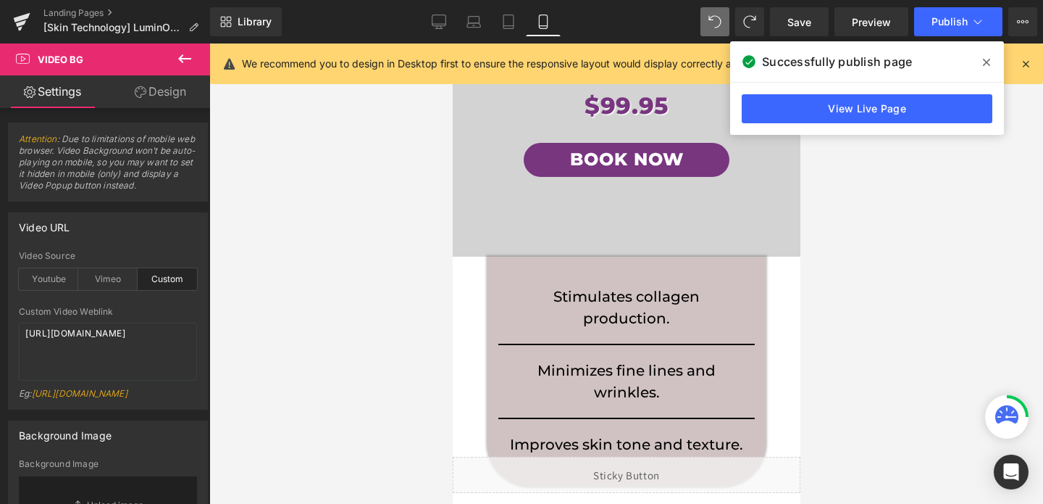
scroll to position [327, 0]
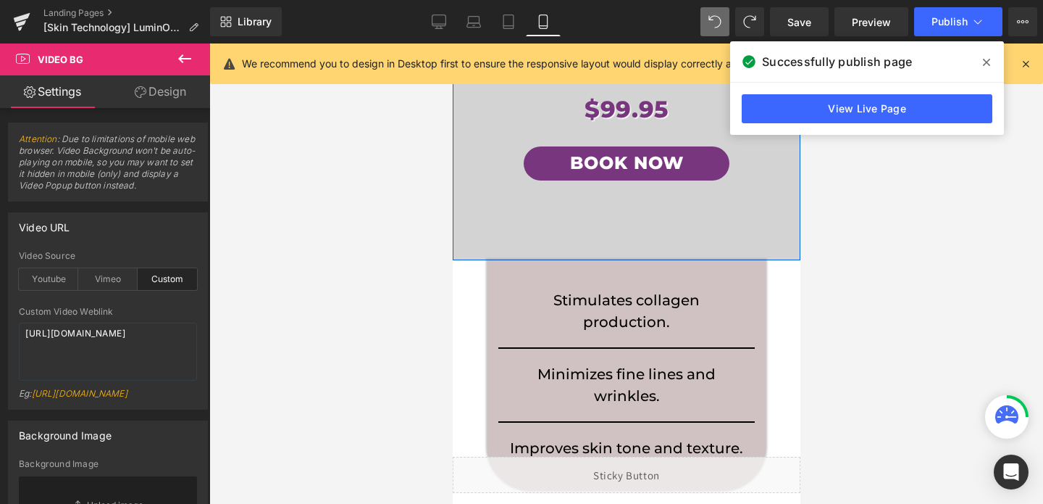
click at [767, 204] on span "LuminO2 Hydra-Lift & Consultation Heading $99.95 Heading Book Now Button Row" at bounding box center [626, 95] width 348 height 330
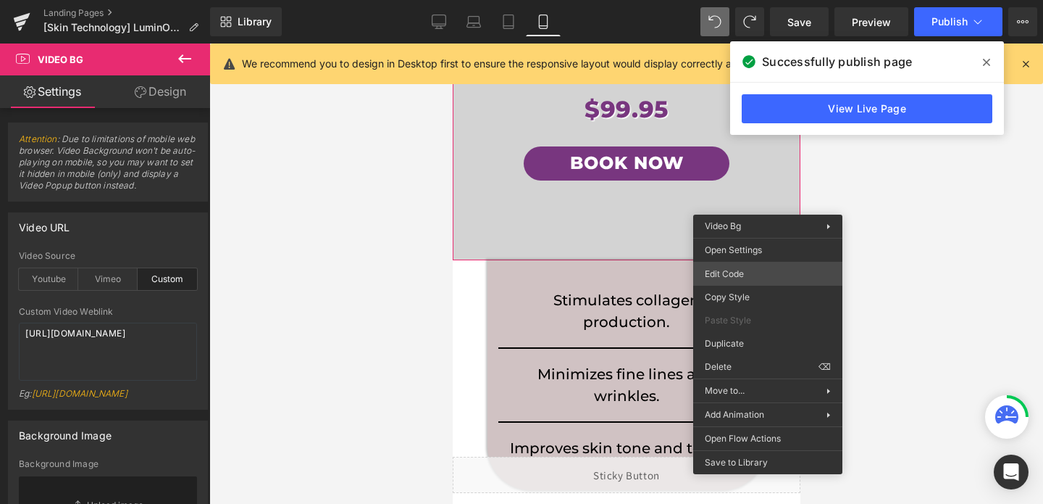
click at [733, 0] on div "Row You are previewing how the will restyle your page. You can not edit Element…" at bounding box center [521, 0] width 1043 height 0
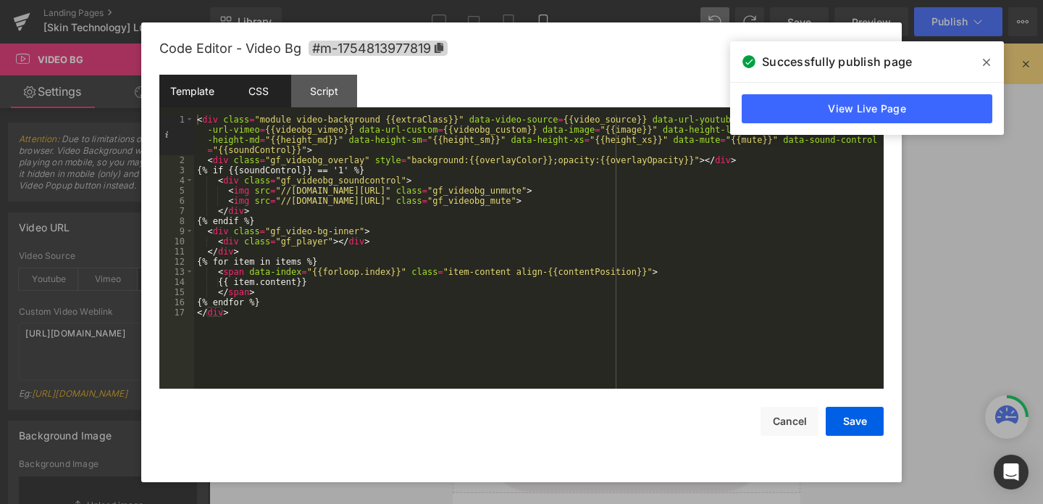
click at [259, 86] on div "CSS" at bounding box center [258, 91] width 66 height 33
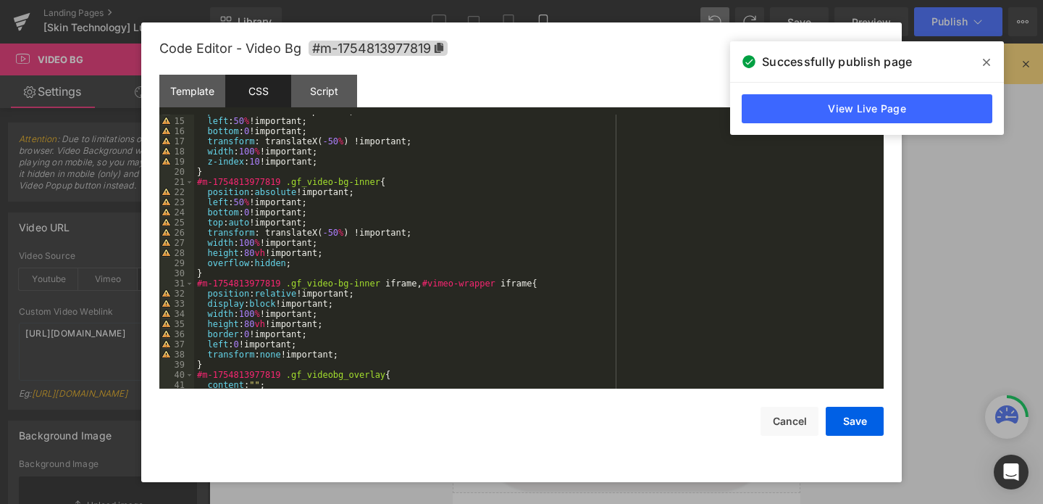
scroll to position [140, 0]
click at [254, 321] on div "position : absolute !important; left : 50 % !important; bottom : 0 !important; …" at bounding box center [536, 253] width 684 height 294
click at [845, 411] on button "Save" at bounding box center [855, 420] width 58 height 29
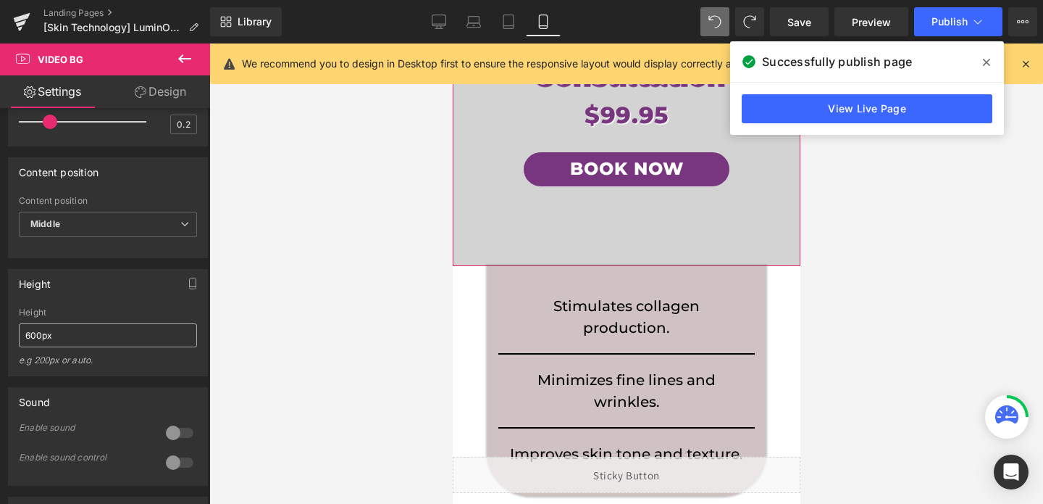
scroll to position [719, 0]
click at [35, 346] on input "600px" at bounding box center [108, 334] width 178 height 24
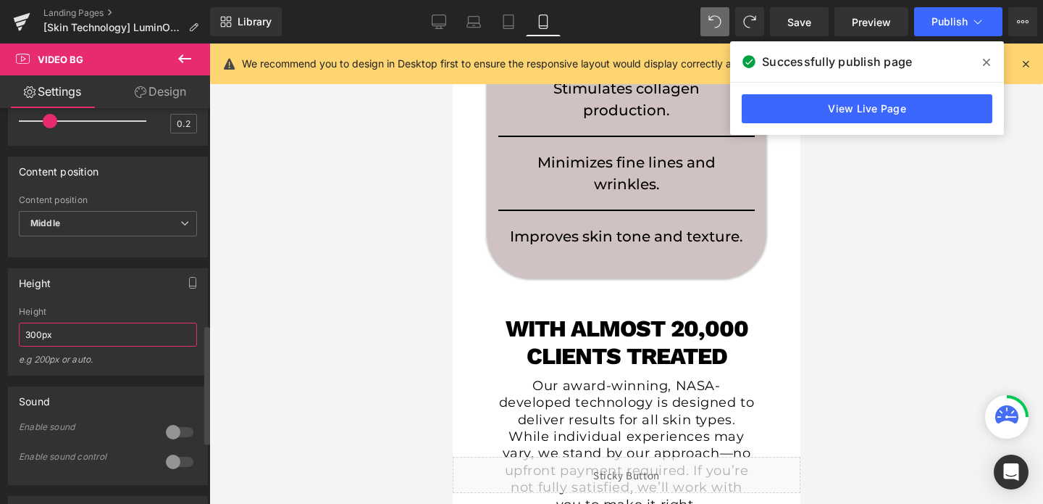
type input "3000px"
